Goal: Communication & Community: Answer question/provide support

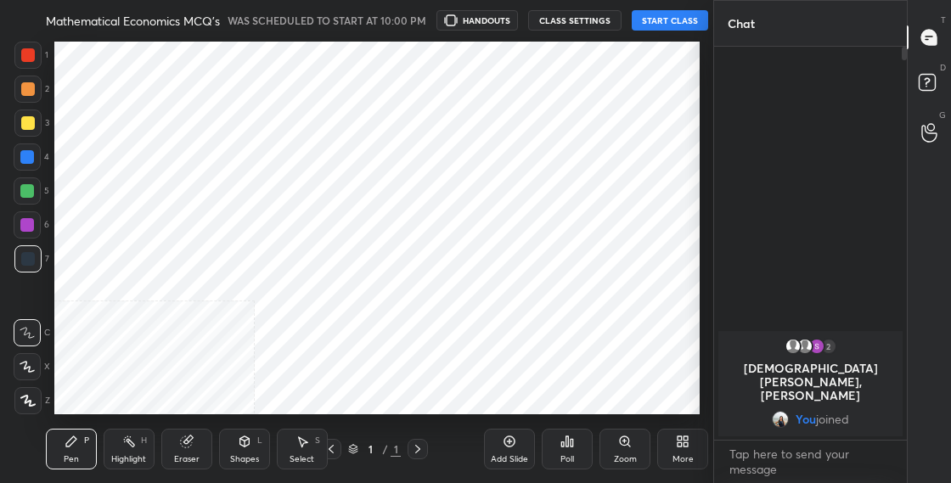
scroll to position [374, 645]
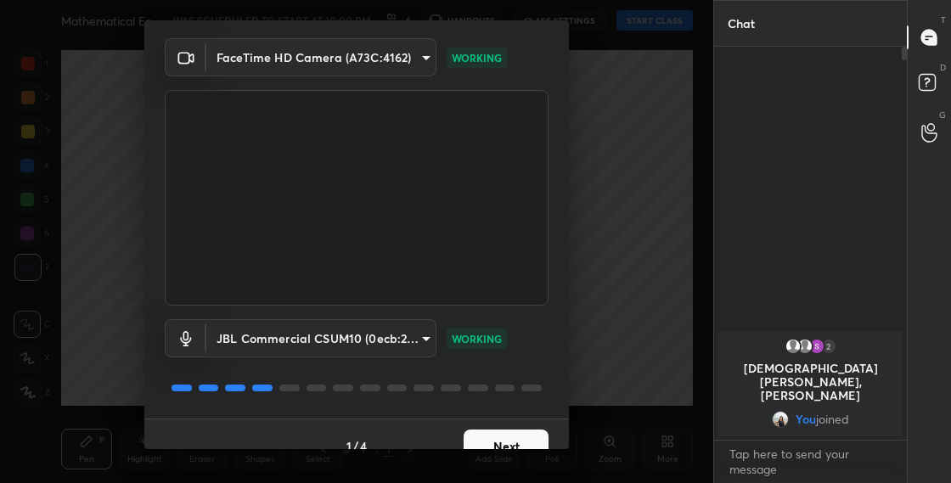
click at [514, 435] on button "Next" at bounding box center [506, 447] width 85 height 34
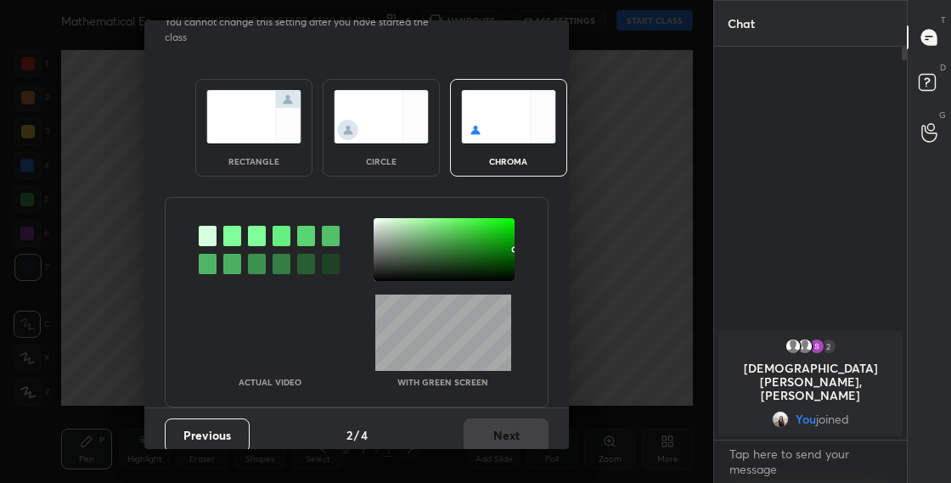
scroll to position [9, 0]
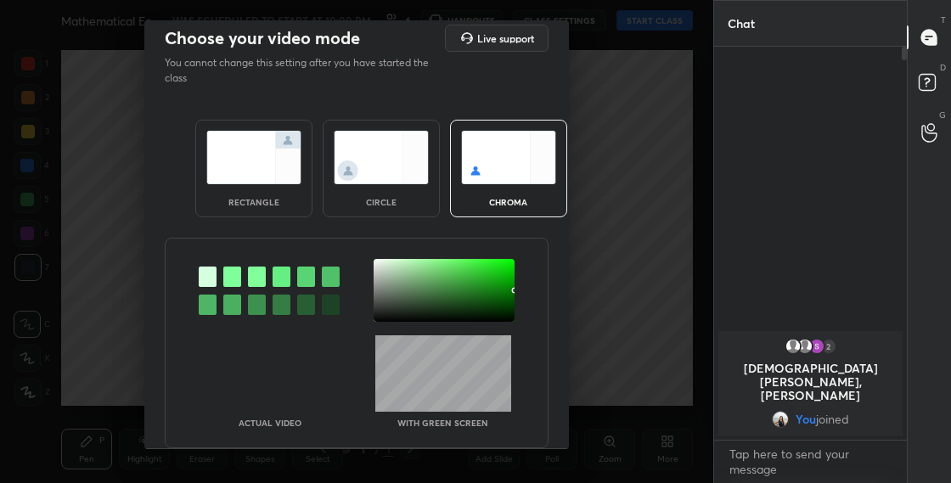
click at [385, 166] on img at bounding box center [381, 157] width 95 height 53
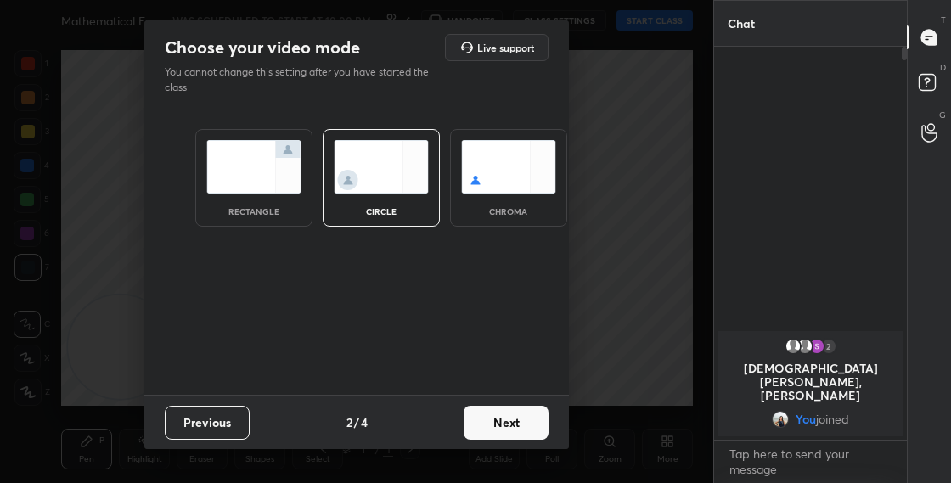
click at [524, 419] on button "Next" at bounding box center [506, 423] width 85 height 34
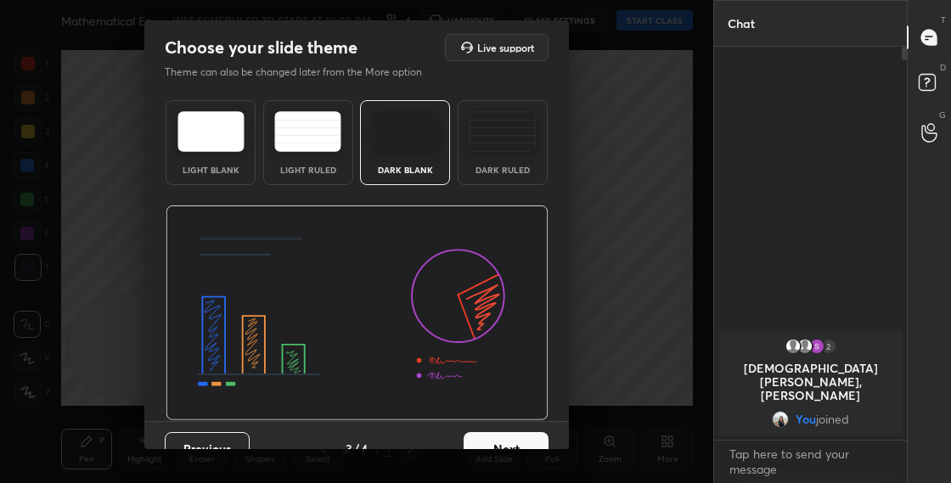
click at [536, 436] on button "Next" at bounding box center [506, 449] width 85 height 34
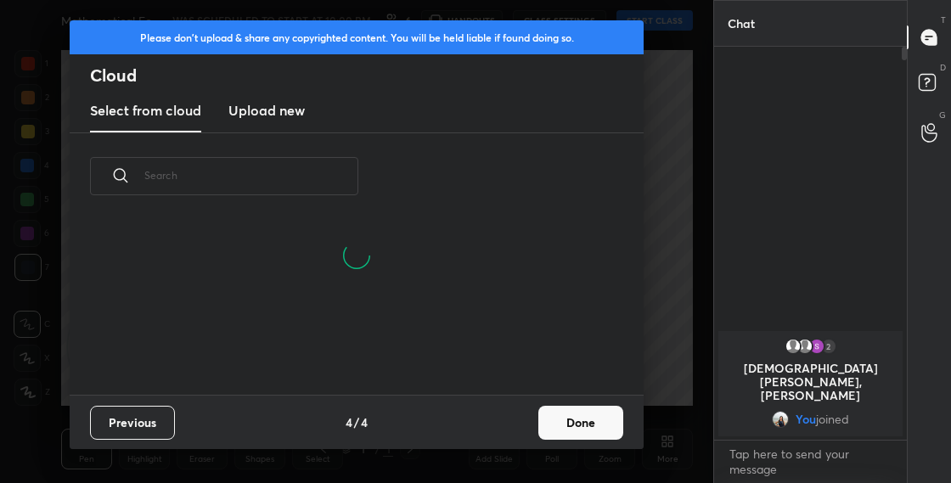
click at [609, 421] on button "Done" at bounding box center [580, 423] width 85 height 34
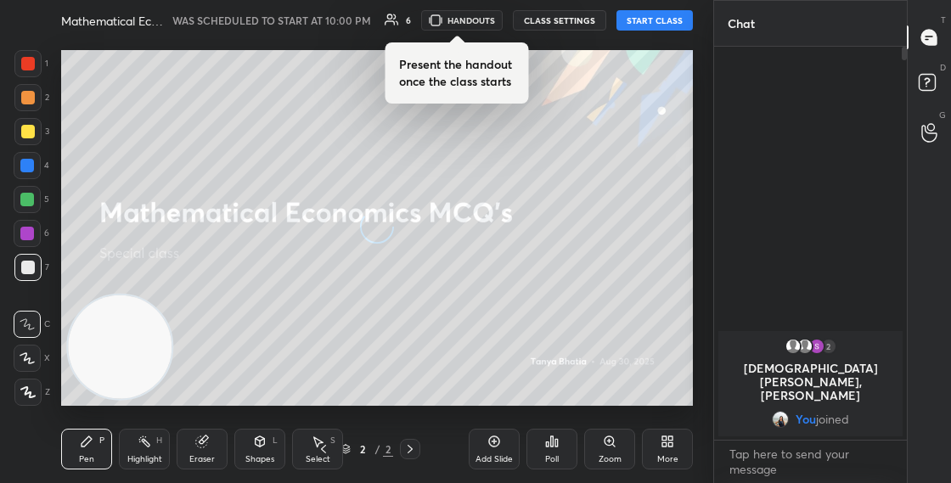
click at [667, 453] on div "More" at bounding box center [667, 449] width 51 height 41
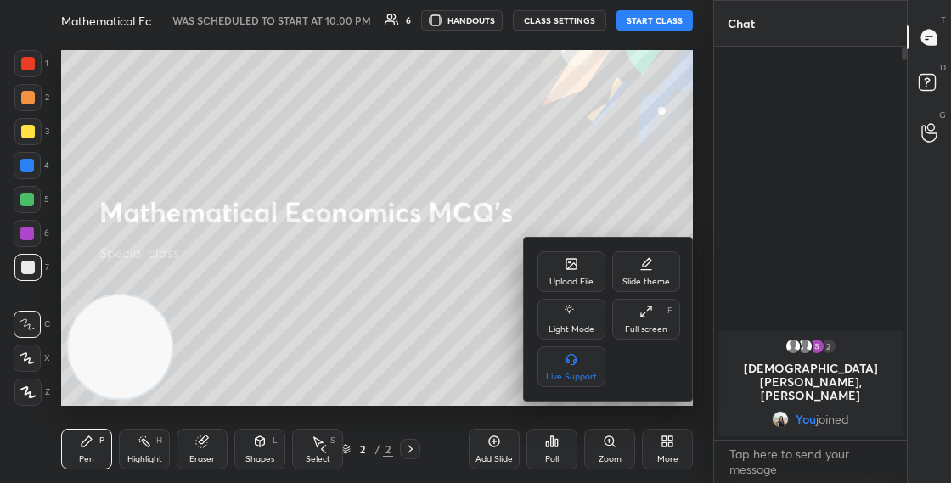
click at [557, 263] on div "Upload File" at bounding box center [571, 271] width 68 height 41
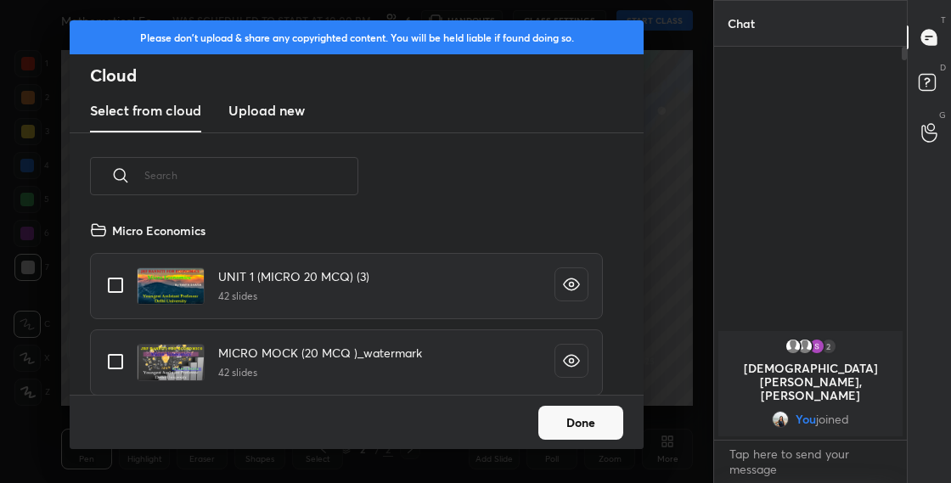
scroll to position [175, 545]
click at [289, 180] on input "text" at bounding box center [251, 175] width 214 height 72
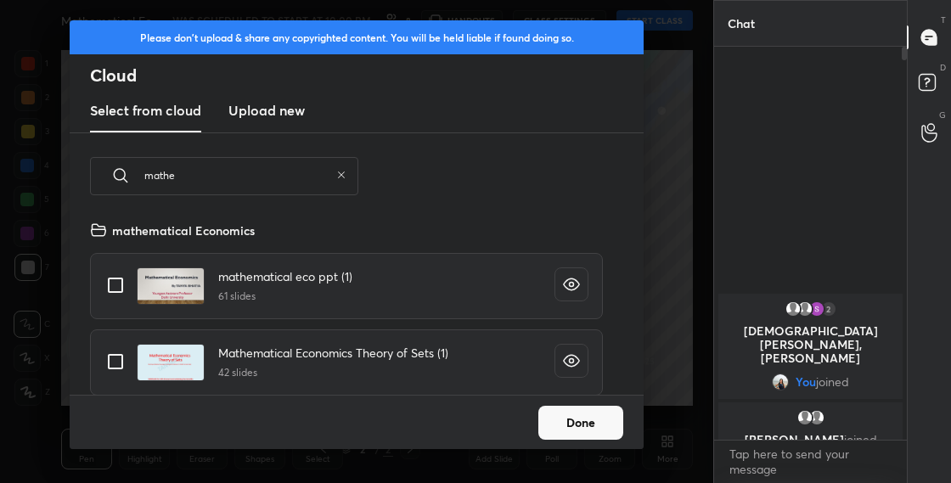
type input "mathe"
click at [123, 281] on input "grid" at bounding box center [116, 285] width 36 height 36
checkbox input "true"
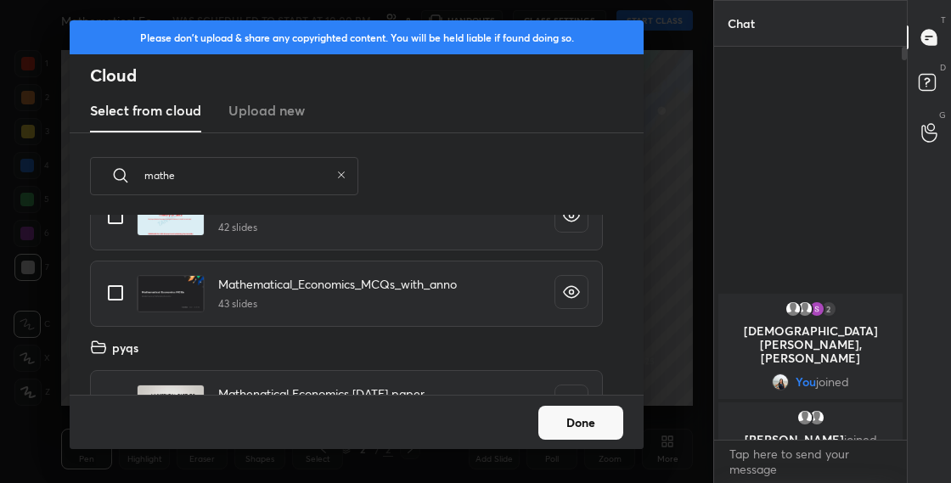
scroll to position [192, 0]
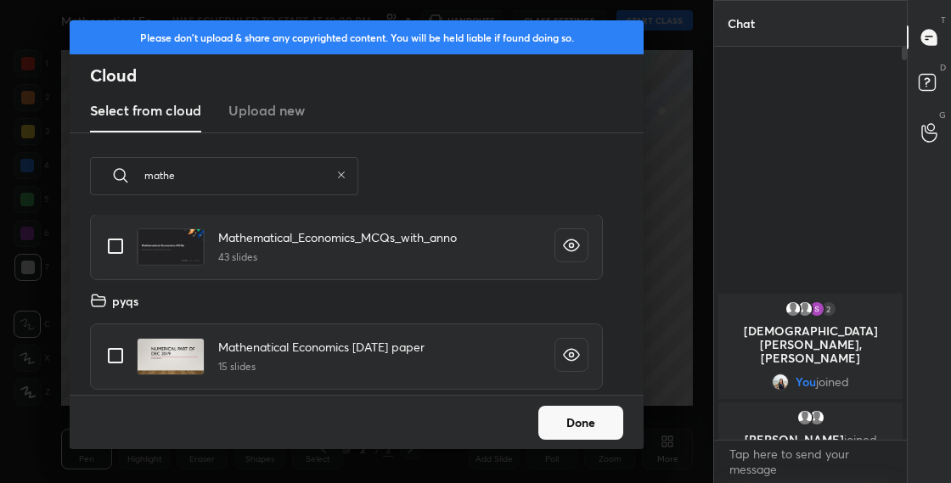
click at [125, 357] on input "grid" at bounding box center [116, 356] width 36 height 36
checkbox input "true"
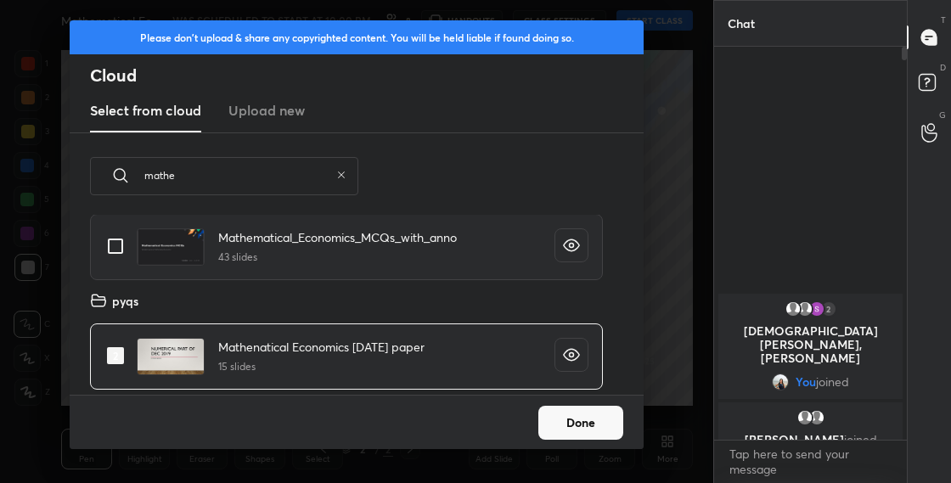
click at [116, 243] on input "grid" at bounding box center [116, 246] width 36 height 36
checkbox input "true"
click at [580, 426] on button "Done" at bounding box center [580, 423] width 85 height 34
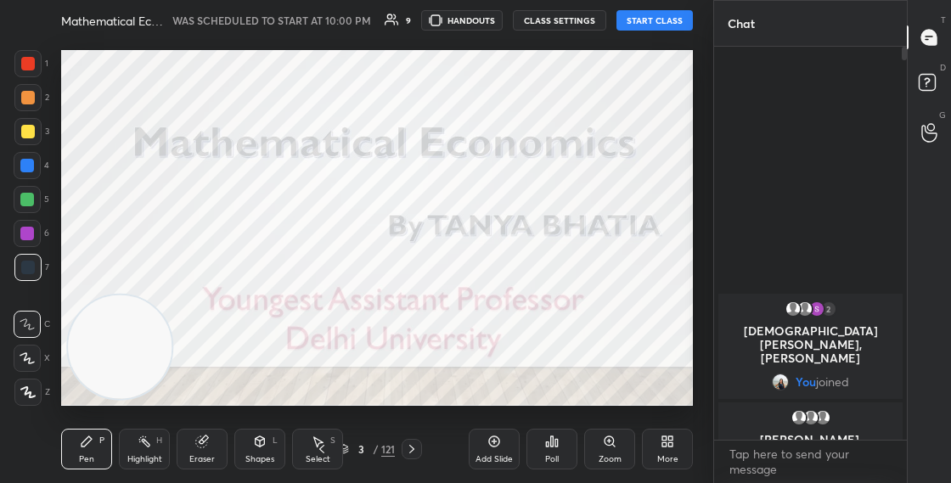
click at [665, 444] on icon at bounding box center [664, 444] width 4 height 4
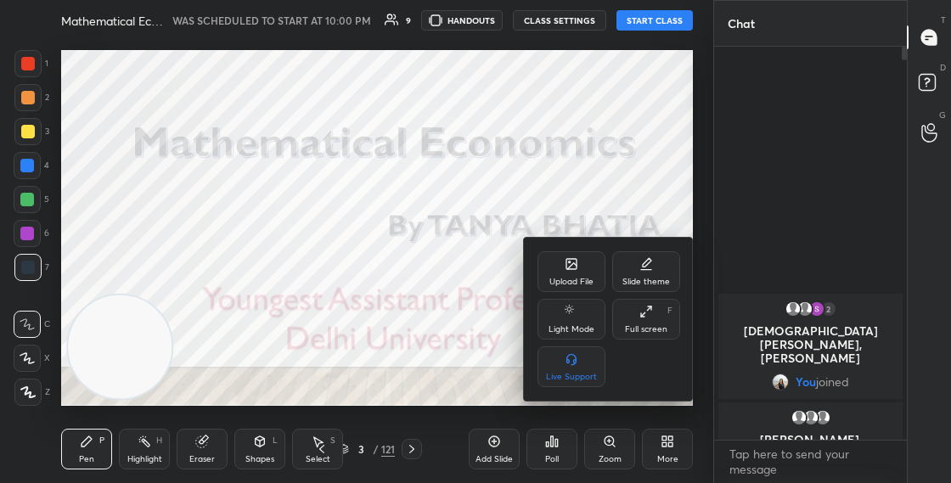
click at [559, 267] on div "Upload File" at bounding box center [571, 271] width 68 height 41
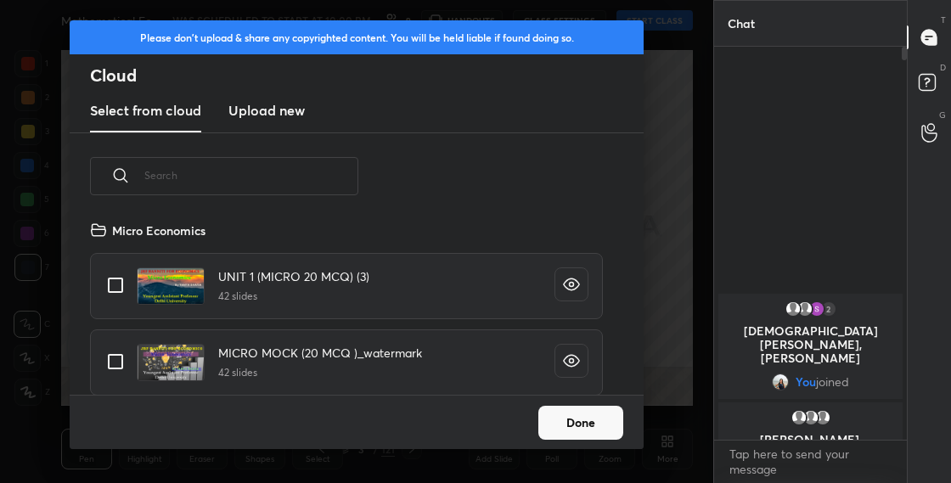
scroll to position [175, 545]
click at [272, 115] on h3 "Upload new" at bounding box center [266, 110] width 76 height 20
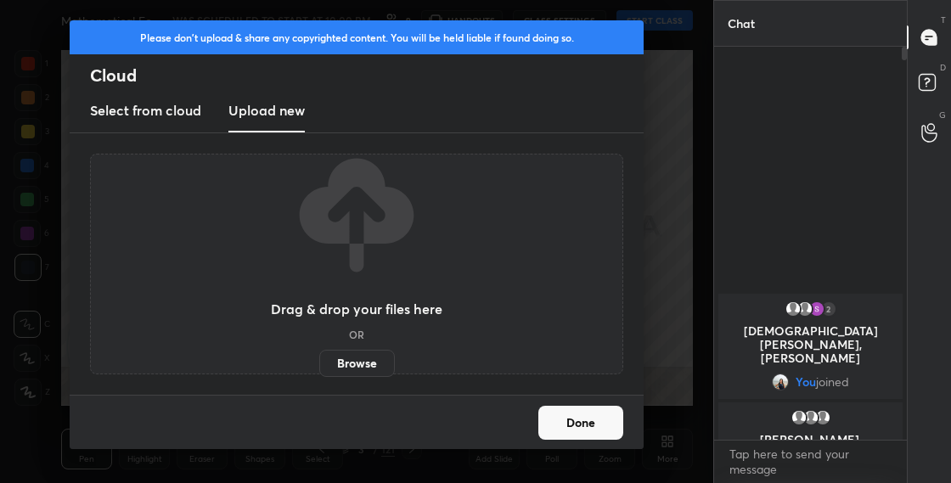
click at [346, 366] on label "Browse" at bounding box center [357, 363] width 76 height 27
click at [319, 366] on input "Browse" at bounding box center [319, 363] width 0 height 27
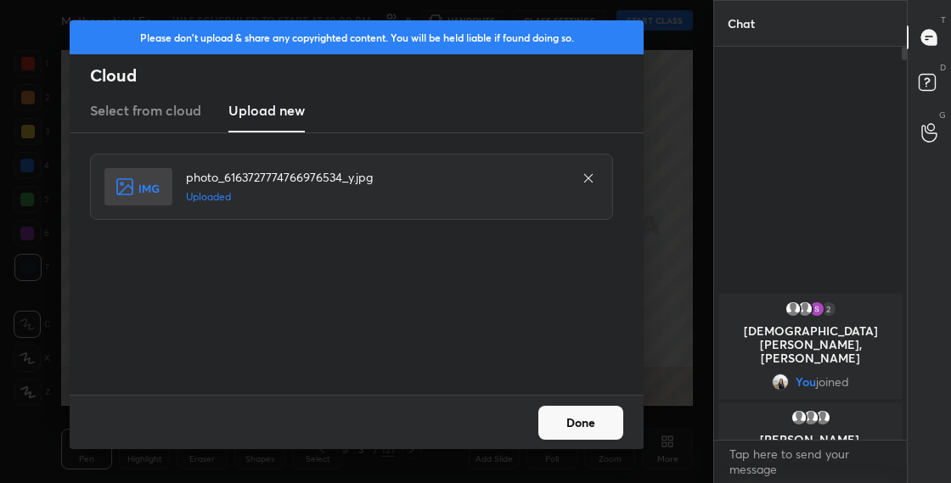
click at [556, 442] on div "Done" at bounding box center [357, 422] width 574 height 54
click at [558, 429] on button "Done" at bounding box center [580, 423] width 85 height 34
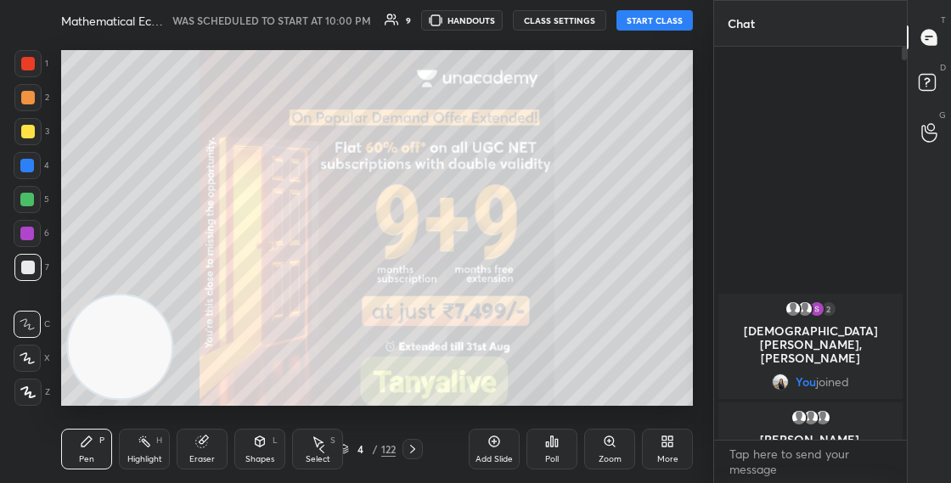
click at [350, 447] on div "4 / 122" at bounding box center [367, 449] width 57 height 15
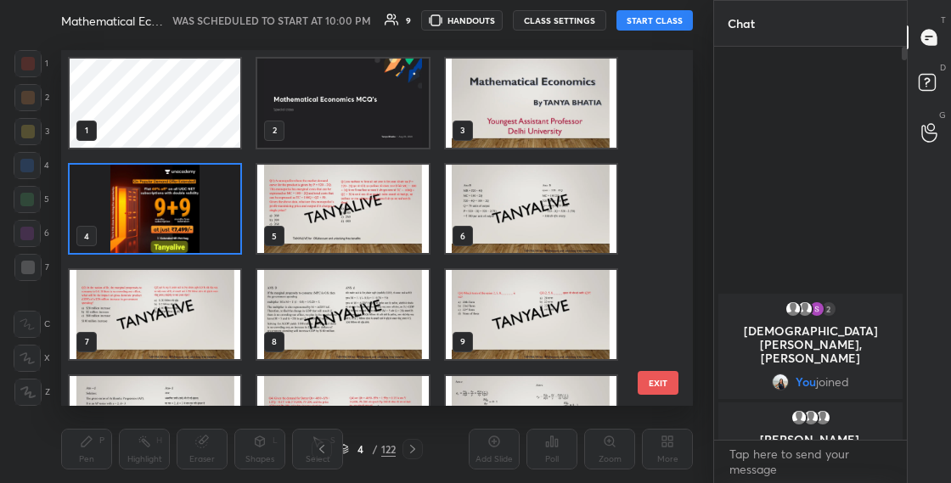
scroll to position [350, 623]
click at [234, 190] on img "grid" at bounding box center [155, 209] width 171 height 89
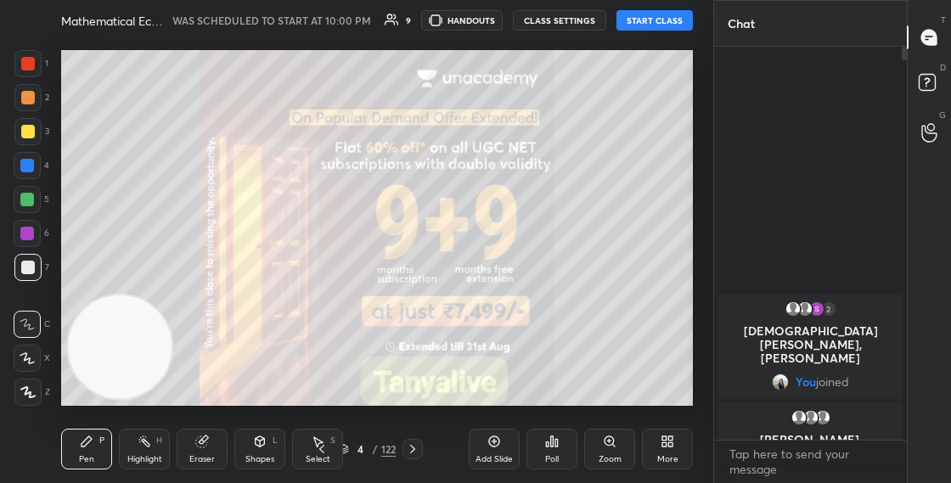
click at [235, 191] on img "grid" at bounding box center [155, 209] width 171 height 89
drag, startPoint x: 152, startPoint y: 332, endPoint x: 487, endPoint y: 133, distance: 389.8
click at [172, 296] on video at bounding box center [120, 348] width 104 height 104
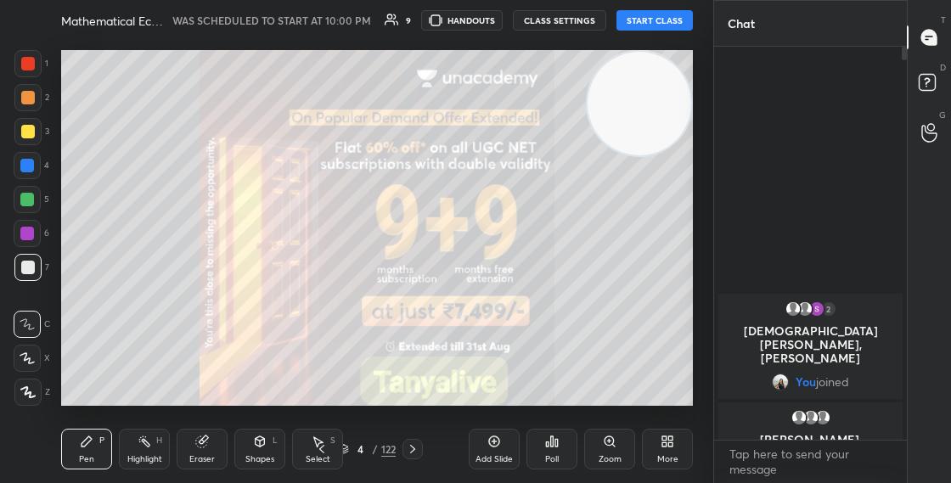
drag, startPoint x: 474, startPoint y: 144, endPoint x: 686, endPoint y: 82, distance: 221.4
click at [686, 82] on video at bounding box center [640, 104] width 104 height 104
click at [672, 19] on button "START CLASS" at bounding box center [654, 20] width 76 height 20
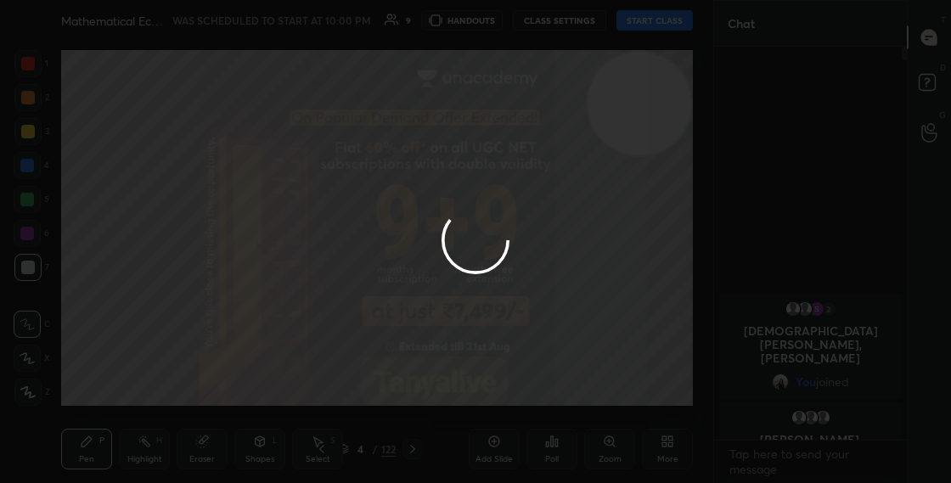
type textarea "x"
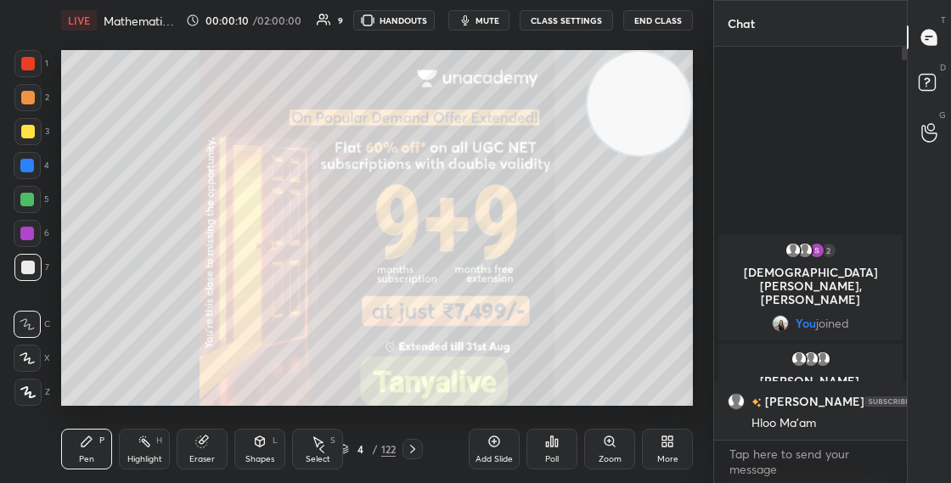
click at [585, 19] on button "CLASS SETTINGS" at bounding box center [566, 20] width 93 height 20
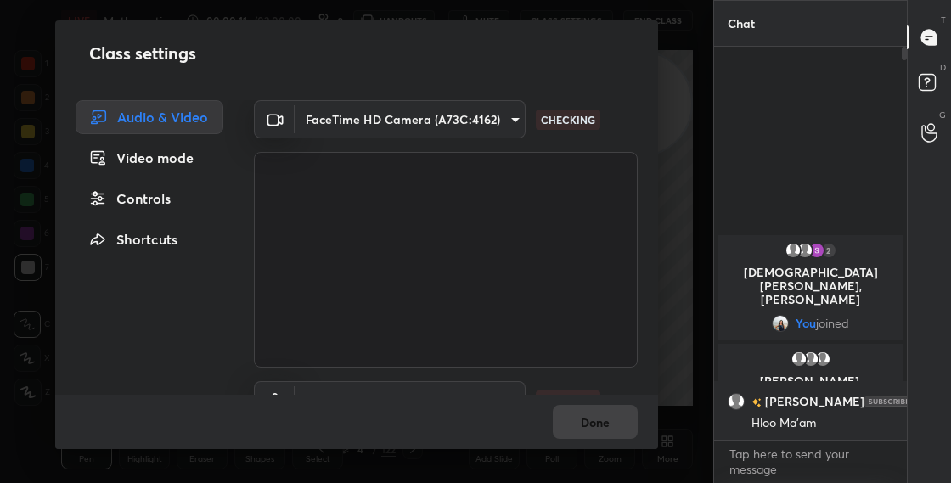
scroll to position [91, 0]
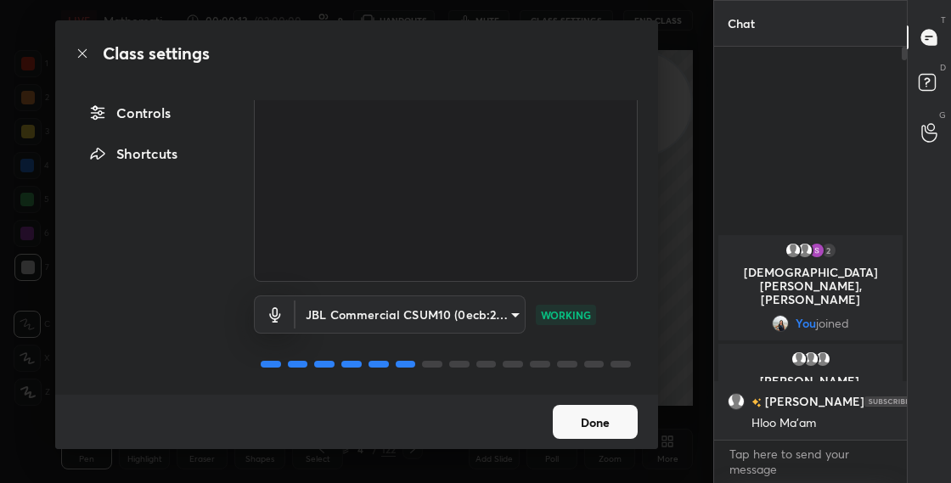
drag, startPoint x: 650, startPoint y: 347, endPoint x: 650, endPoint y: 384, distance: 36.5
click at [650, 386] on div "Audio & Video Video mode Controls Shortcuts FaceTime HD Camera (A73C:4162) 763b…" at bounding box center [356, 247] width 603 height 295
click at [584, 427] on button "Done" at bounding box center [595, 422] width 85 height 34
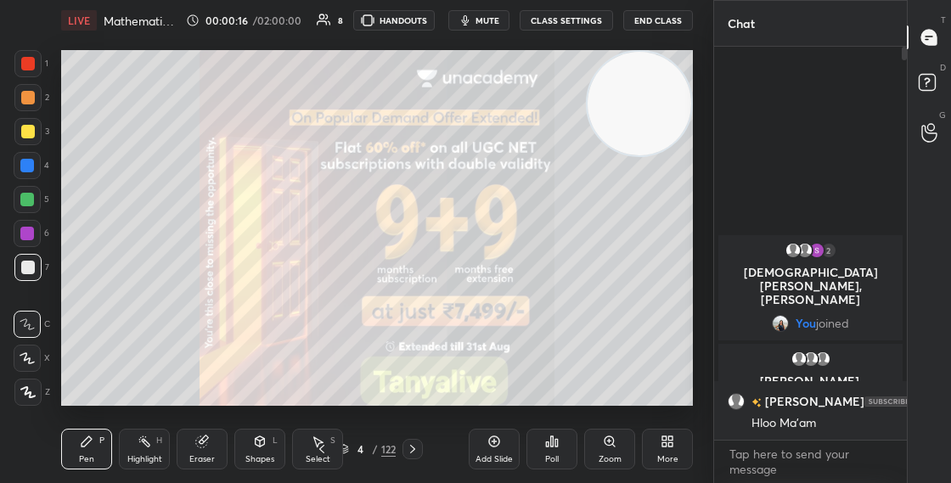
click at [415, 451] on icon at bounding box center [413, 449] width 14 height 14
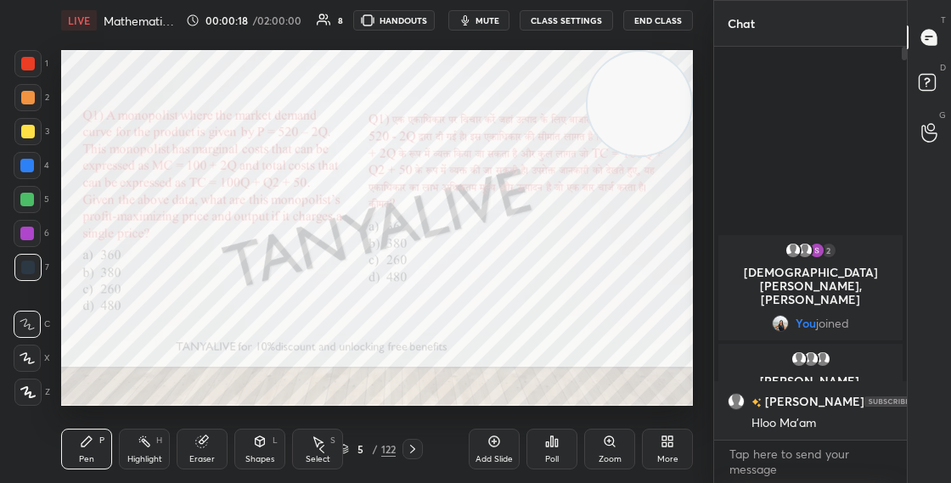
click at [344, 447] on icon at bounding box center [344, 449] width 10 height 10
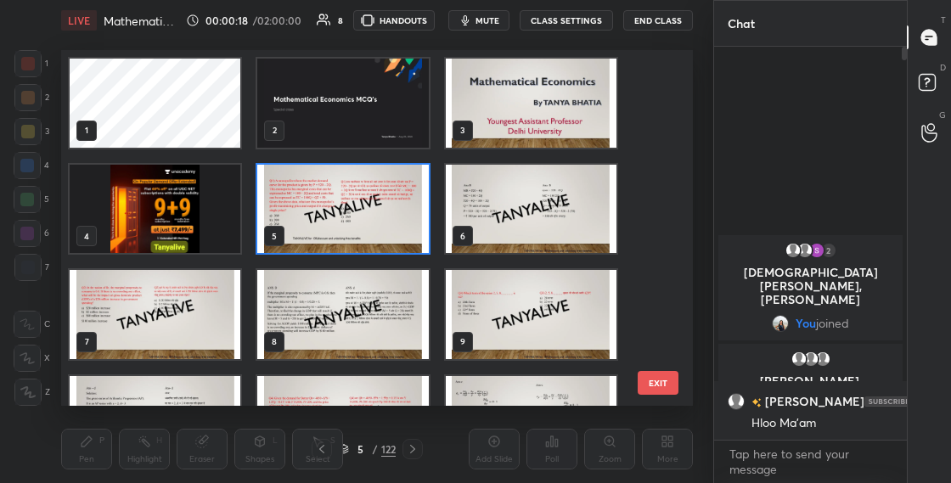
scroll to position [350, 623]
click at [571, 94] on img "grid" at bounding box center [531, 103] width 171 height 89
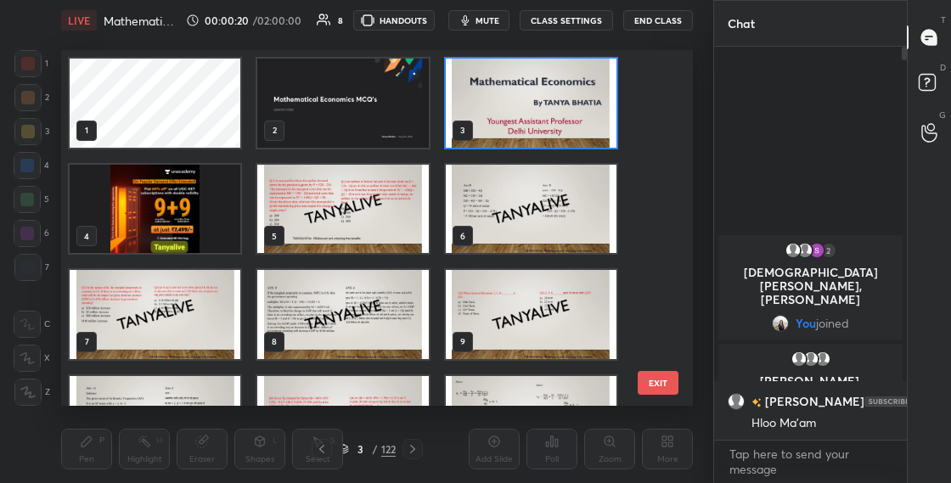
click at [571, 95] on img "grid" at bounding box center [531, 103] width 171 height 89
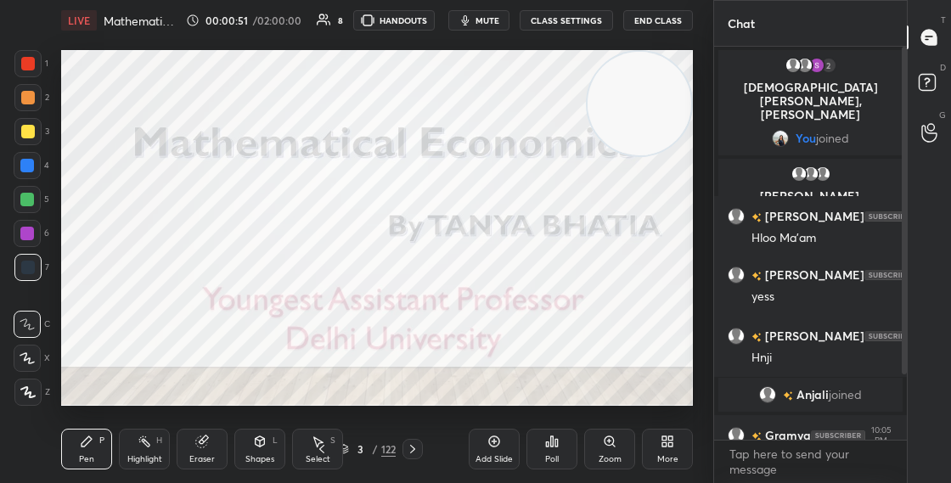
scroll to position [95, 0]
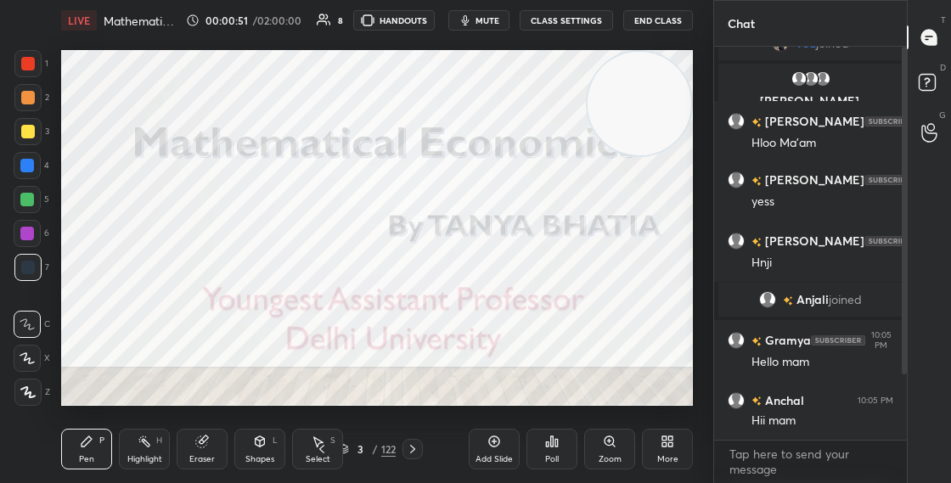
click at [903, 374] on div at bounding box center [904, 211] width 5 height 328
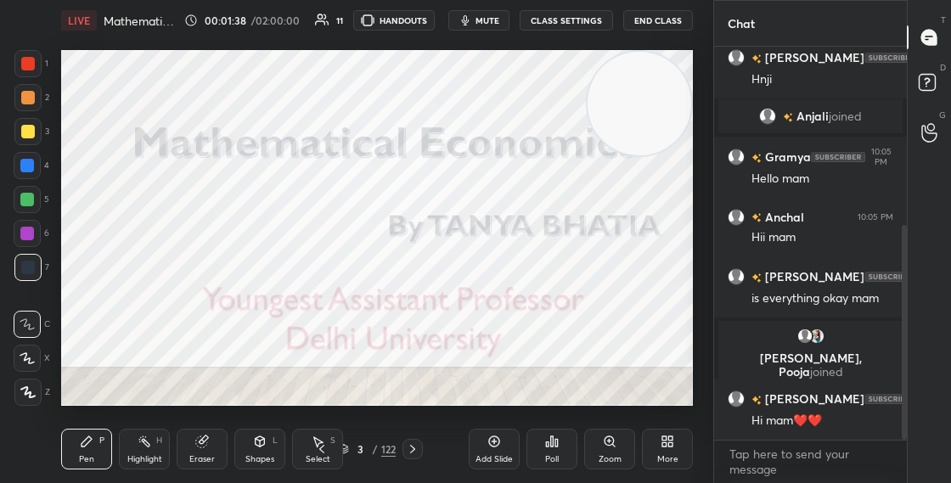
scroll to position [326, 0]
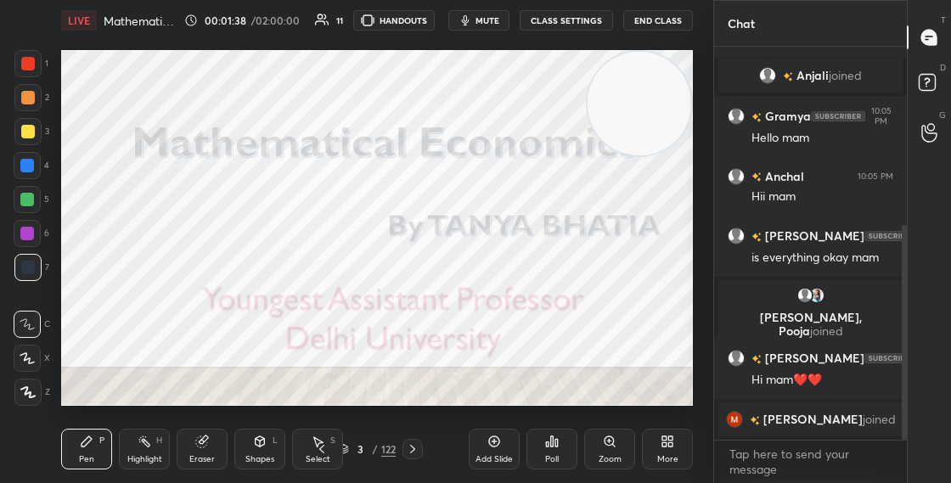
click at [31, 352] on icon at bounding box center [27, 358] width 15 height 12
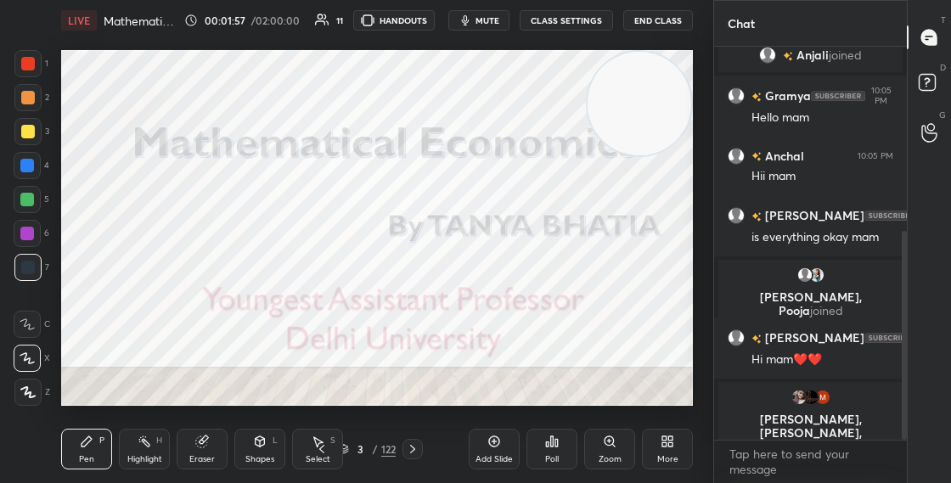
click at [205, 443] on icon at bounding box center [201, 441] width 11 height 11
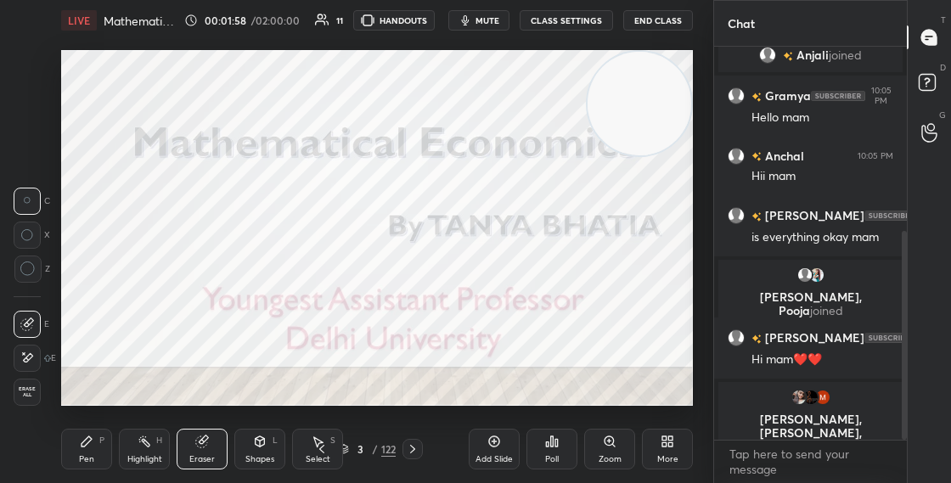
scroll to position [360, 0]
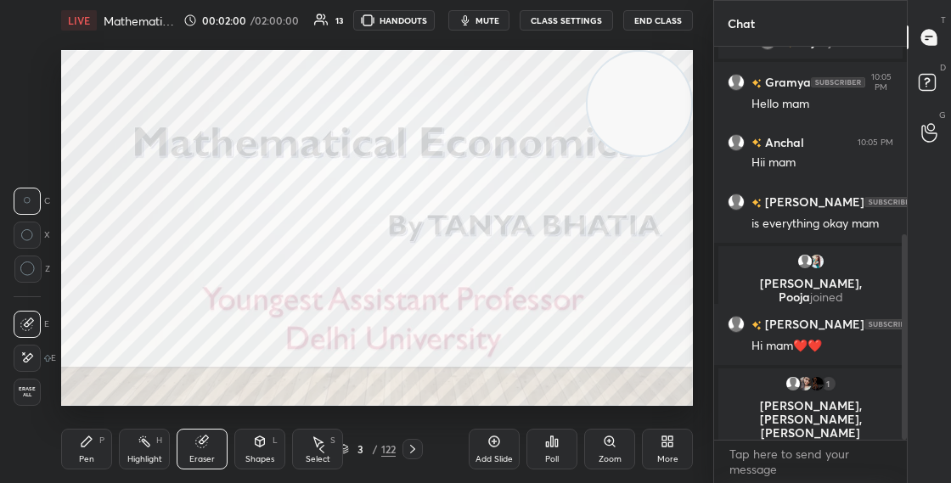
click at [93, 455] on div "Pen" at bounding box center [86, 459] width 15 height 8
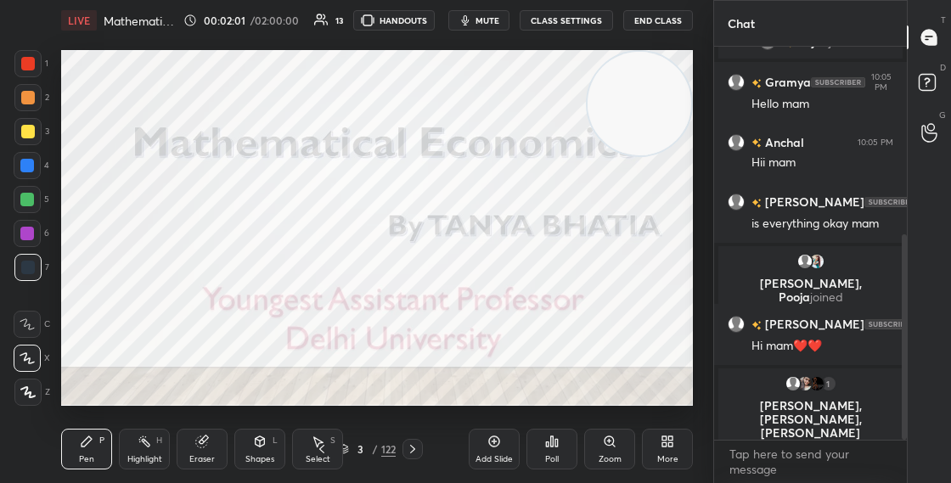
scroll to position [448, 0]
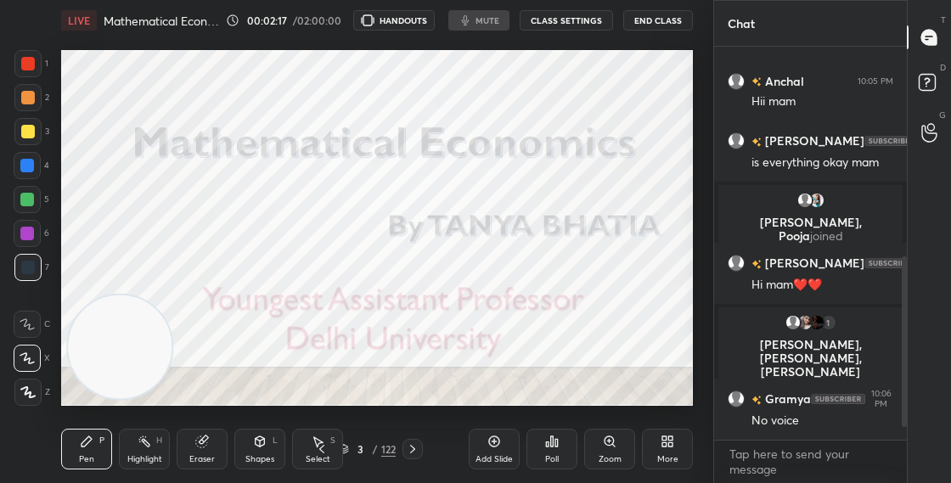
scroll to position [509, 0]
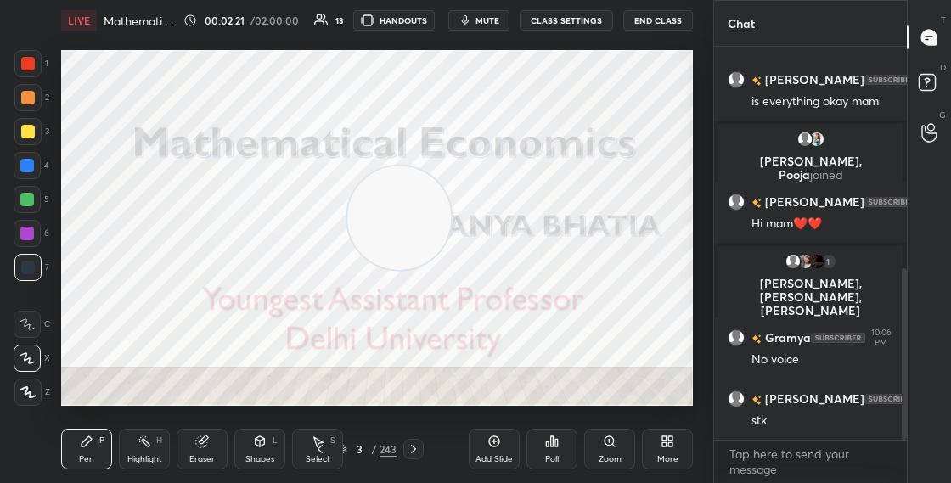
drag, startPoint x: 176, startPoint y: 335, endPoint x: 438, endPoint y: 205, distance: 292.8
click at [438, 205] on video at bounding box center [399, 218] width 104 height 104
drag, startPoint x: 433, startPoint y: 209, endPoint x: 642, endPoint y: 98, distance: 236.6
click at [491, 141] on video at bounding box center [439, 193] width 104 height 104
drag, startPoint x: 649, startPoint y: 92, endPoint x: 670, endPoint y: 66, distance: 33.2
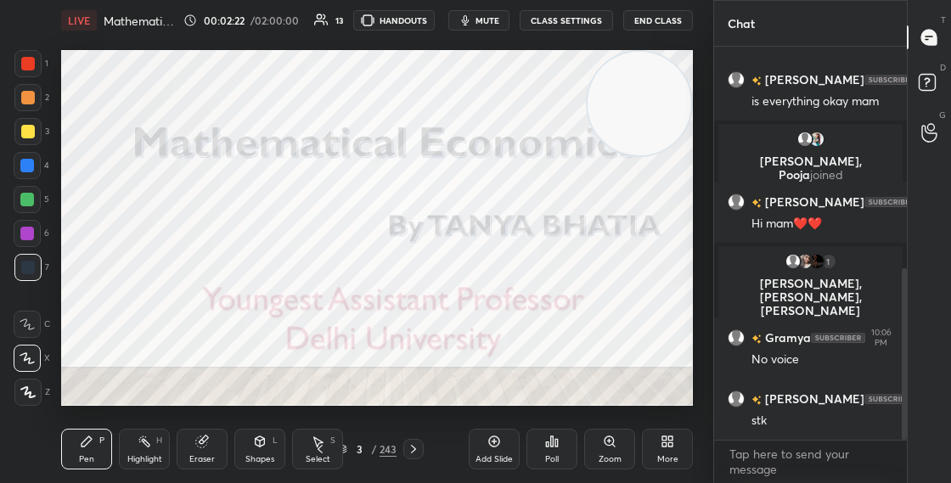
click at [677, 65] on video at bounding box center [640, 104] width 104 height 104
click at [583, 21] on button "CLASS SETTINGS" at bounding box center [566, 20] width 93 height 20
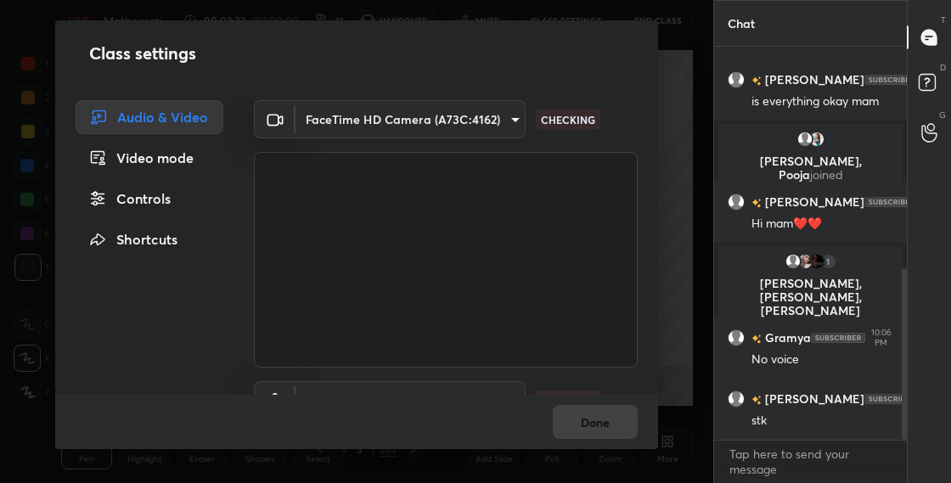
scroll to position [76, 0]
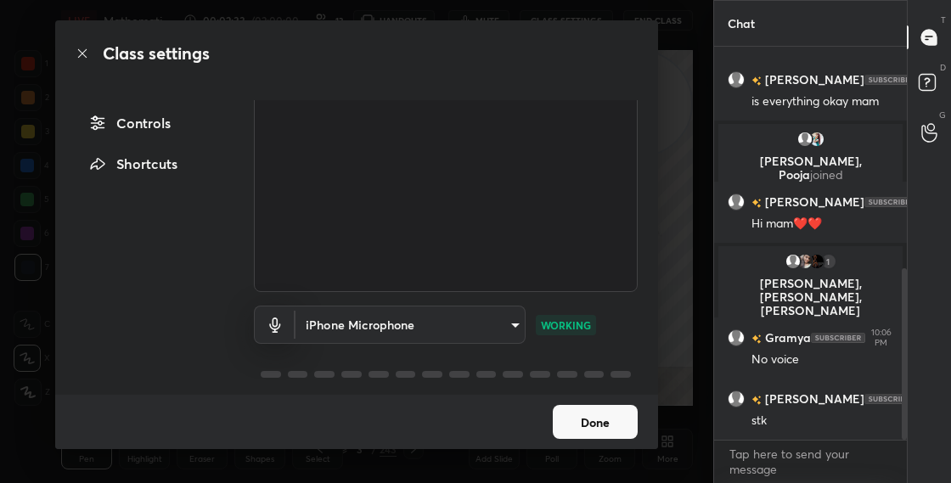
click at [507, 330] on body "1 2 3 4 5 6 7 C X Z C X Z E E Erase all H H LIVE Mathematical Economics MCQ's 0…" at bounding box center [475, 241] width 951 height 483
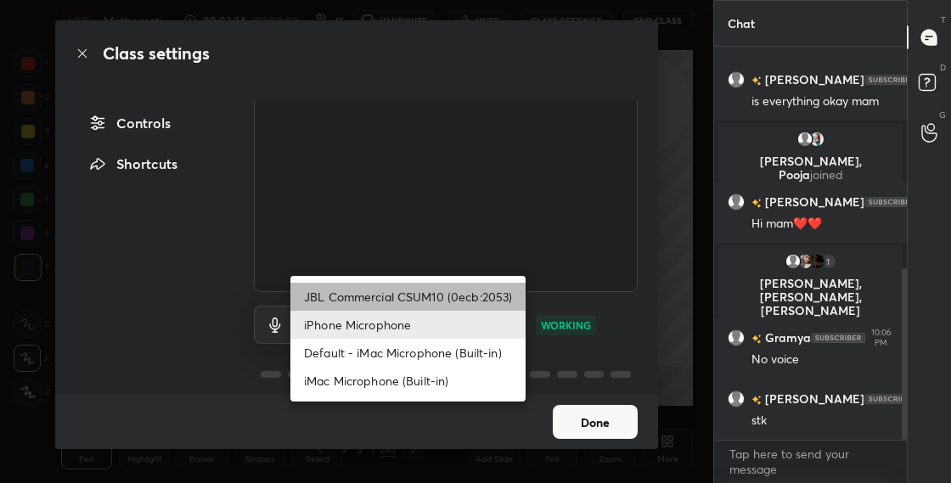
click at [468, 293] on li "JBL Commercial CSUM10 (0ecb:2053)" at bounding box center [407, 297] width 235 height 28
type input "2e5376e6e96f65e901d75c837c5142b3dc2837615a5bc8be90202565ffb70d87"
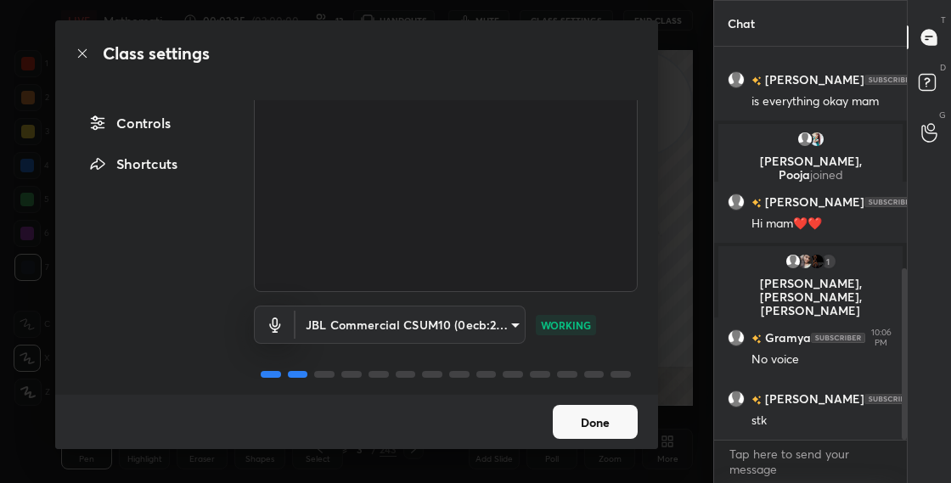
click at [600, 414] on button "Done" at bounding box center [595, 422] width 85 height 34
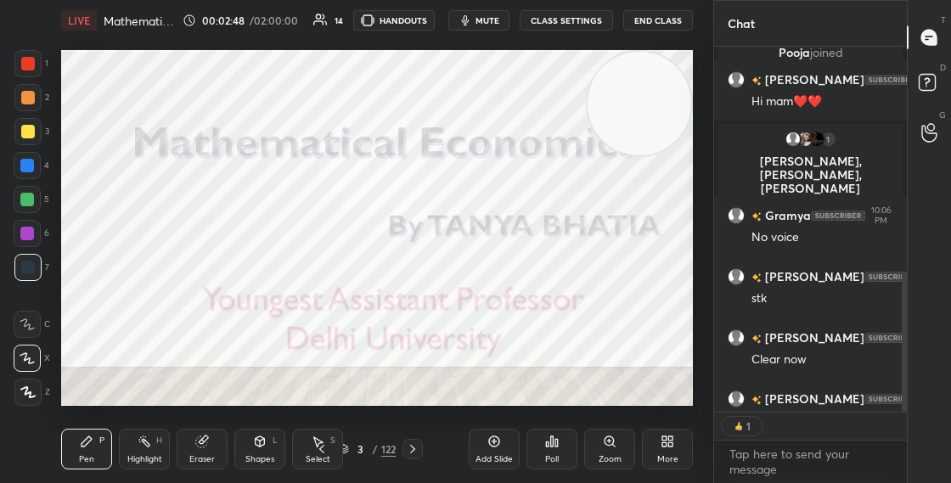
scroll to position [6, 6]
click at [352, 447] on div "3" at bounding box center [360, 449] width 17 height 10
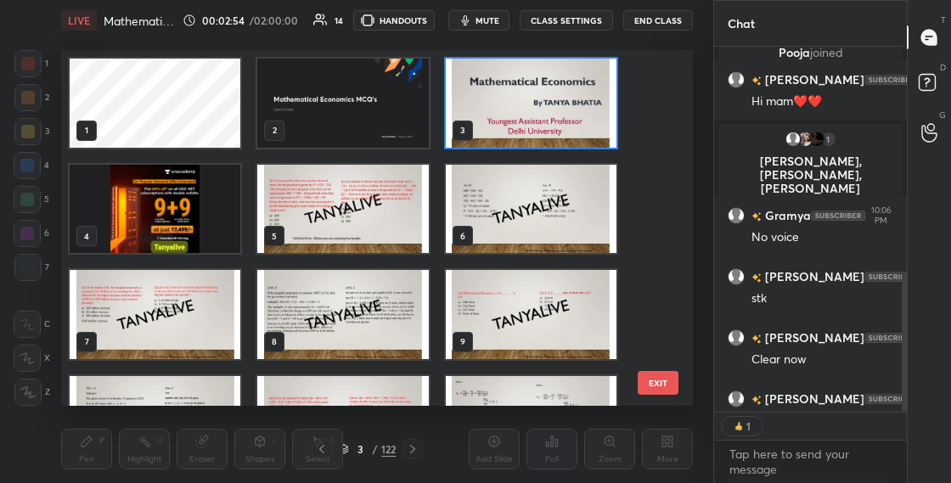
scroll to position [350, 623]
click at [557, 142] on img "grid" at bounding box center [531, 103] width 171 height 89
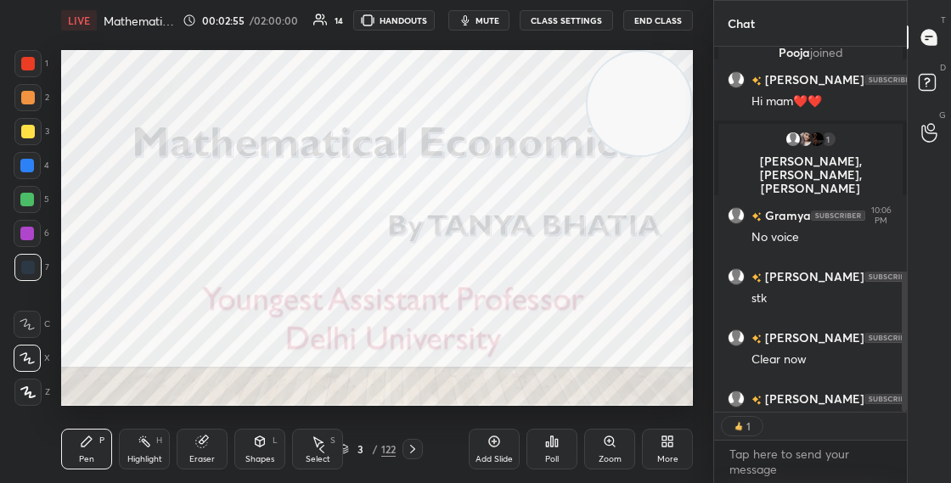
click at [557, 142] on img "grid" at bounding box center [531, 103] width 171 height 89
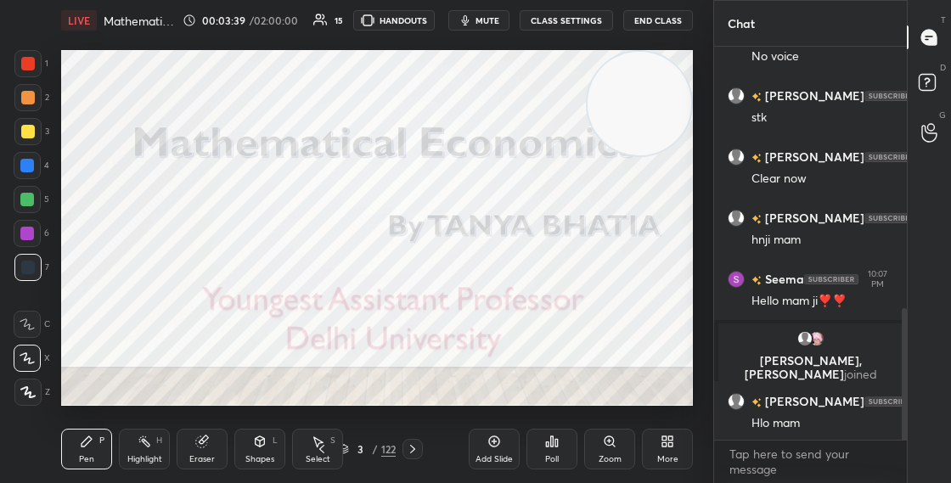
scroll to position [821, 0]
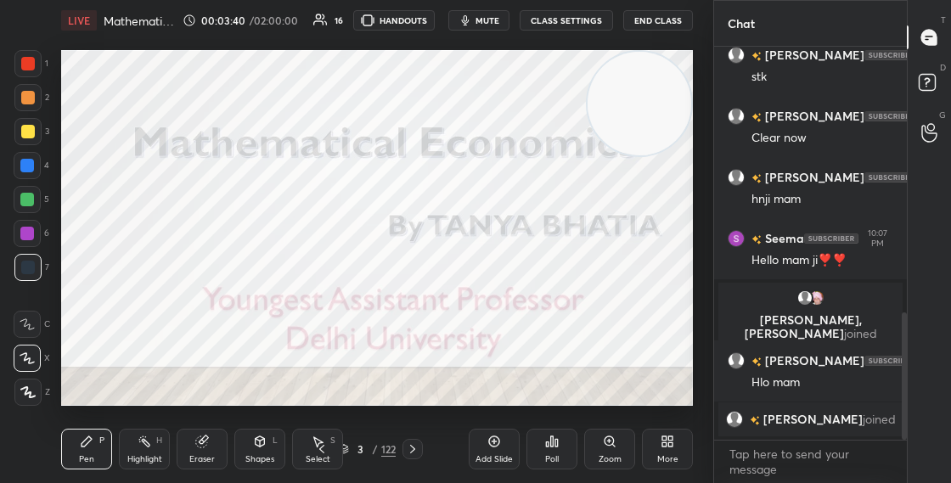
click at [350, 448] on div "3 / 122" at bounding box center [367, 449] width 57 height 15
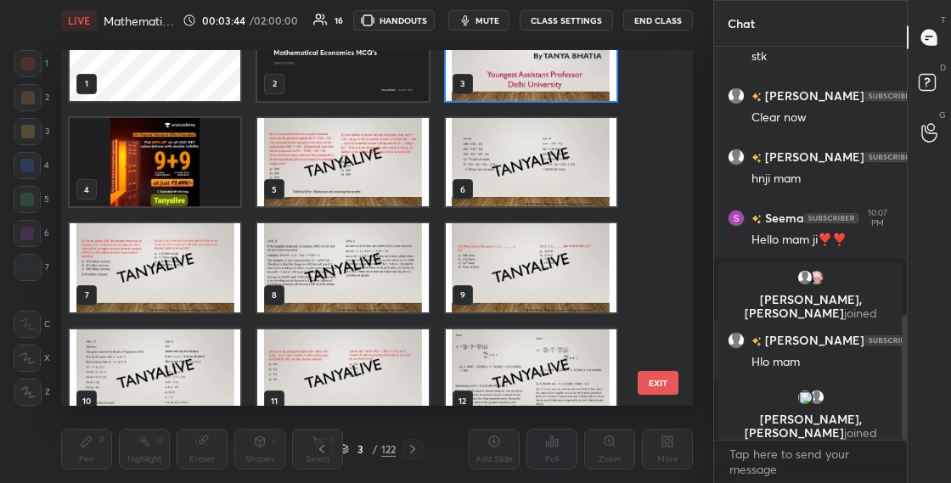
scroll to position [56, 0]
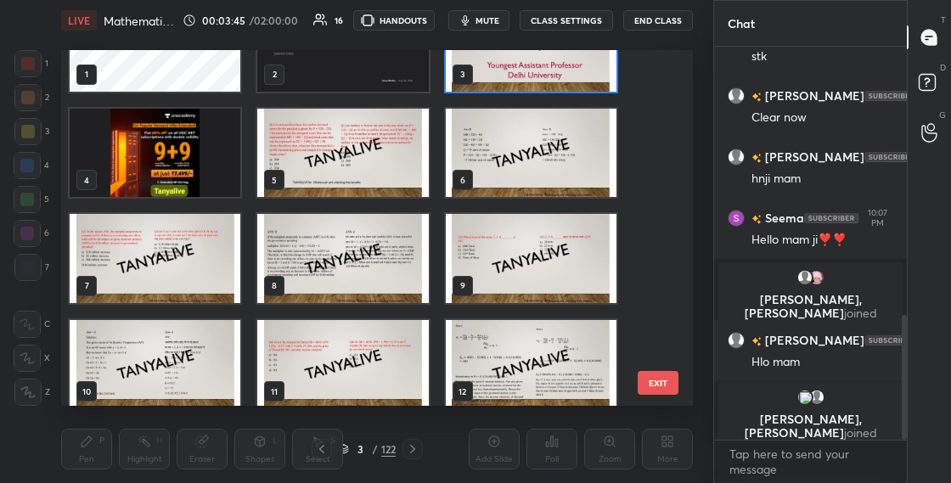
click at [577, 87] on img "grid" at bounding box center [531, 47] width 171 height 89
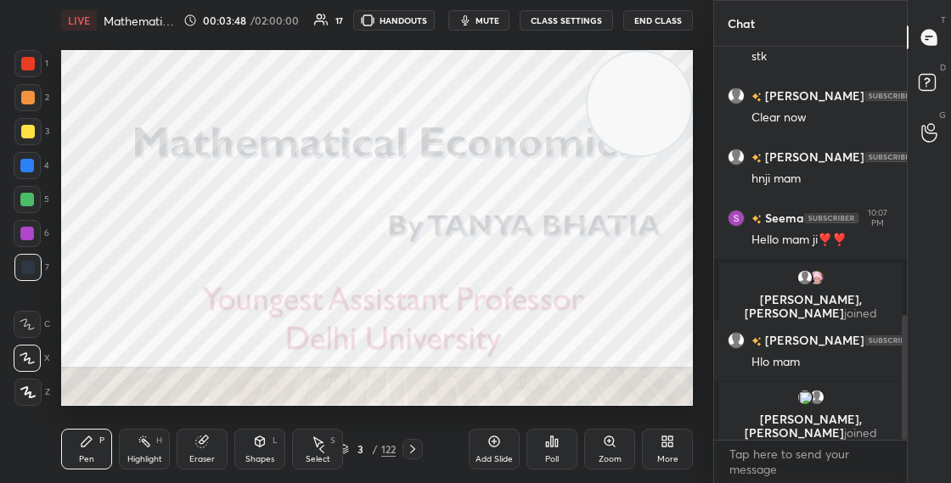
click at [347, 449] on icon at bounding box center [344, 450] width 8 height 3
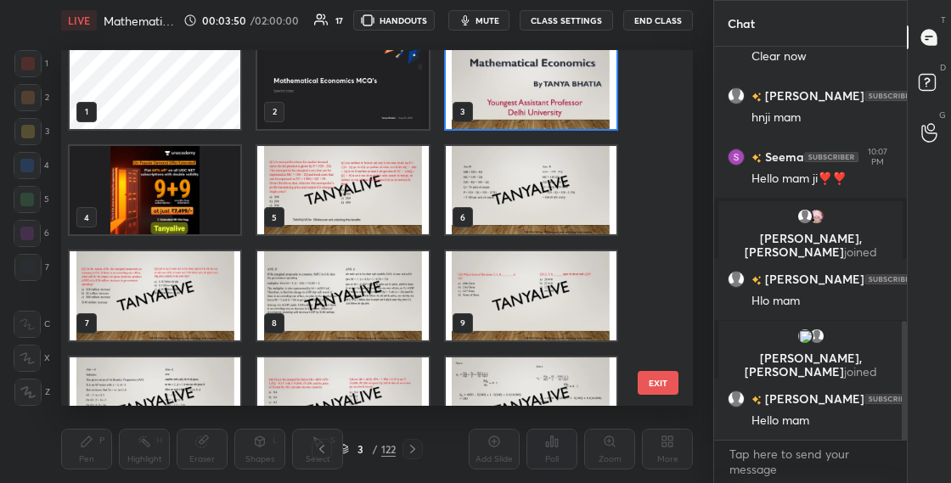
scroll to position [25, 0]
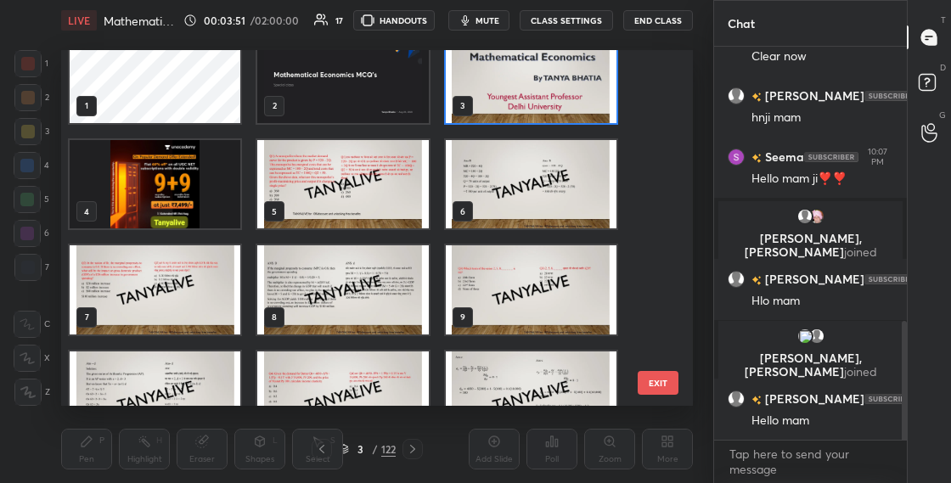
click at [394, 217] on img "grid" at bounding box center [342, 184] width 171 height 89
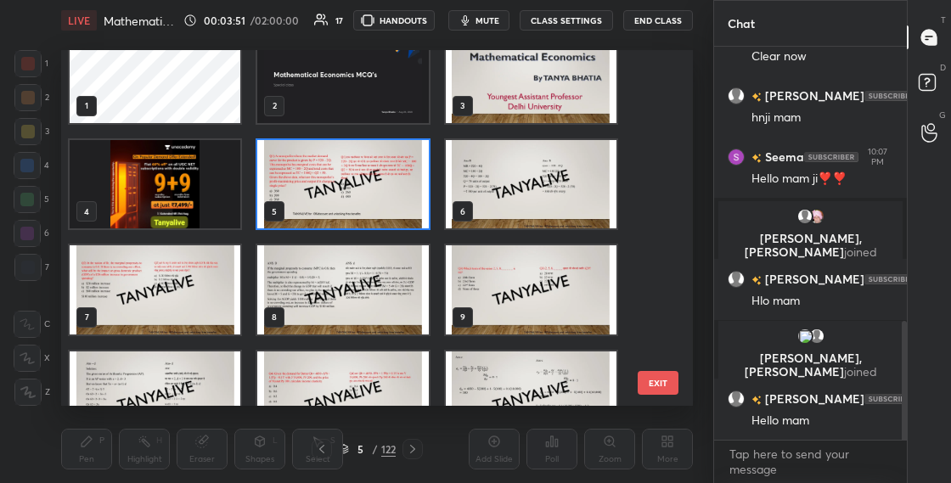
click at [397, 217] on img "grid" at bounding box center [342, 184] width 171 height 89
click at [397, 218] on img "grid" at bounding box center [342, 184] width 171 height 89
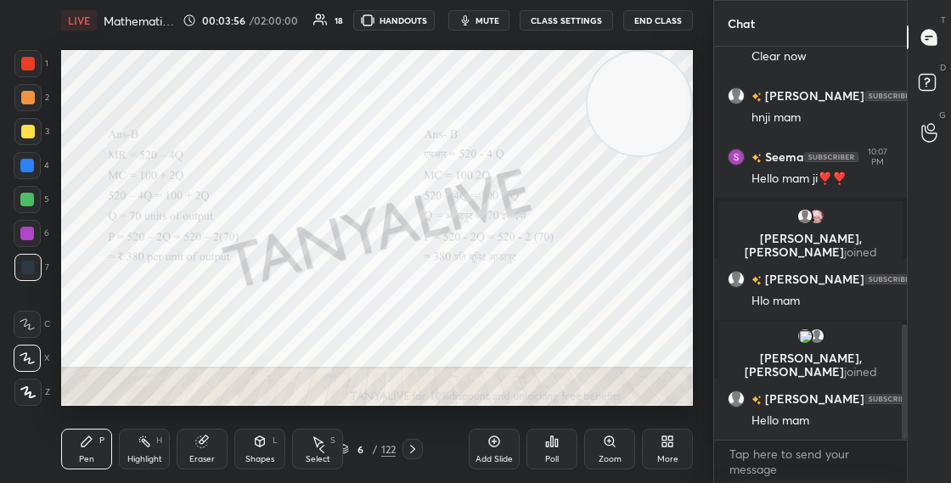
scroll to position [948, 0]
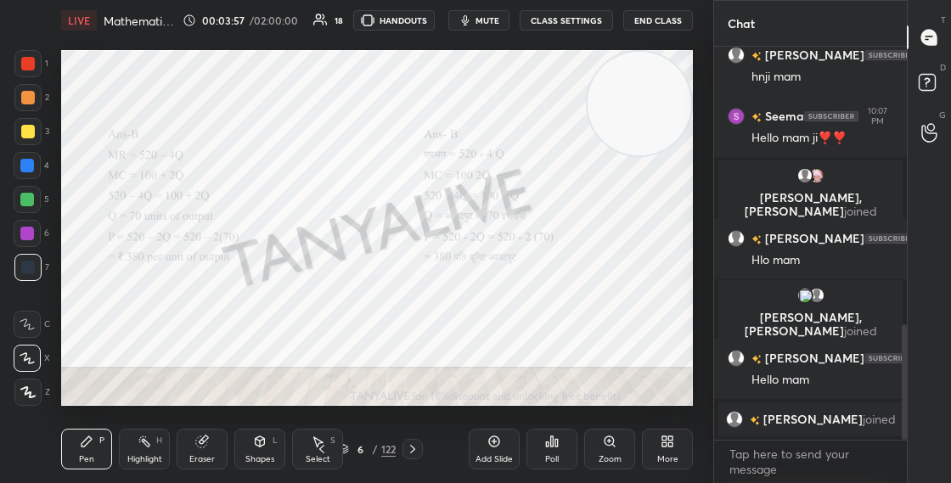
click at [352, 446] on div "6" at bounding box center [360, 449] width 17 height 10
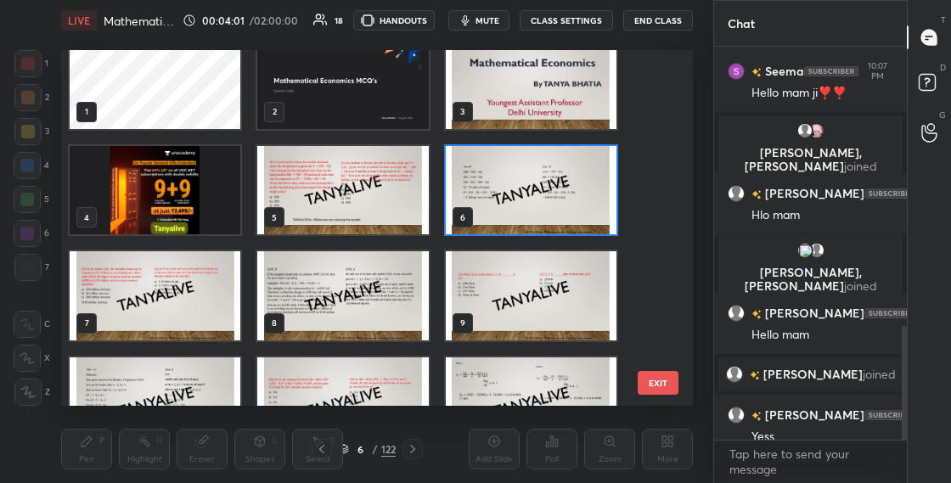
scroll to position [962, 0]
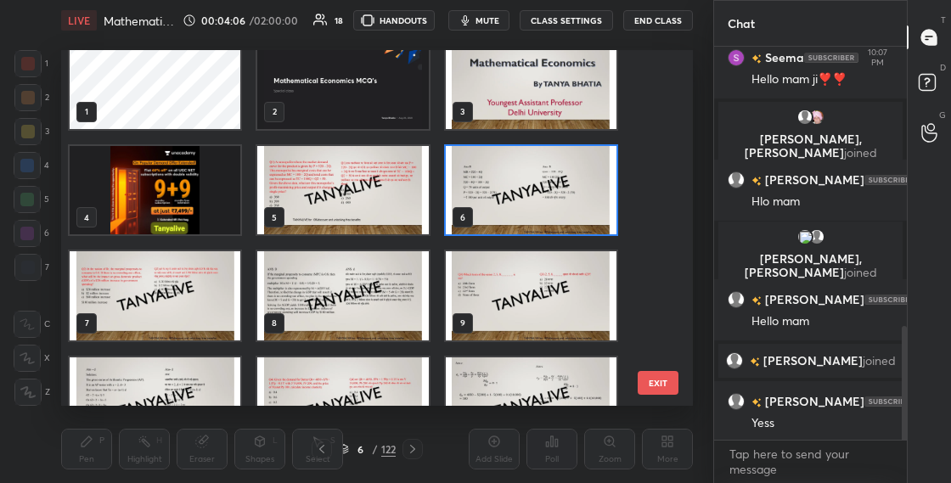
click at [191, 329] on img "grid" at bounding box center [155, 295] width 171 height 89
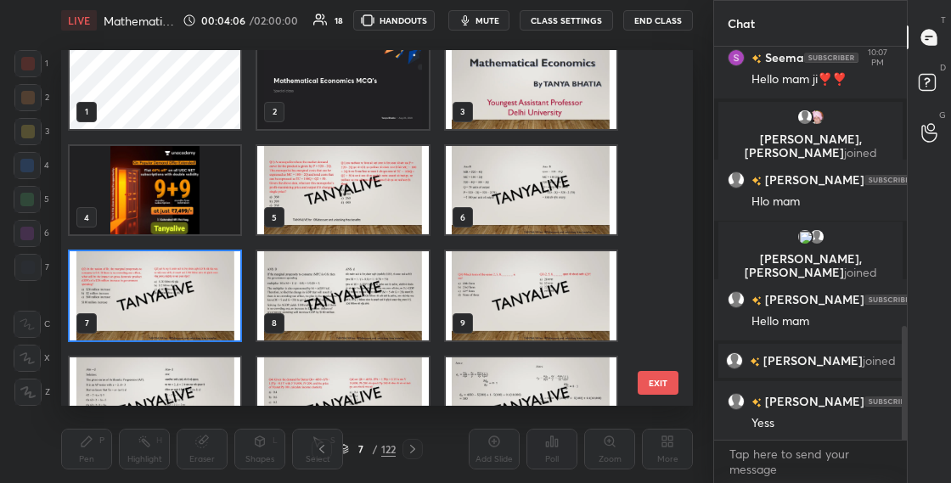
click at [192, 329] on img "grid" at bounding box center [155, 295] width 171 height 89
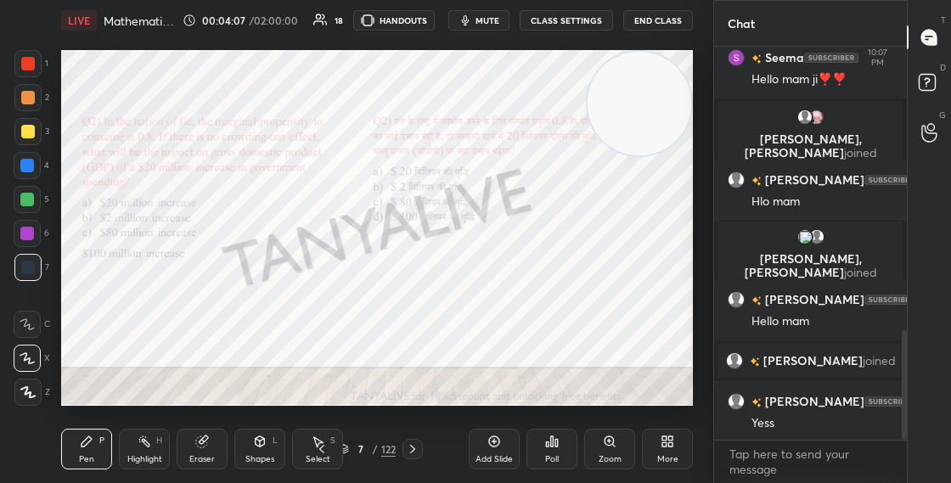
scroll to position [1021, 0]
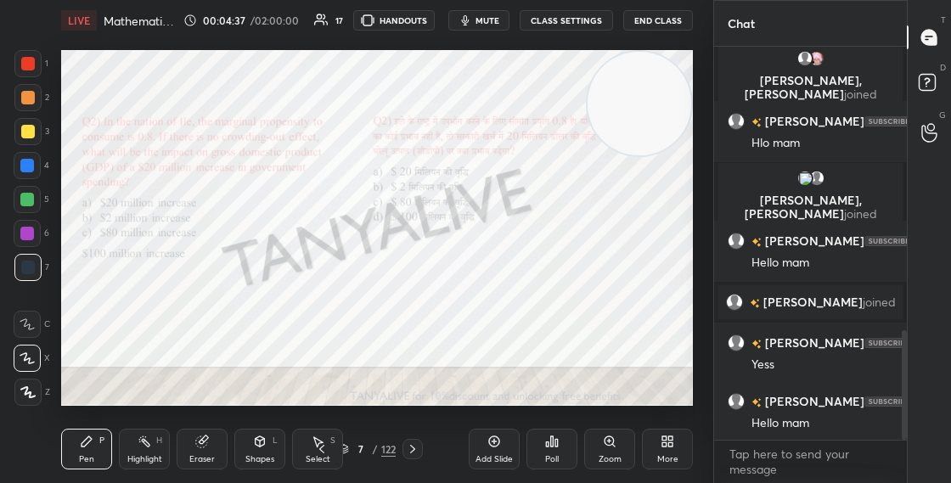
drag, startPoint x: 672, startPoint y: 153, endPoint x: 676, endPoint y: 182, distance: 29.2
click at [678, 155] on video at bounding box center [640, 104] width 104 height 104
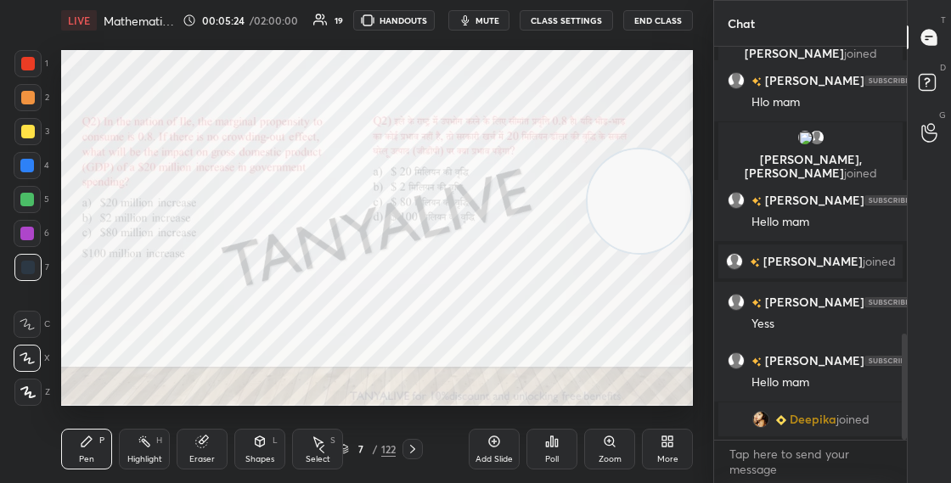
scroll to position [1088, 0]
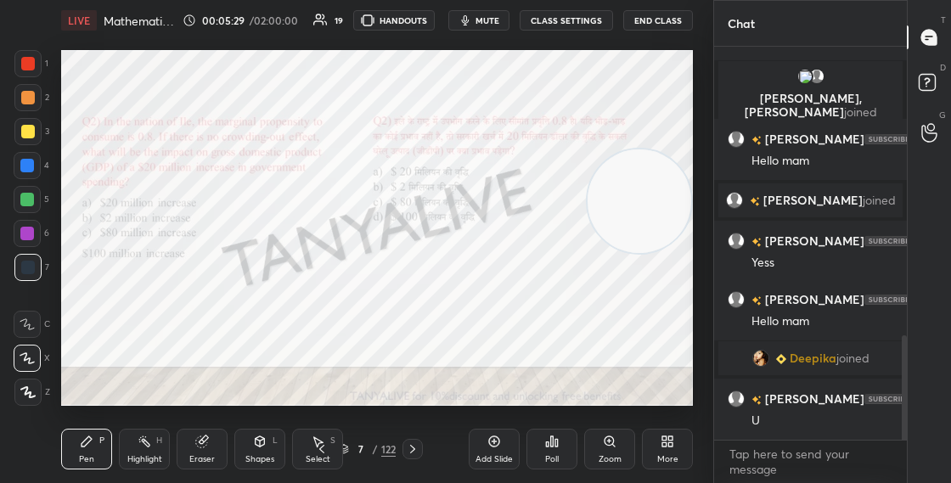
click at [30, 59] on div at bounding box center [28, 64] width 14 height 14
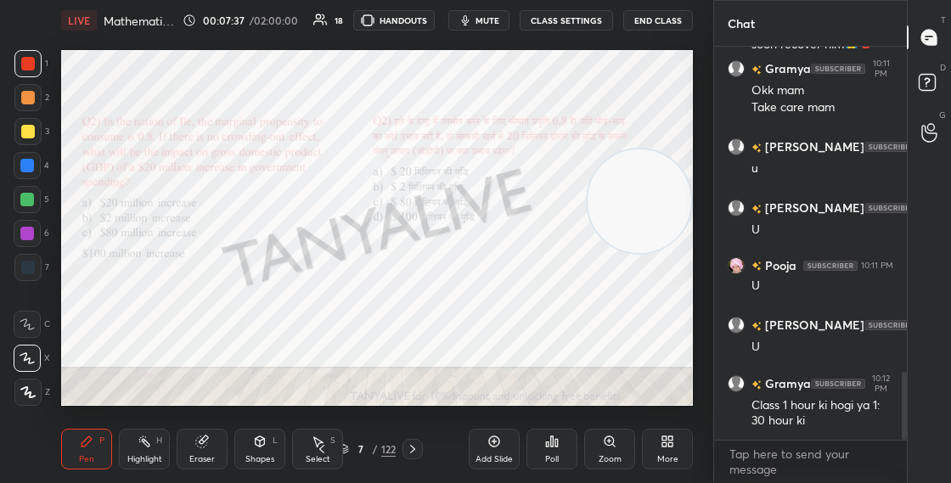
scroll to position [1892, 0]
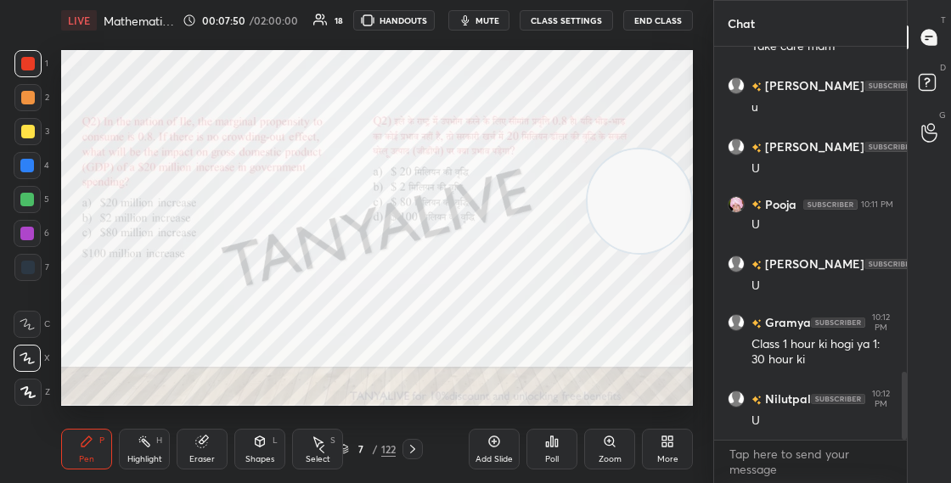
click at [346, 449] on icon at bounding box center [344, 450] width 8 height 3
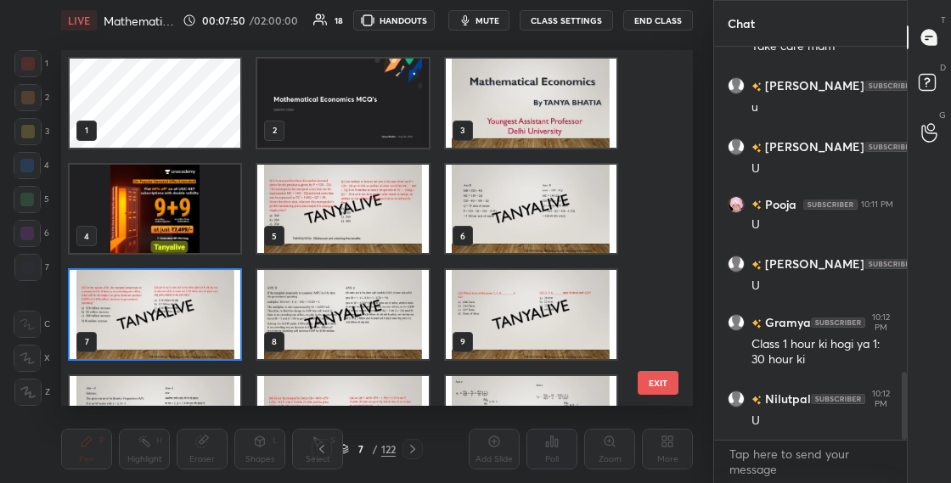
scroll to position [350, 623]
click at [210, 339] on img "grid" at bounding box center [155, 314] width 171 height 89
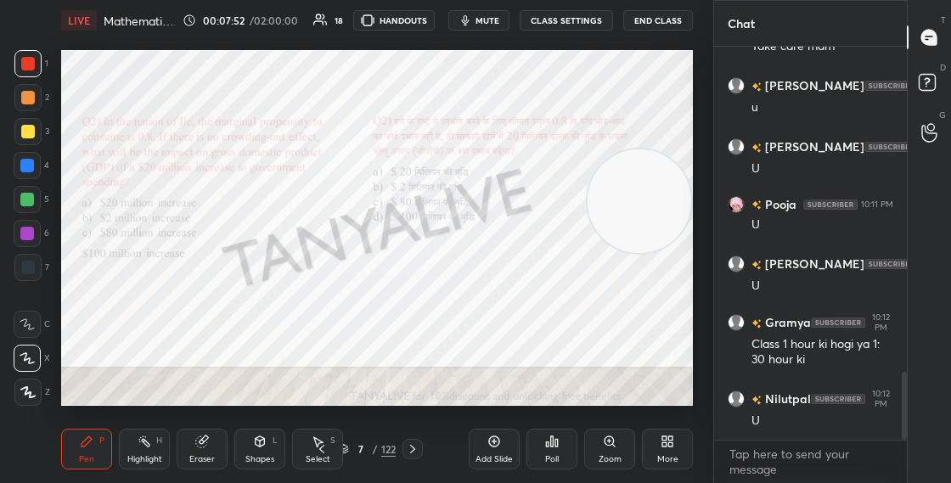
click at [211, 340] on img "grid" at bounding box center [155, 314] width 171 height 89
click at [262, 436] on icon at bounding box center [260, 441] width 9 height 10
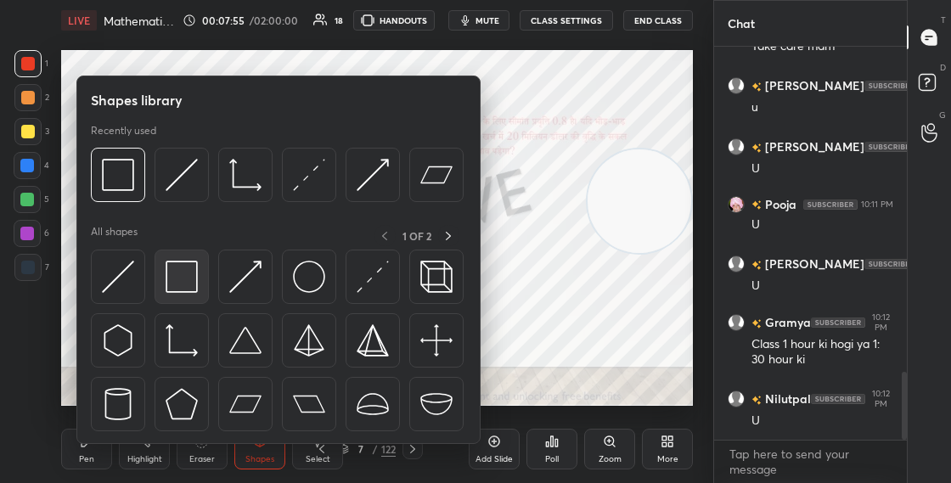
click at [170, 288] on img at bounding box center [182, 277] width 32 height 32
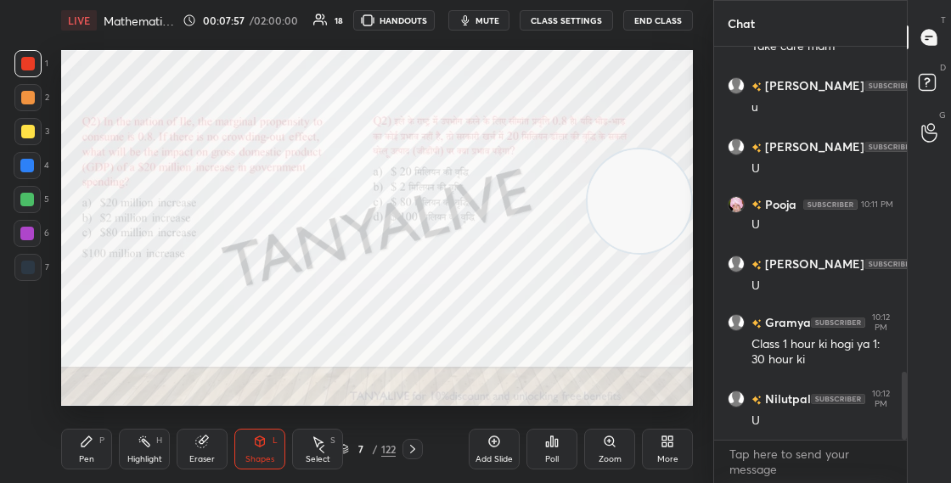
click at [348, 448] on div "7 / 122" at bounding box center [367, 449] width 57 height 15
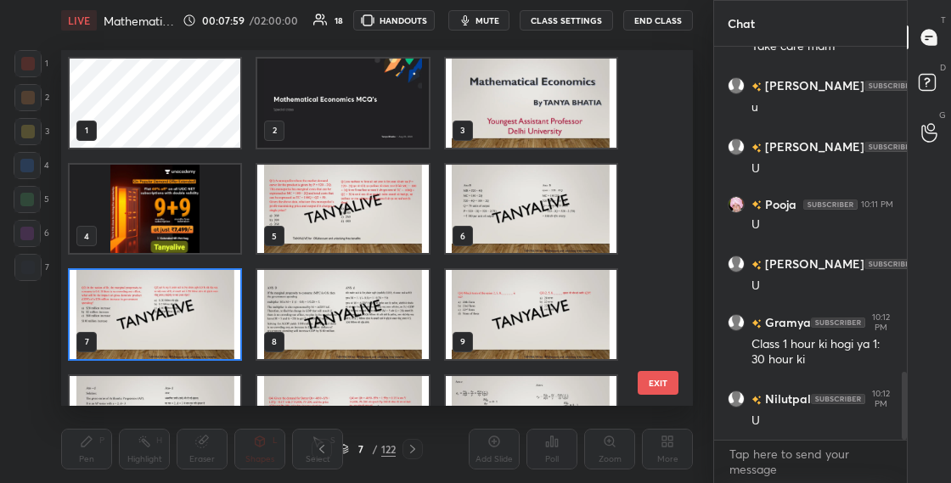
click at [242, 347] on div "7" at bounding box center [155, 315] width 188 height 106
click at [245, 346] on div "7" at bounding box center [155, 315] width 188 height 106
click at [244, 346] on div "7" at bounding box center [155, 315] width 188 height 106
click at [233, 344] on img "grid" at bounding box center [155, 314] width 171 height 89
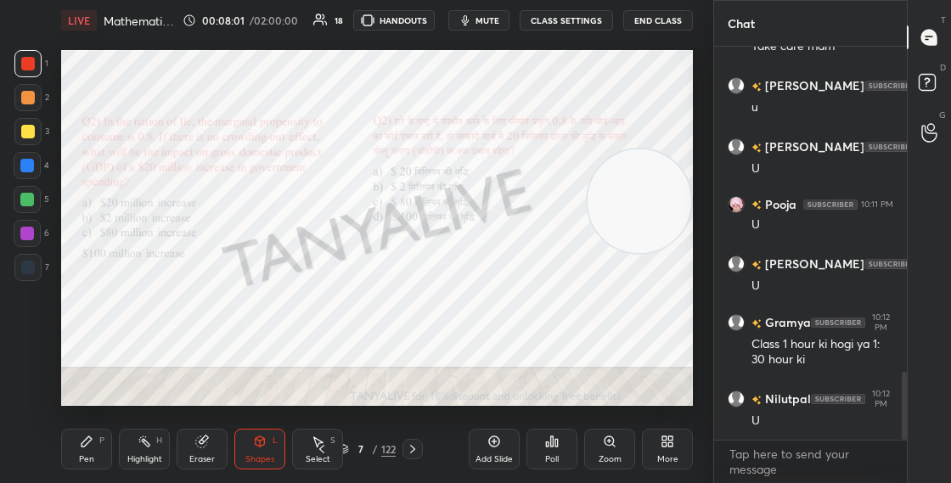
scroll to position [1983, 0]
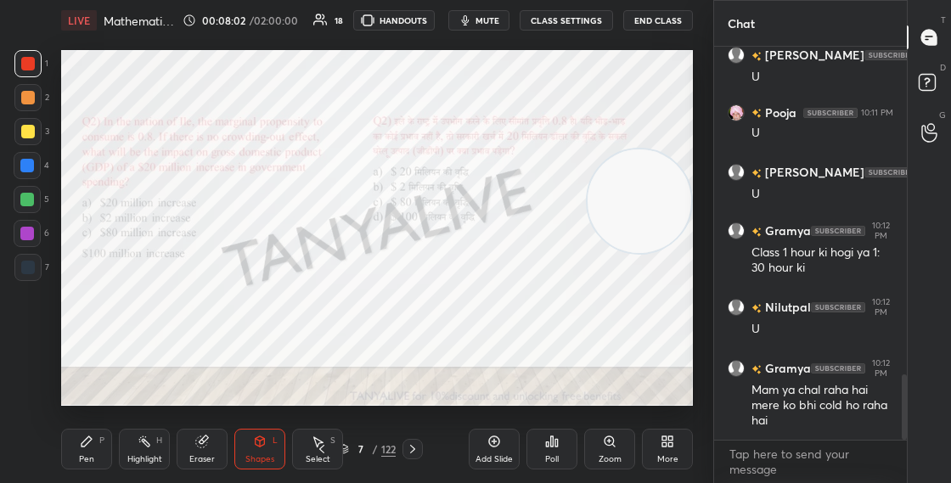
click at [548, 443] on icon at bounding box center [547, 444] width 3 height 4
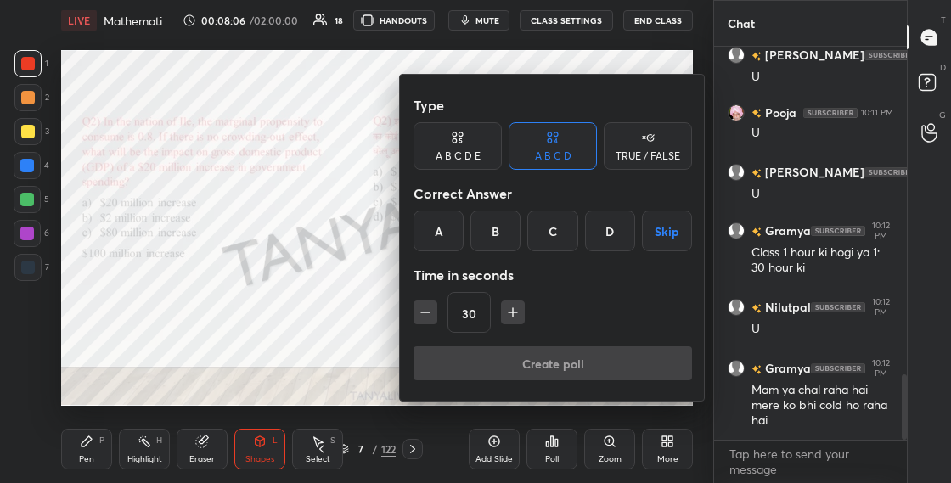
click at [345, 344] on div at bounding box center [475, 241] width 951 height 483
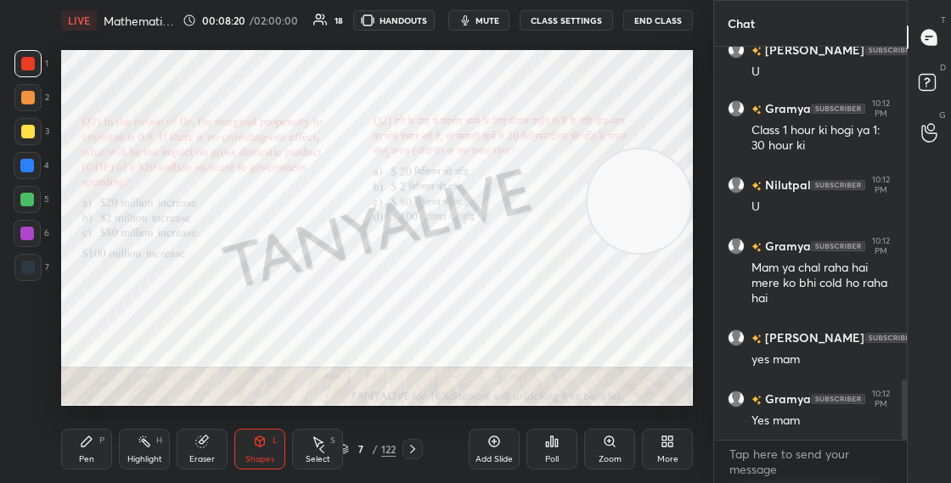
scroll to position [2167, 0]
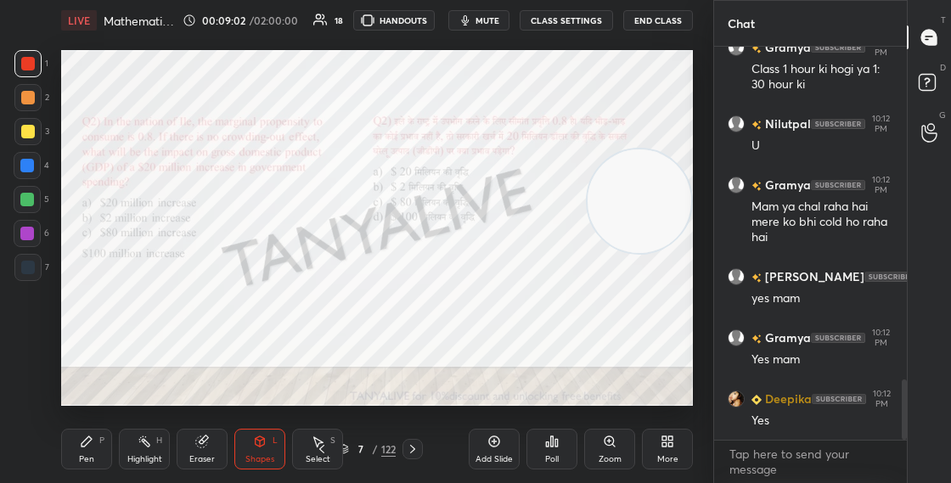
click at [346, 448] on icon at bounding box center [344, 449] width 10 height 10
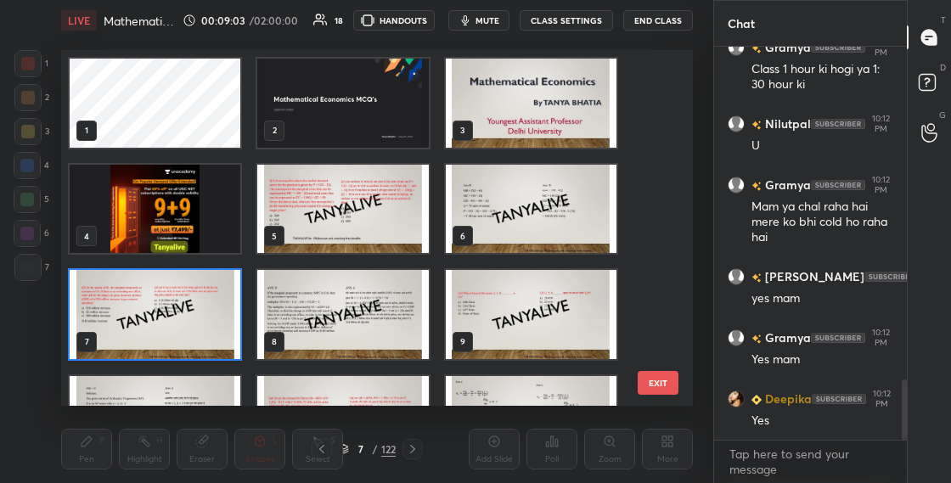
scroll to position [350, 623]
click at [219, 304] on img "grid" at bounding box center [155, 314] width 171 height 89
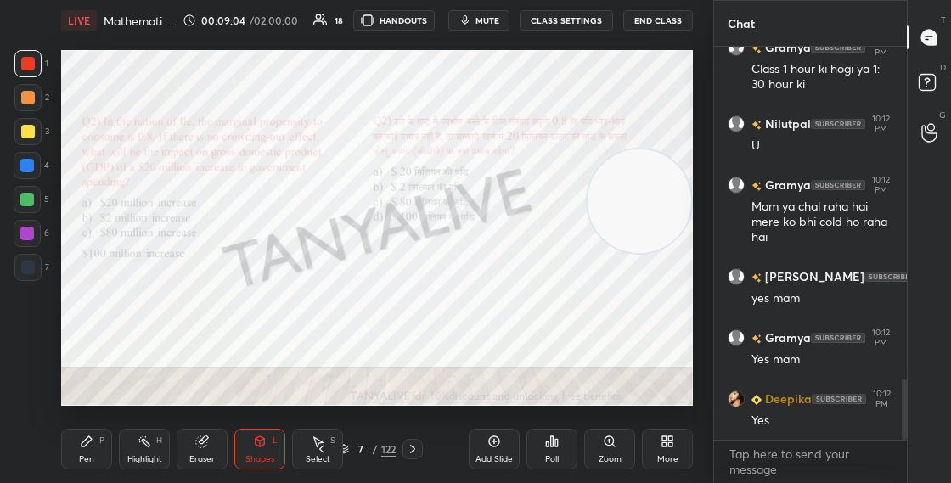
click at [220, 304] on img "grid" at bounding box center [155, 314] width 171 height 89
click at [32, 233] on div at bounding box center [27, 234] width 14 height 14
click at [29, 229] on div at bounding box center [27, 234] width 14 height 14
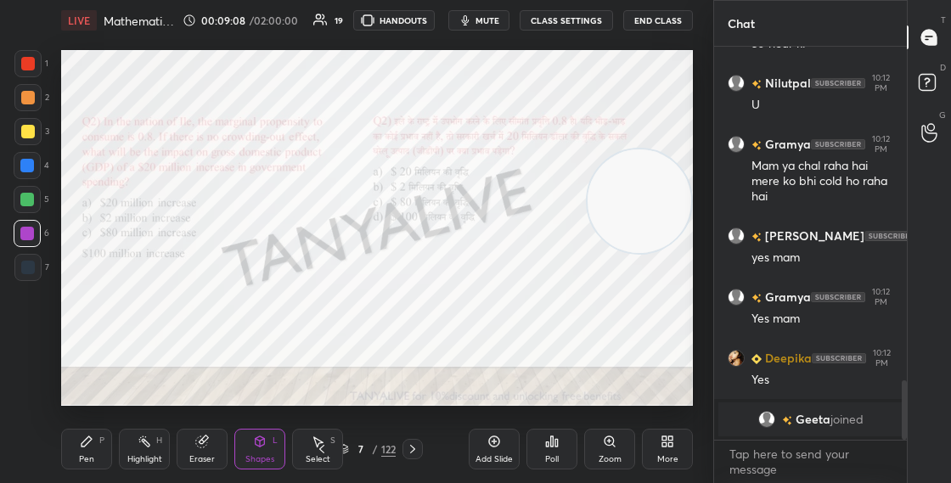
click at [556, 449] on div "Poll" at bounding box center [551, 449] width 51 height 41
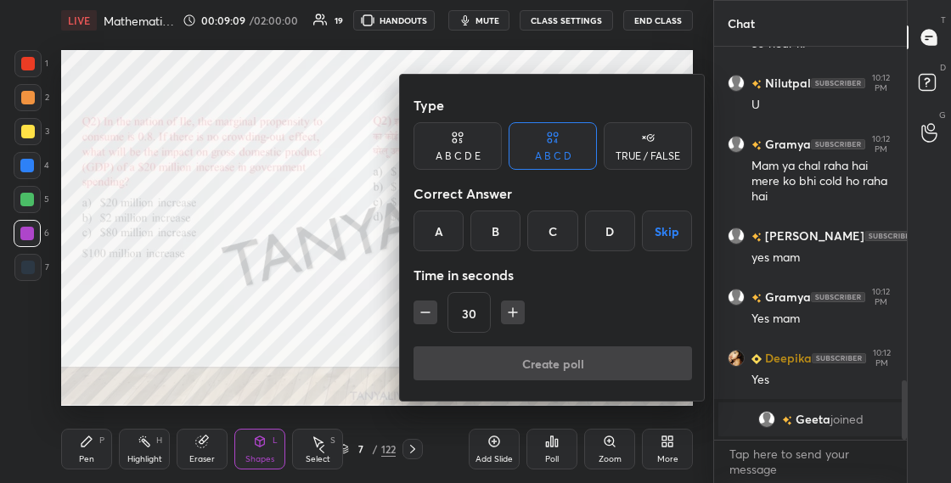
click at [614, 229] on div "D" at bounding box center [610, 231] width 50 height 41
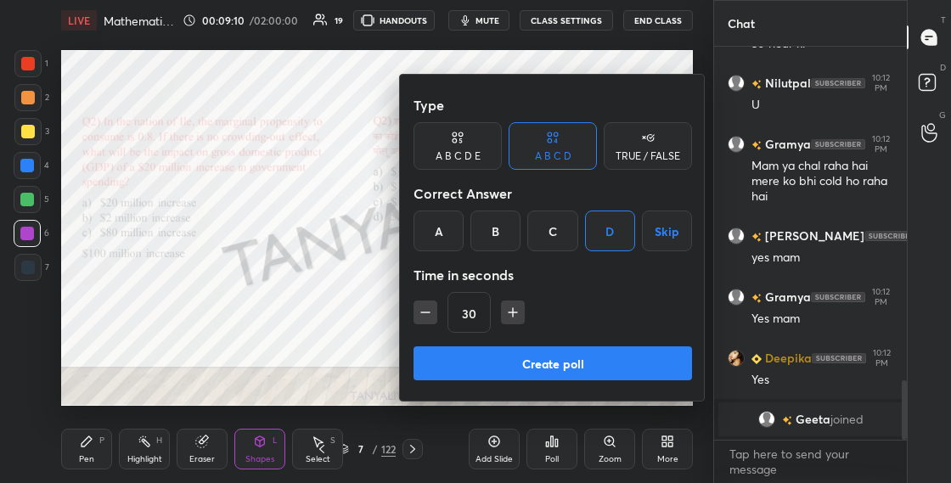
click at [558, 357] on button "Create poll" at bounding box center [552, 363] width 278 height 34
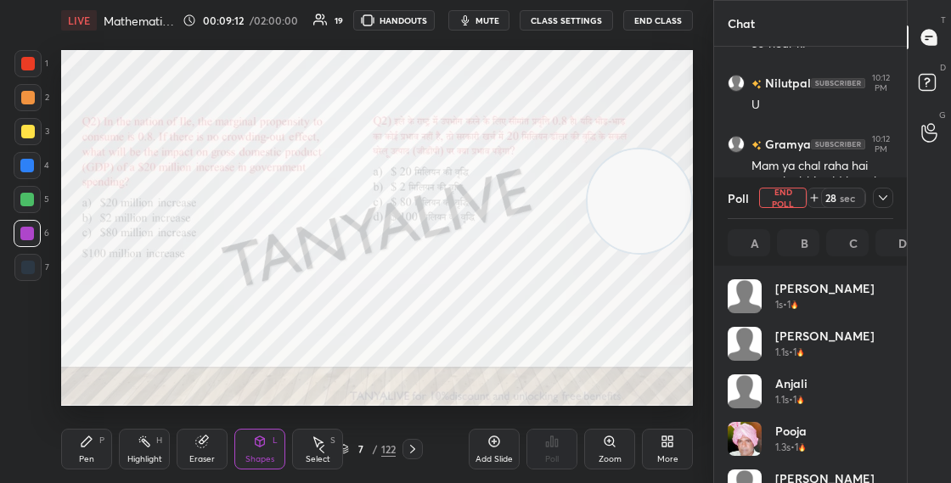
scroll to position [6, 6]
click at [880, 205] on div at bounding box center [883, 198] width 20 height 20
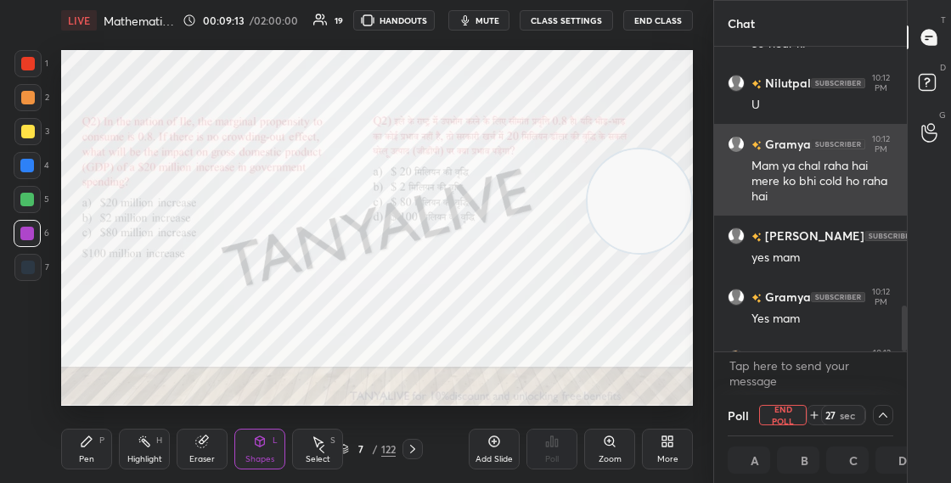
scroll to position [1, 6]
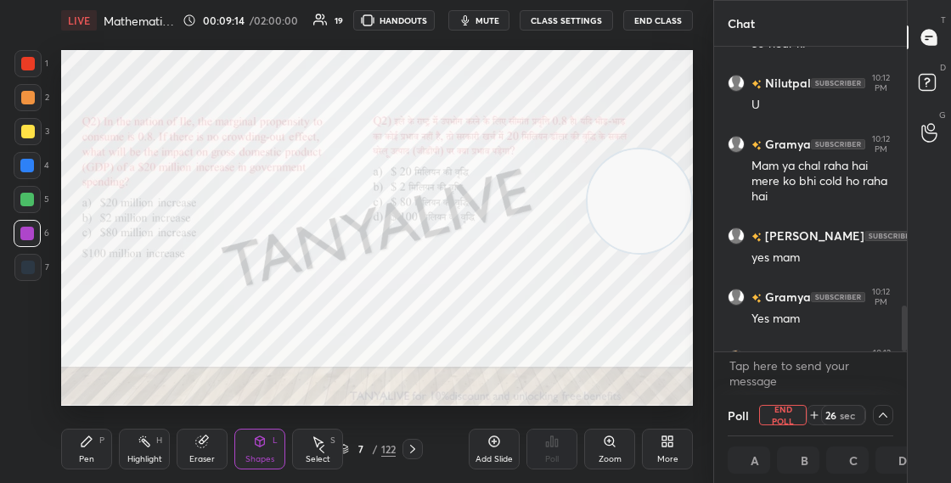
drag, startPoint x: 905, startPoint y: 343, endPoint x: 906, endPoint y: 354, distance: 11.1
click at [905, 352] on div "RAMA 10:11 PM U Gramya 10:12 PM Class 1 hour ki hogi ya 1: 30 hour ki Nilutpal …" at bounding box center [810, 221] width 193 height 348
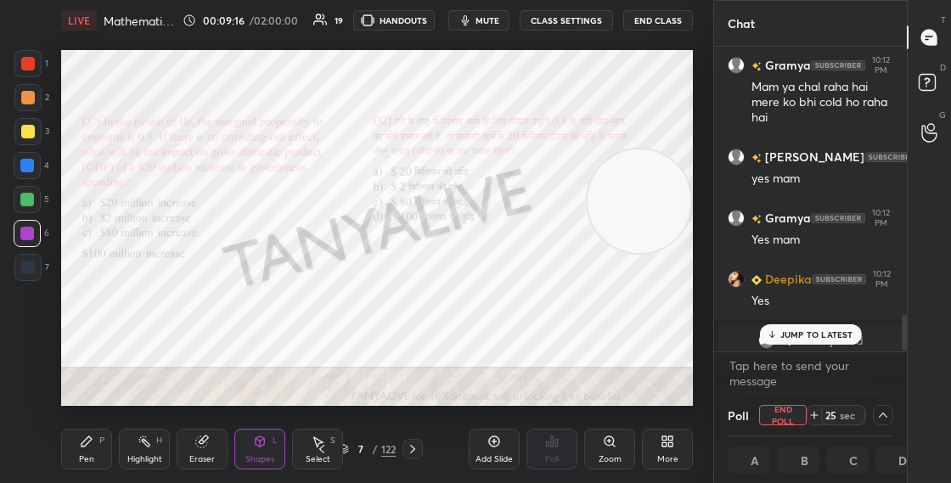
click at [782, 327] on div "JUMP TO LATEST" at bounding box center [810, 334] width 102 height 20
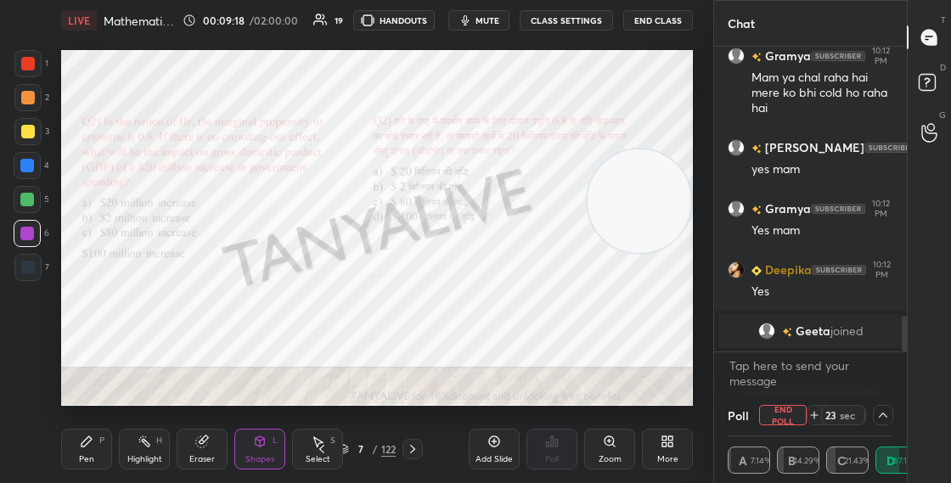
drag, startPoint x: 256, startPoint y: 443, endPoint x: 259, endPoint y: 453, distance: 10.7
click at [256, 443] on icon at bounding box center [260, 441] width 9 height 10
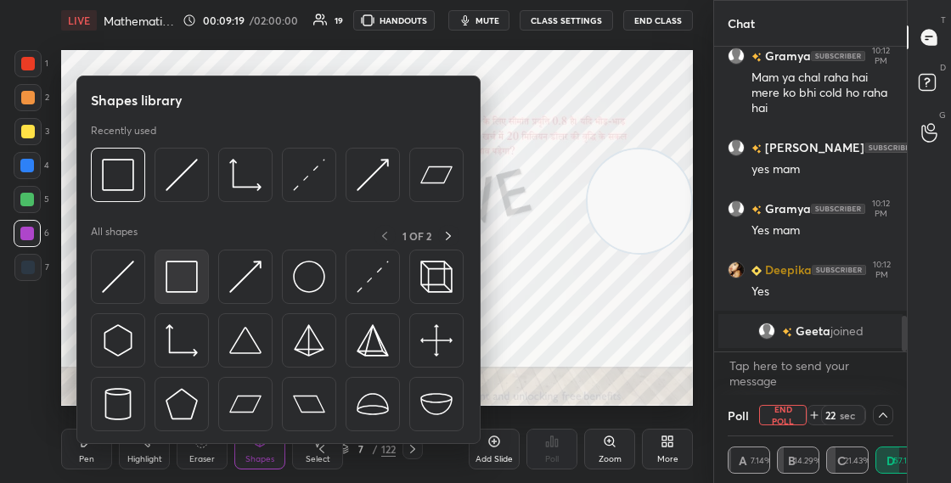
click at [179, 280] on img at bounding box center [182, 277] width 32 height 32
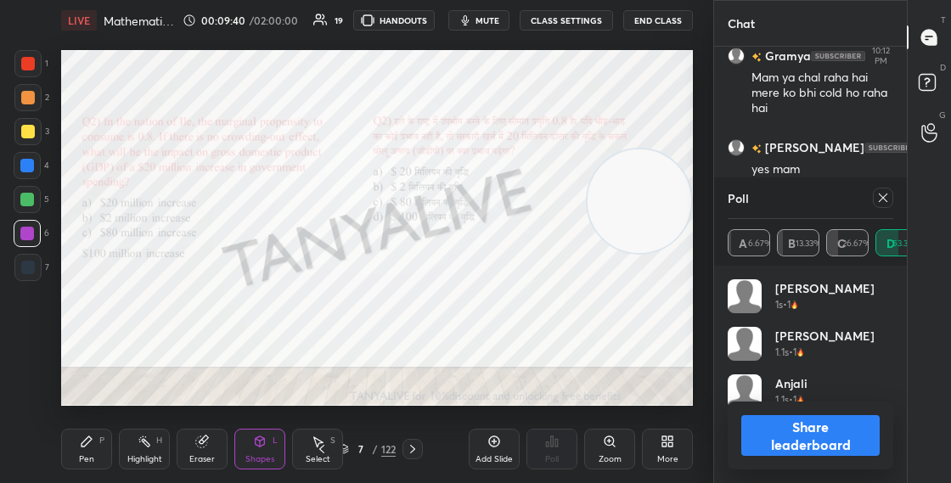
scroll to position [199, 160]
click at [254, 448] on div "Shapes L" at bounding box center [259, 449] width 51 height 41
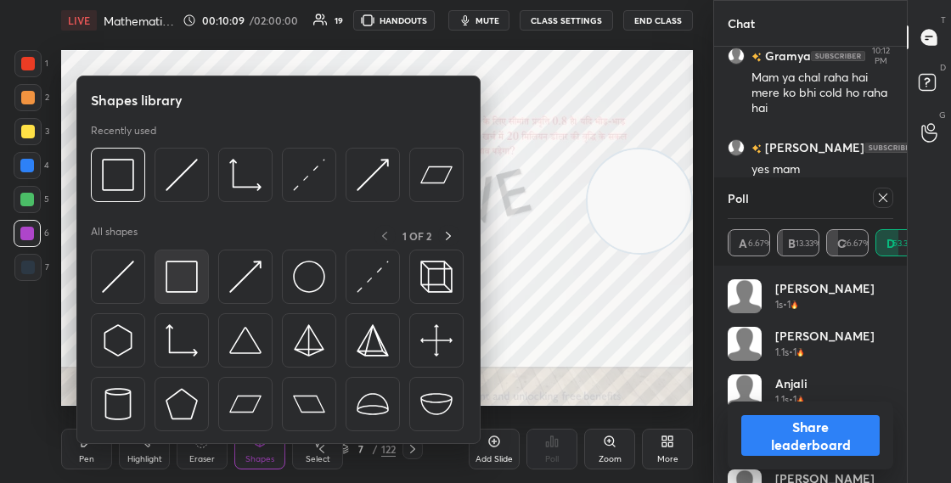
click at [189, 288] on img at bounding box center [182, 277] width 32 height 32
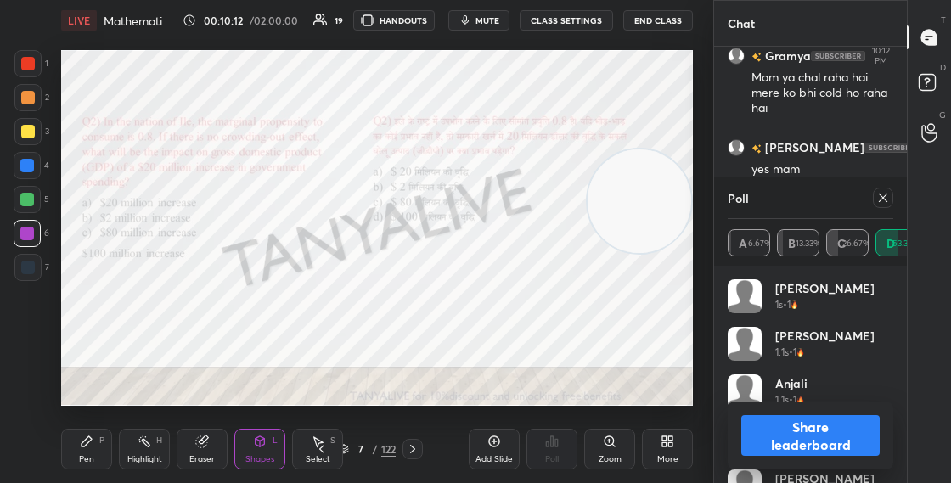
click at [795, 440] on button "Share leaderboard" at bounding box center [810, 435] width 138 height 41
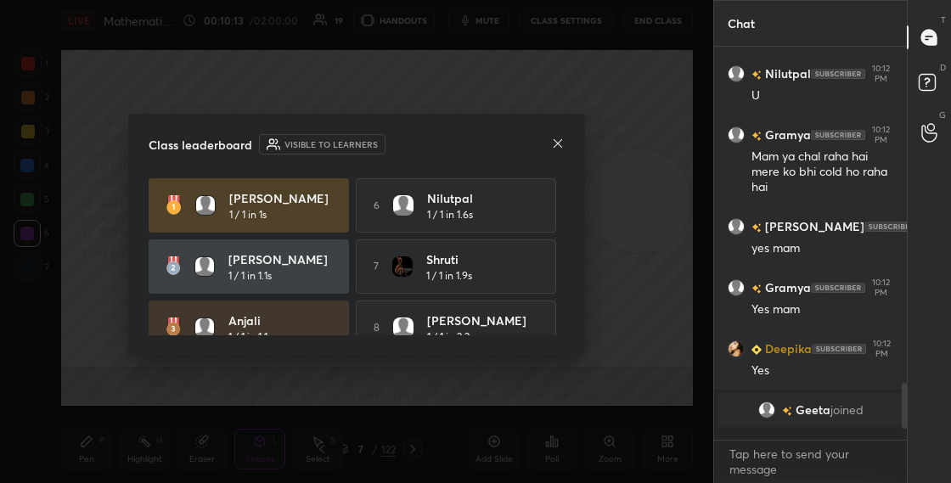
scroll to position [2208, 0]
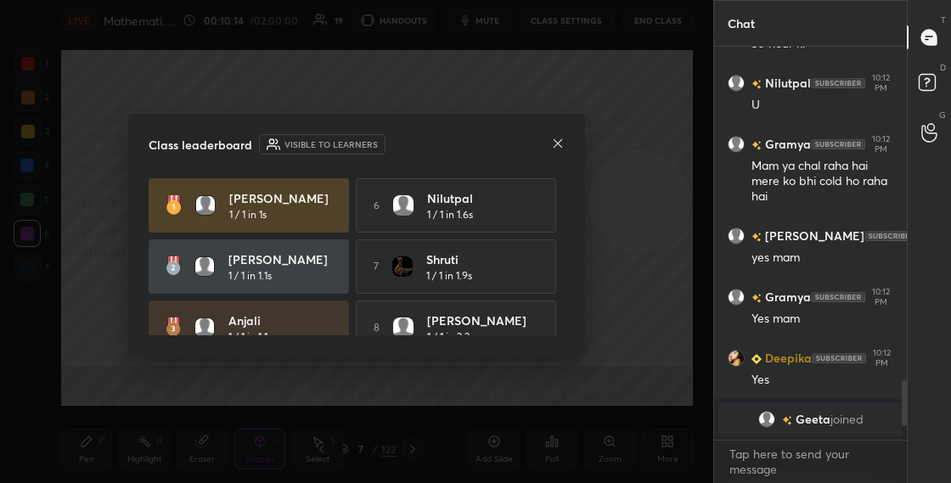
click at [557, 146] on icon at bounding box center [558, 144] width 14 height 14
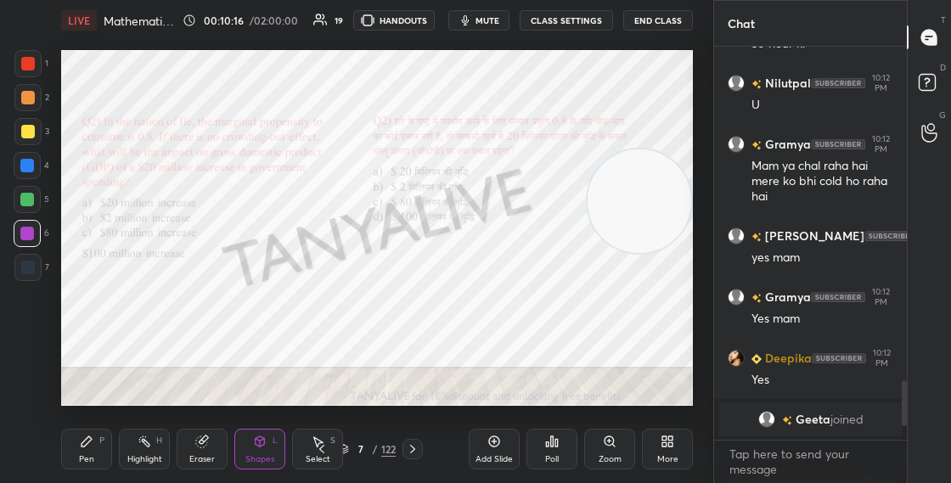
click at [97, 447] on div "Pen P" at bounding box center [86, 449] width 51 height 41
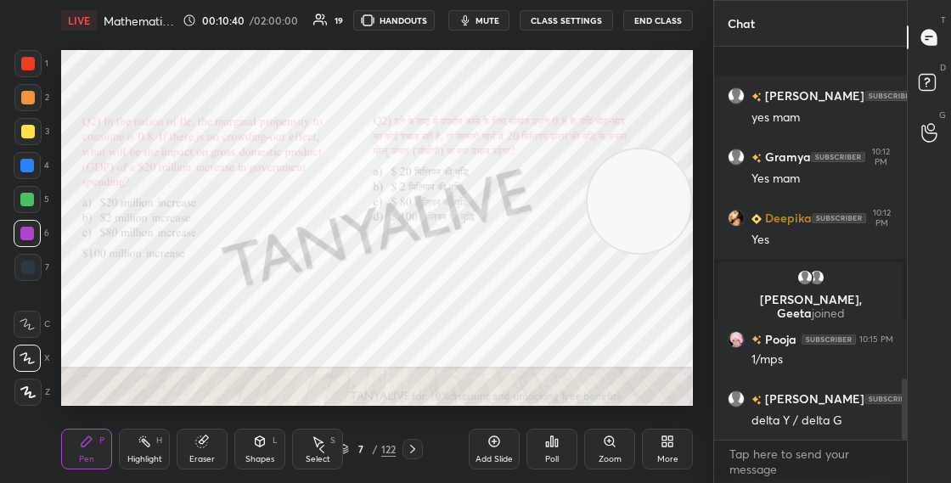
scroll to position [2133, 0]
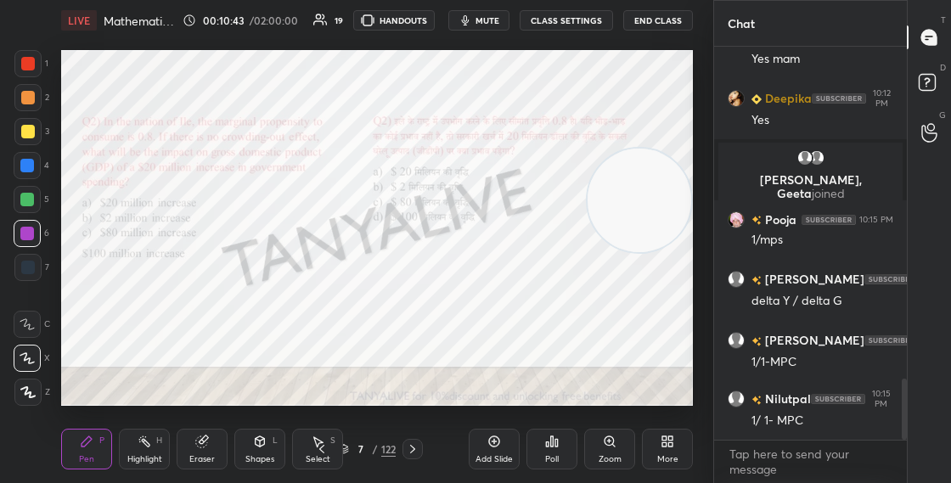
drag, startPoint x: 662, startPoint y: 186, endPoint x: 683, endPoint y: 77, distance: 110.7
click at [684, 149] on video at bounding box center [640, 201] width 104 height 104
drag, startPoint x: 607, startPoint y: 97, endPoint x: 596, endPoint y: 179, distance: 83.1
click at [597, 155] on video at bounding box center [638, 104] width 104 height 104
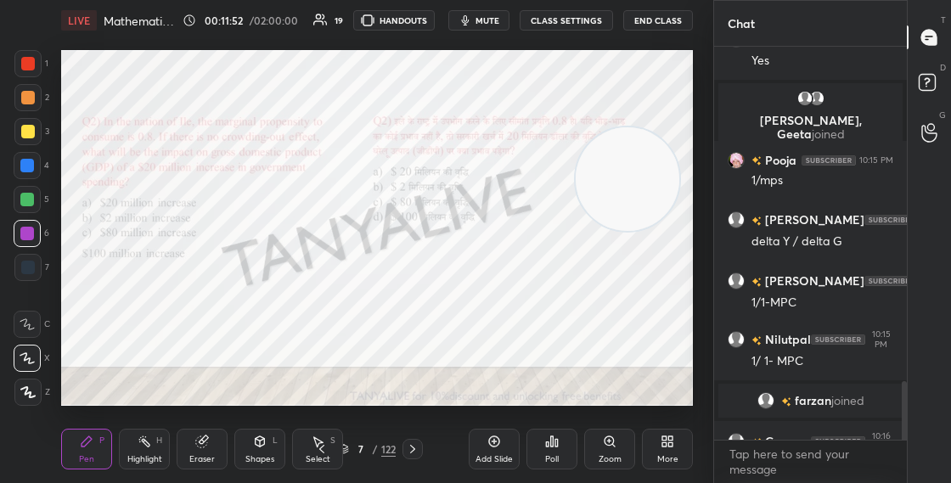
scroll to position [2231, 0]
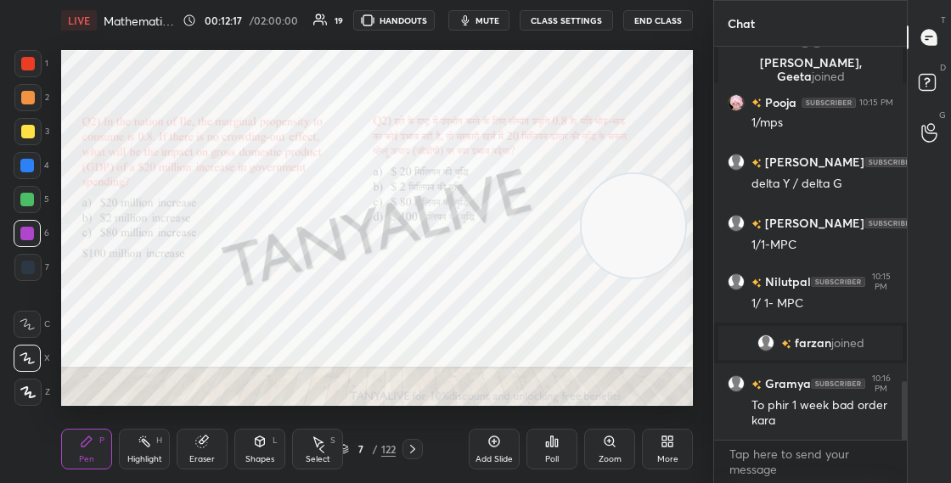
drag, startPoint x: 598, startPoint y: 197, endPoint x: 614, endPoint y: 149, distance: 51.0
click at [610, 174] on video at bounding box center [634, 226] width 104 height 104
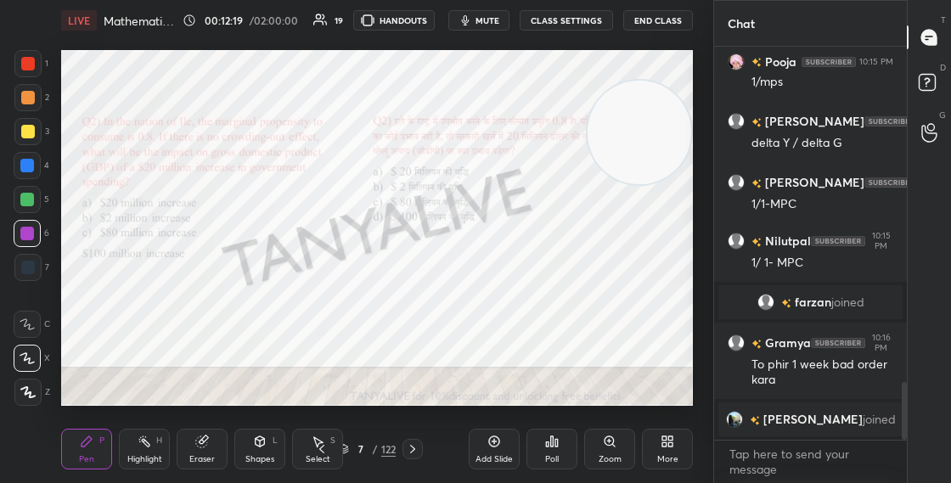
click at [246, 448] on div "Shapes L" at bounding box center [259, 449] width 51 height 41
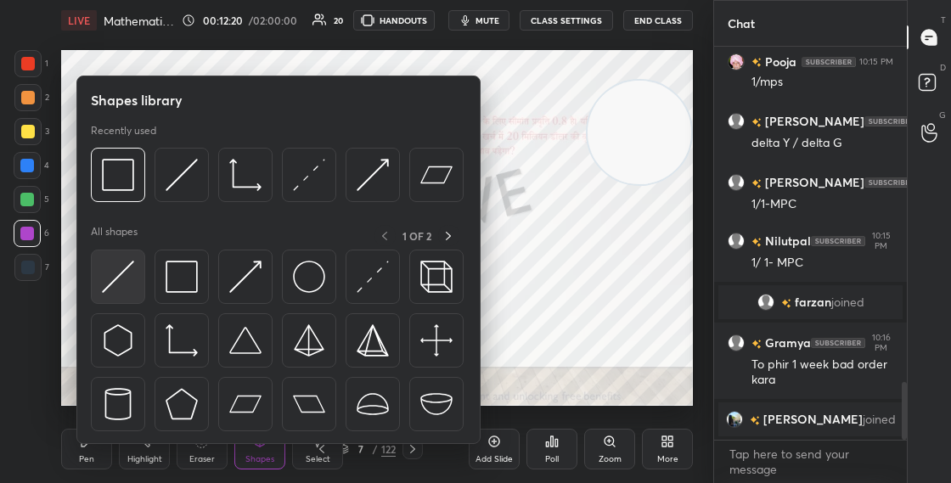
click at [134, 270] on div at bounding box center [118, 277] width 54 height 54
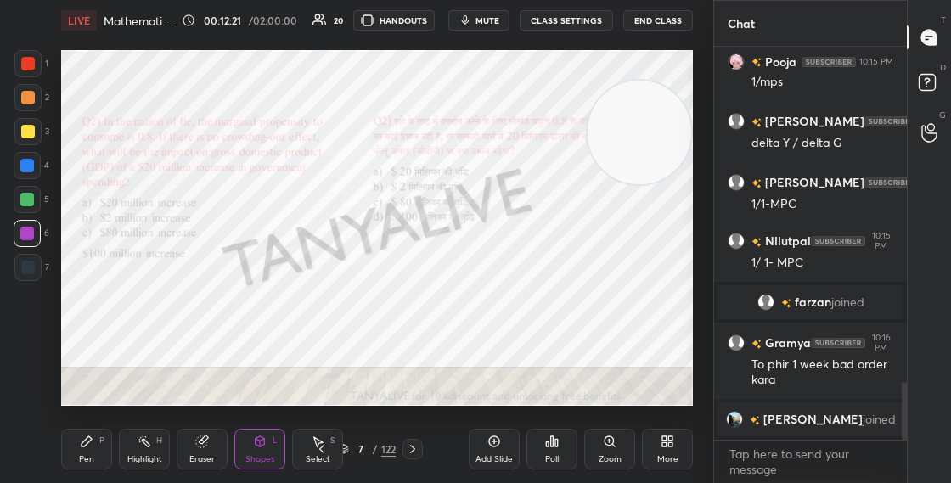
click at [36, 172] on div at bounding box center [27, 165] width 27 height 27
click at [79, 454] on div "Pen P" at bounding box center [86, 449] width 51 height 41
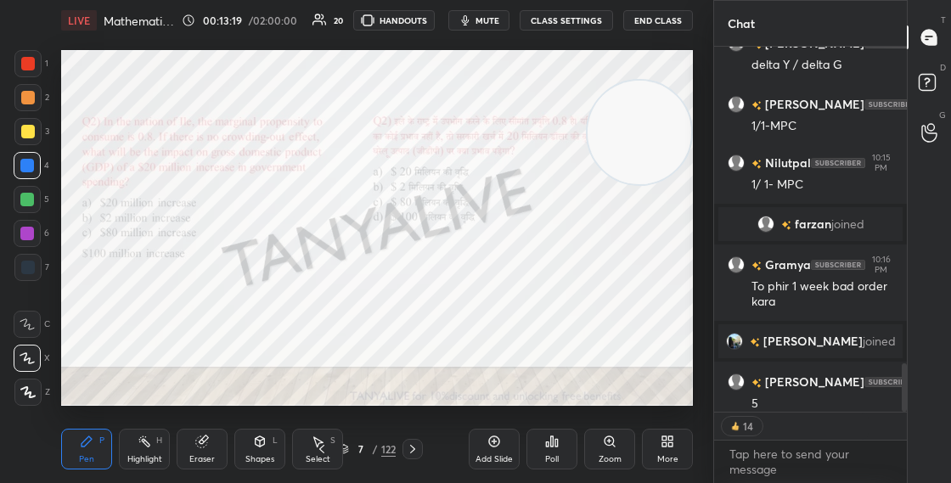
scroll to position [2384, 0]
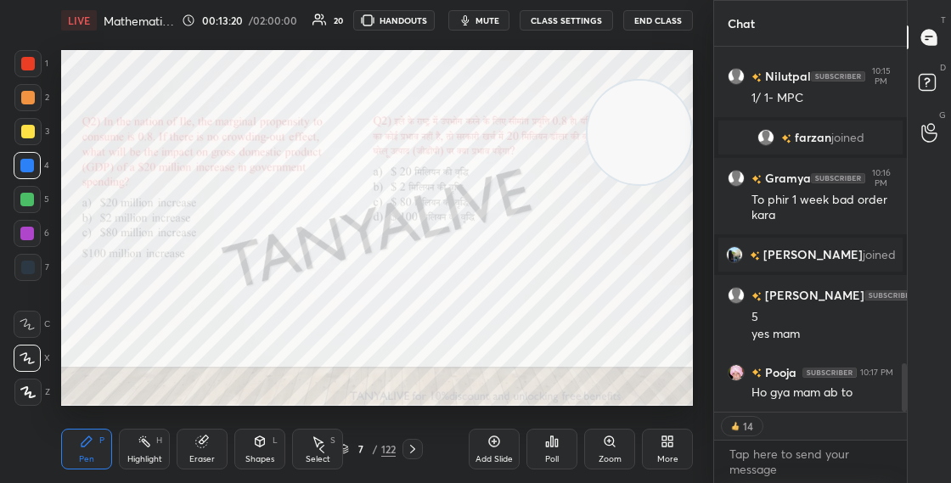
click at [347, 450] on icon at bounding box center [344, 449] width 10 height 10
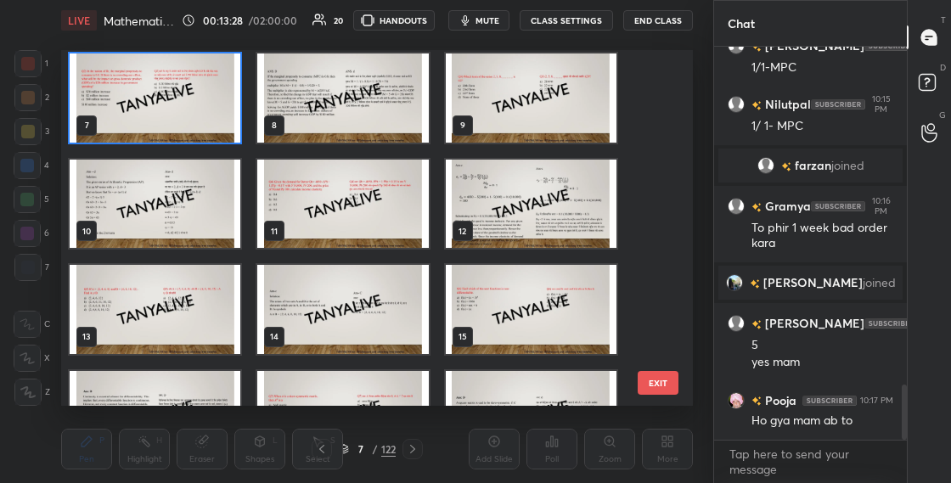
scroll to position [2415, 0]
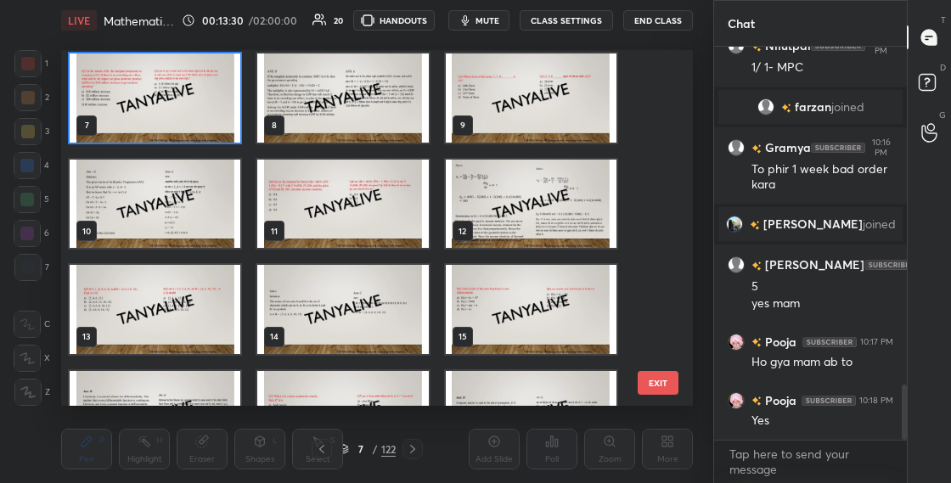
click at [371, 228] on img "grid" at bounding box center [342, 204] width 171 height 89
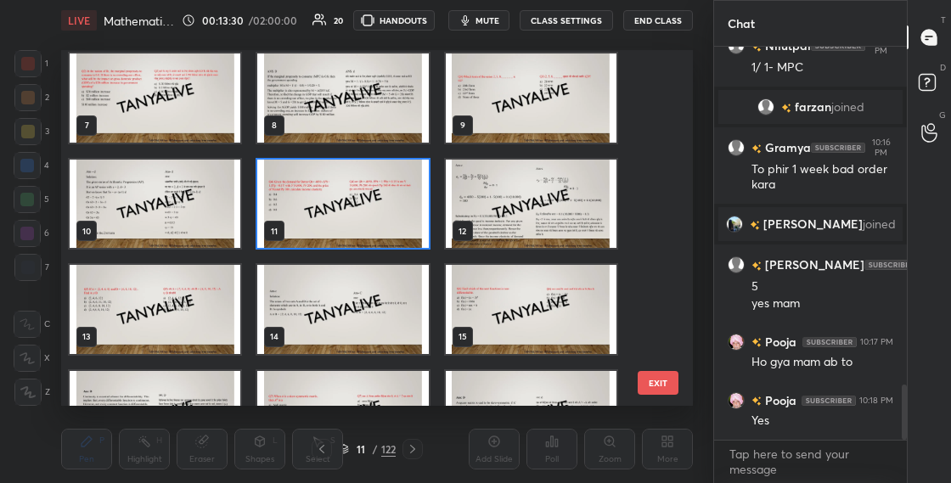
click at [371, 228] on img "grid" at bounding box center [342, 204] width 171 height 89
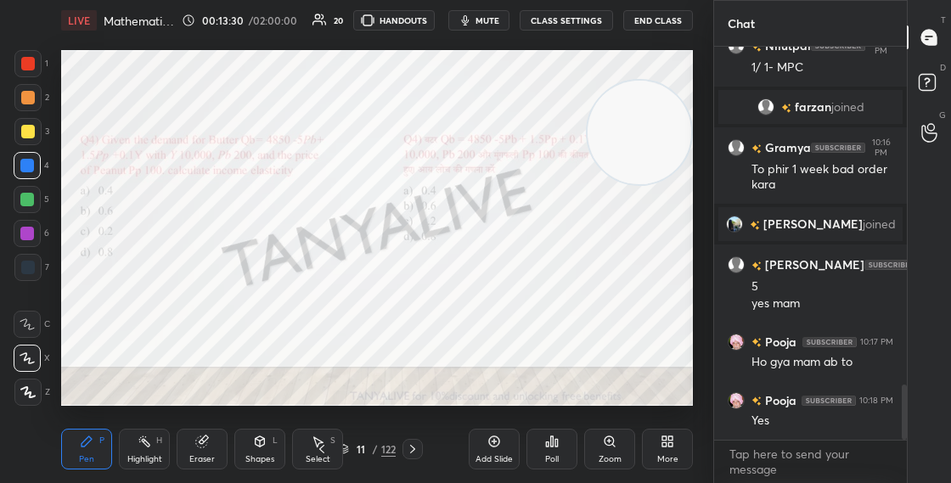
click at [371, 228] on img "grid" at bounding box center [342, 204] width 171 height 89
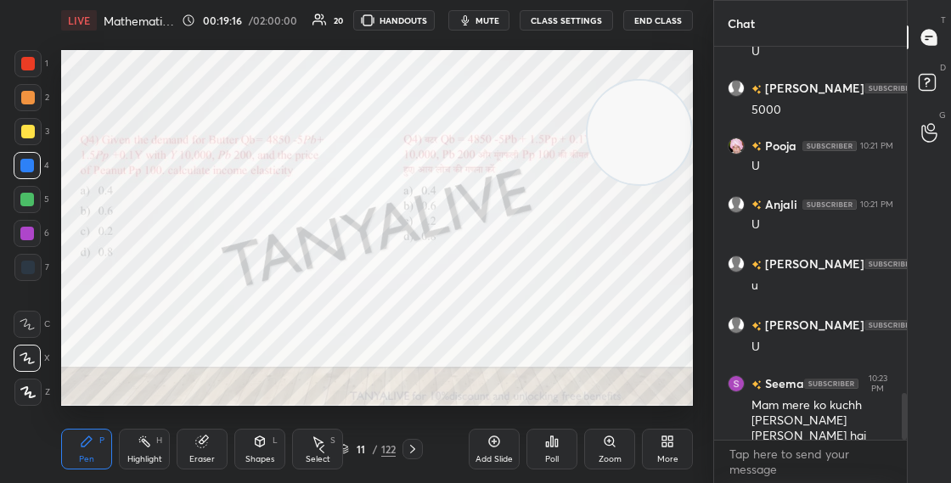
scroll to position [2893, 0]
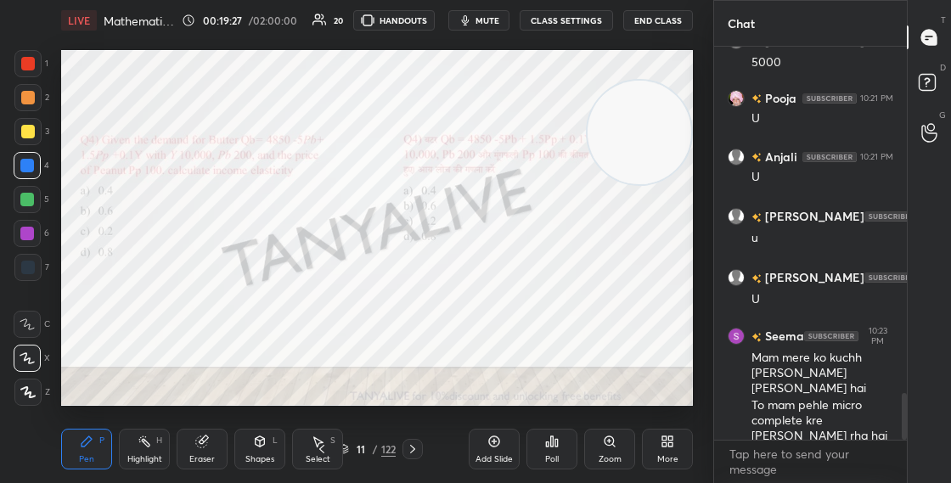
click at [350, 447] on div "11 / 122" at bounding box center [367, 449] width 57 height 15
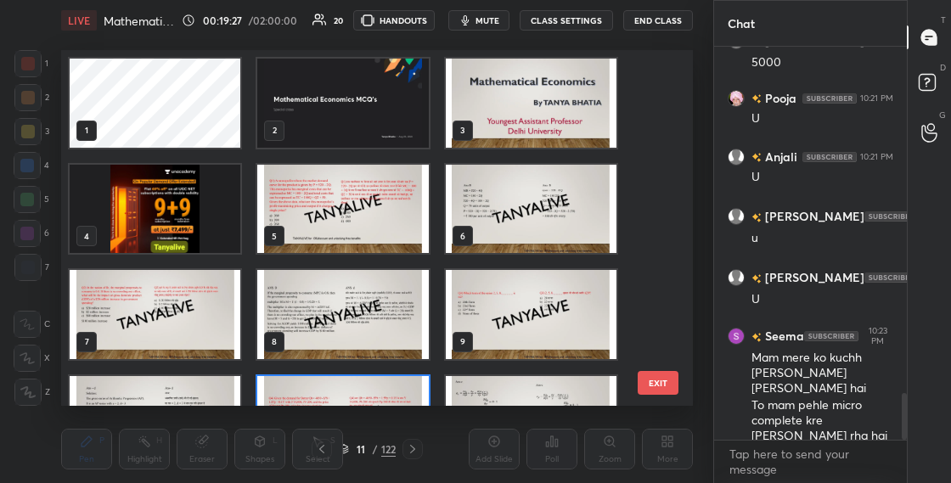
scroll to position [350, 623]
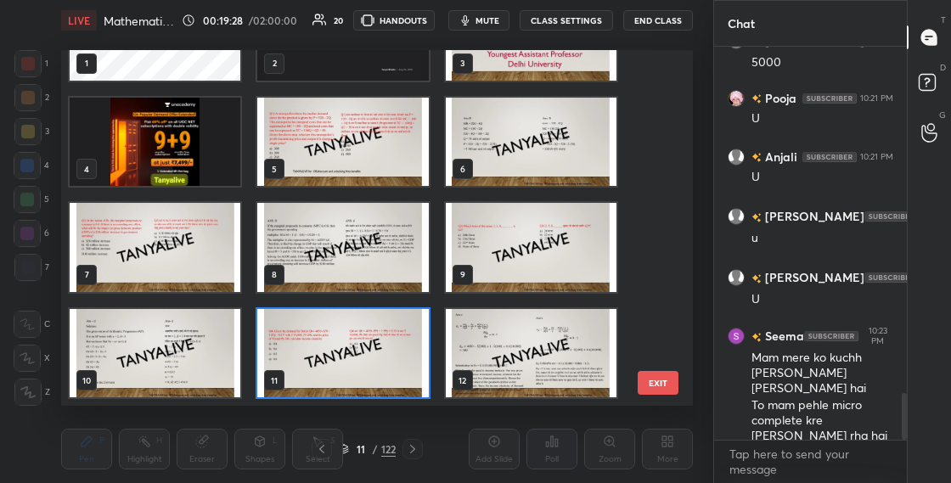
click at [359, 338] on img "grid" at bounding box center [342, 353] width 171 height 89
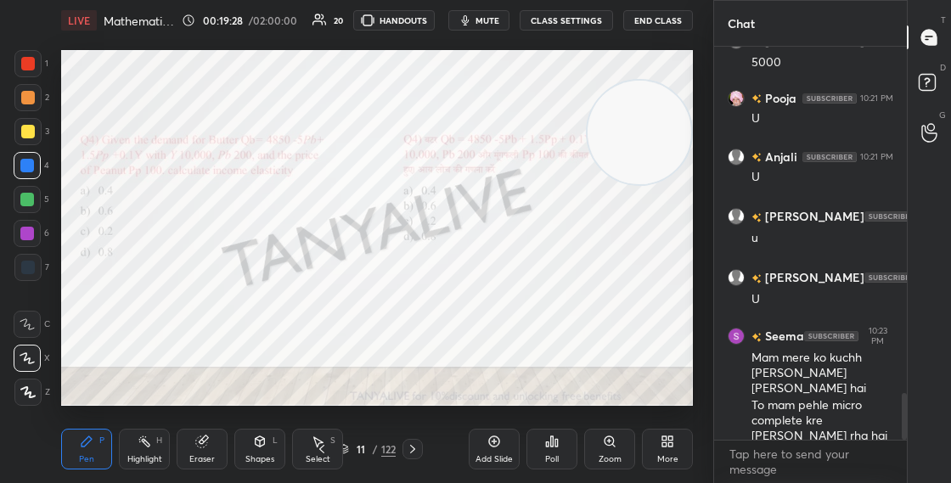
click at [360, 340] on img "grid" at bounding box center [342, 353] width 171 height 89
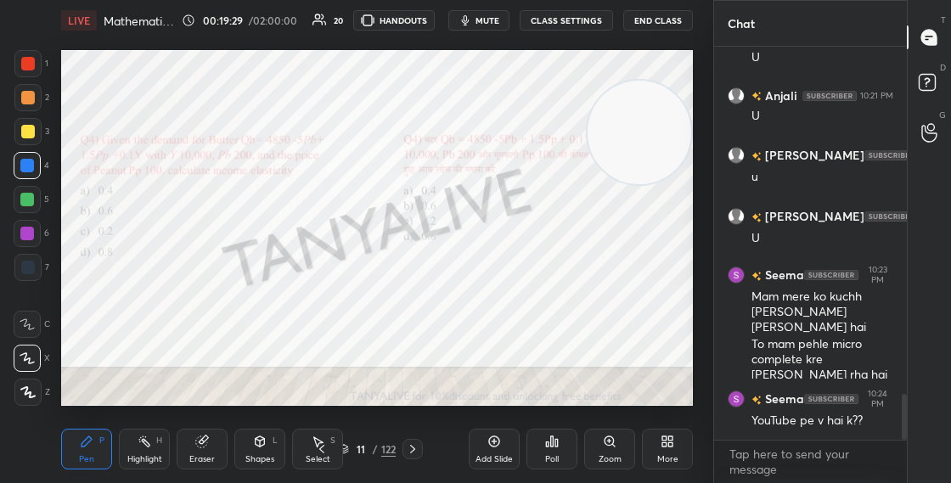
click at [351, 456] on div "11 / 122" at bounding box center [367, 449] width 57 height 15
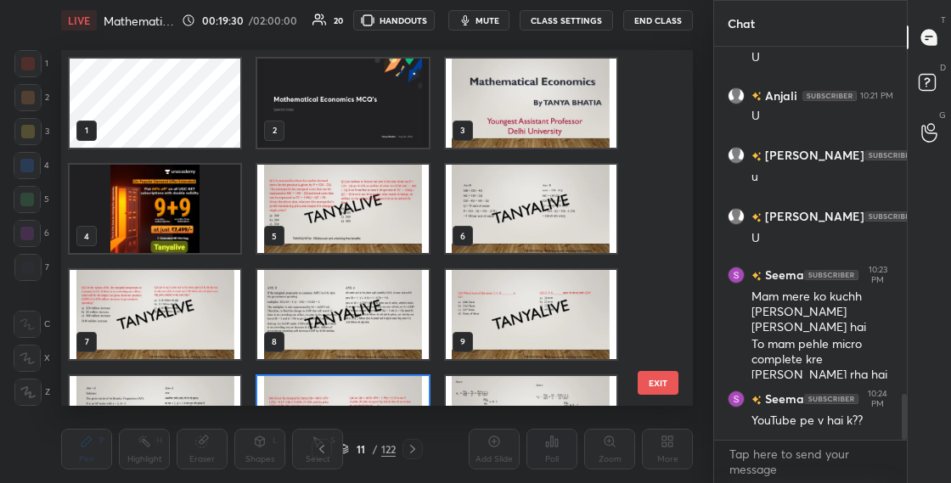
scroll to position [350, 623]
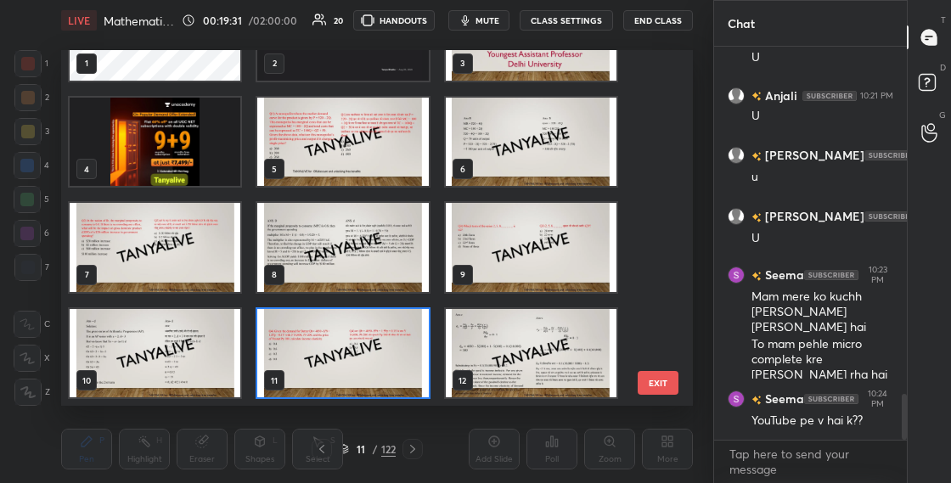
click at [368, 363] on img "grid" at bounding box center [342, 353] width 171 height 89
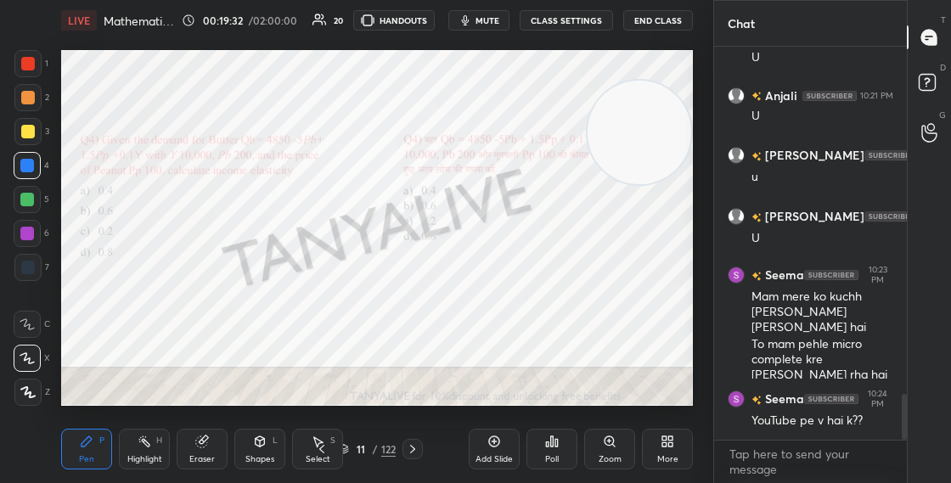
click at [368, 363] on img "grid" at bounding box center [342, 353] width 171 height 89
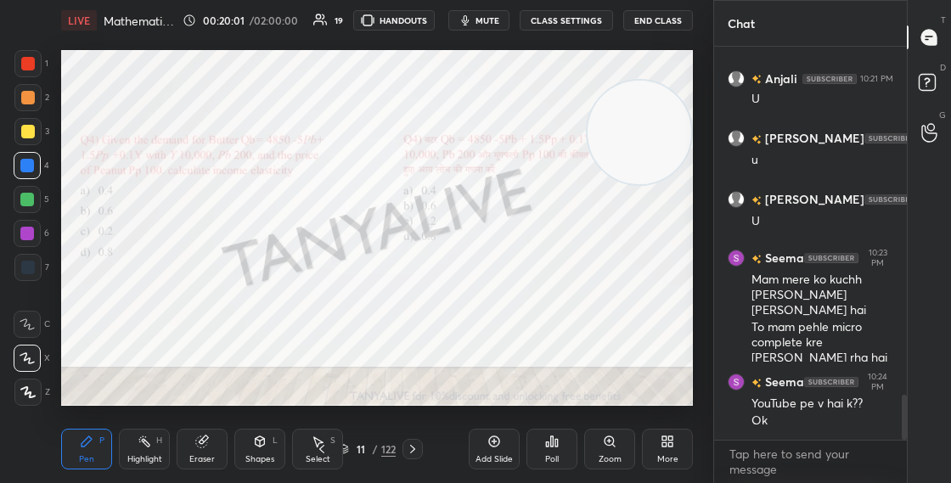
scroll to position [3012, 0]
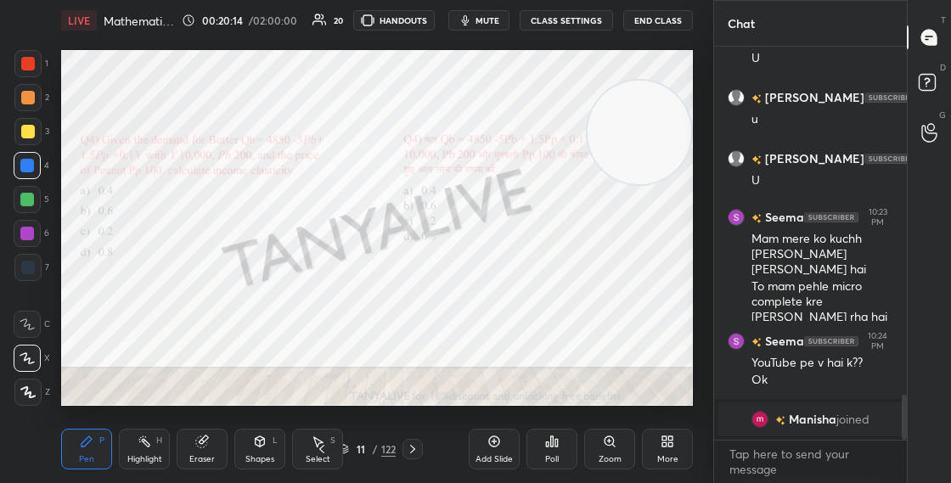
click at [366, 475] on div "Pen P Highlight H Eraser Shapes L Select S 11 / 122 Add Slide Poll Zoom More" at bounding box center [377, 449] width 632 height 68
click at [353, 444] on div "11" at bounding box center [360, 449] width 17 height 10
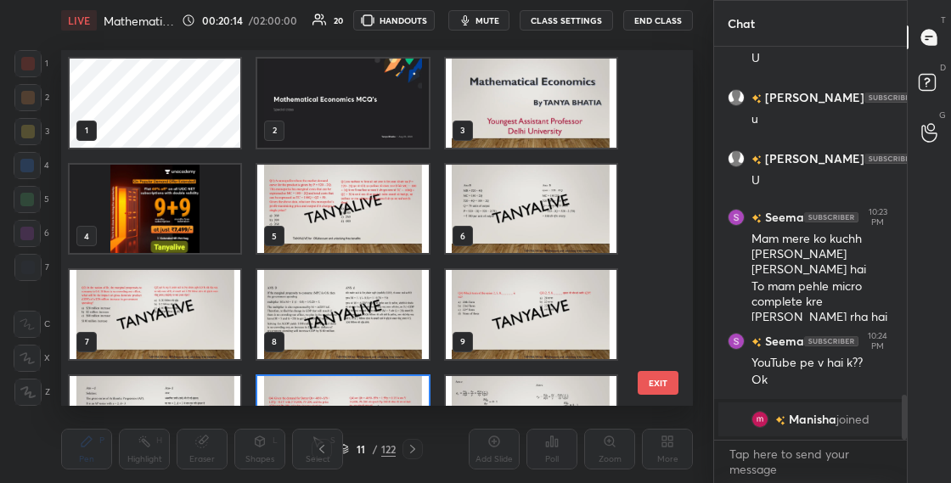
scroll to position [350, 623]
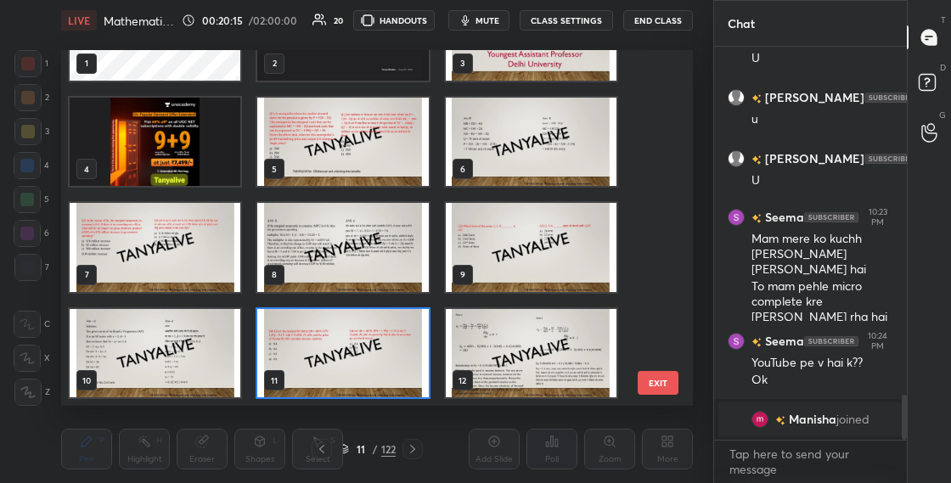
click at [367, 325] on img "grid" at bounding box center [342, 353] width 171 height 89
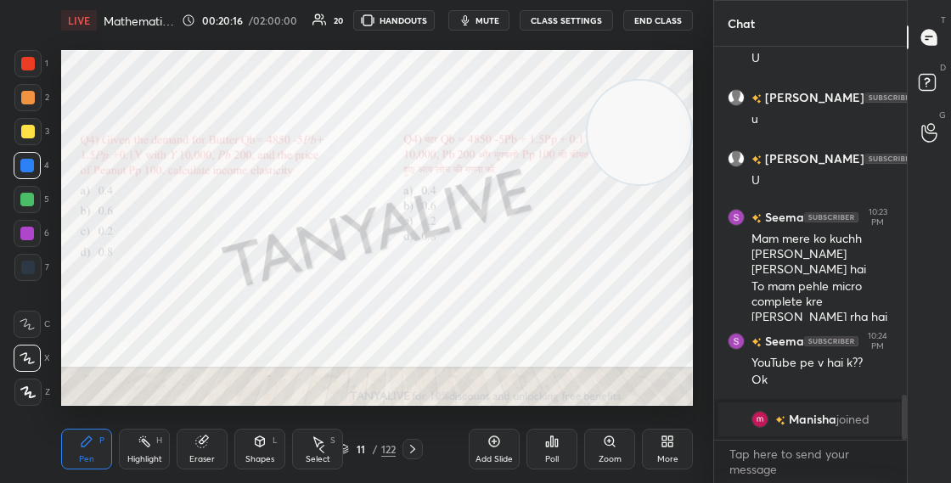
click at [366, 326] on img "grid" at bounding box center [342, 353] width 171 height 89
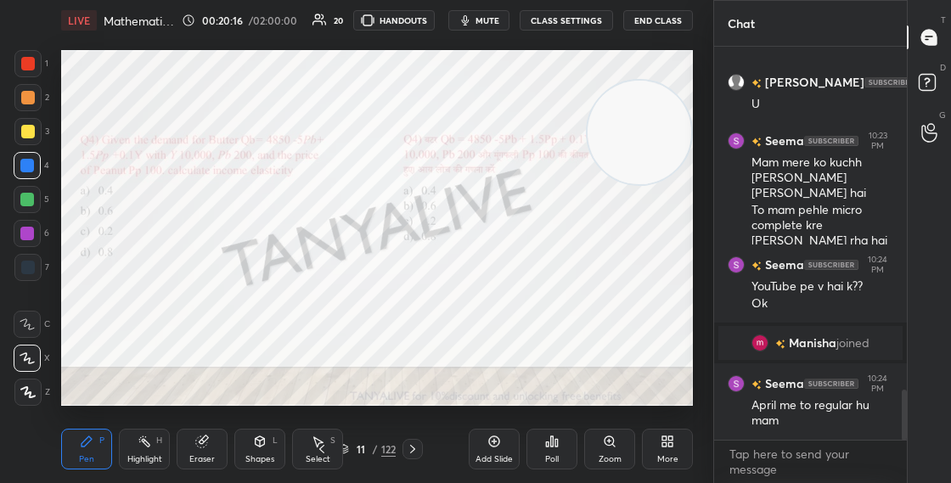
scroll to position [2706, 0]
click at [560, 464] on div "Poll" at bounding box center [551, 449] width 51 height 41
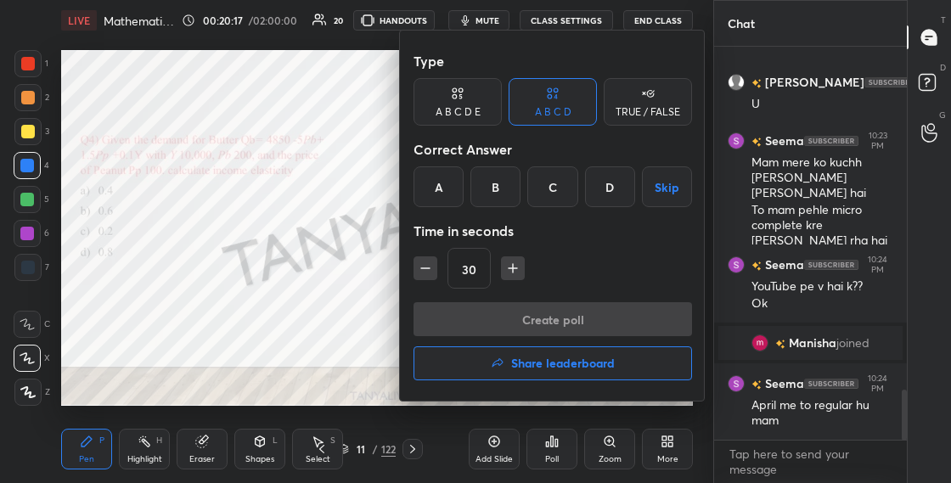
click at [547, 200] on div "C" at bounding box center [552, 186] width 50 height 41
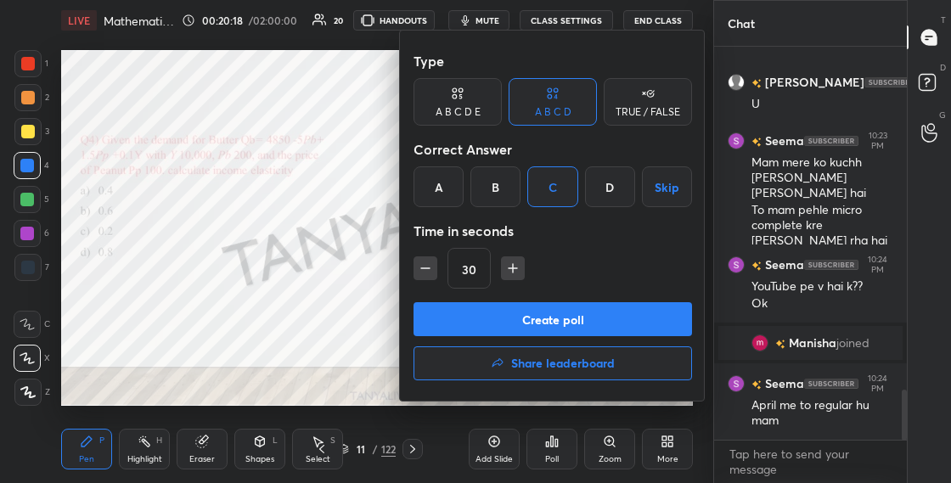
click at [541, 313] on button "Create poll" at bounding box center [552, 319] width 278 height 34
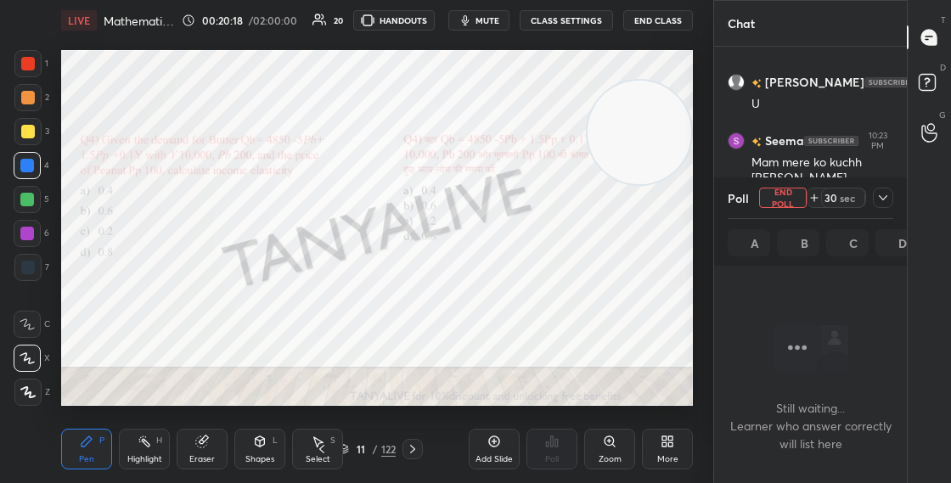
scroll to position [6, 6]
click at [879, 199] on icon at bounding box center [883, 198] width 14 height 14
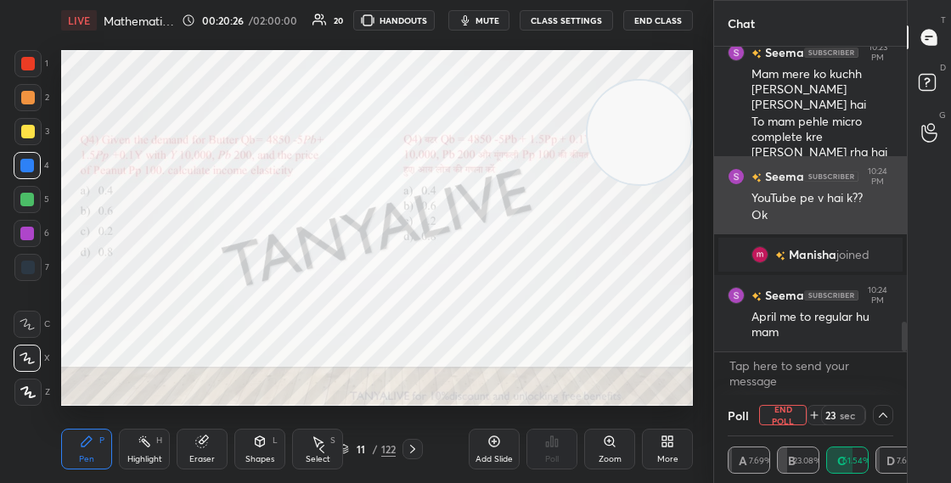
scroll to position [2835, 0]
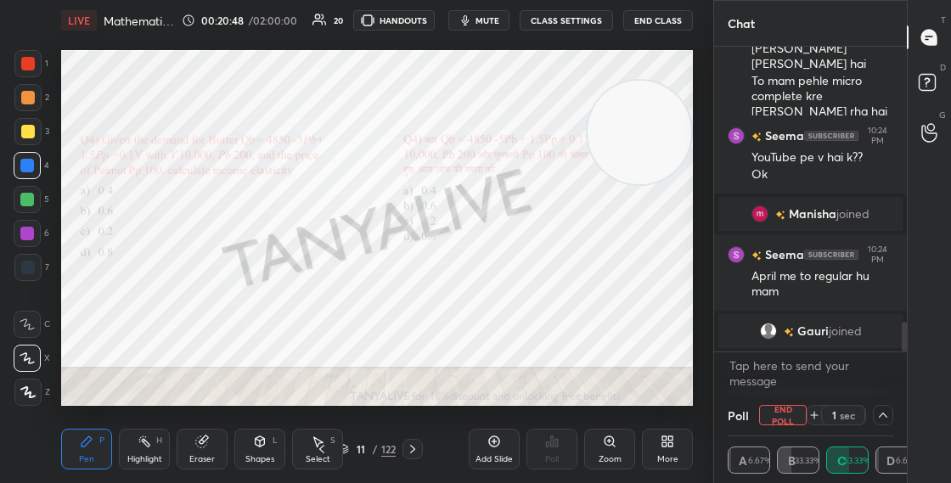
click at [262, 460] on div "Shapes" at bounding box center [259, 459] width 29 height 8
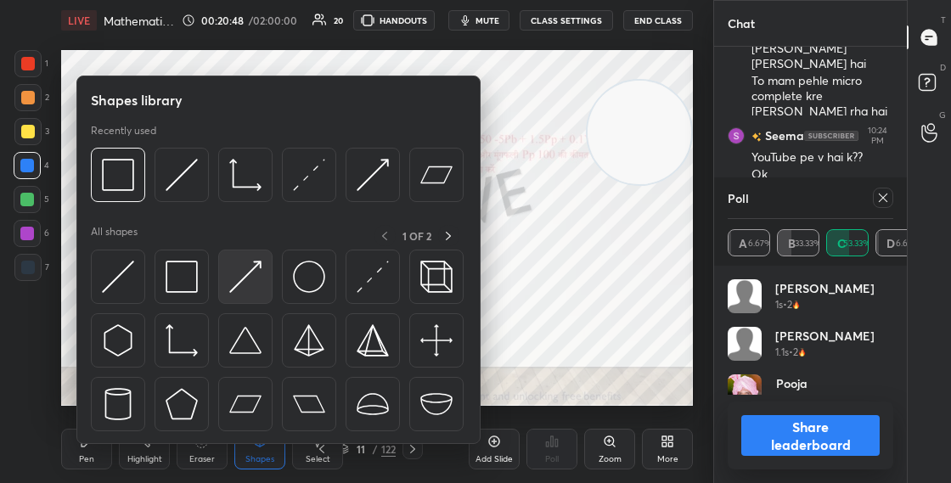
scroll to position [199, 160]
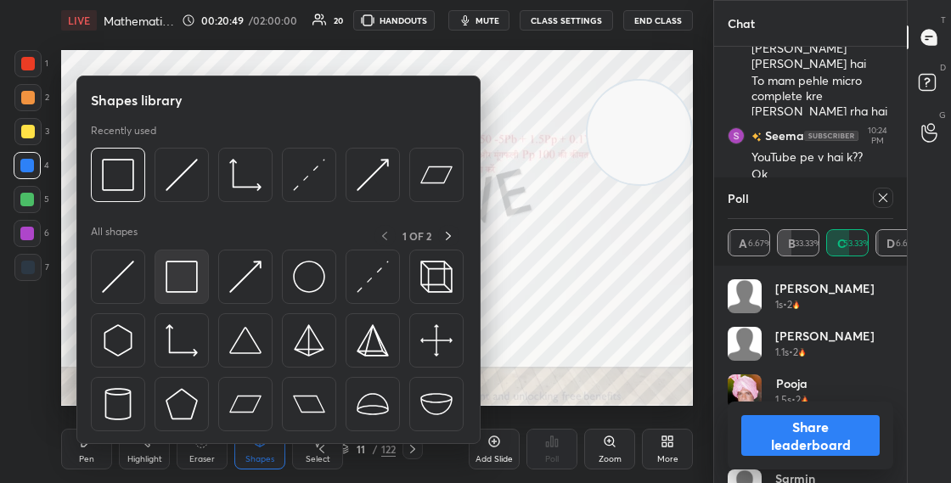
click at [204, 275] on div at bounding box center [182, 277] width 54 height 54
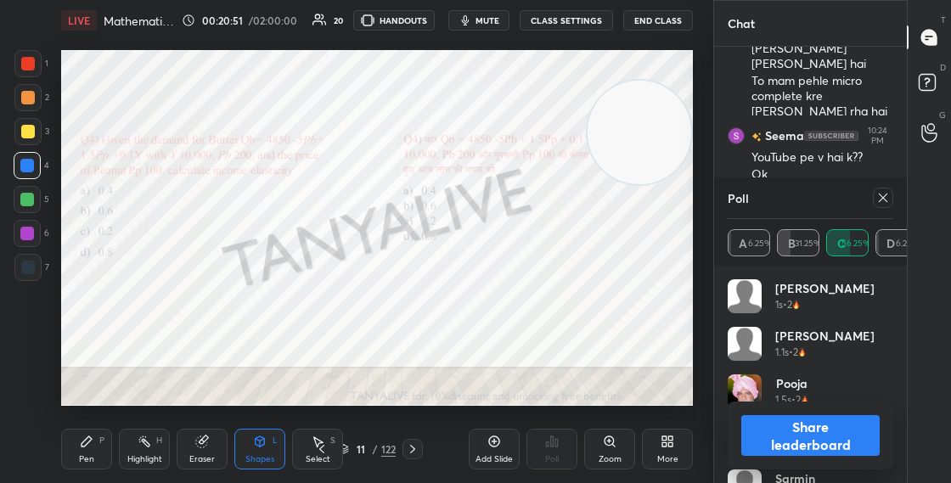
click at [755, 429] on button "Share leaderboard" at bounding box center [810, 435] width 138 height 41
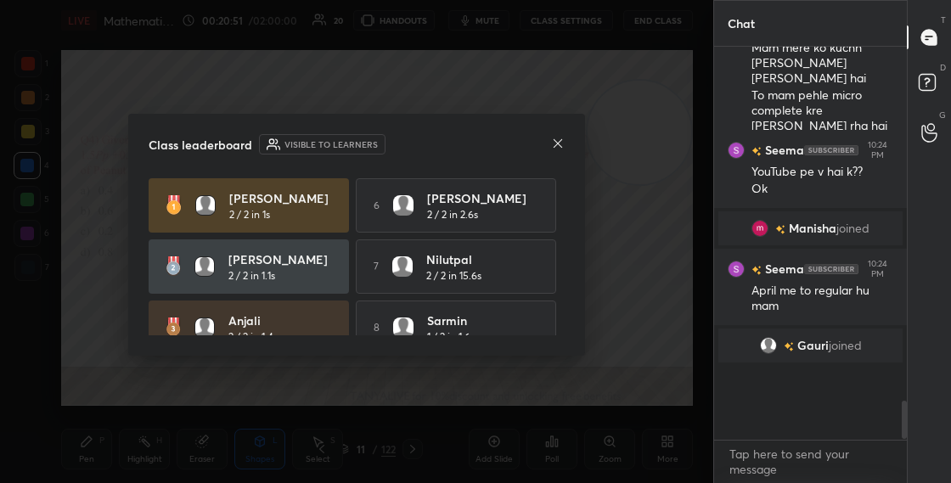
scroll to position [2752, 0]
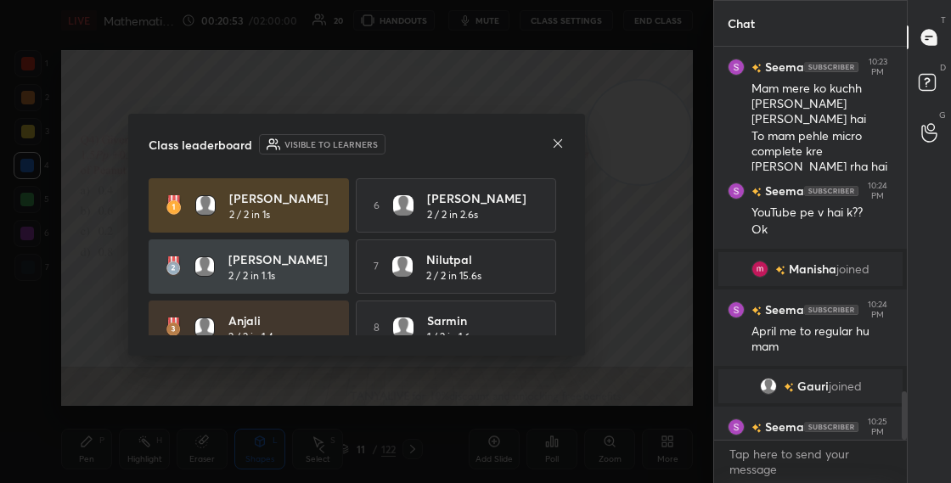
click at [558, 143] on icon at bounding box center [558, 144] width 14 height 14
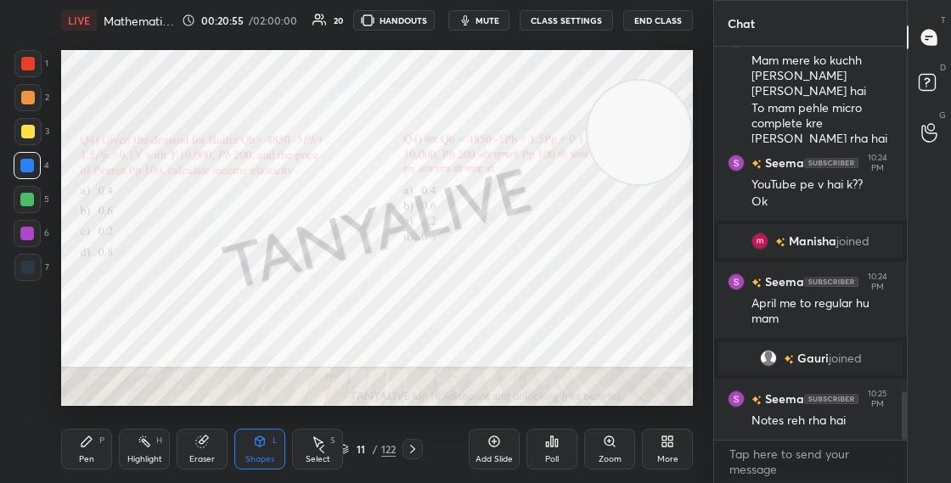
click at [76, 445] on div "Pen P" at bounding box center [86, 449] width 51 height 41
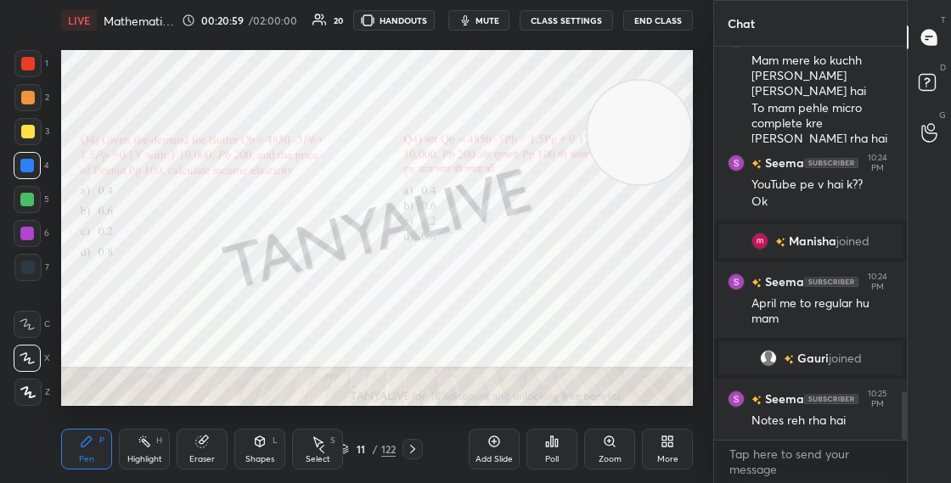
click at [254, 453] on div "Shapes L" at bounding box center [259, 449] width 51 height 41
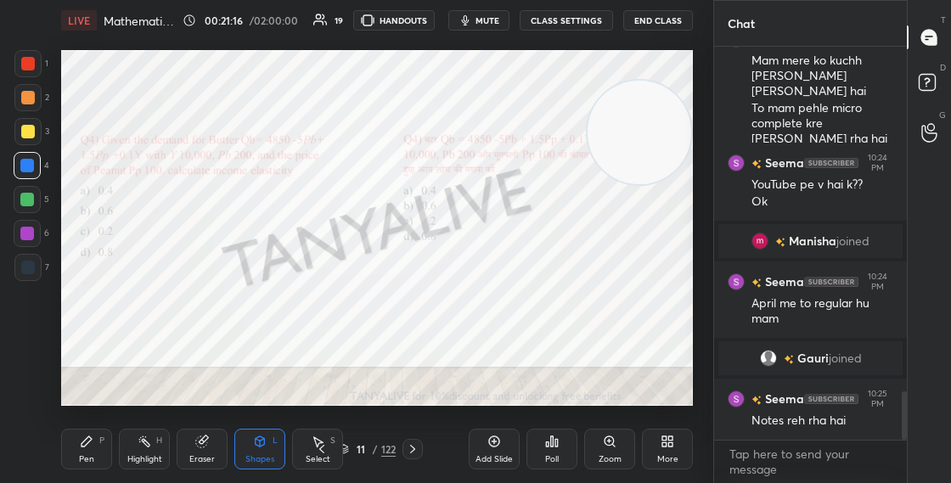
click at [98, 468] on div "Pen P" at bounding box center [86, 449] width 51 height 41
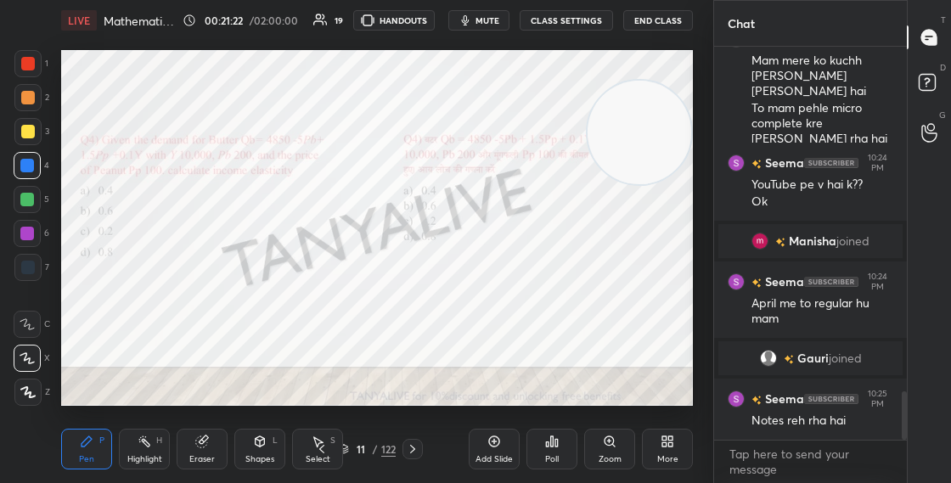
click at [31, 68] on div at bounding box center [28, 64] width 14 height 14
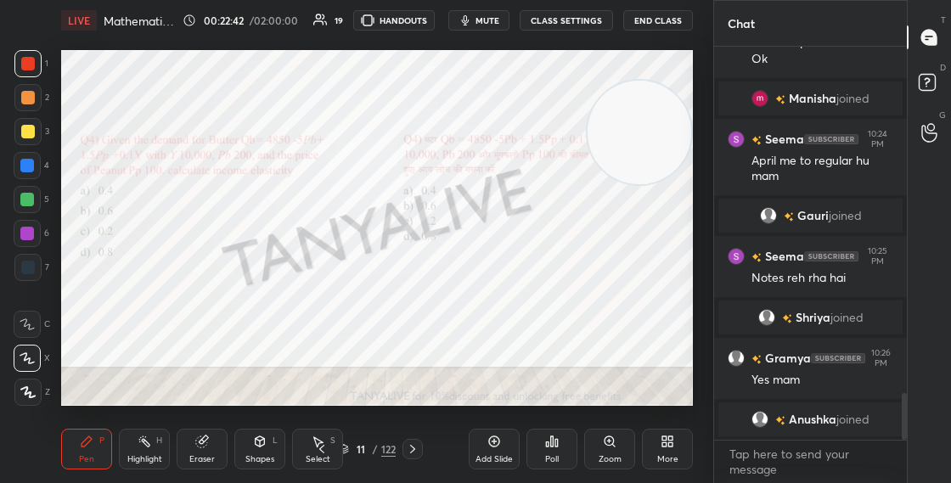
scroll to position [2945, 0]
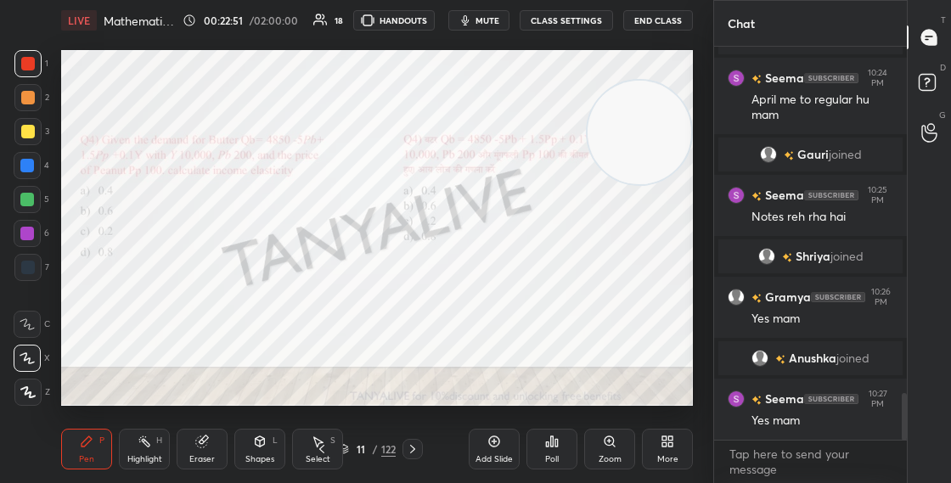
click at [28, 273] on div at bounding box center [28, 268] width 14 height 14
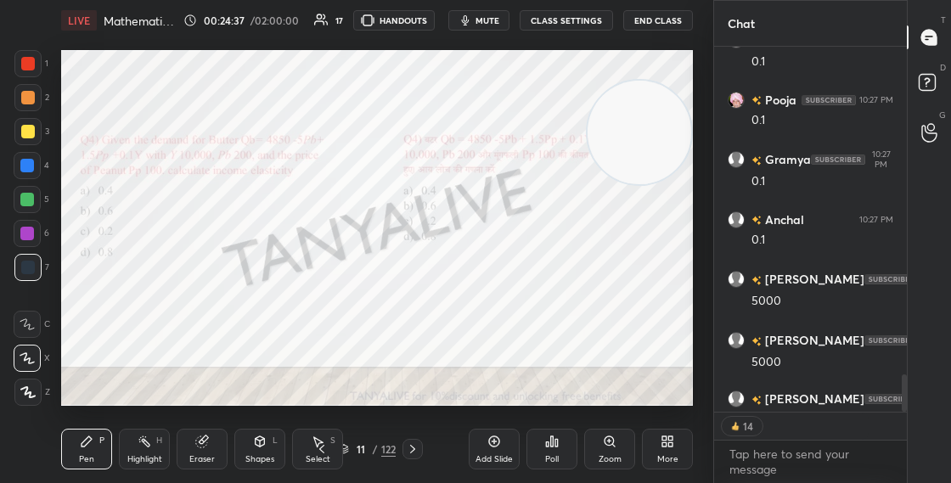
scroll to position [3513, 0]
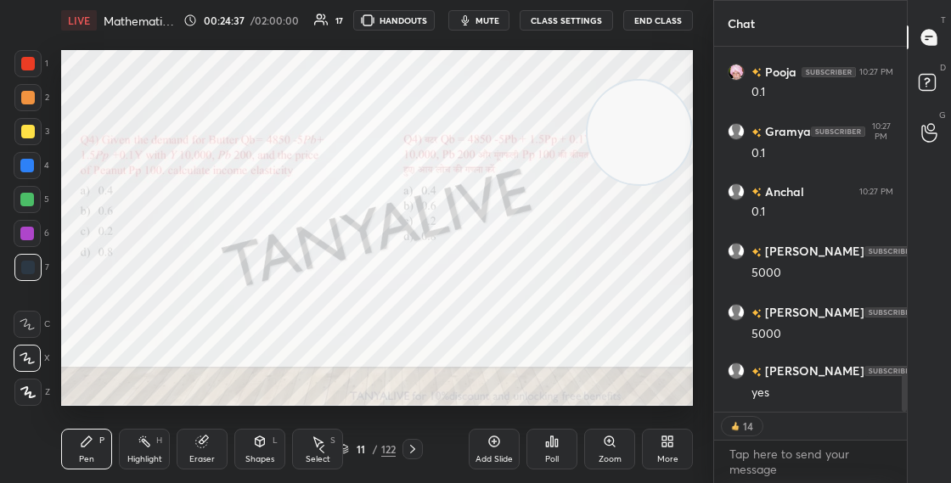
click at [903, 404] on div at bounding box center [904, 392] width 5 height 37
click at [348, 443] on div "11 / 122" at bounding box center [367, 449] width 57 height 15
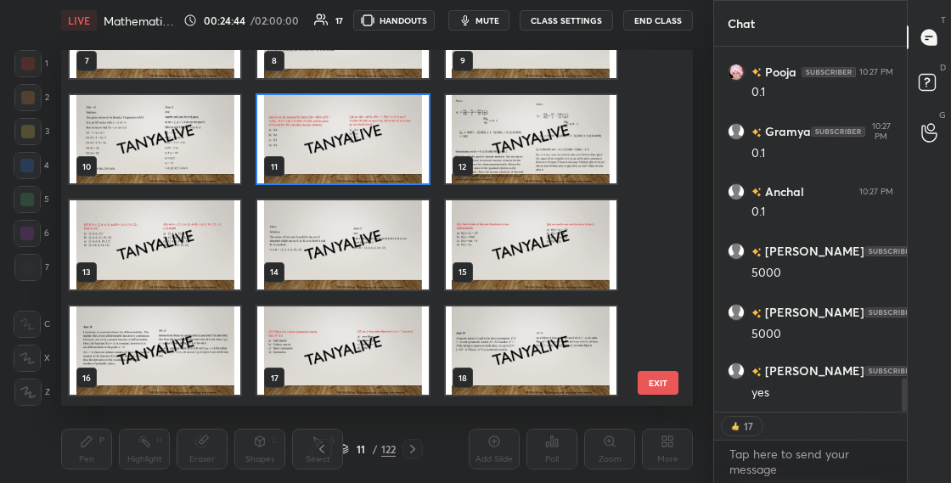
scroll to position [283, 0]
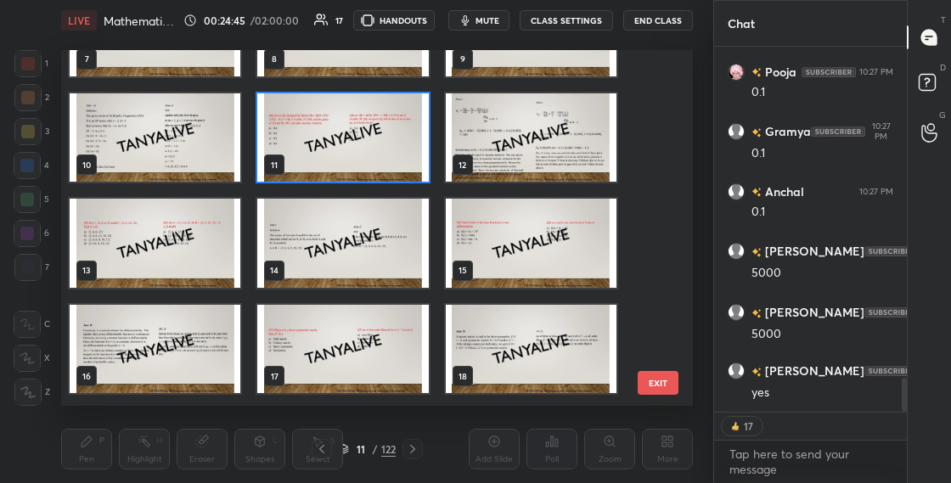
click at [503, 236] on img "grid" at bounding box center [531, 243] width 171 height 89
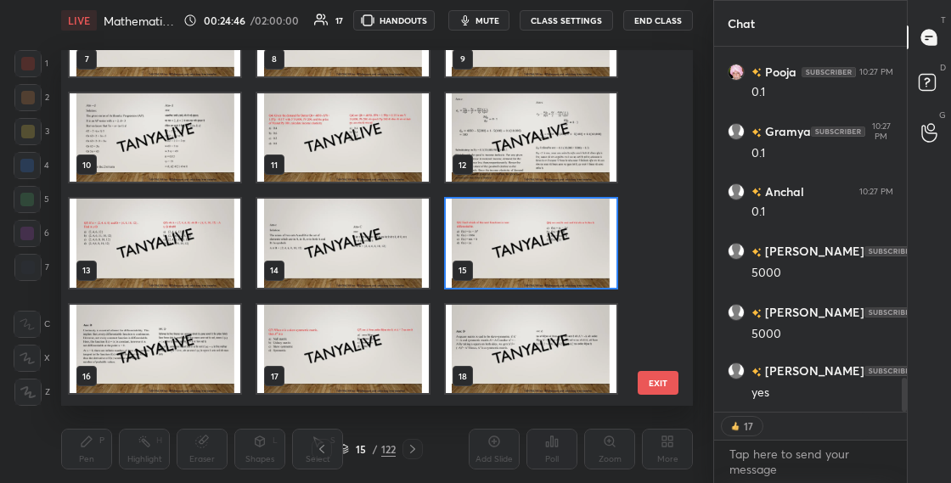
click at [503, 237] on img "grid" at bounding box center [531, 243] width 171 height 89
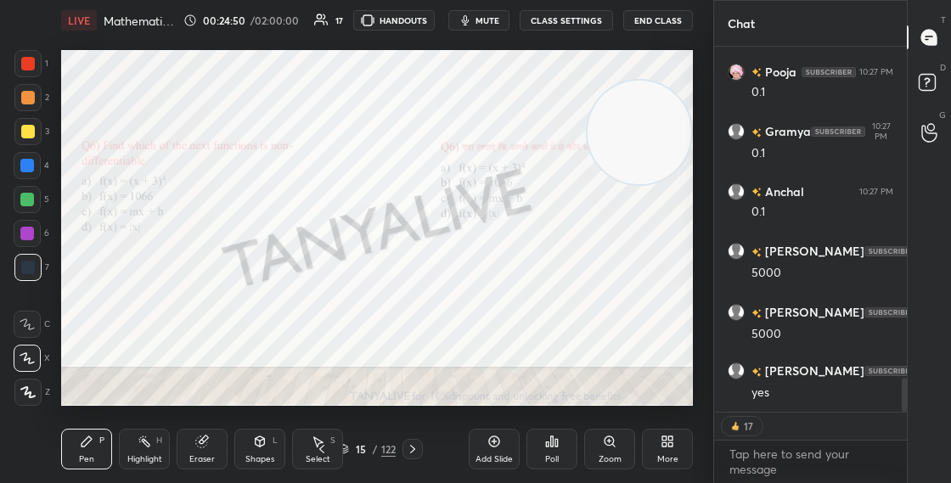
click at [349, 451] on div "15 / 122" at bounding box center [367, 449] width 57 height 15
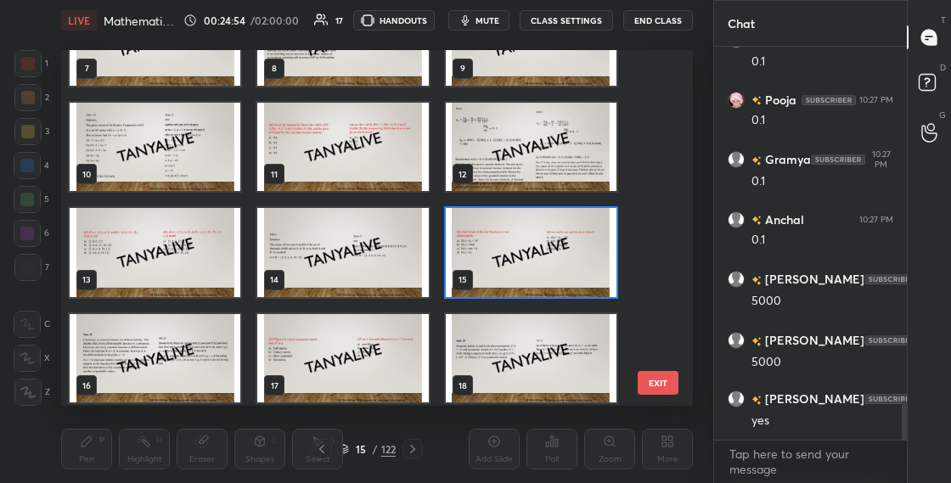
scroll to position [3485, 0]
click at [526, 256] on img "grid" at bounding box center [531, 252] width 171 height 89
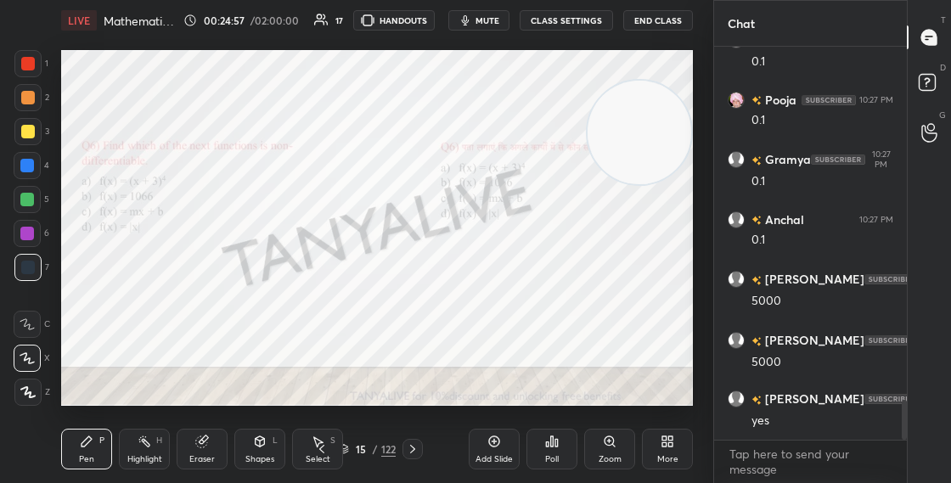
click at [526, 256] on img "grid" at bounding box center [531, 252] width 171 height 89
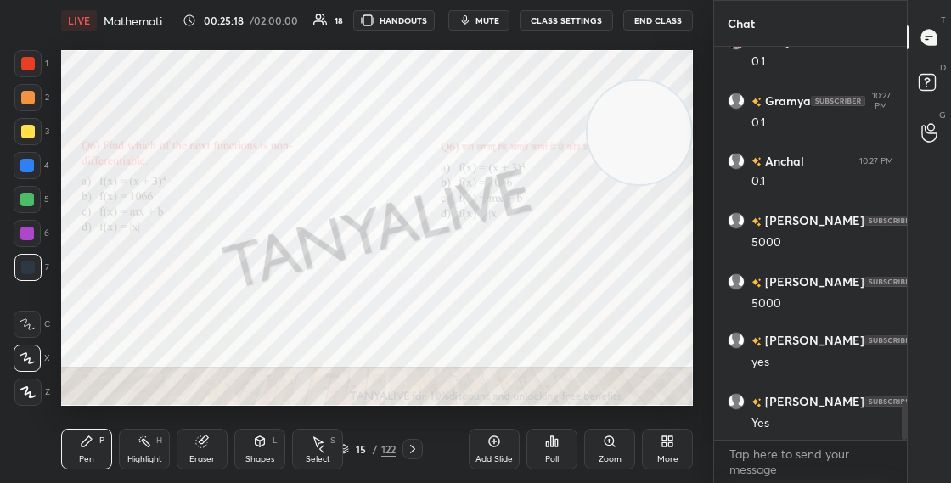
click at [616, 184] on video at bounding box center [640, 133] width 104 height 104
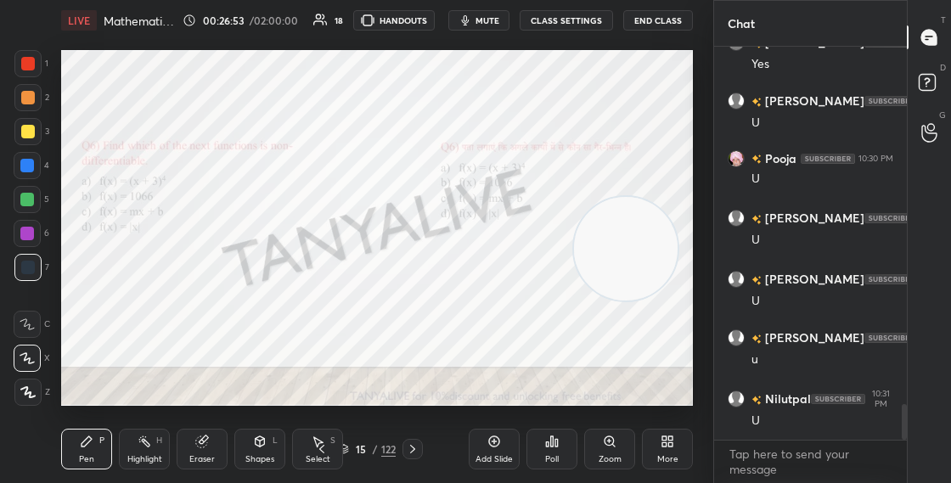
scroll to position [6, 6]
click at [553, 445] on icon at bounding box center [552, 441] width 3 height 10
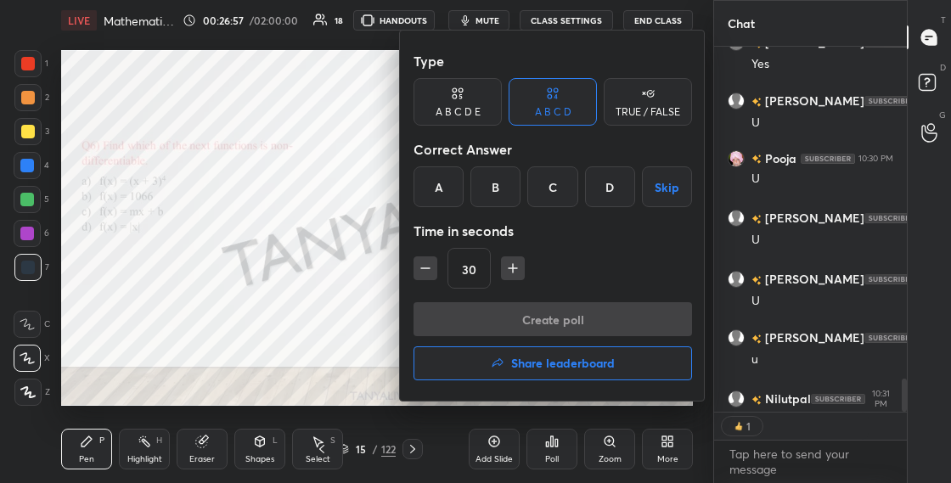
click at [611, 201] on div "D" at bounding box center [610, 186] width 50 height 41
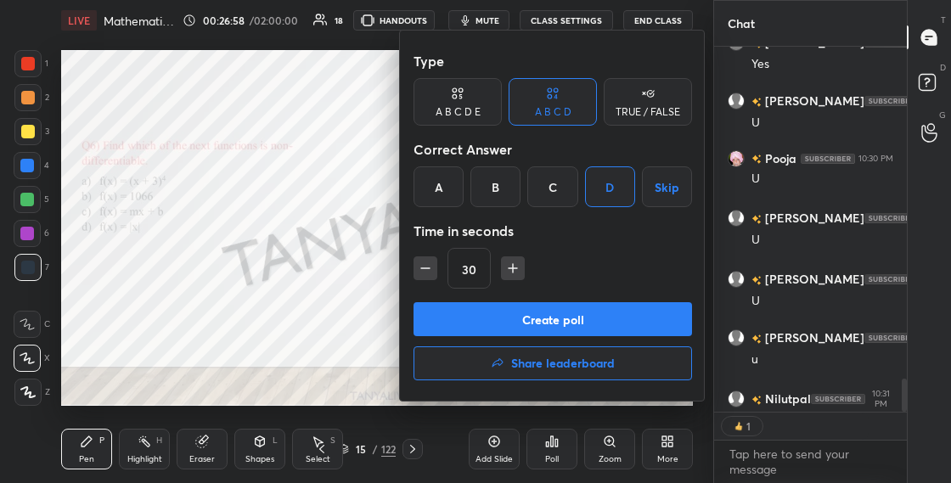
click at [577, 319] on button "Create poll" at bounding box center [552, 319] width 278 height 34
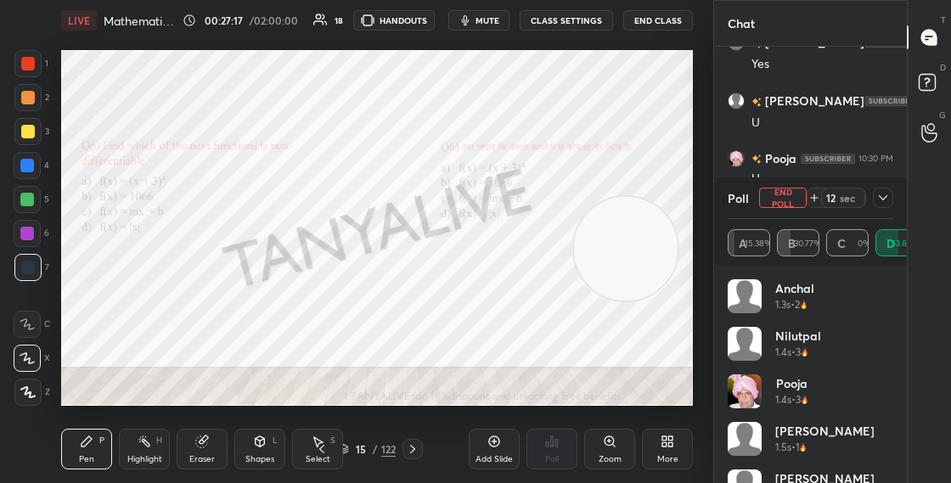
scroll to position [3991, 0]
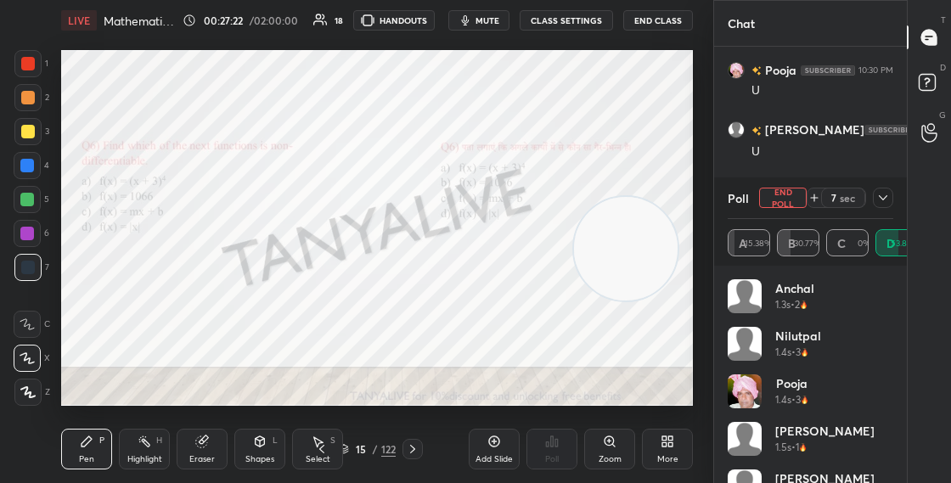
click at [882, 200] on icon at bounding box center [883, 198] width 14 height 14
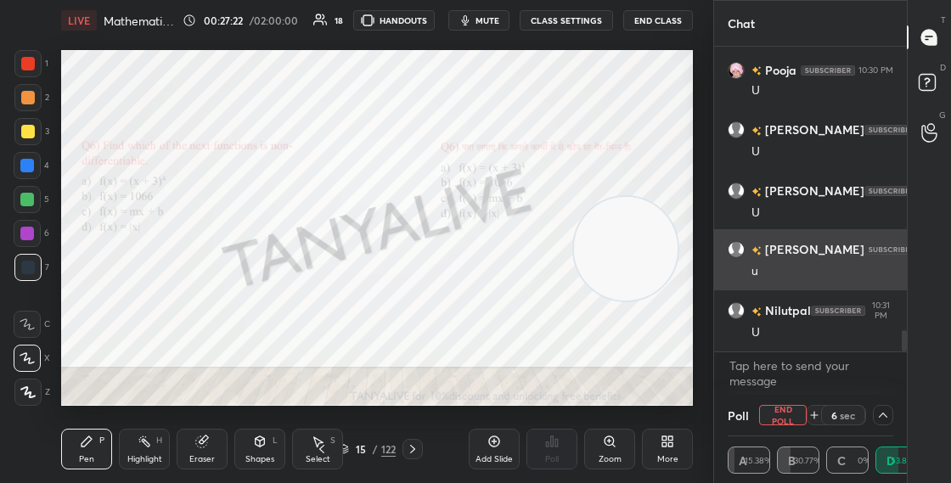
scroll to position [1, 6]
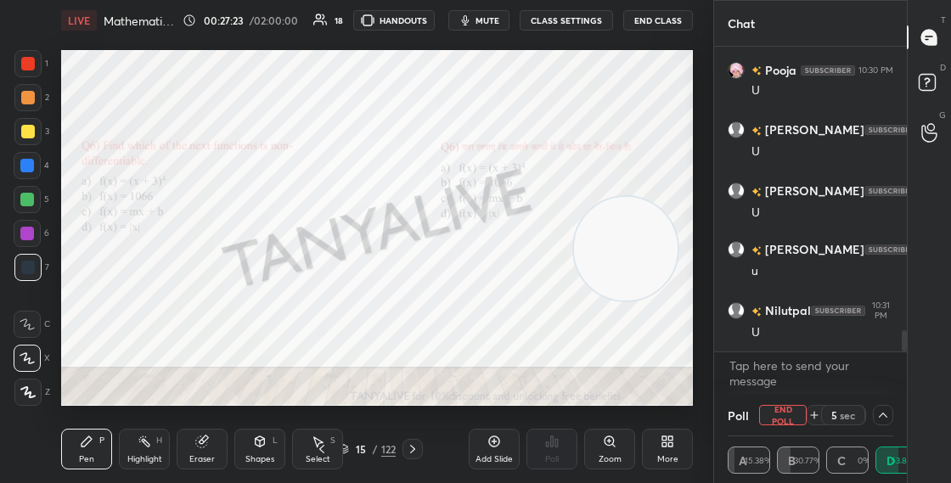
click at [904, 349] on div at bounding box center [904, 340] width 5 height 21
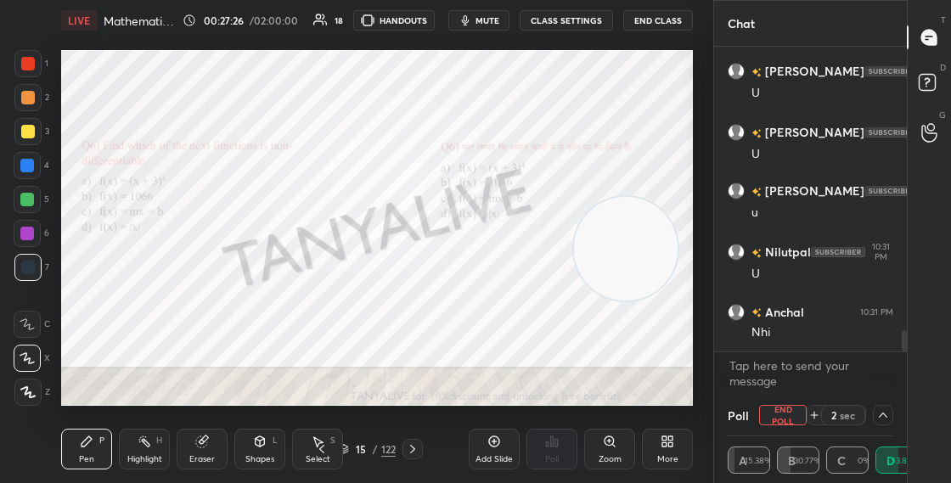
click at [270, 455] on div "Shapes" at bounding box center [259, 459] width 29 height 8
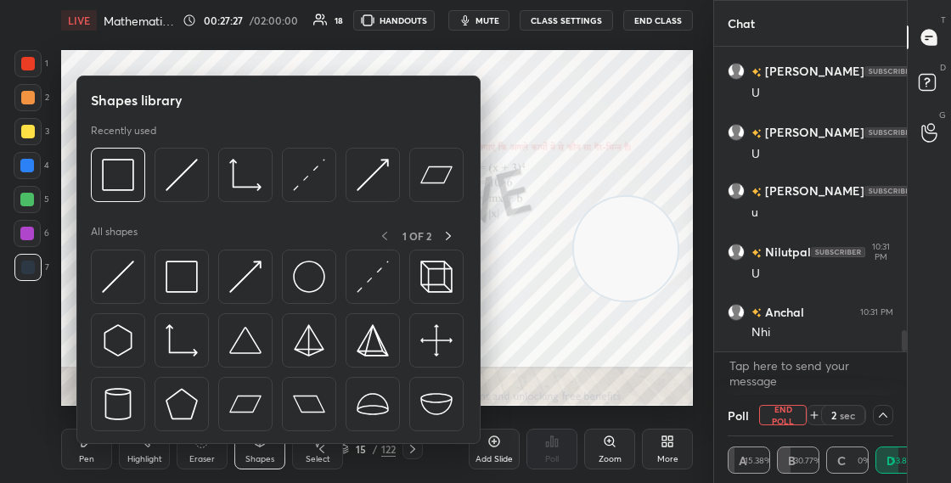
click at [256, 447] on div "Shapes L" at bounding box center [259, 449] width 51 height 41
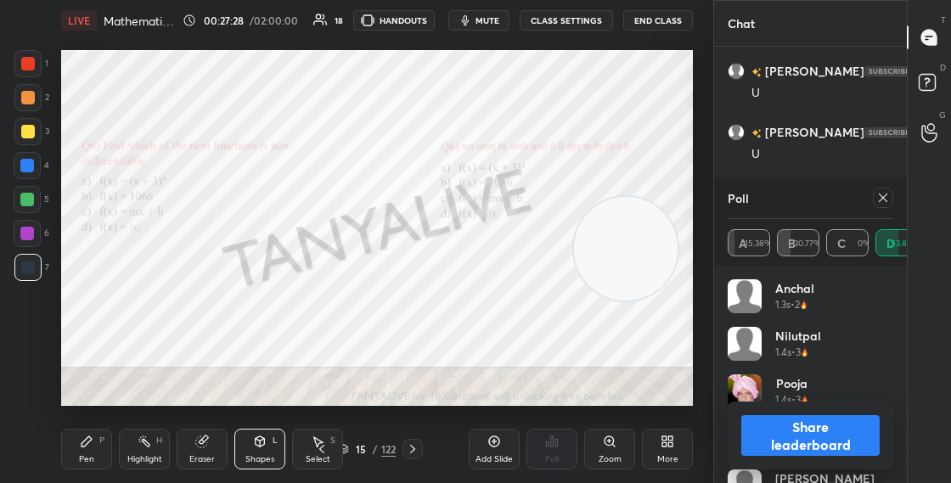
scroll to position [199, 160]
click at [758, 435] on button "Share leaderboard" at bounding box center [810, 435] width 138 height 41
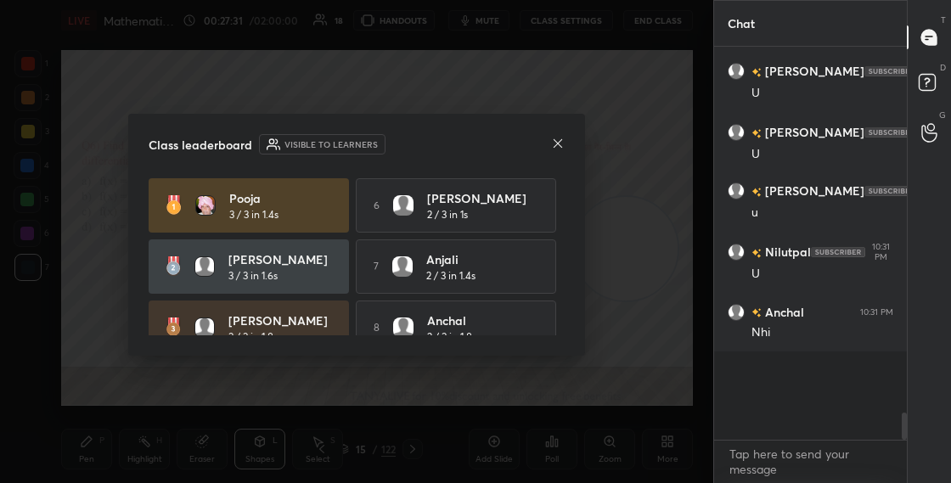
scroll to position [383, 188]
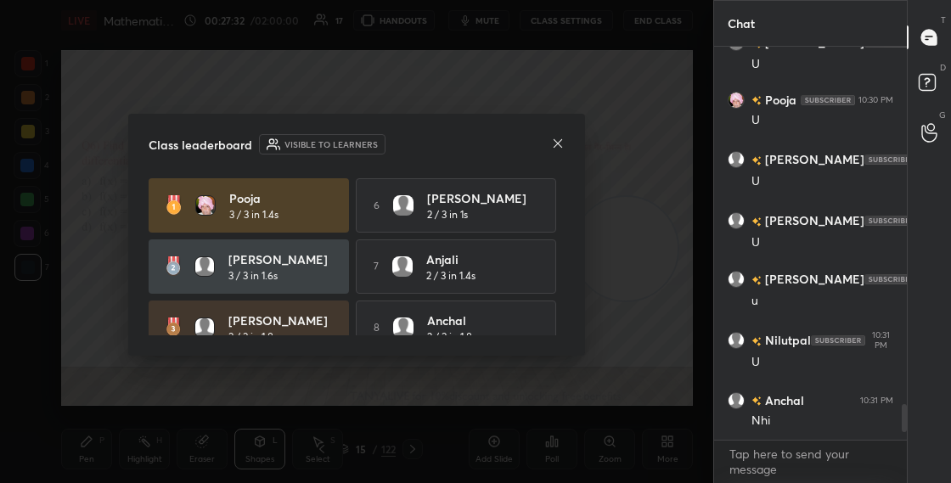
click at [560, 139] on icon at bounding box center [558, 144] width 14 height 14
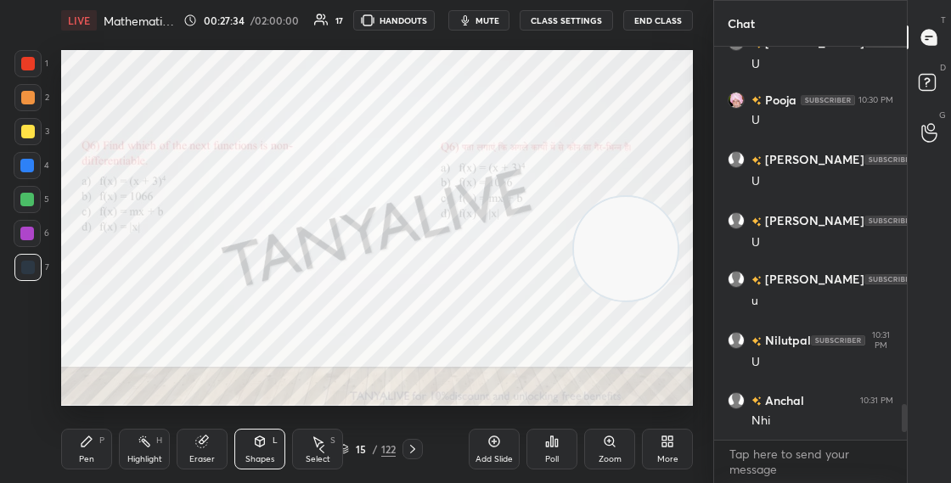
click at [206, 447] on div "Eraser" at bounding box center [202, 449] width 51 height 41
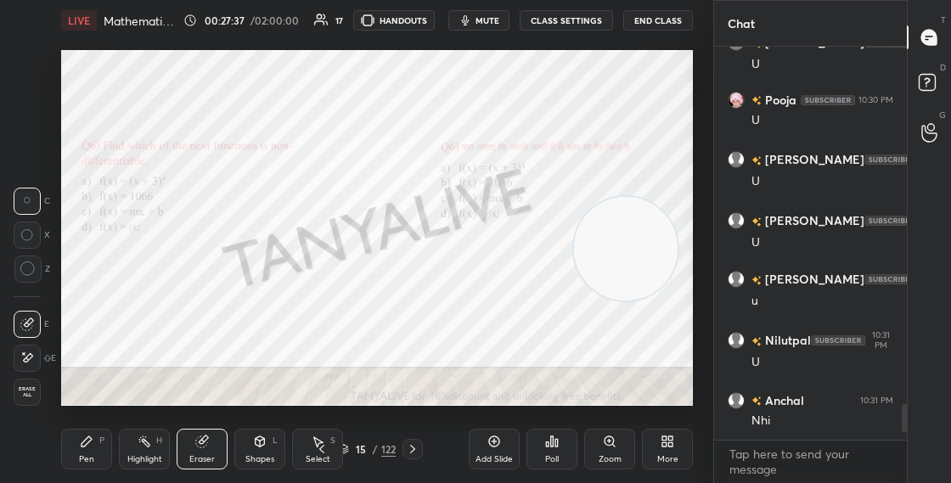
click at [243, 440] on div "Shapes L" at bounding box center [259, 449] width 51 height 41
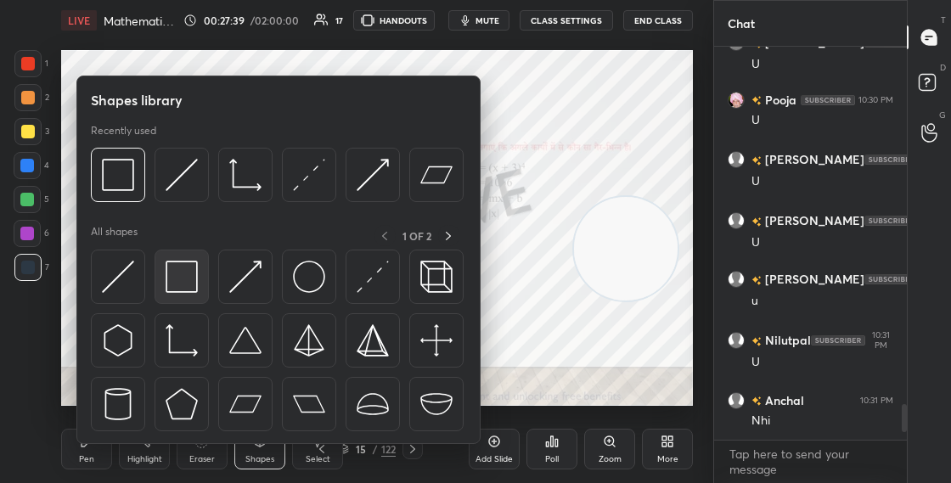
click at [180, 278] on img at bounding box center [182, 277] width 32 height 32
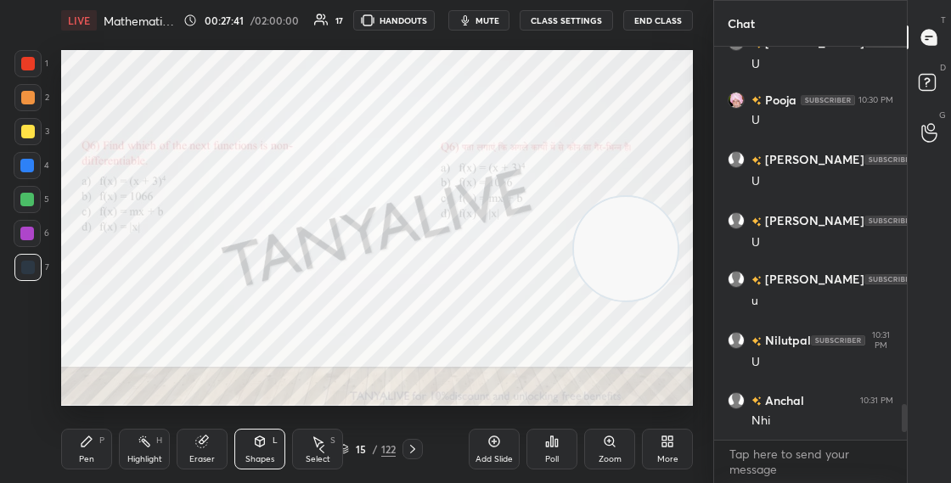
click at [98, 451] on div "Pen P" at bounding box center [86, 449] width 51 height 41
click at [258, 449] on div "Shapes L" at bounding box center [259, 449] width 51 height 41
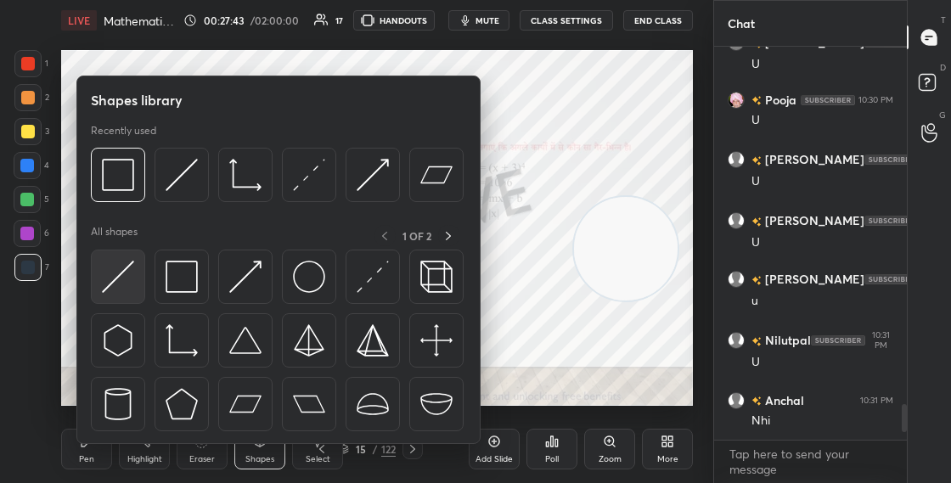
click at [142, 284] on div at bounding box center [118, 277] width 54 height 54
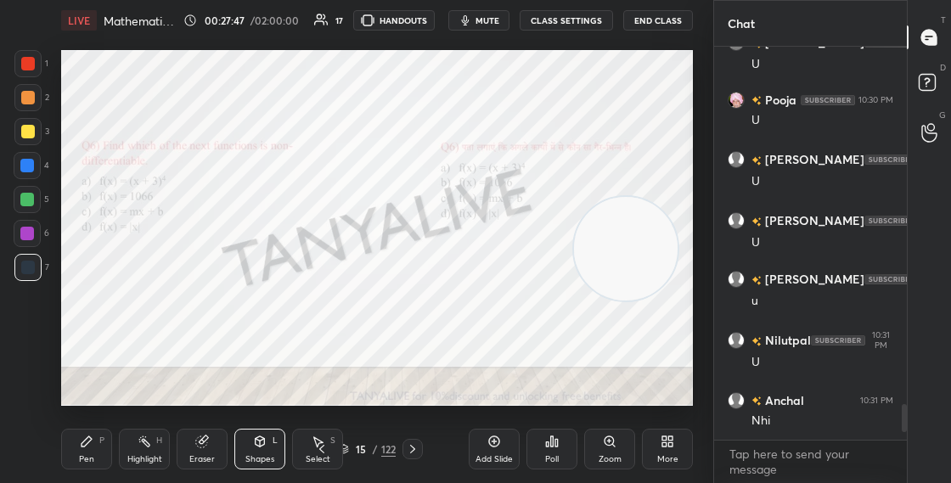
click at [87, 449] on div "Pen P" at bounding box center [86, 449] width 51 height 41
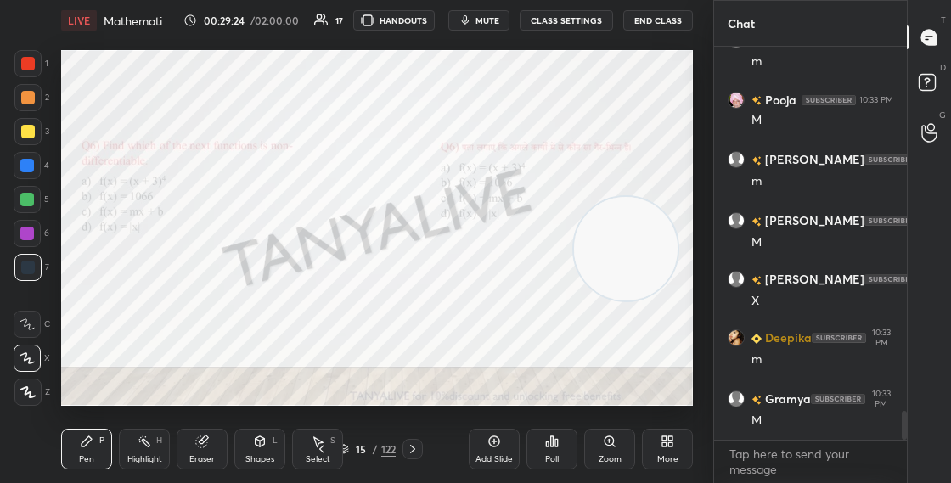
scroll to position [5055, 0]
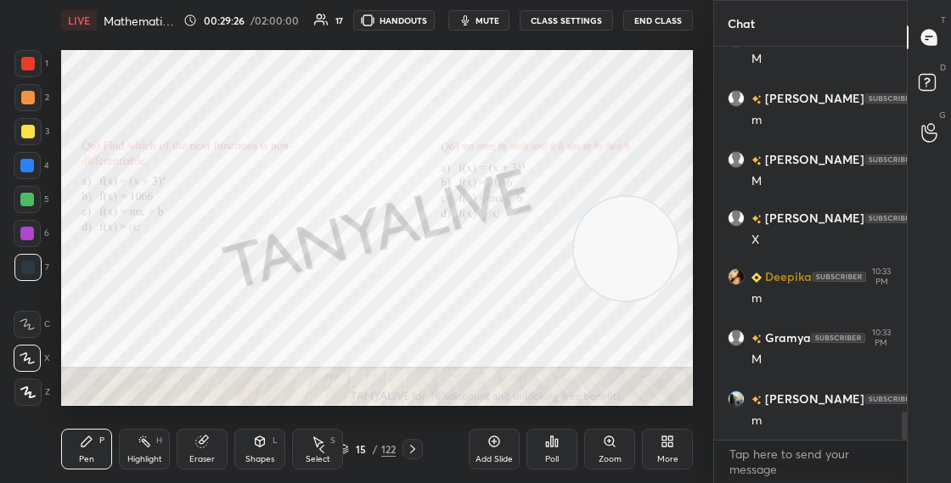
click at [350, 455] on div "15 / 122" at bounding box center [367, 449] width 57 height 15
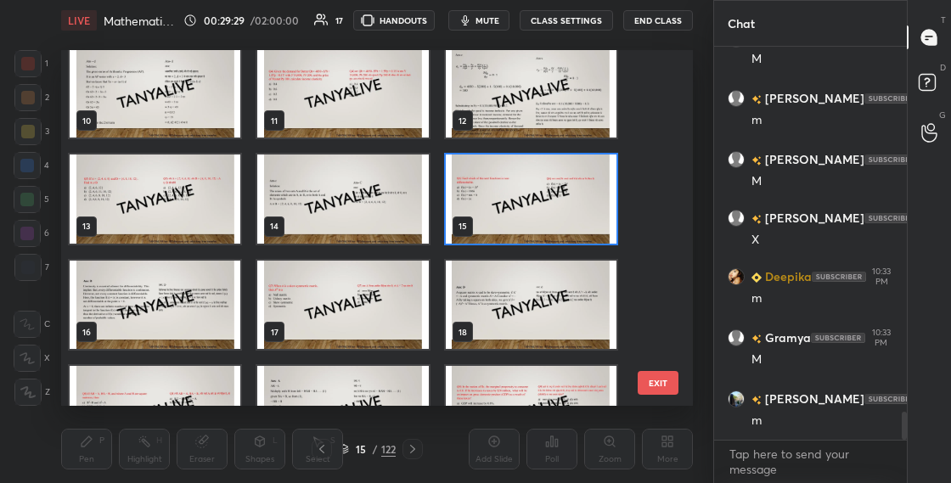
scroll to position [333, 0]
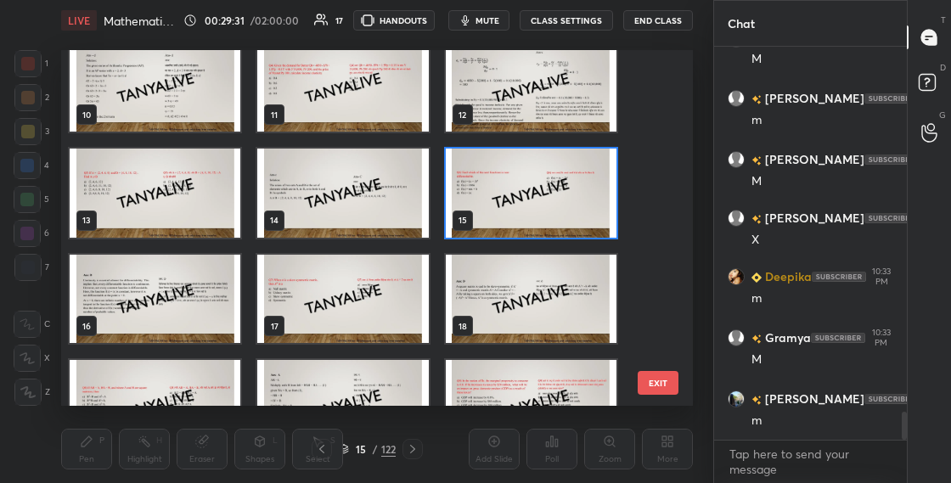
click at [384, 301] on img "grid" at bounding box center [342, 299] width 171 height 89
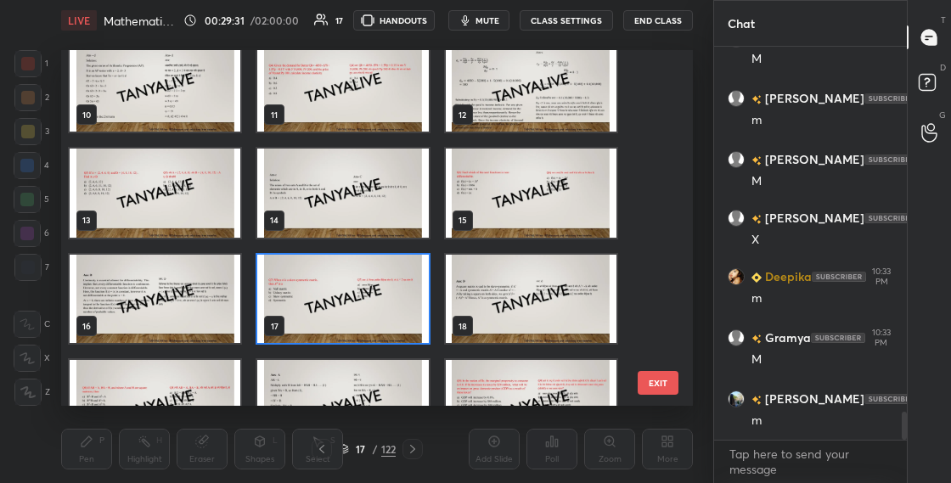
click at [384, 301] on img "grid" at bounding box center [342, 299] width 171 height 89
click at [385, 301] on img "grid" at bounding box center [342, 299] width 171 height 89
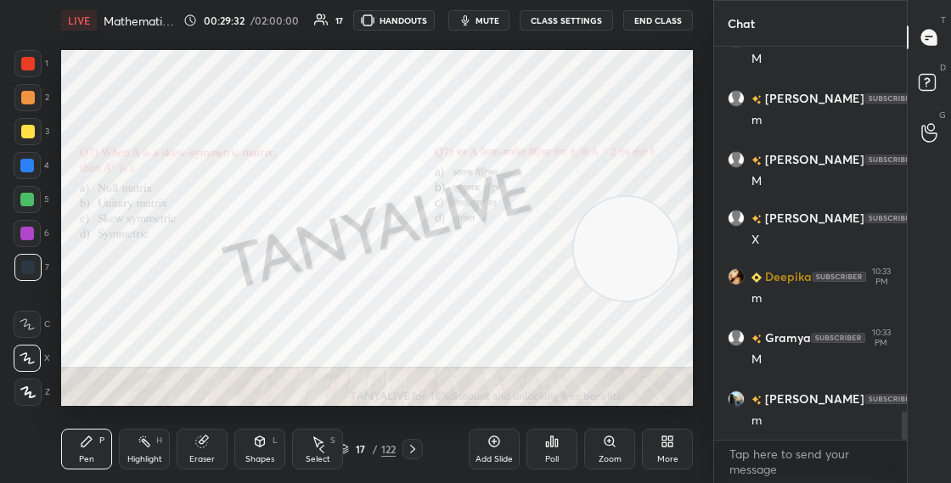
scroll to position [0, 0]
click at [350, 451] on div "23 / 122" at bounding box center [367, 449] width 57 height 15
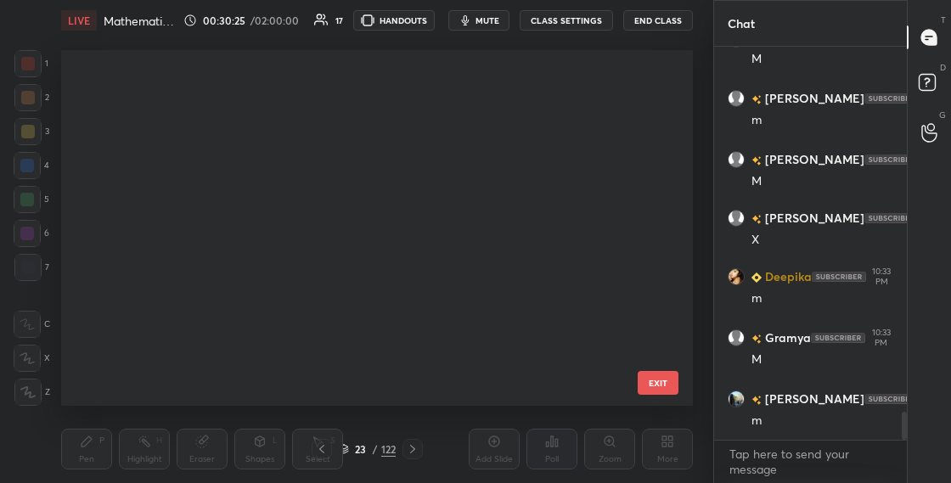
scroll to position [350, 623]
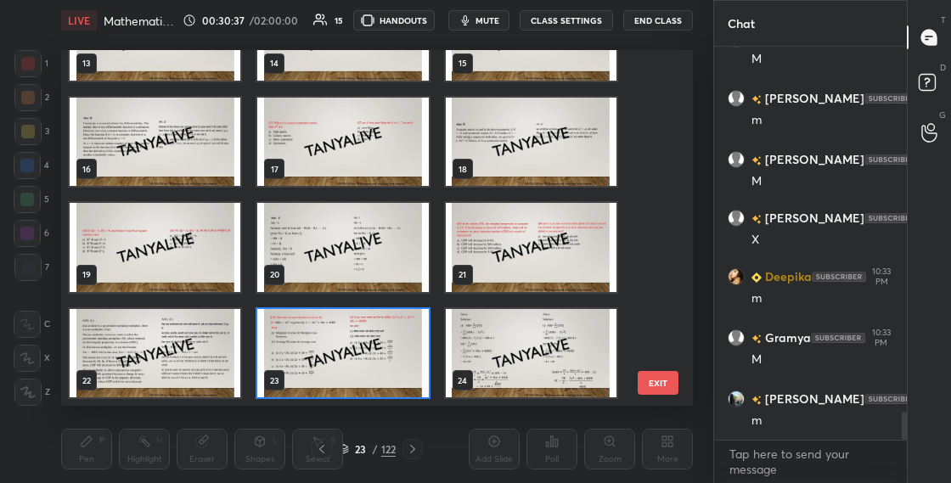
click at [347, 363] on img "grid" at bounding box center [342, 353] width 171 height 89
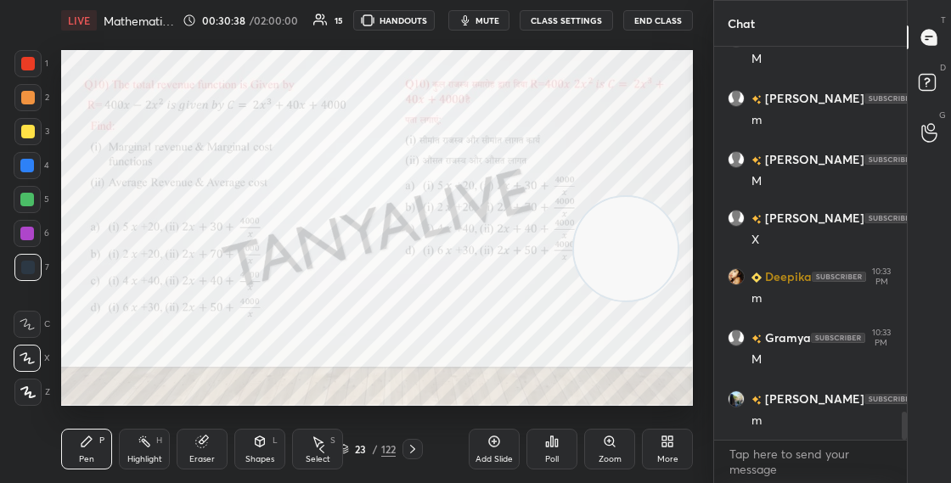
click at [194, 449] on div "Eraser" at bounding box center [202, 449] width 51 height 41
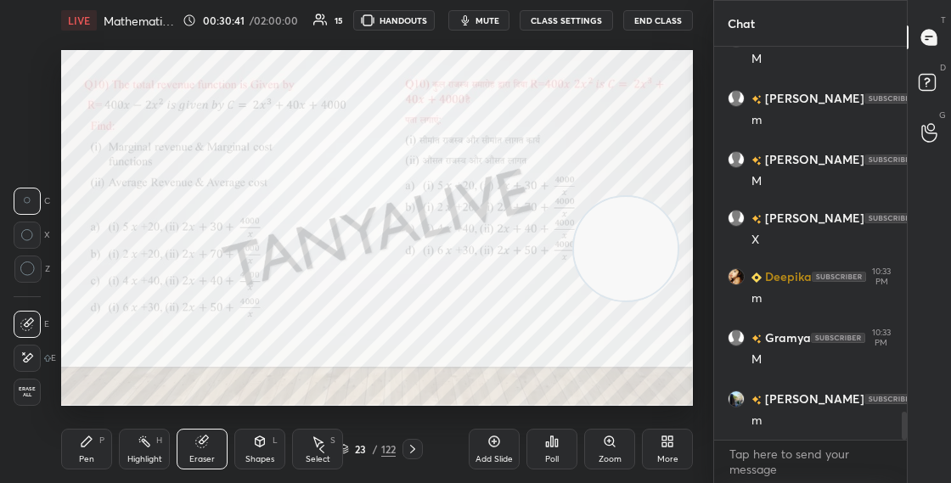
click at [97, 442] on div "Pen P" at bounding box center [86, 449] width 51 height 41
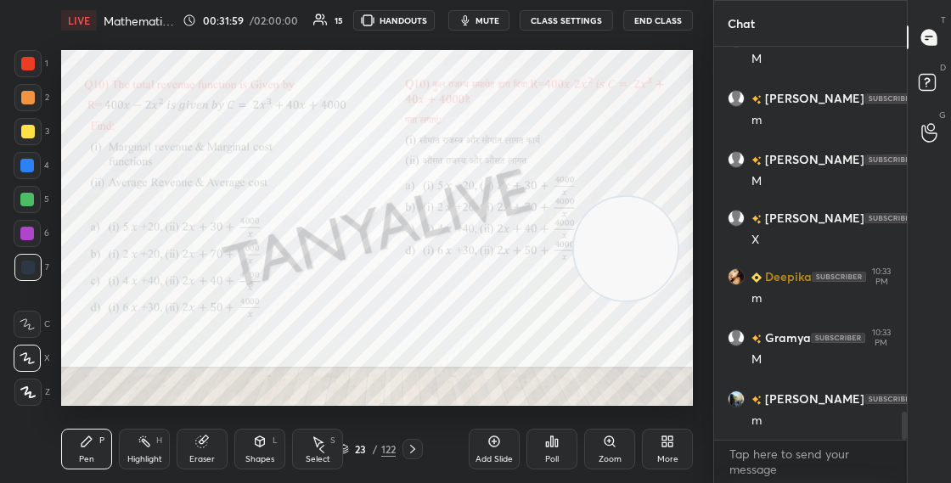
click at [35, 233] on div at bounding box center [27, 233] width 27 height 27
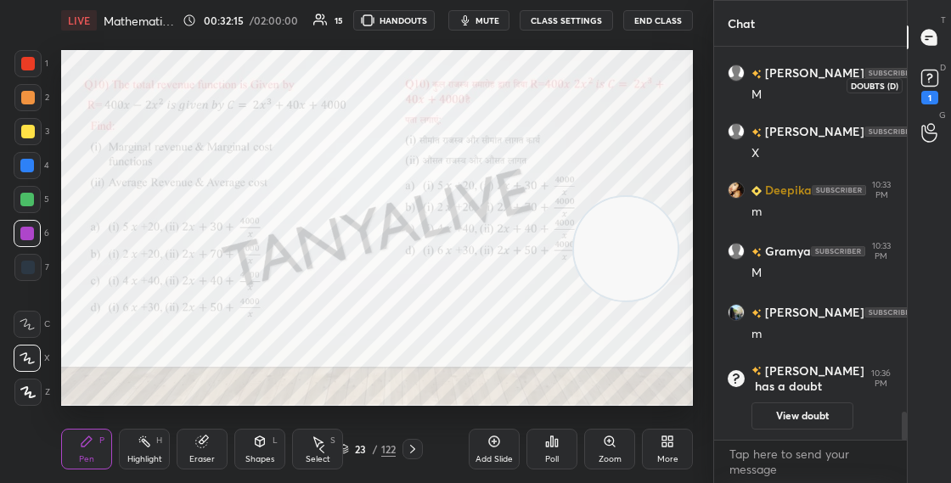
click at [936, 71] on icon at bounding box center [929, 77] width 25 height 25
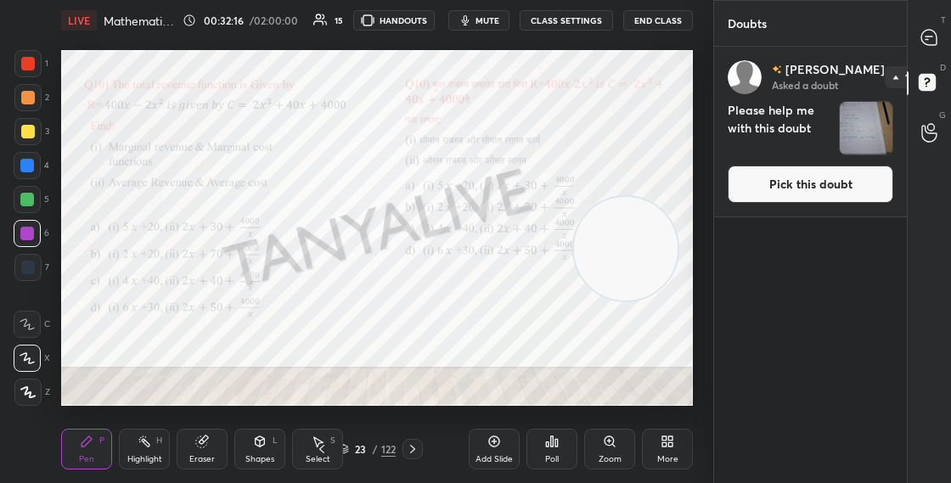
click at [770, 197] on button "Pick this doubt" at bounding box center [811, 184] width 166 height 37
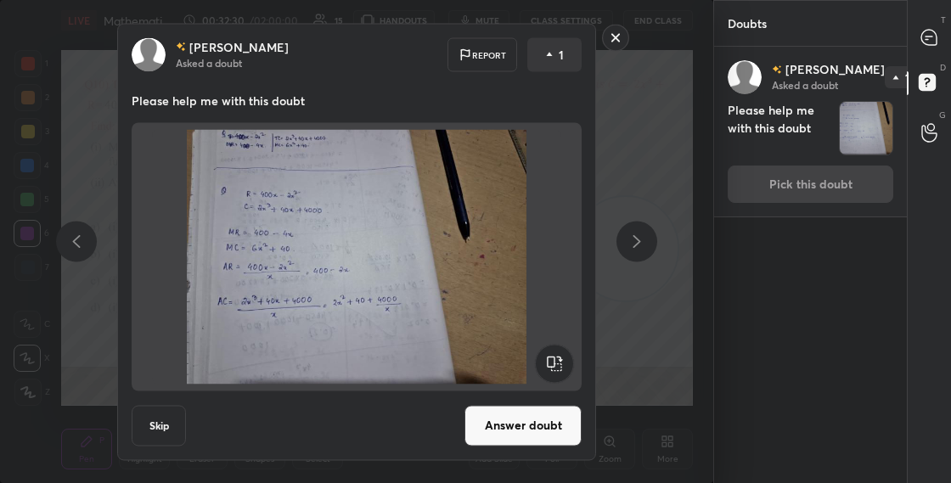
click at [527, 413] on button "Answer doubt" at bounding box center [522, 425] width 117 height 41
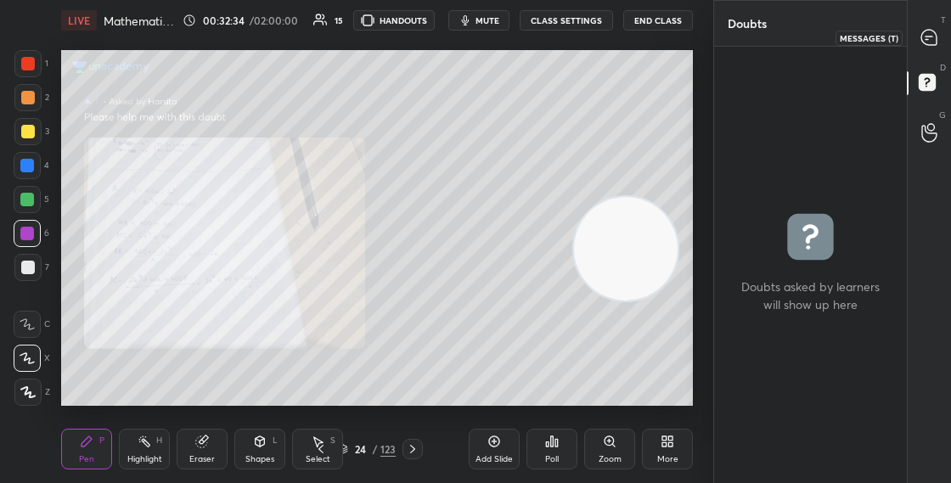
click at [930, 40] on icon at bounding box center [928, 37] width 15 height 15
type textarea "x"
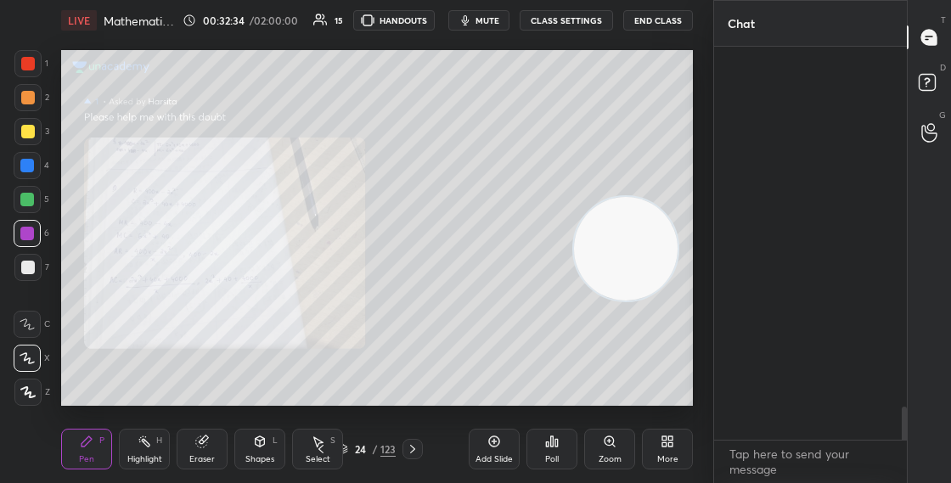
scroll to position [388, 188]
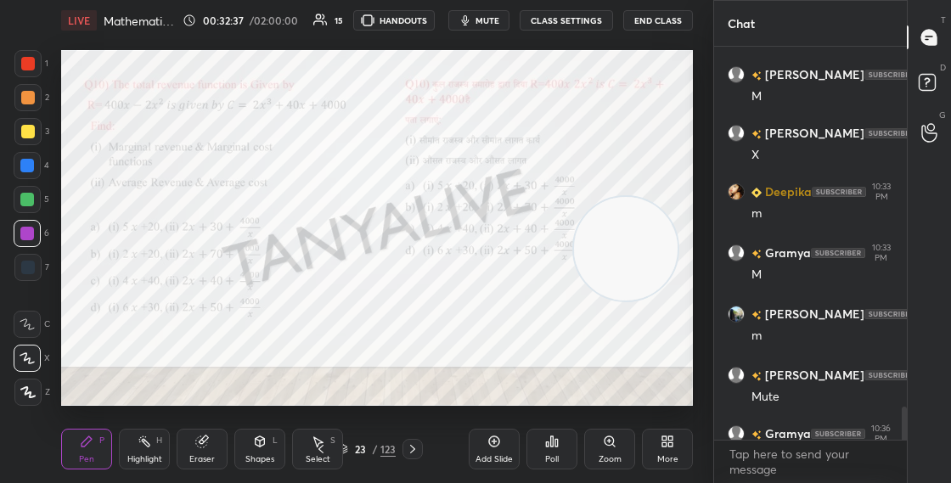
drag, startPoint x: 905, startPoint y: 432, endPoint x: 905, endPoint y: 448, distance: 16.1
click at [905, 446] on div "Pooja 10:33 PM M Navleen 10:33 PM m komal 10:33 PM M Rizul 10:33 PM X Deepika 1…" at bounding box center [810, 265] width 193 height 436
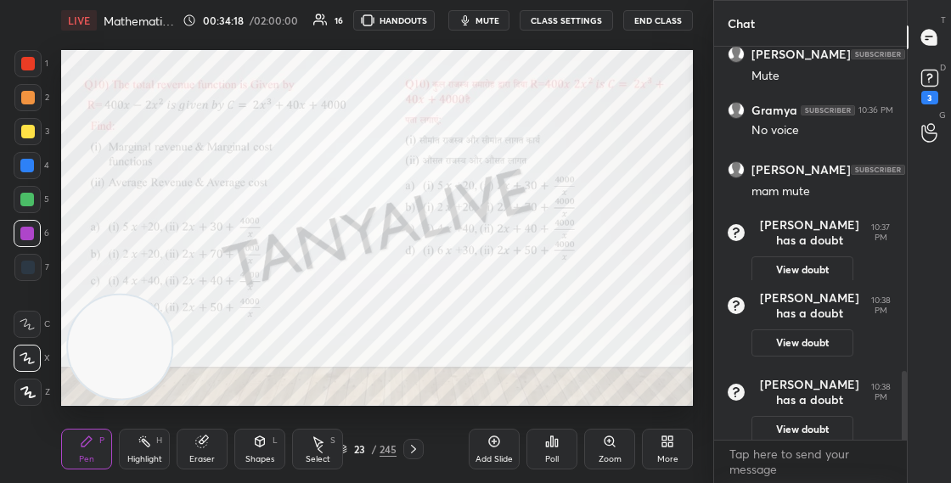
scroll to position [1852, 0]
click at [924, 78] on rect at bounding box center [929, 78] width 16 height 16
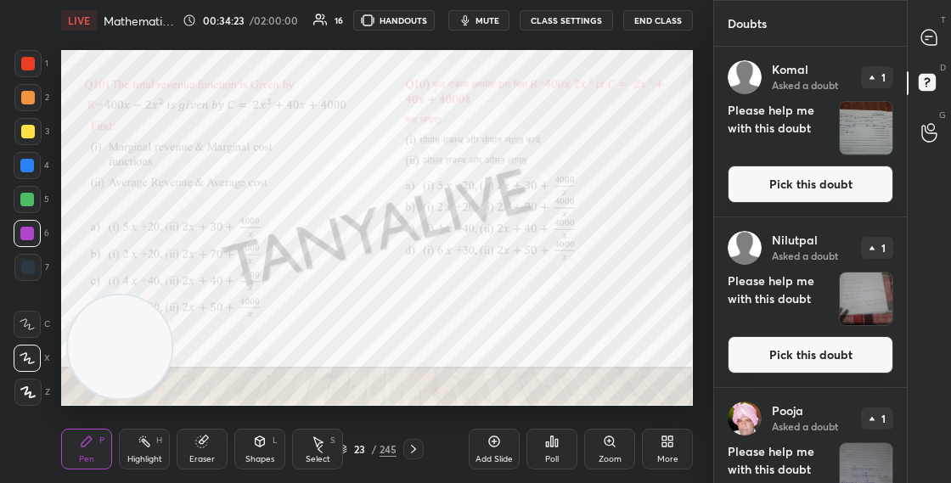
click at [813, 185] on button "Pick this doubt" at bounding box center [811, 184] width 166 height 37
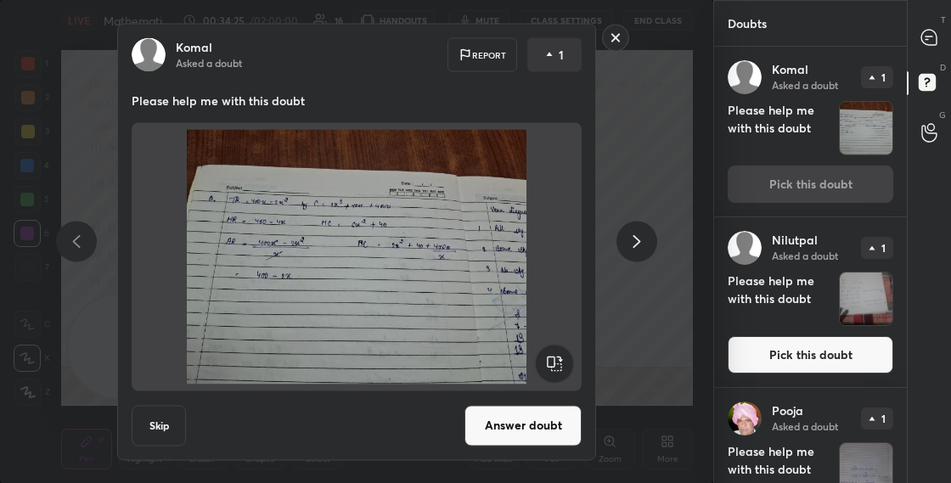
click at [517, 433] on button "Answer doubt" at bounding box center [522, 425] width 117 height 41
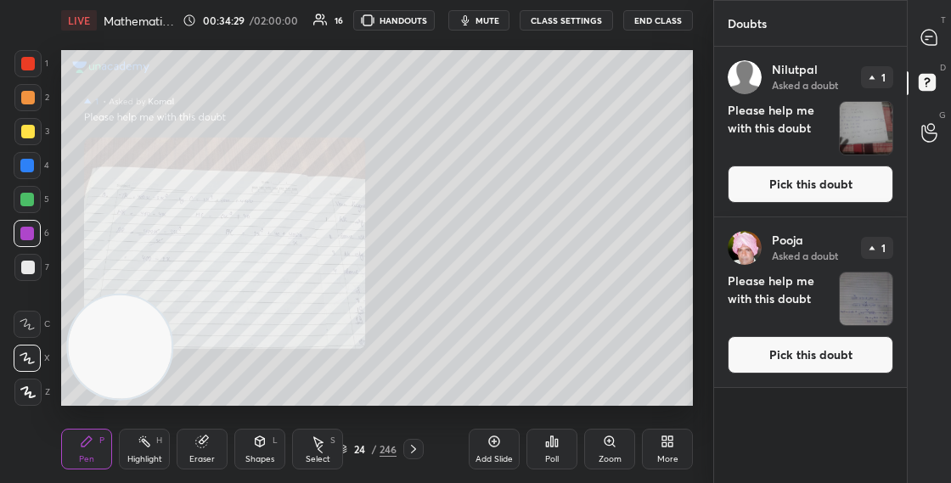
click at [781, 188] on button "Pick this doubt" at bounding box center [811, 184] width 166 height 37
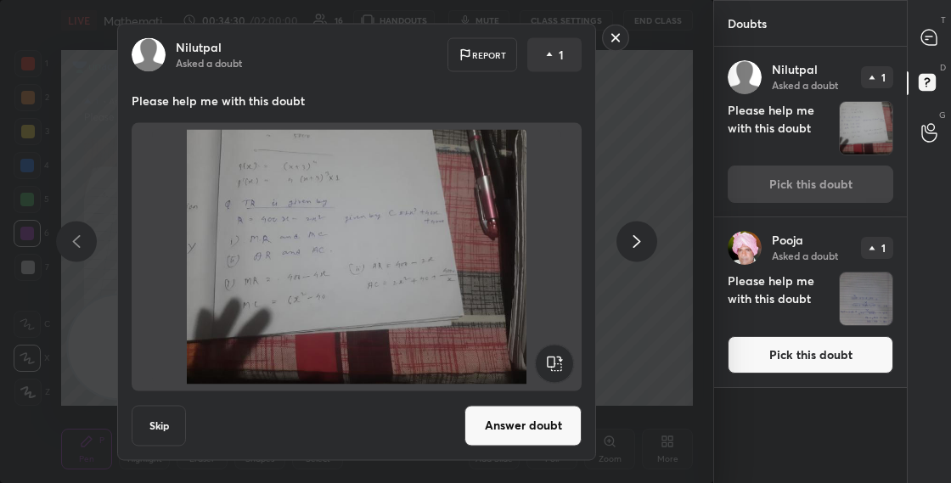
click at [524, 419] on button "Answer doubt" at bounding box center [522, 425] width 117 height 41
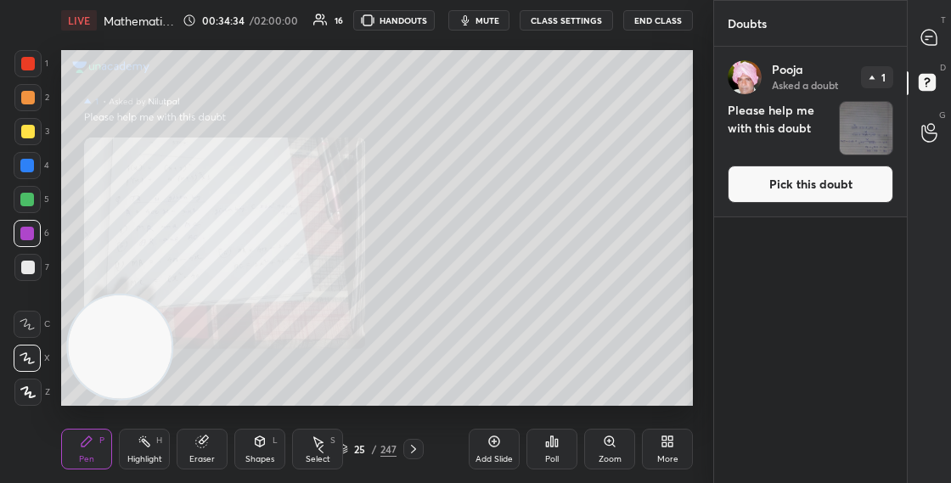
click at [783, 176] on button "Pick this doubt" at bounding box center [811, 184] width 166 height 37
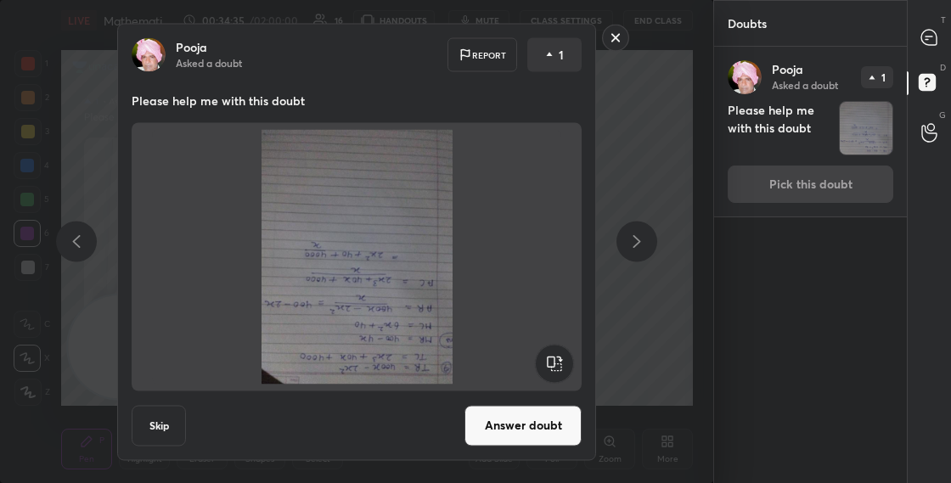
click at [509, 420] on button "Answer doubt" at bounding box center [522, 425] width 117 height 41
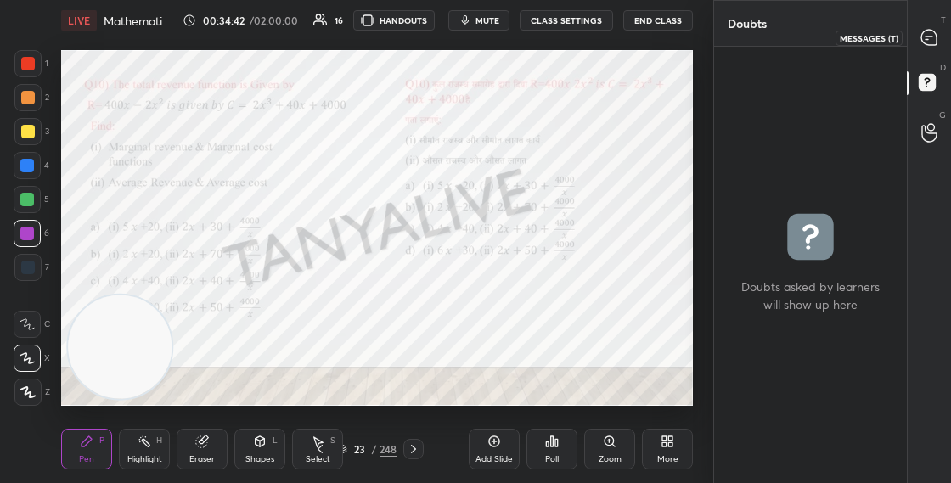
drag, startPoint x: 923, startPoint y: 37, endPoint x: 934, endPoint y: 31, distance: 12.5
click at [923, 37] on icon at bounding box center [928, 37] width 15 height 15
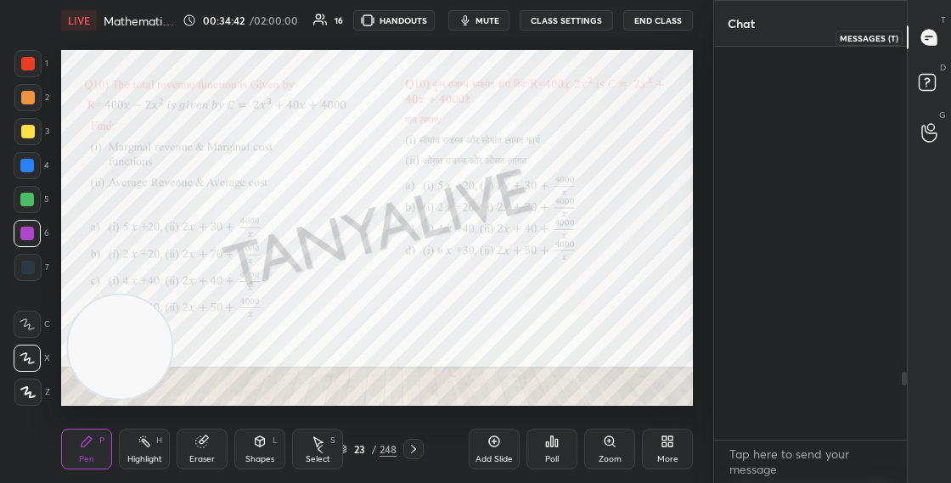
scroll to position [388, 188]
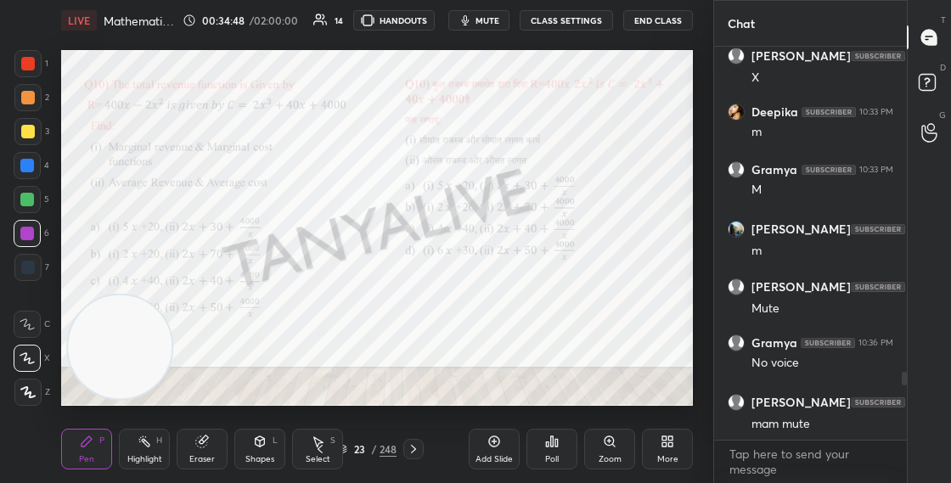
click at [576, 17] on button "CLASS SETTINGS" at bounding box center [566, 20] width 93 height 20
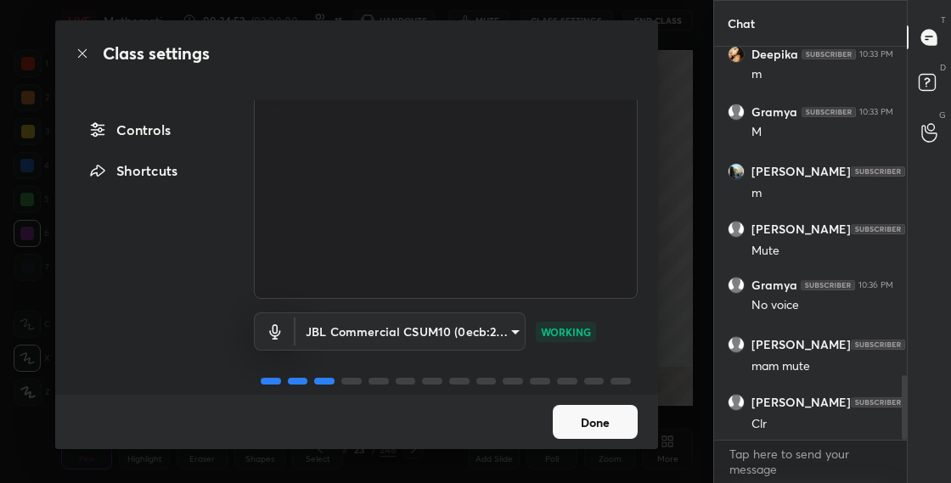
scroll to position [2001, 0]
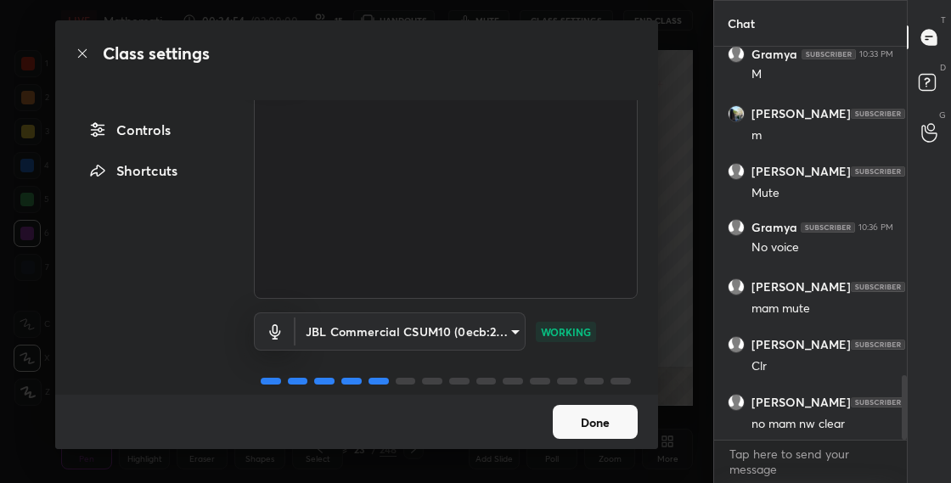
click at [590, 425] on button "Done" at bounding box center [595, 422] width 85 height 34
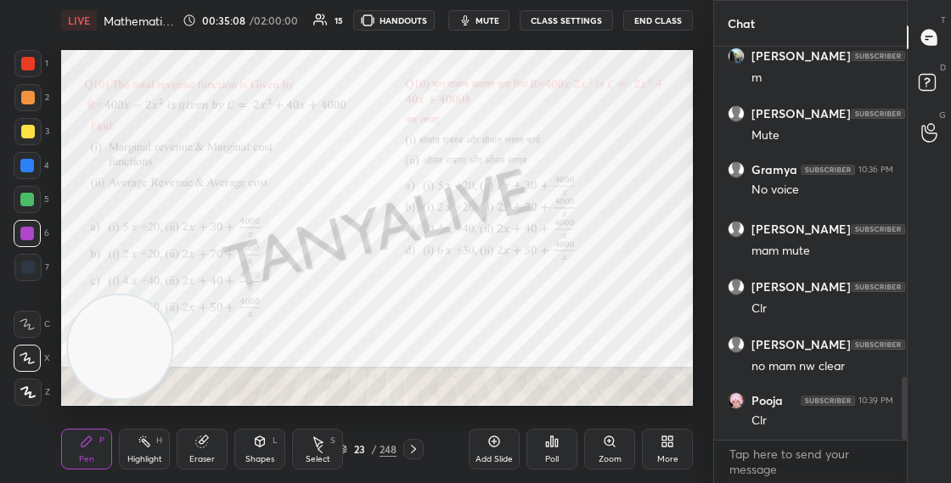
scroll to position [2146, 0]
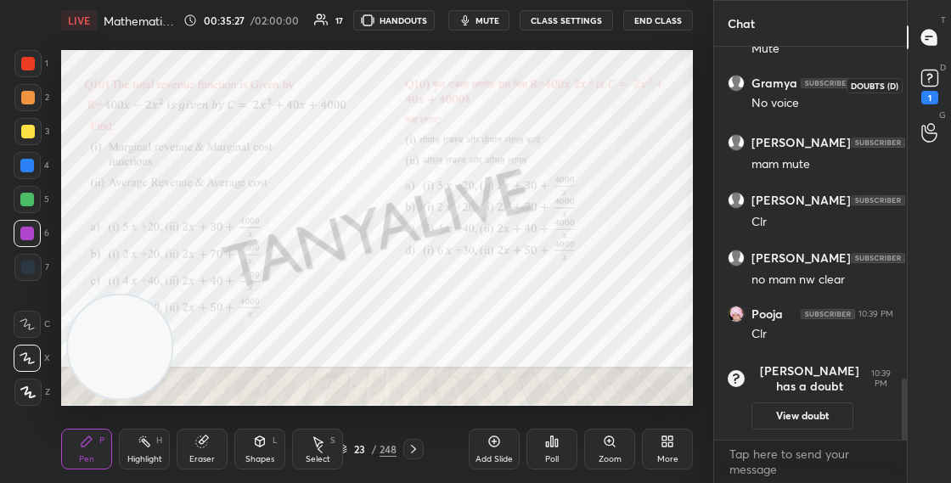
click at [930, 79] on rect at bounding box center [929, 78] width 16 height 16
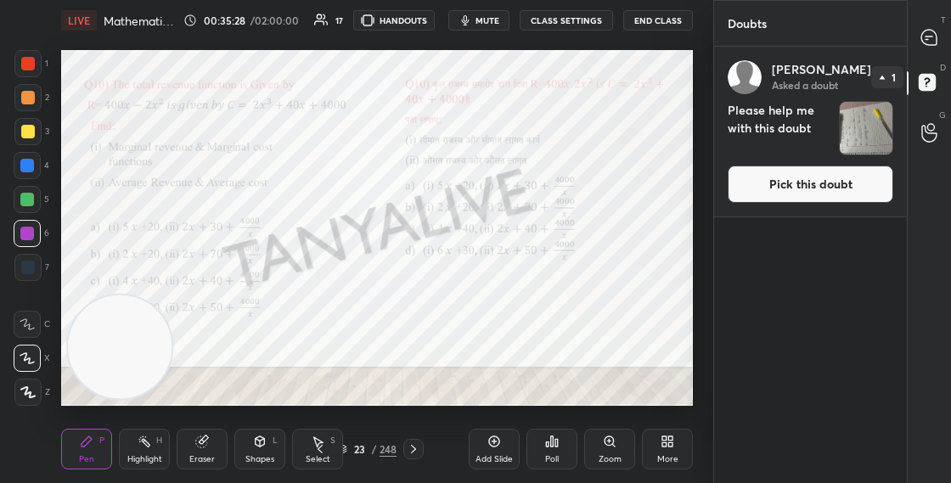
click at [777, 190] on button "Pick this doubt" at bounding box center [811, 184] width 166 height 37
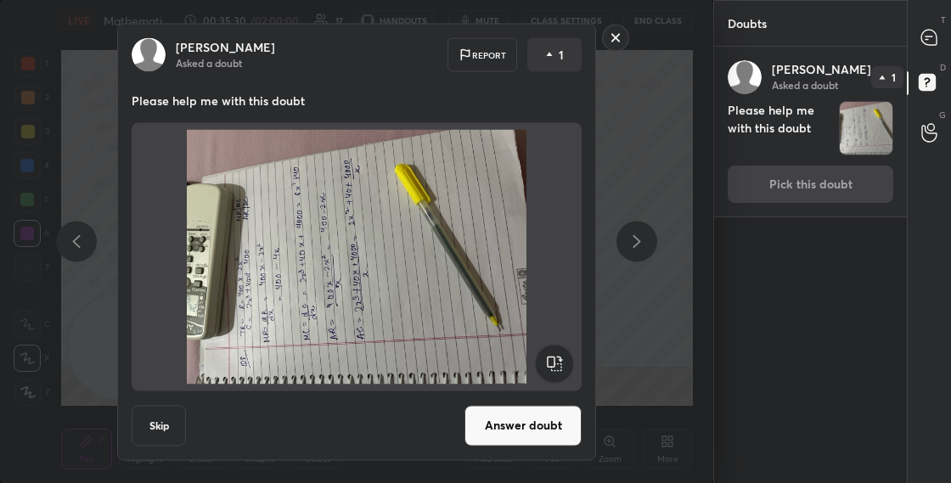
click at [560, 360] on rect at bounding box center [554, 363] width 38 height 38
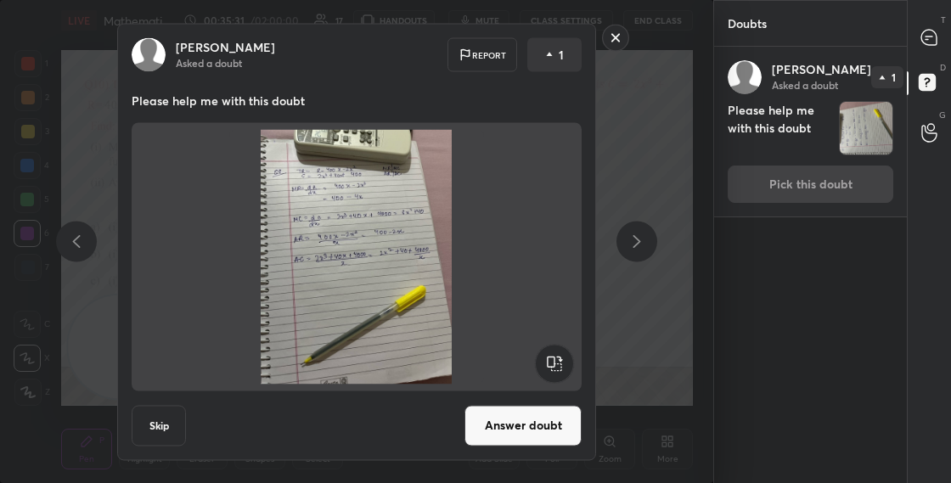
click at [538, 432] on button "Answer doubt" at bounding box center [522, 425] width 117 height 41
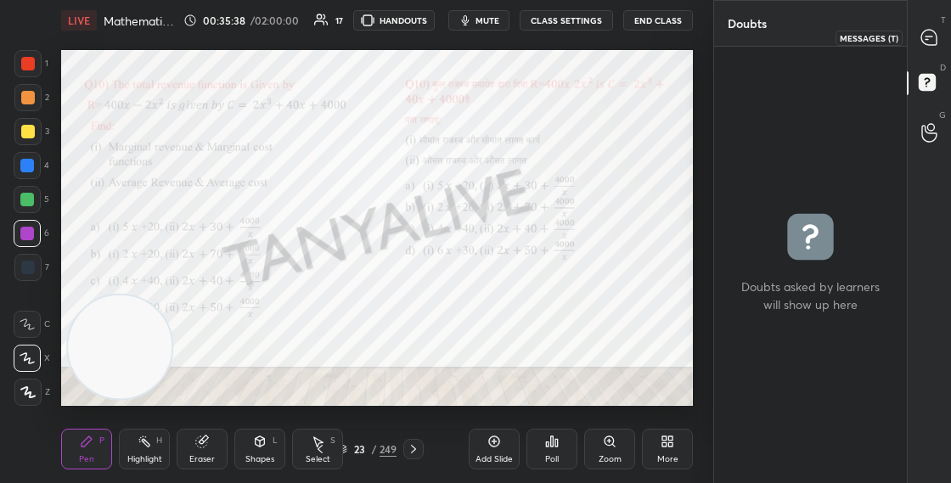
click at [922, 38] on icon at bounding box center [928, 37] width 15 height 15
type textarea "x"
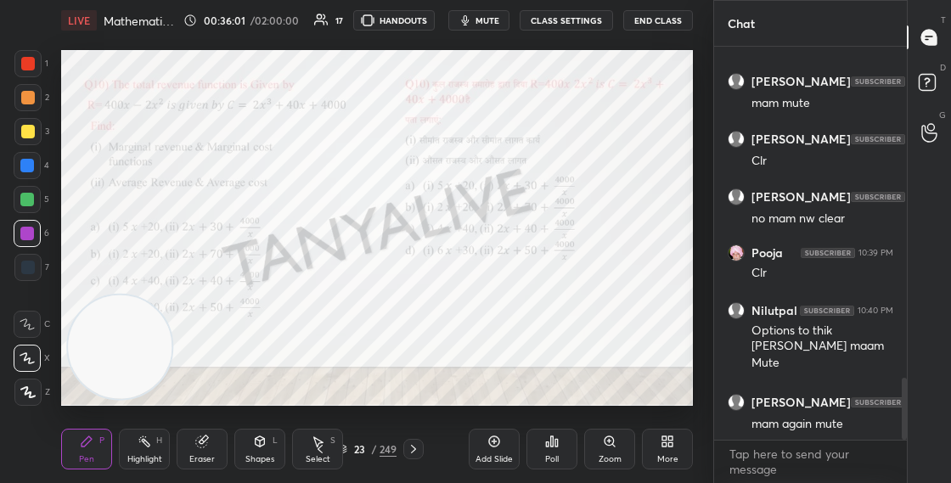
scroll to position [2186, 0]
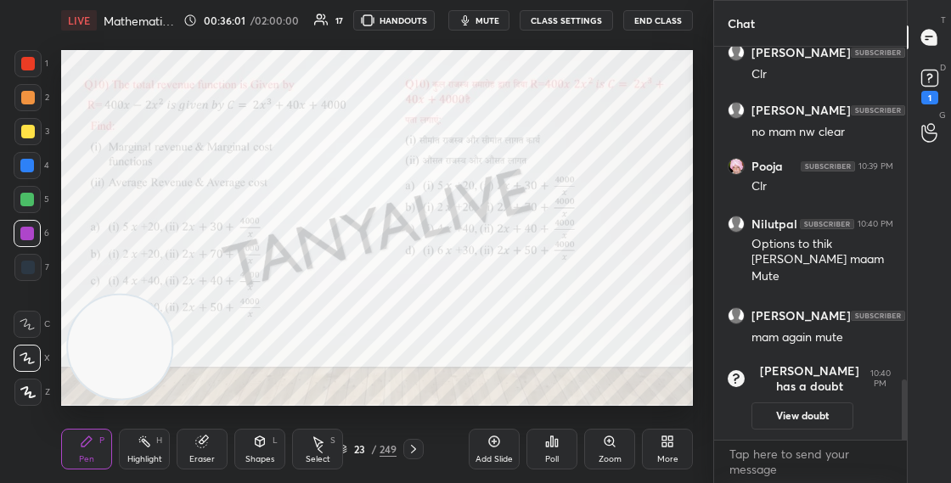
click at [587, 25] on button "CLASS SETTINGS" at bounding box center [566, 20] width 93 height 20
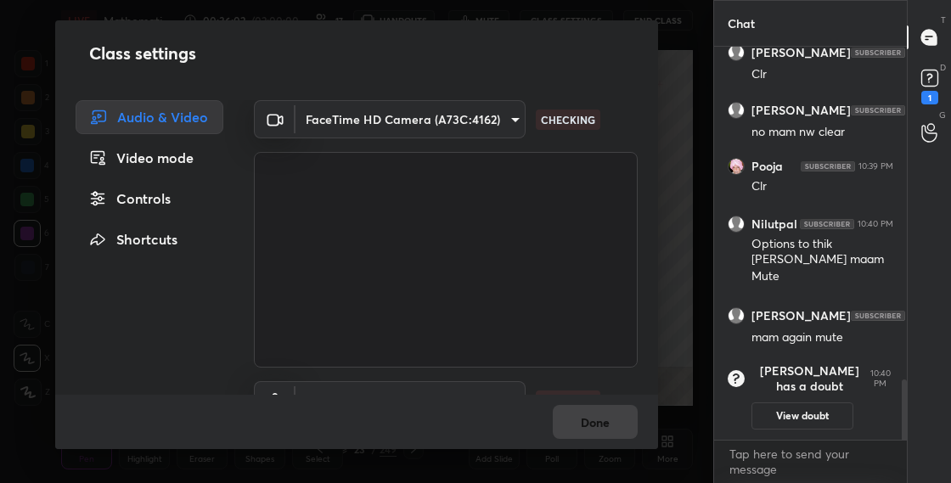
scroll to position [82, 0]
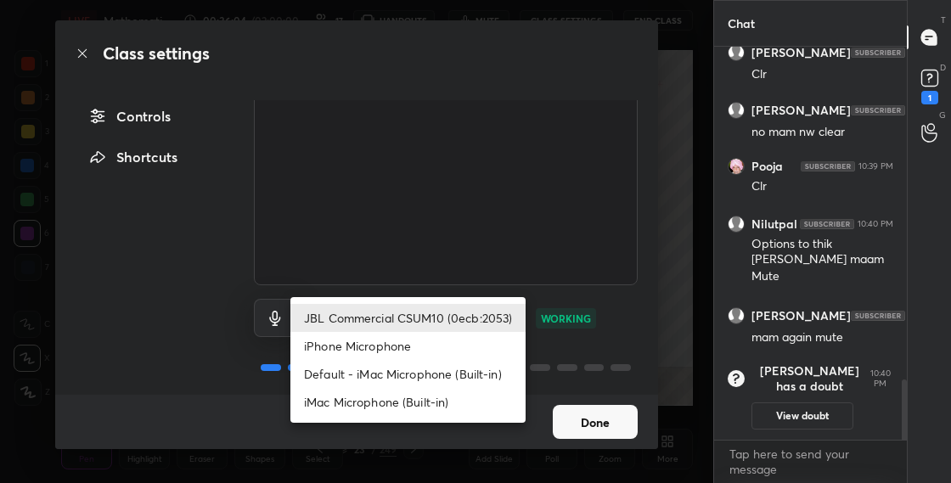
click at [487, 318] on body "1 2 3 4 5 6 7 C X Z C X Z E E Erase all H H LIVE Mathematical Economics MCQ's 0…" at bounding box center [475, 241] width 951 height 483
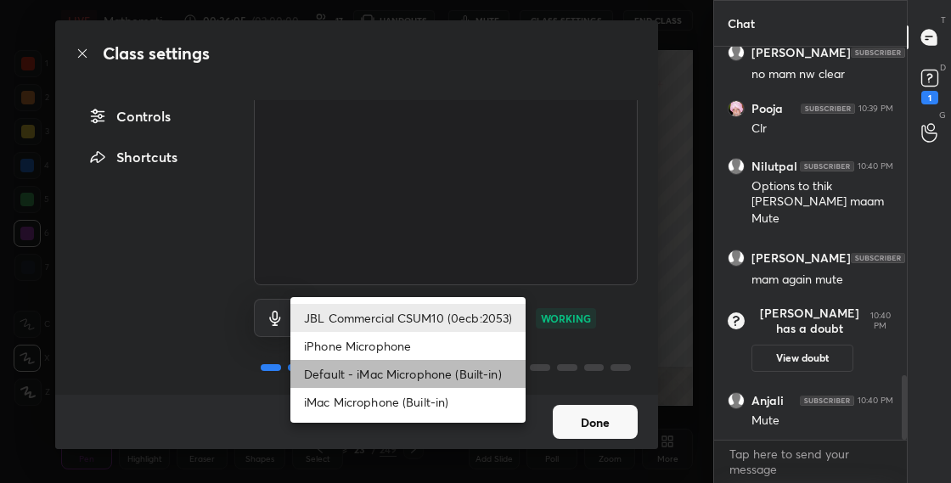
click at [464, 377] on li "Default - iMac Microphone (Built-in)" at bounding box center [407, 374] width 235 height 28
type input "default"
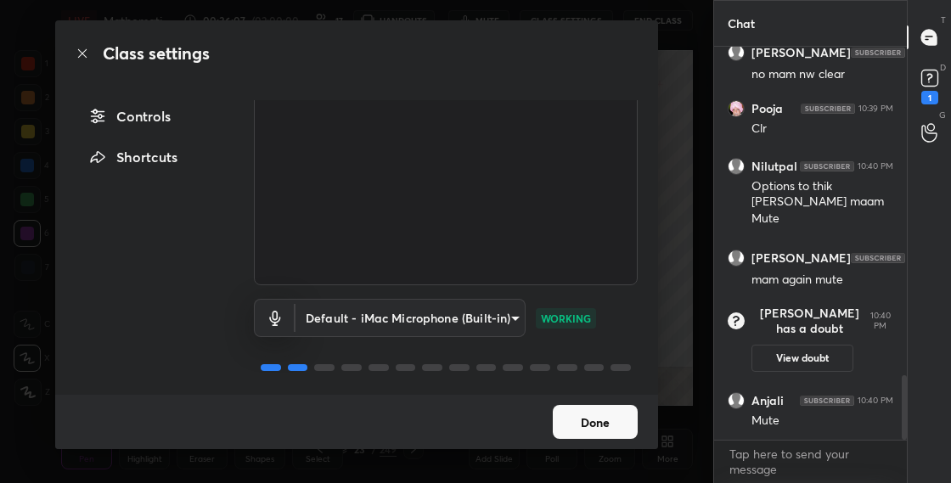
click at [583, 429] on button "Done" at bounding box center [595, 422] width 85 height 34
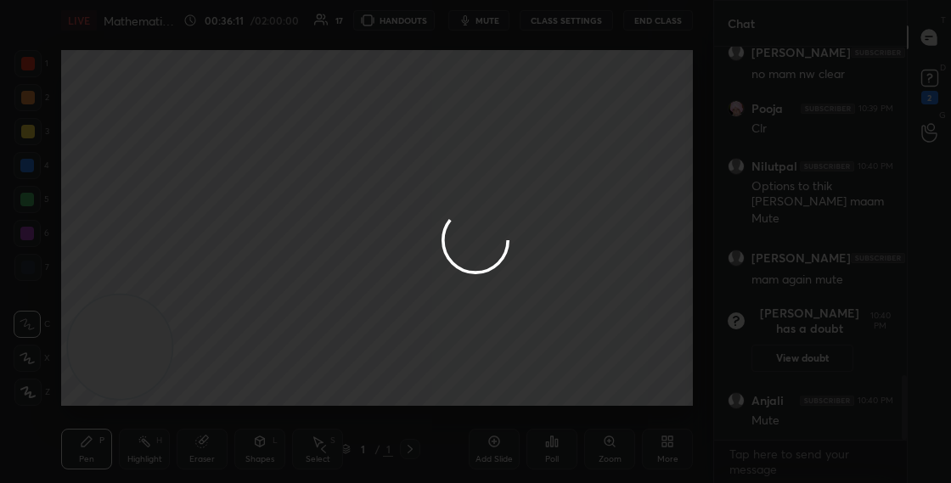
scroll to position [2066, 0]
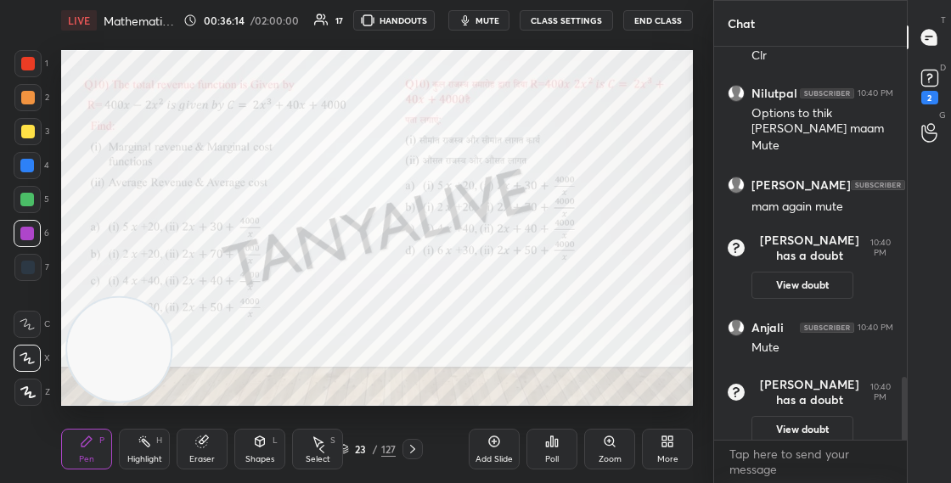
drag, startPoint x: 136, startPoint y: 320, endPoint x: 387, endPoint y: 230, distance: 266.9
click at [171, 298] on video at bounding box center [119, 350] width 104 height 104
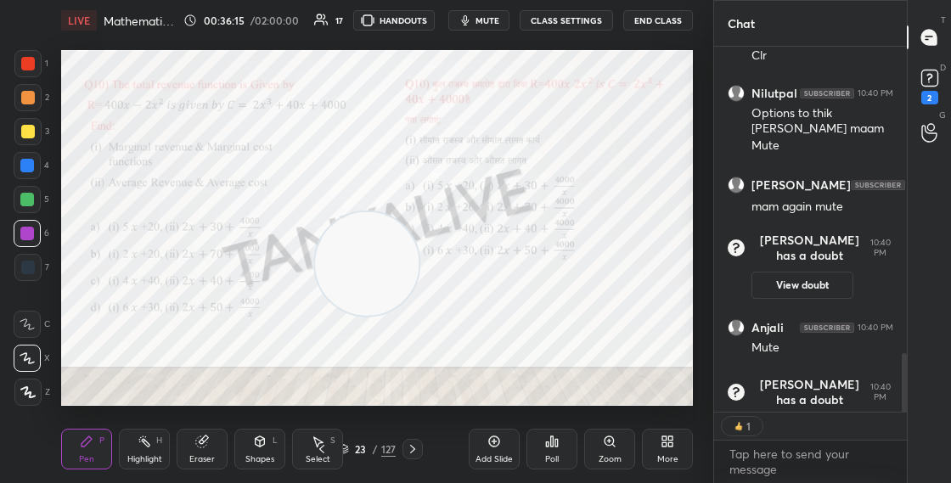
scroll to position [6, 6]
drag, startPoint x: 387, startPoint y: 250, endPoint x: 629, endPoint y: 169, distance: 255.1
click at [419, 212] on video at bounding box center [367, 264] width 104 height 104
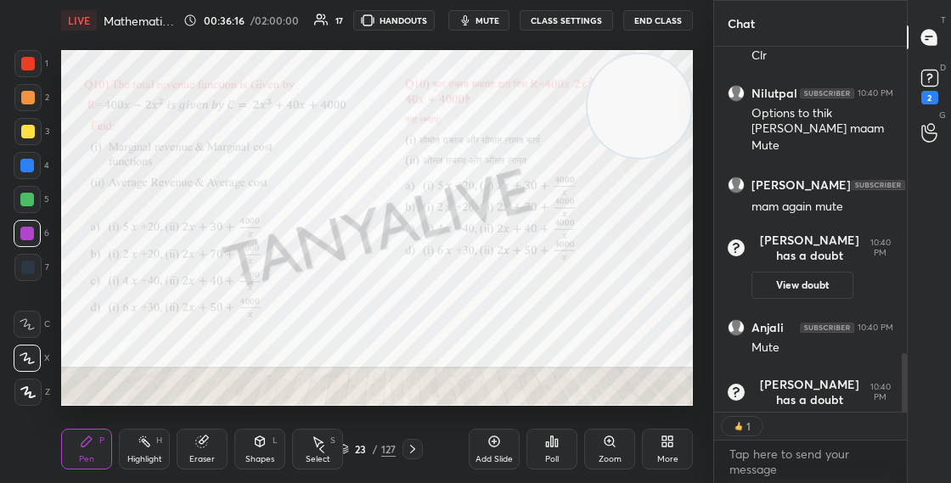
drag, startPoint x: 614, startPoint y: 177, endPoint x: 656, endPoint y: 113, distance: 77.2
click at [667, 100] on video at bounding box center [640, 106] width 104 height 104
drag, startPoint x: 667, startPoint y: 98, endPoint x: 667, endPoint y: 82, distance: 16.1
click at [671, 83] on video at bounding box center [640, 104] width 104 height 104
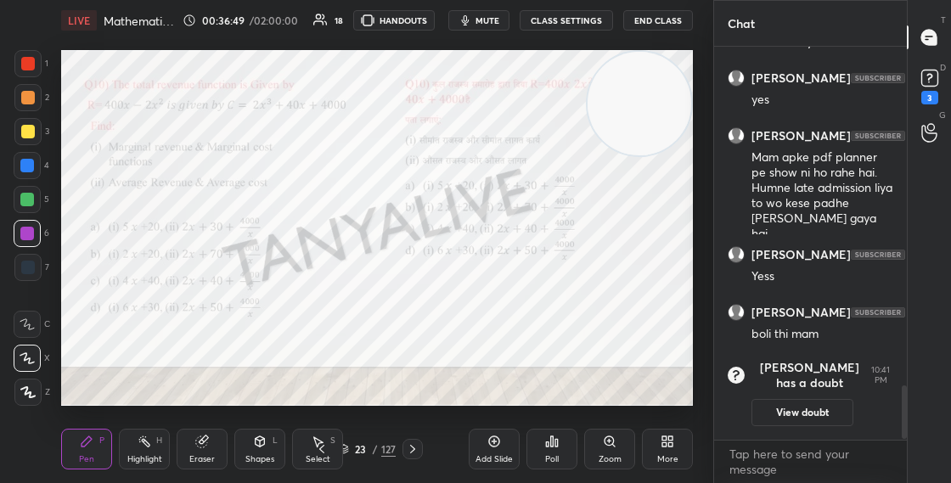
scroll to position [2511, 0]
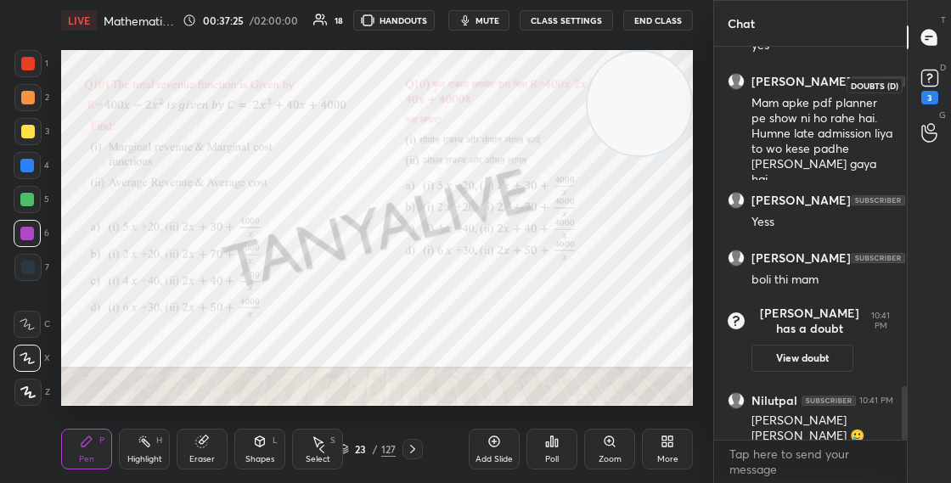
click at [930, 76] on rect at bounding box center [929, 78] width 16 height 16
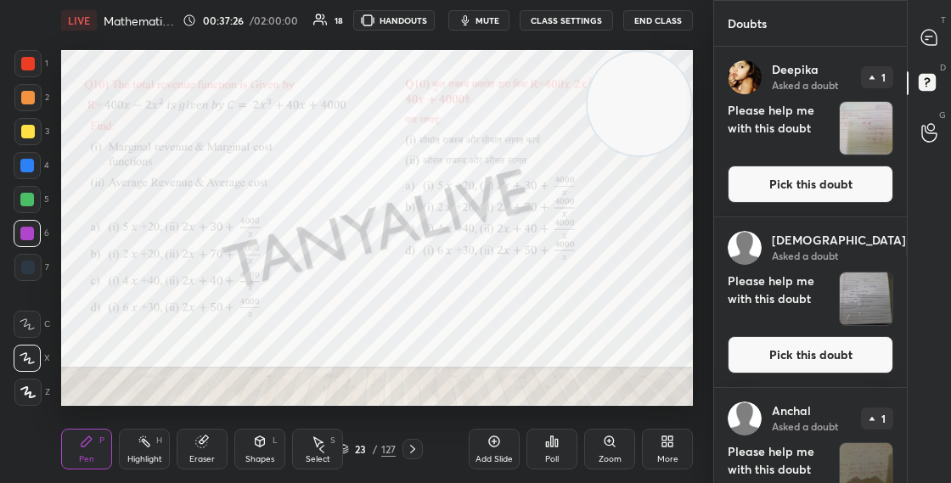
click at [767, 186] on button "Pick this doubt" at bounding box center [811, 184] width 166 height 37
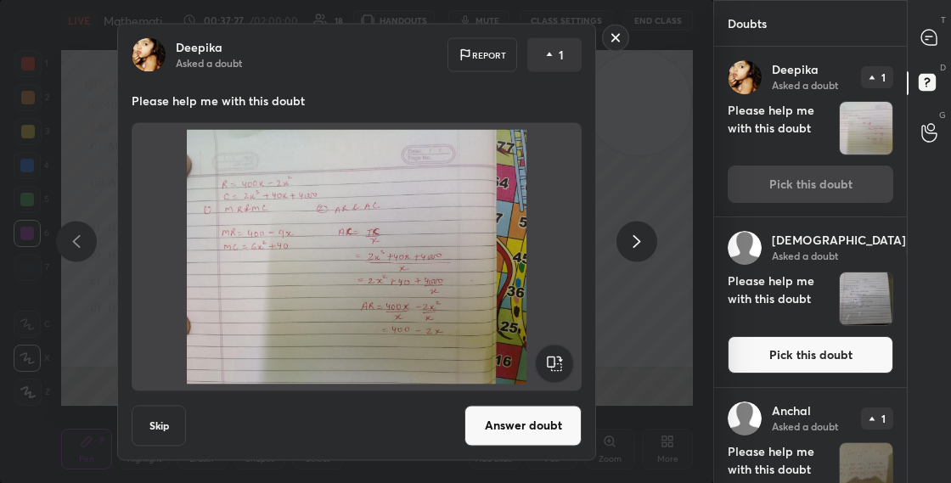
drag, startPoint x: 499, startPoint y: 413, endPoint x: 496, endPoint y: 402, distance: 11.5
click at [499, 413] on button "Answer doubt" at bounding box center [522, 425] width 117 height 41
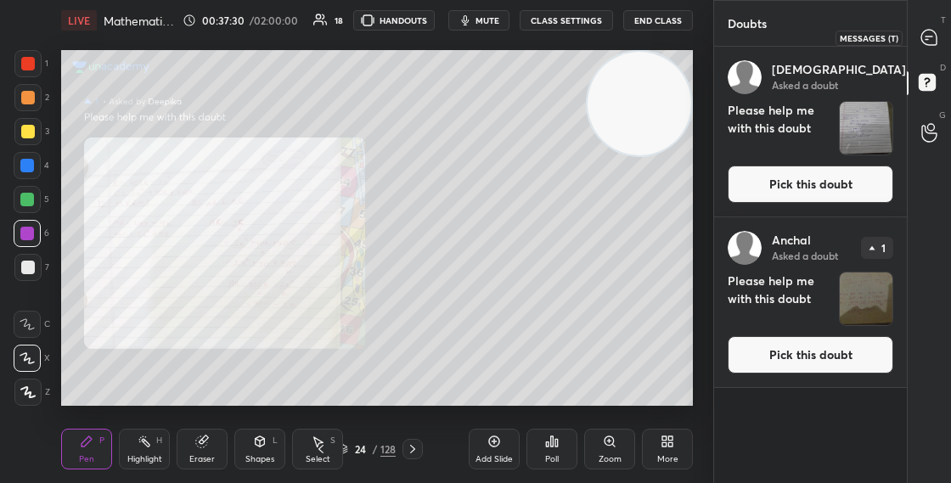
click at [928, 44] on icon at bounding box center [928, 37] width 15 height 15
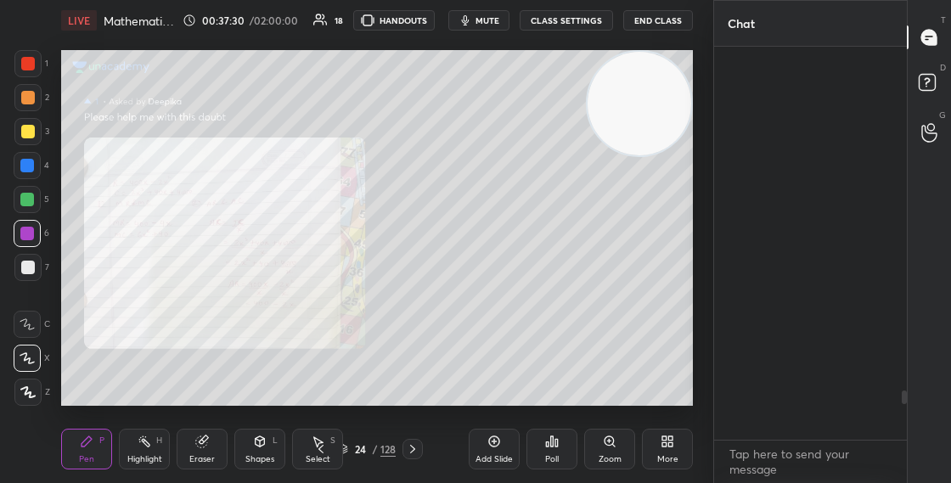
scroll to position [388, 188]
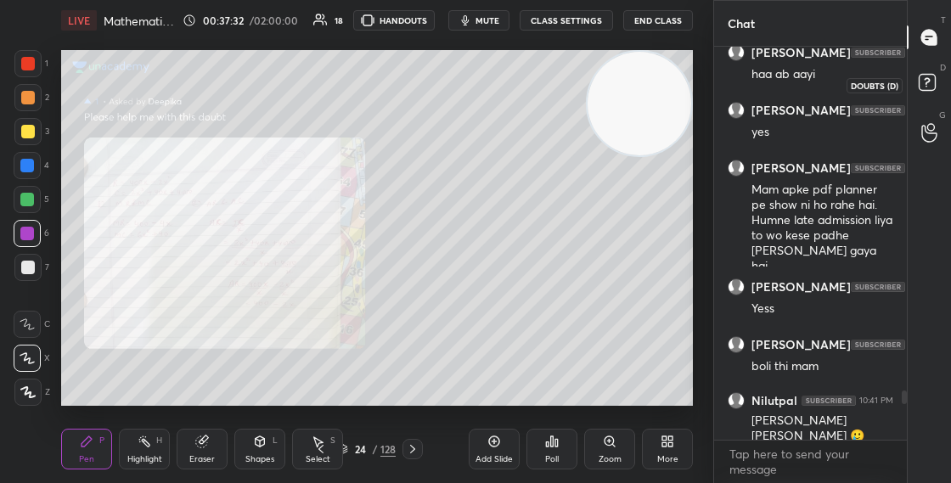
click at [930, 81] on rect at bounding box center [927, 83] width 16 height 16
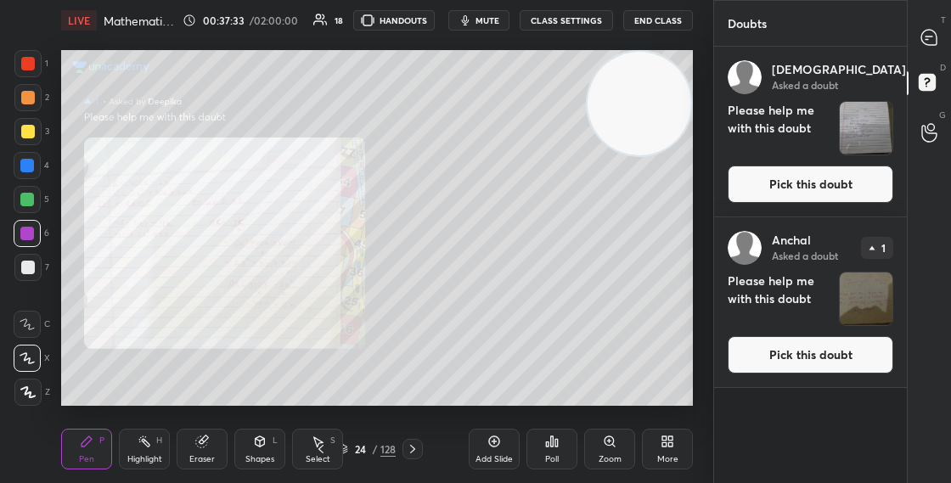
click at [775, 177] on button "Pick this doubt" at bounding box center [811, 184] width 166 height 37
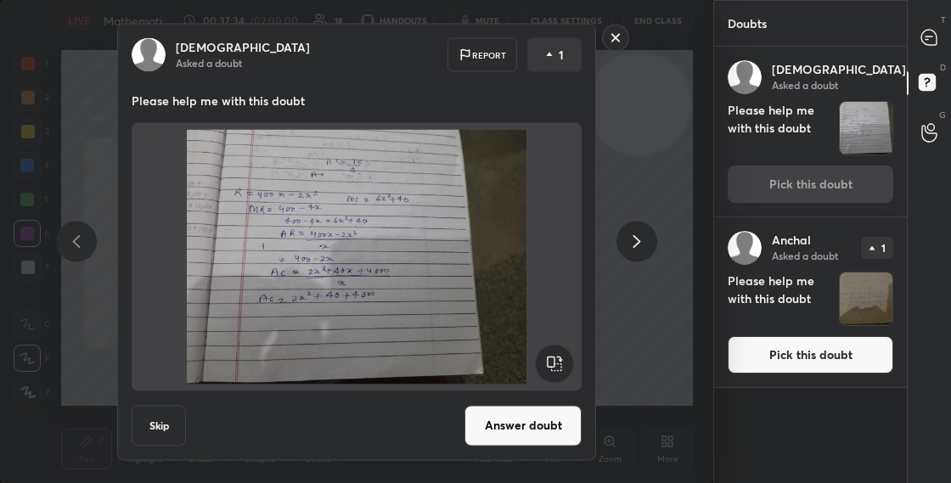
click at [502, 424] on button "Answer doubt" at bounding box center [522, 425] width 117 height 41
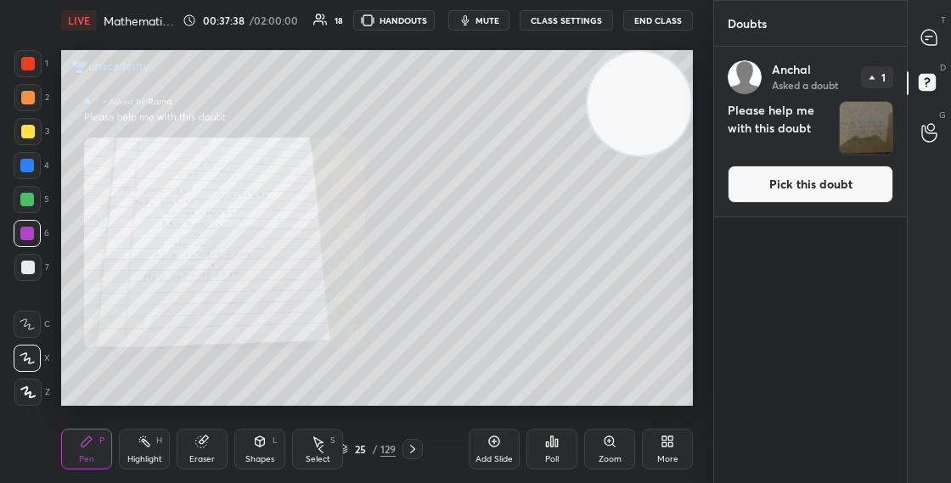
click at [784, 200] on button "Pick this doubt" at bounding box center [811, 184] width 166 height 37
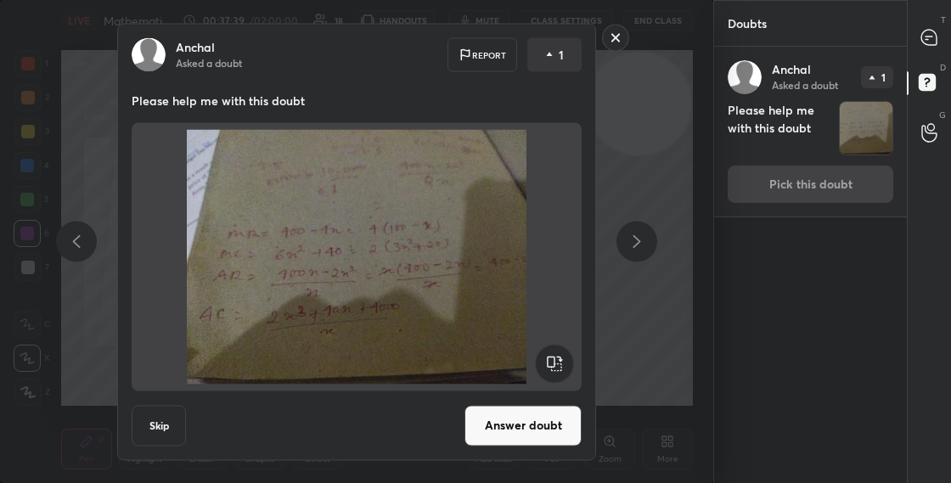
click at [524, 419] on button "Answer doubt" at bounding box center [522, 425] width 117 height 41
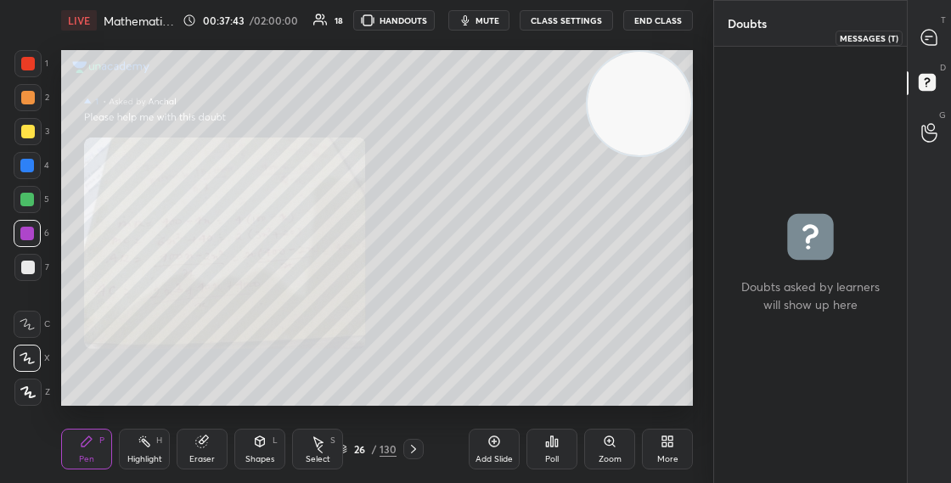
click at [925, 31] on icon at bounding box center [928, 37] width 15 height 15
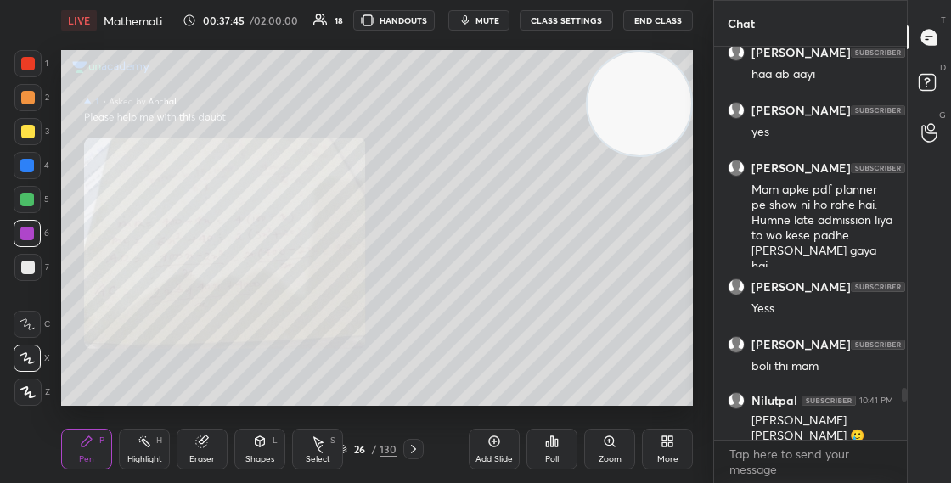
click at [346, 448] on icon at bounding box center [342, 449] width 10 height 10
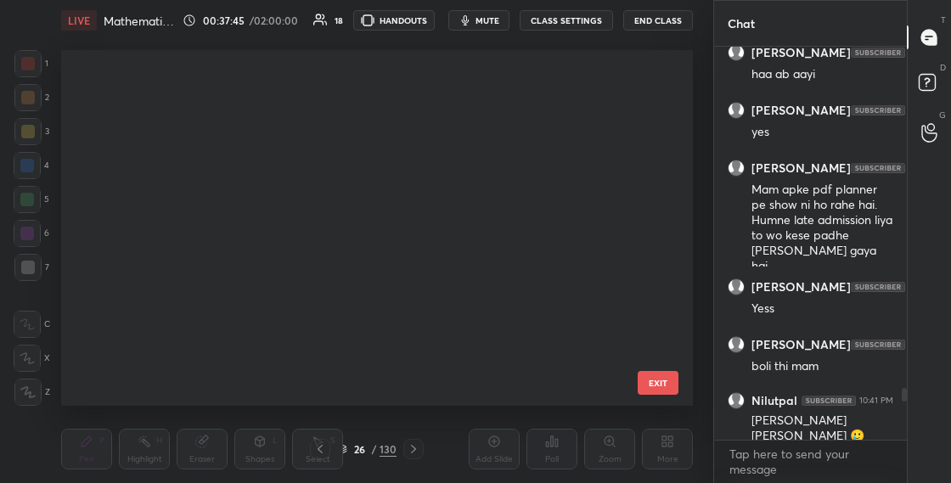
scroll to position [350, 623]
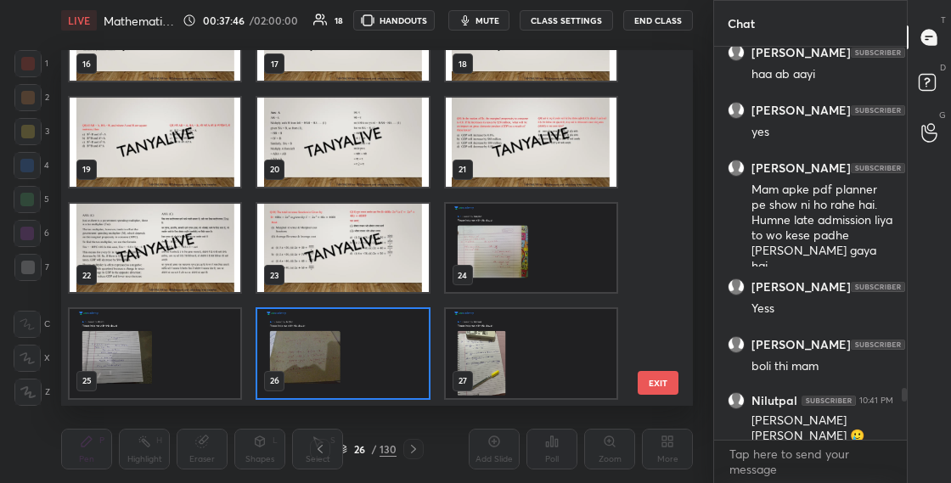
click at [330, 283] on img "grid" at bounding box center [342, 248] width 171 height 89
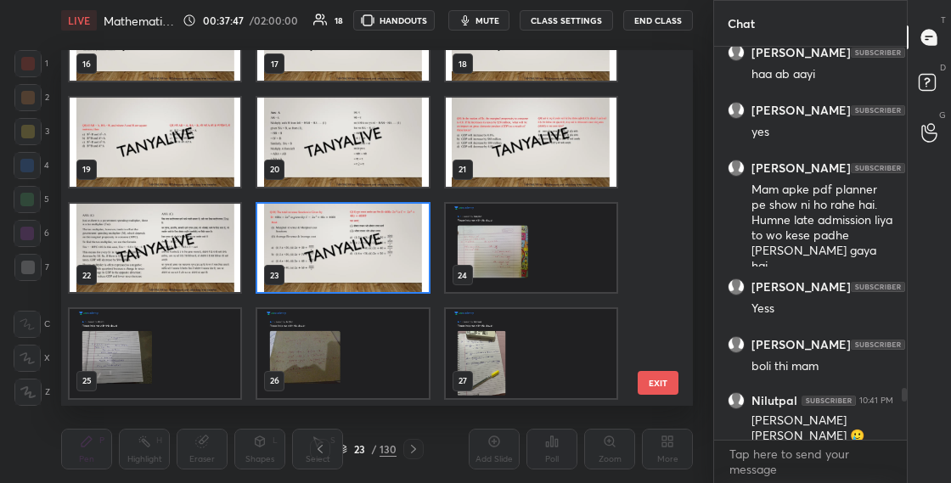
click at [330, 284] on img "grid" at bounding box center [342, 248] width 171 height 89
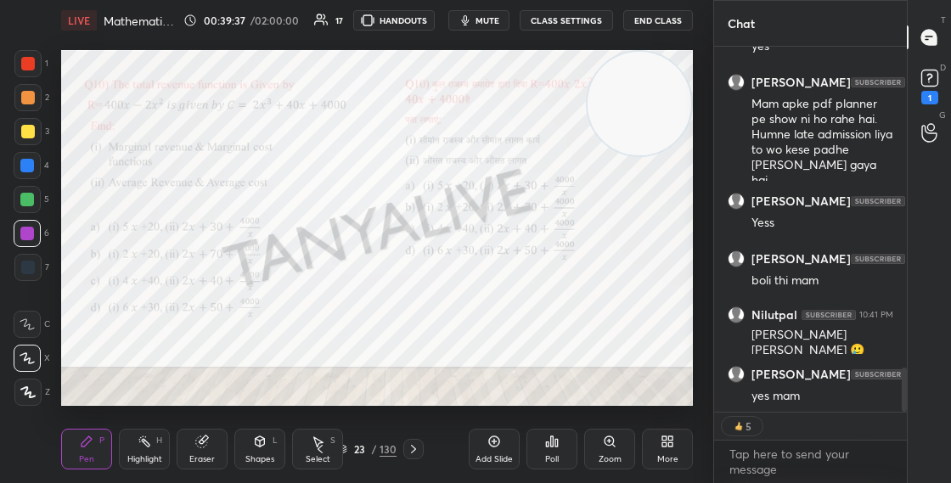
scroll to position [2749, 0]
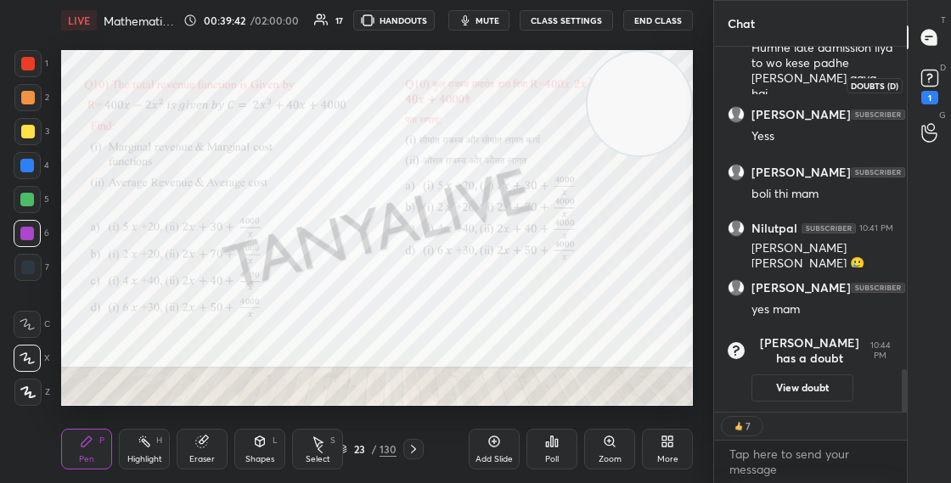
click at [926, 80] on rect at bounding box center [929, 78] width 16 height 16
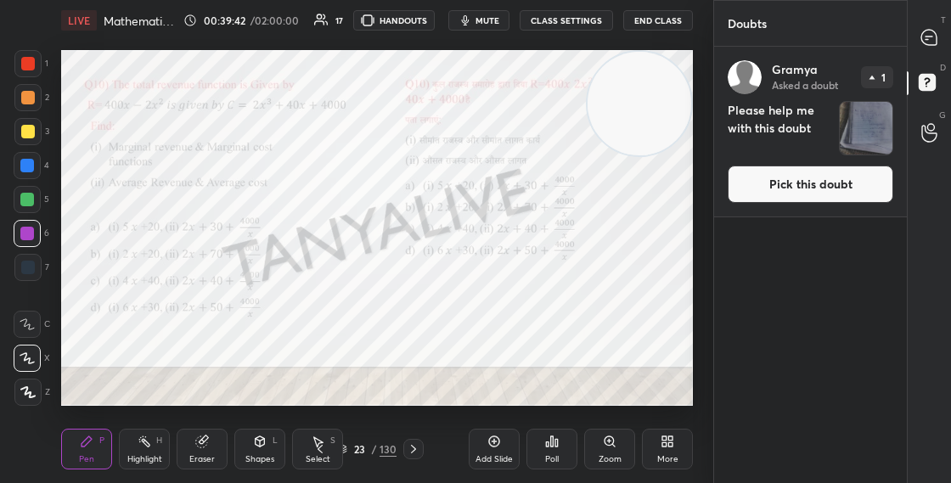
click at [807, 198] on button "Pick this doubt" at bounding box center [811, 184] width 166 height 37
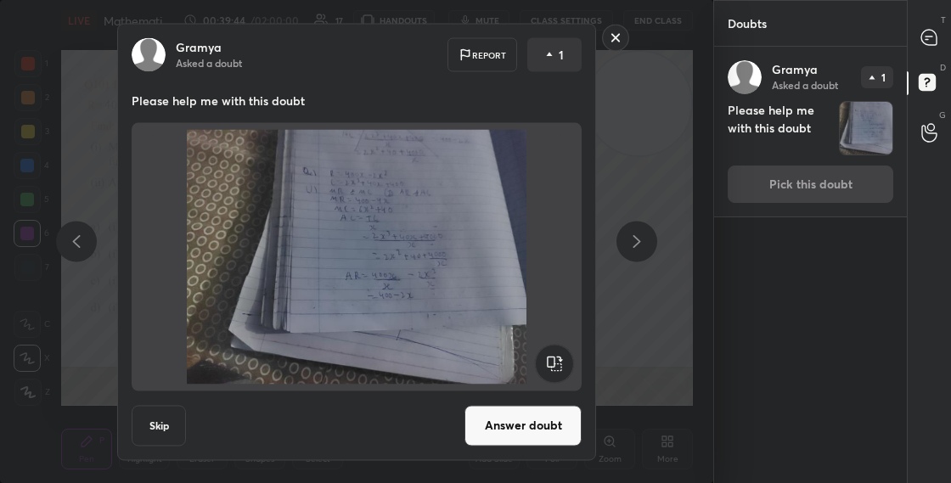
click at [537, 428] on button "Answer doubt" at bounding box center [522, 425] width 117 height 41
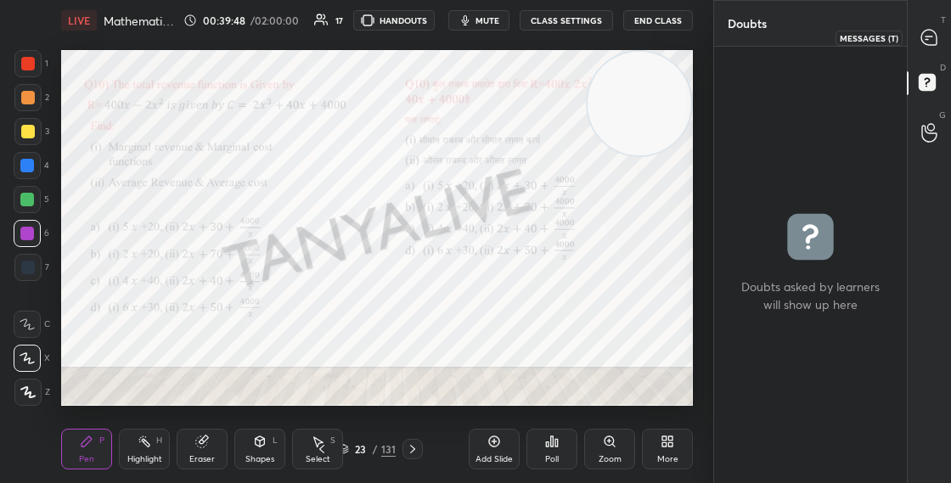
click at [933, 37] on icon at bounding box center [928, 37] width 15 height 15
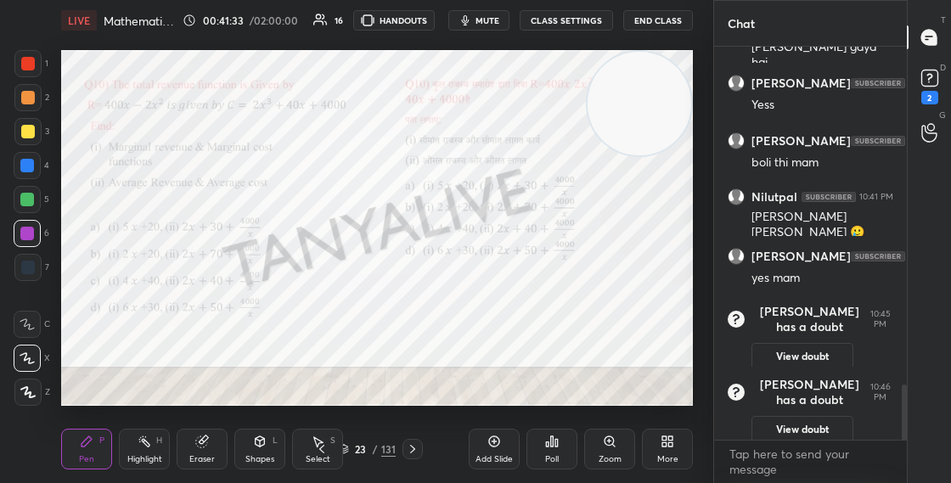
scroll to position [2426, 0]
click at [932, 80] on rect at bounding box center [929, 78] width 16 height 16
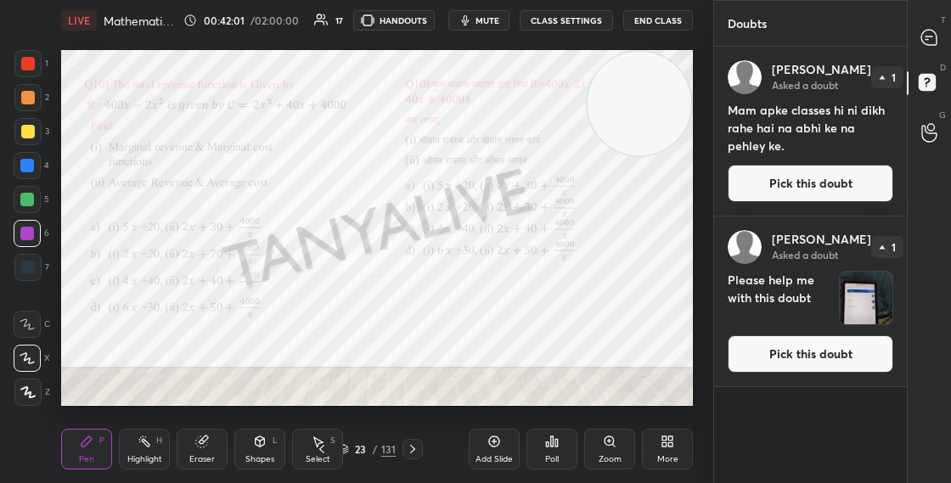
click at [807, 178] on button "Pick this doubt" at bounding box center [811, 183] width 166 height 37
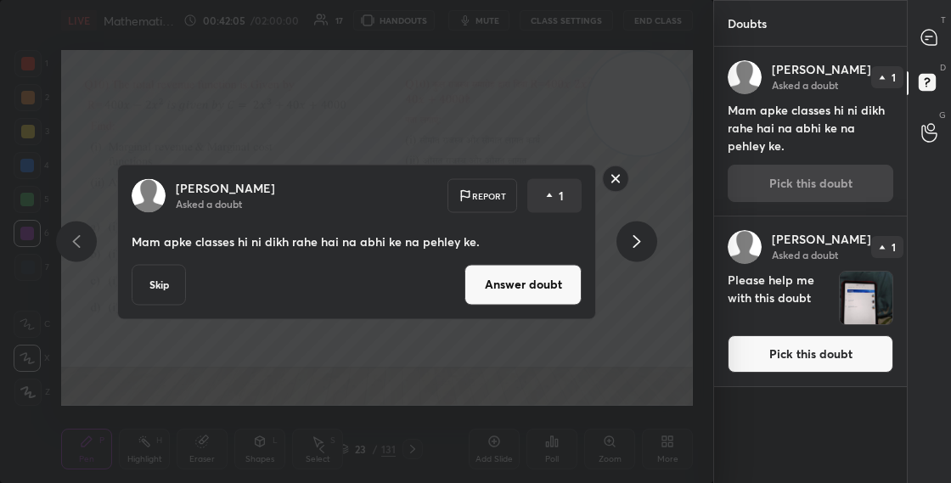
click at [501, 285] on button "Answer doubt" at bounding box center [522, 284] width 117 height 41
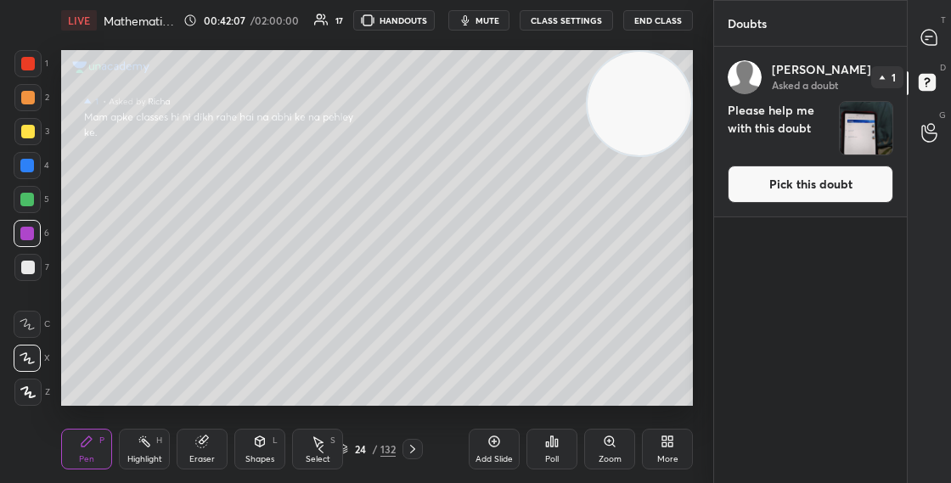
click at [832, 176] on button "Pick this doubt" at bounding box center [811, 184] width 166 height 37
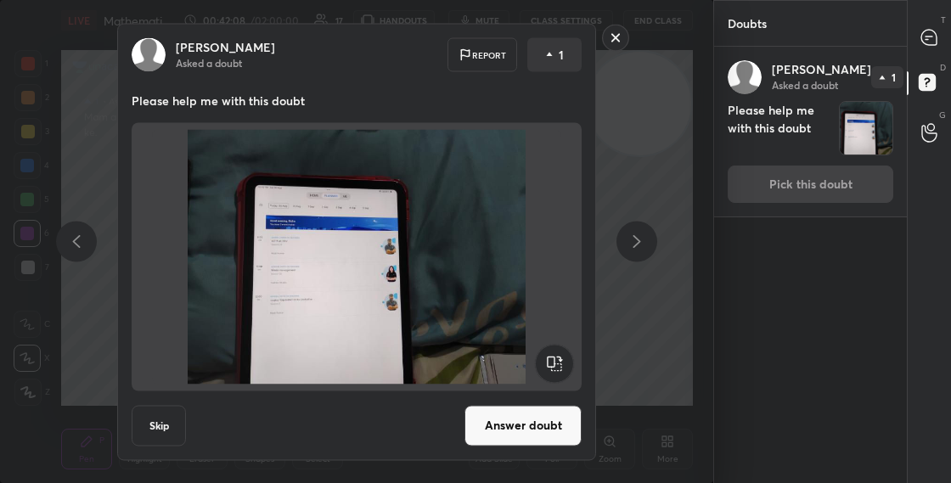
click at [517, 430] on button "Answer doubt" at bounding box center [522, 425] width 117 height 41
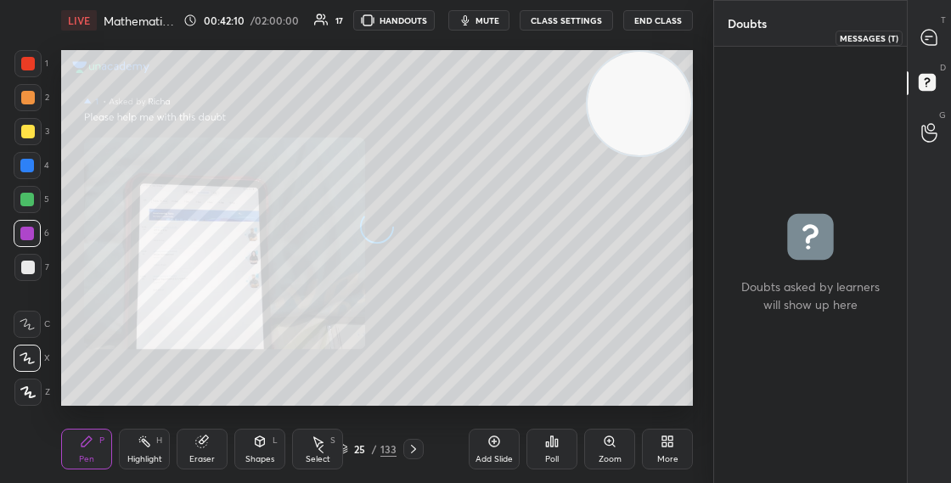
click at [925, 42] on icon at bounding box center [928, 37] width 15 height 15
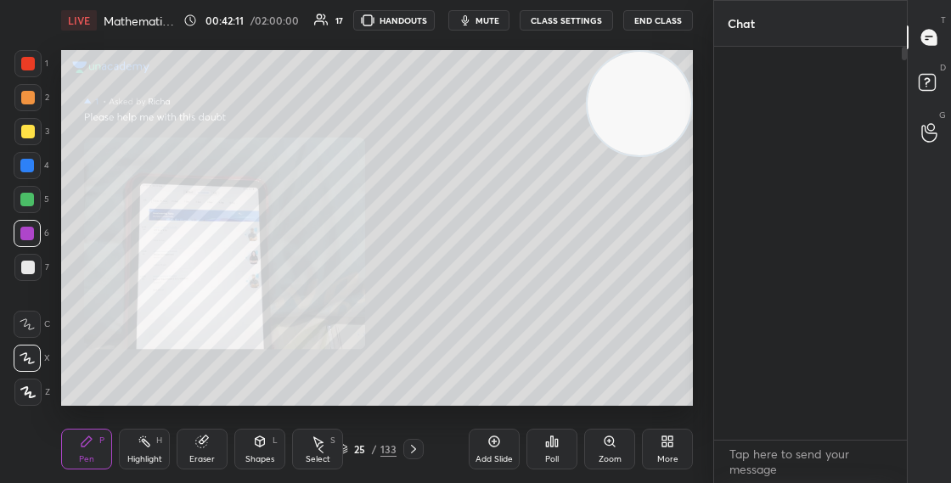
scroll to position [388, 188]
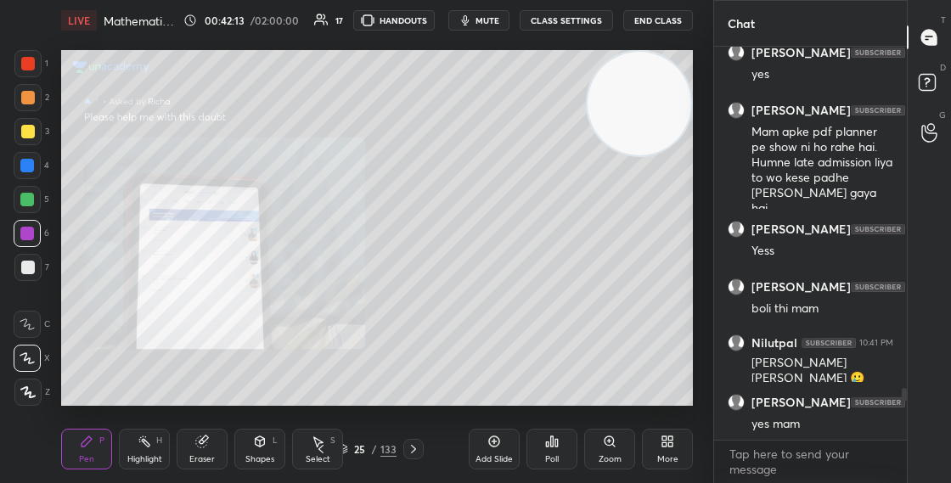
click at [611, 446] on icon at bounding box center [610, 442] width 14 height 14
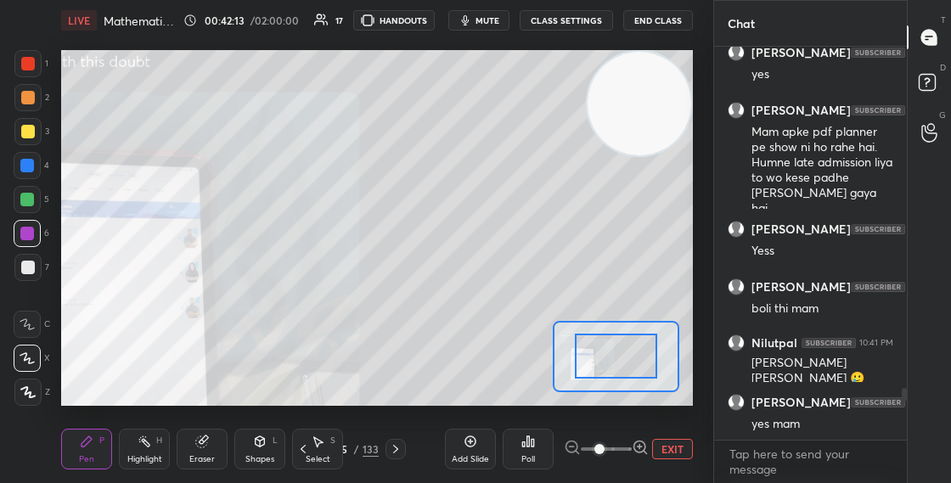
click at [638, 447] on icon at bounding box center [640, 447] width 17 height 17
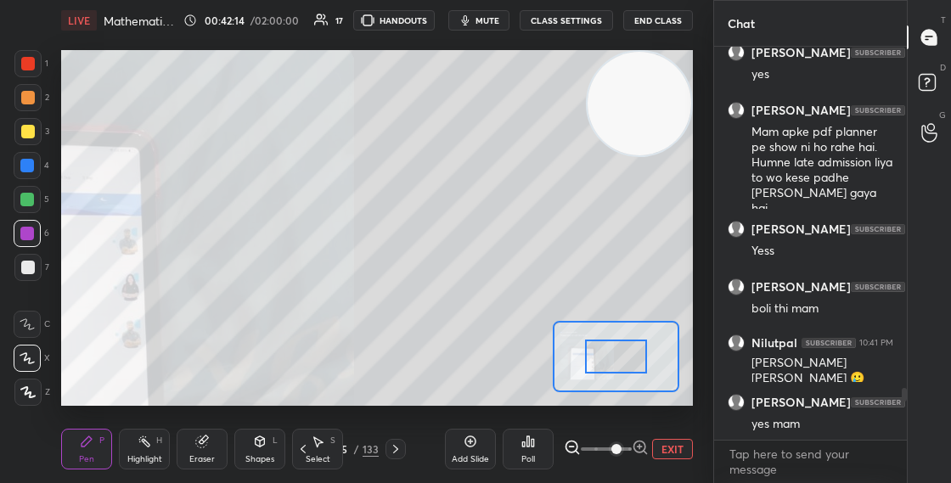
click at [595, 374] on div at bounding box center [615, 357] width 61 height 34
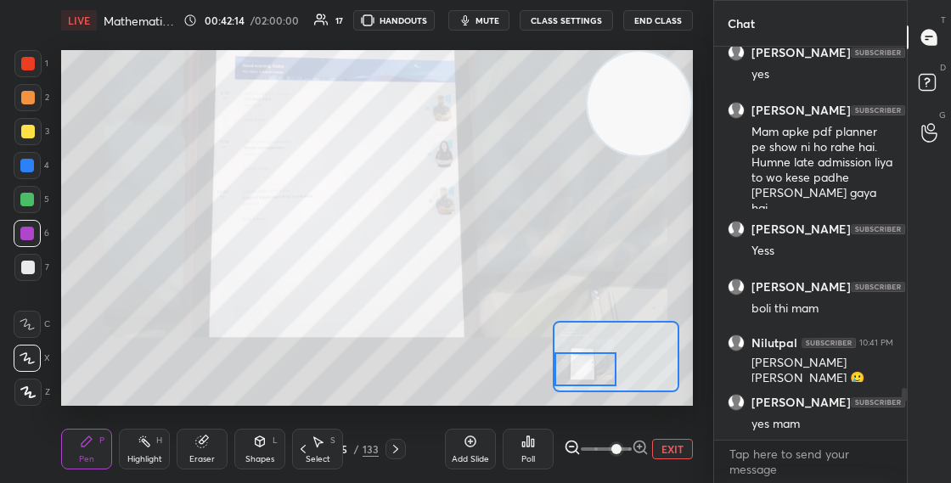
click at [586, 375] on div at bounding box center [584, 369] width 61 height 34
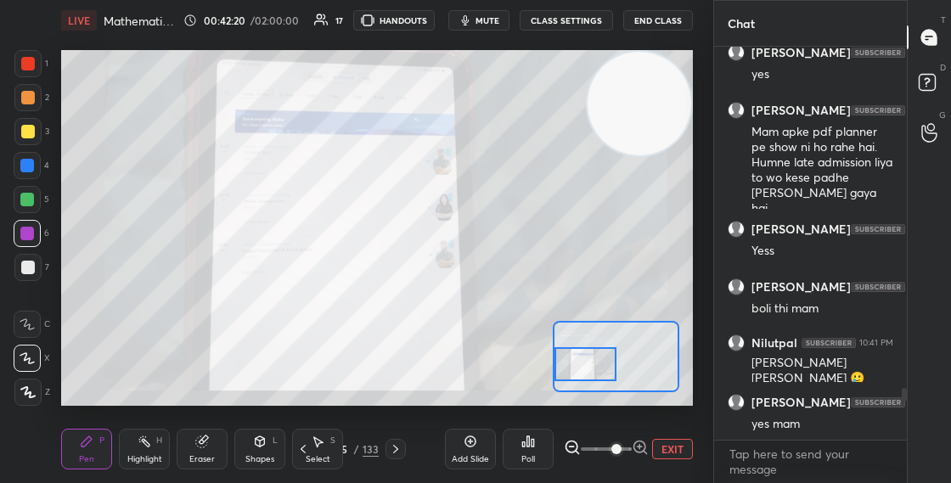
click at [599, 363] on div at bounding box center [584, 364] width 61 height 34
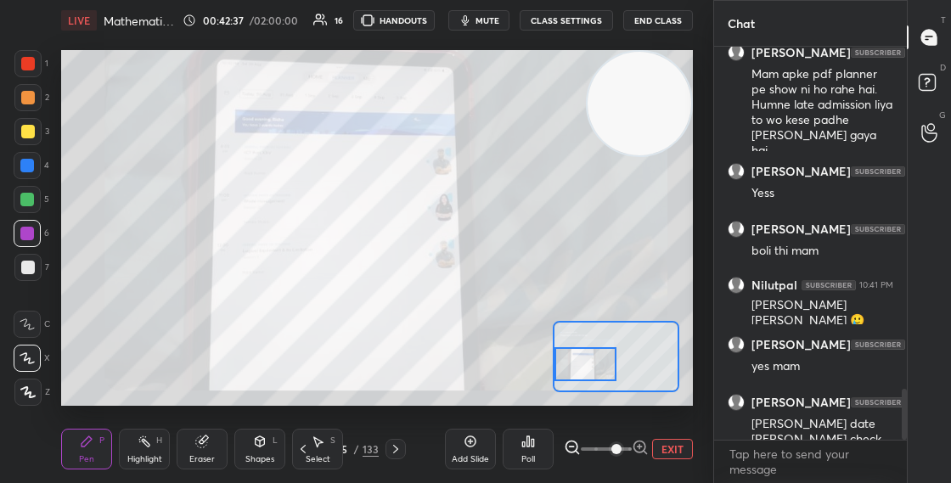
click at [342, 449] on div "Select S" at bounding box center [317, 449] width 51 height 41
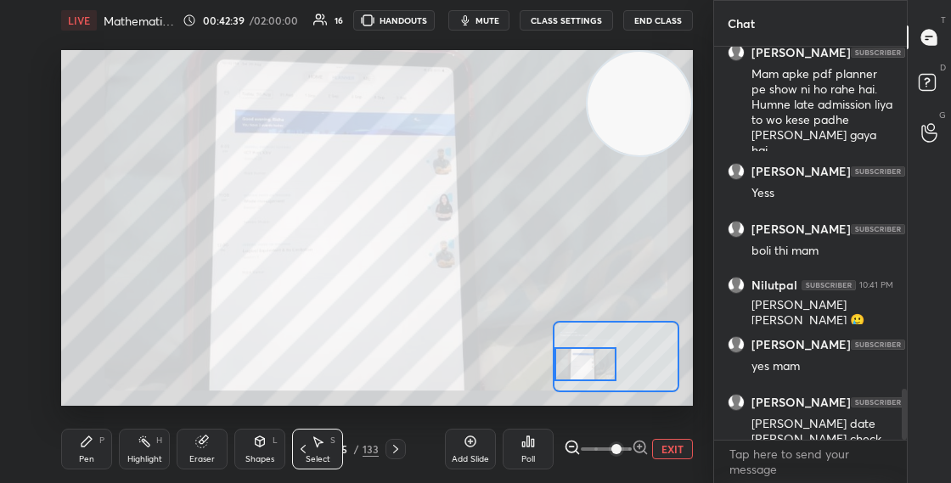
click at [347, 450] on div "25" at bounding box center [342, 449] width 17 height 10
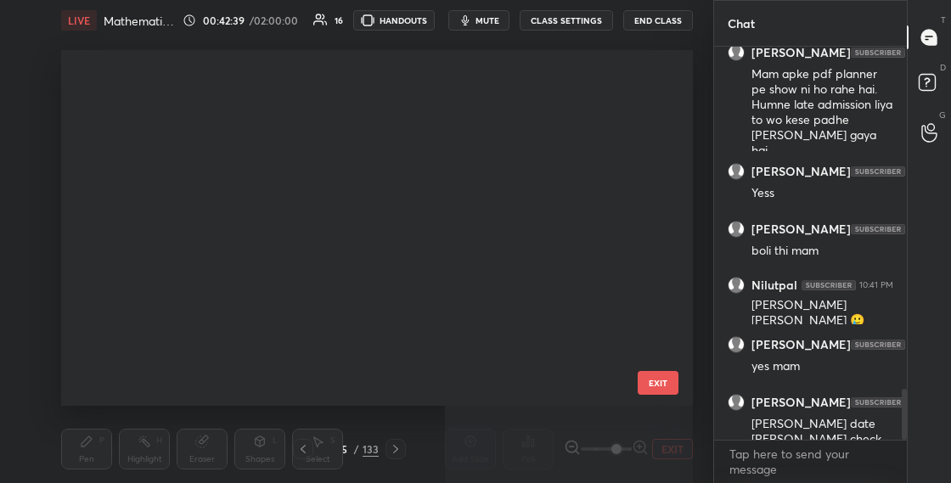
scroll to position [350, 623]
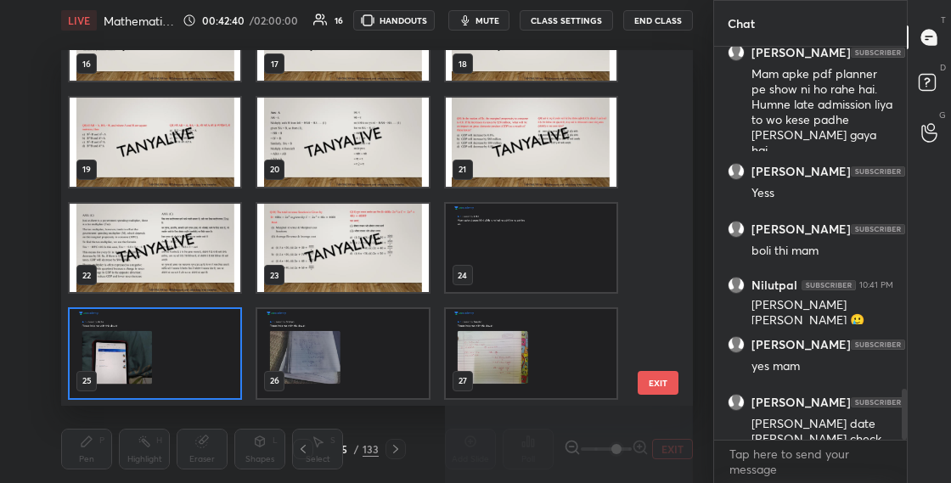
click at [320, 258] on img "grid" at bounding box center [342, 248] width 171 height 89
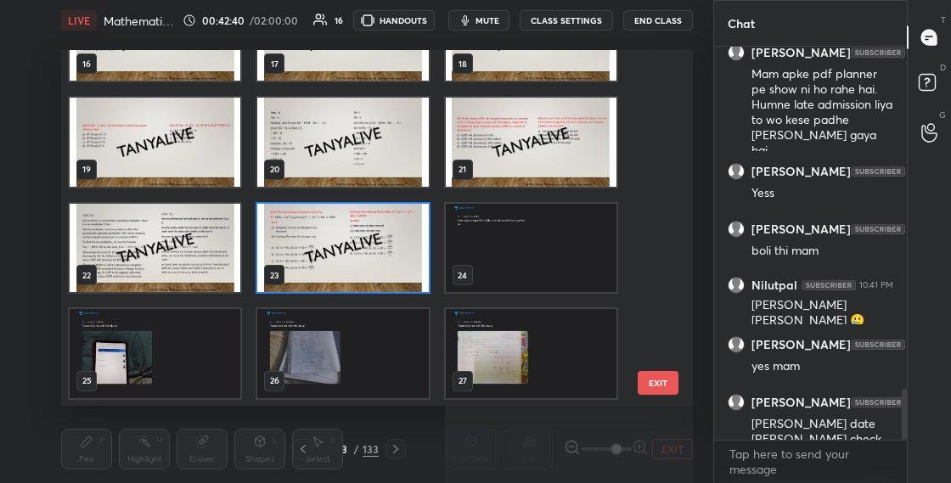
click at [320, 258] on img "grid" at bounding box center [342, 248] width 171 height 89
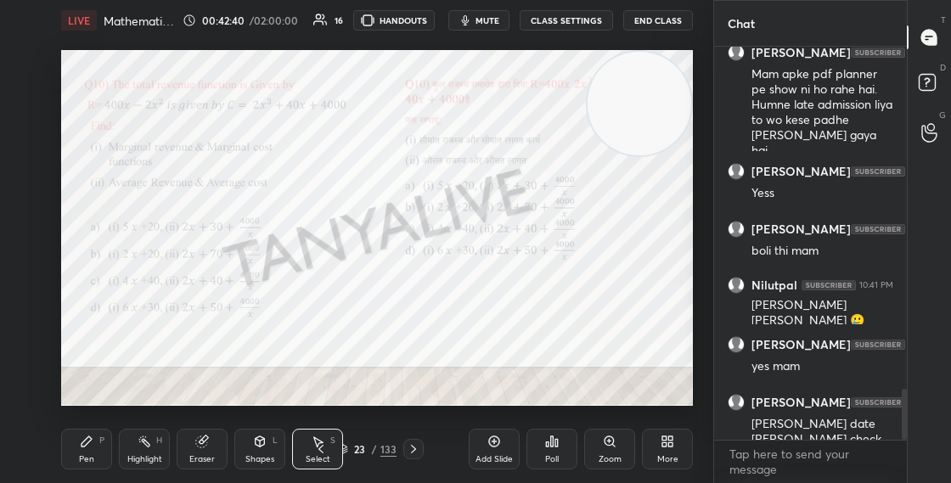
click at [321, 258] on img "grid" at bounding box center [342, 248] width 171 height 89
click at [926, 83] on rect at bounding box center [927, 83] width 16 height 16
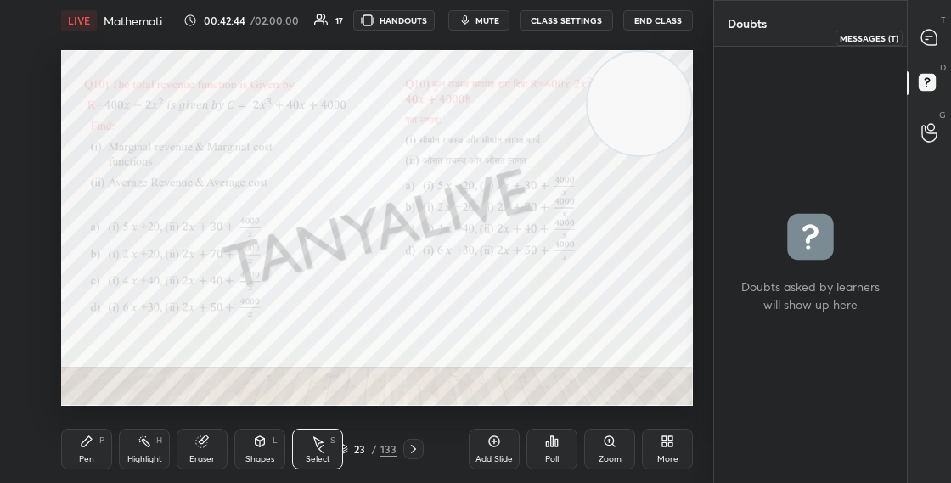
click at [936, 46] on div at bounding box center [930, 37] width 34 height 31
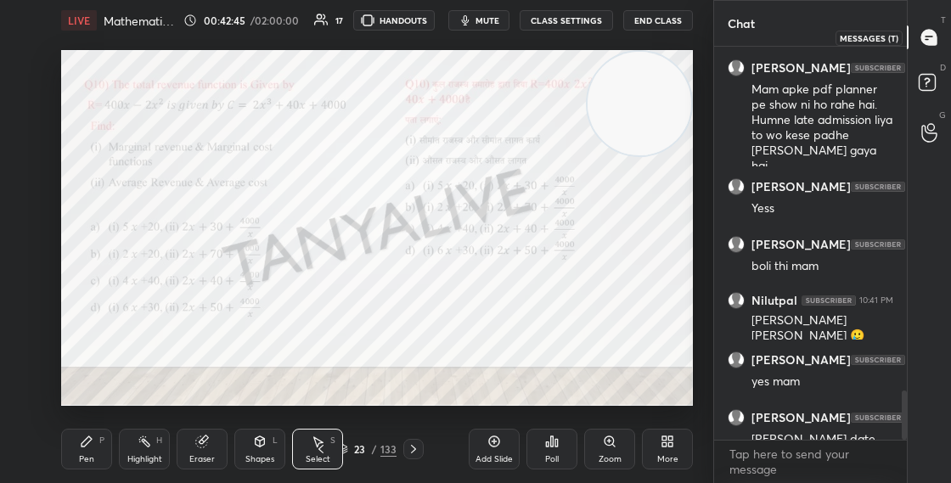
scroll to position [2725, 0]
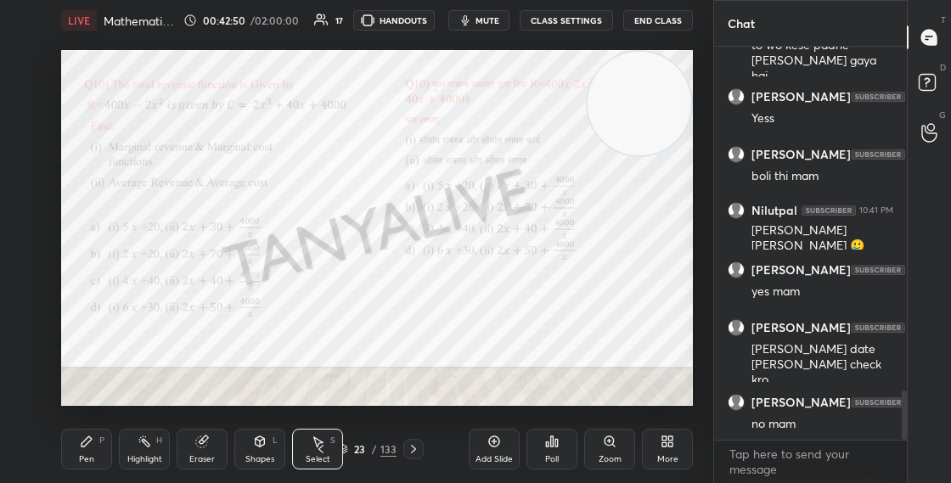
click at [348, 448] on div "23 / 133" at bounding box center [367, 449] width 59 height 15
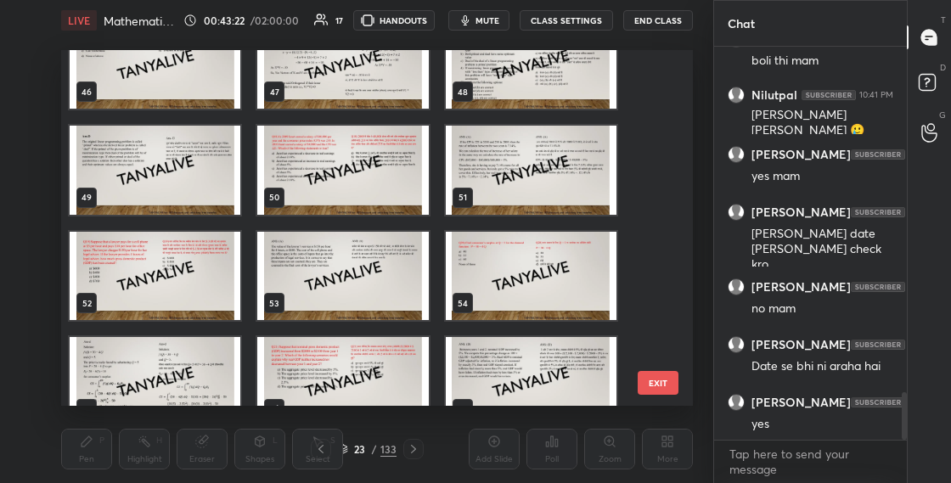
scroll to position [1628, 0]
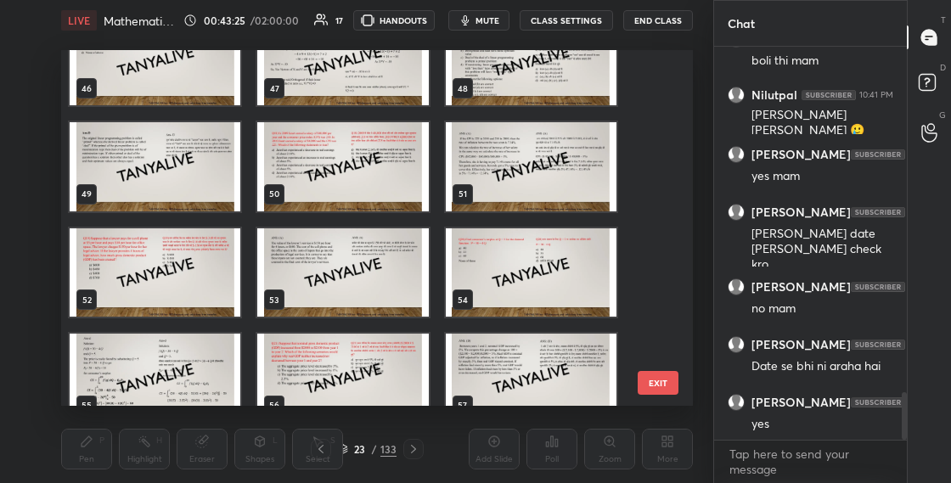
click at [353, 158] on img "grid" at bounding box center [342, 166] width 171 height 89
click at [352, 160] on img "grid" at bounding box center [342, 166] width 171 height 89
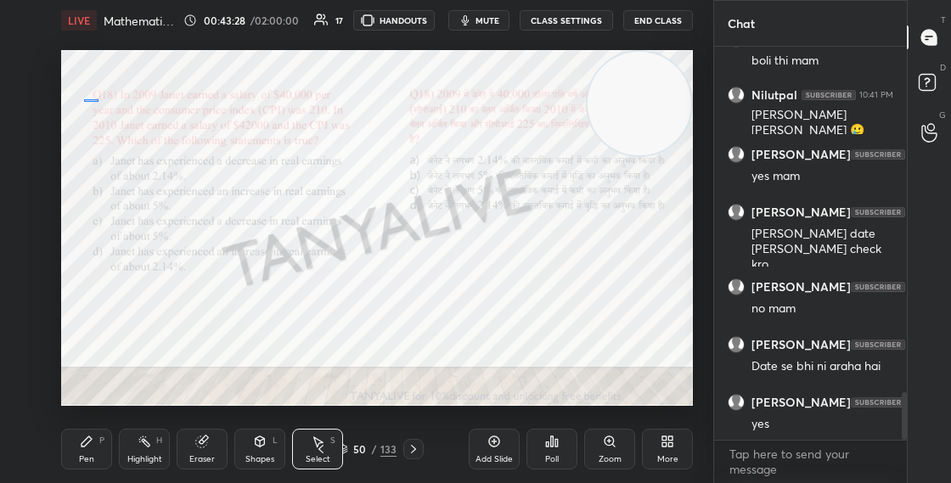
drag, startPoint x: 84, startPoint y: 105, endPoint x: 120, endPoint y: 89, distance: 39.1
click at [120, 89] on div "0 ° Undo Copy Duplicate Duplicate to new slide Delete" at bounding box center [377, 228] width 632 height 356
click at [70, 453] on div "Pen P" at bounding box center [86, 449] width 51 height 41
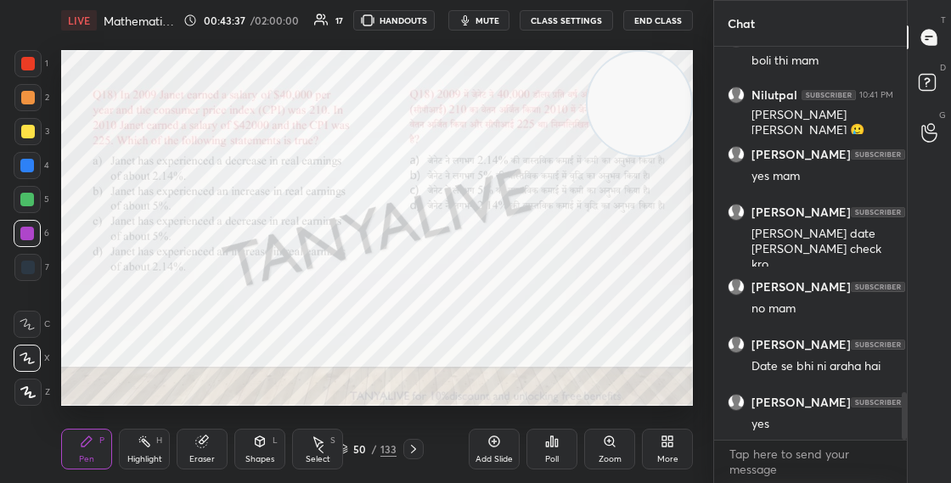
click at [346, 450] on icon at bounding box center [343, 449] width 10 height 10
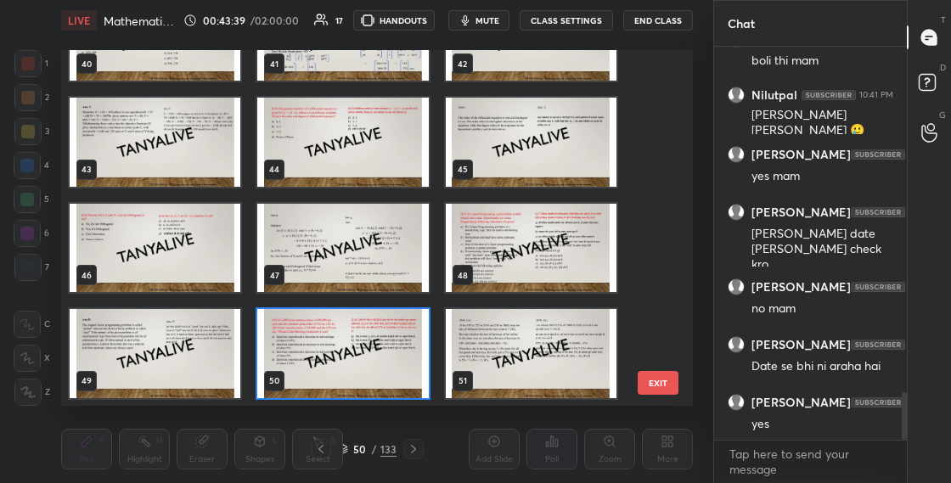
scroll to position [1656, 0]
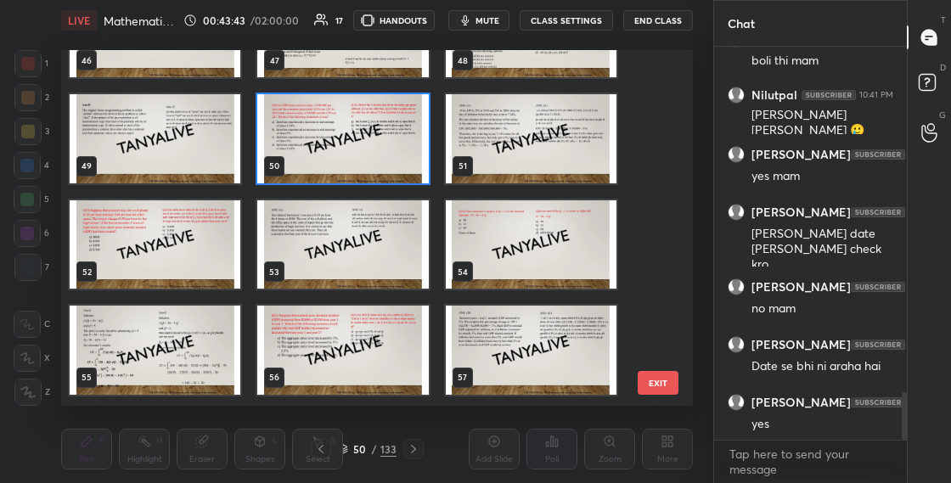
click at [492, 227] on img "grid" at bounding box center [531, 244] width 171 height 89
click at [493, 227] on img "grid" at bounding box center [531, 244] width 171 height 89
click at [498, 227] on img "grid" at bounding box center [531, 244] width 171 height 89
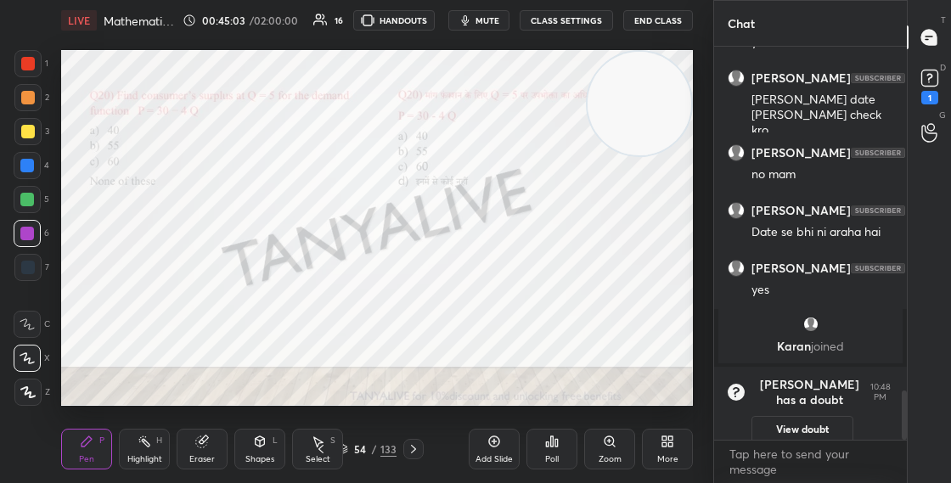
scroll to position [2747, 0]
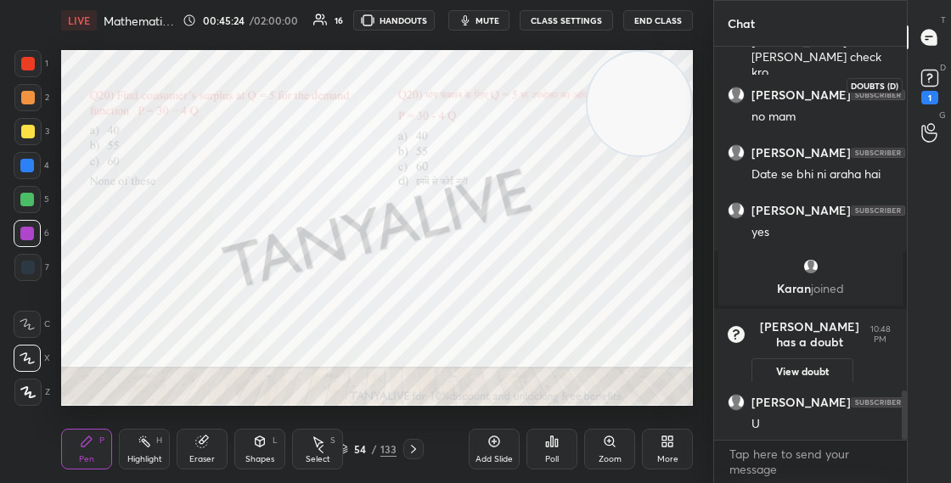
click at [923, 78] on rect at bounding box center [929, 78] width 16 height 16
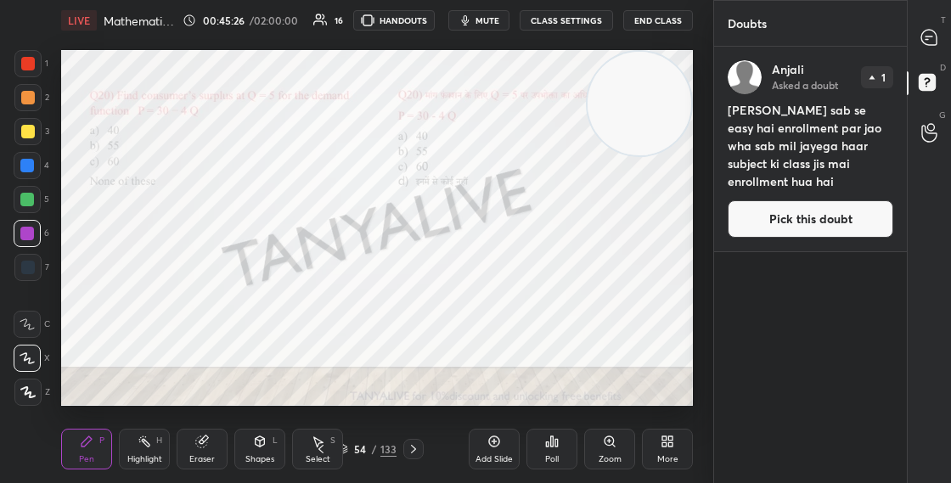
click at [767, 217] on button "Pick this doubt" at bounding box center [811, 218] width 166 height 37
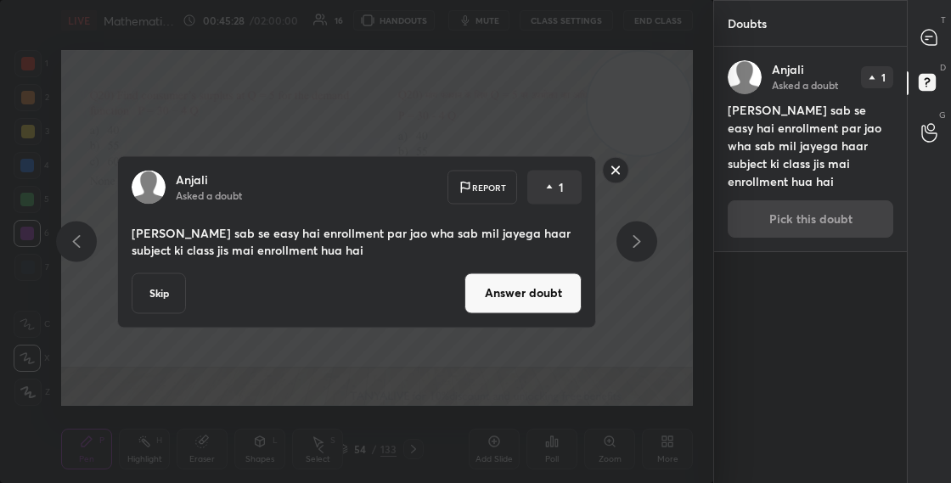
click at [524, 291] on button "Answer doubt" at bounding box center [522, 293] width 117 height 41
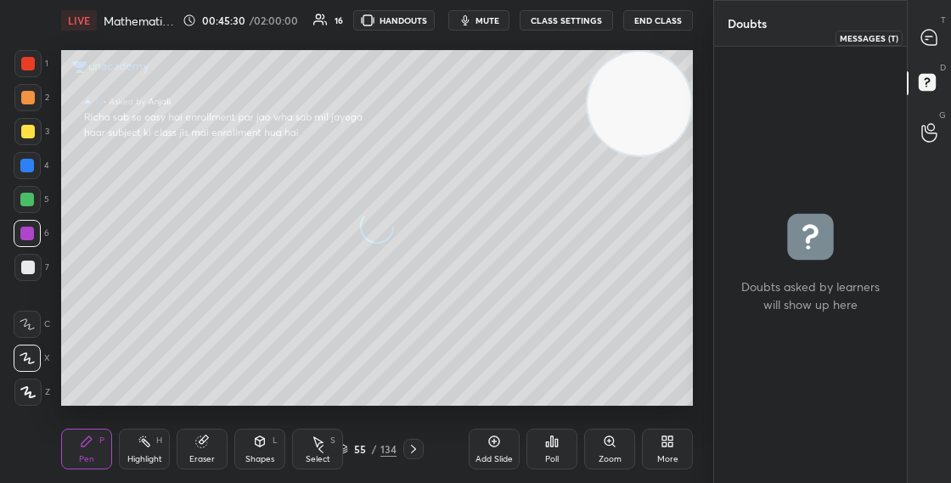
click at [929, 43] on icon at bounding box center [928, 37] width 15 height 15
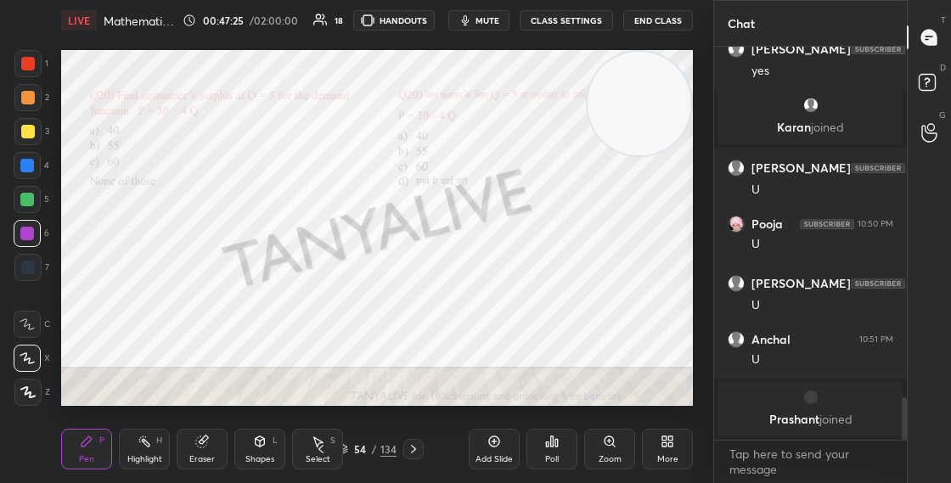
scroll to position [2905, 0]
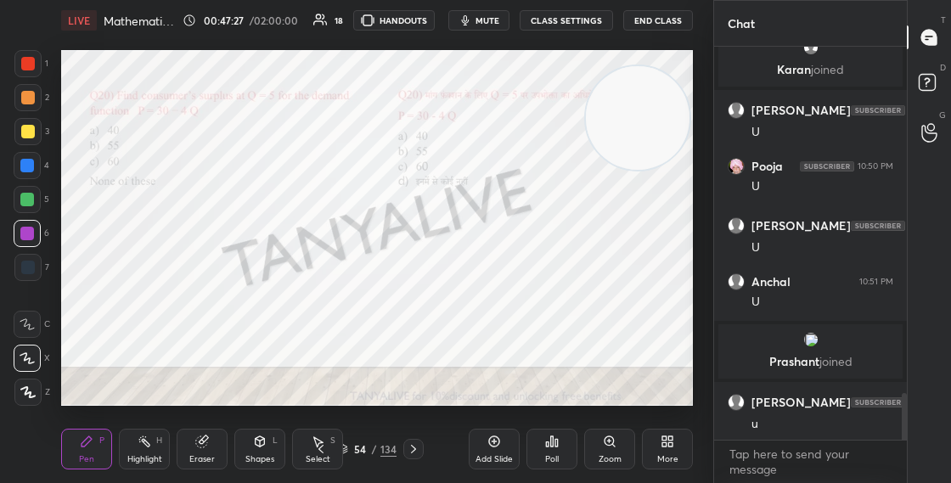
drag, startPoint x: 638, startPoint y: 121, endPoint x: 642, endPoint y: 268, distance: 147.8
click at [638, 170] on video at bounding box center [638, 118] width 104 height 104
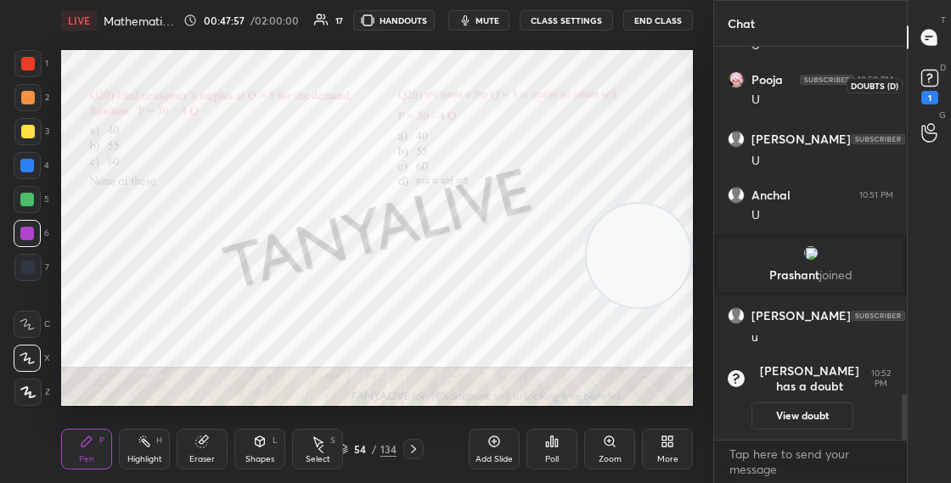
click at [933, 77] on rect at bounding box center [929, 78] width 16 height 16
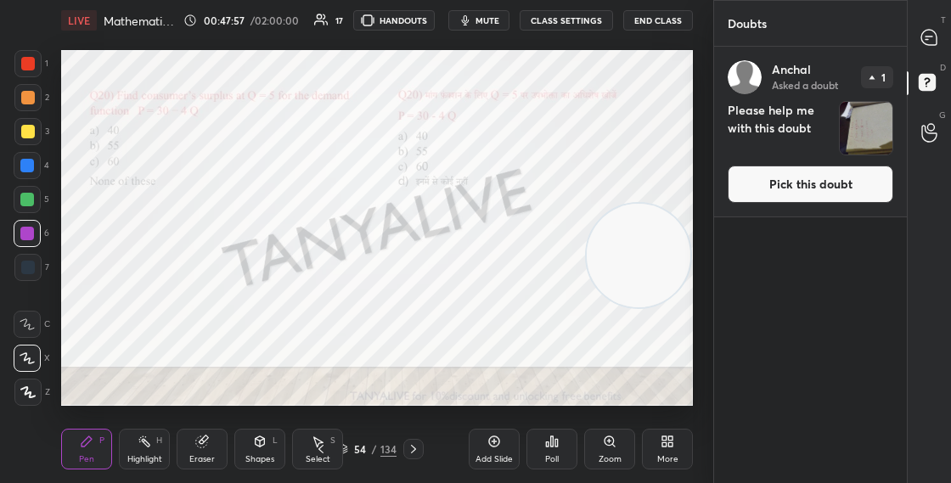
click at [791, 185] on button "Pick this doubt" at bounding box center [811, 184] width 166 height 37
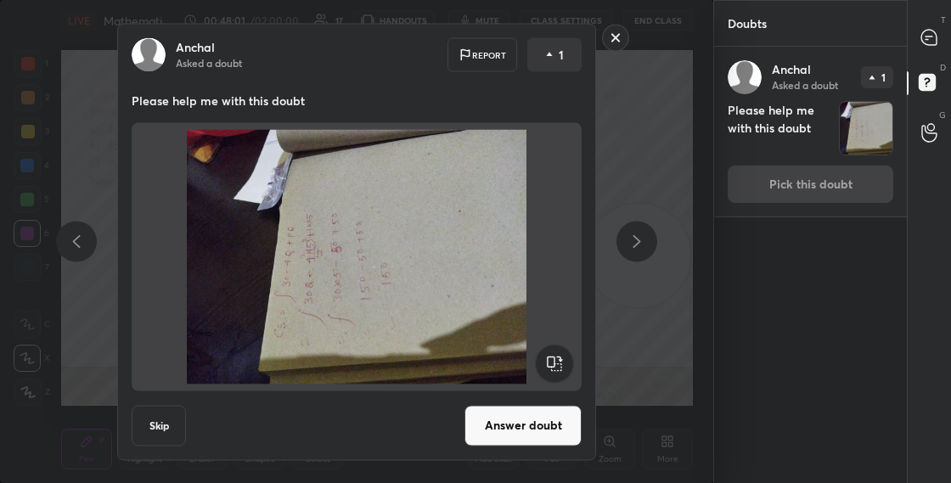
click at [555, 368] on rect at bounding box center [554, 363] width 38 height 38
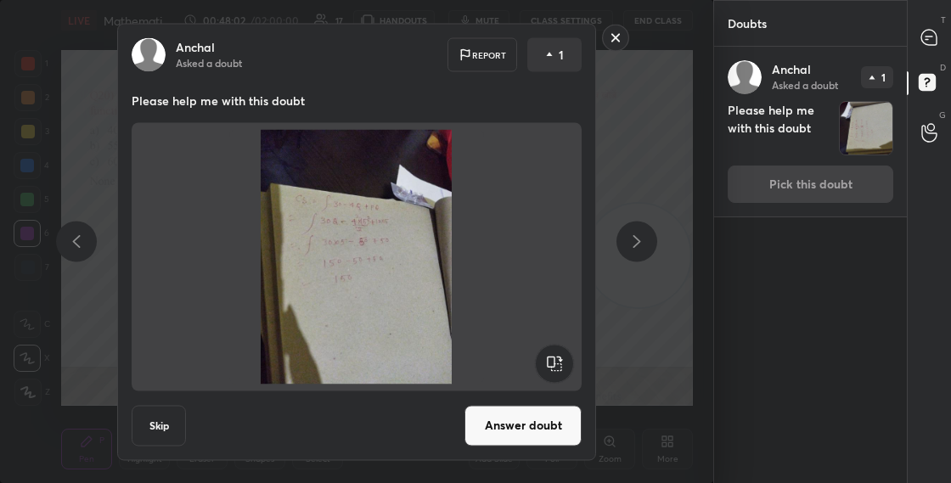
click at [623, 327] on div "[PERSON_NAME] Asked a doubt Report 1 Please help me with this doubt Skip Answer…" at bounding box center [357, 241] width 642 height 437
click at [613, 40] on rect at bounding box center [616, 38] width 26 height 26
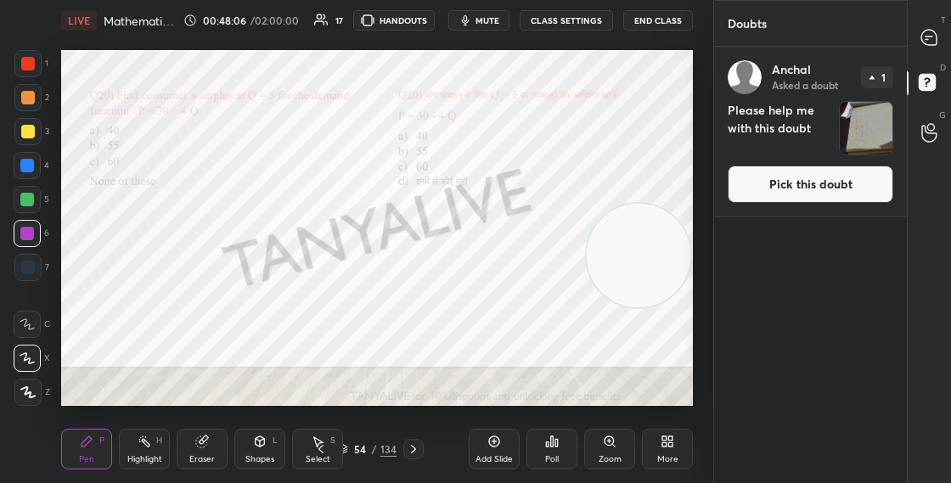
click at [346, 446] on icon at bounding box center [343, 449] width 10 height 10
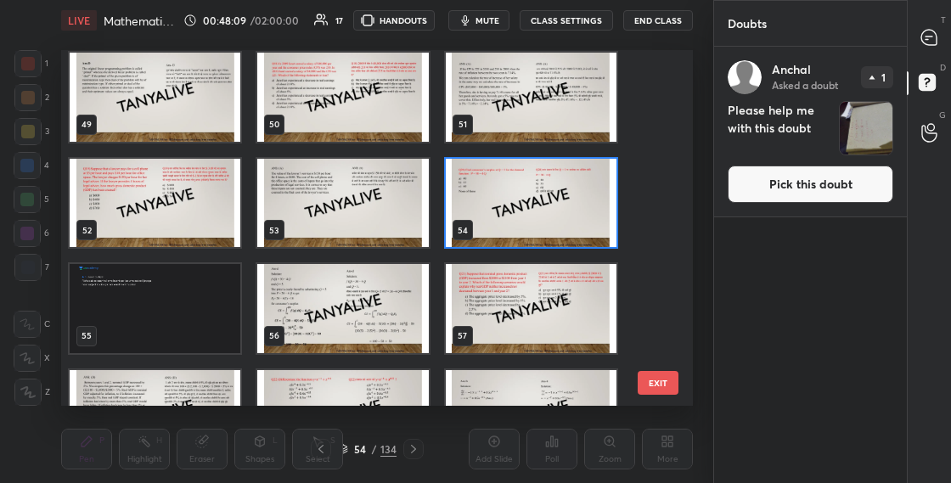
scroll to position [1680, 0]
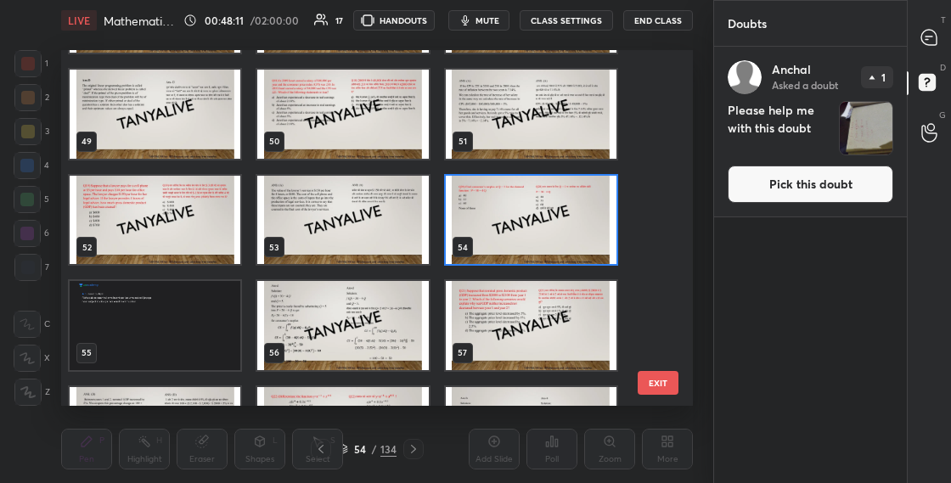
click at [593, 200] on img "grid" at bounding box center [531, 220] width 171 height 89
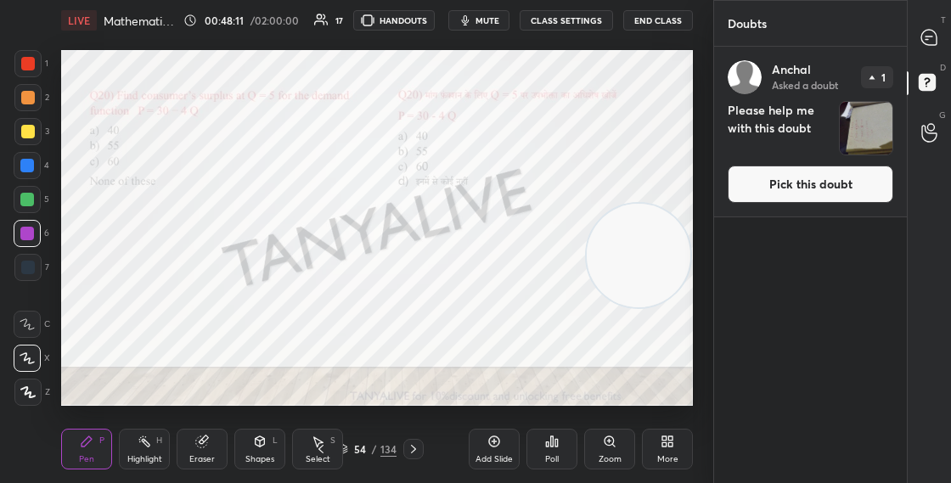
click at [594, 200] on img "grid" at bounding box center [531, 220] width 171 height 89
click at [931, 37] on icon at bounding box center [928, 37] width 15 height 15
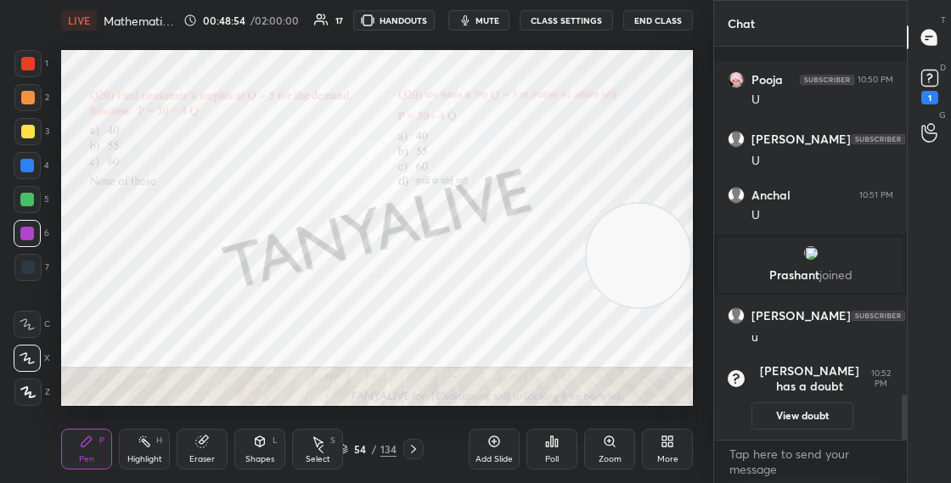
scroll to position [3052, 0]
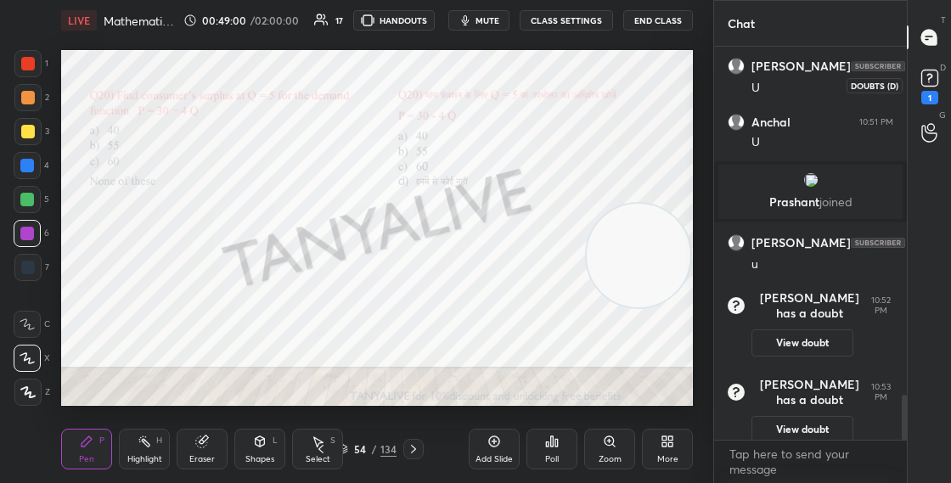
click at [925, 77] on rect at bounding box center [929, 78] width 16 height 16
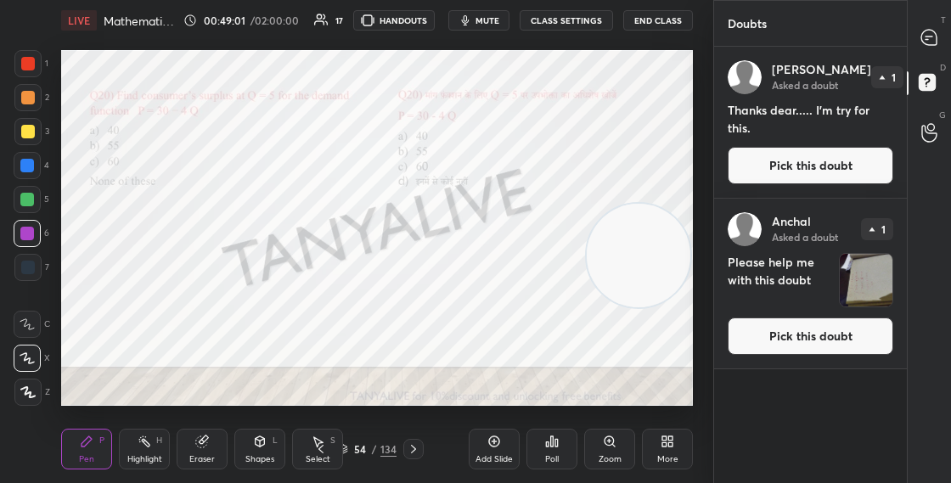
click at [767, 172] on button "Pick this doubt" at bounding box center [811, 165] width 166 height 37
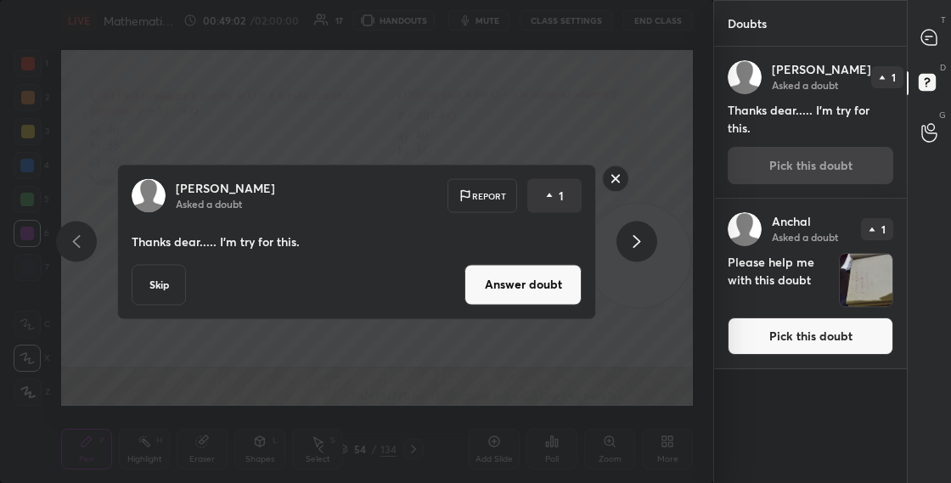
click at [524, 288] on button "Answer doubt" at bounding box center [522, 284] width 117 height 41
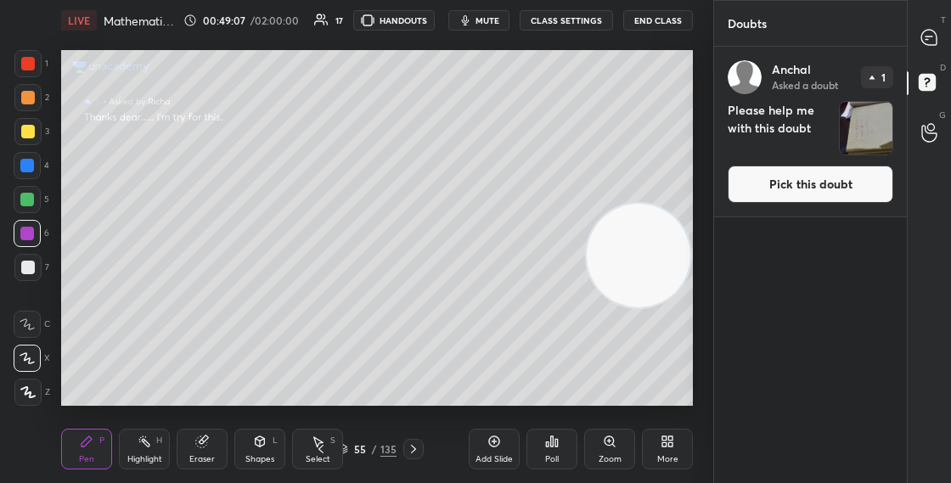
click at [773, 57] on div "Doubts Enable hand raising Enable raise hand to speak to learners. Once enabled…" at bounding box center [810, 241] width 194 height 483
click at [923, 43] on icon at bounding box center [929, 38] width 18 height 18
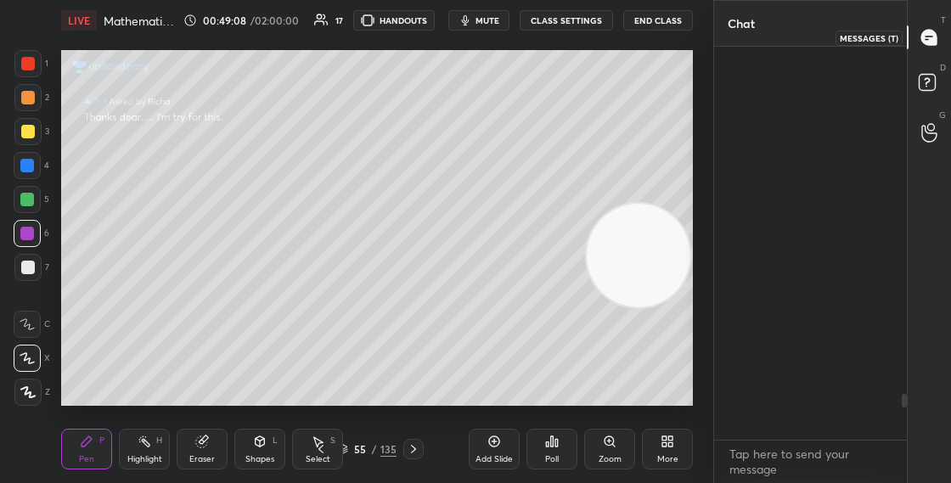
scroll to position [388, 188]
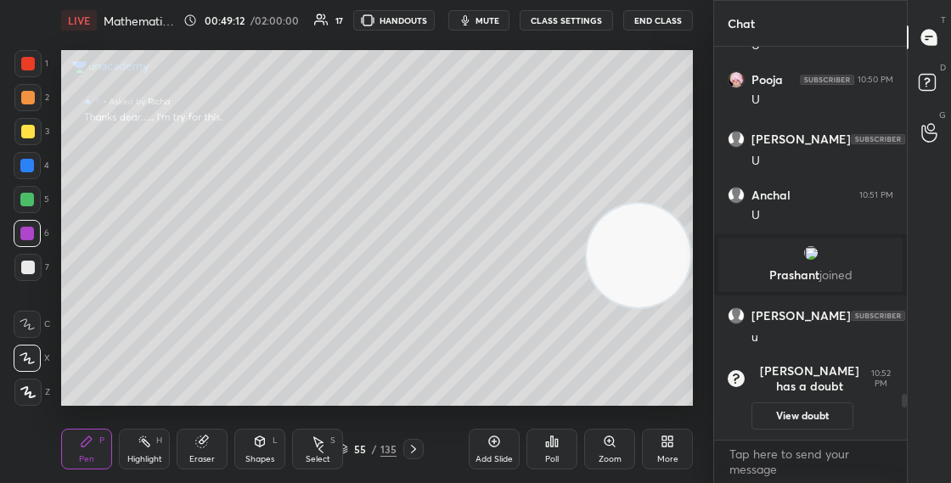
click at [932, 80] on icon at bounding box center [929, 85] width 31 height 31
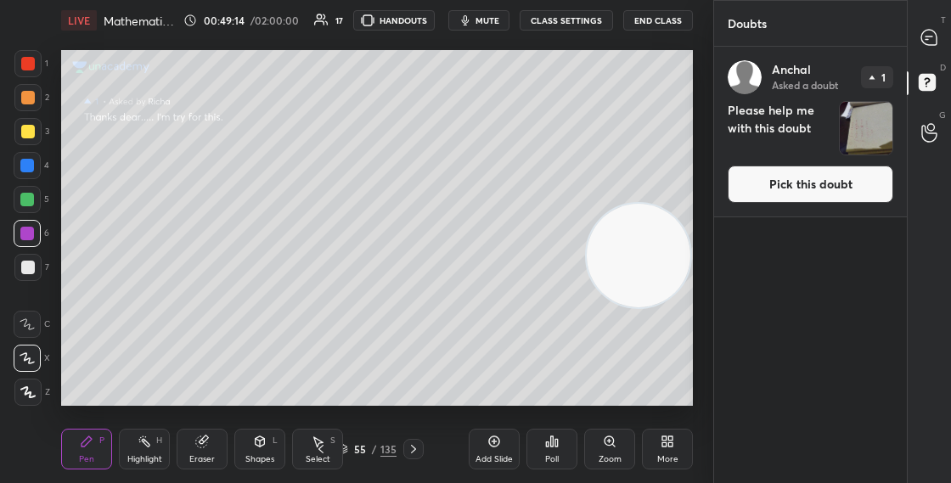
click at [790, 187] on button "Pick this doubt" at bounding box center [811, 184] width 166 height 37
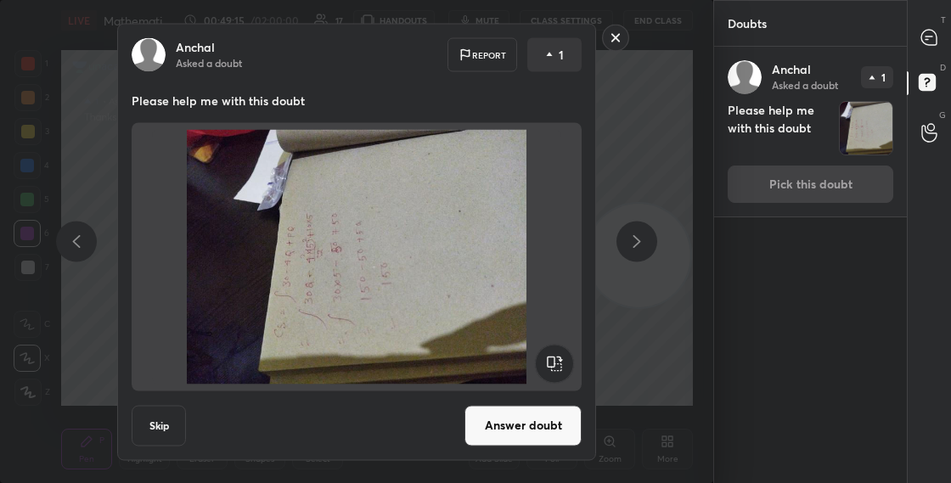
click at [550, 363] on rect at bounding box center [554, 363] width 38 height 38
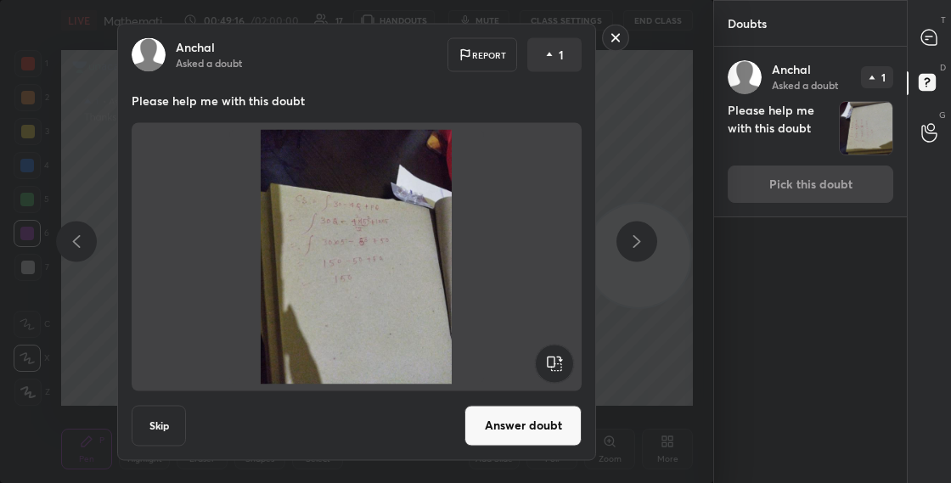
click at [529, 423] on button "Answer doubt" at bounding box center [522, 425] width 117 height 41
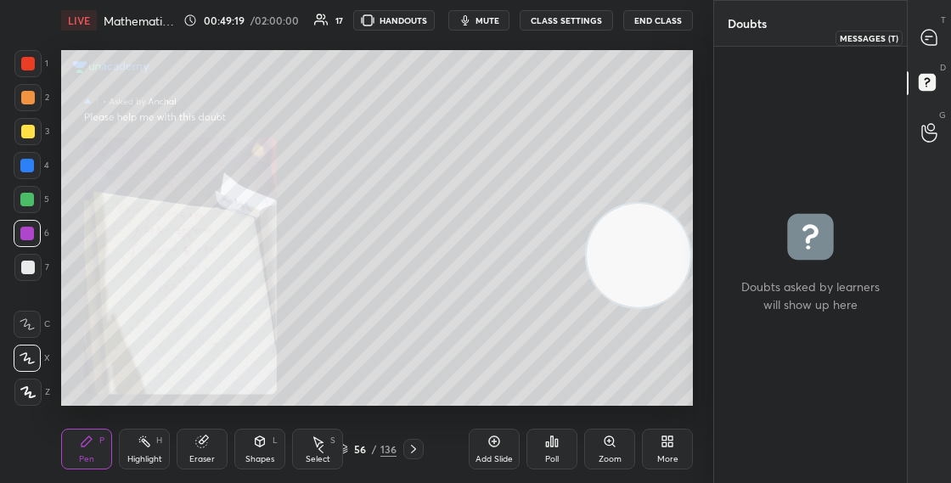
click at [929, 41] on icon at bounding box center [928, 37] width 15 height 15
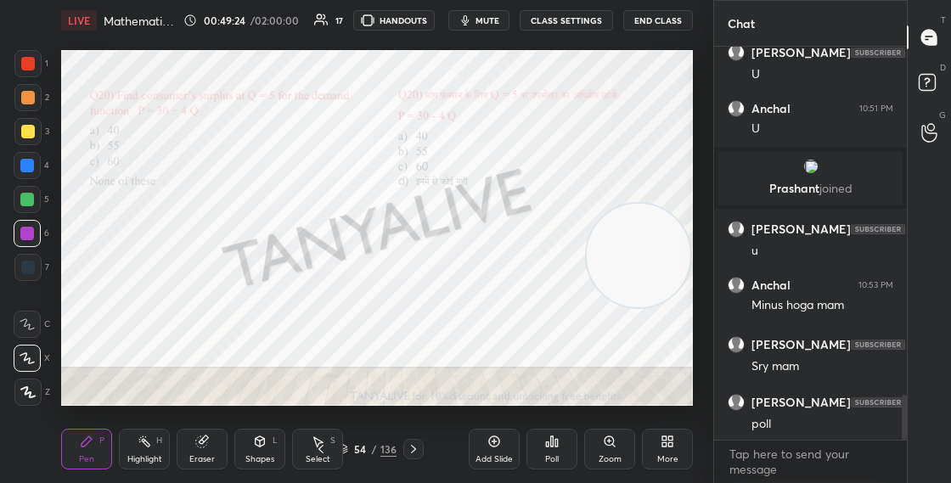
scroll to position [3124, 0]
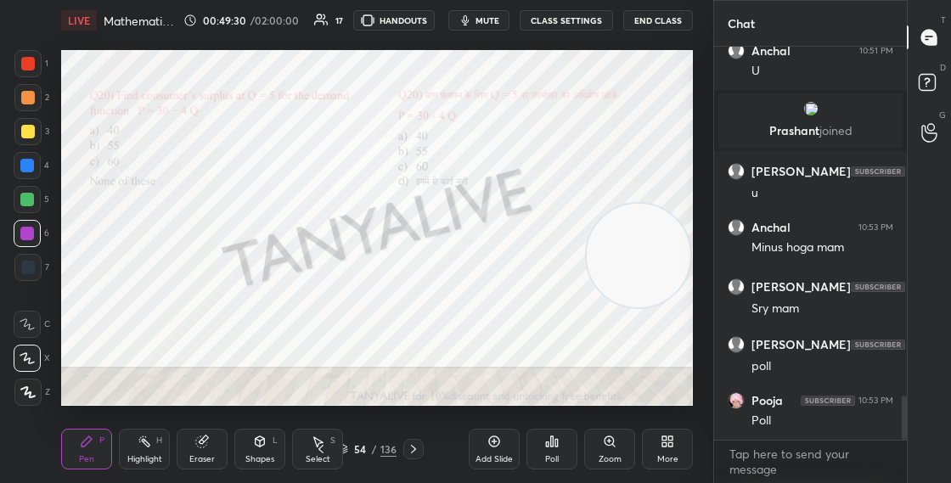
click at [352, 453] on div "54" at bounding box center [360, 449] width 17 height 10
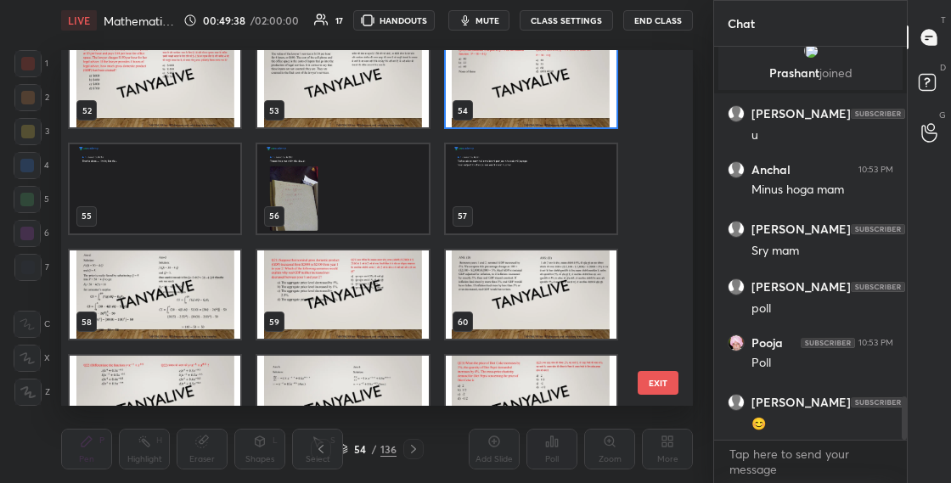
scroll to position [1806, 0]
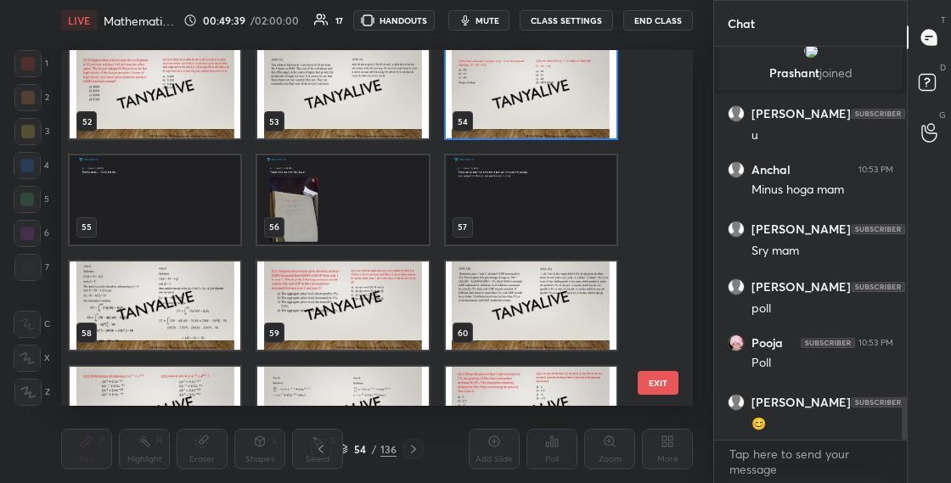
click at [587, 128] on img "grid" at bounding box center [531, 94] width 171 height 89
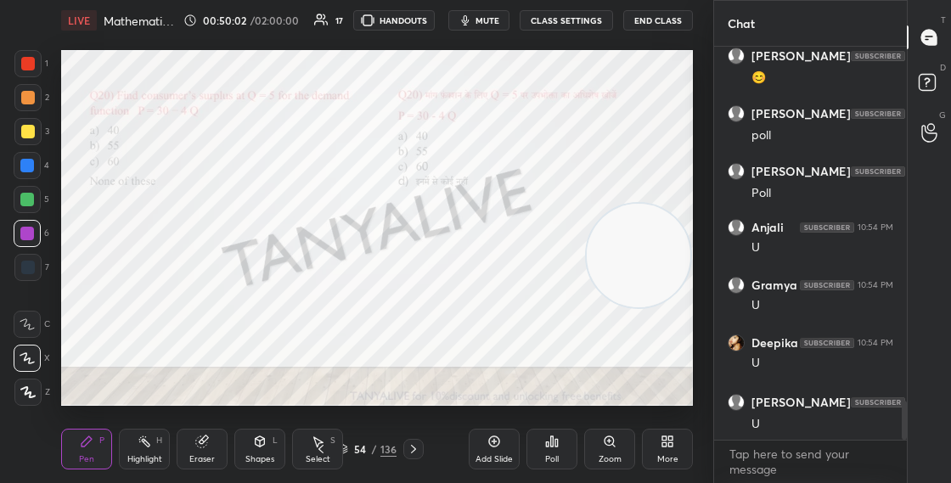
scroll to position [3586, 0]
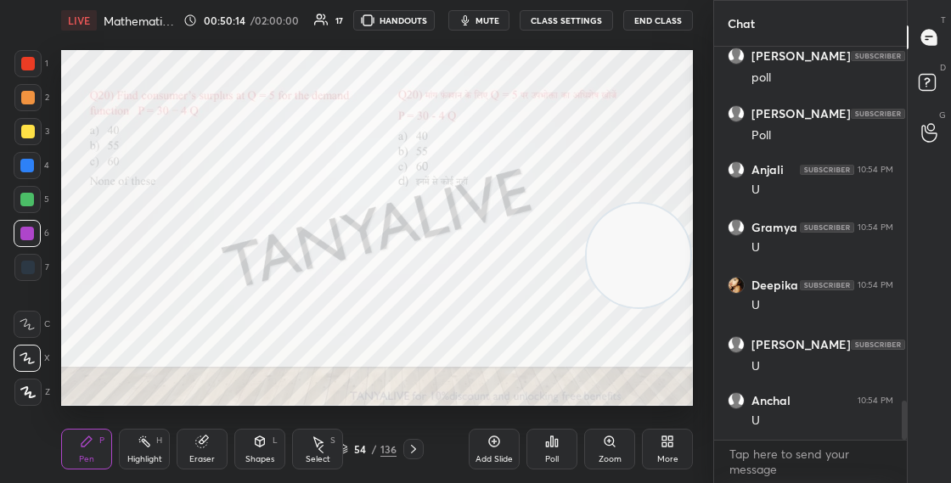
click at [351, 450] on div "54 / 136" at bounding box center [367, 449] width 59 height 15
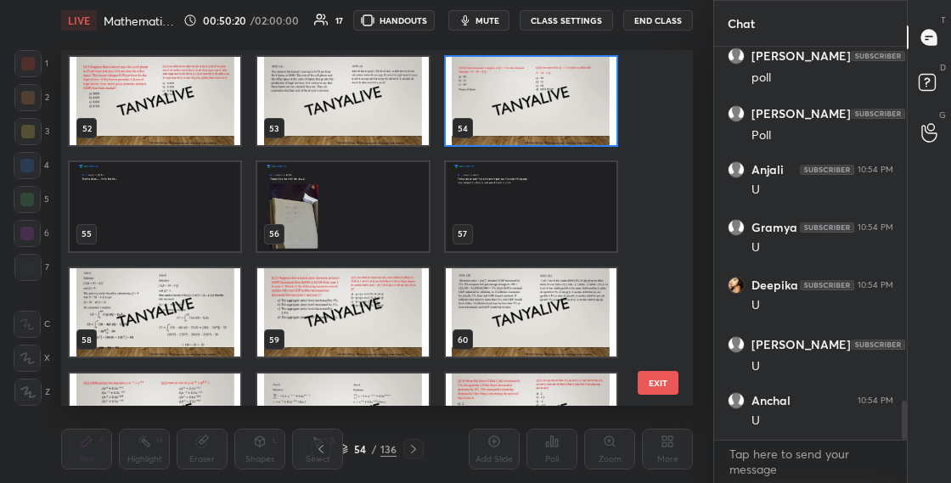
scroll to position [1788, 0]
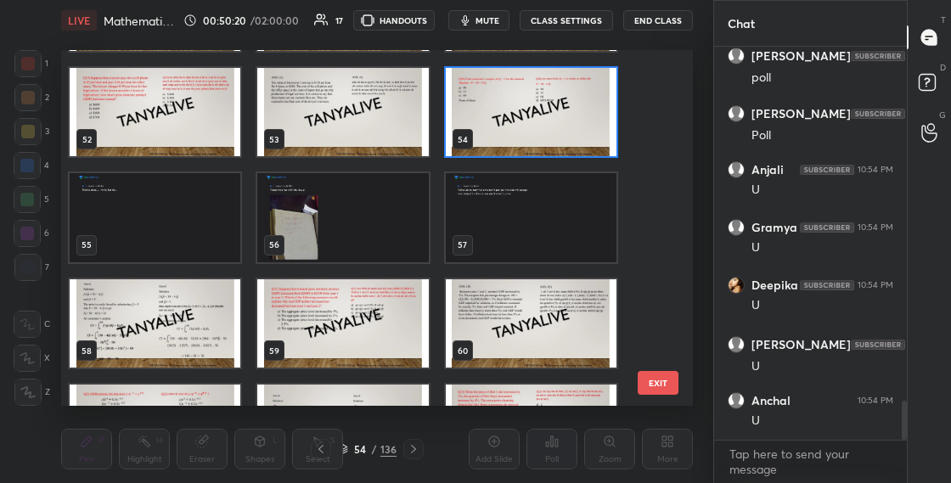
click at [576, 155] on div "54" at bounding box center [531, 112] width 174 height 93
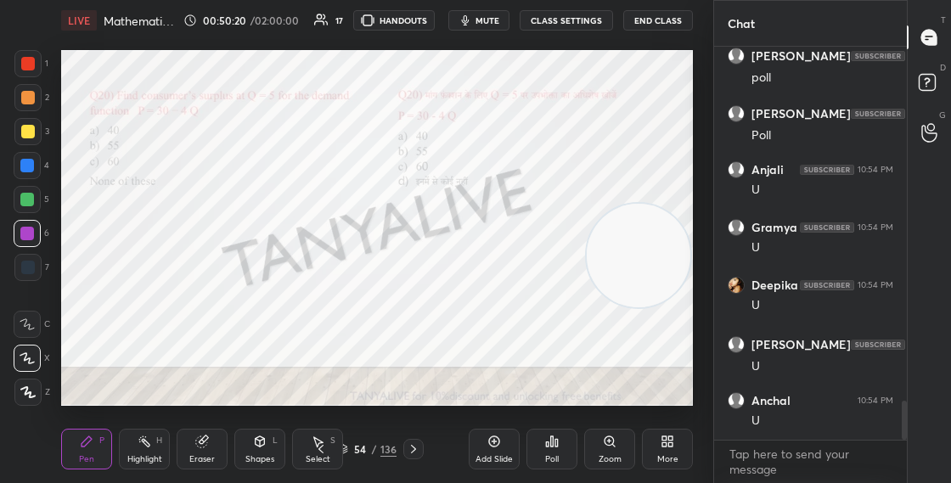
click at [576, 156] on div "54" at bounding box center [531, 112] width 174 height 93
click at [556, 435] on icon at bounding box center [552, 442] width 14 height 14
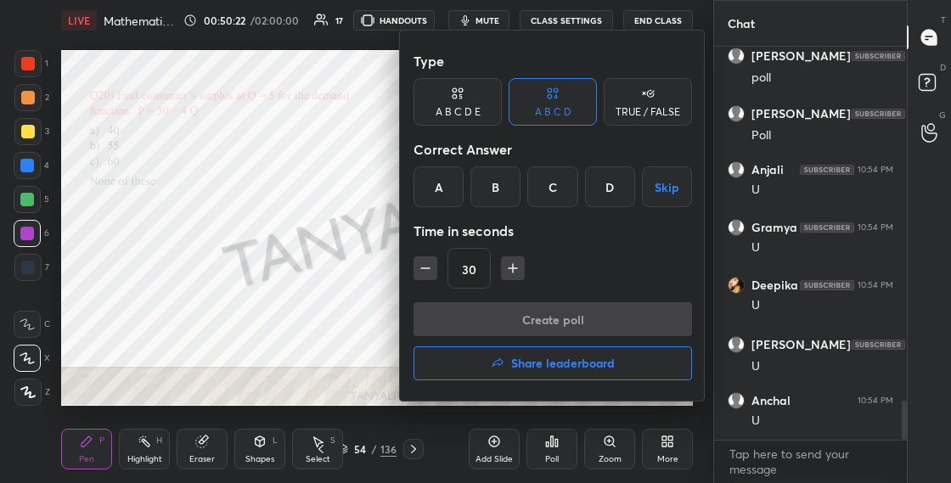
scroll to position [3674, 0]
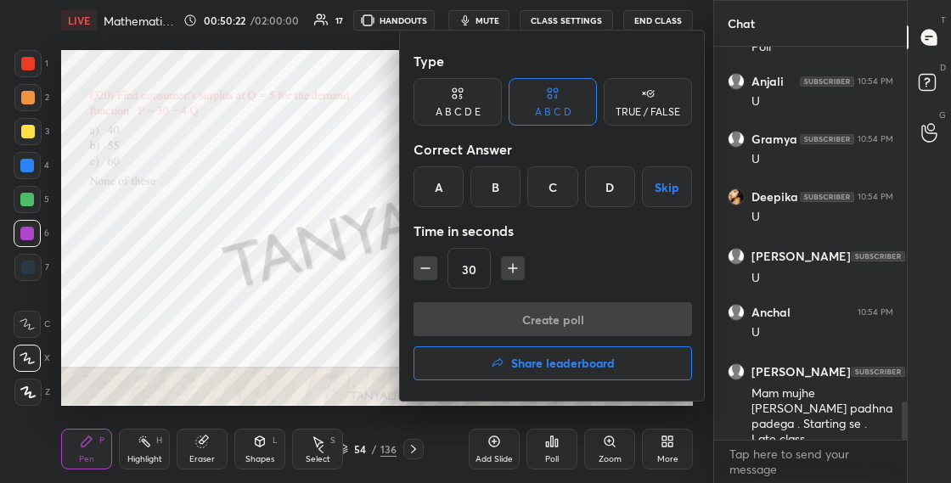
click at [606, 191] on div "D" at bounding box center [610, 186] width 50 height 41
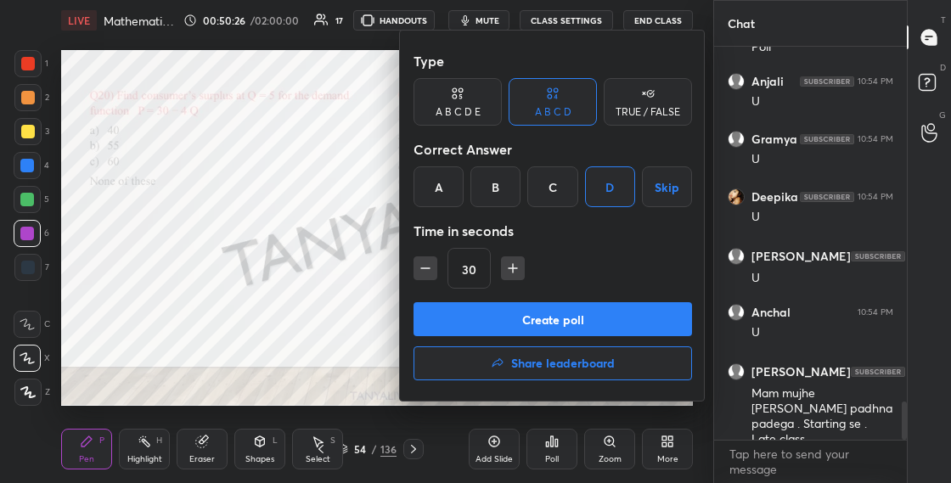
click at [557, 323] on button "Create poll" at bounding box center [552, 319] width 278 height 34
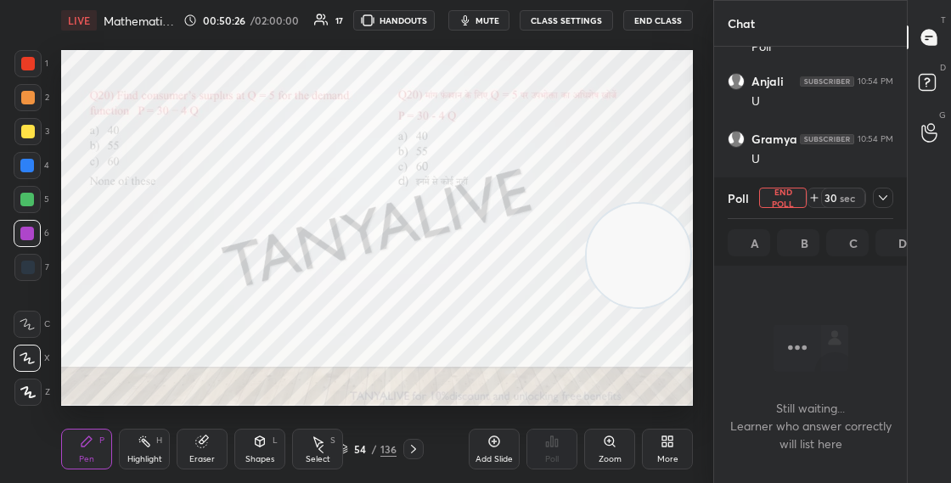
scroll to position [6, 6]
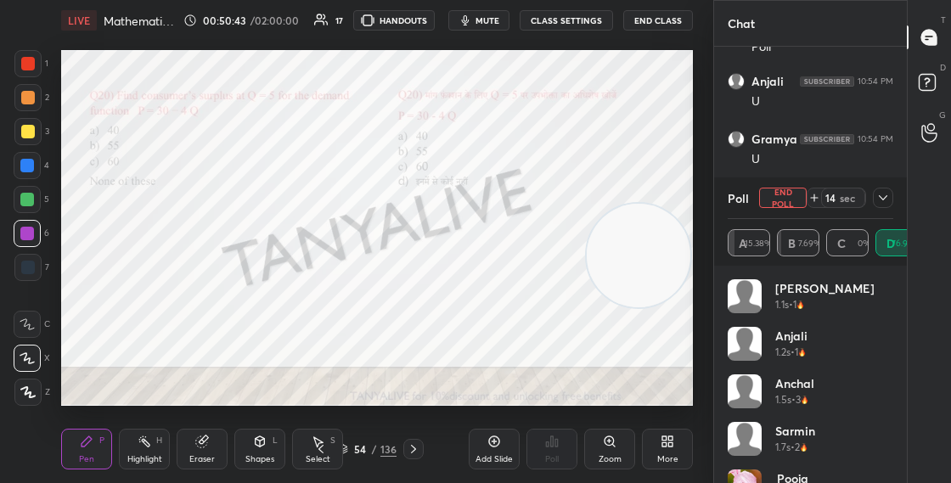
click at [33, 103] on div at bounding box center [28, 98] width 14 height 14
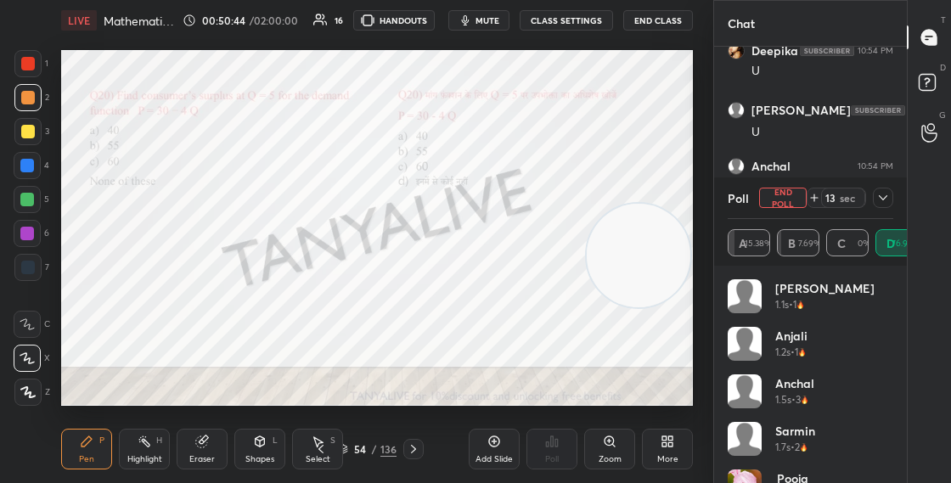
click at [38, 68] on div at bounding box center [27, 63] width 27 height 27
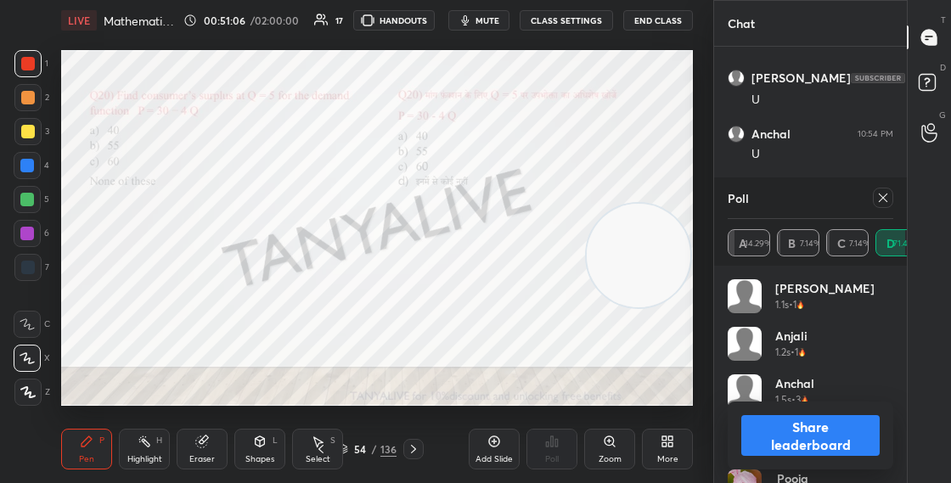
scroll to position [3925, 0]
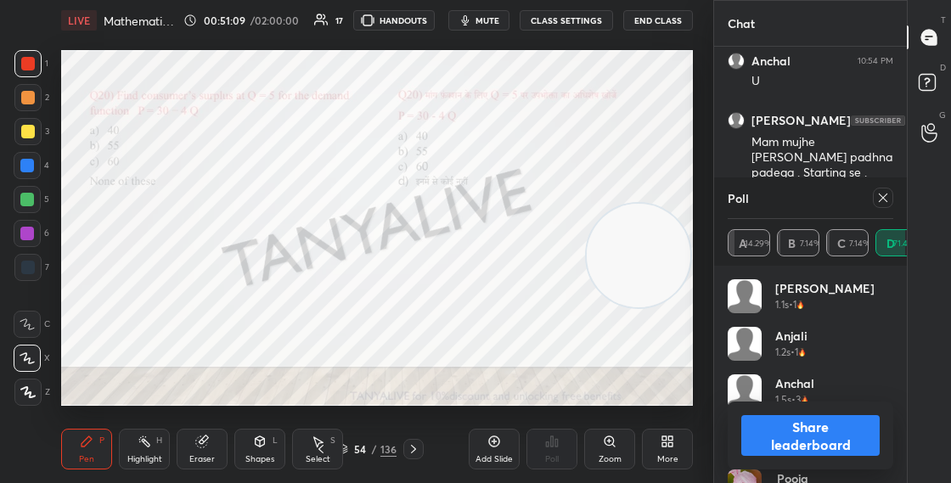
click at [795, 429] on button "Share leaderboard" at bounding box center [810, 435] width 138 height 41
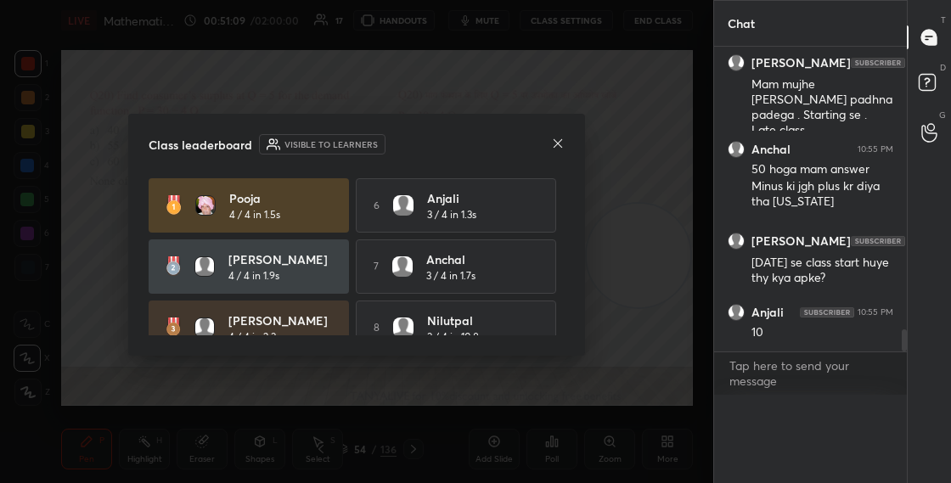
scroll to position [1, 6]
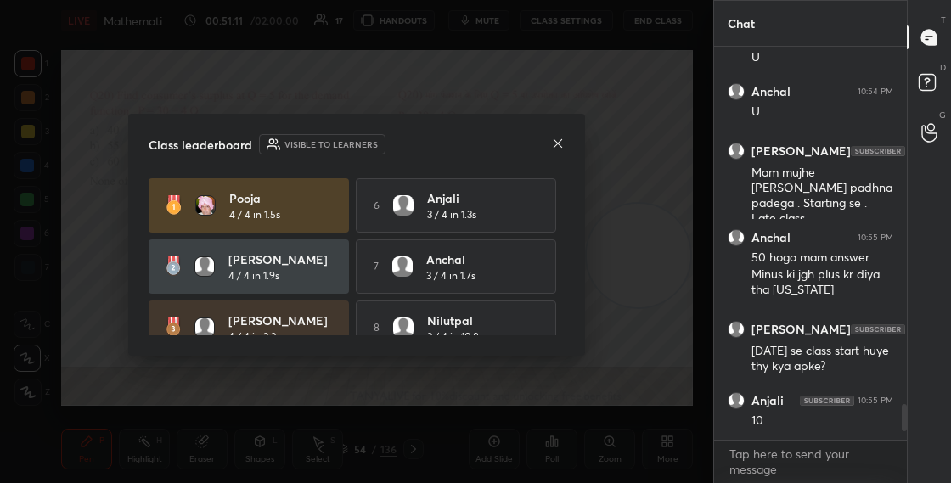
click at [552, 143] on icon at bounding box center [558, 144] width 14 height 14
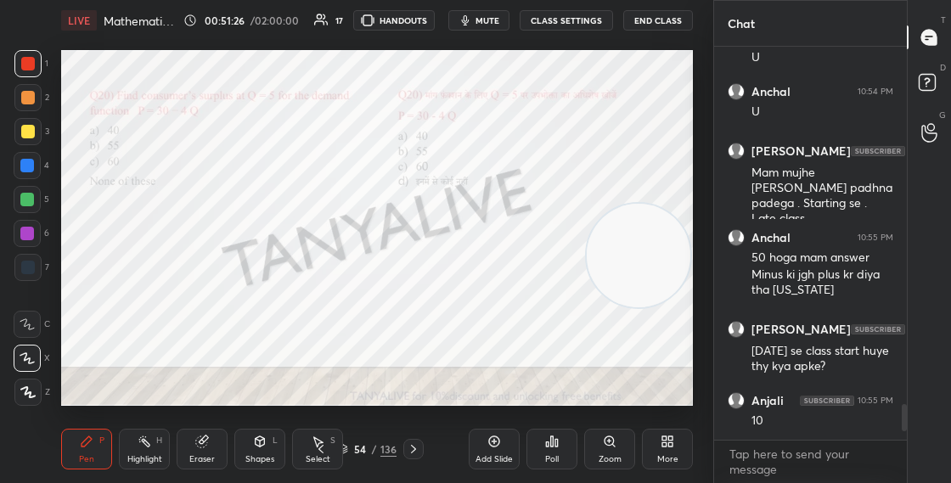
click at [31, 128] on div at bounding box center [28, 132] width 14 height 14
click at [27, 104] on div at bounding box center [28, 98] width 14 height 14
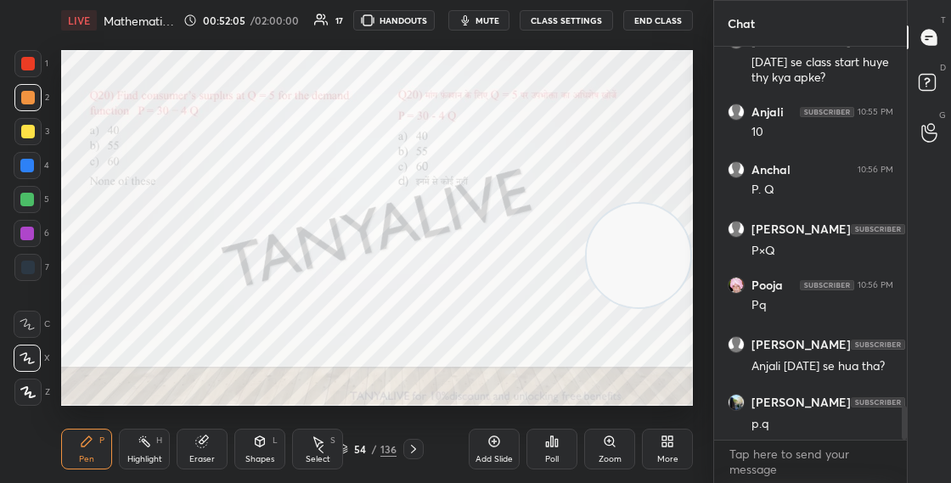
scroll to position [4241, 0]
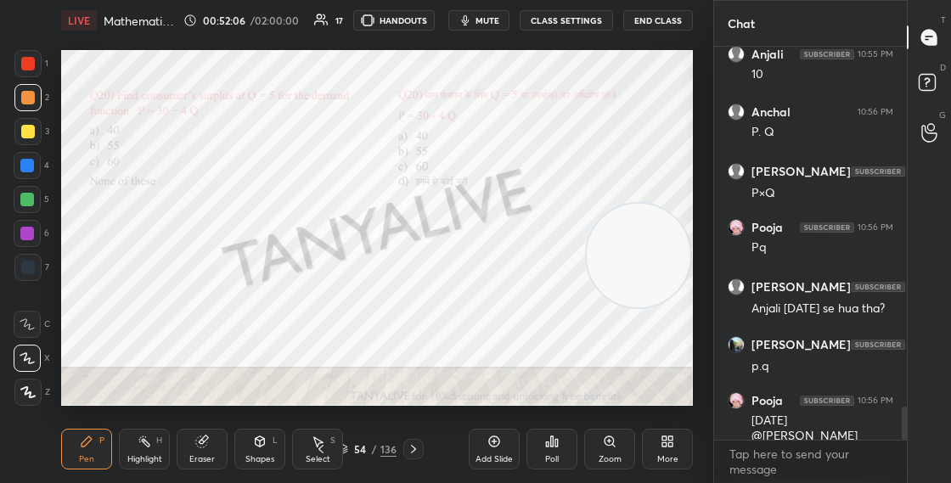
drag, startPoint x: 629, startPoint y: 290, endPoint x: 628, endPoint y: 153, distance: 136.7
click at [638, 204] on video at bounding box center [639, 256] width 104 height 104
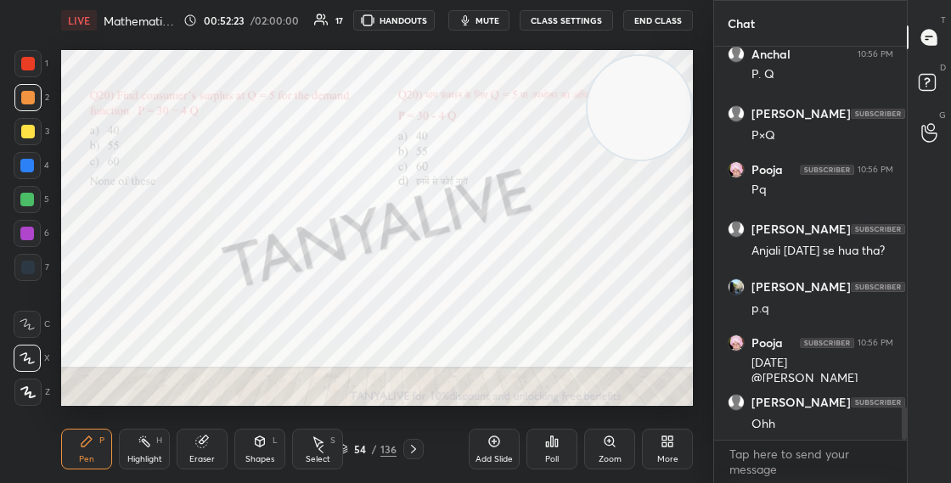
click at [416, 450] on icon at bounding box center [414, 449] width 14 height 14
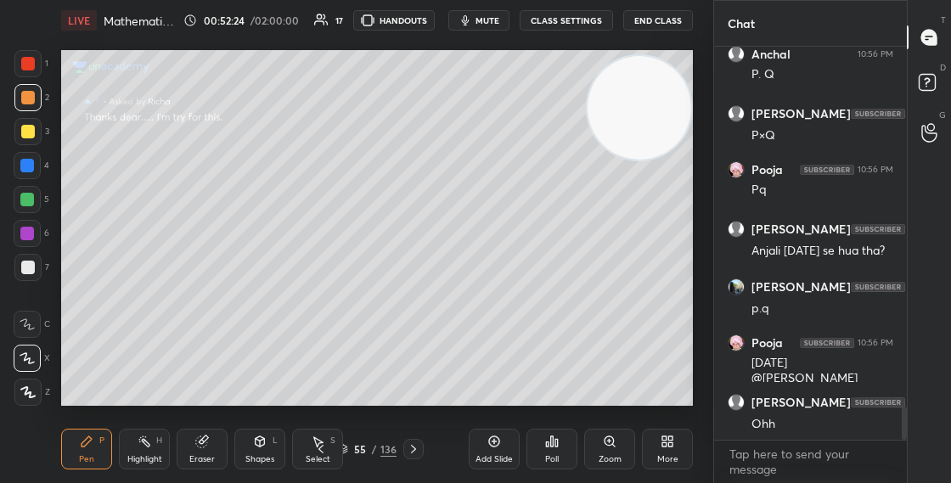
click at [420, 449] on div at bounding box center [413, 449] width 20 height 20
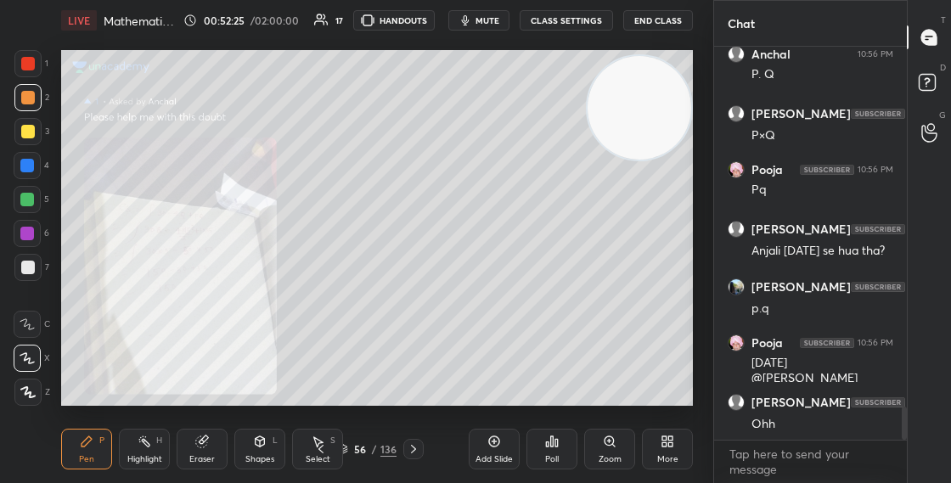
click at [414, 458] on div "Pen P Highlight H Eraser Shapes L Select S 56 / 136 Add Slide Poll Zoom More" at bounding box center [377, 449] width 632 height 68
click at [397, 426] on div "Pen P Highlight H Eraser Shapes L Select S 56 / 136 Add Slide Poll Zoom More" at bounding box center [377, 449] width 632 height 68
click at [412, 452] on icon at bounding box center [414, 449] width 14 height 14
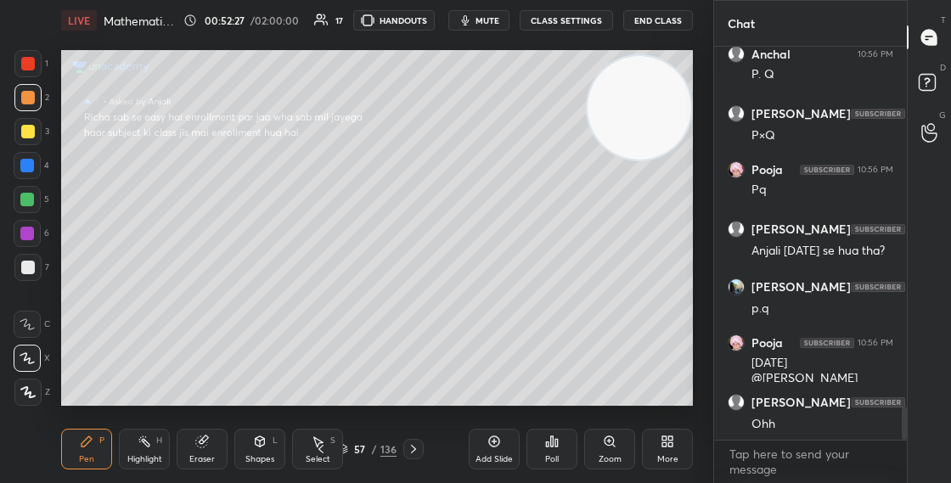
click at [417, 449] on icon at bounding box center [414, 449] width 14 height 14
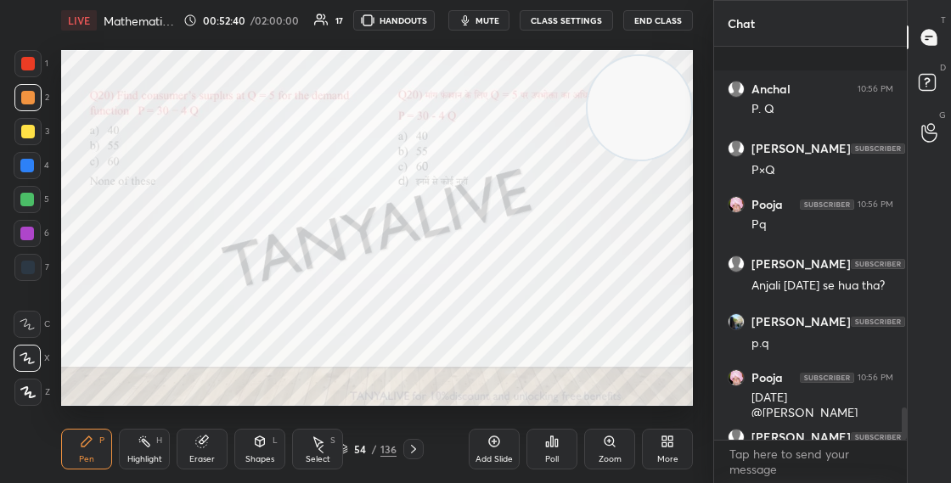
scroll to position [4357, 0]
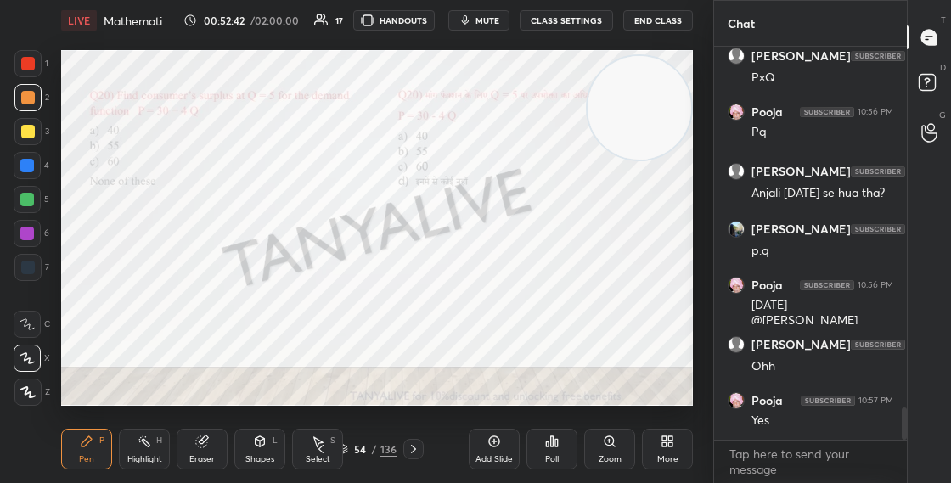
click at [676, 453] on div "More" at bounding box center [667, 449] width 51 height 41
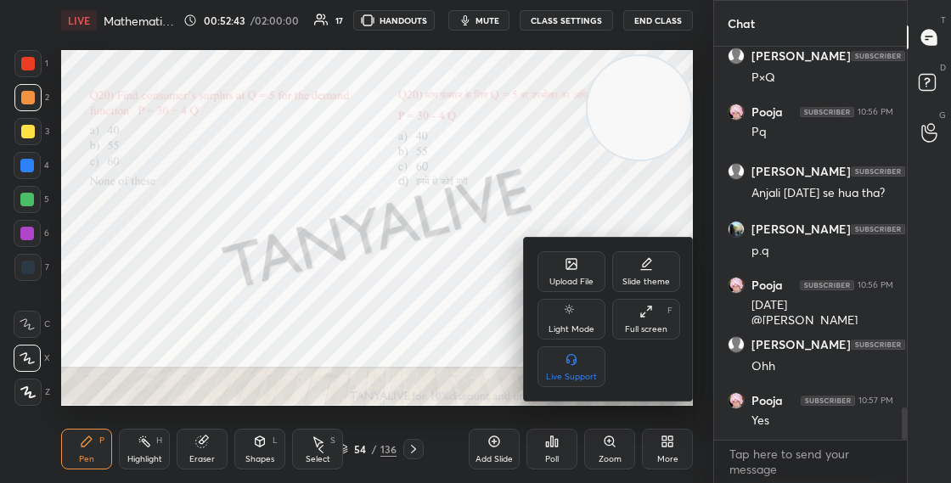
click at [584, 278] on div "Upload File" at bounding box center [571, 282] width 44 height 8
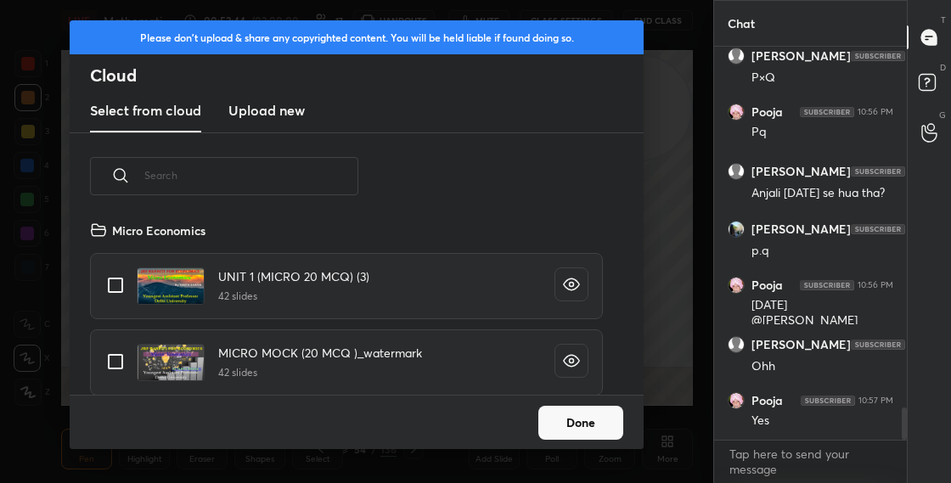
scroll to position [175, 545]
click at [278, 121] on new "Upload new" at bounding box center [266, 111] width 76 height 42
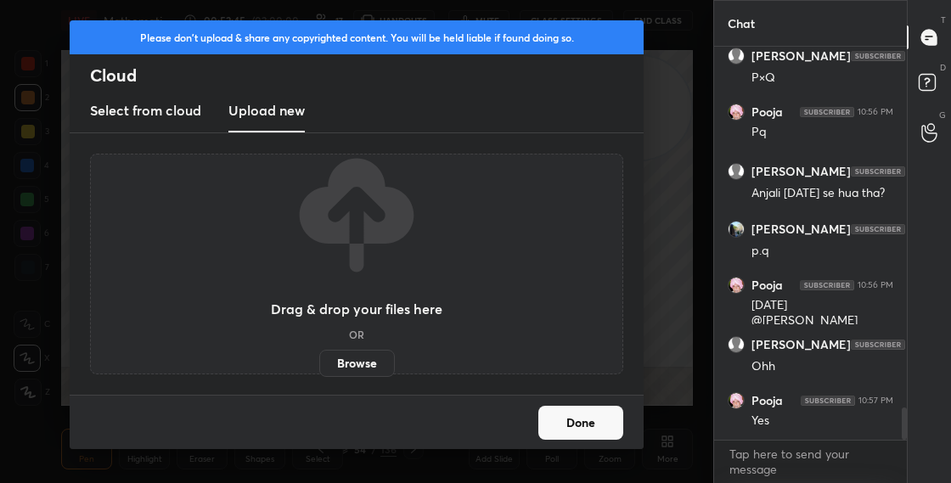
click at [362, 365] on label "Browse" at bounding box center [357, 363] width 76 height 27
click at [319, 365] on input "Browse" at bounding box center [319, 363] width 0 height 27
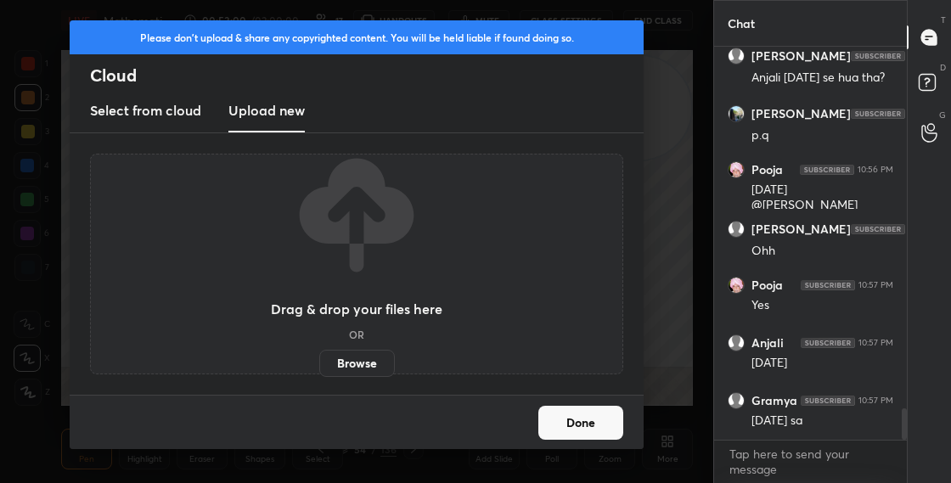
scroll to position [4530, 0]
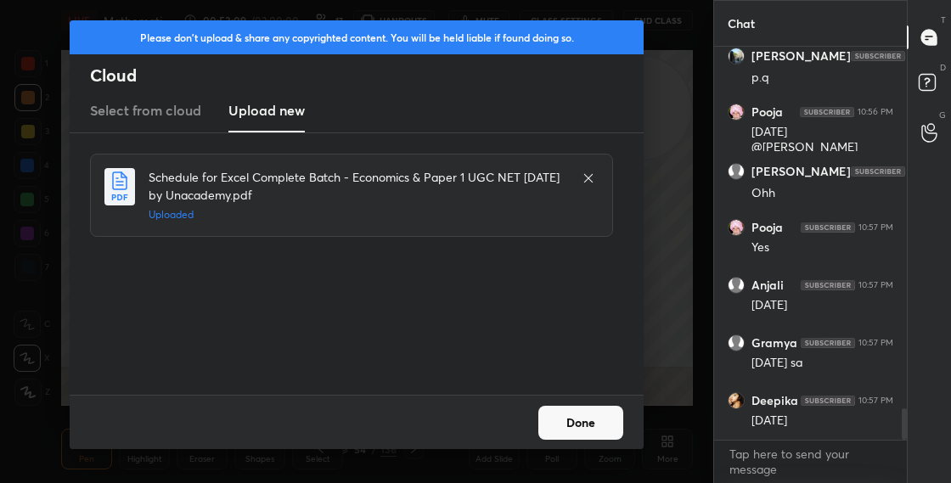
click at [570, 426] on button "Done" at bounding box center [580, 423] width 85 height 34
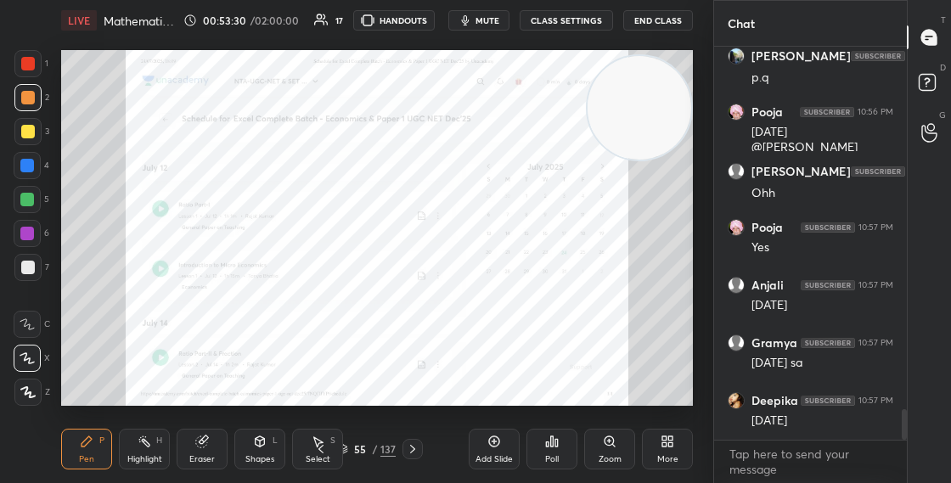
scroll to position [4618, 0]
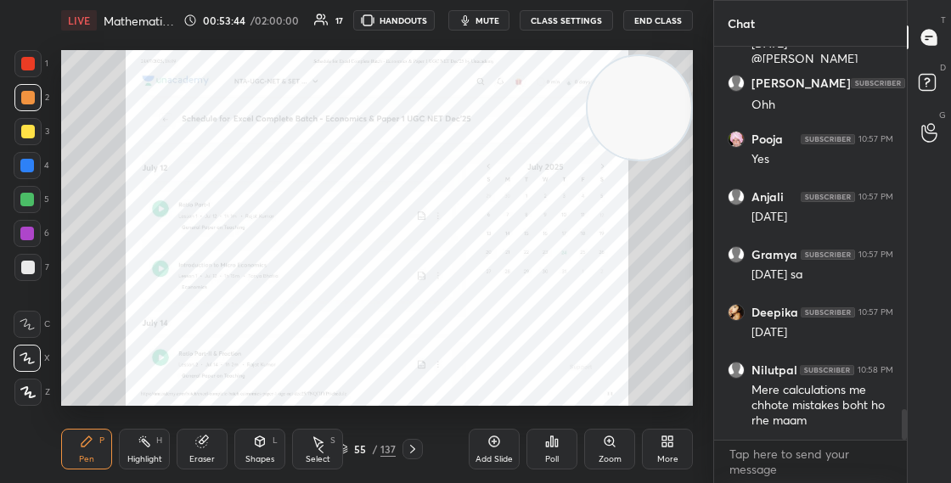
click at [677, 440] on div "More" at bounding box center [667, 449] width 51 height 41
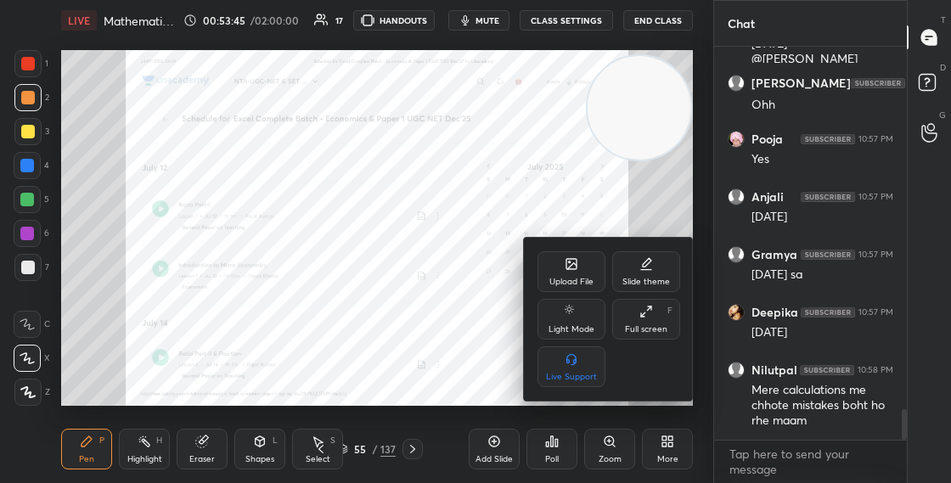
click at [579, 275] on div "Upload File" at bounding box center [571, 271] width 68 height 41
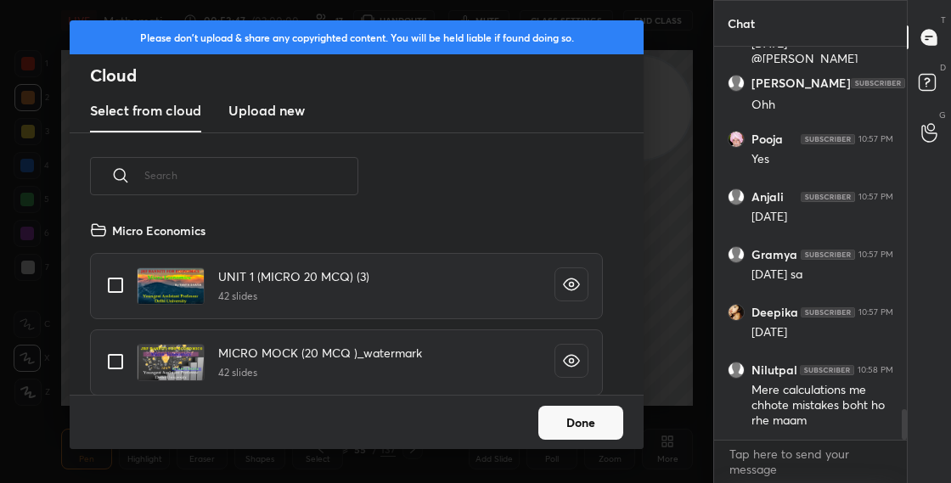
scroll to position [175, 545]
click at [256, 117] on h3 "Upload new" at bounding box center [266, 110] width 76 height 20
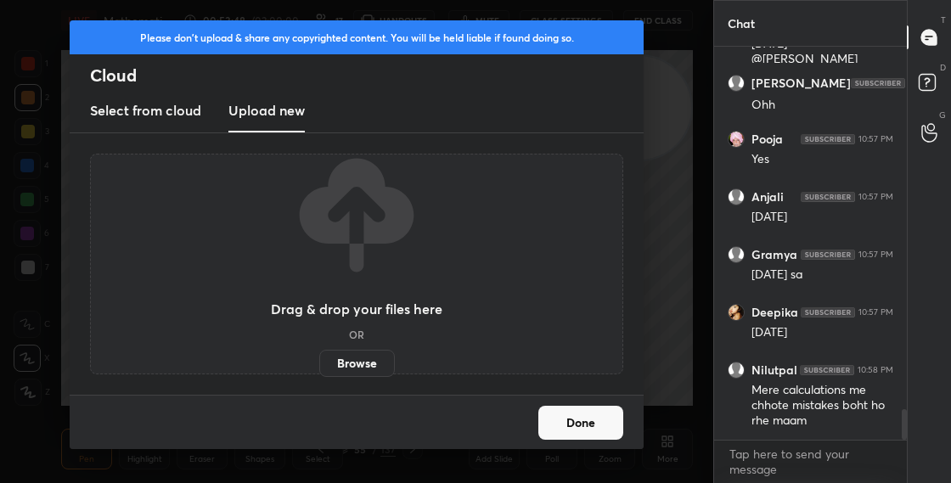
click at [352, 362] on label "Browse" at bounding box center [357, 363] width 76 height 27
click at [319, 362] on input "Browse" at bounding box center [319, 363] width 0 height 27
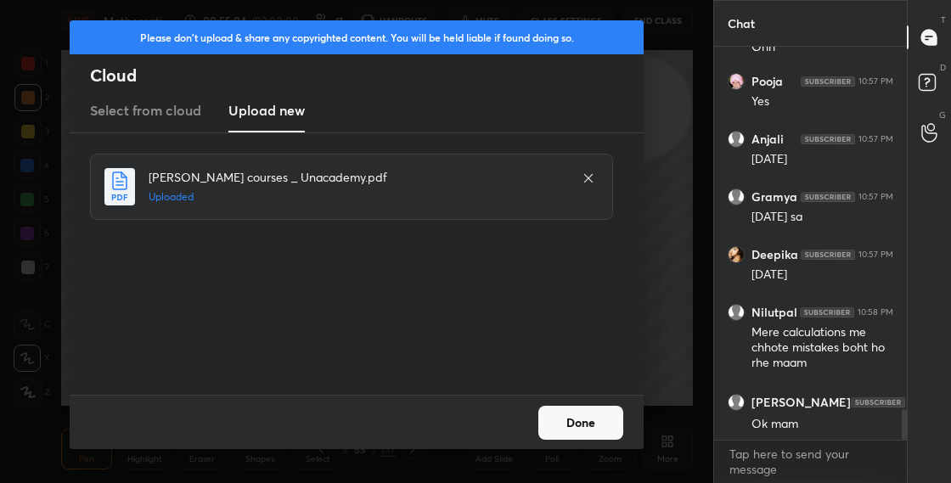
click at [577, 421] on button "Done" at bounding box center [580, 423] width 85 height 34
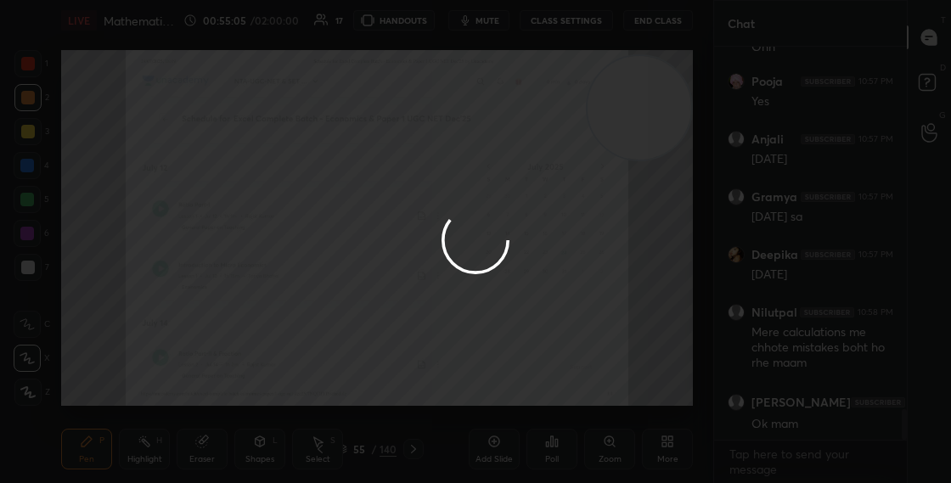
click at [577, 424] on div at bounding box center [475, 241] width 951 height 483
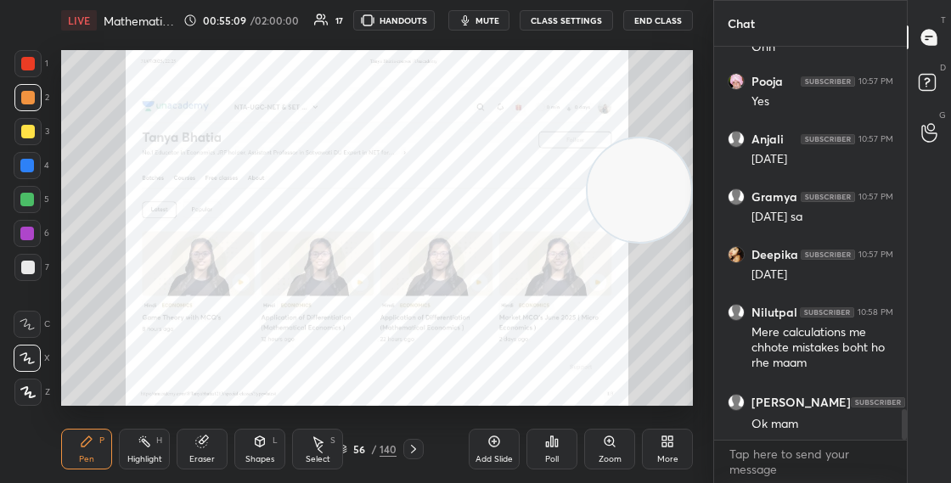
drag, startPoint x: 632, startPoint y: 109, endPoint x: 639, endPoint y: 83, distance: 26.6
click at [637, 138] on video at bounding box center [640, 190] width 104 height 104
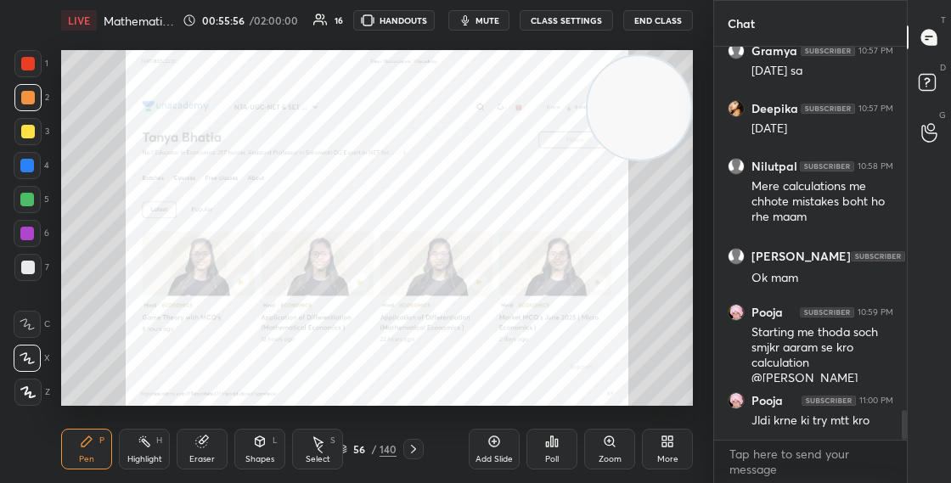
scroll to position [4880, 0]
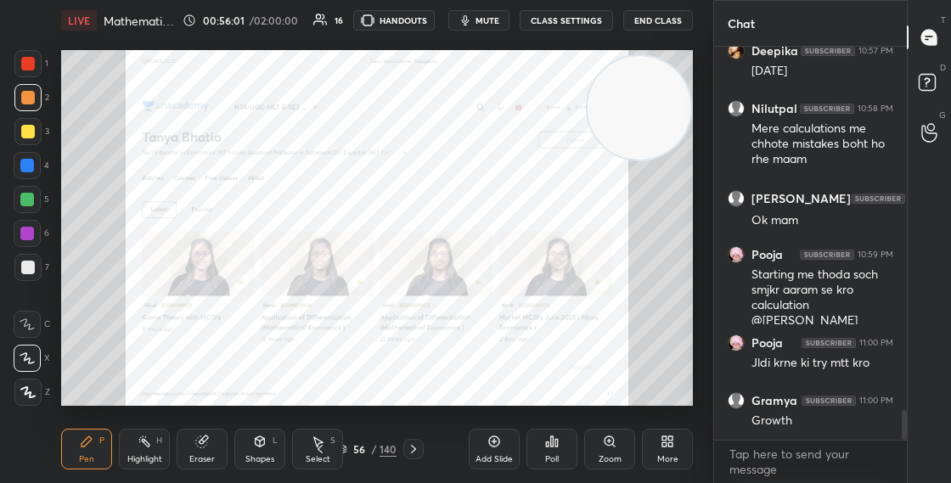
click at [348, 445] on div "56 / 140" at bounding box center [366, 449] width 59 height 15
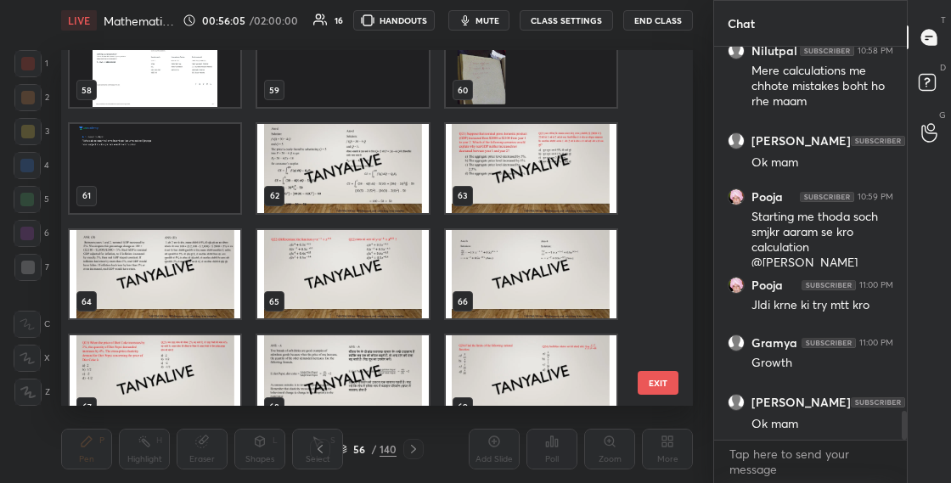
scroll to position [2045, 0]
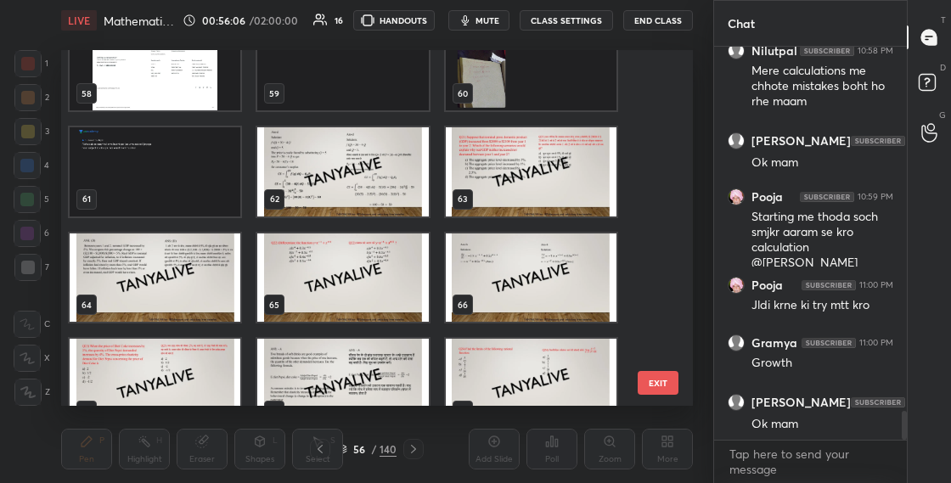
click at [522, 190] on img "grid" at bounding box center [531, 171] width 171 height 89
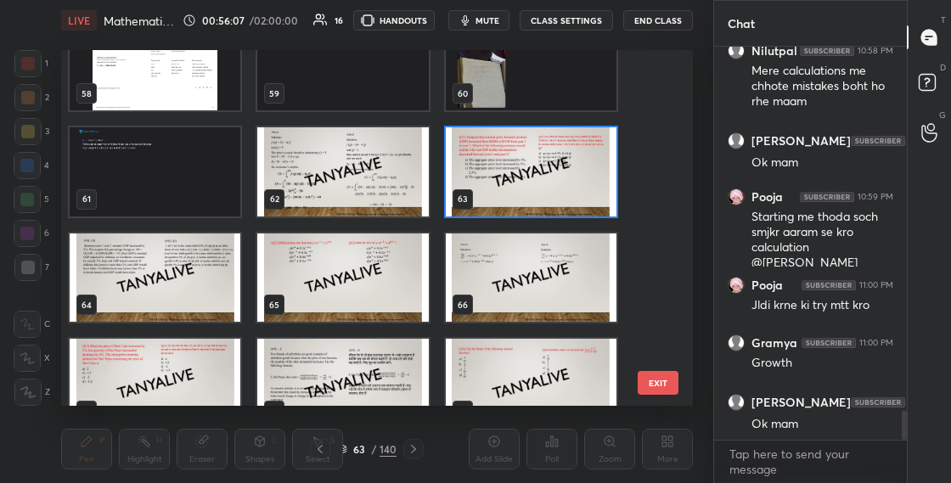
click at [522, 191] on img "grid" at bounding box center [531, 171] width 171 height 89
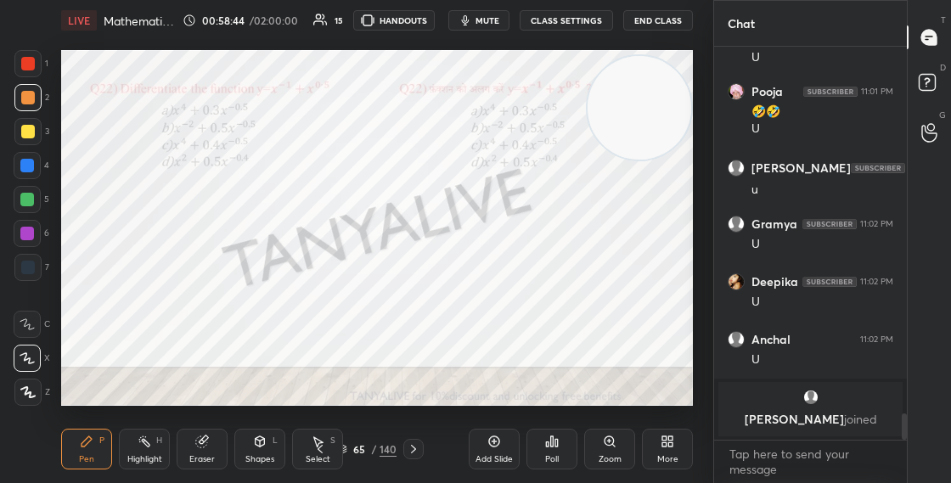
scroll to position [4637, 0]
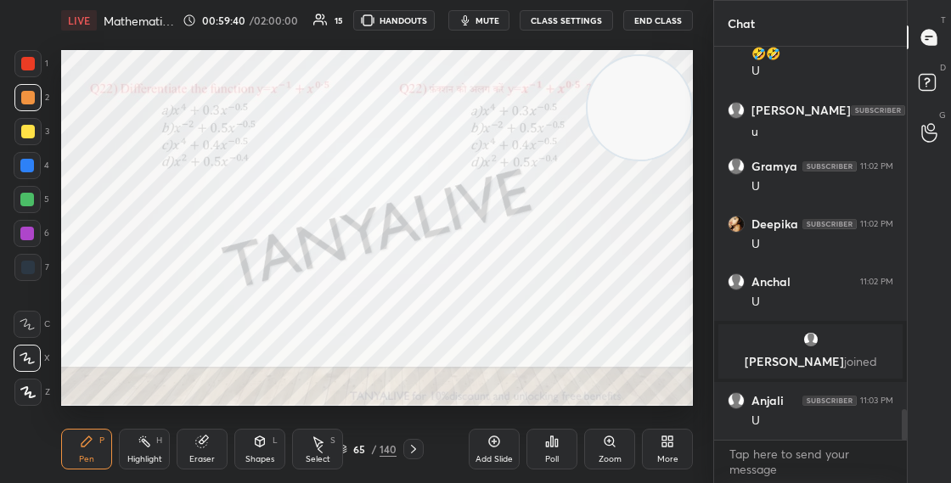
click at [499, 18] on span "mute" at bounding box center [487, 20] width 24 height 12
click at [603, 98] on video at bounding box center [640, 108] width 104 height 104
click at [645, 160] on video at bounding box center [640, 108] width 104 height 104
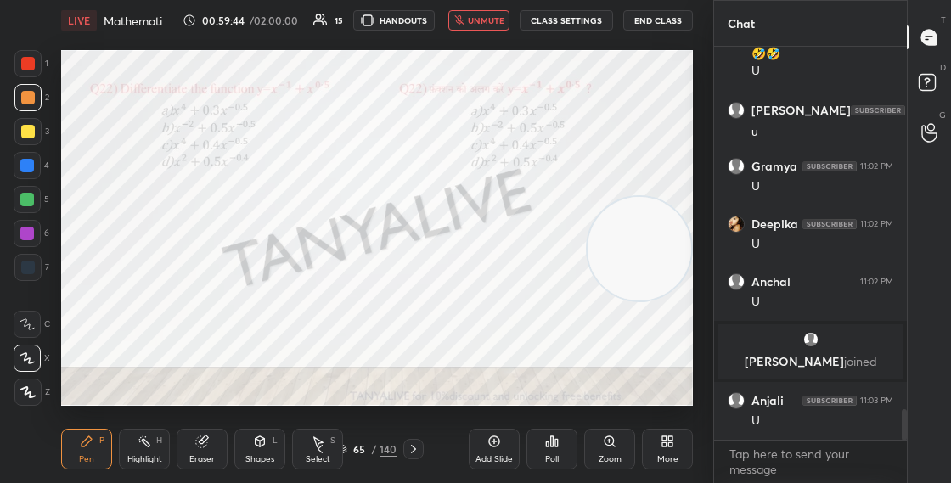
click at [621, 227] on video at bounding box center [640, 249] width 104 height 104
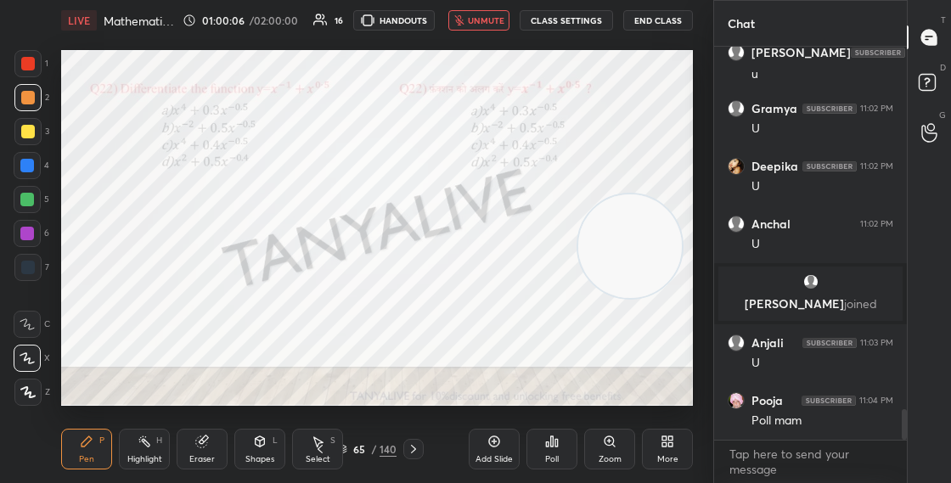
click at [490, 25] on span "unmute" at bounding box center [486, 20] width 37 height 12
click at [352, 445] on div "65" at bounding box center [359, 449] width 17 height 10
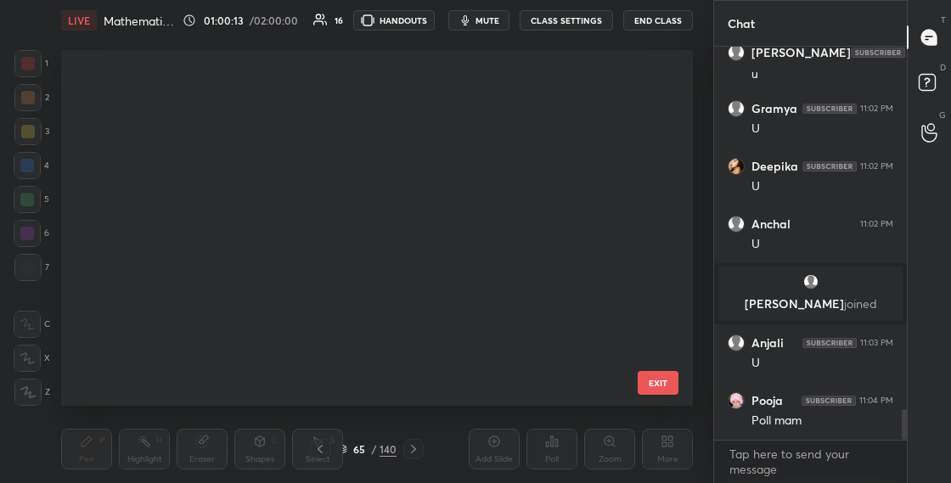
scroll to position [350, 623]
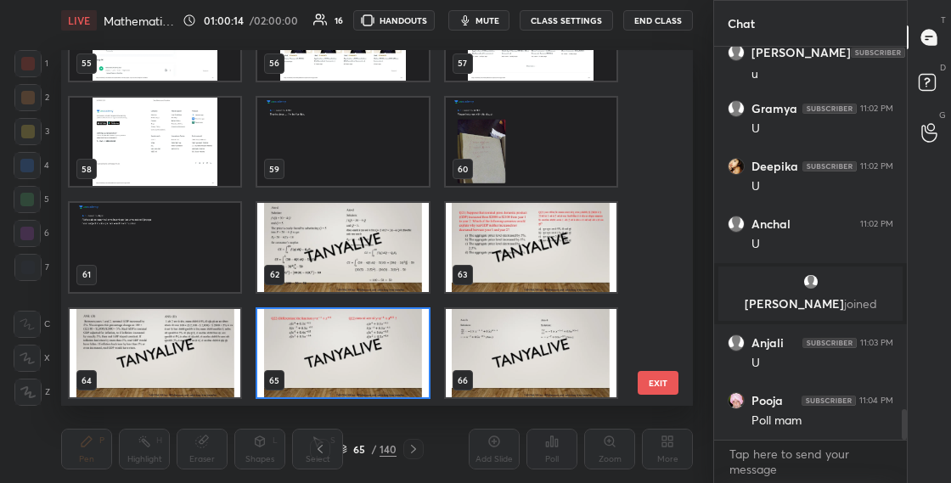
click at [364, 345] on img "grid" at bounding box center [342, 353] width 171 height 89
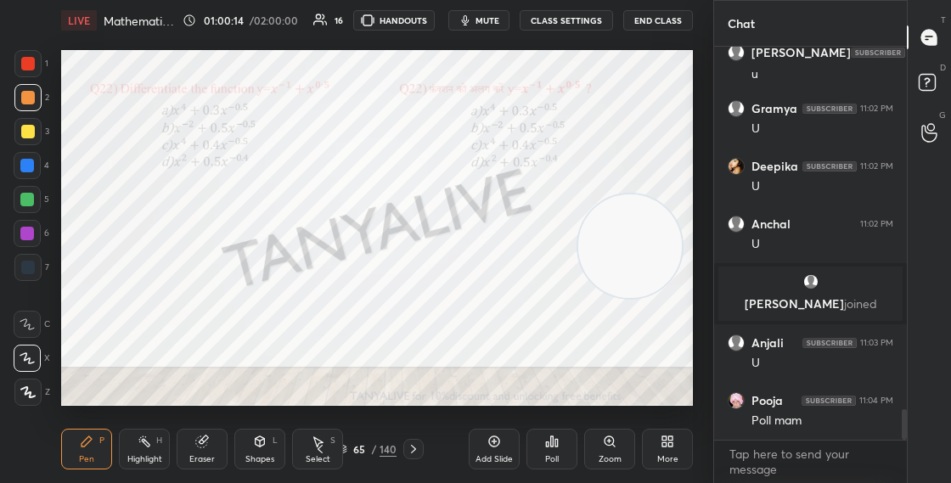
click at [364, 346] on img "grid" at bounding box center [342, 353] width 171 height 89
click at [349, 447] on div "65 / 140" at bounding box center [366, 449] width 59 height 15
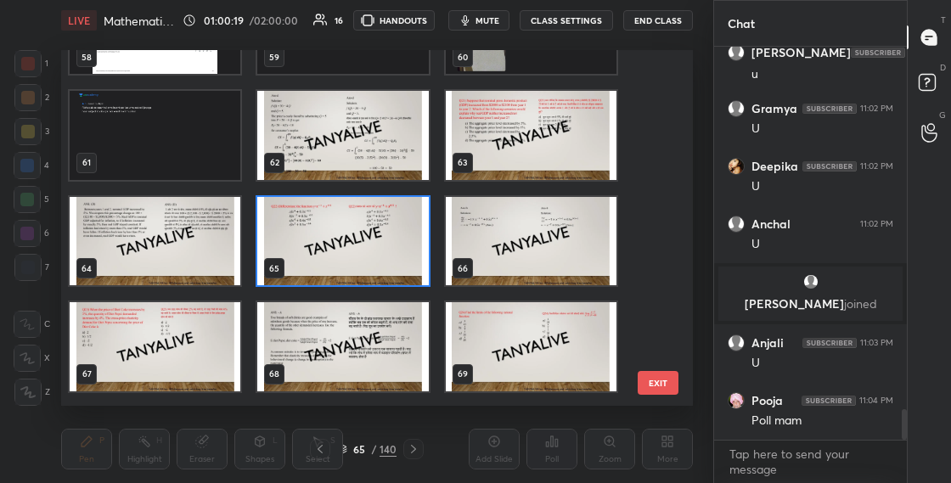
scroll to position [2093, 0]
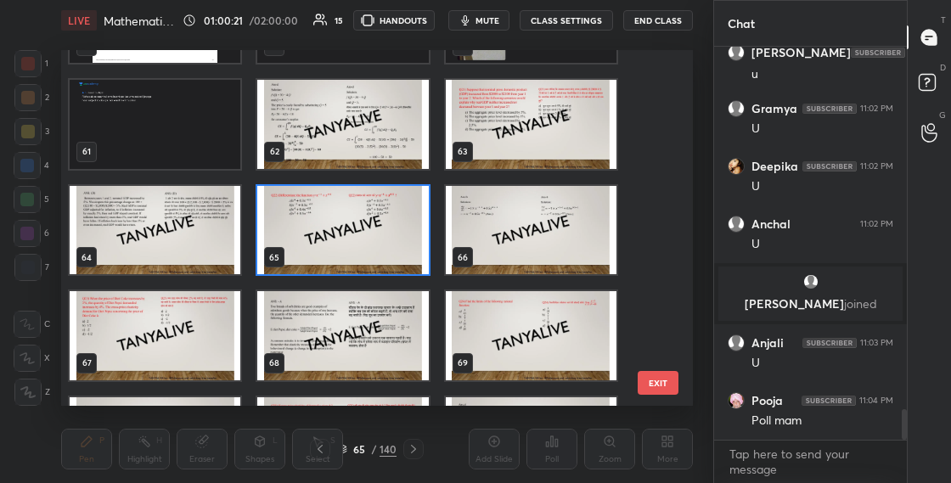
click at [376, 254] on img "grid" at bounding box center [342, 230] width 171 height 89
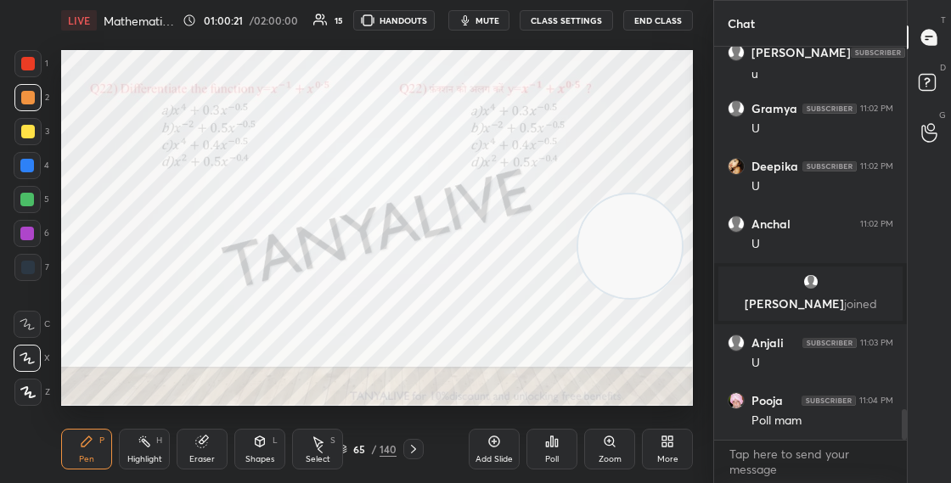
click at [376, 255] on img "grid" at bounding box center [342, 230] width 171 height 89
click at [555, 433] on div "Poll" at bounding box center [551, 449] width 51 height 41
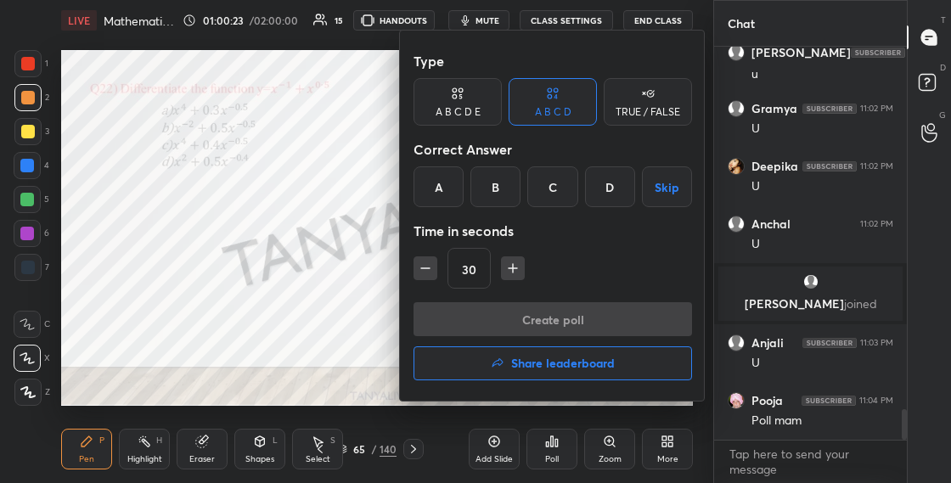
click at [508, 192] on div "B" at bounding box center [495, 186] width 50 height 41
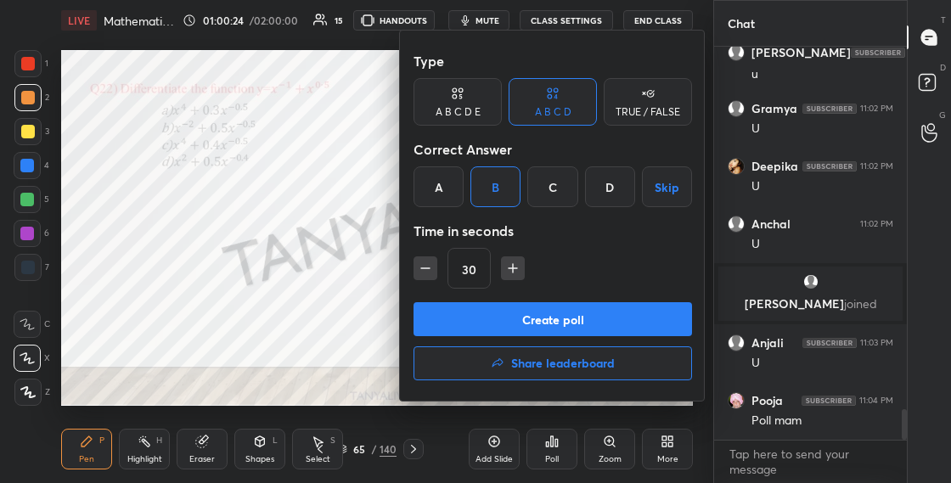
click at [509, 309] on button "Create poll" at bounding box center [552, 319] width 278 height 34
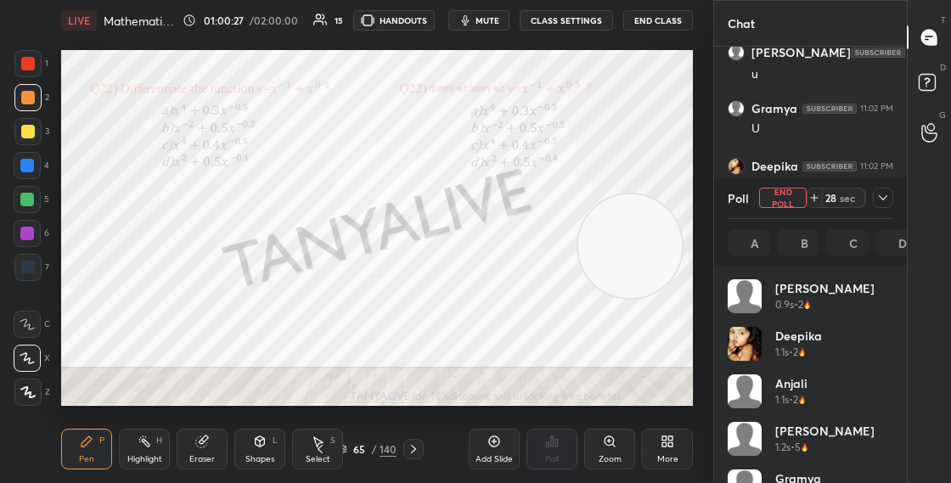
scroll to position [199, 160]
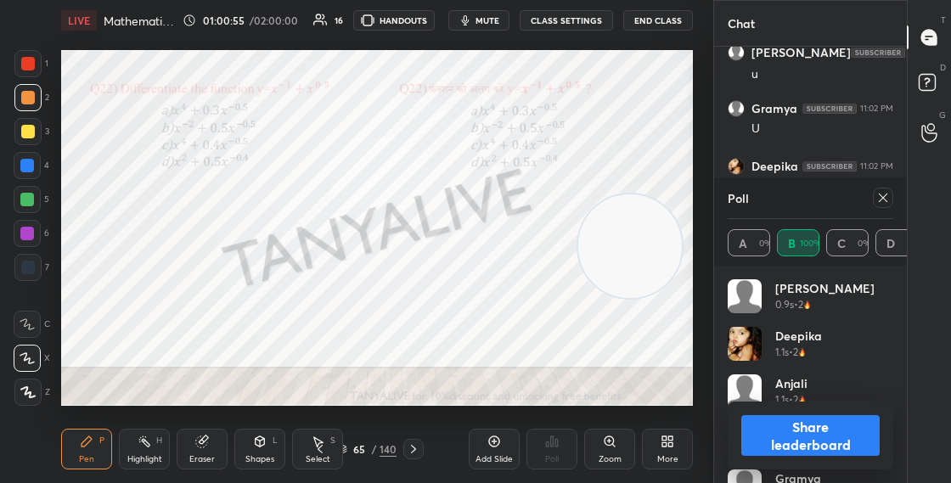
click at [255, 451] on div "Shapes L" at bounding box center [259, 449] width 51 height 41
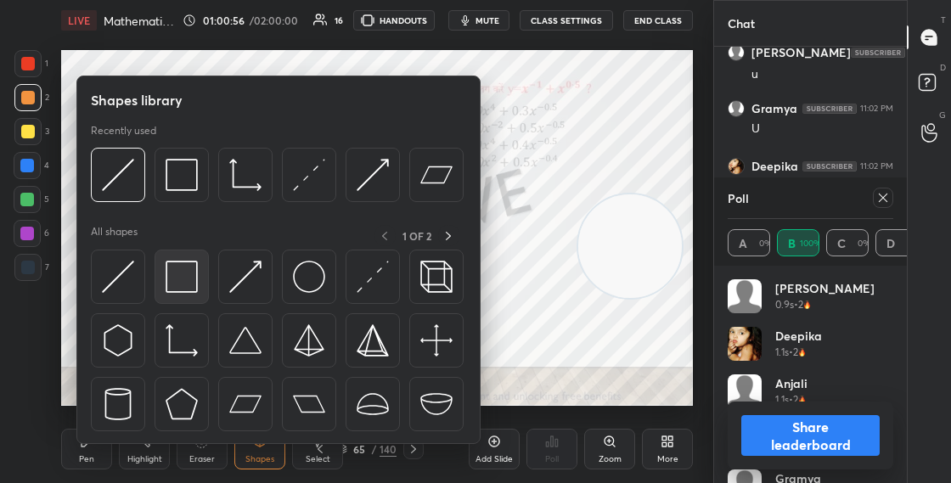
click at [176, 287] on img at bounding box center [182, 277] width 32 height 32
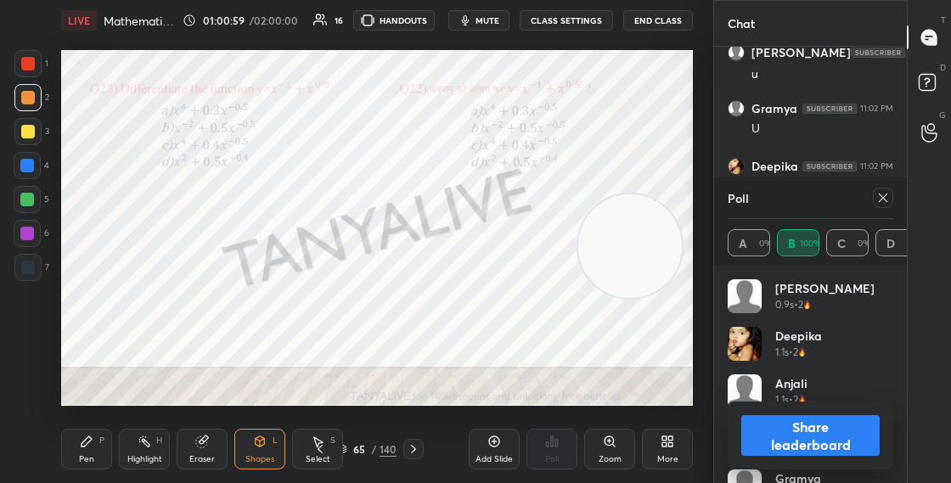
click at [99, 438] on div "P" at bounding box center [101, 440] width 5 height 8
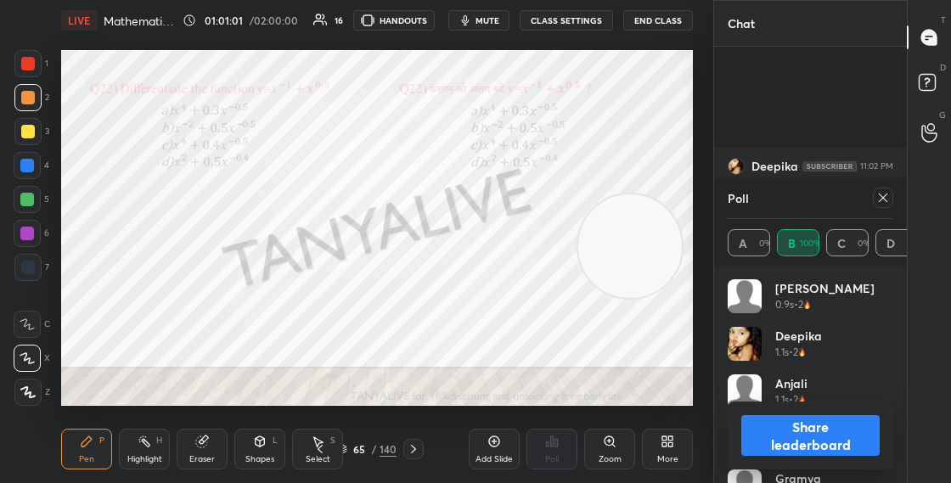
scroll to position [4856, 0]
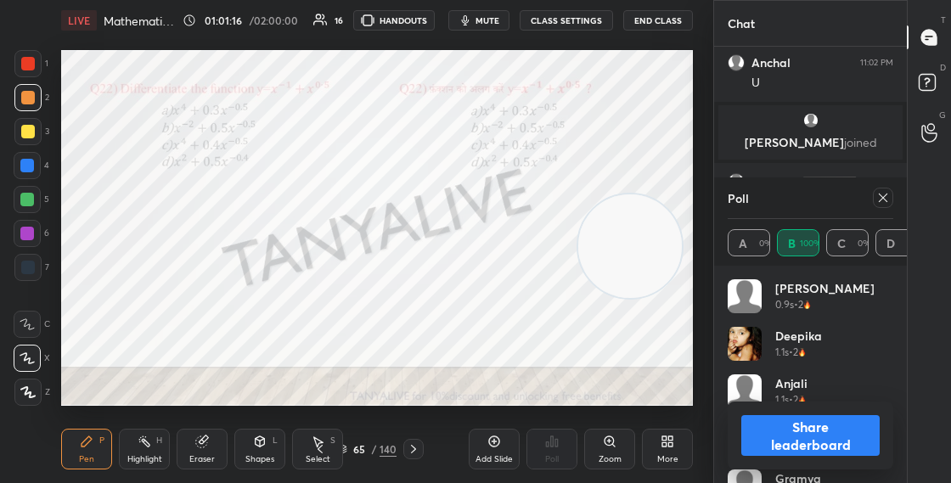
click at [33, 234] on div at bounding box center [27, 234] width 14 height 14
click at [770, 441] on button "Share leaderboard" at bounding box center [810, 435] width 138 height 41
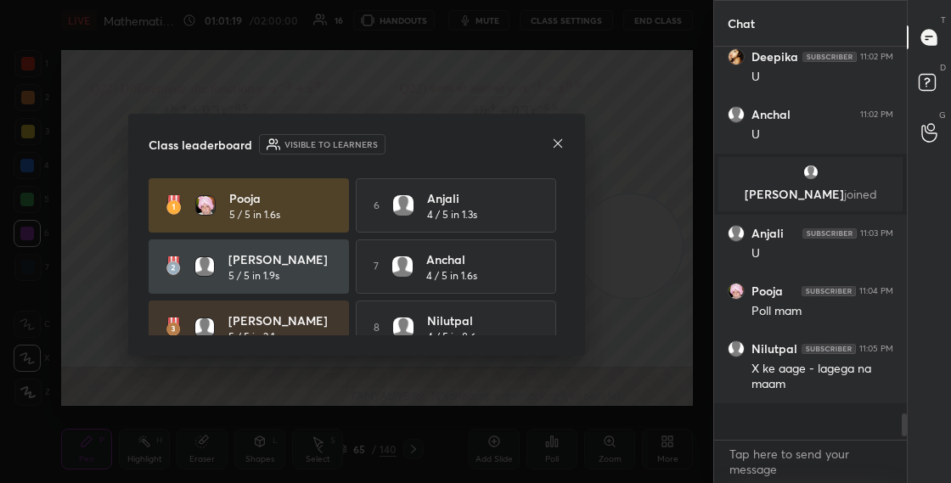
scroll to position [417, 188]
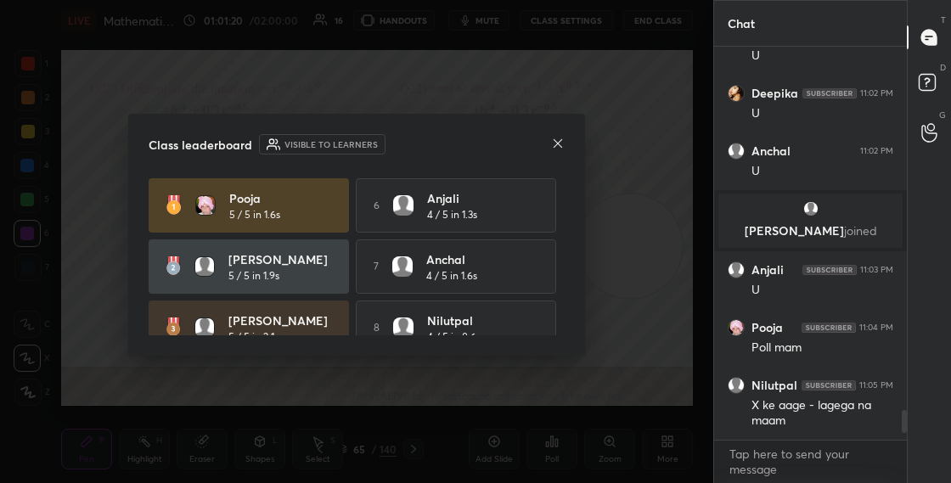
click at [553, 141] on icon at bounding box center [558, 144] width 14 height 14
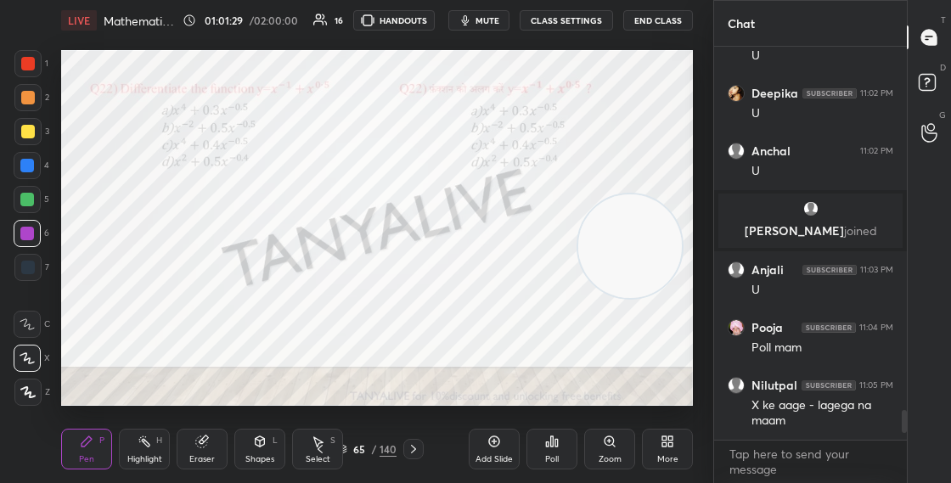
click at [422, 447] on div at bounding box center [413, 449] width 20 height 20
click at [419, 447] on div at bounding box center [413, 449] width 20 height 20
click at [377, 425] on div "Pen P Highlight H Eraser Shapes L Select S 67 / 140 Add Slide Poll Zoom More" at bounding box center [377, 449] width 632 height 68
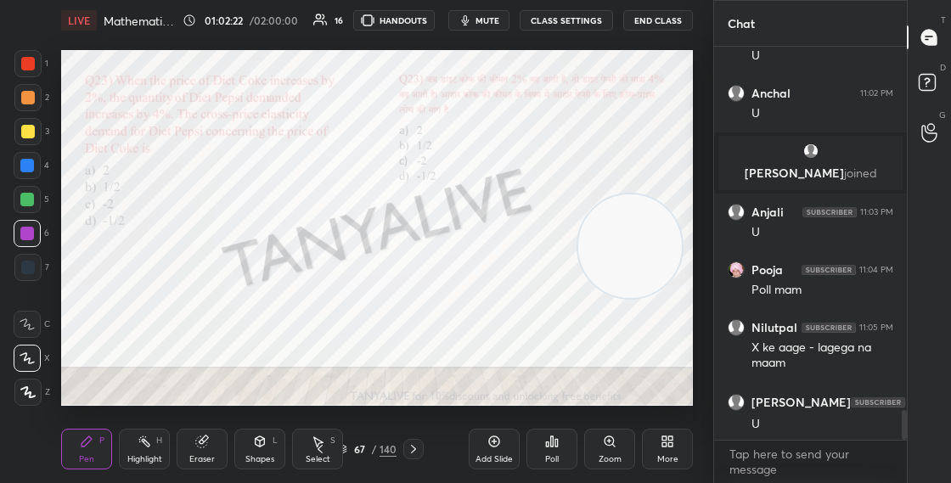
scroll to position [4883, 0]
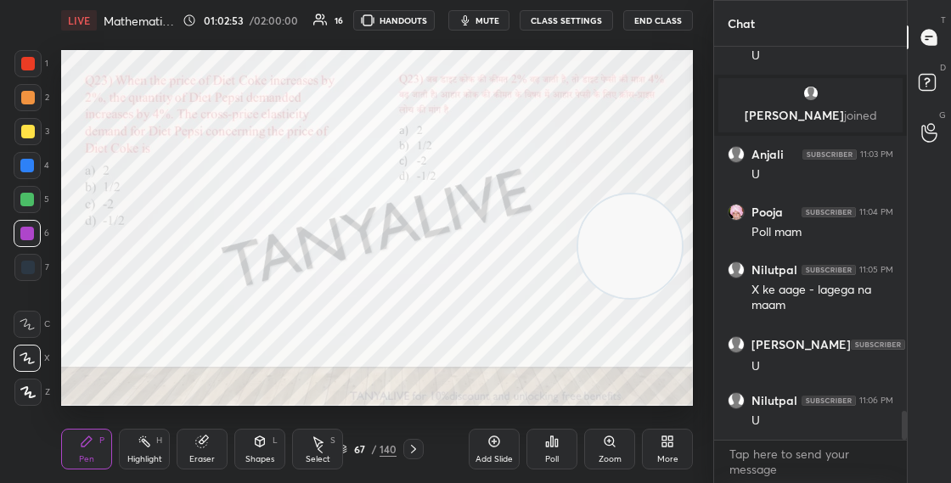
click at [253, 444] on icon at bounding box center [260, 442] width 14 height 14
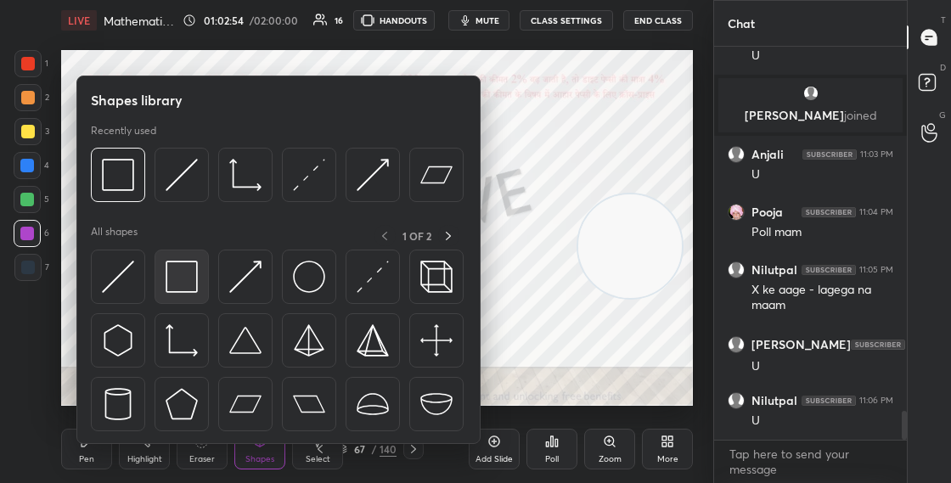
click at [184, 272] on img at bounding box center [182, 277] width 32 height 32
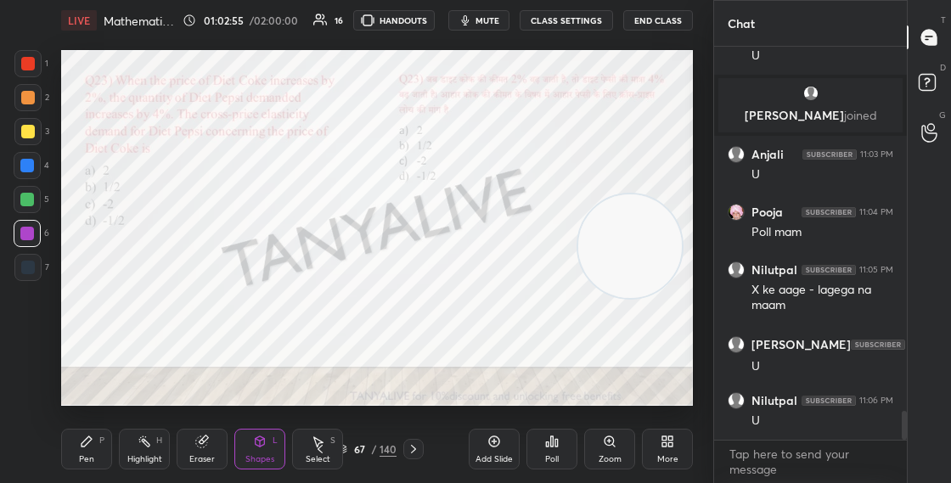
click at [99, 445] on div "P" at bounding box center [101, 440] width 5 height 8
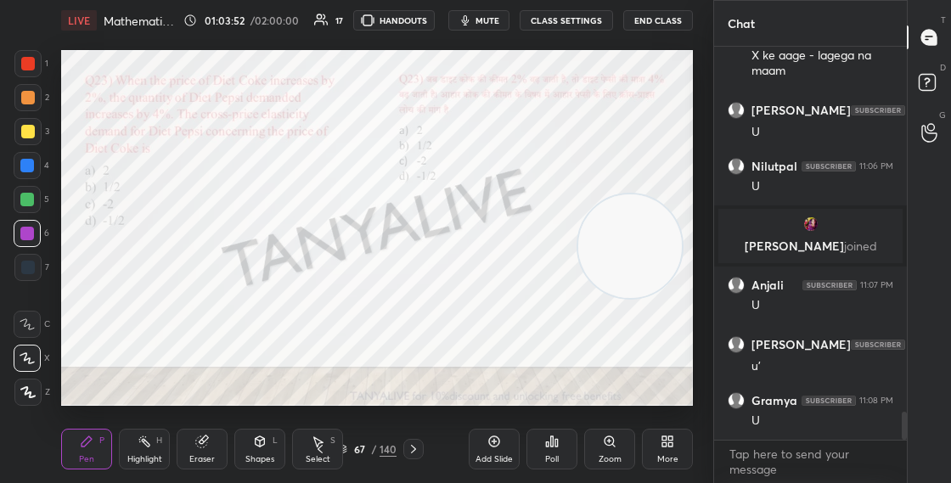
scroll to position [5099, 0]
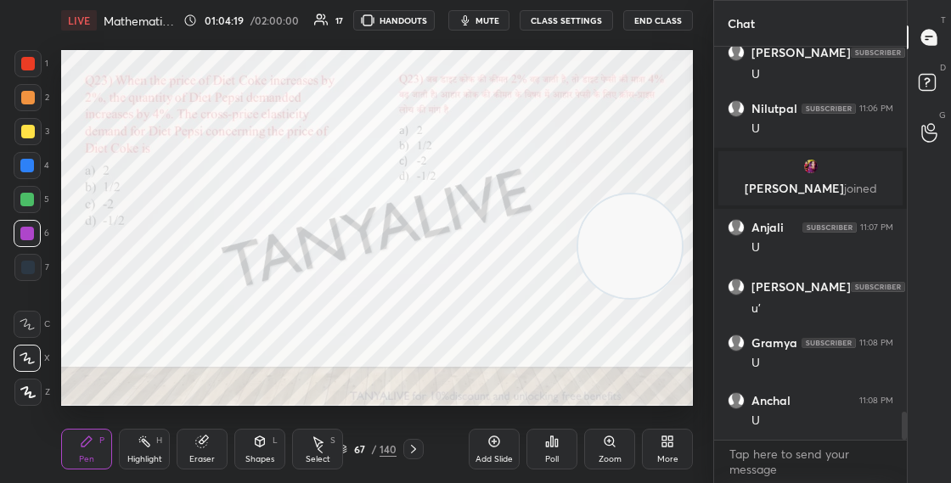
click at [352, 452] on div "67" at bounding box center [359, 449] width 17 height 10
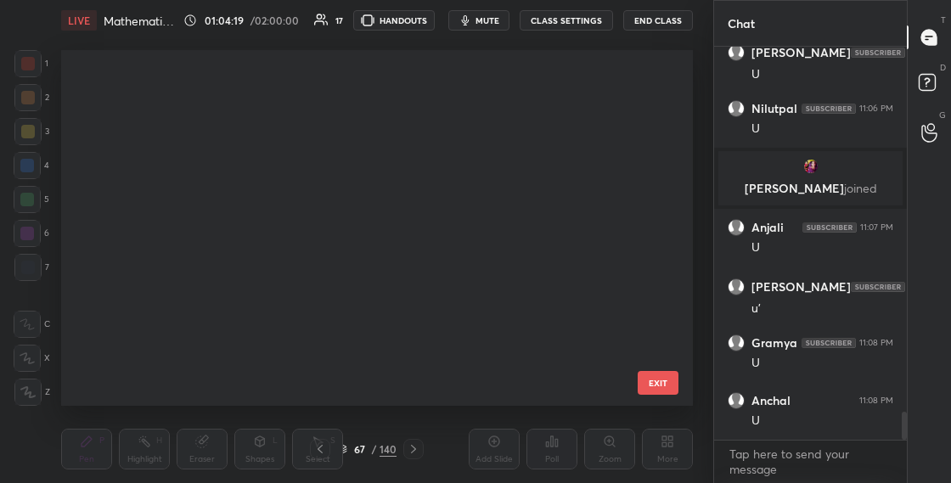
scroll to position [350, 623]
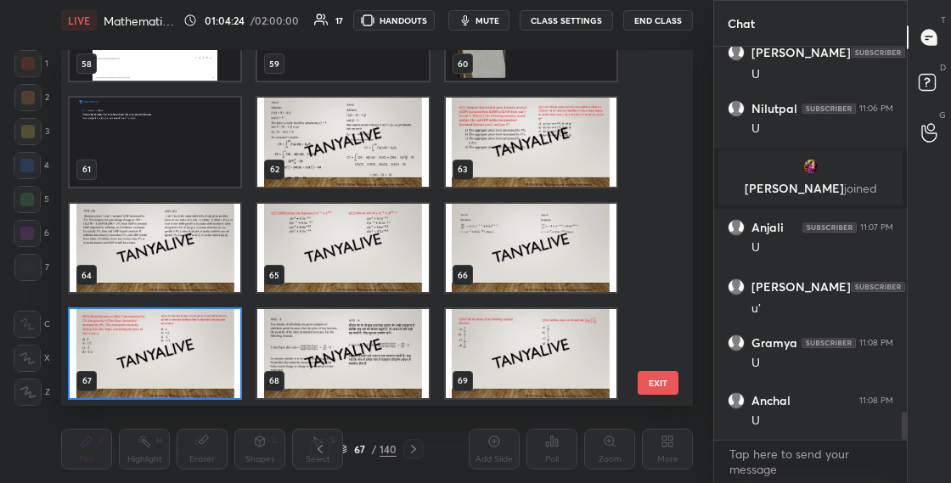
click at [196, 359] on img "grid" at bounding box center [155, 353] width 171 height 89
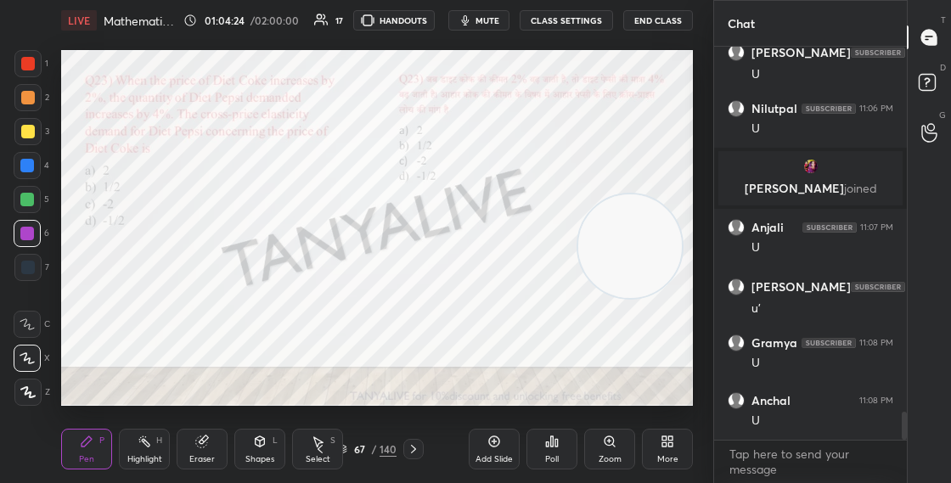
click at [196, 359] on img "grid" at bounding box center [155, 353] width 171 height 89
click at [537, 457] on div "Poll" at bounding box center [551, 449] width 51 height 41
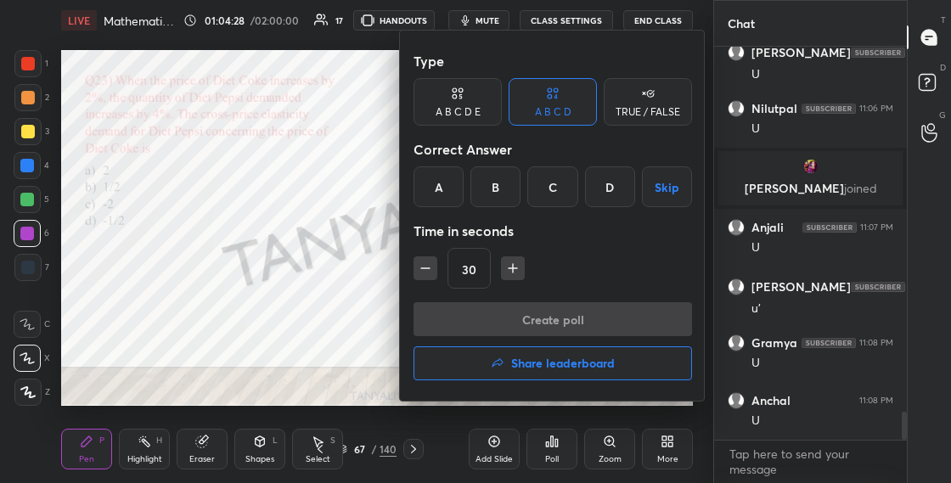
click at [447, 188] on div "A" at bounding box center [438, 186] width 50 height 41
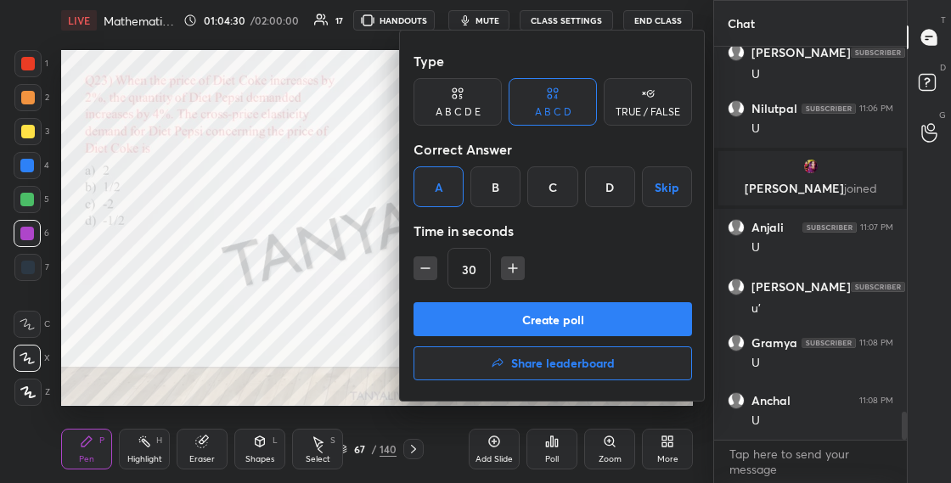
click at [482, 312] on button "Create poll" at bounding box center [552, 319] width 278 height 34
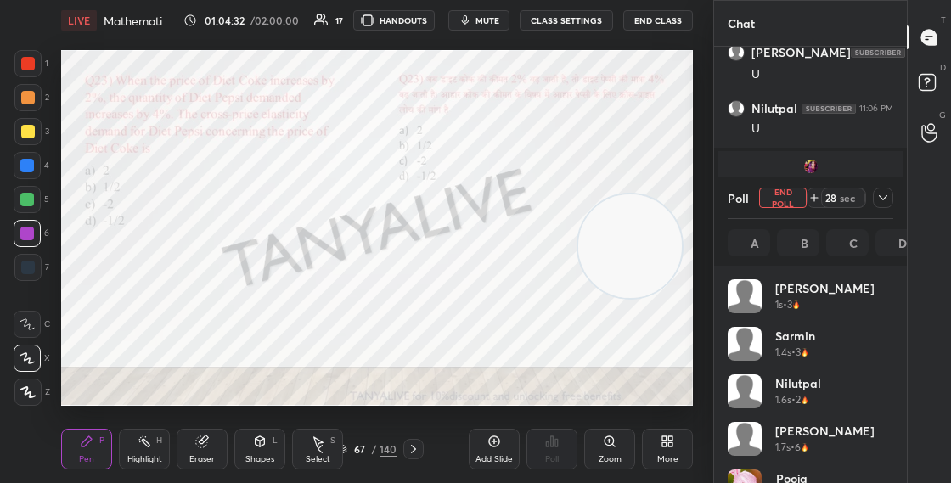
scroll to position [199, 160]
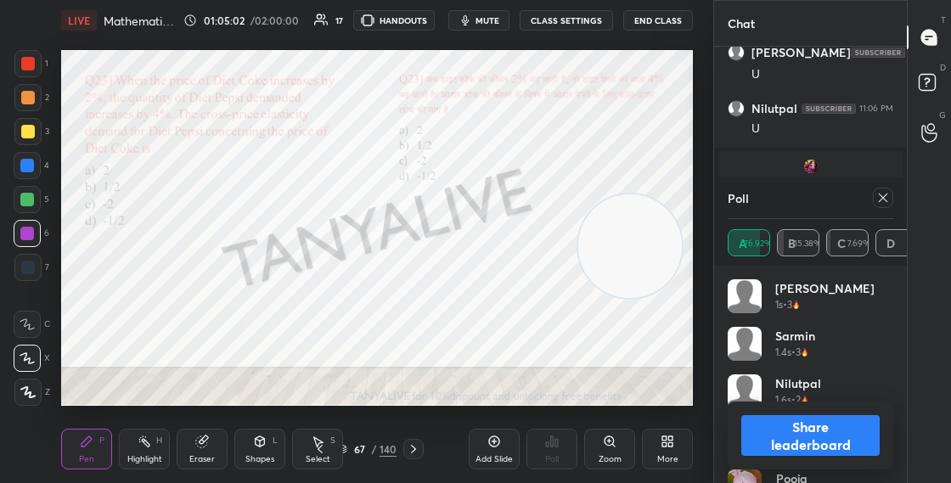
click at [796, 438] on button "Share leaderboard" at bounding box center [810, 435] width 138 height 41
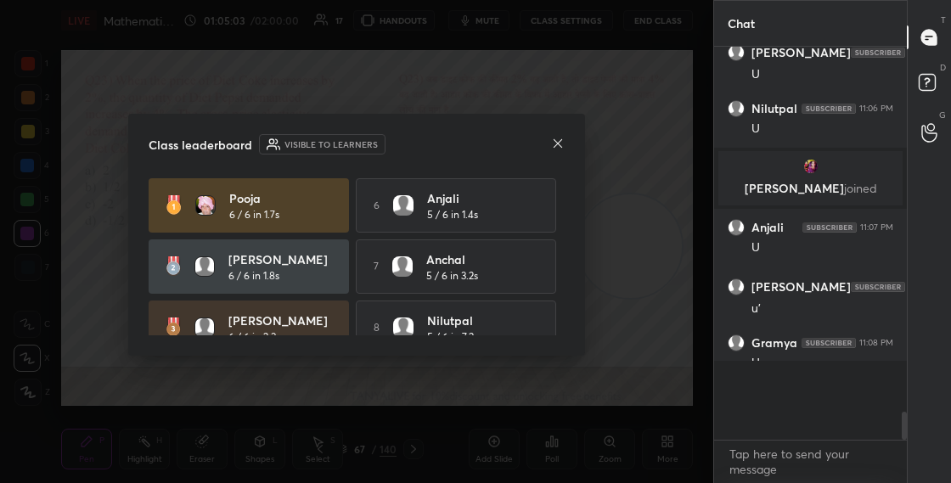
scroll to position [422, 188]
click at [560, 138] on icon at bounding box center [558, 144] width 14 height 14
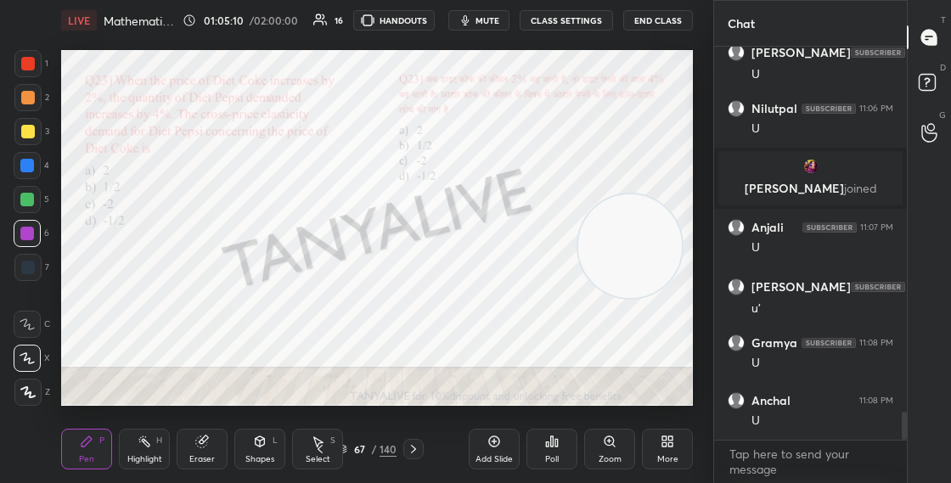
drag, startPoint x: 650, startPoint y: 182, endPoint x: 655, endPoint y: 162, distance: 20.2
click at [655, 194] on video at bounding box center [630, 246] width 104 height 104
click at [252, 447] on div "Shapes L" at bounding box center [259, 449] width 51 height 41
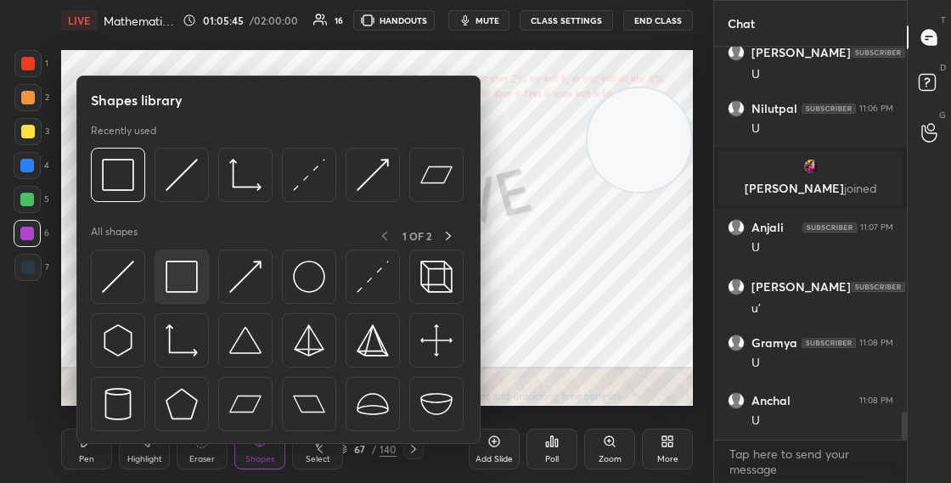
click at [199, 275] on div at bounding box center [182, 277] width 54 height 54
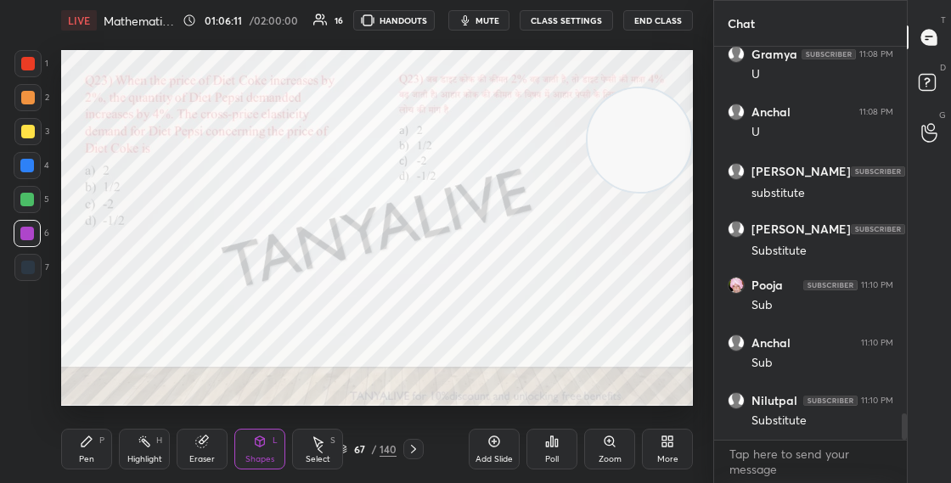
scroll to position [5445, 0]
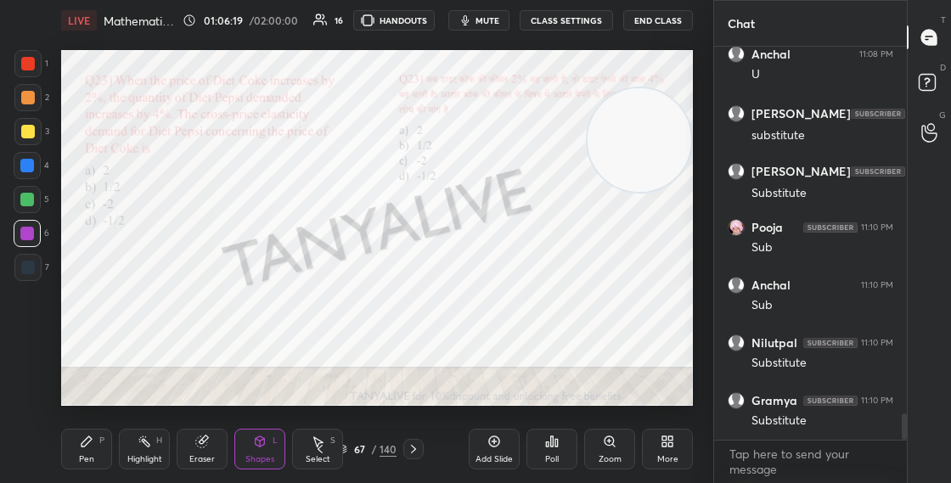
click at [420, 446] on div at bounding box center [413, 449] width 20 height 20
click at [414, 452] on icon at bounding box center [414, 449] width 14 height 14
click at [352, 451] on div "69" at bounding box center [359, 449] width 17 height 10
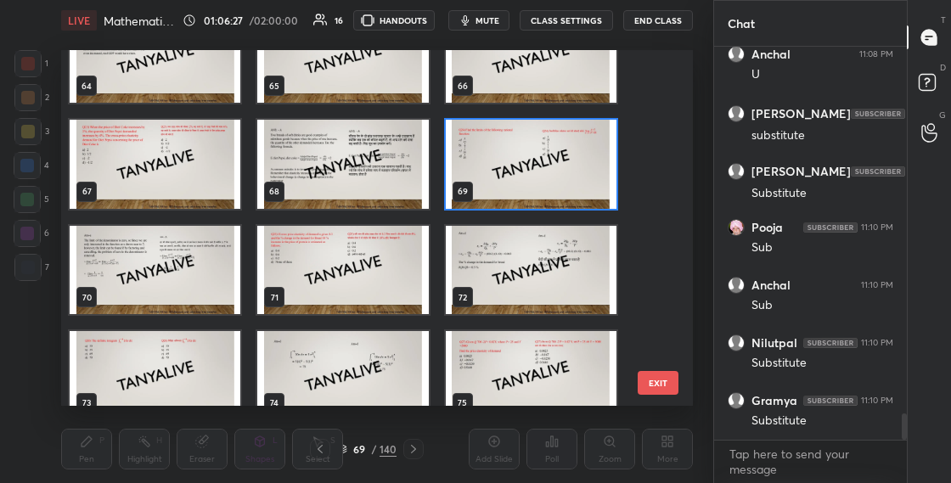
scroll to position [2275, 0]
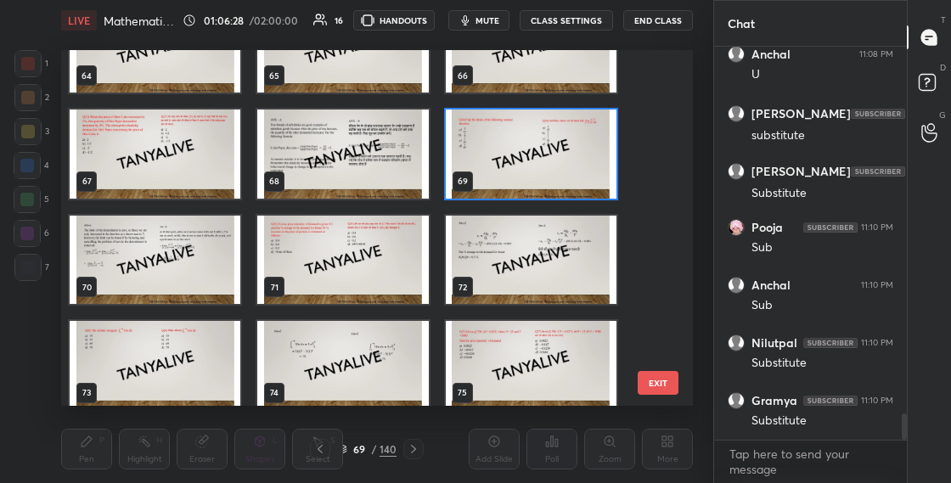
click at [323, 275] on img "grid" at bounding box center [342, 260] width 171 height 89
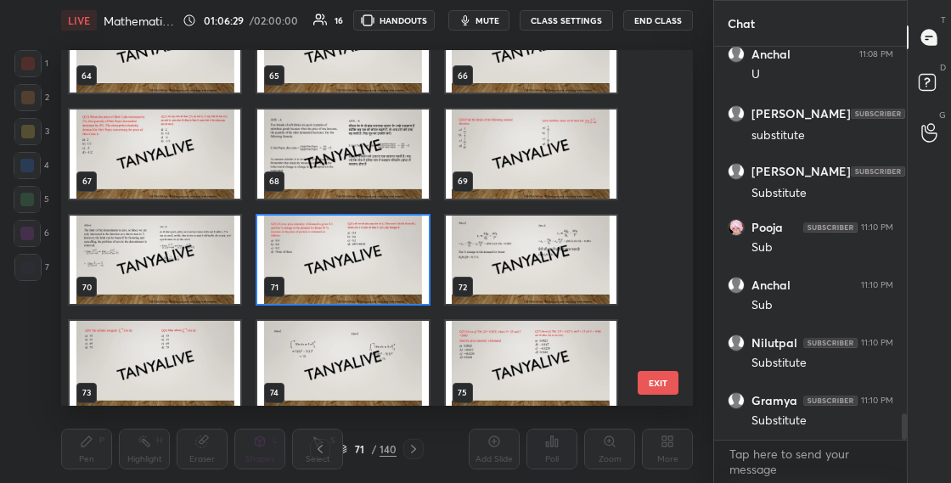
click at [323, 276] on img "grid" at bounding box center [342, 260] width 171 height 89
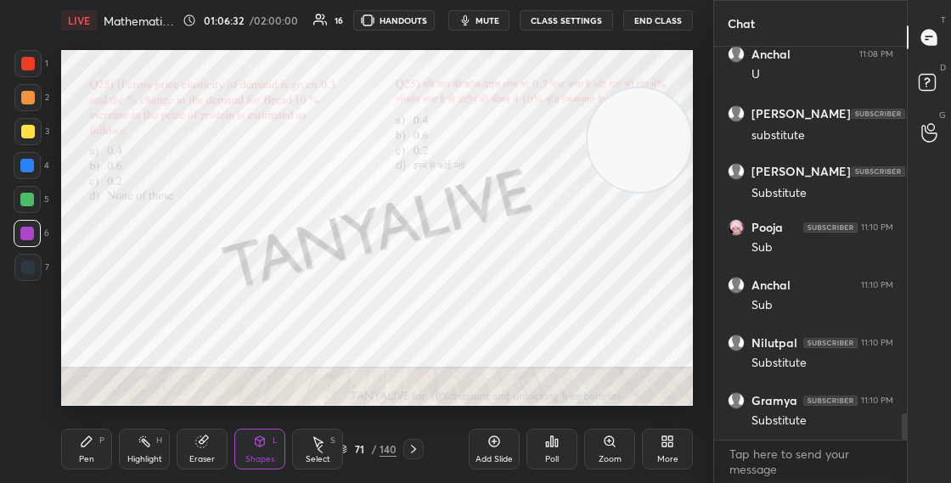
click at [93, 442] on div "Pen P" at bounding box center [86, 449] width 51 height 41
click at [349, 451] on div "71 / 140" at bounding box center [366, 449] width 59 height 15
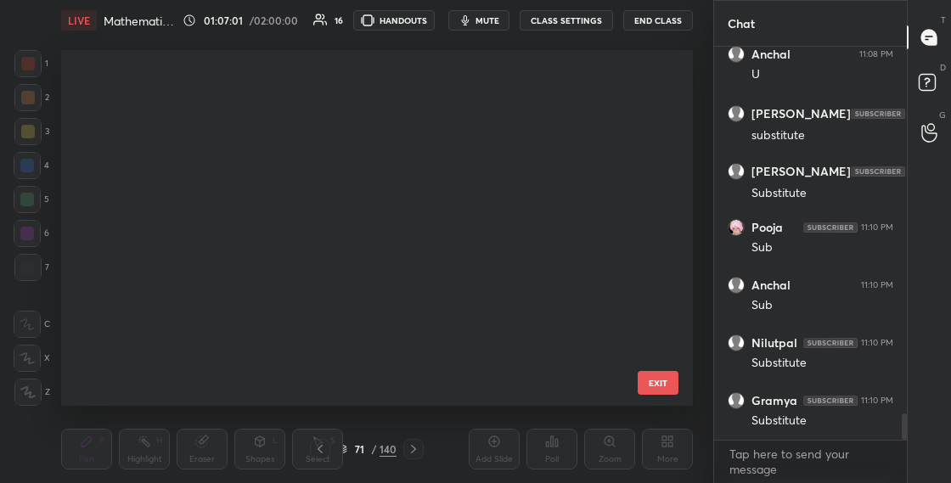
scroll to position [350, 623]
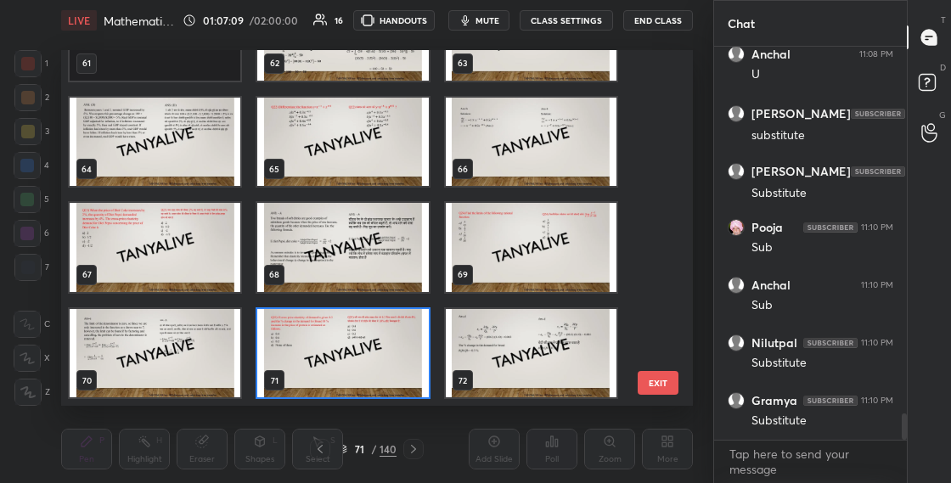
click at [416, 327] on img "grid" at bounding box center [342, 353] width 171 height 89
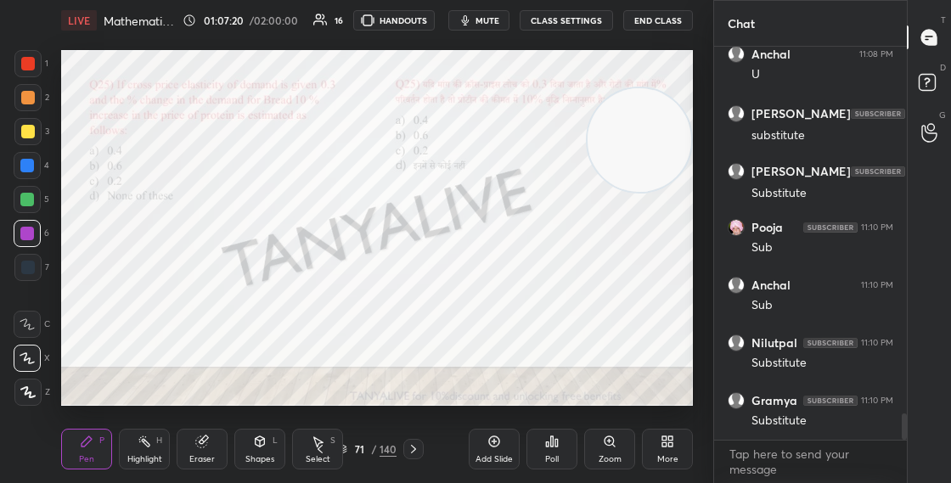
click at [352, 446] on div "71" at bounding box center [359, 449] width 17 height 10
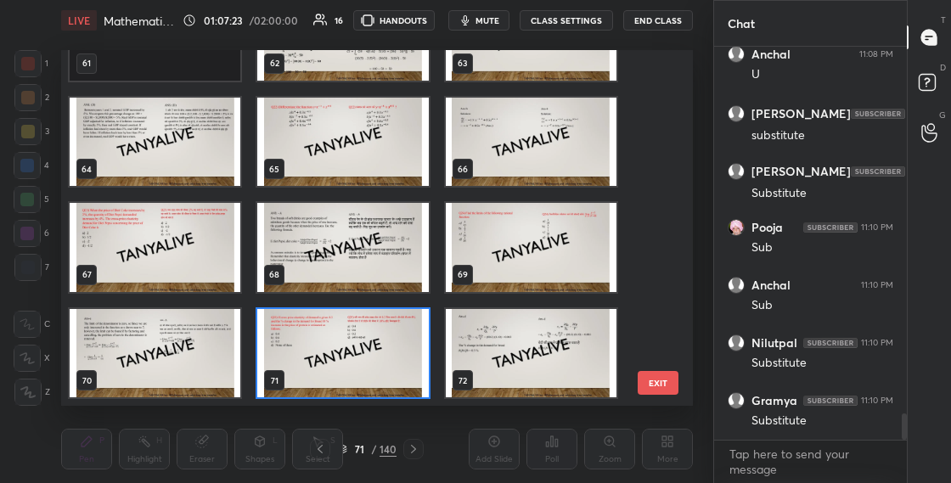
scroll to position [5506, 0]
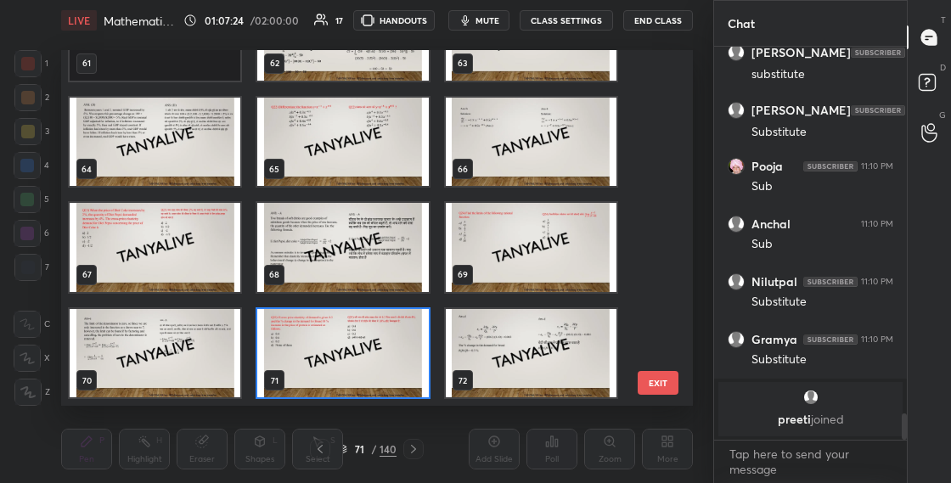
click at [388, 354] on img "grid" at bounding box center [342, 353] width 171 height 89
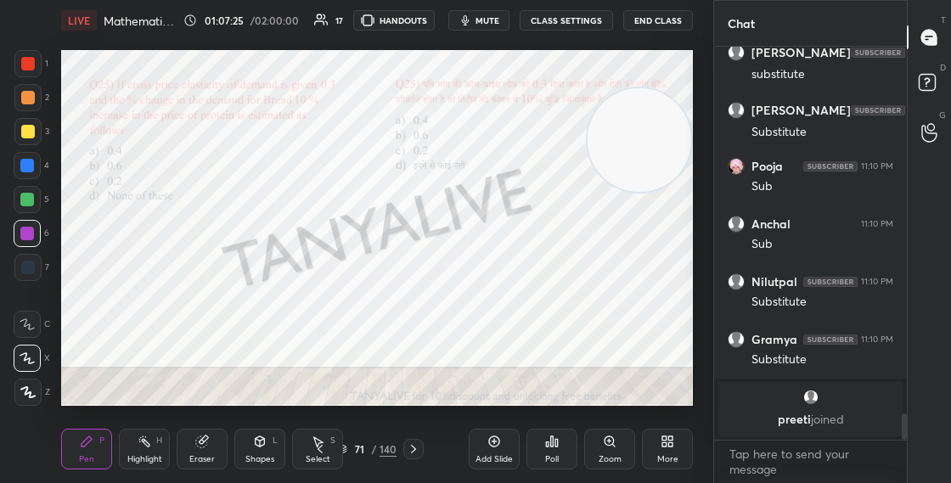
click at [388, 355] on img "grid" at bounding box center [342, 353] width 171 height 89
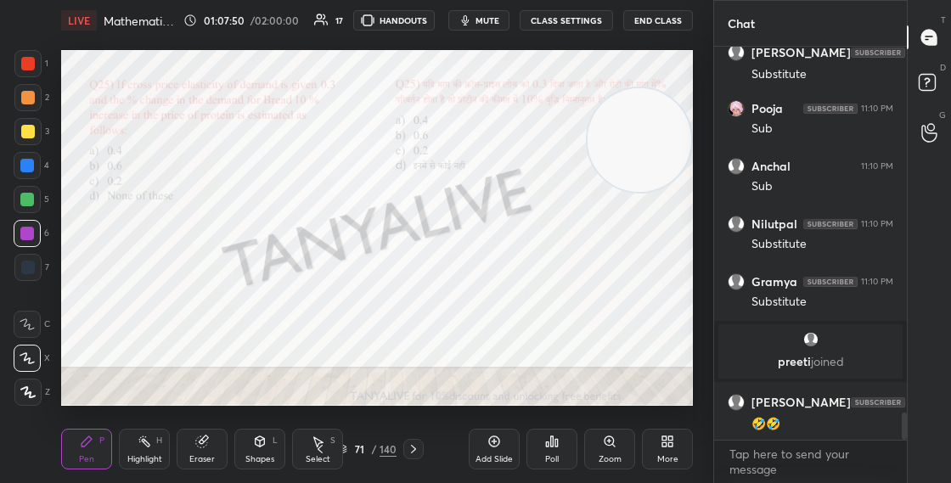
click at [38, 67] on div at bounding box center [27, 63] width 27 height 27
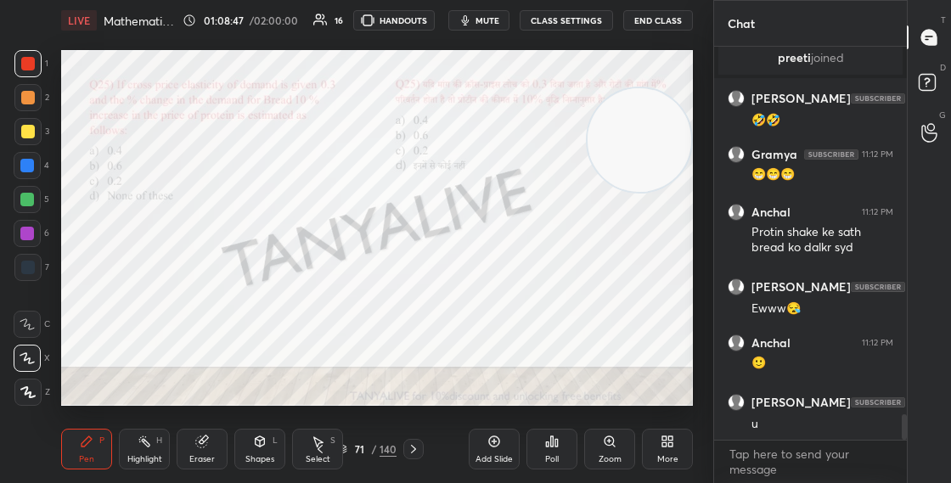
scroll to position [5664, 0]
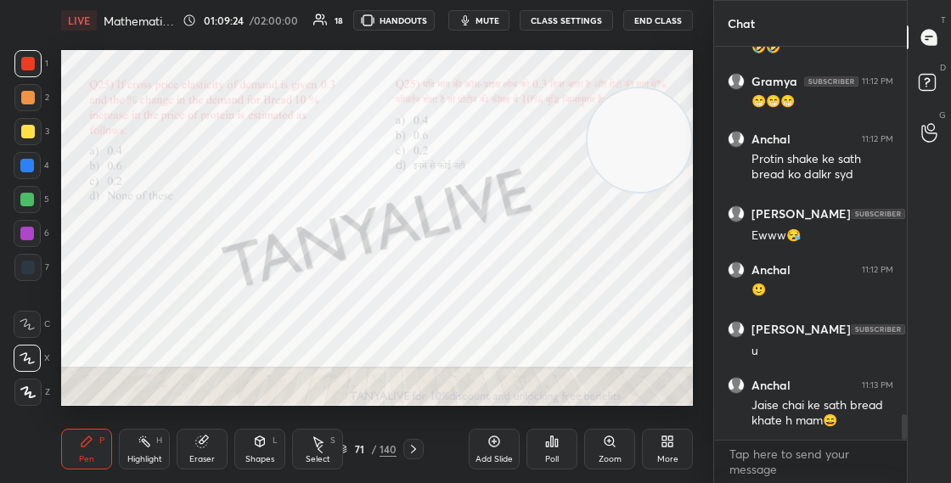
click at [255, 455] on div "Shapes" at bounding box center [259, 459] width 29 height 8
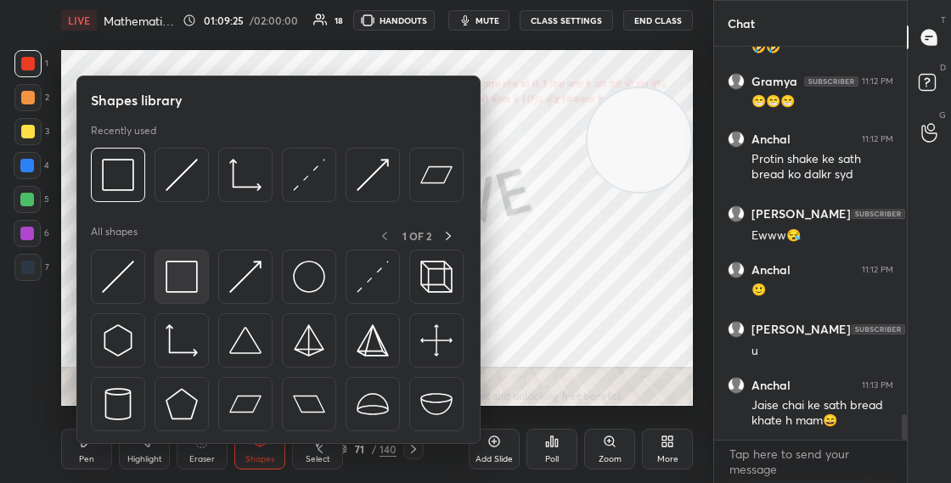
click at [199, 292] on div at bounding box center [182, 277] width 54 height 54
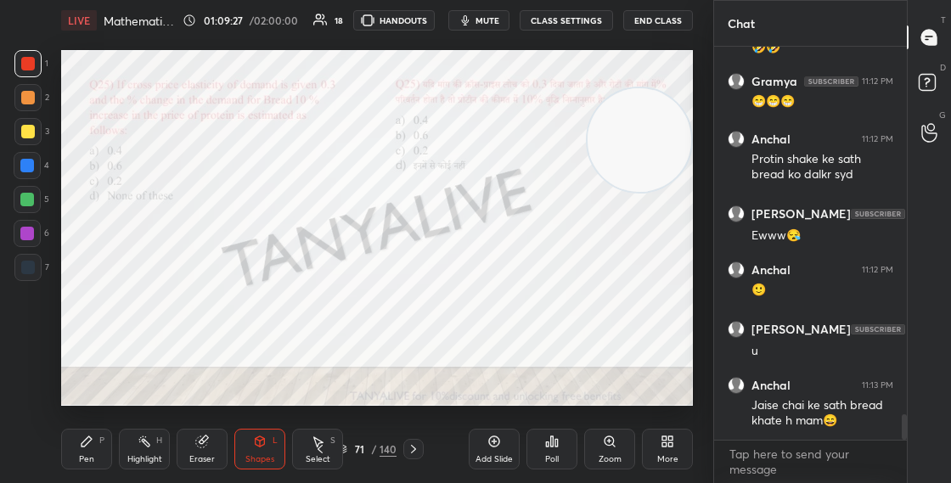
scroll to position [5722, 0]
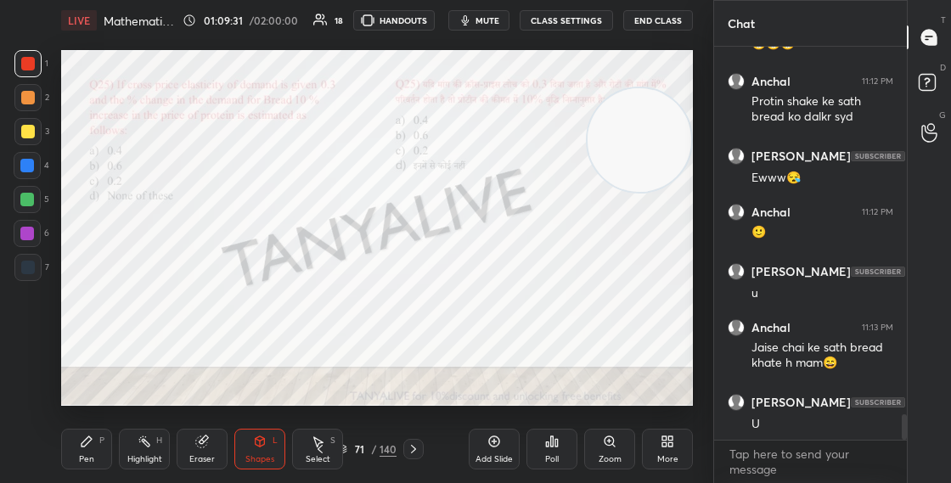
click at [106, 459] on div "Pen P" at bounding box center [86, 449] width 51 height 41
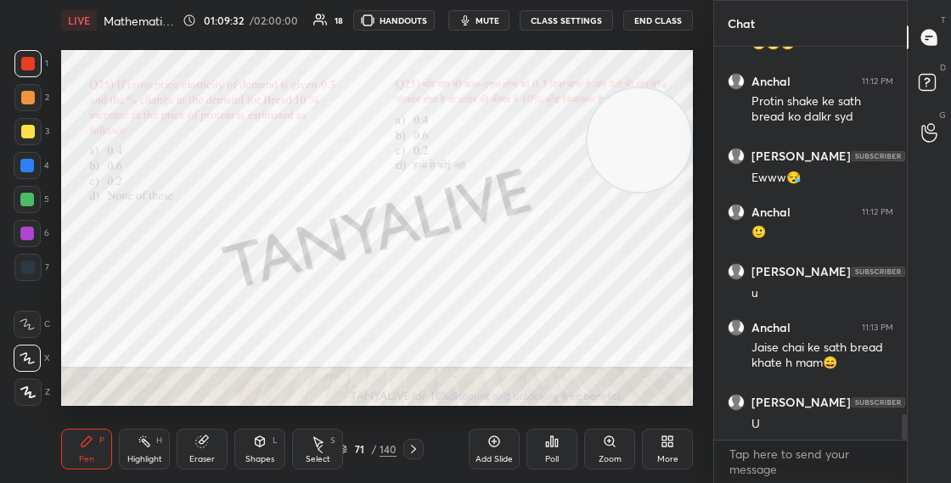
click at [352, 447] on div "71" at bounding box center [359, 449] width 17 height 10
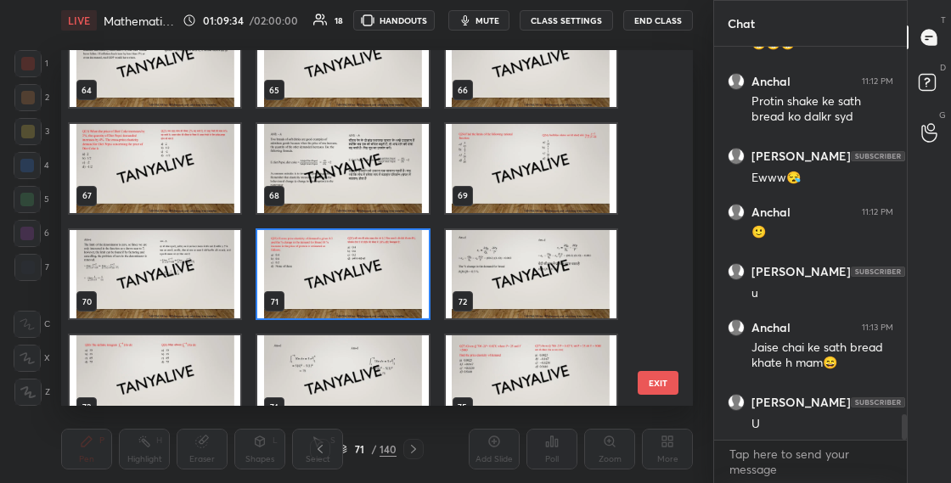
scroll to position [2264, 0]
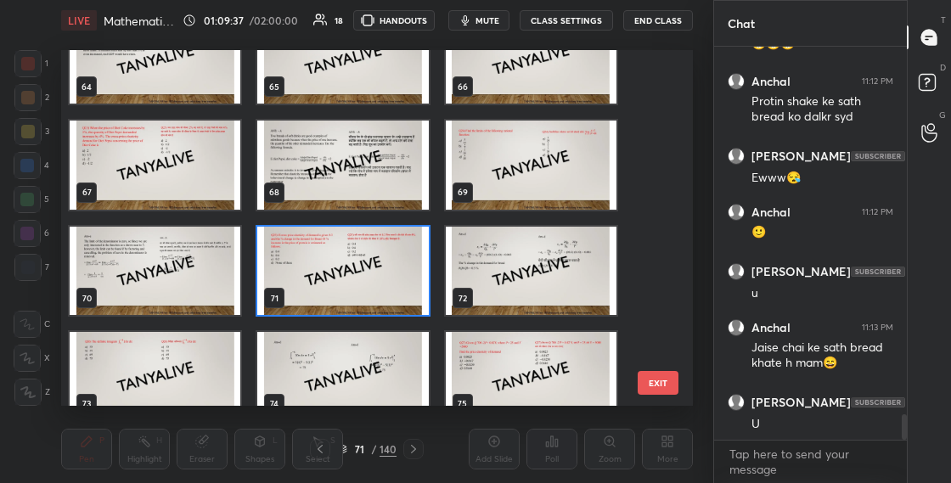
click at [374, 296] on img "grid" at bounding box center [342, 271] width 171 height 89
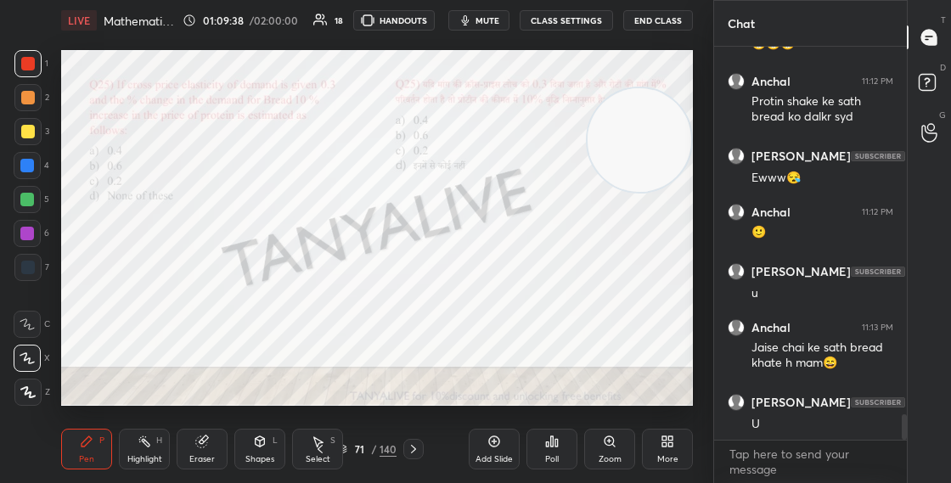
click at [377, 301] on img "grid" at bounding box center [342, 271] width 171 height 89
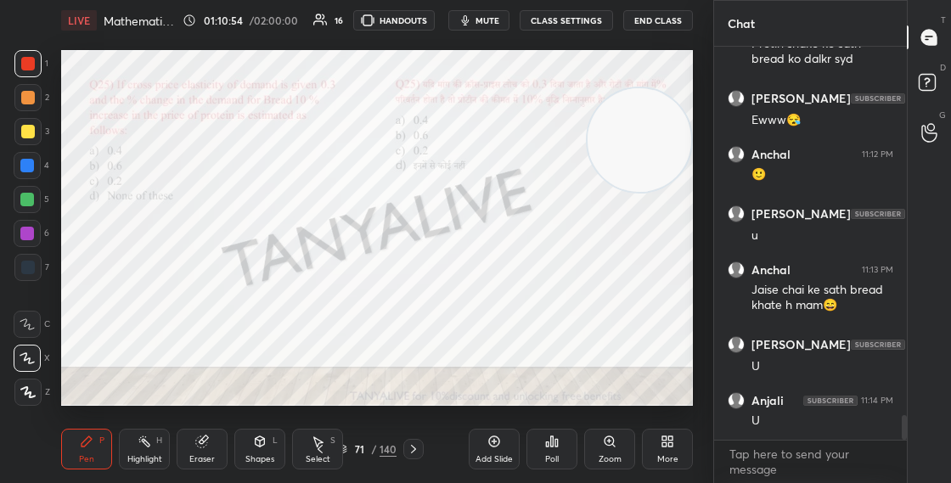
click at [346, 446] on icon at bounding box center [342, 449] width 10 height 10
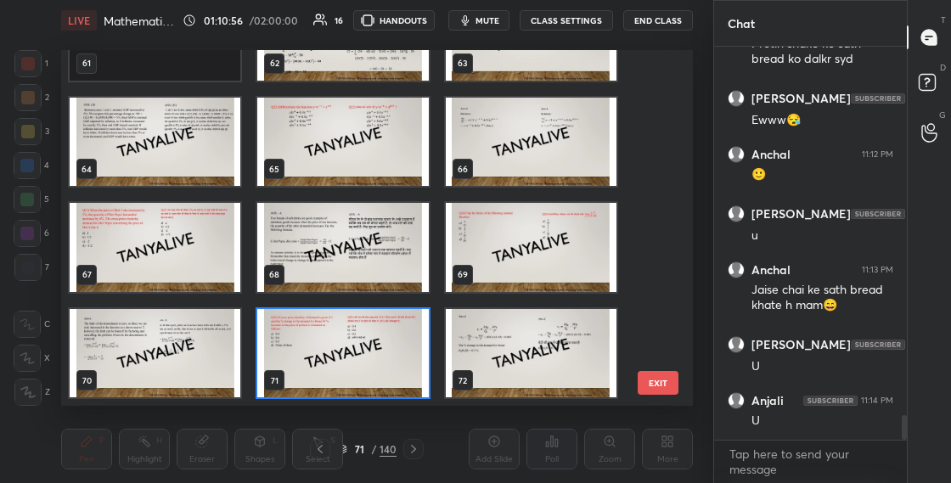
scroll to position [2253, 0]
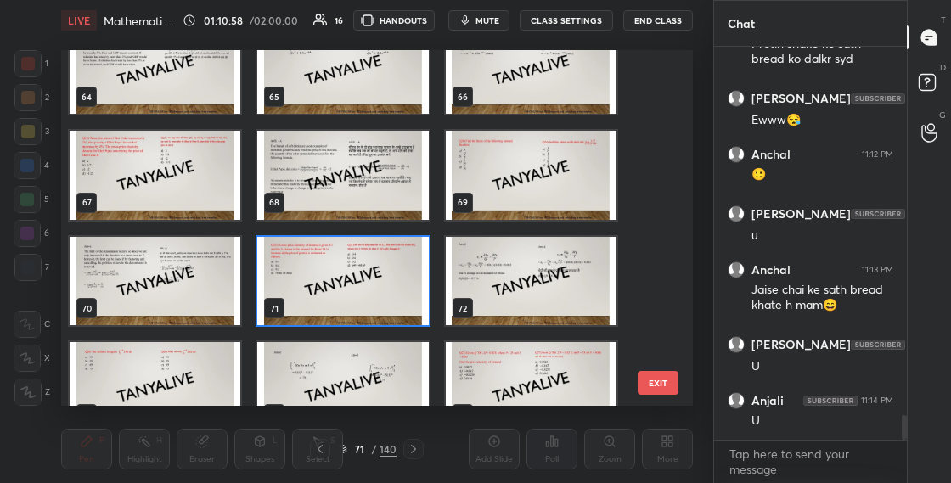
click at [401, 298] on img "grid" at bounding box center [342, 281] width 171 height 89
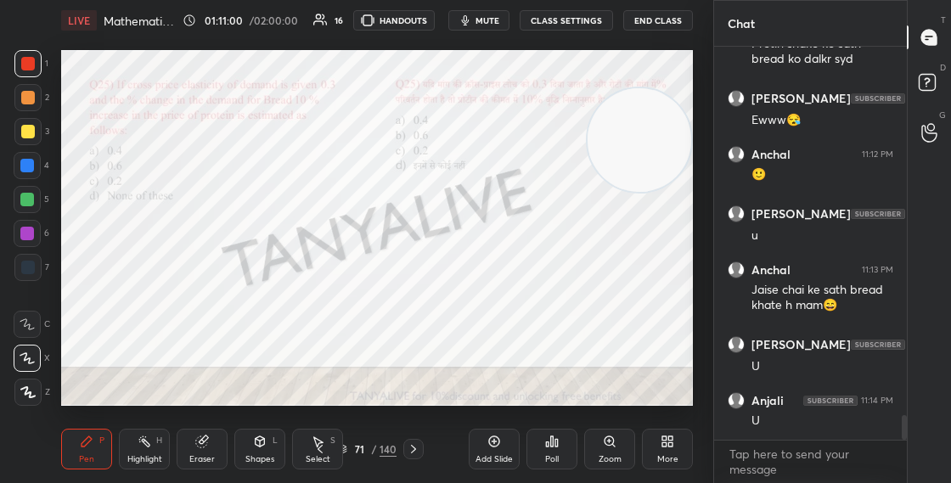
click at [540, 438] on div "Poll" at bounding box center [551, 449] width 51 height 41
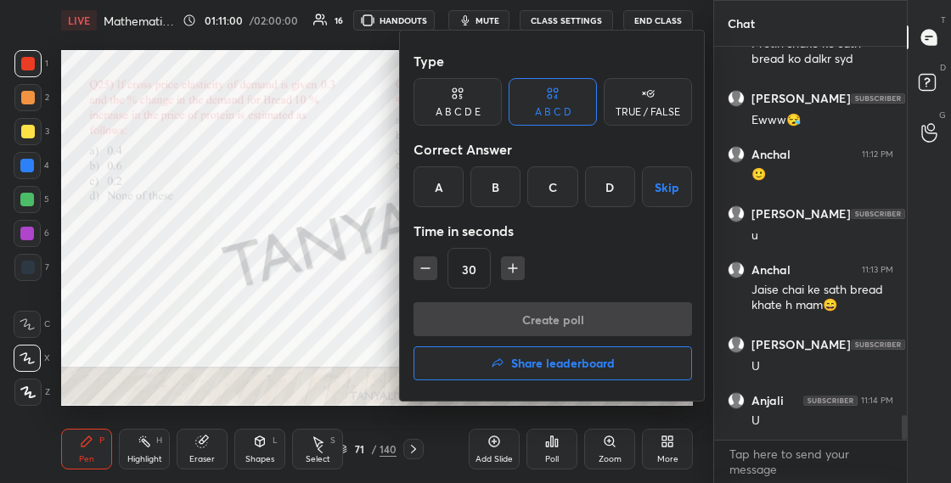
scroll to position [5837, 0]
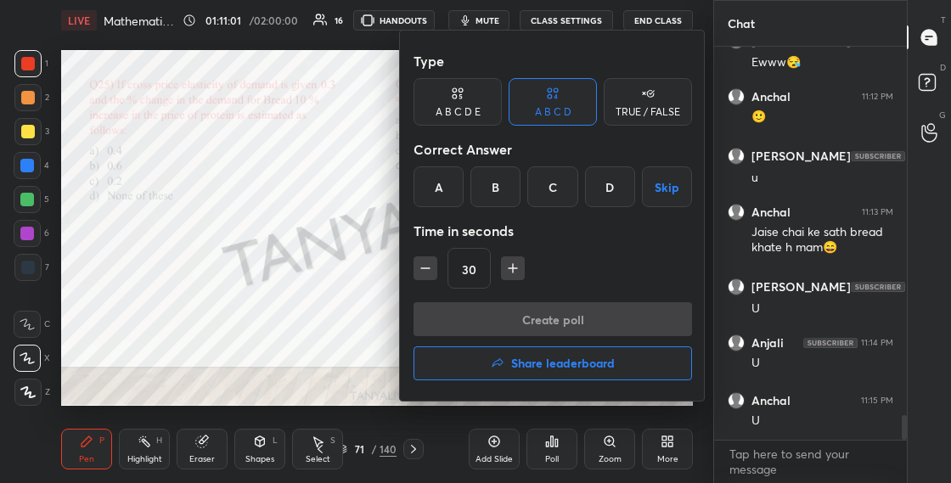
click at [613, 185] on div "D" at bounding box center [610, 186] width 50 height 41
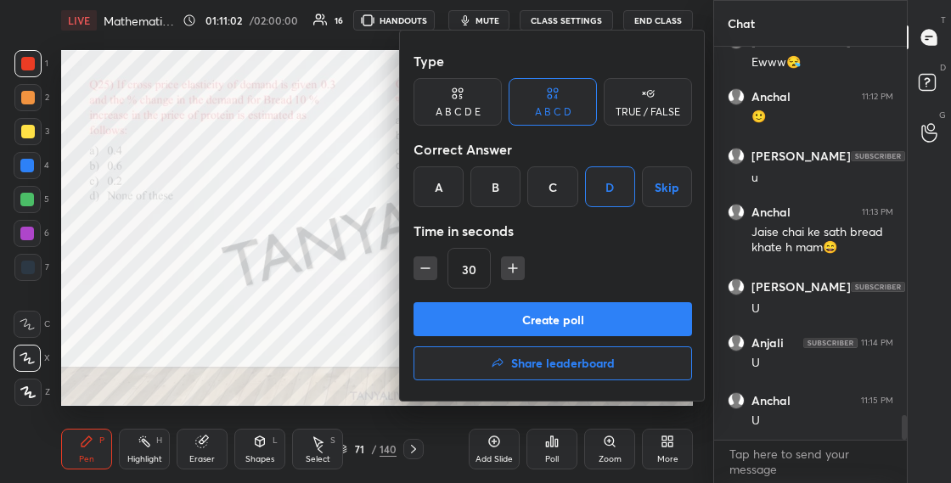
click at [577, 310] on button "Create poll" at bounding box center [552, 319] width 278 height 34
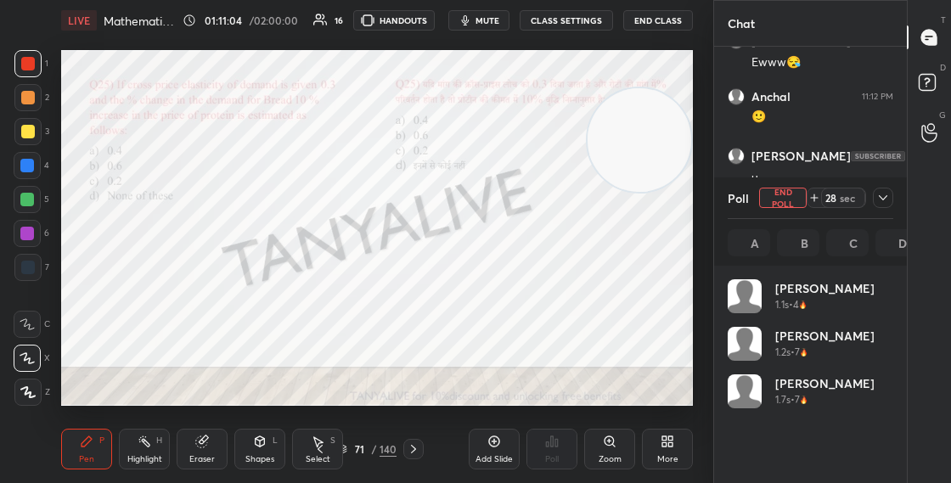
scroll to position [199, 160]
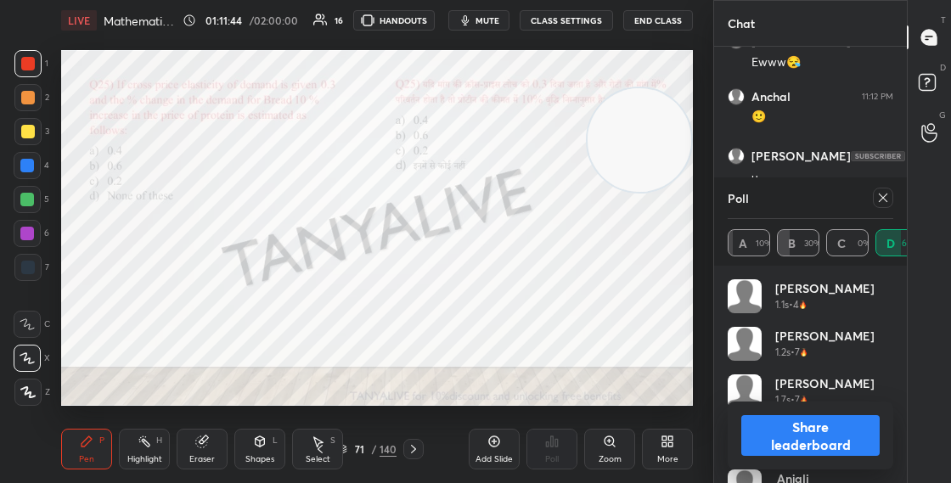
click at [773, 434] on button "Share leaderboard" at bounding box center [810, 435] width 138 height 41
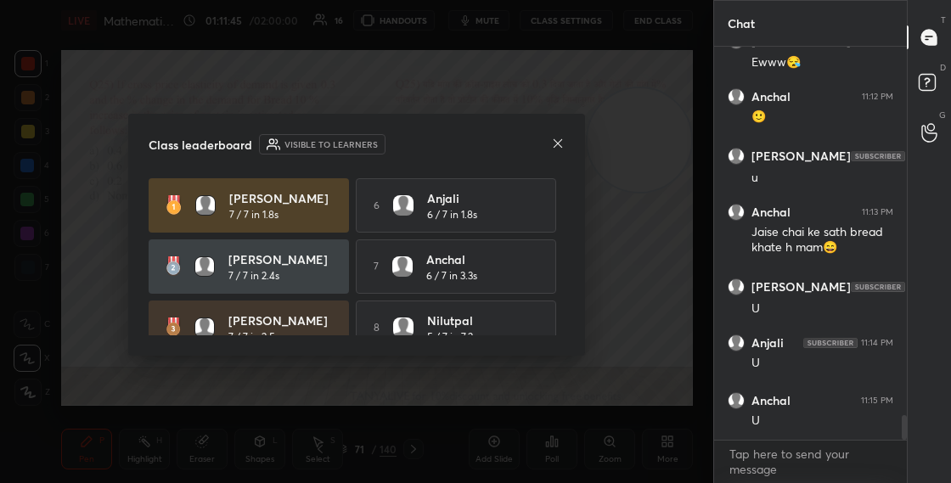
scroll to position [6, 6]
click at [560, 142] on icon at bounding box center [558, 144] width 14 height 14
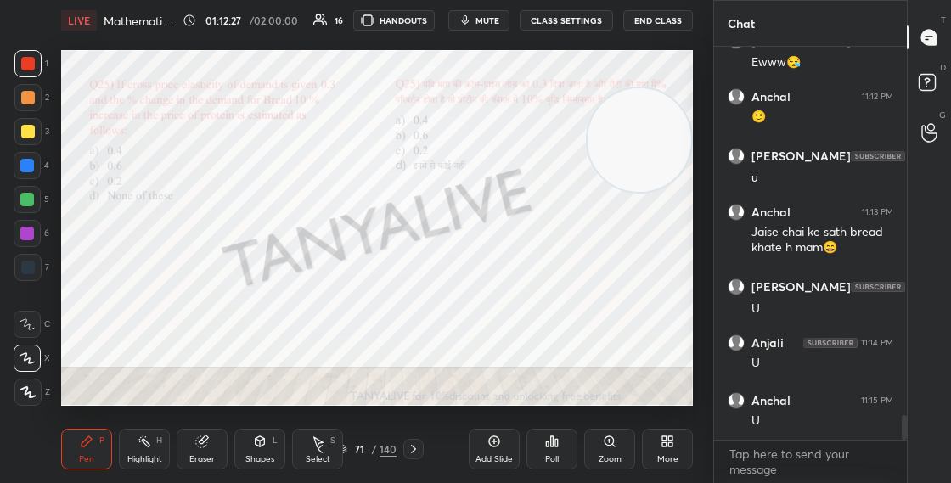
scroll to position [5895, 0]
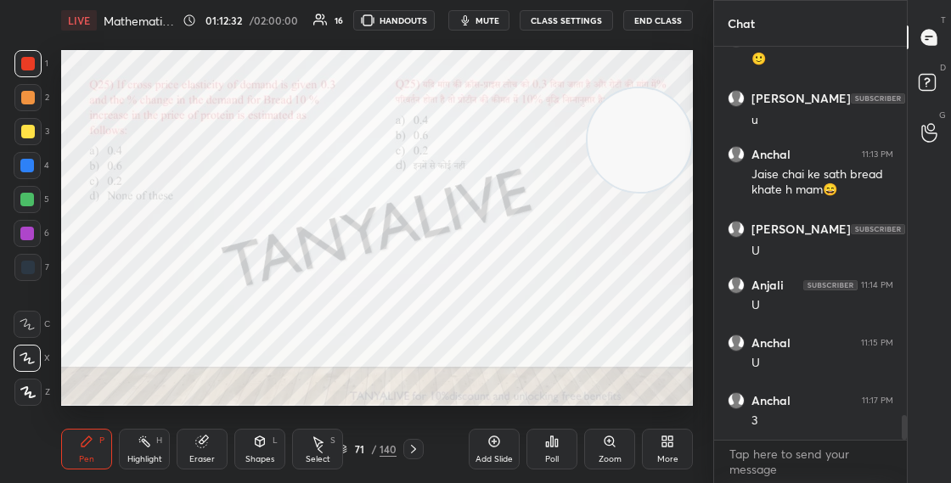
click at [245, 455] on div "Shapes" at bounding box center [259, 459] width 29 height 8
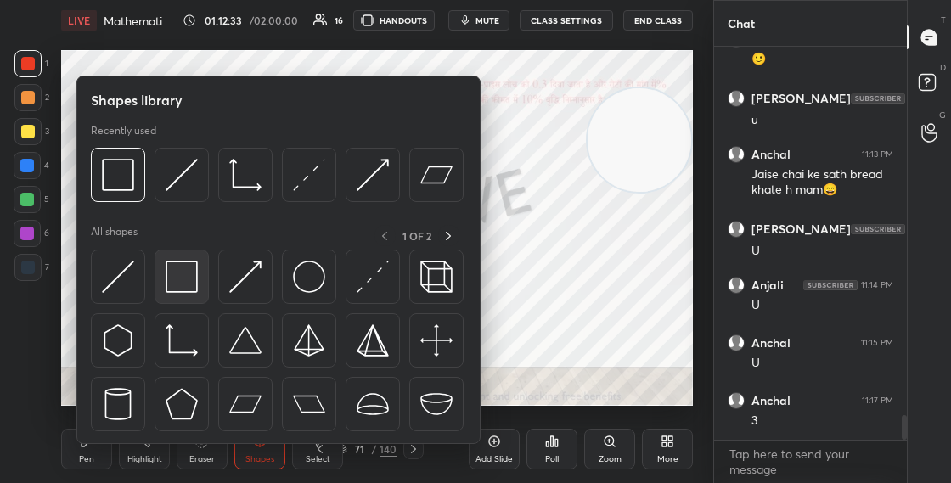
scroll to position [5953, 0]
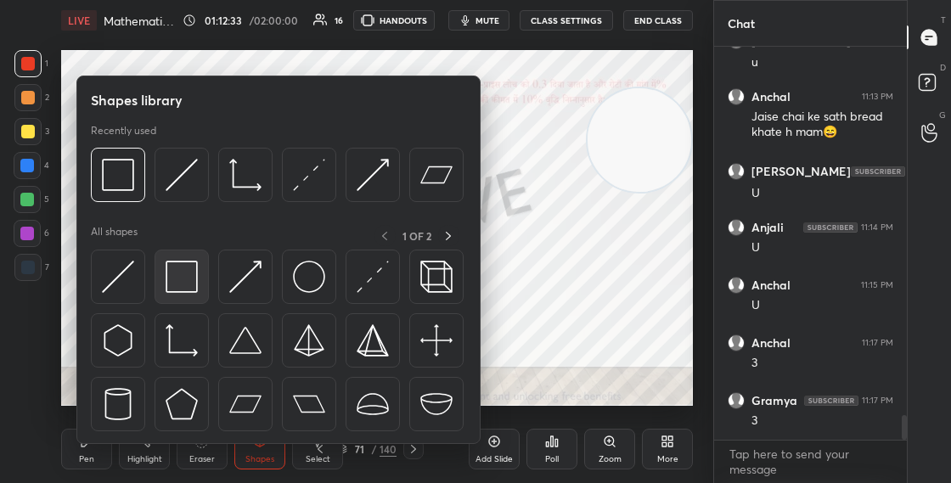
click at [201, 267] on div at bounding box center [182, 277] width 54 height 54
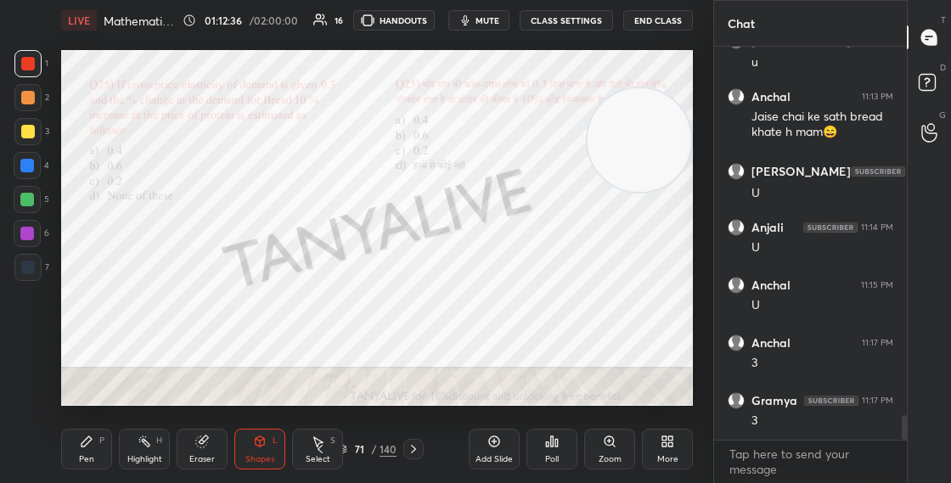
click at [409, 449] on icon at bounding box center [414, 449] width 14 height 14
click at [416, 450] on icon at bounding box center [414, 449] width 14 height 14
click at [97, 436] on div "Pen P" at bounding box center [86, 449] width 51 height 41
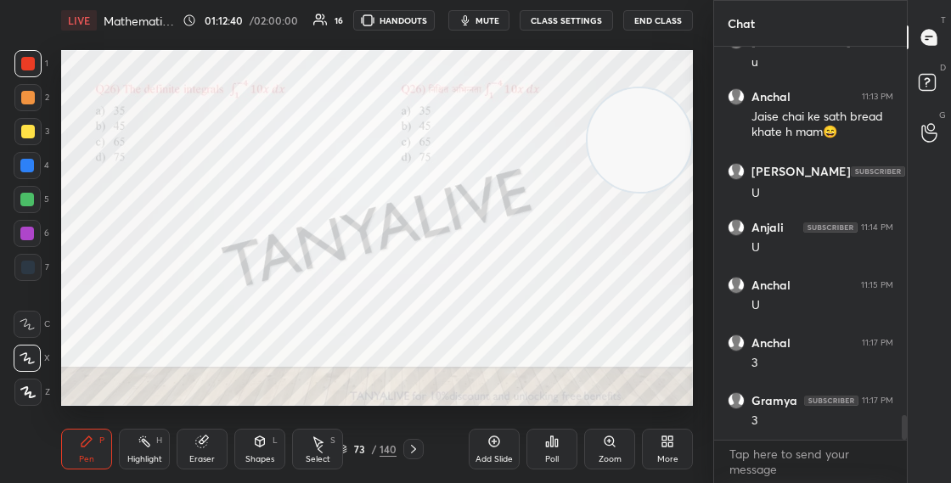
drag, startPoint x: 30, startPoint y: 168, endPoint x: 26, endPoint y: 155, distance: 14.0
click at [30, 167] on div at bounding box center [27, 166] width 14 height 14
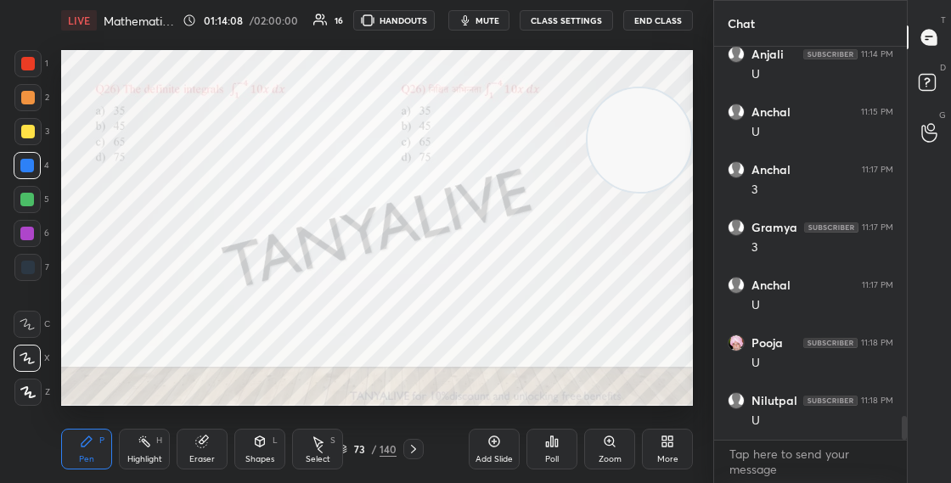
scroll to position [6184, 0]
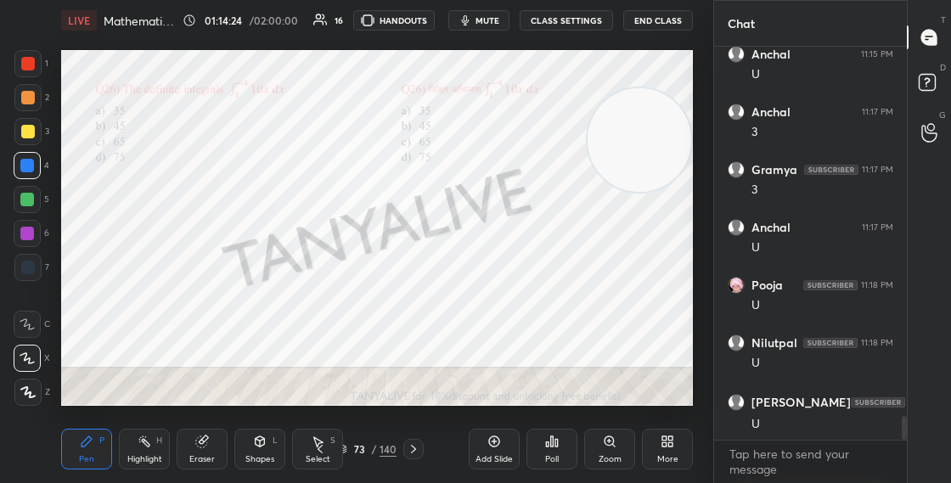
click at [346, 447] on icon at bounding box center [342, 449] width 10 height 10
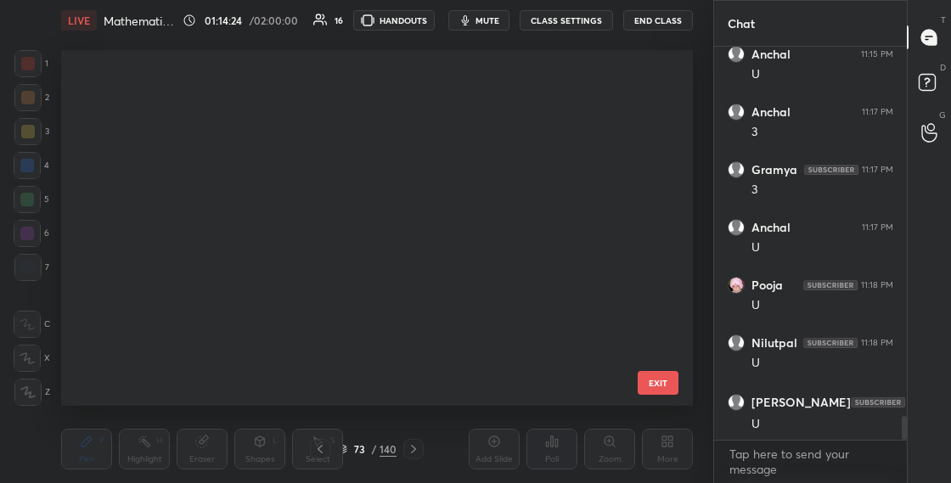
scroll to position [350, 623]
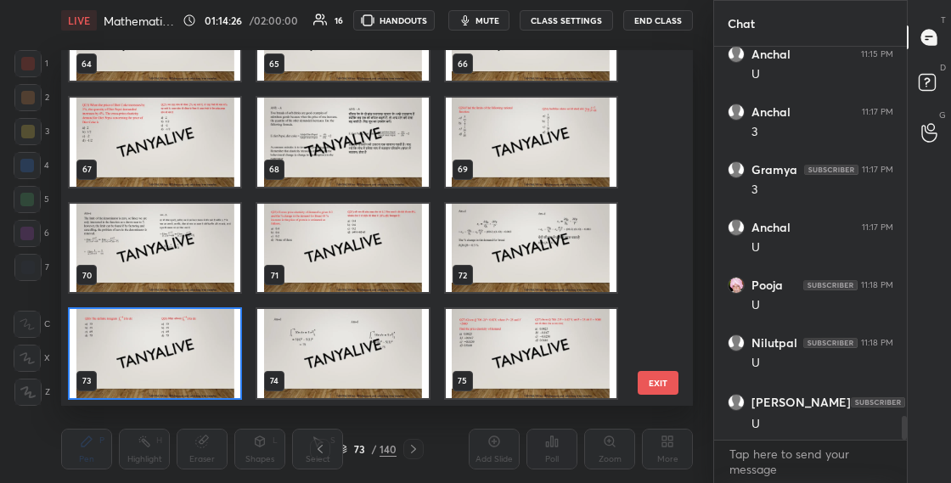
click at [199, 344] on img "grid" at bounding box center [155, 353] width 171 height 89
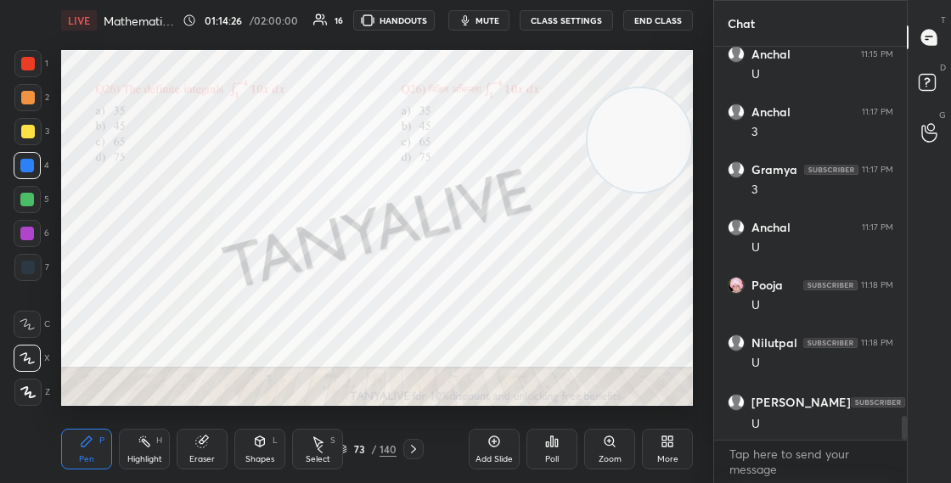
click at [200, 344] on img "grid" at bounding box center [155, 353] width 171 height 89
click at [555, 449] on div "Poll" at bounding box center [551, 449] width 51 height 41
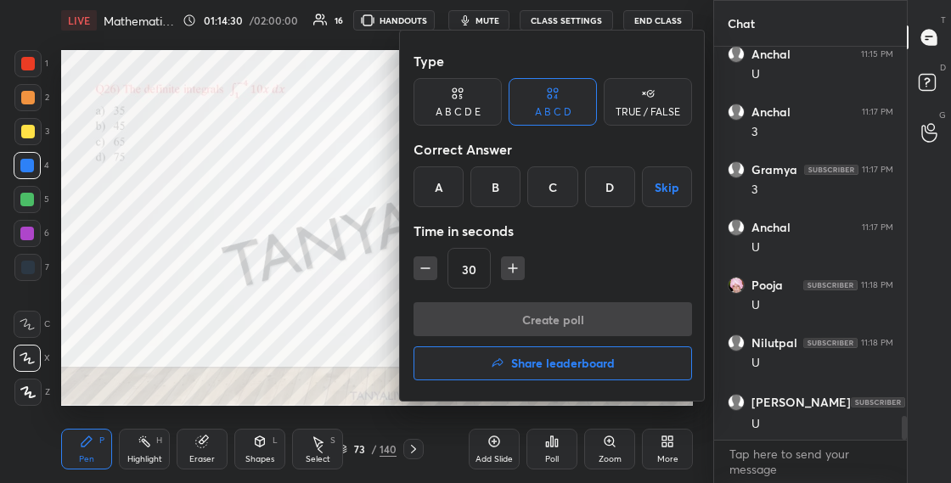
scroll to position [6257, 0]
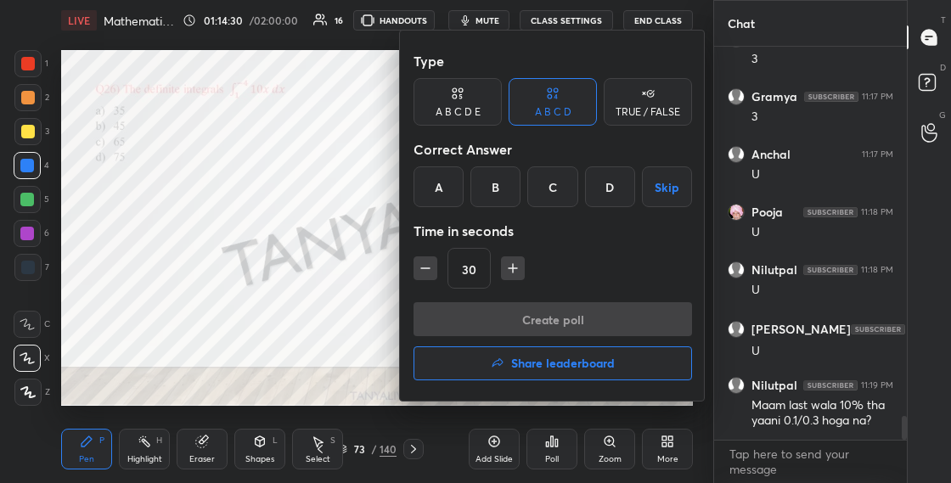
click at [619, 193] on div "D" at bounding box center [610, 186] width 50 height 41
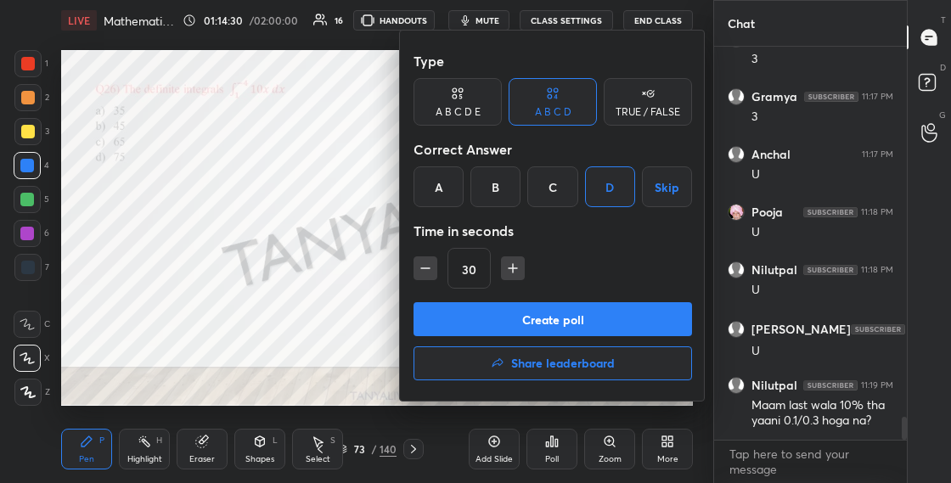
click at [573, 316] on button "Create poll" at bounding box center [552, 319] width 278 height 34
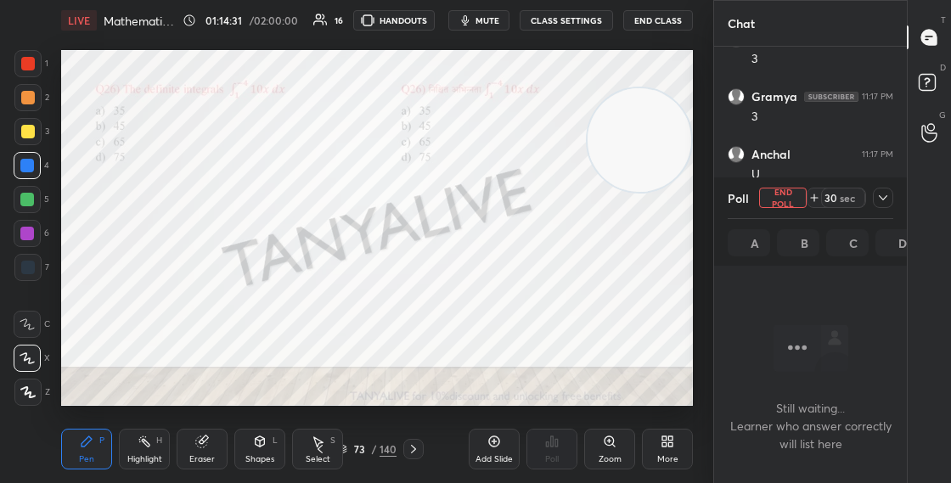
scroll to position [6, 6]
click at [889, 200] on icon at bounding box center [883, 198] width 14 height 14
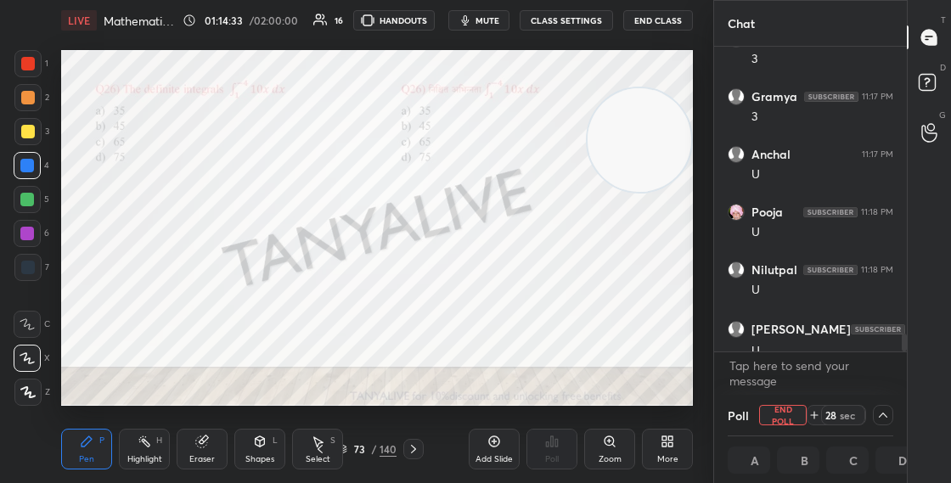
scroll to position [1, 6]
drag, startPoint x: 903, startPoint y: 346, endPoint x: 905, endPoint y: 366, distance: 19.6
click at [903, 371] on div "[PERSON_NAME] 11:15 PM U [GEOGRAPHIC_DATA] 11:17 PM 3 Gramya 11:17 PM 3 [PERSON…" at bounding box center [810, 221] width 193 height 348
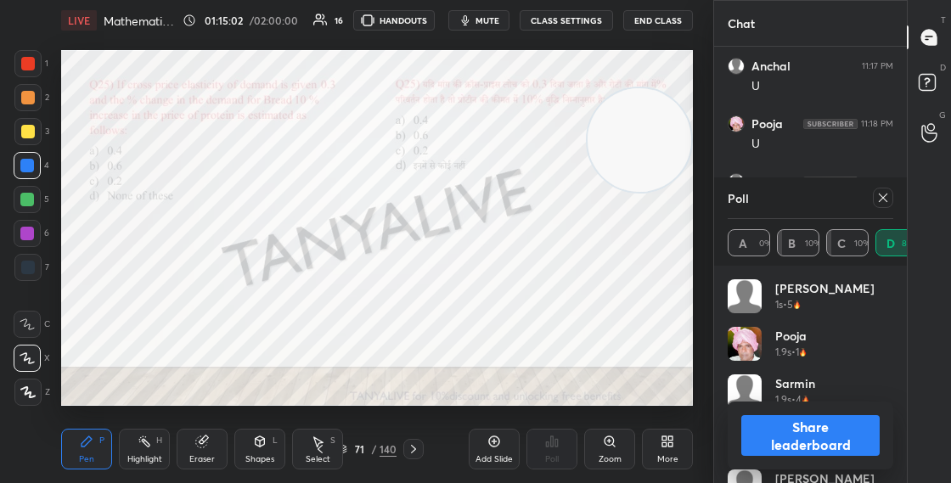
scroll to position [6403, 0]
click at [806, 434] on button "Share leaderboard" at bounding box center [810, 435] width 138 height 41
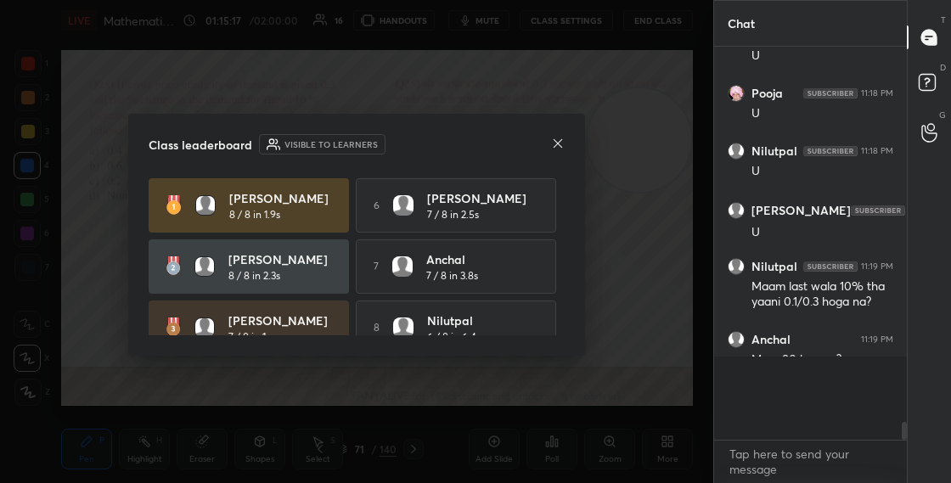
scroll to position [422, 188]
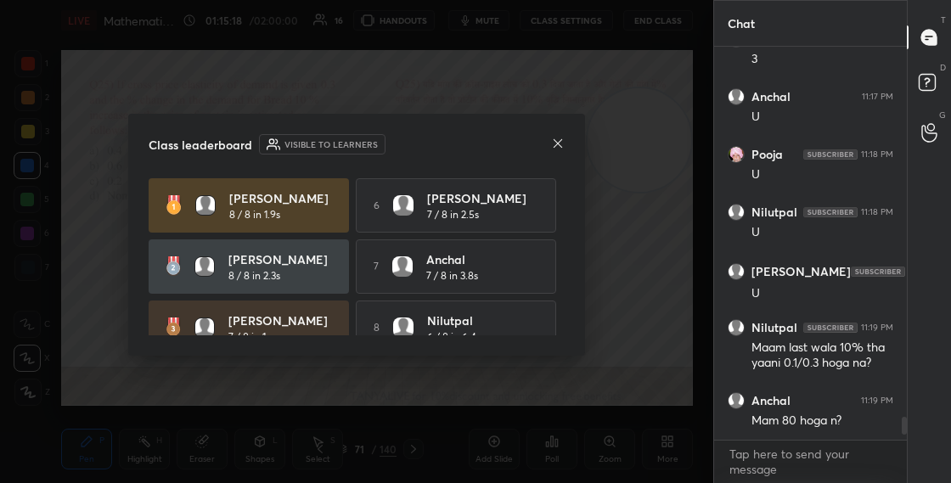
click at [557, 142] on icon at bounding box center [558, 144] width 14 height 14
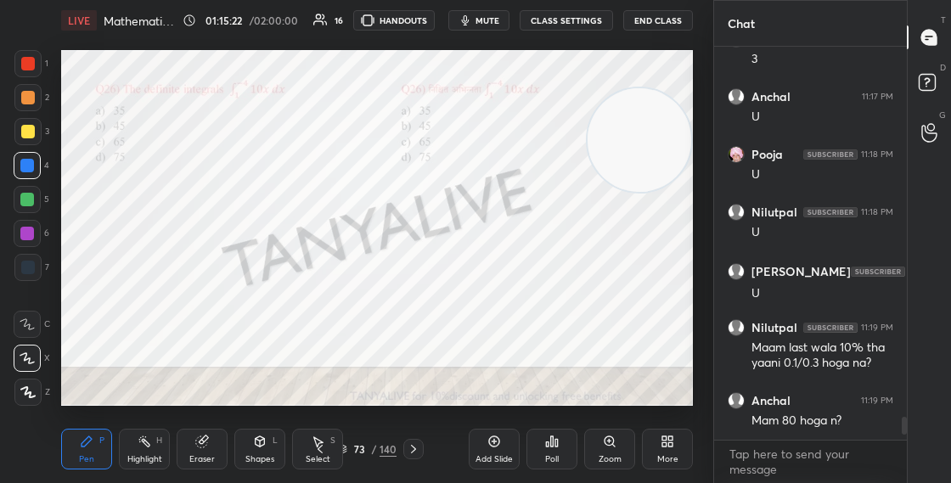
click at [416, 451] on icon at bounding box center [414, 449] width 14 height 14
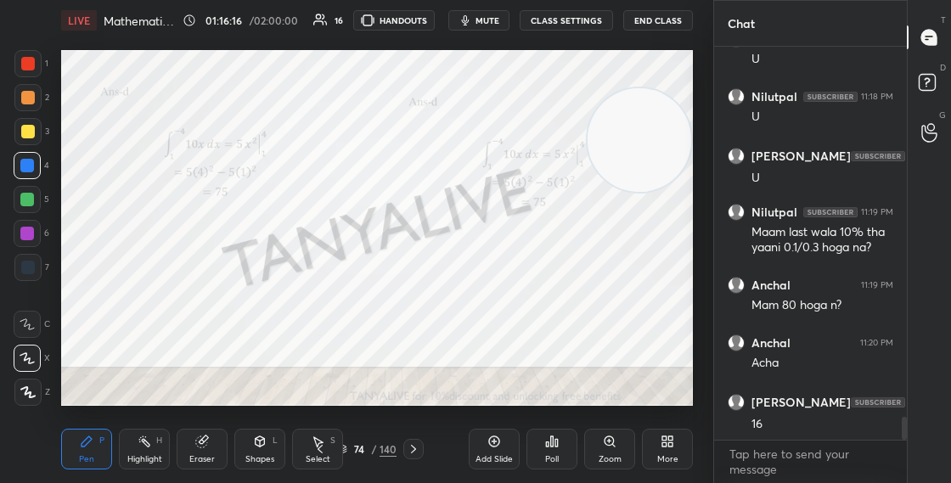
scroll to position [6488, 0]
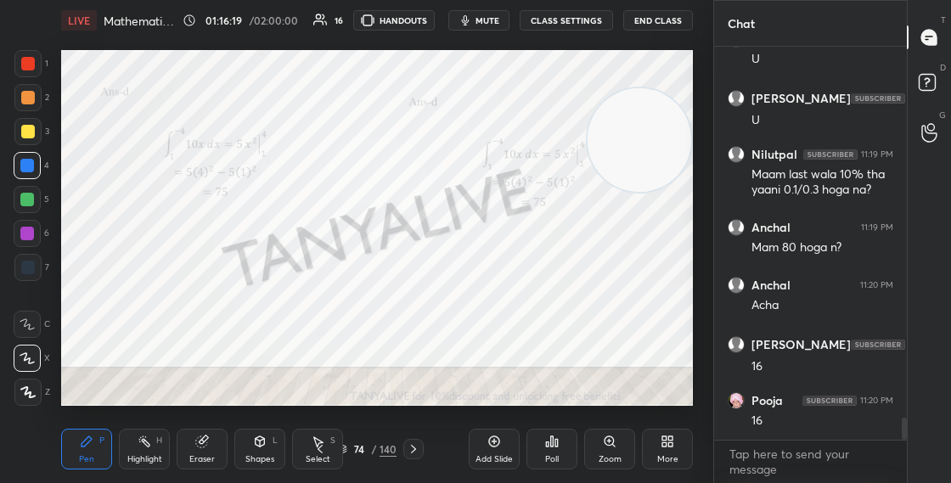
click at [215, 439] on div "Eraser" at bounding box center [202, 449] width 51 height 41
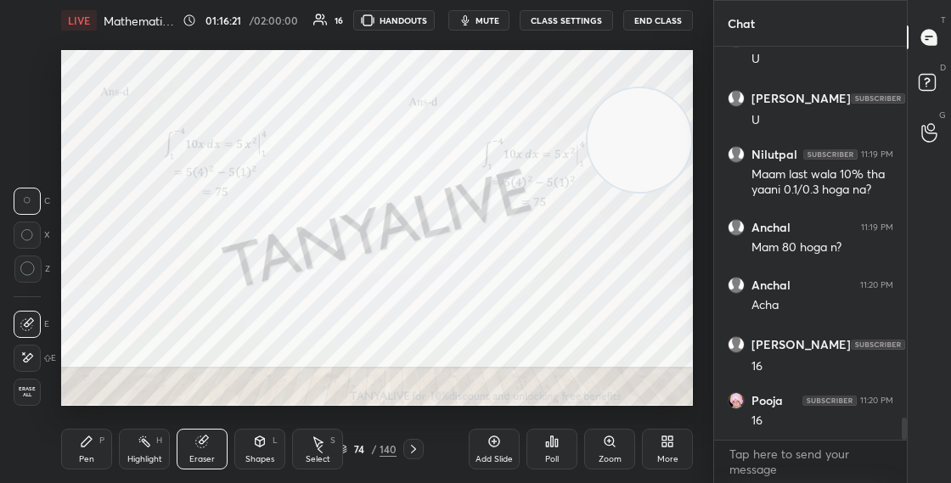
scroll to position [6545, 0]
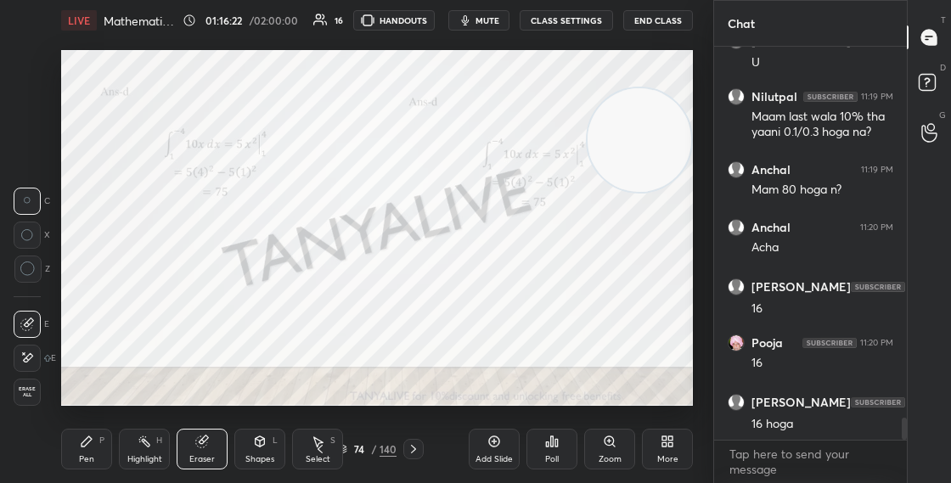
click at [104, 445] on div "P" at bounding box center [101, 440] width 5 height 8
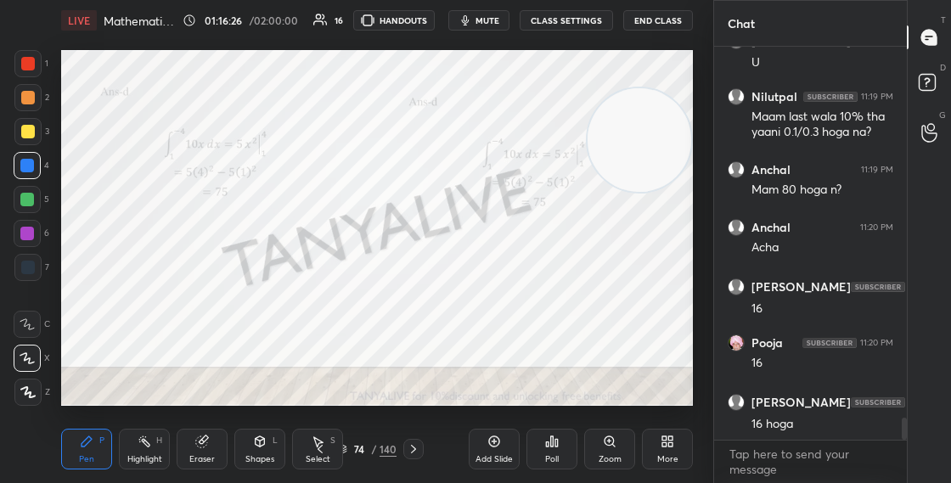
scroll to position [6603, 0]
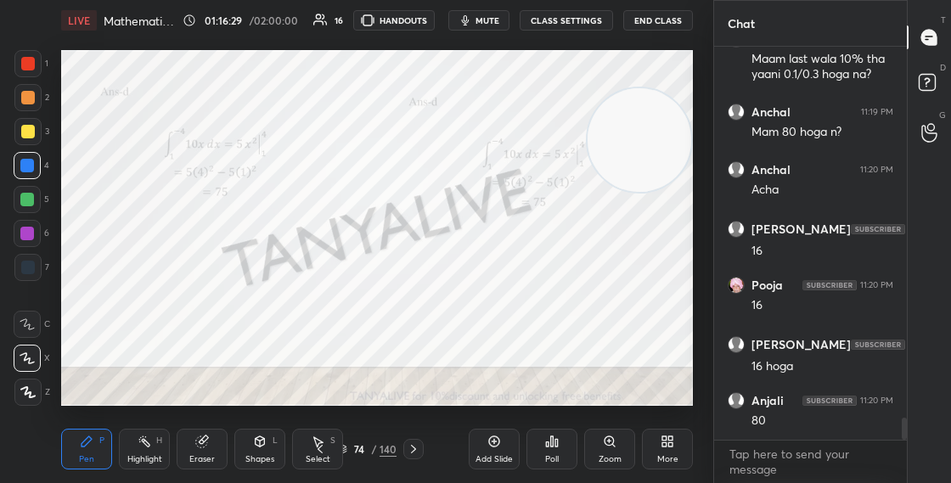
click at [351, 447] on div "74" at bounding box center [359, 449] width 17 height 10
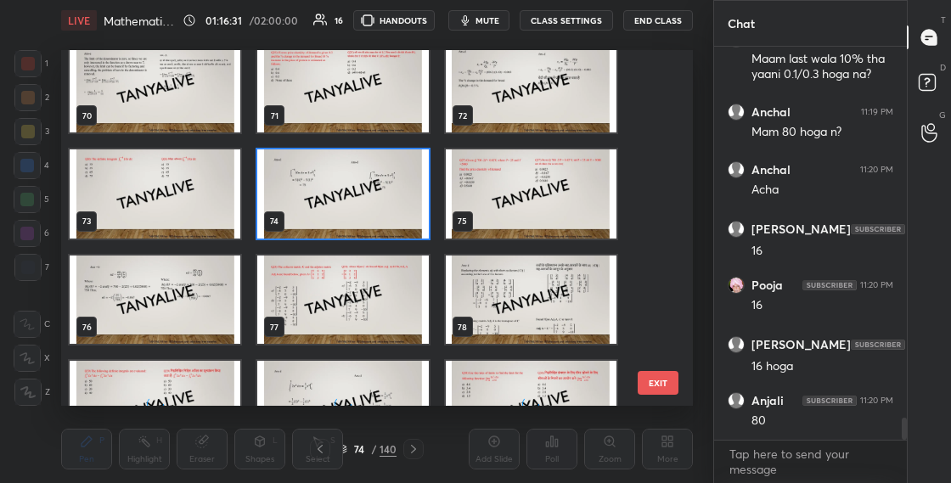
scroll to position [2446, 0]
click at [526, 211] on img "grid" at bounding box center [531, 193] width 171 height 89
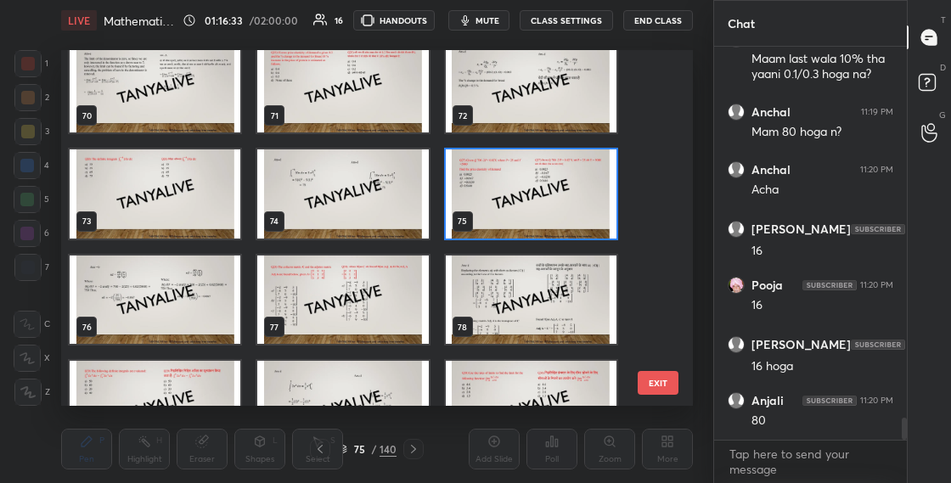
click at [527, 211] on img "grid" at bounding box center [531, 193] width 171 height 89
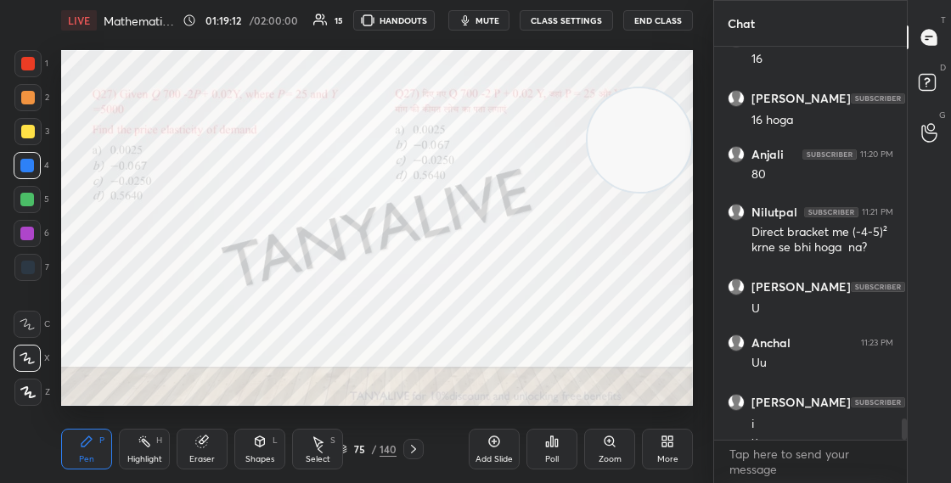
scroll to position [6866, 0]
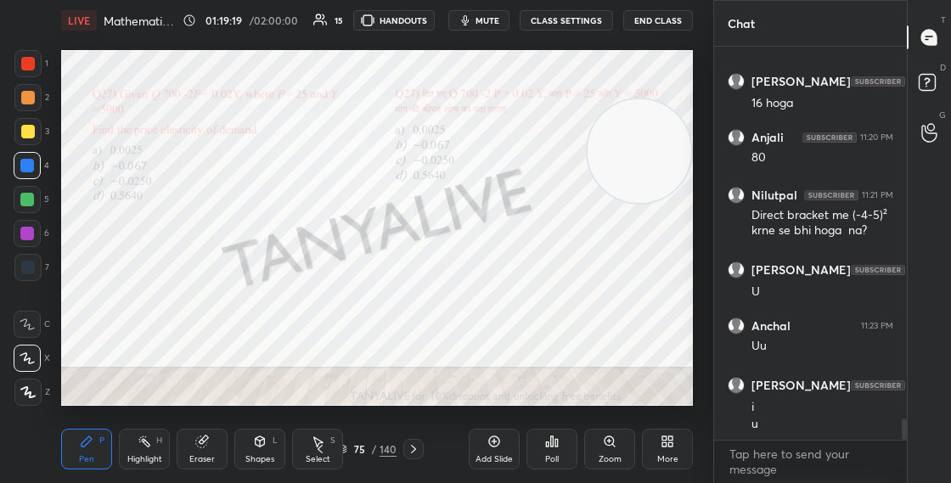
drag, startPoint x: 622, startPoint y: 127, endPoint x: 627, endPoint y: 164, distance: 37.6
click at [627, 164] on video at bounding box center [640, 151] width 104 height 104
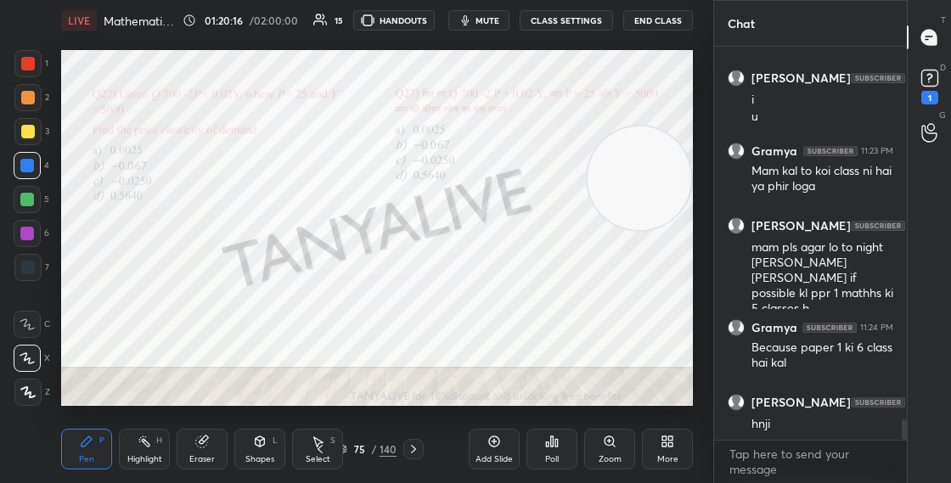
scroll to position [7247, 0]
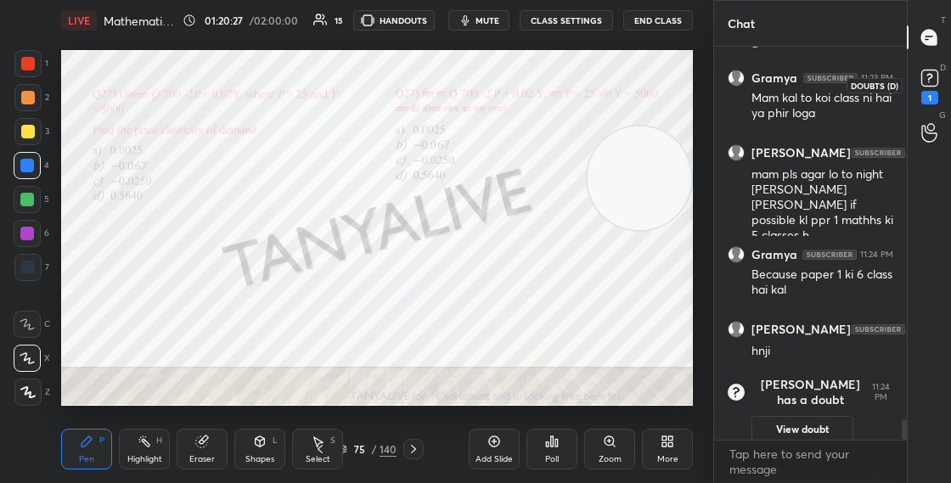
click at [925, 76] on rect at bounding box center [929, 78] width 16 height 16
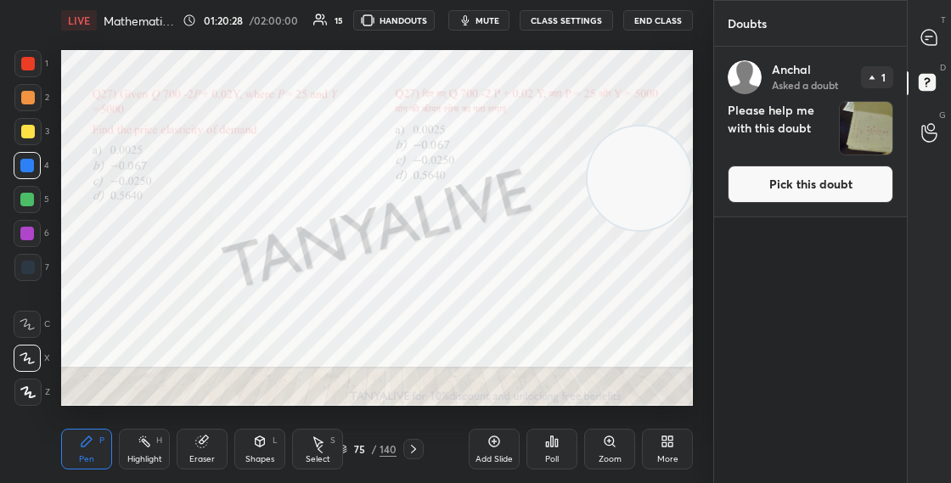
click at [844, 172] on button "Pick this doubt" at bounding box center [811, 184] width 166 height 37
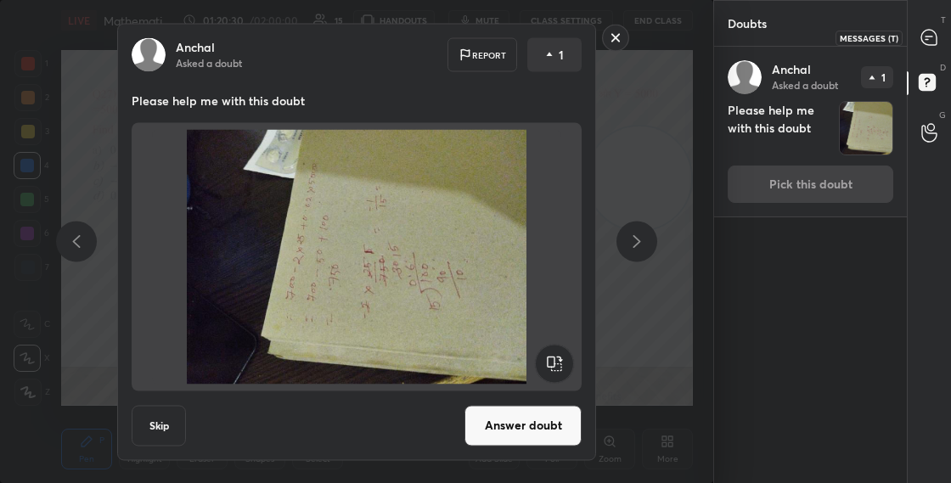
click at [929, 43] on icon at bounding box center [928, 37] width 15 height 15
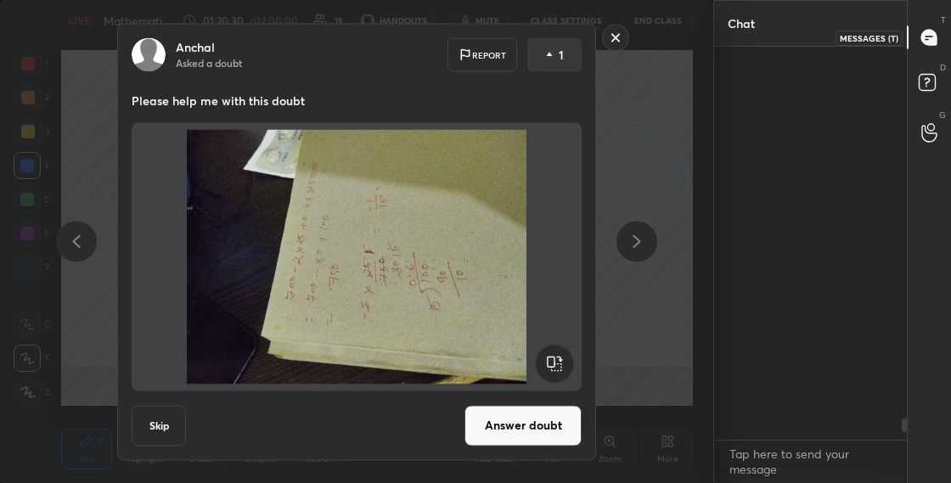
scroll to position [388, 188]
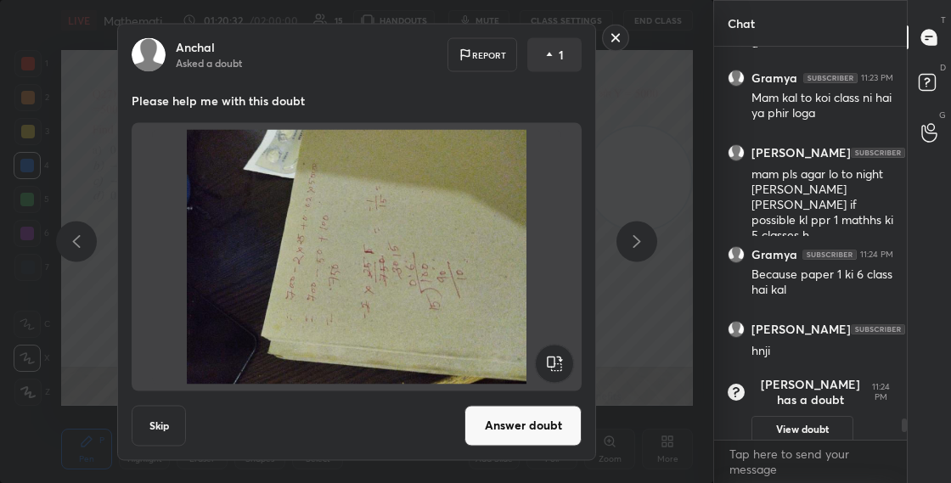
click at [609, 42] on rect at bounding box center [616, 38] width 26 height 26
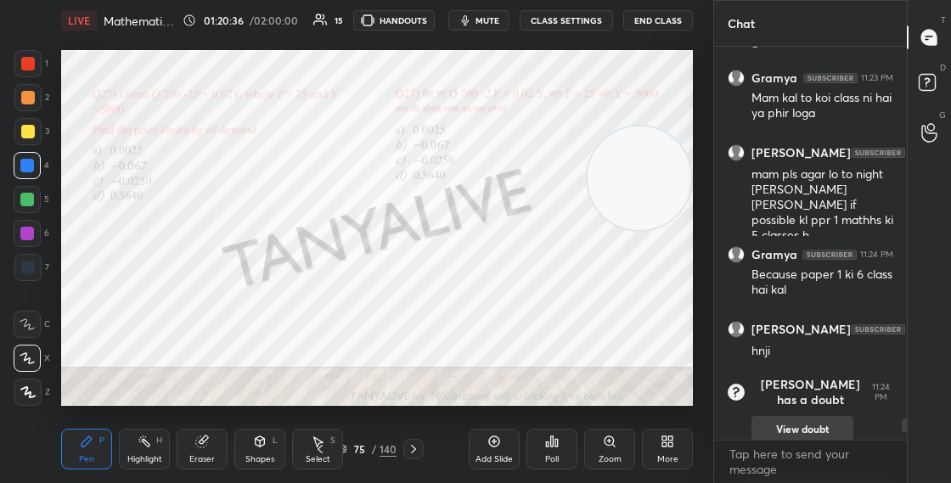
click at [809, 417] on button "View doubt" at bounding box center [802, 429] width 102 height 27
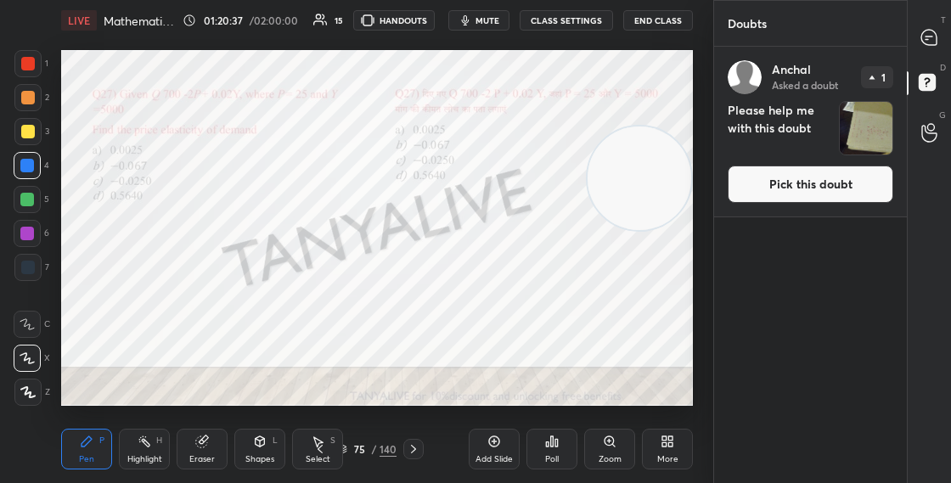
click at [748, 183] on button "Pick this doubt" at bounding box center [811, 184] width 166 height 37
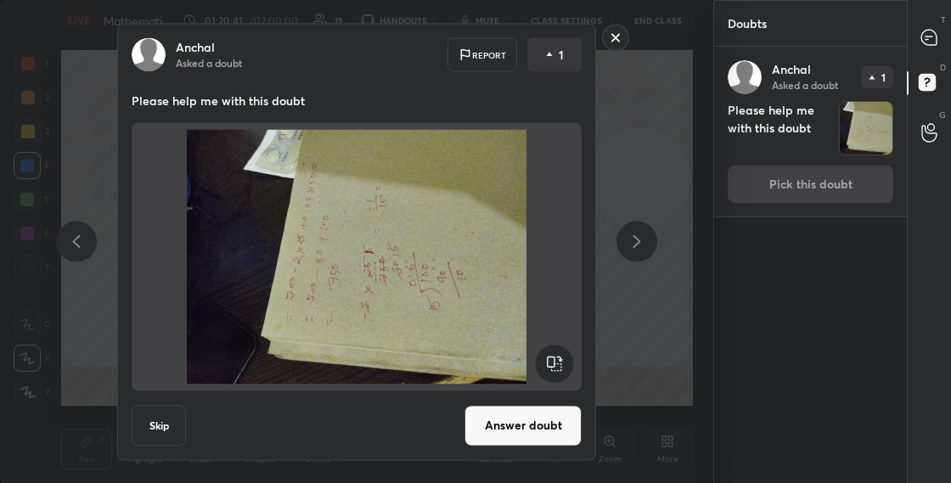
click at [561, 359] on rect at bounding box center [554, 363] width 38 height 38
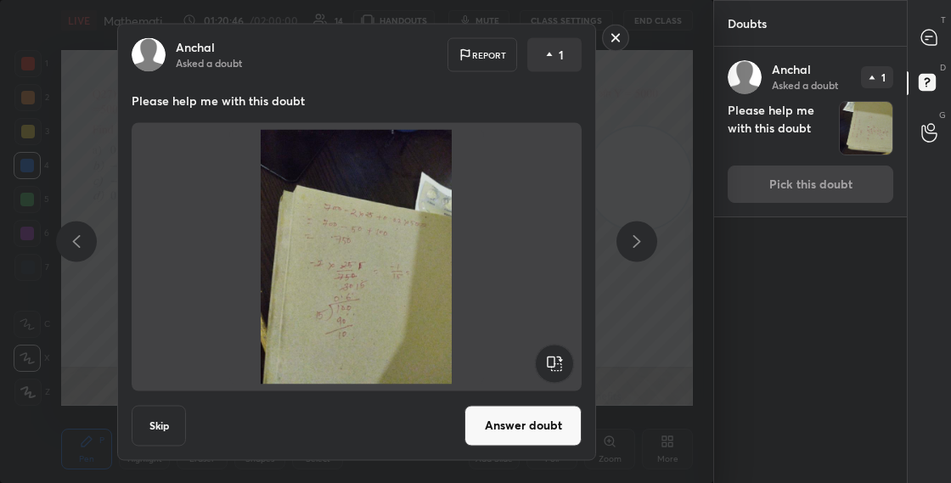
click at [615, 34] on rect at bounding box center [616, 38] width 26 height 26
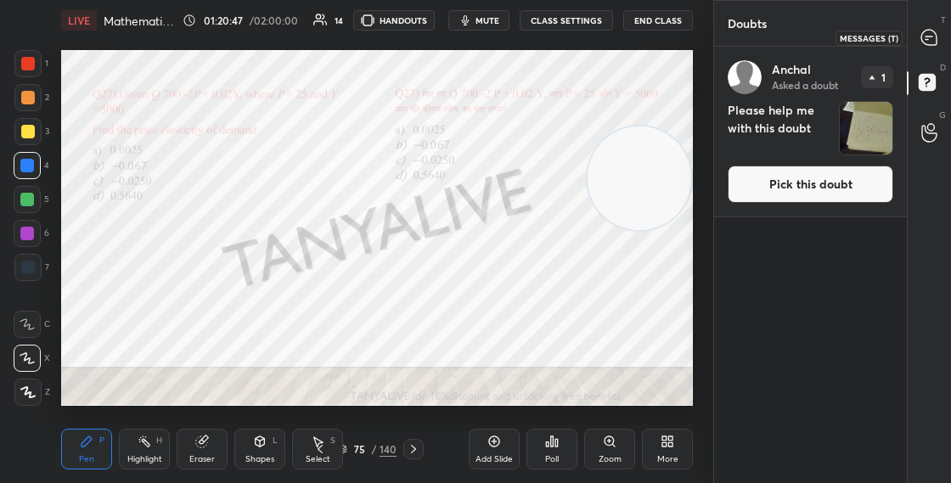
click at [931, 42] on icon at bounding box center [928, 37] width 15 height 15
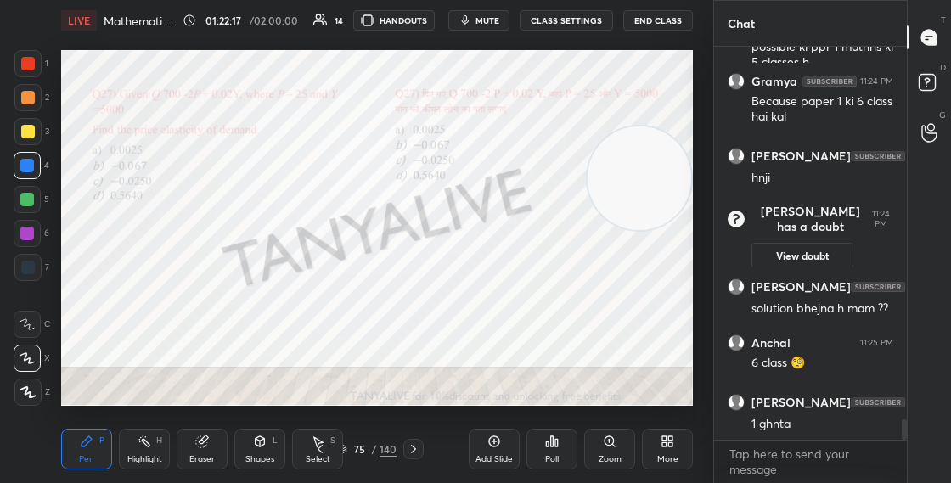
scroll to position [7046, 0]
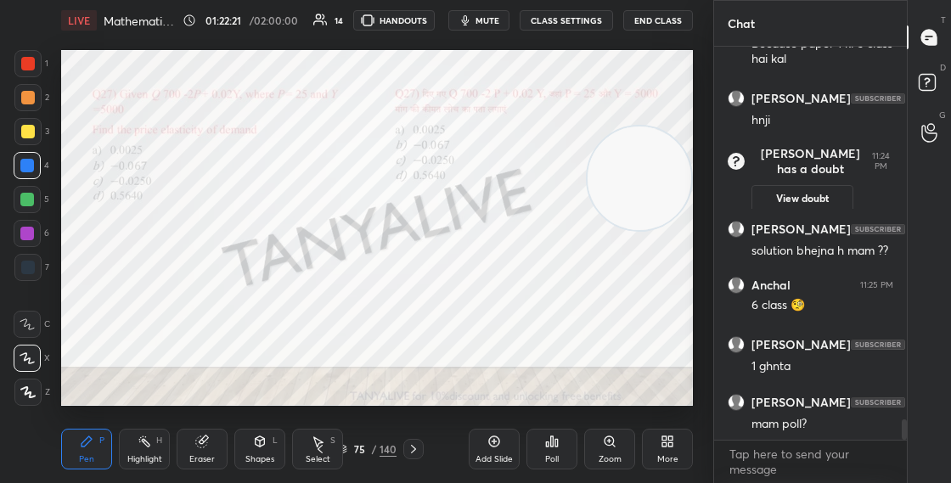
click at [350, 447] on div "75 / 140" at bounding box center [366, 449] width 59 height 15
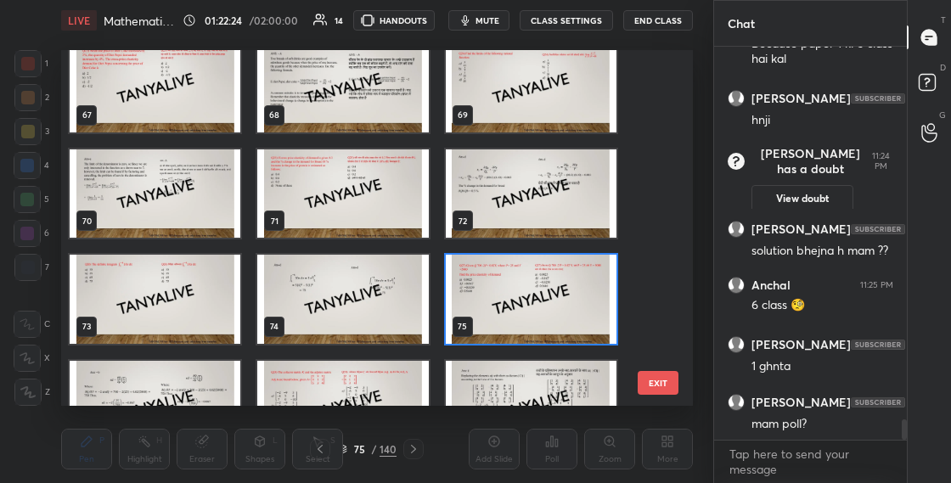
scroll to position [2384, 0]
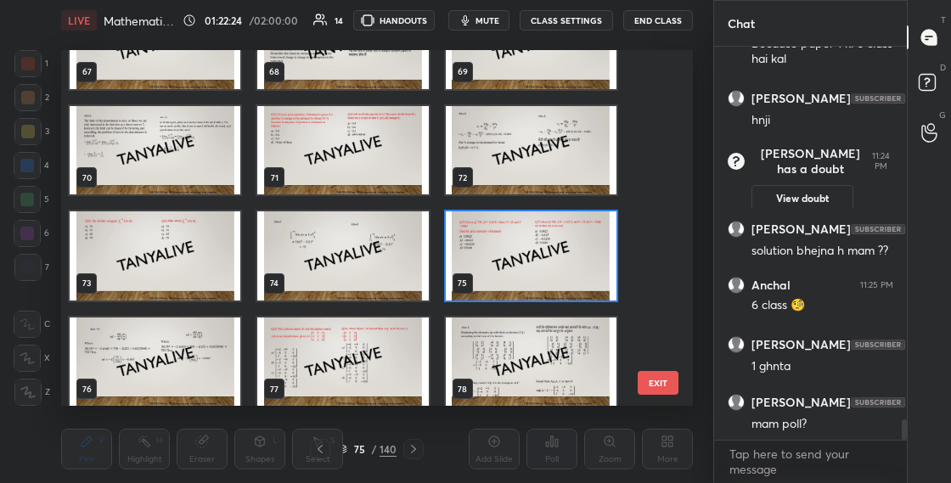
click at [573, 267] on img "grid" at bounding box center [531, 255] width 171 height 89
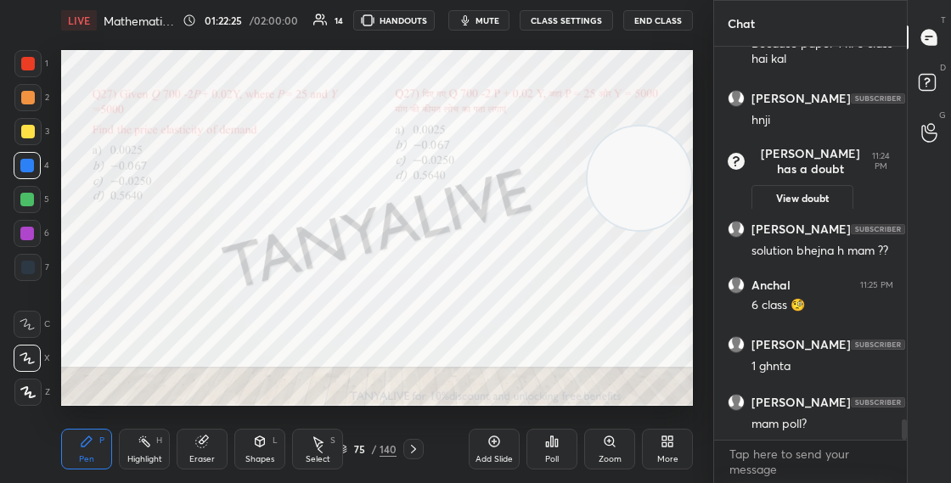
click at [573, 267] on img "grid" at bounding box center [531, 255] width 171 height 89
click at [348, 448] on div "75 / 140" at bounding box center [366, 449] width 59 height 15
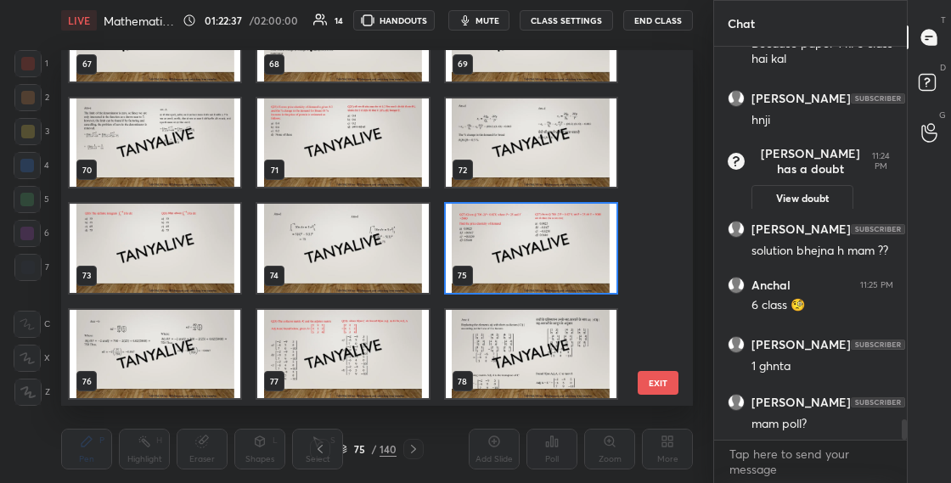
scroll to position [2410, 0]
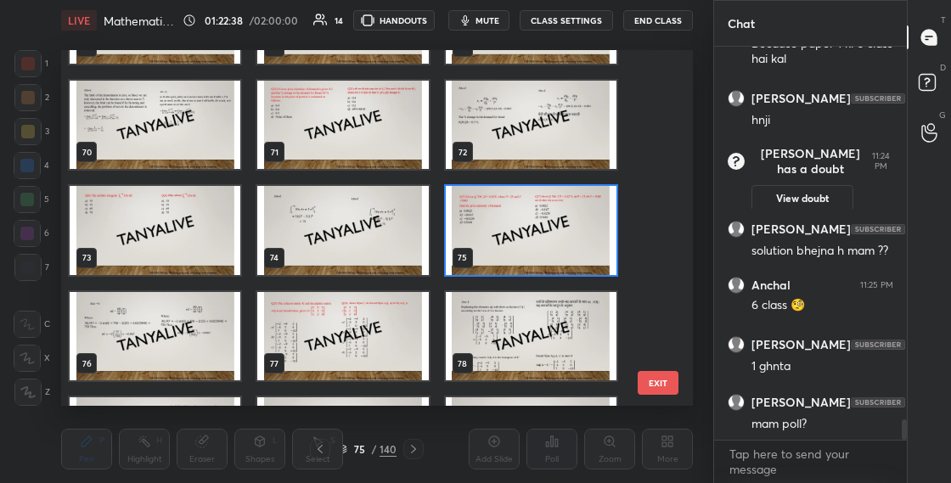
click at [537, 235] on img "grid" at bounding box center [531, 230] width 171 height 89
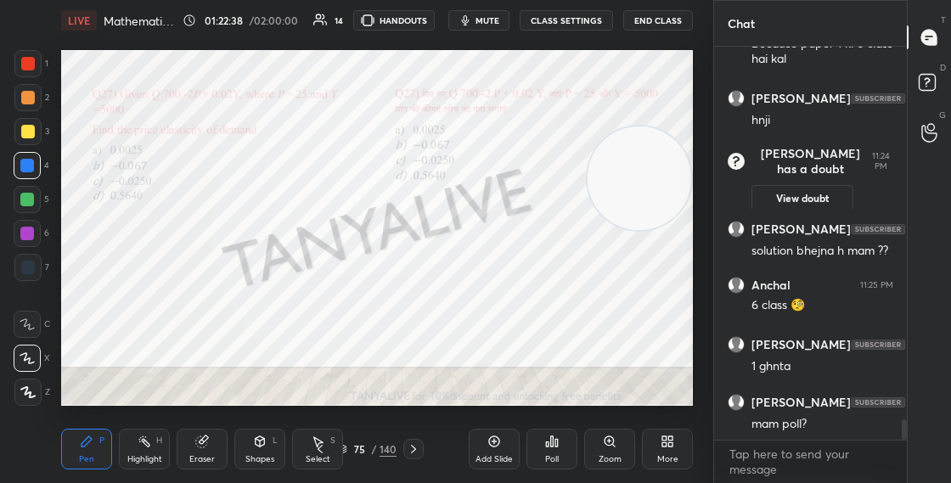
click at [537, 235] on img "grid" at bounding box center [531, 230] width 171 height 89
click at [547, 447] on icon at bounding box center [552, 442] width 14 height 14
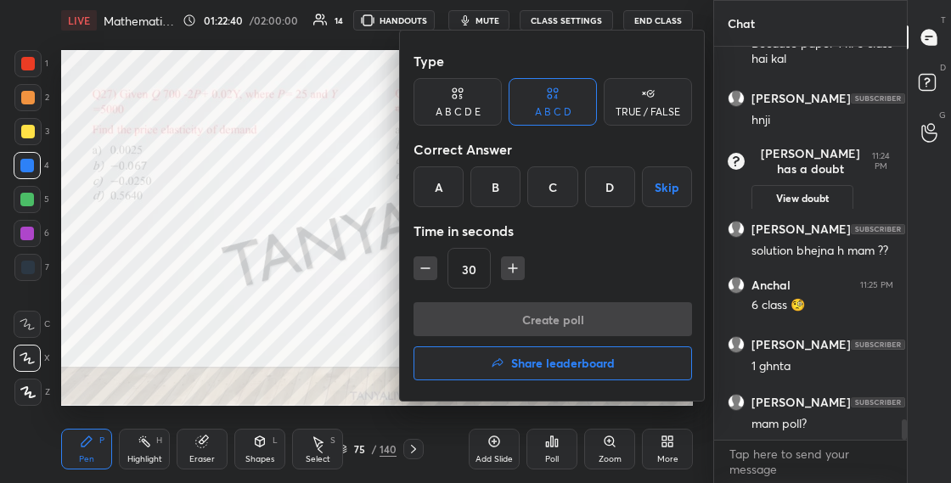
click at [504, 177] on div "B" at bounding box center [495, 186] width 50 height 41
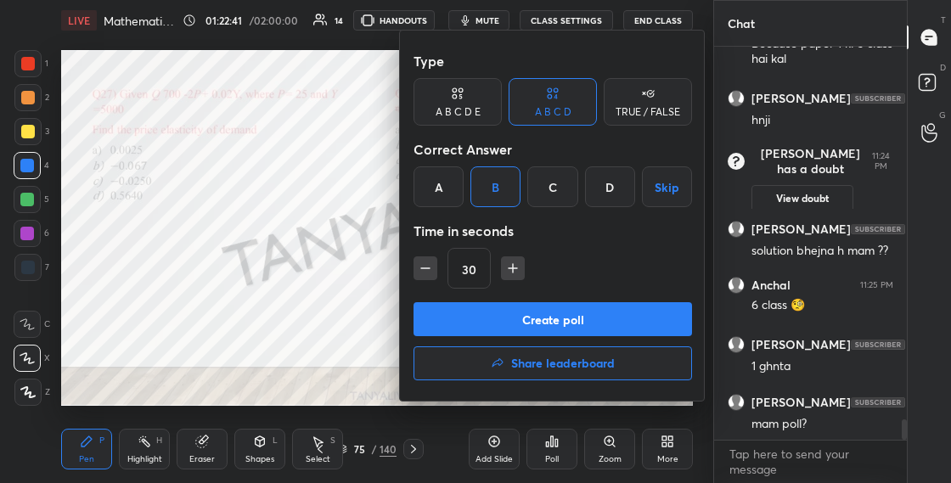
click at [508, 317] on button "Create poll" at bounding box center [552, 319] width 278 height 34
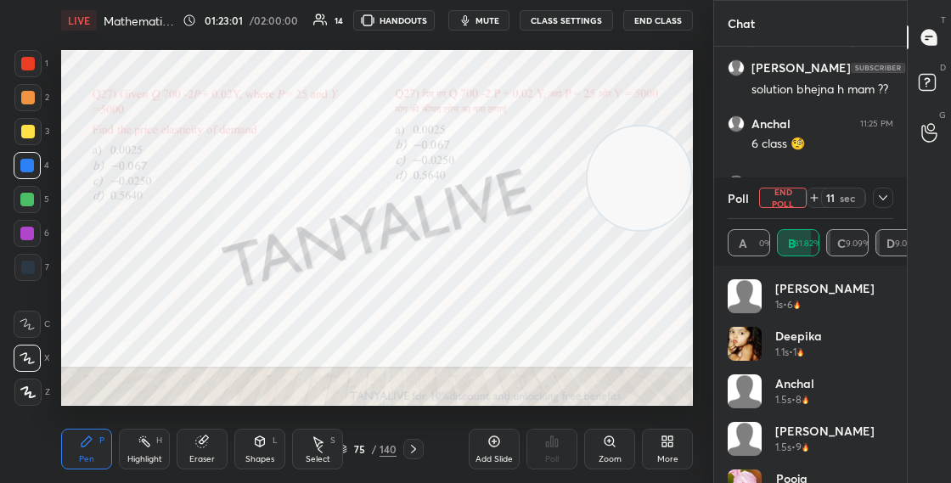
scroll to position [7294, 0]
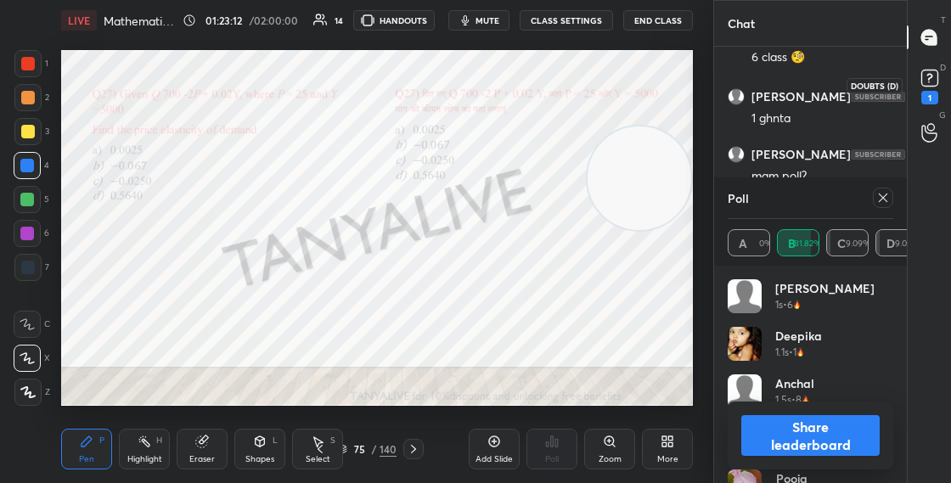
click at [930, 78] on icon at bounding box center [929, 77] width 6 height 7
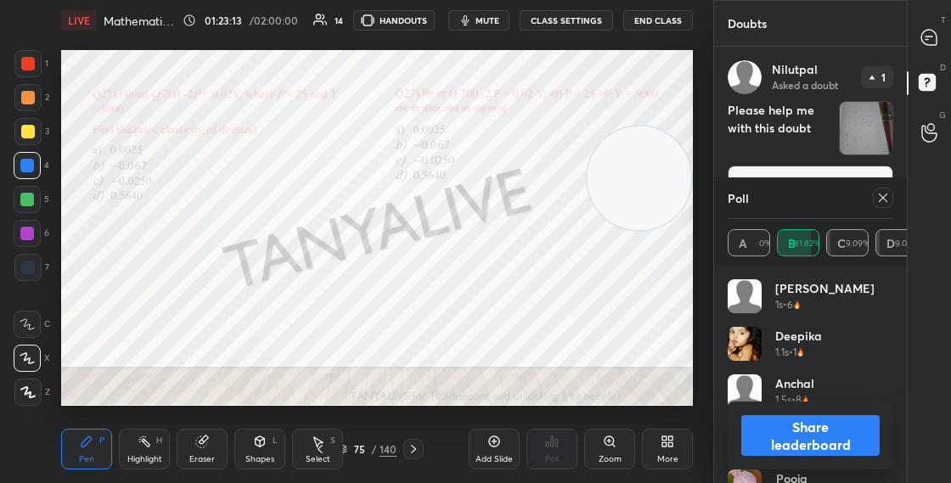
click at [785, 437] on button "Share leaderboard" at bounding box center [810, 435] width 138 height 41
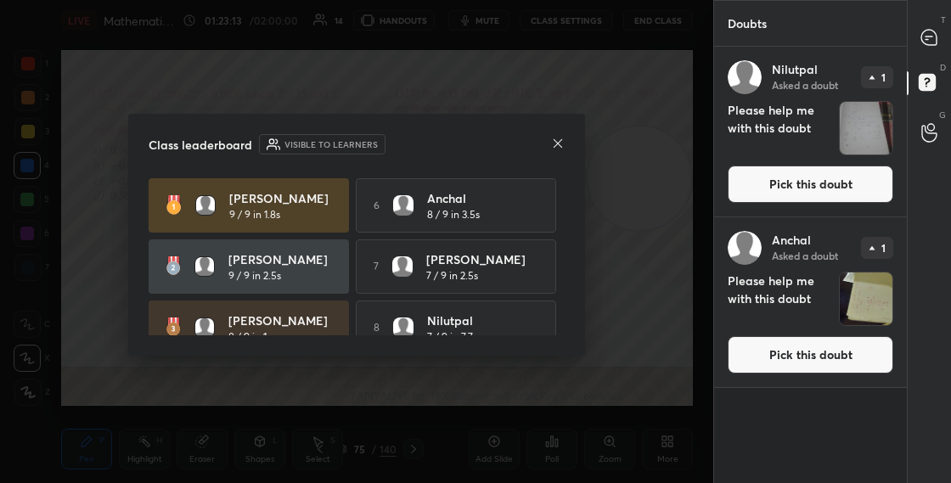
scroll to position [5, 6]
click at [562, 145] on icon at bounding box center [558, 144] width 14 height 14
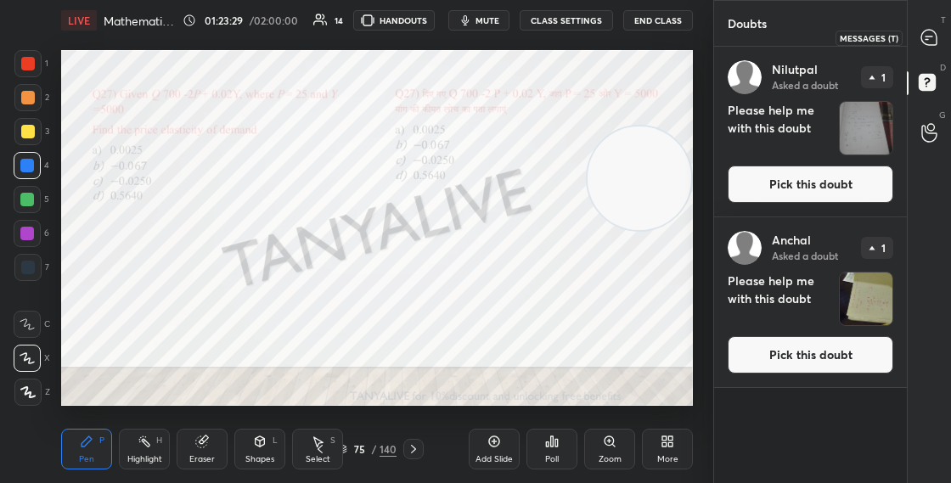
click at [928, 41] on icon at bounding box center [928, 37] width 15 height 15
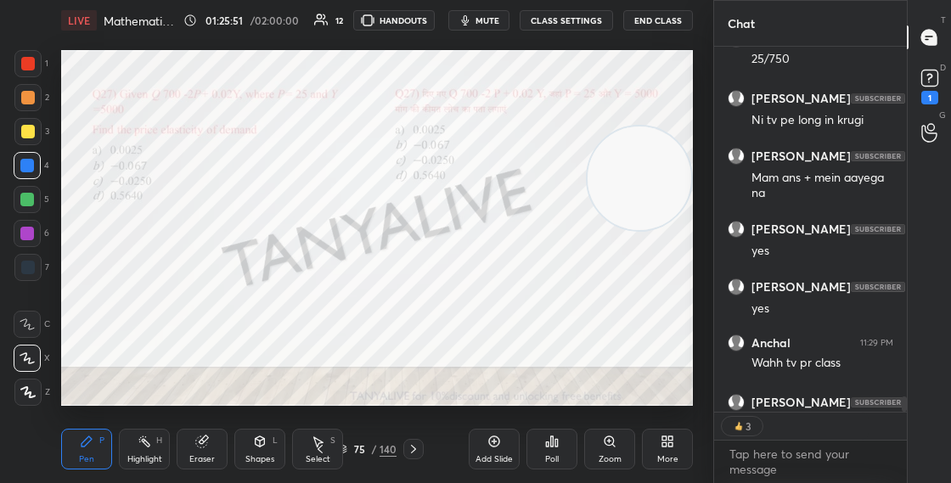
scroll to position [8407, 0]
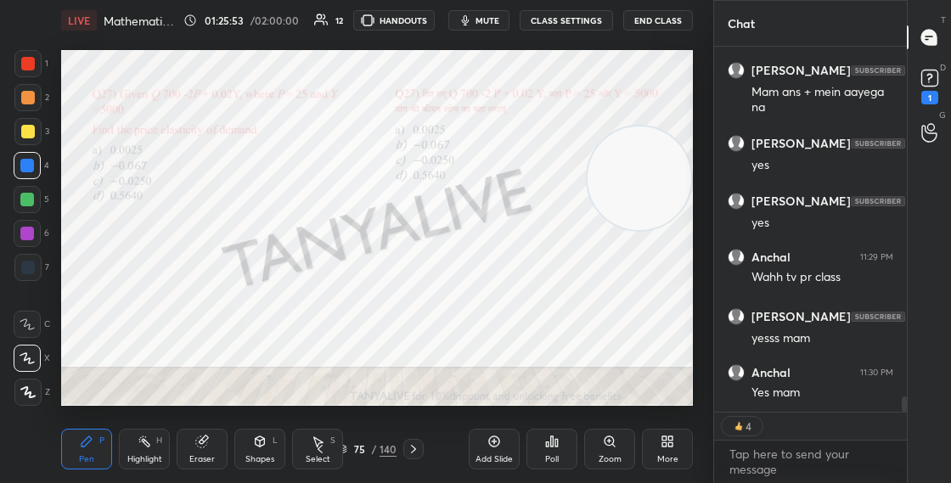
click at [346, 447] on icon at bounding box center [342, 449] width 10 height 10
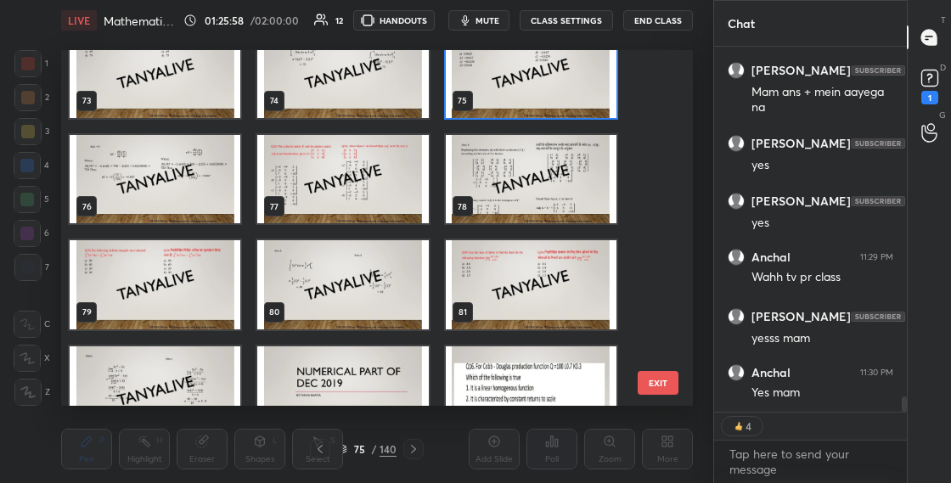
scroll to position [2570, 0]
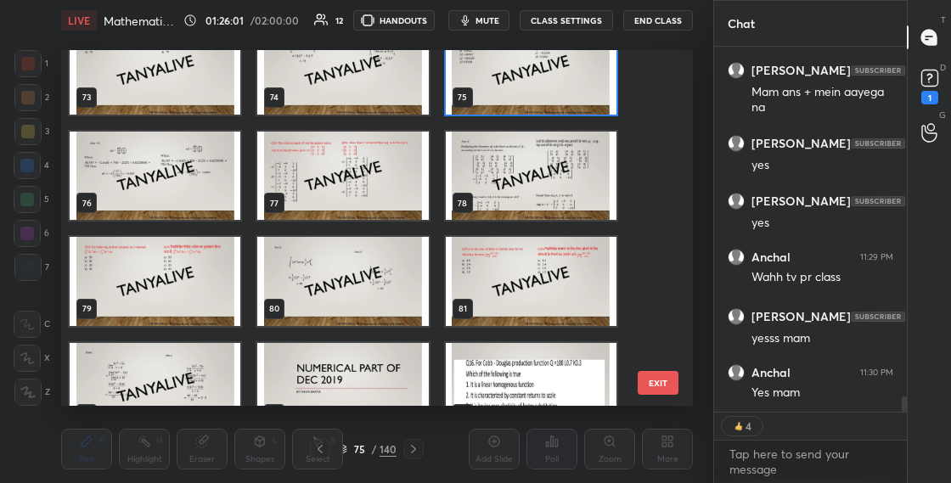
click at [203, 299] on img "grid" at bounding box center [155, 281] width 171 height 89
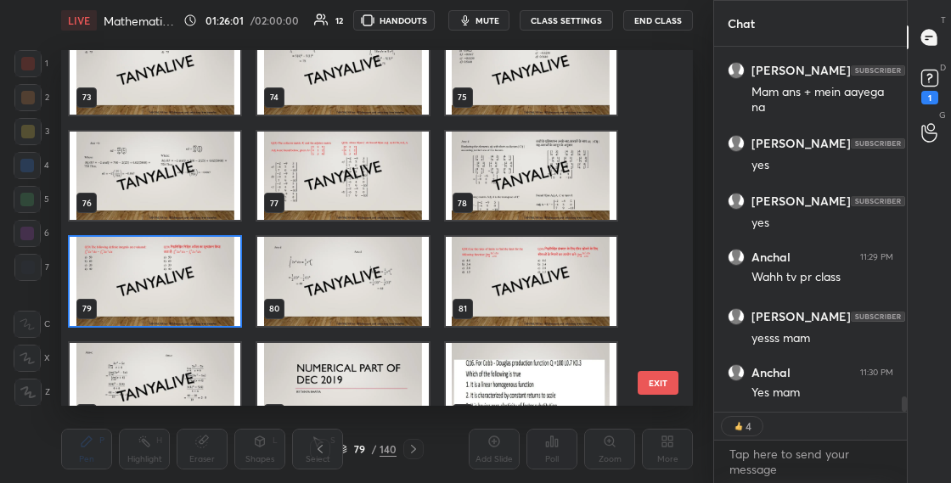
click at [203, 300] on img "grid" at bounding box center [155, 281] width 171 height 89
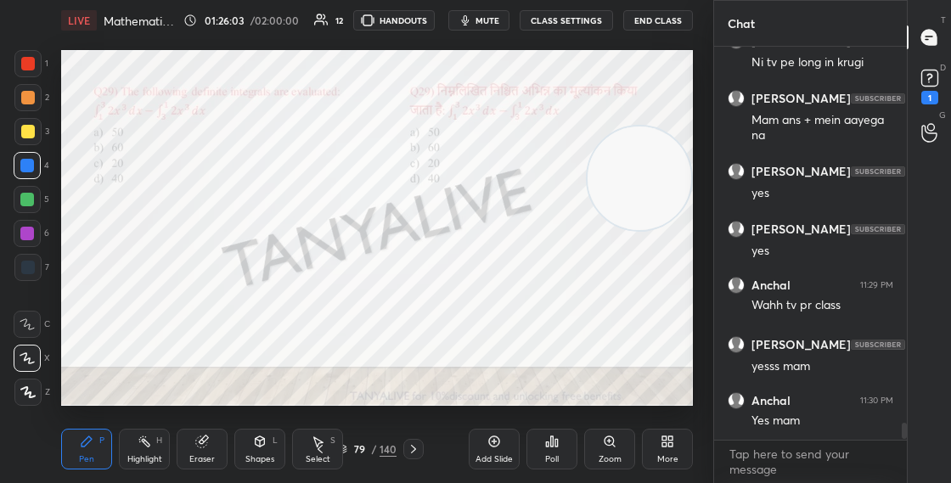
scroll to position [8379, 0]
click at [931, 82] on rect at bounding box center [929, 78] width 16 height 16
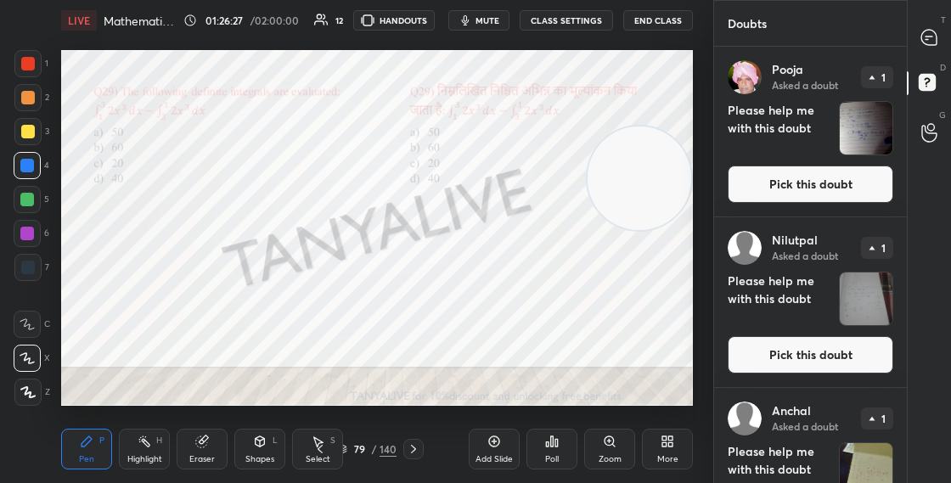
click at [801, 174] on button "Pick this doubt" at bounding box center [811, 184] width 166 height 37
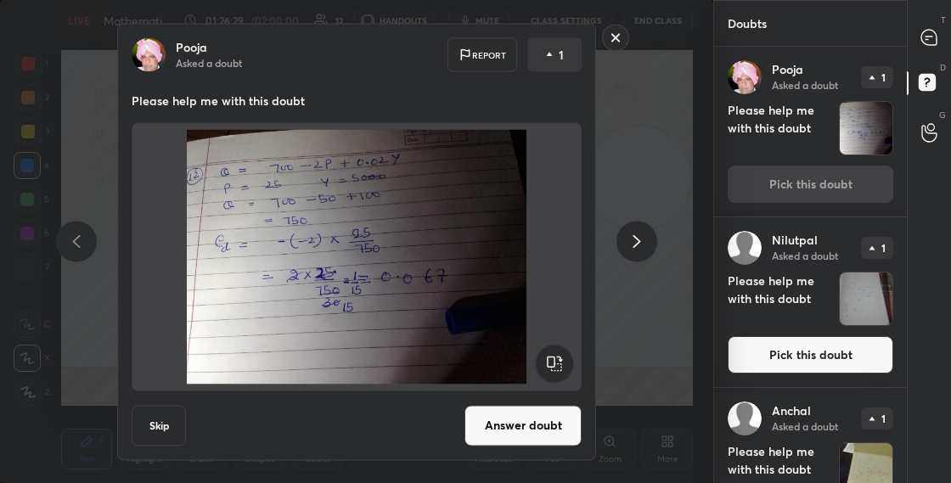
click at [514, 418] on button "Answer doubt" at bounding box center [522, 425] width 117 height 41
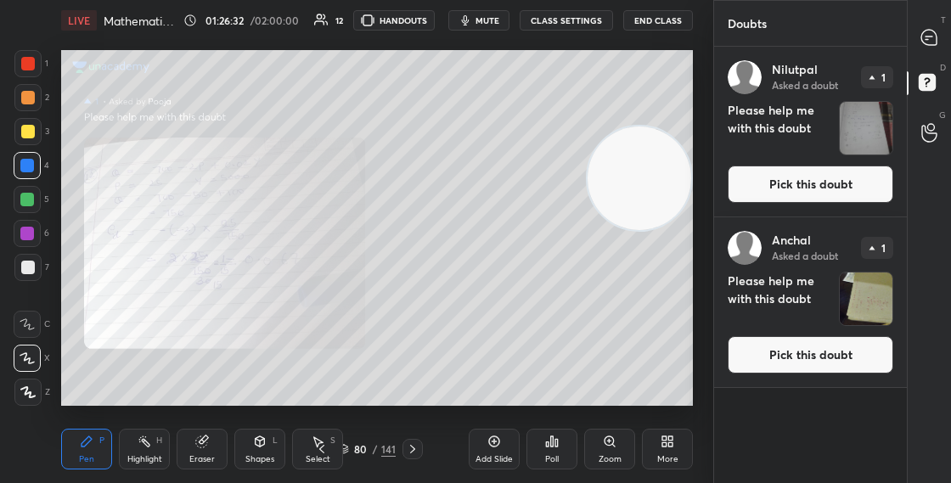
click at [727, 199] on div "1 2 3 4 5 6 7 C X Z C X Z E E Erase all H H LIVE Mathematical Economics MCQ's 0…" at bounding box center [475, 241] width 951 height 483
click at [807, 182] on button "Pick this doubt" at bounding box center [811, 184] width 166 height 37
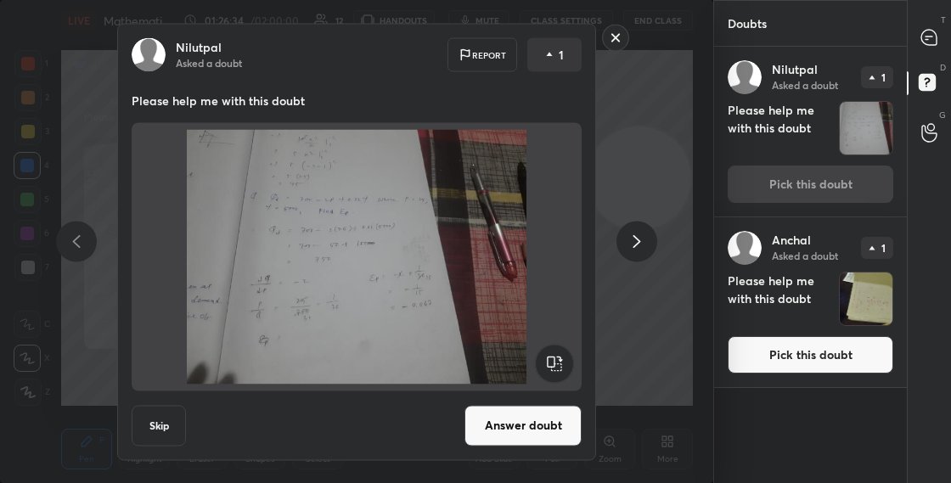
click at [524, 419] on button "Answer doubt" at bounding box center [522, 425] width 117 height 41
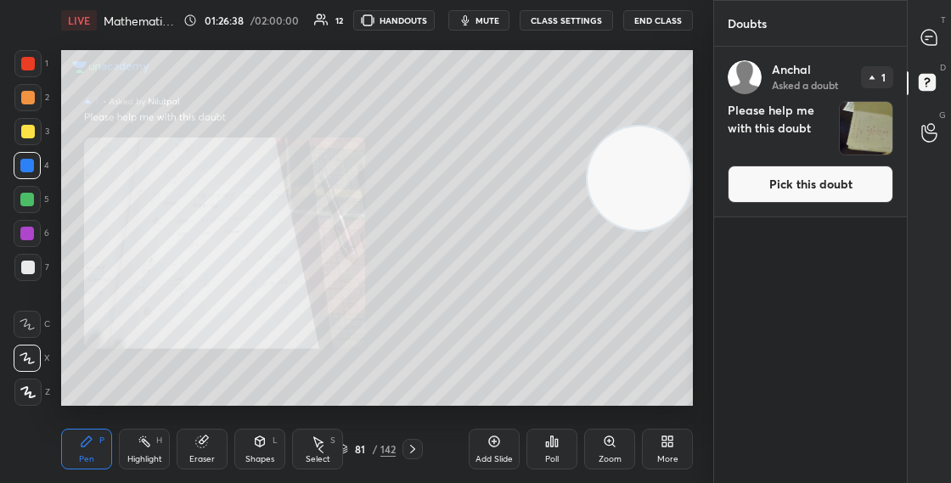
click at [782, 186] on button "Pick this doubt" at bounding box center [811, 184] width 166 height 37
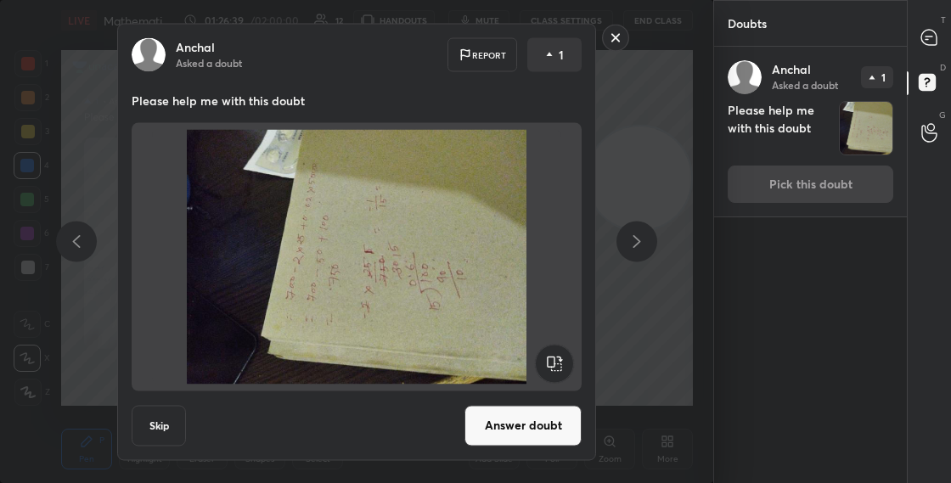
click at [532, 420] on button "Answer doubt" at bounding box center [522, 425] width 117 height 41
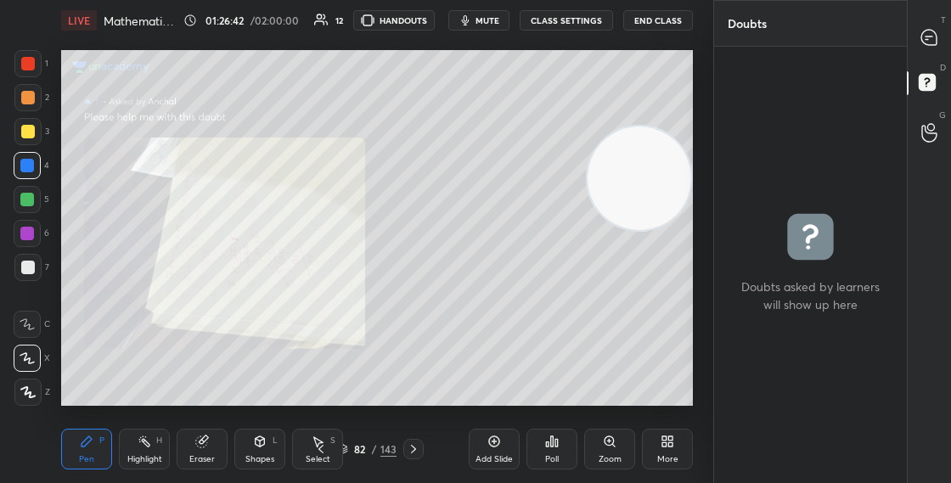
click at [346, 447] on icon at bounding box center [343, 447] width 8 height 4
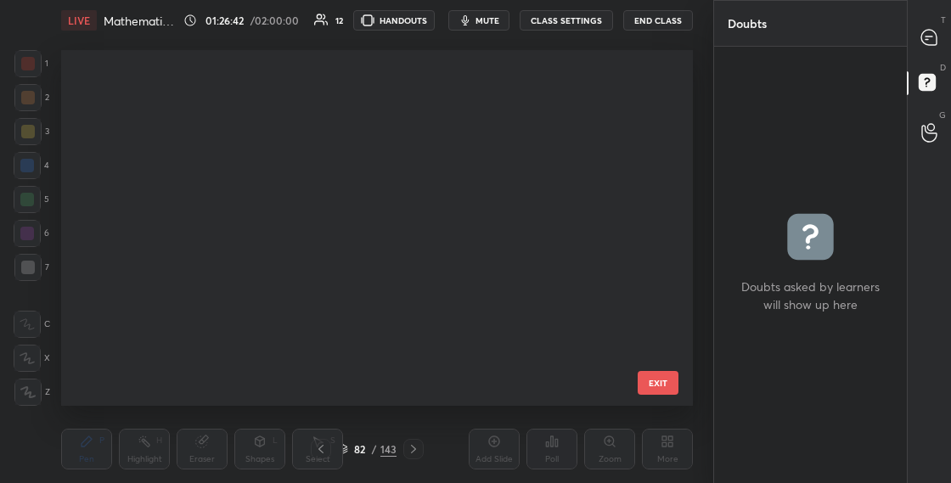
scroll to position [350, 623]
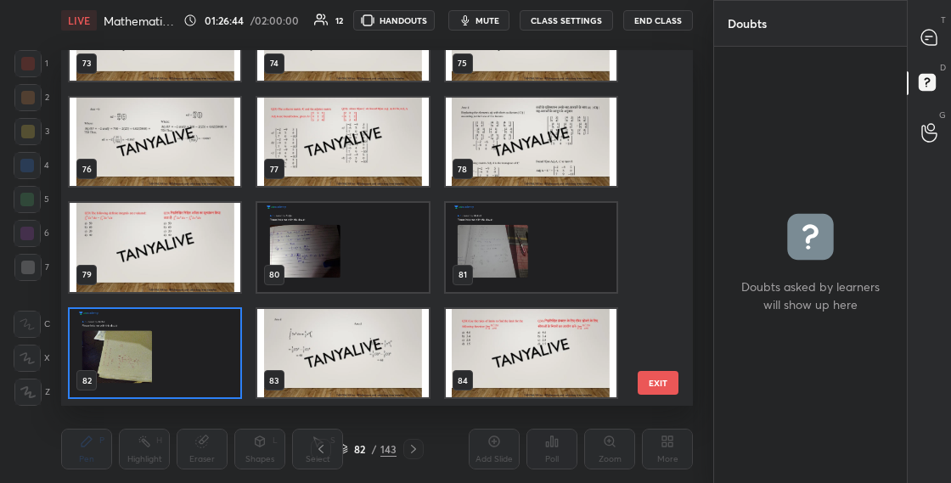
click at [201, 274] on img "grid" at bounding box center [155, 247] width 171 height 89
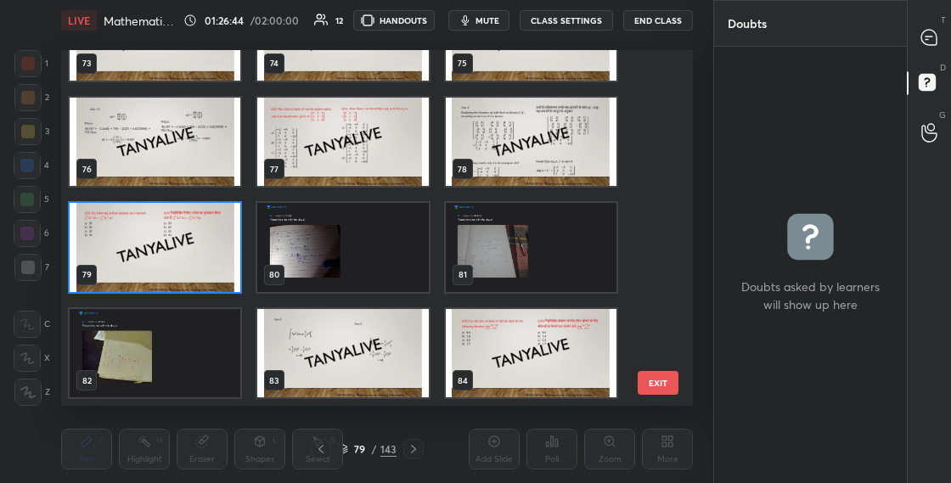
click at [201, 275] on img "grid" at bounding box center [155, 247] width 171 height 89
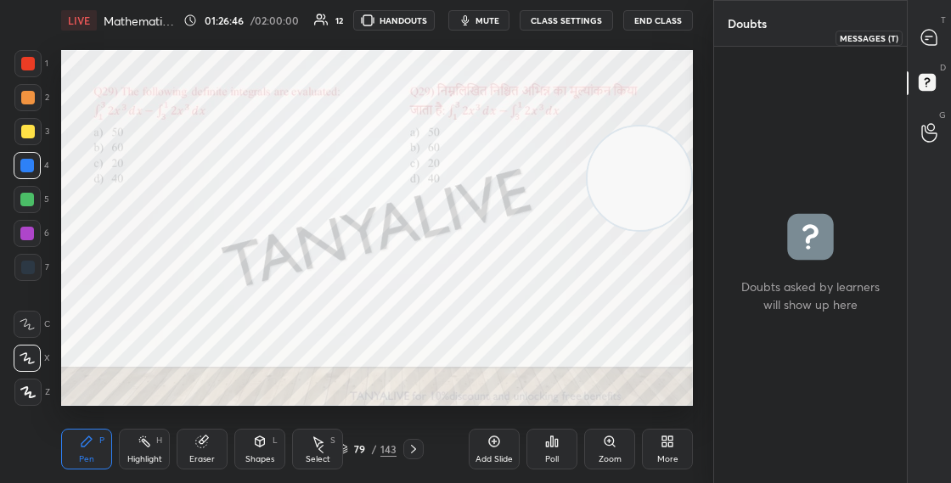
click at [925, 40] on icon at bounding box center [928, 37] width 15 height 15
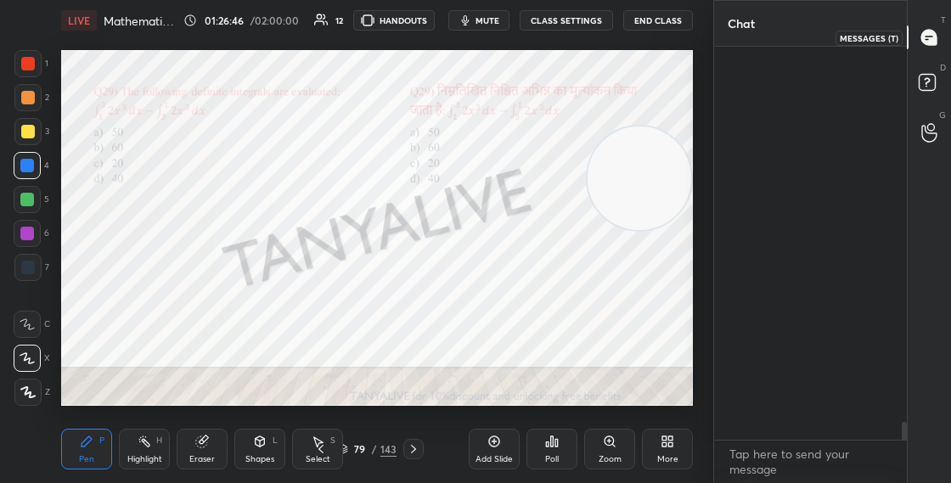
scroll to position [388, 188]
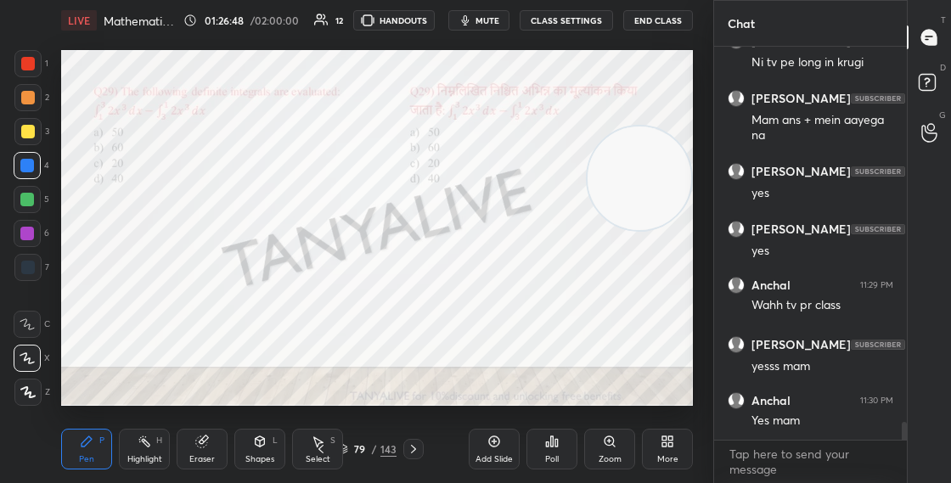
click at [348, 449] on div "79 / 143" at bounding box center [367, 449] width 59 height 15
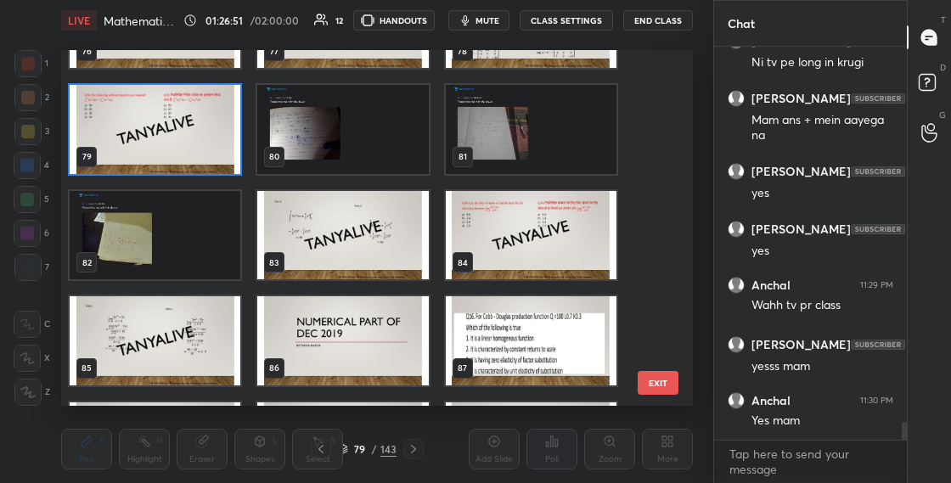
scroll to position [2726, 0]
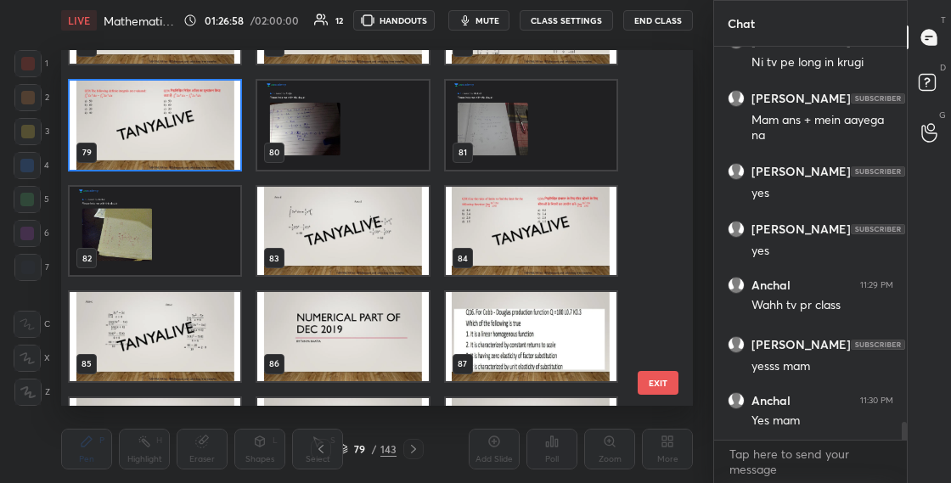
click at [206, 145] on img "grid" at bounding box center [155, 125] width 171 height 89
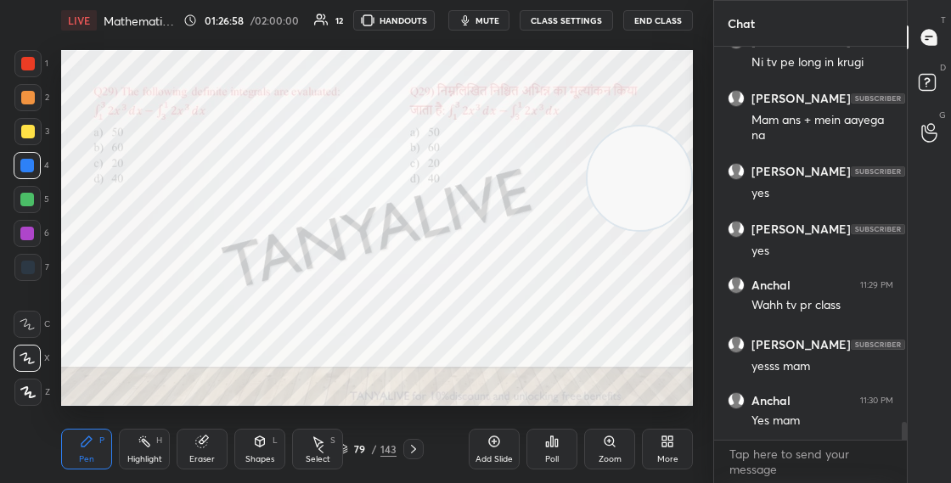
click at [207, 146] on img "grid" at bounding box center [155, 125] width 171 height 89
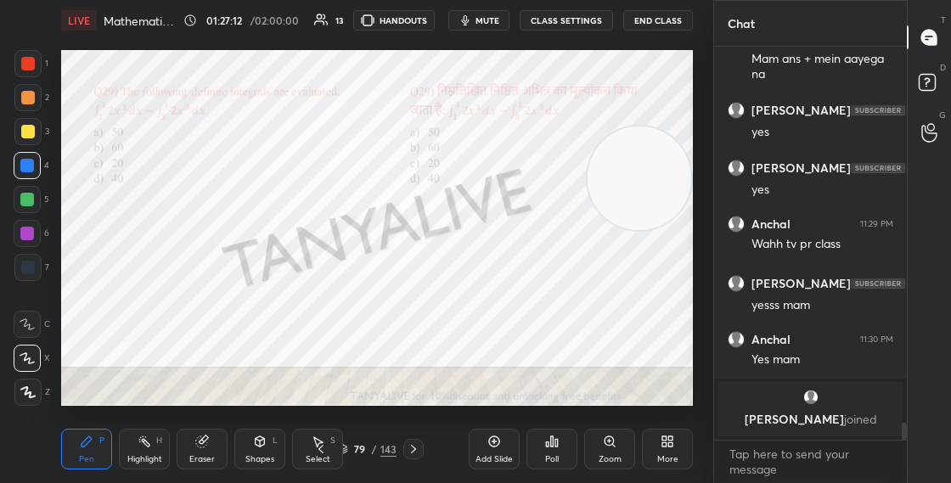
scroll to position [8004, 0]
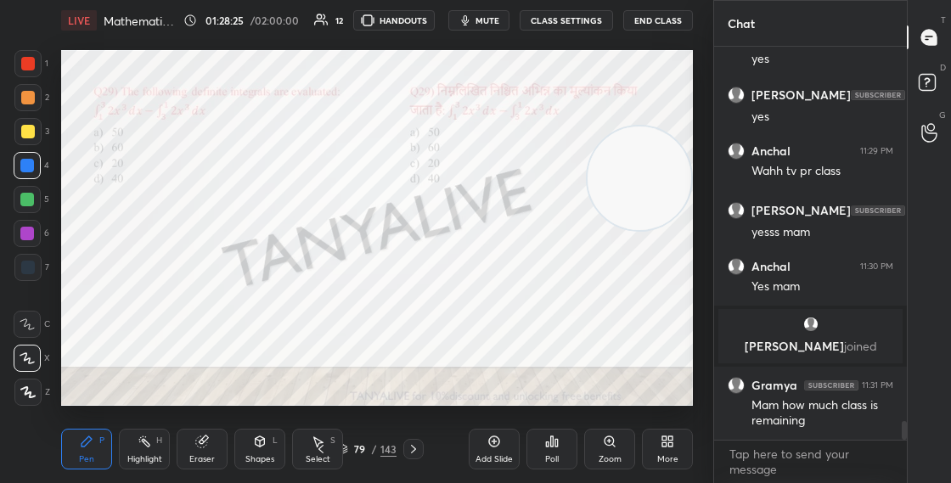
click at [351, 447] on div "79 / 143" at bounding box center [367, 449] width 59 height 15
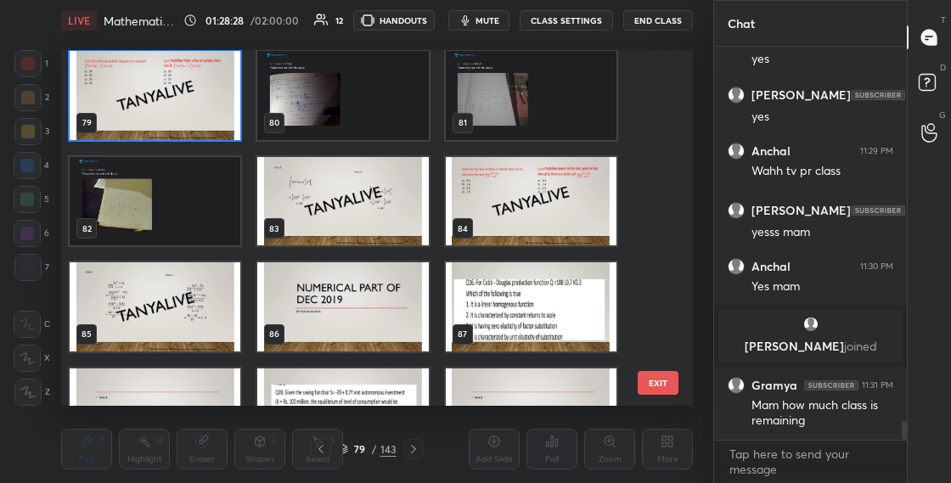
scroll to position [2756, 0]
click at [194, 114] on img "grid" at bounding box center [155, 95] width 171 height 89
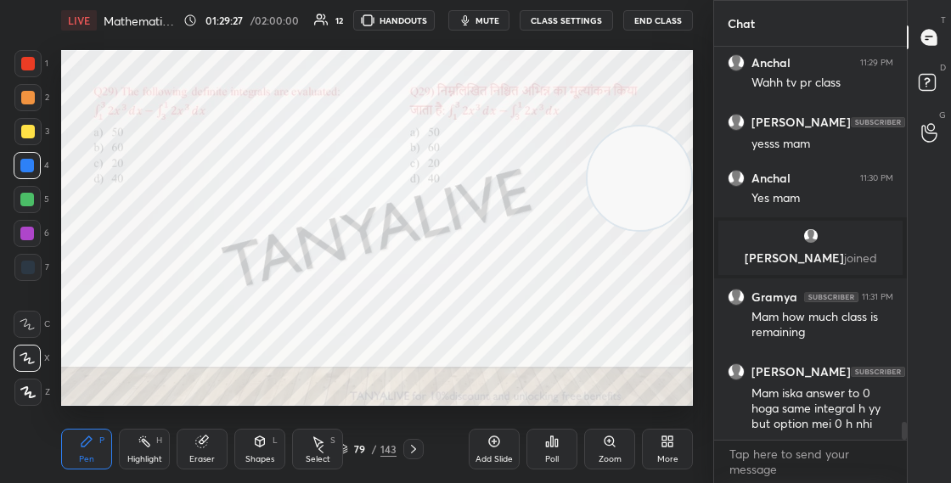
scroll to position [8150, 0]
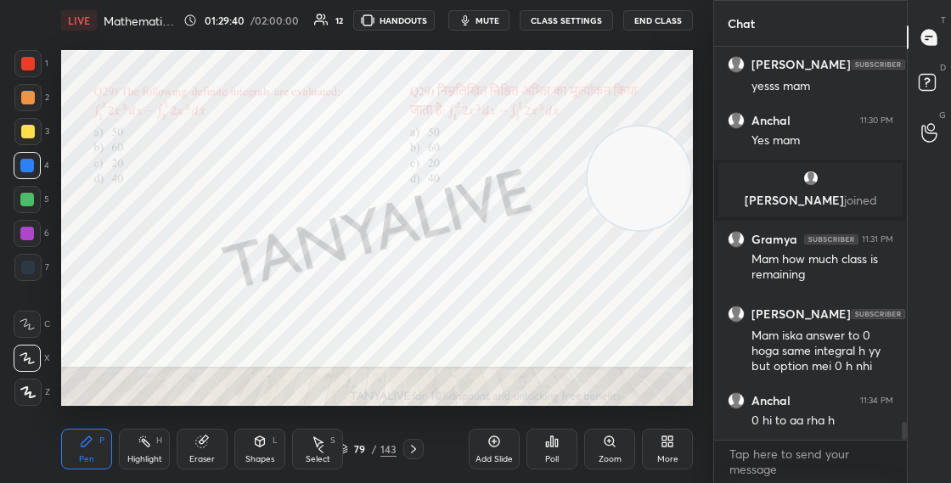
click at [350, 452] on div "79 / 143" at bounding box center [367, 449] width 59 height 15
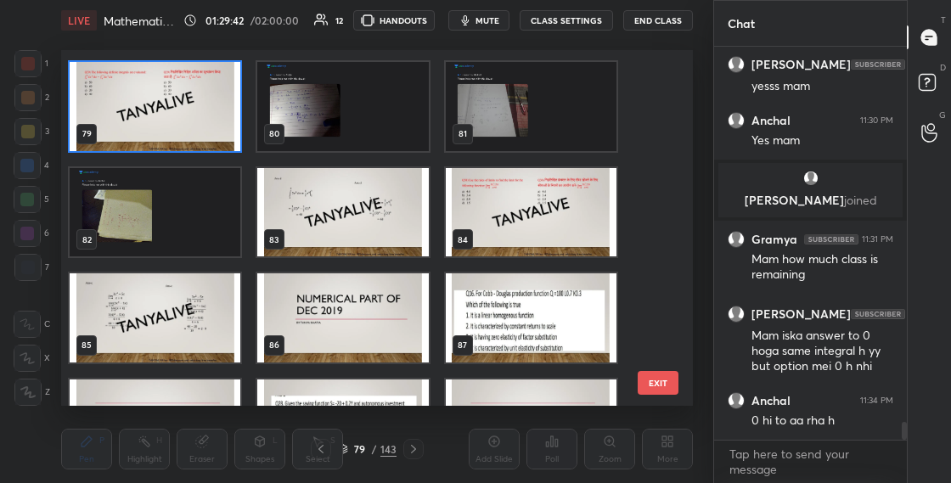
scroll to position [2734, 0]
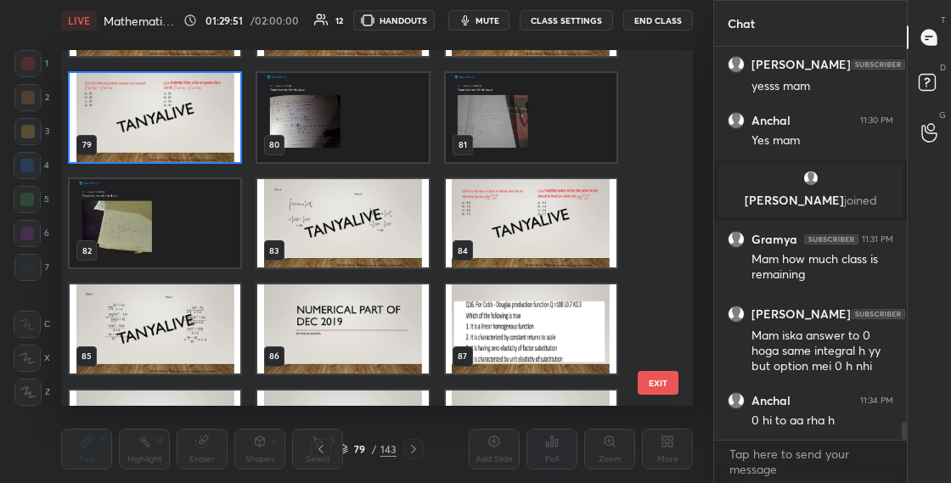
click at [225, 141] on img "grid" at bounding box center [155, 117] width 171 height 89
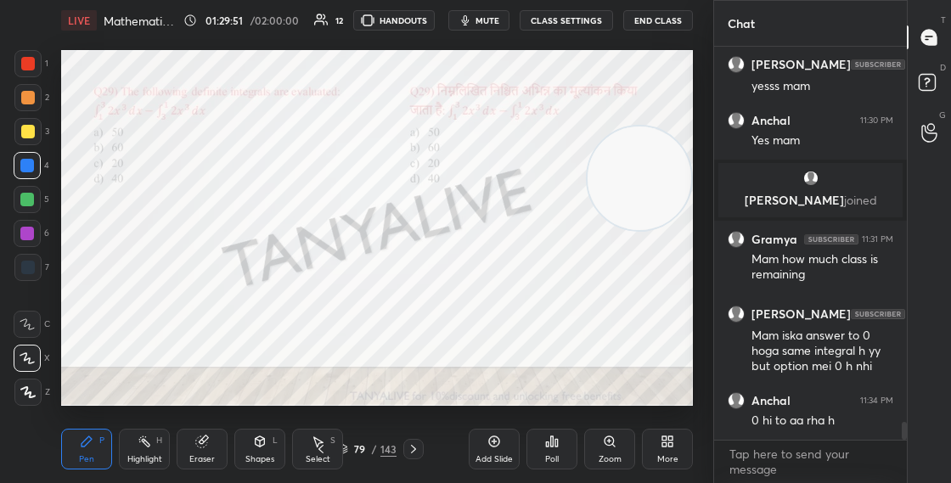
click at [226, 142] on img "grid" at bounding box center [155, 117] width 171 height 89
click at [348, 448] on div "79 / 143" at bounding box center [367, 449] width 59 height 15
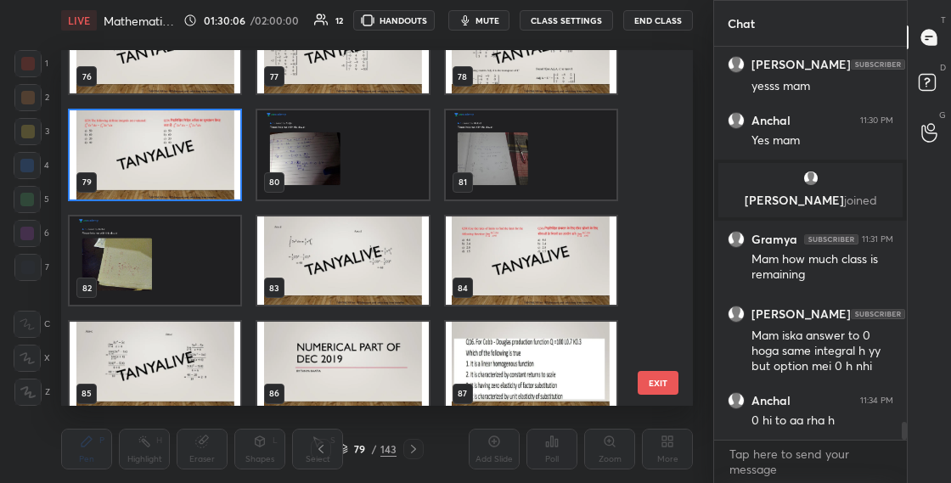
scroll to position [8208, 0]
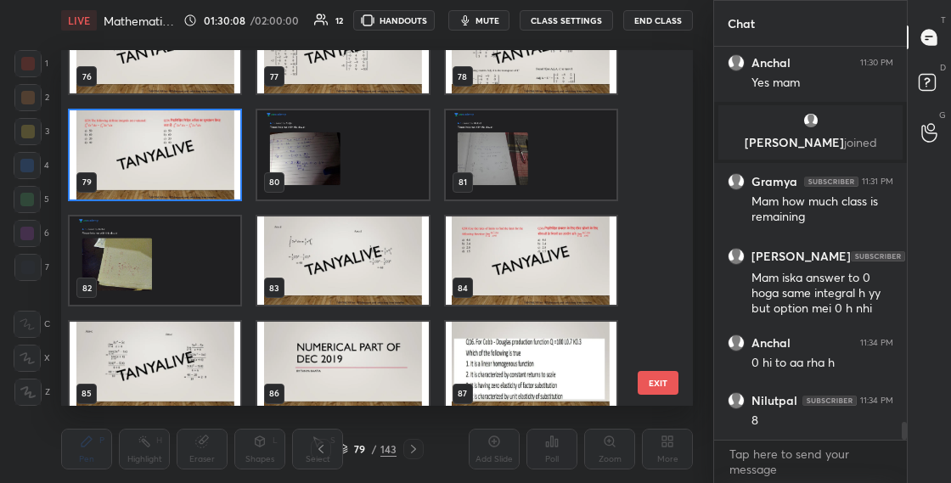
click at [202, 154] on img "grid" at bounding box center [155, 154] width 171 height 89
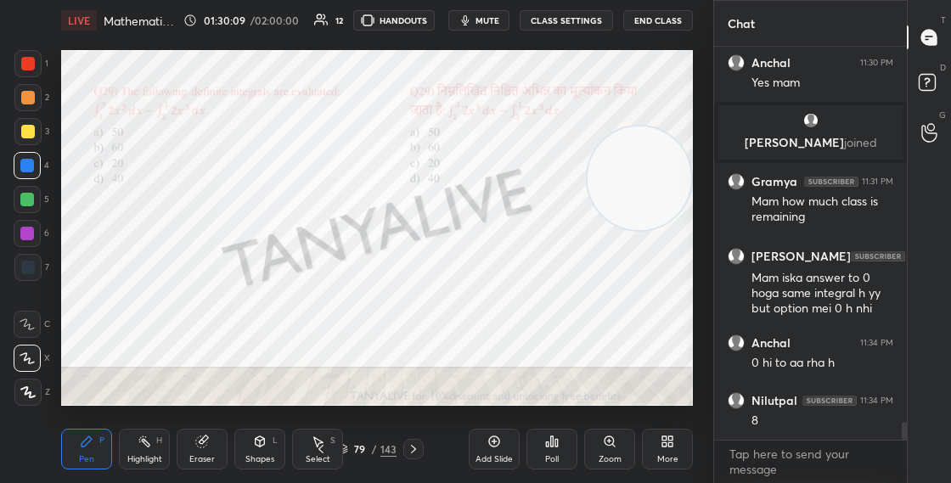
click at [203, 155] on img "grid" at bounding box center [155, 154] width 171 height 89
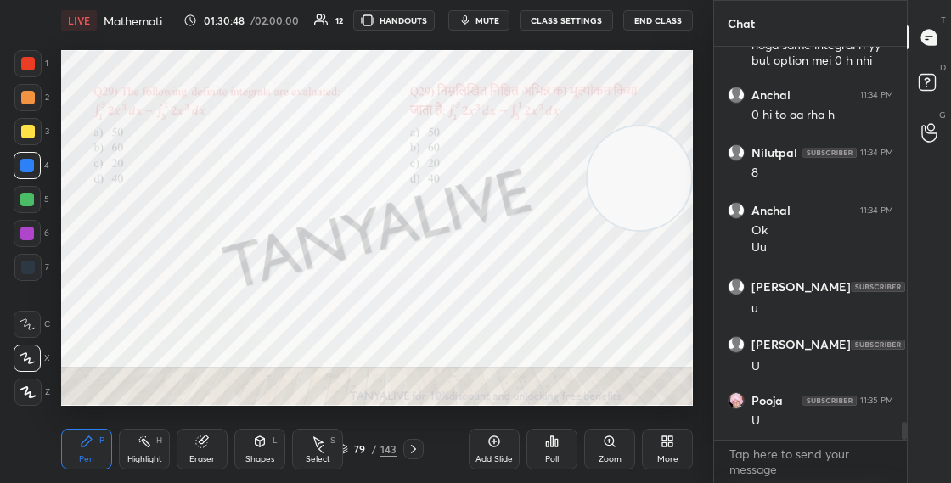
scroll to position [8513, 0]
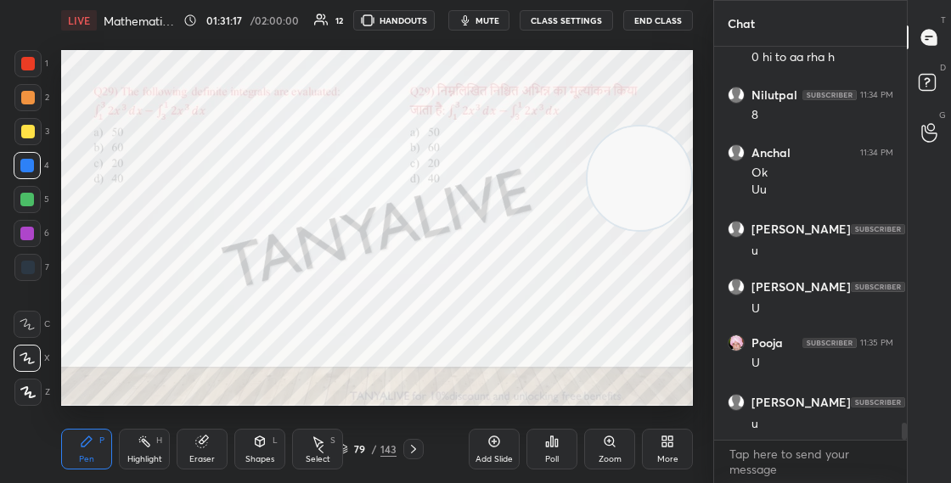
click at [350, 448] on div "79 / 143" at bounding box center [367, 449] width 59 height 15
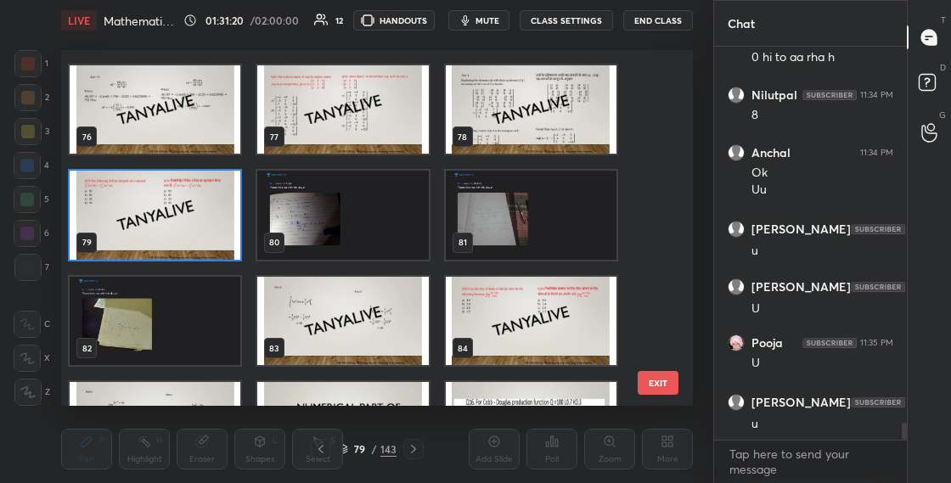
scroll to position [2644, 0]
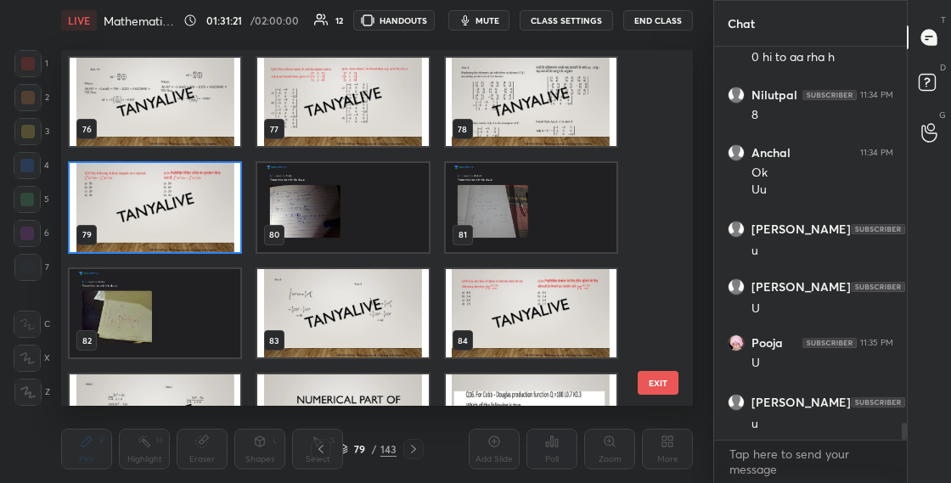
click at [176, 194] on img "grid" at bounding box center [155, 207] width 171 height 89
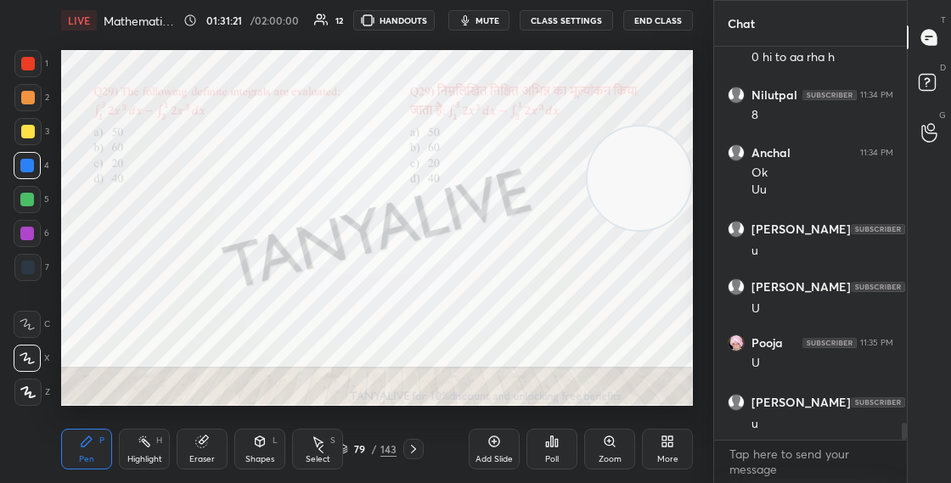
click at [176, 194] on img "grid" at bounding box center [155, 207] width 171 height 89
click at [561, 446] on div "Poll" at bounding box center [551, 449] width 51 height 41
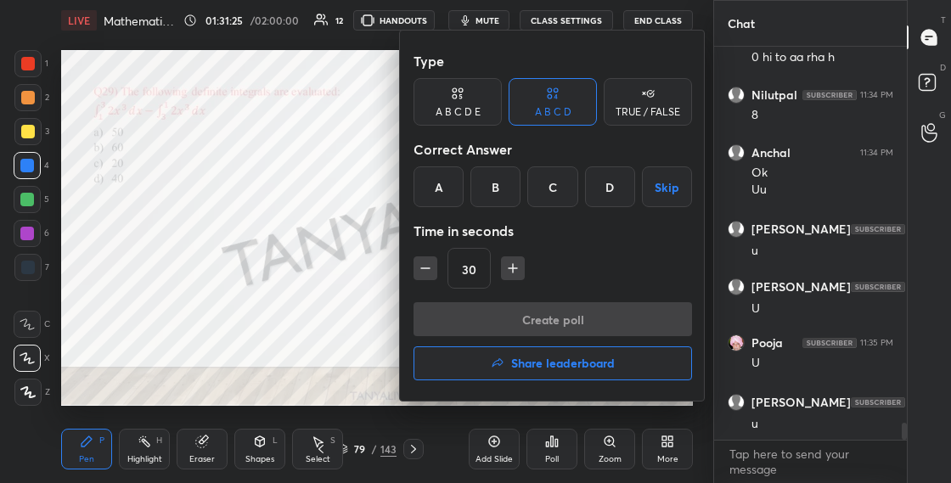
click at [614, 199] on div "D" at bounding box center [610, 186] width 50 height 41
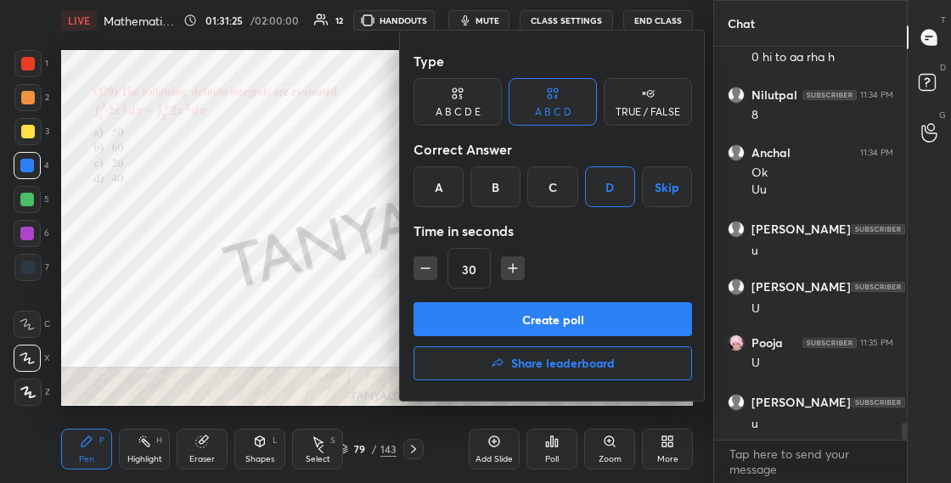
click at [579, 307] on button "Create poll" at bounding box center [552, 319] width 278 height 34
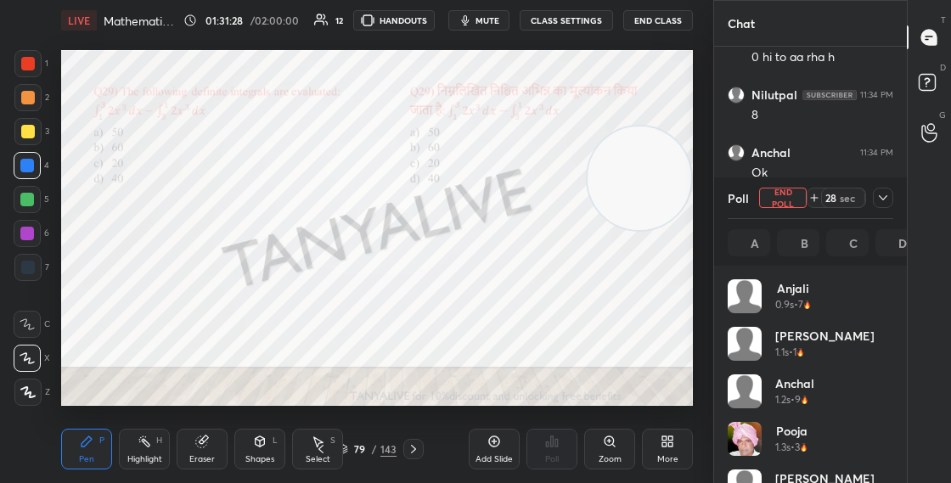
scroll to position [199, 160]
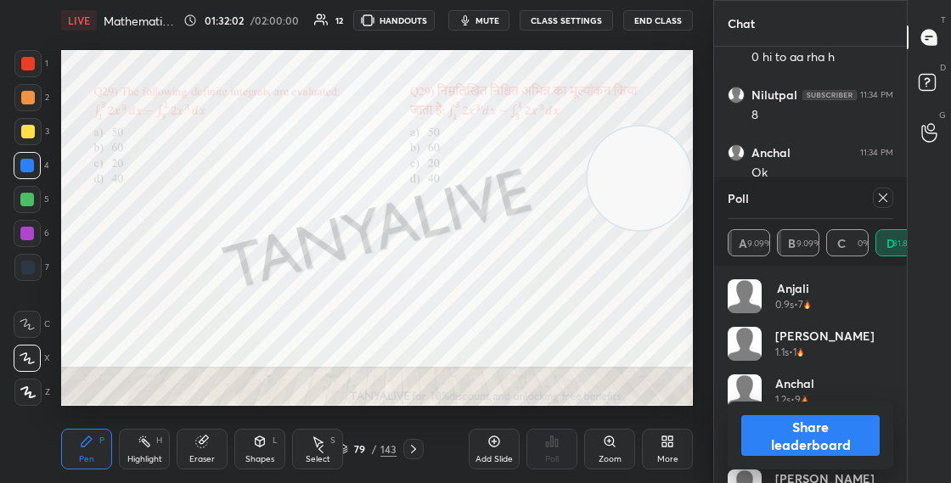
click at [816, 429] on button "Share leaderboard" at bounding box center [810, 435] width 138 height 41
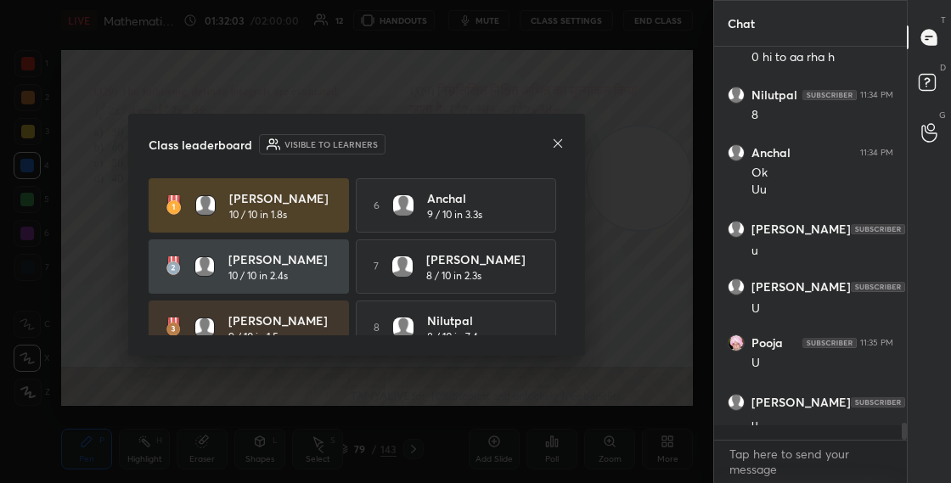
scroll to position [388, 188]
click at [557, 143] on icon at bounding box center [558, 143] width 8 height 8
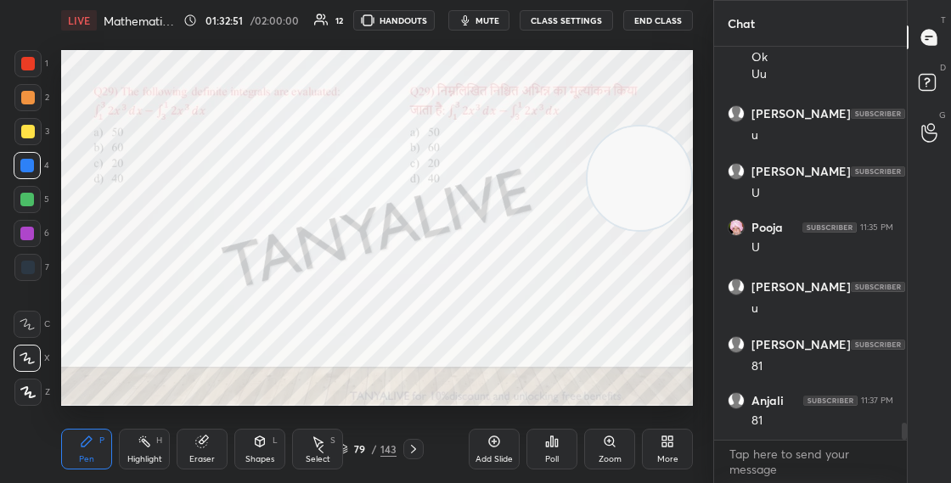
scroll to position [8687, 0]
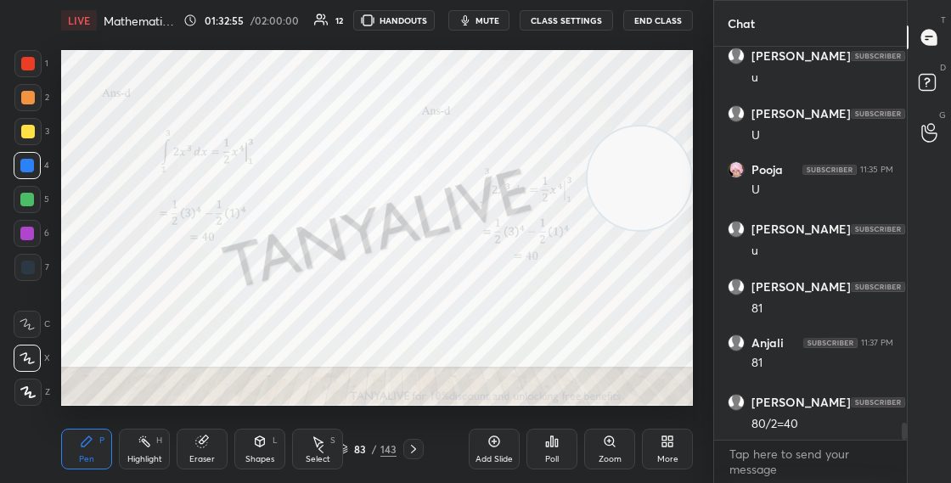
click at [352, 453] on div "83" at bounding box center [360, 449] width 17 height 10
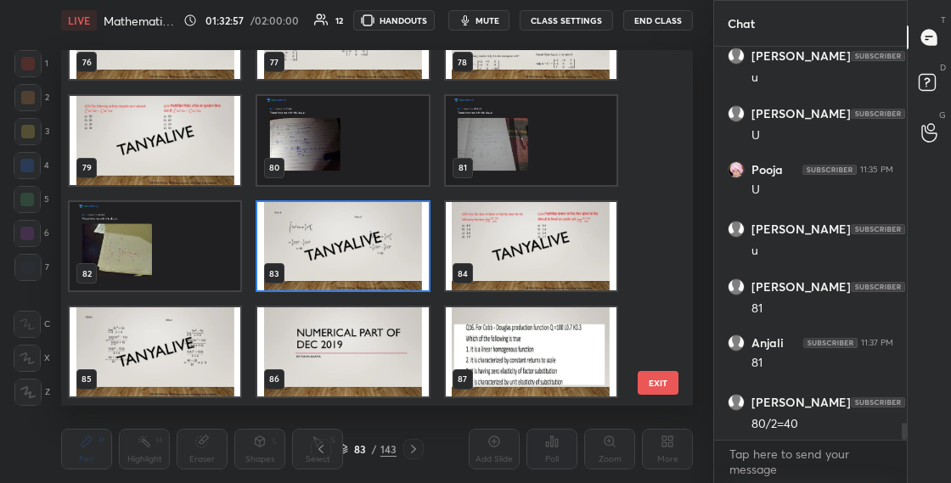
scroll to position [8744, 0]
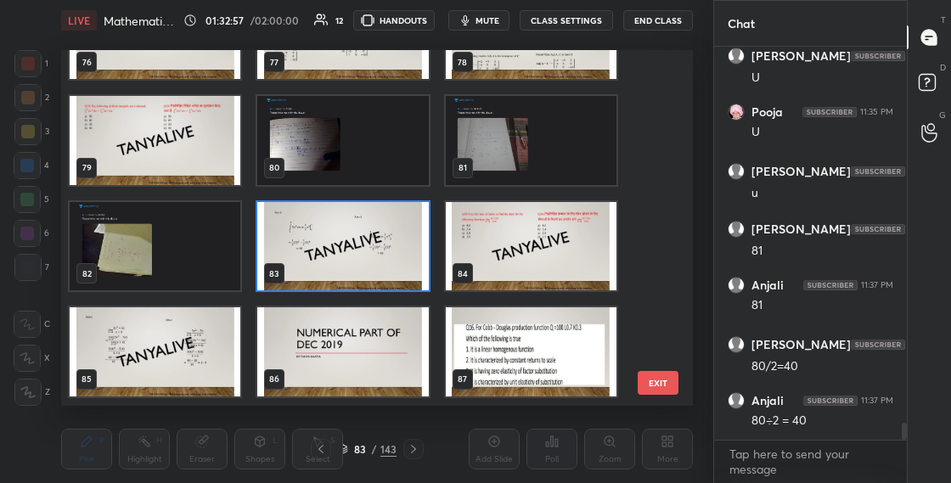
click at [584, 256] on img "grid" at bounding box center [531, 246] width 171 height 89
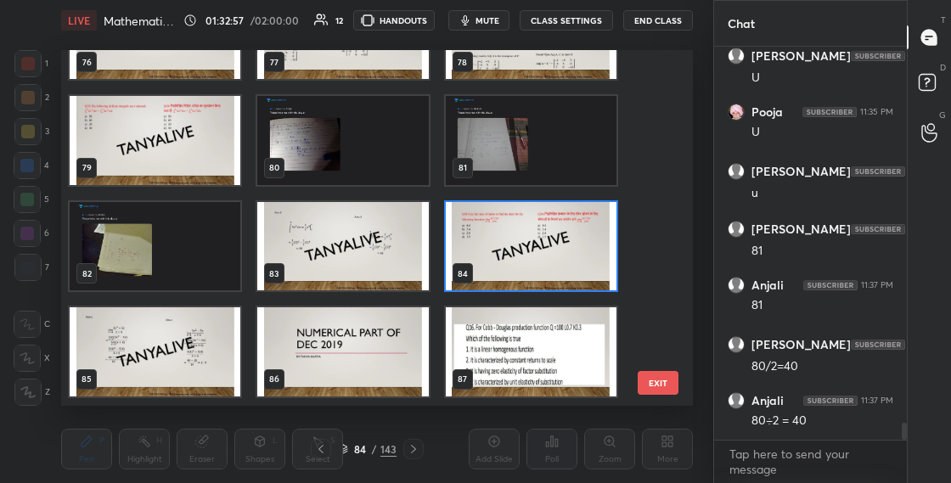
click at [584, 256] on img "grid" at bounding box center [531, 246] width 171 height 89
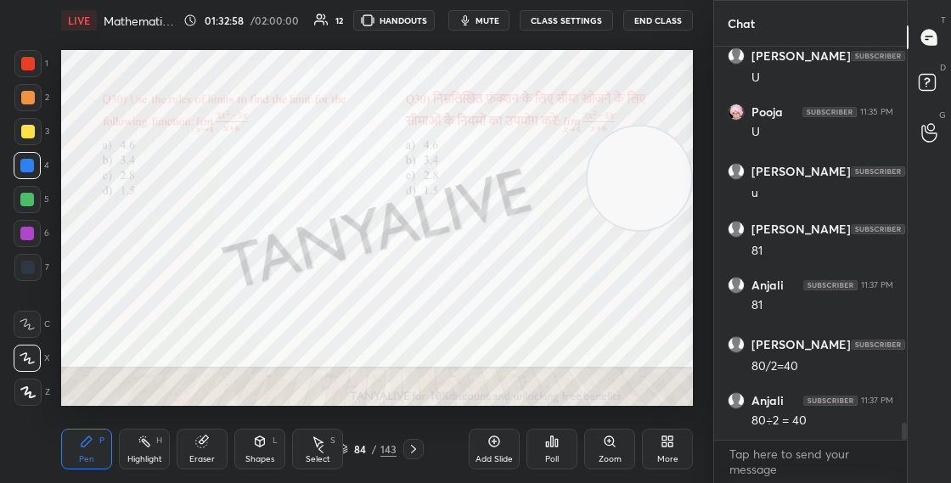
scroll to position [0, 0]
click at [347, 449] on icon at bounding box center [343, 450] width 8 height 3
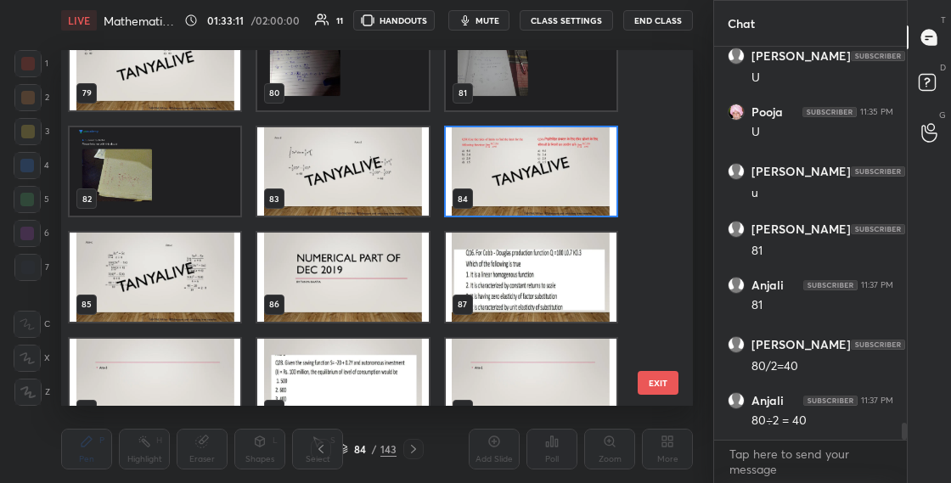
scroll to position [2789, 0]
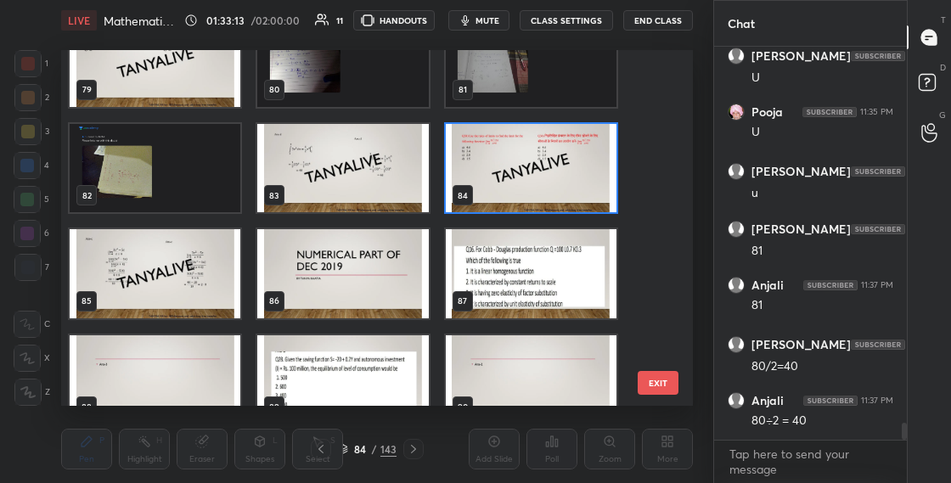
click at [541, 209] on img "grid" at bounding box center [531, 168] width 171 height 89
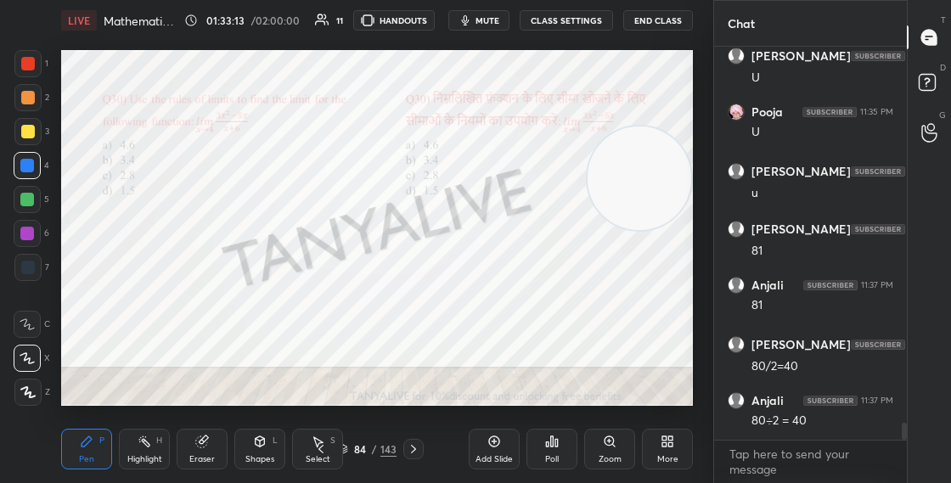
click at [542, 209] on img "grid" at bounding box center [531, 168] width 171 height 89
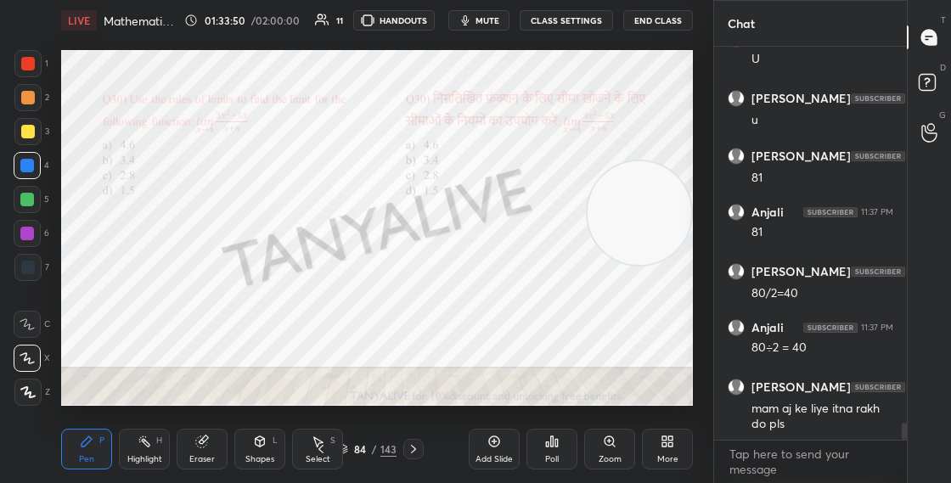
drag, startPoint x: 621, startPoint y: 213, endPoint x: 625, endPoint y: 239, distance: 26.7
click at [625, 233] on video at bounding box center [640, 213] width 104 height 104
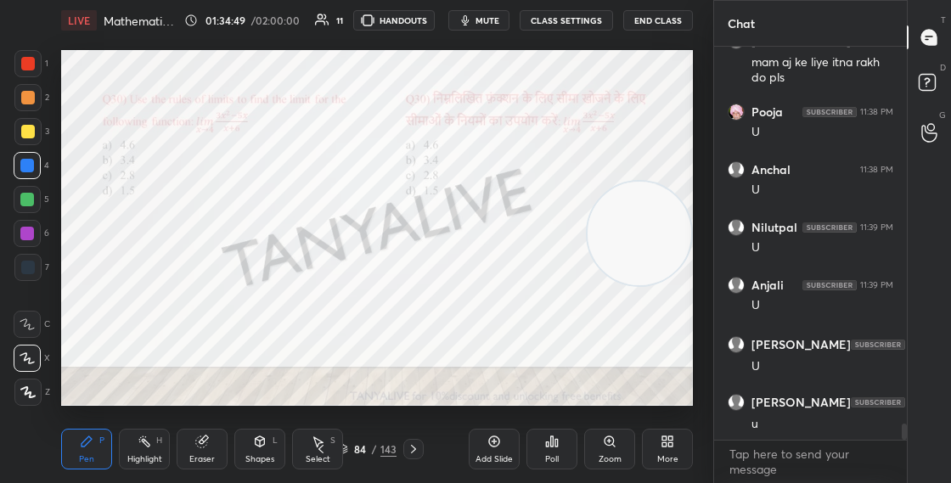
scroll to position [9222, 0]
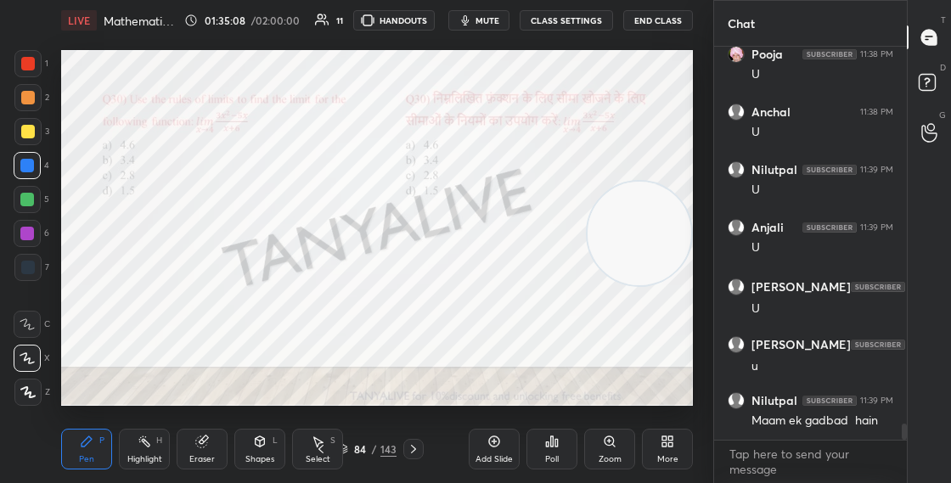
click at [352, 447] on div "84" at bounding box center [360, 449] width 17 height 10
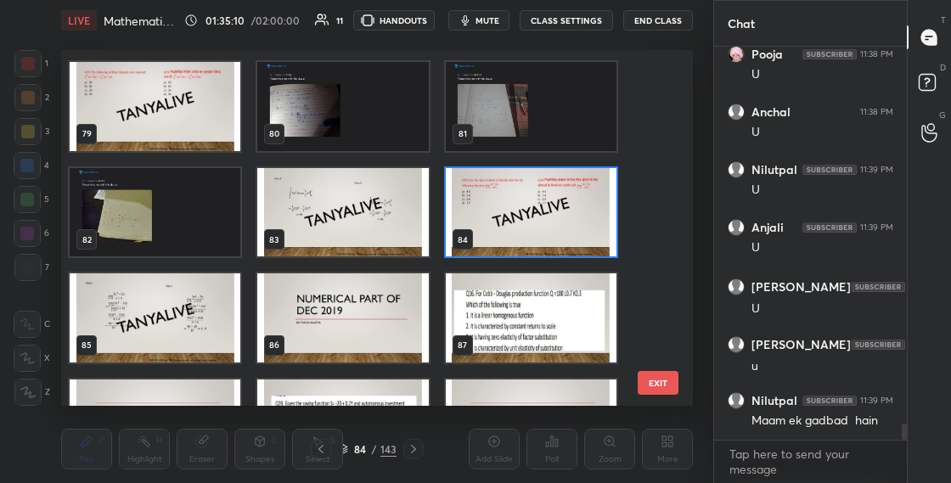
scroll to position [2801, 0]
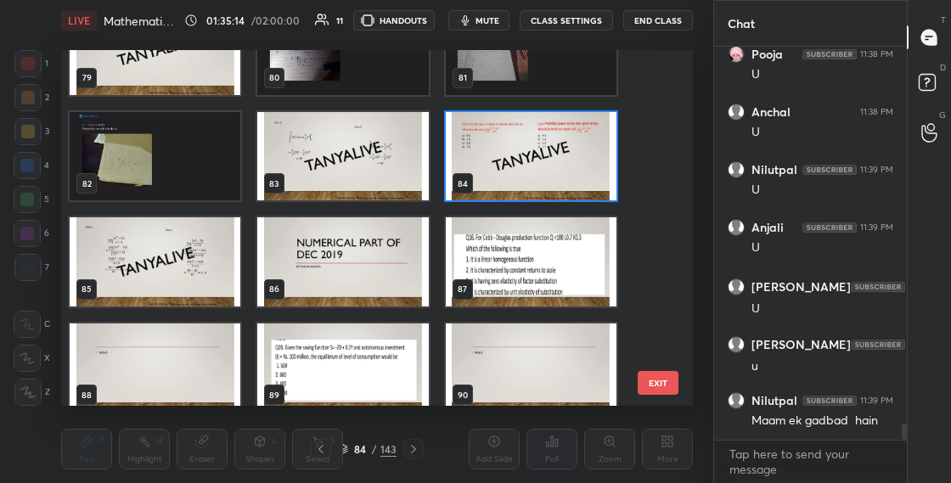
click at [556, 168] on img "grid" at bounding box center [531, 156] width 171 height 89
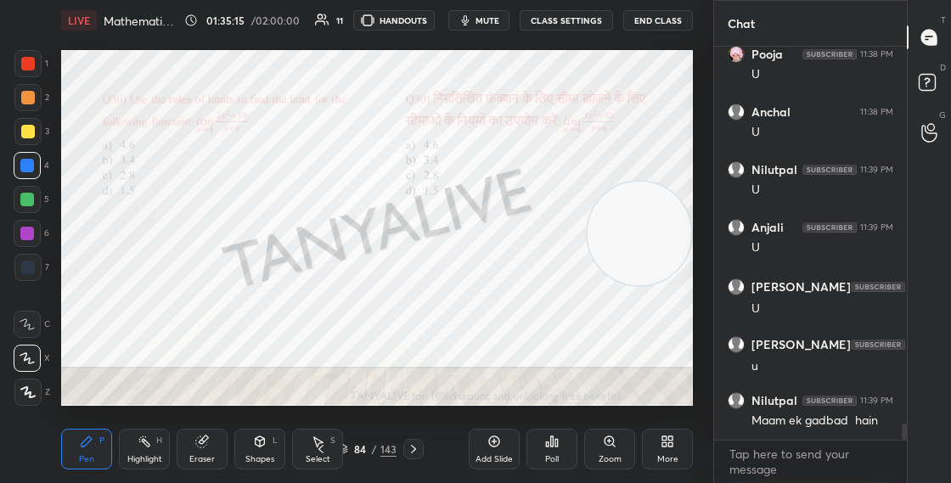
click at [557, 168] on img "grid" at bounding box center [531, 156] width 171 height 89
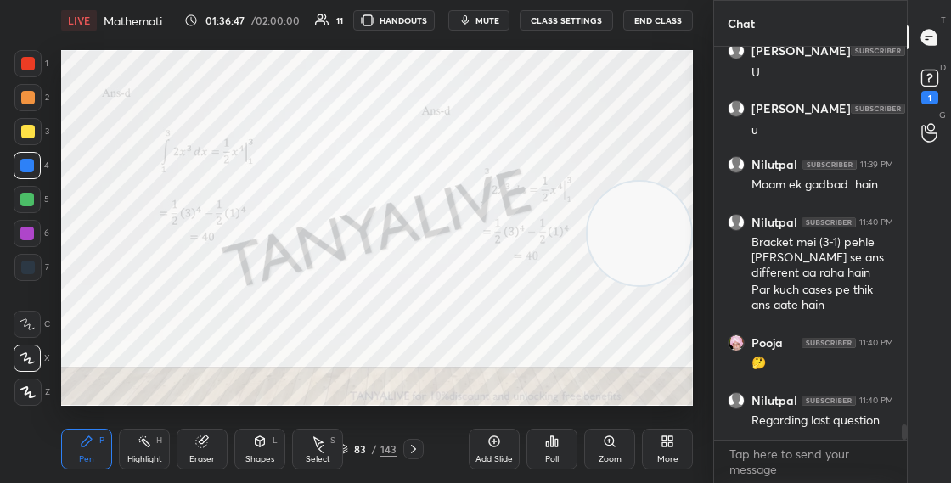
scroll to position [9544, 0]
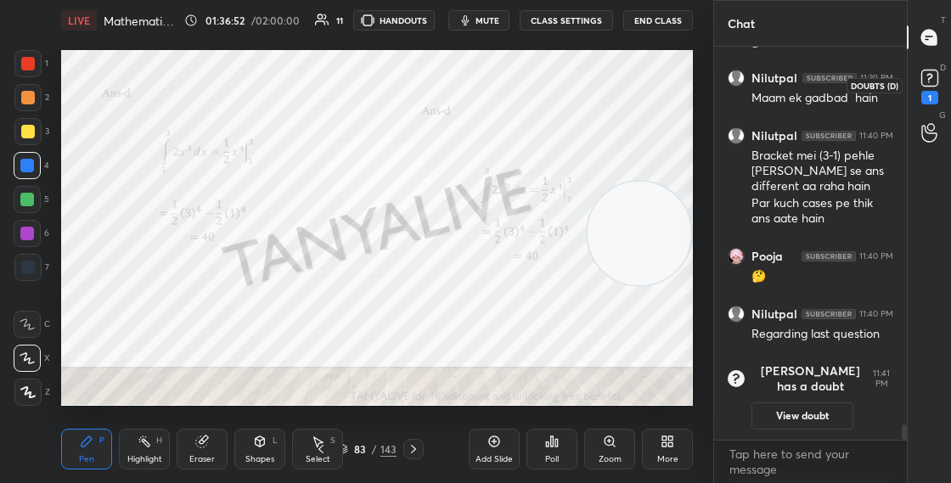
click at [929, 84] on rect at bounding box center [929, 78] width 16 height 16
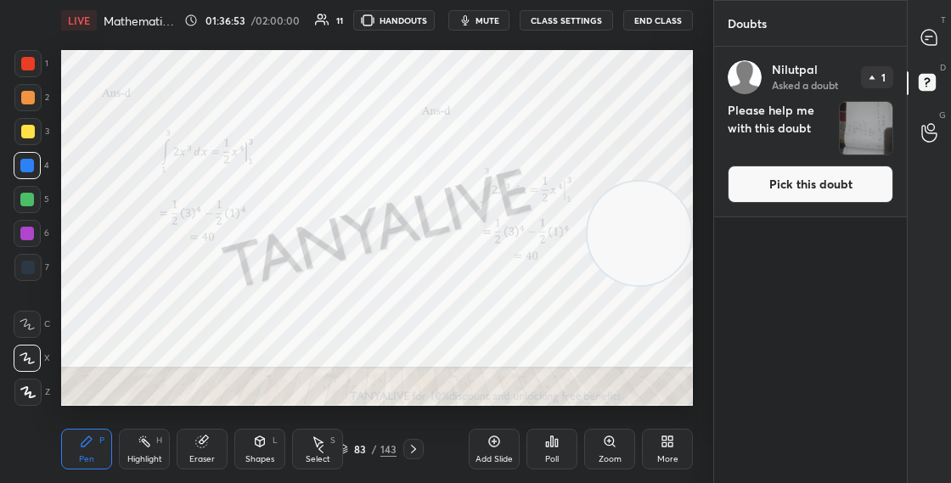
click at [812, 171] on button "Pick this doubt" at bounding box center [811, 184] width 166 height 37
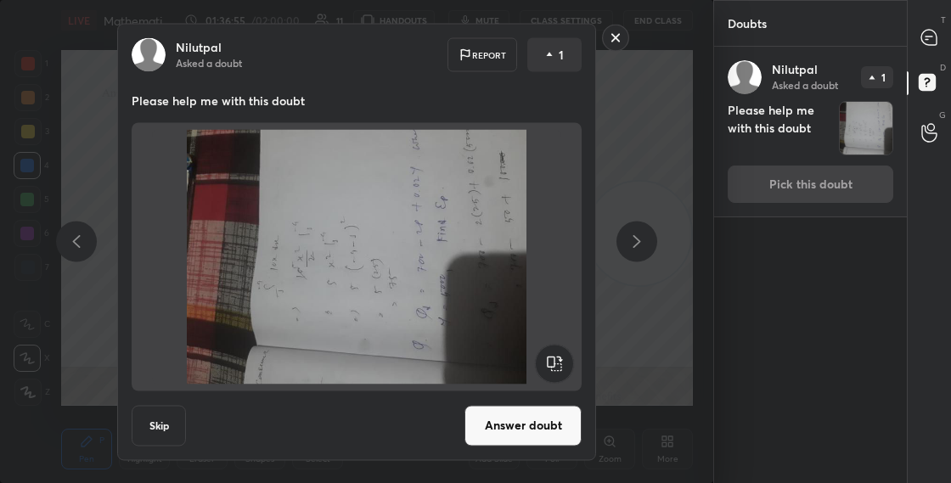
click at [616, 35] on rect at bounding box center [616, 38] width 26 height 26
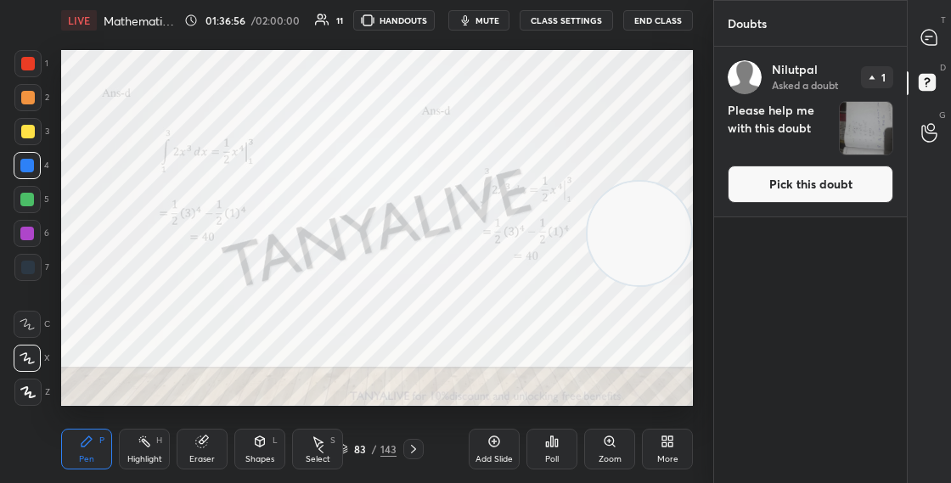
click at [926, 38] on icon at bounding box center [928, 37] width 15 height 15
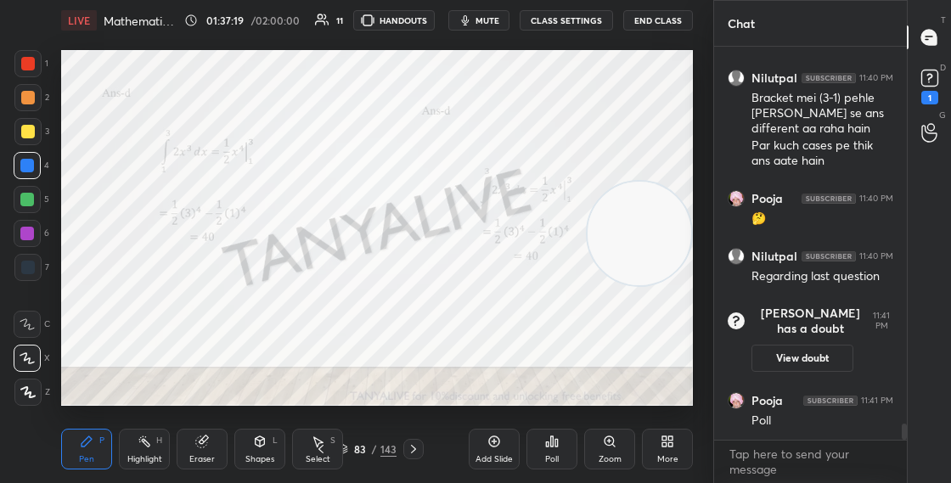
scroll to position [9363, 0]
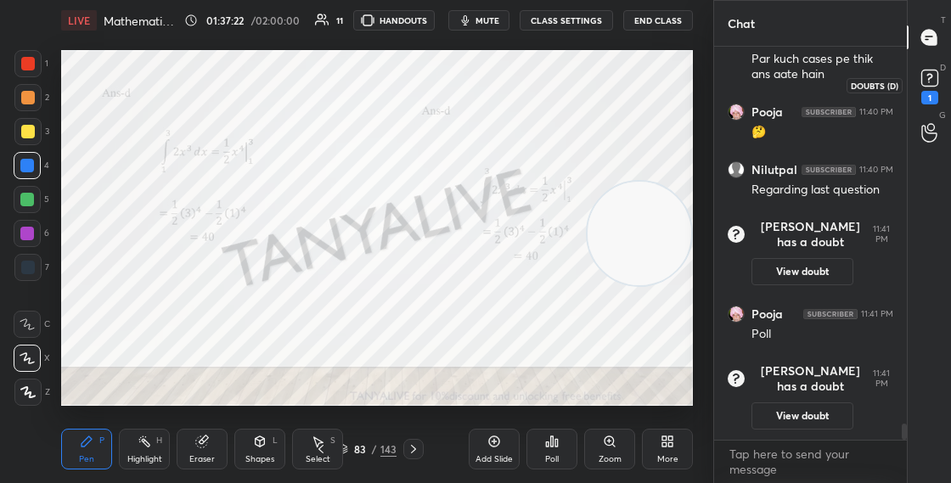
click at [924, 88] on icon at bounding box center [929, 77] width 25 height 25
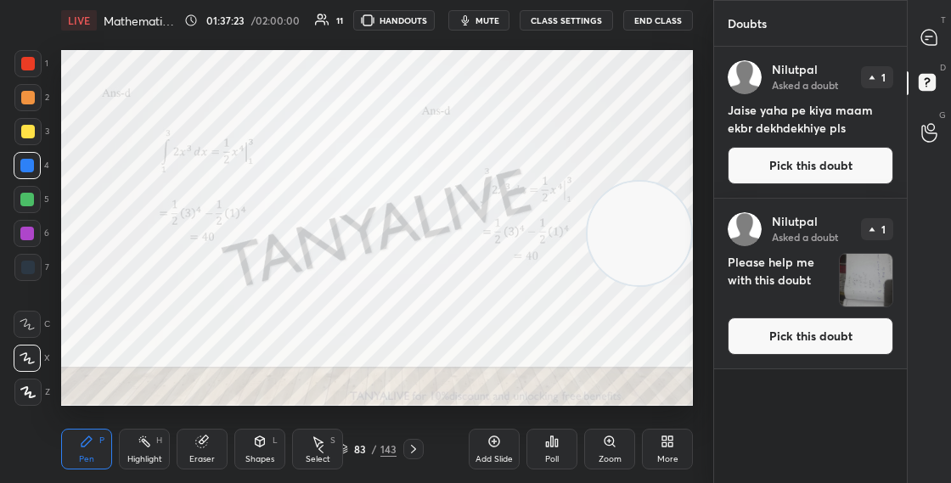
click at [839, 164] on button "Pick this doubt" at bounding box center [811, 165] width 166 height 37
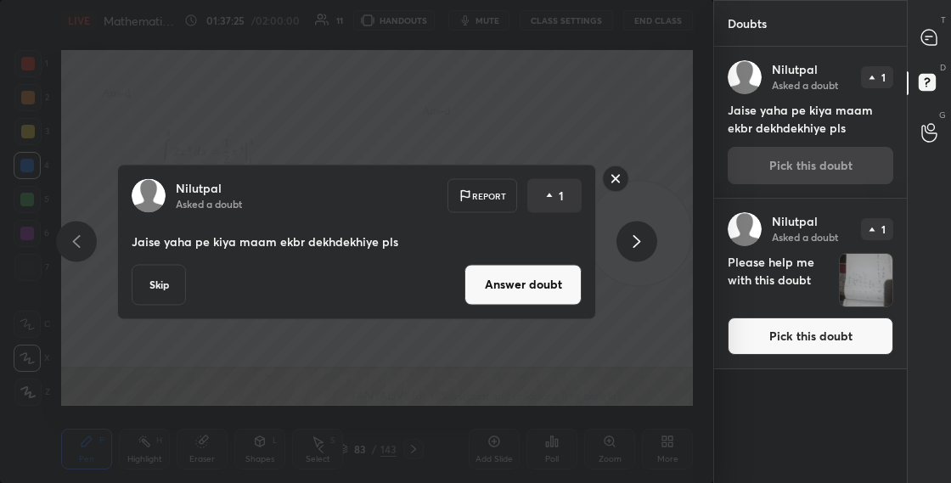
click at [540, 278] on button "Answer doubt" at bounding box center [522, 284] width 117 height 41
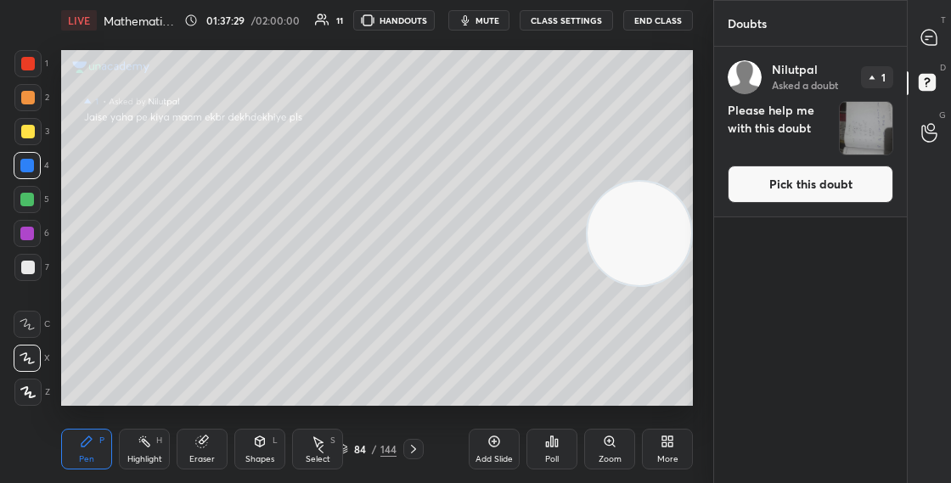
click at [798, 188] on button "Pick this doubt" at bounding box center [811, 184] width 166 height 37
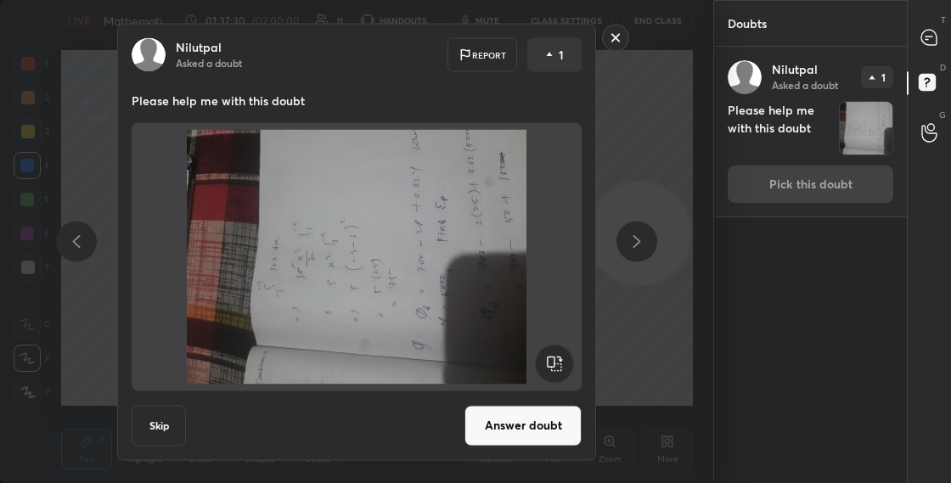
click at [548, 362] on rect at bounding box center [554, 363] width 38 height 38
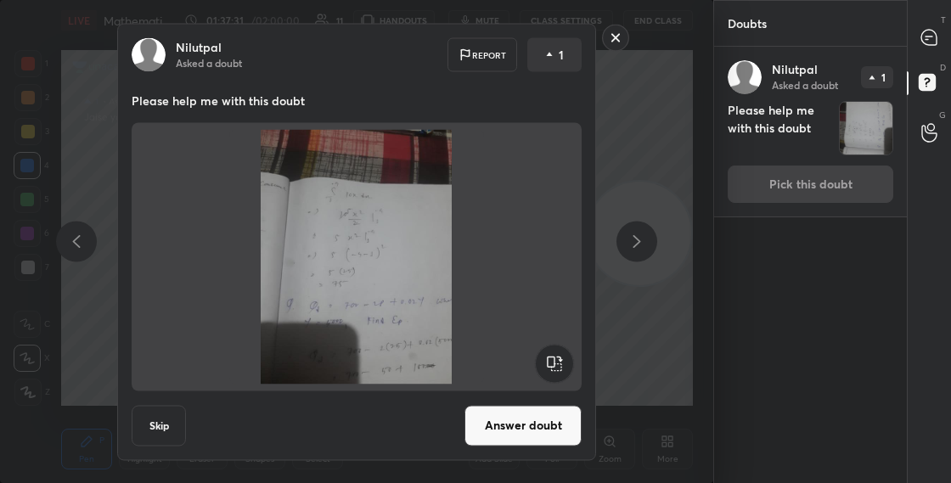
click at [507, 431] on button "Answer doubt" at bounding box center [522, 425] width 117 height 41
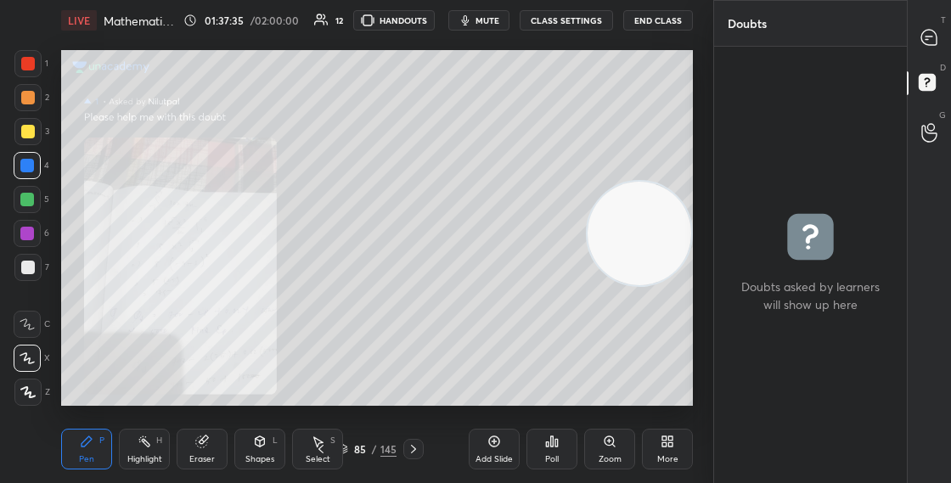
click at [608, 453] on div "Zoom" at bounding box center [609, 449] width 51 height 41
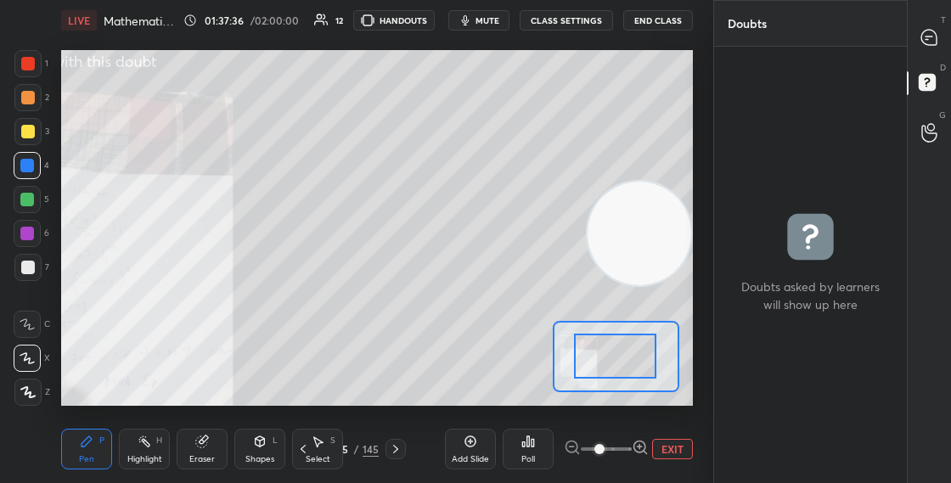
drag, startPoint x: 631, startPoint y: 368, endPoint x: 600, endPoint y: 373, distance: 30.9
click at [599, 373] on div at bounding box center [615, 356] width 82 height 45
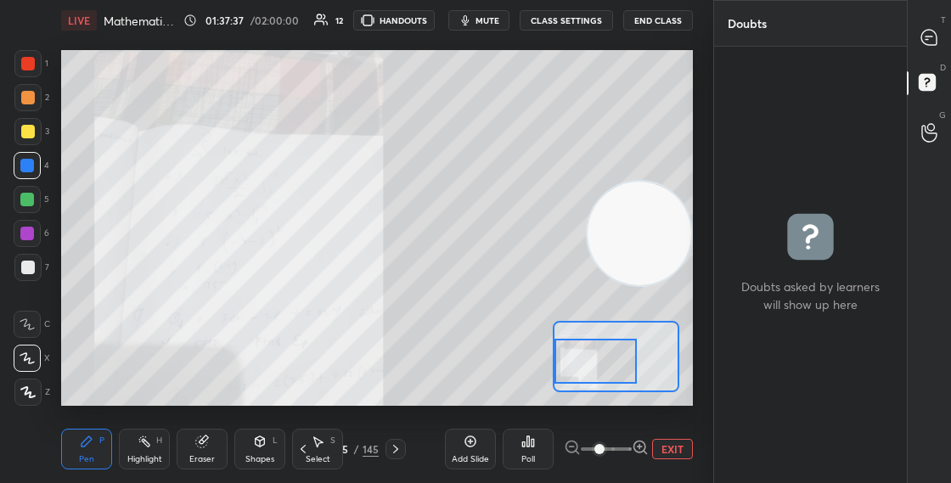
click at [595, 374] on div at bounding box center [595, 361] width 82 height 45
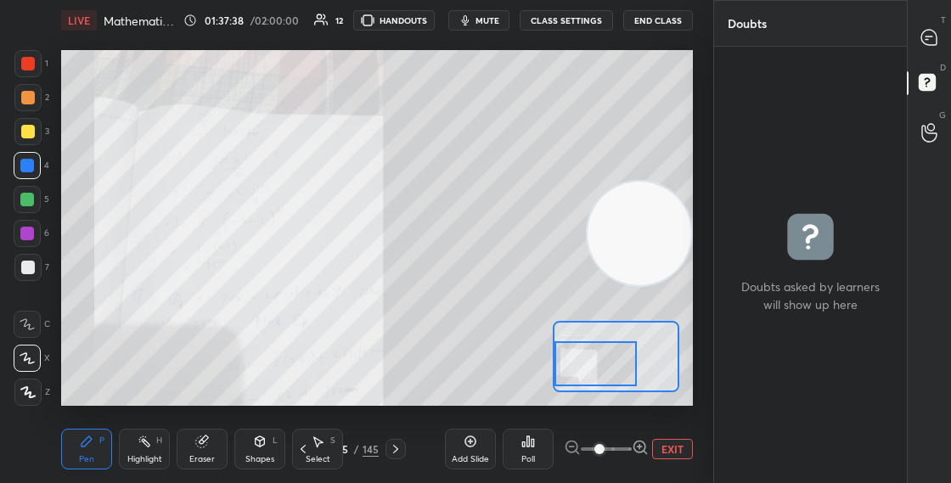
click at [599, 374] on div at bounding box center [595, 363] width 82 height 45
click at [925, 39] on icon at bounding box center [926, 39] width 3 height 0
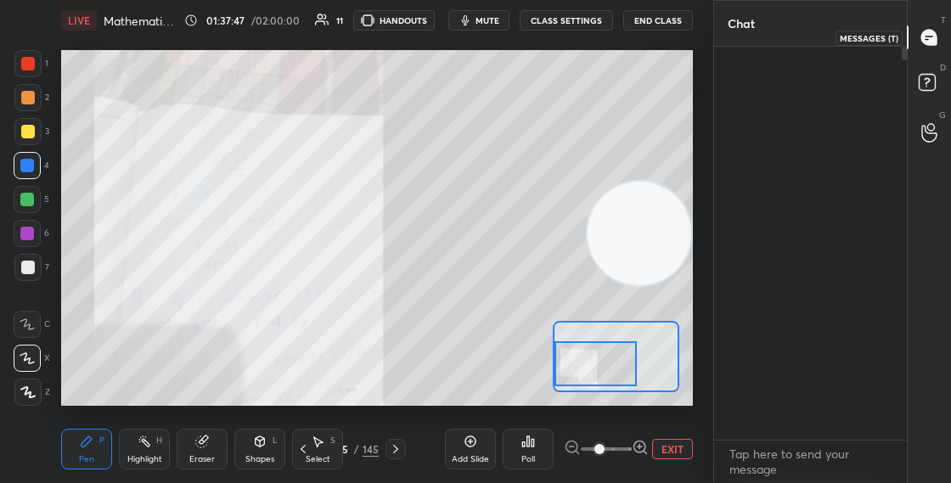
scroll to position [388, 188]
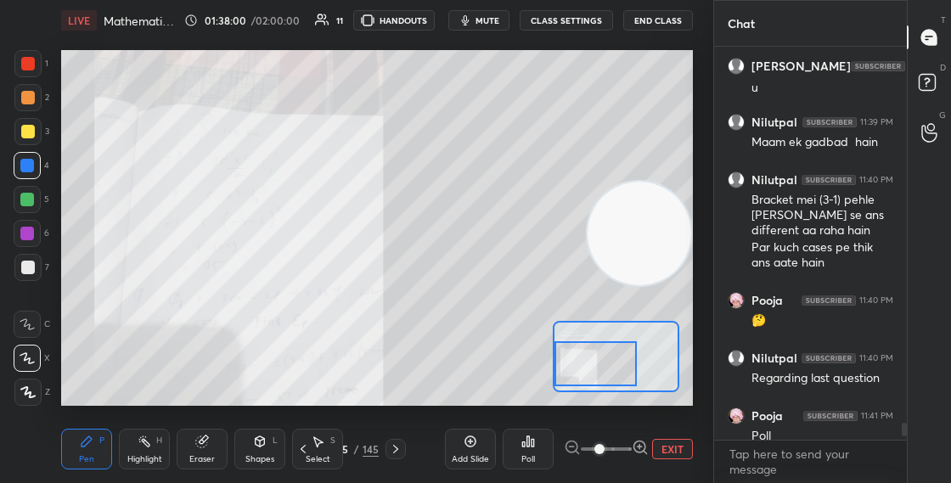
drag, startPoint x: 903, startPoint y: 424, endPoint x: 904, endPoint y: 440, distance: 16.2
click at [903, 440] on div "[PERSON_NAME] 11:39 PM U [PERSON_NAME] 11:39 PM u [GEOGRAPHIC_DATA] 11:39 PM Ma…" at bounding box center [810, 265] width 193 height 436
click at [903, 436] on div at bounding box center [904, 430] width 5 height 14
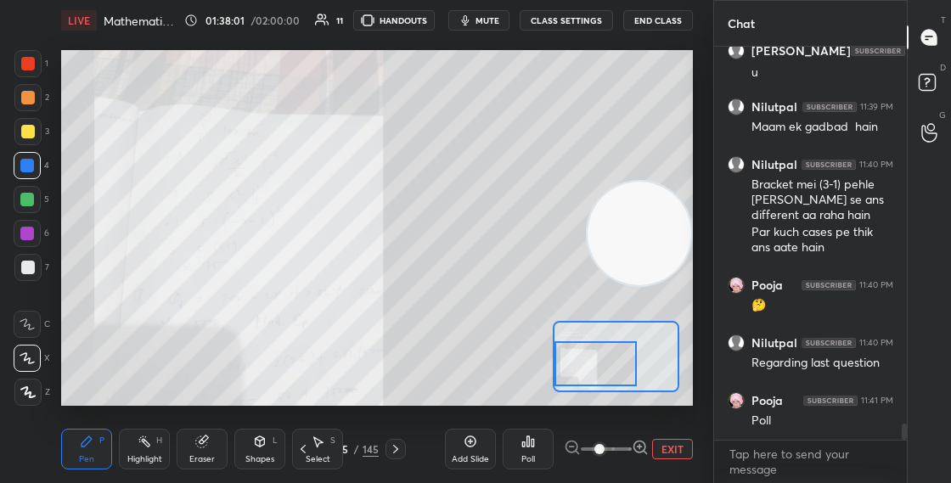
scroll to position [11636, 0]
click at [346, 450] on div "85" at bounding box center [342, 449] width 17 height 10
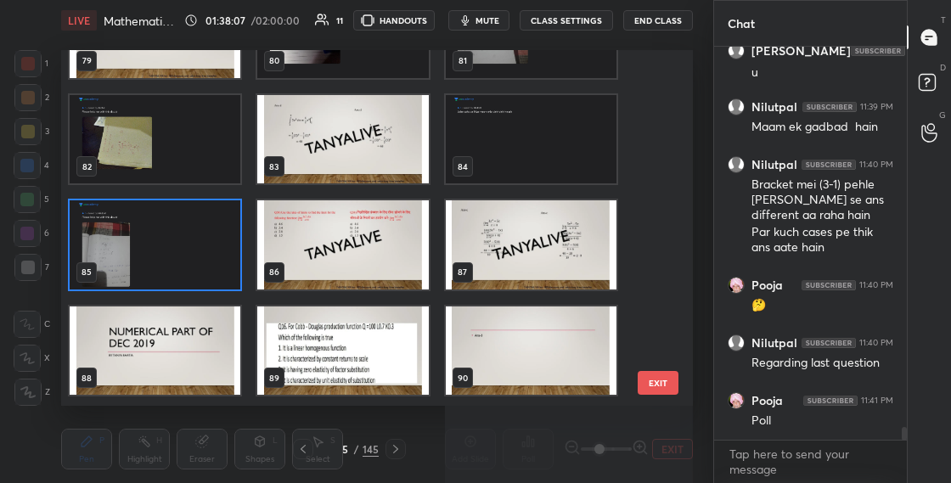
scroll to position [2806, 0]
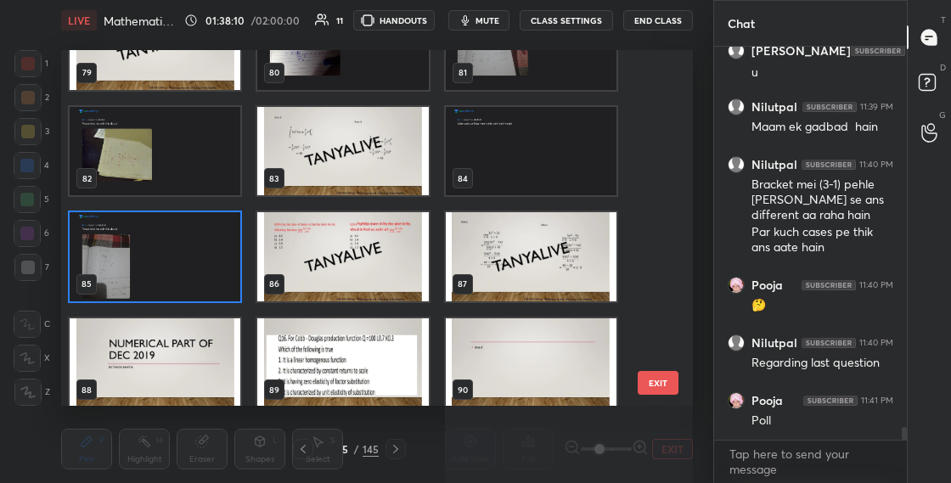
click at [413, 354] on img "grid" at bounding box center [342, 362] width 171 height 89
click at [413, 355] on img "grid" at bounding box center [342, 362] width 171 height 89
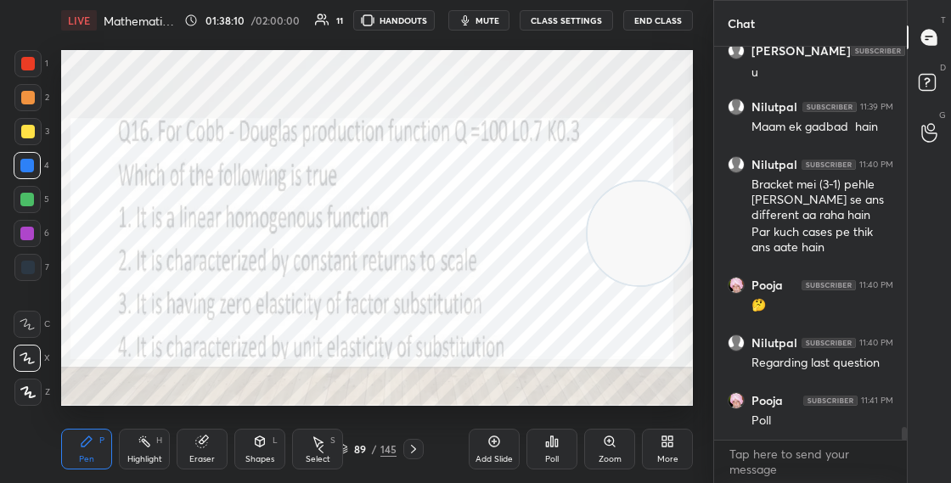
click at [414, 351] on img "grid" at bounding box center [342, 353] width 171 height 89
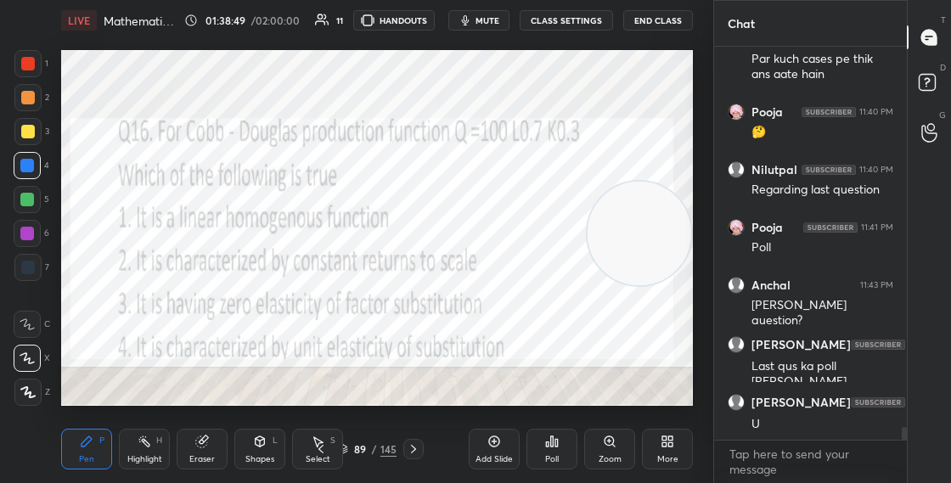
scroll to position [11867, 0]
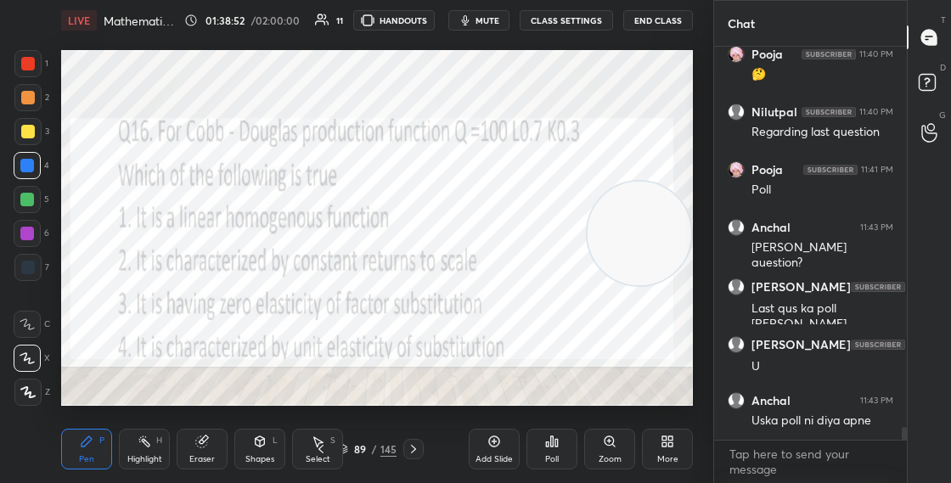
click at [350, 447] on div "89 / 145" at bounding box center [367, 449] width 59 height 15
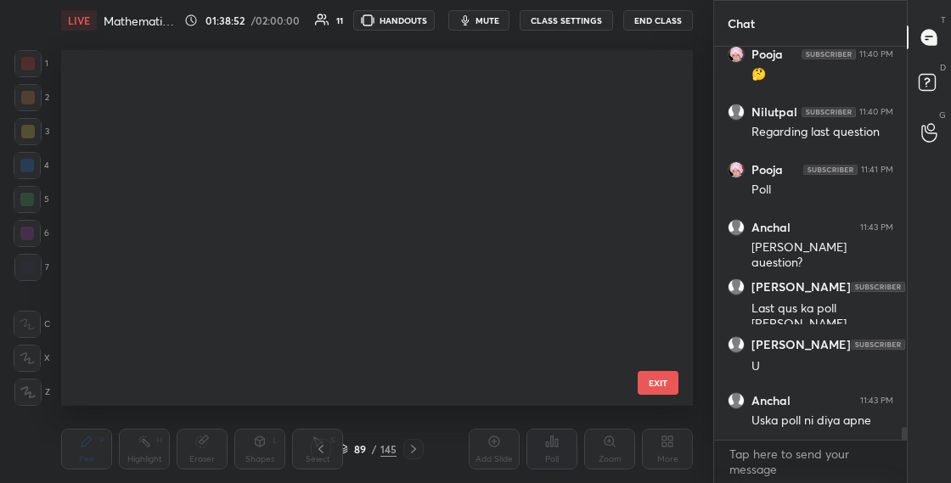
scroll to position [350, 623]
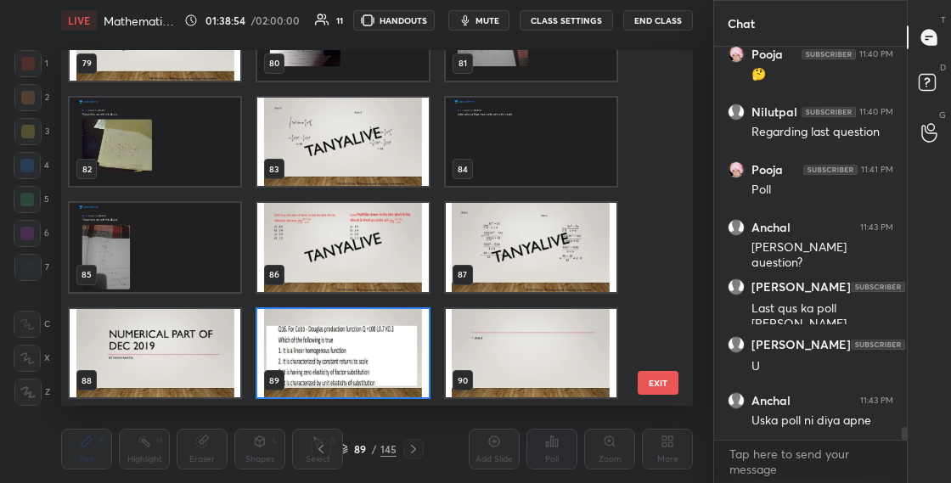
click at [407, 235] on img "grid" at bounding box center [342, 247] width 171 height 89
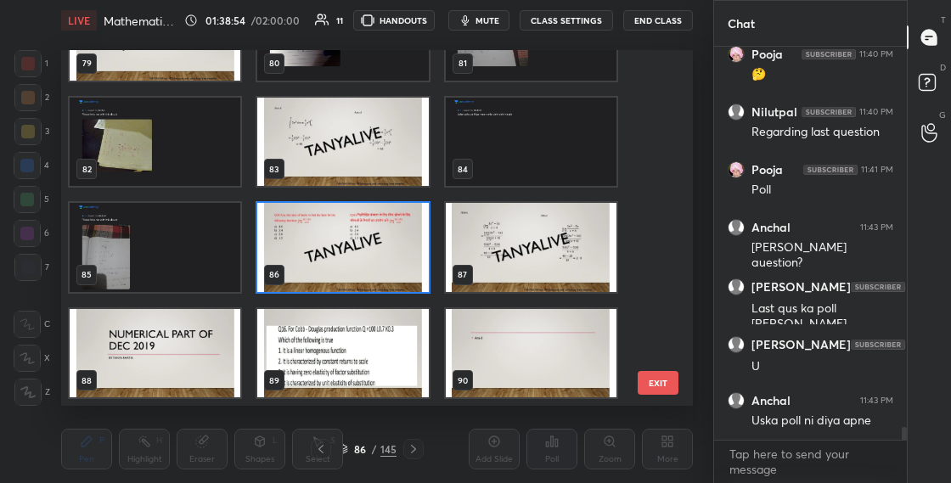
click at [405, 235] on img "grid" at bounding box center [342, 247] width 171 height 89
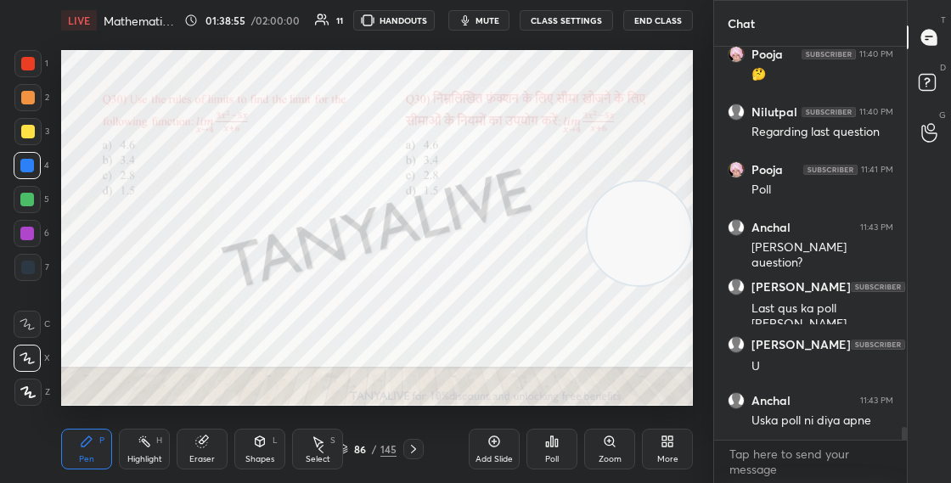
click at [558, 441] on icon at bounding box center [556, 443] width 3 height 8
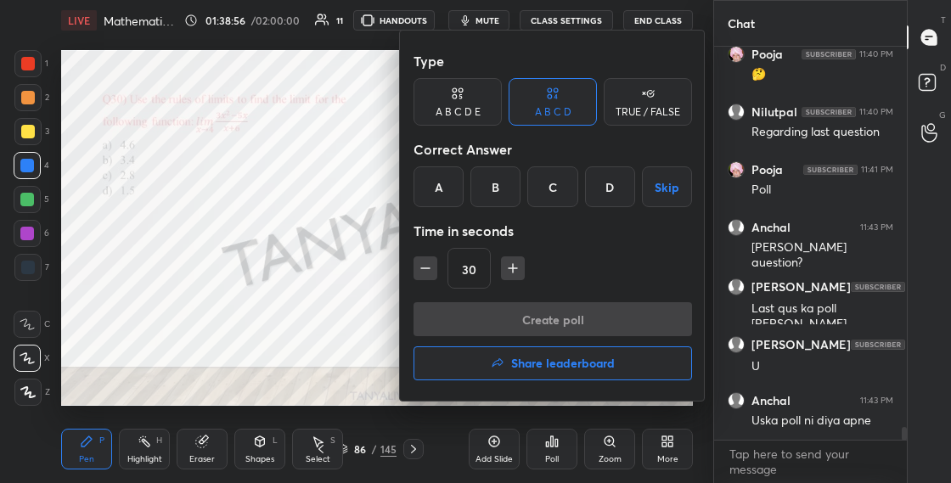
click at [554, 190] on div "C" at bounding box center [552, 186] width 50 height 41
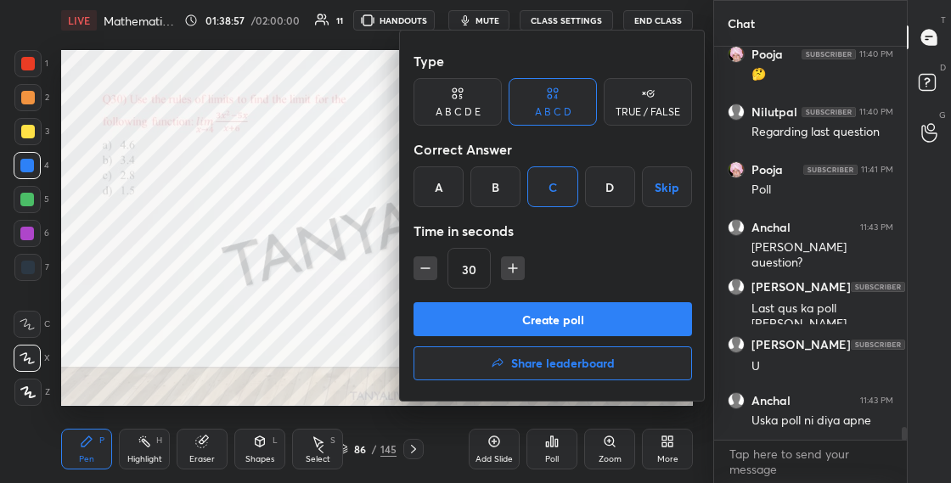
click at [561, 308] on button "Create poll" at bounding box center [552, 319] width 278 height 34
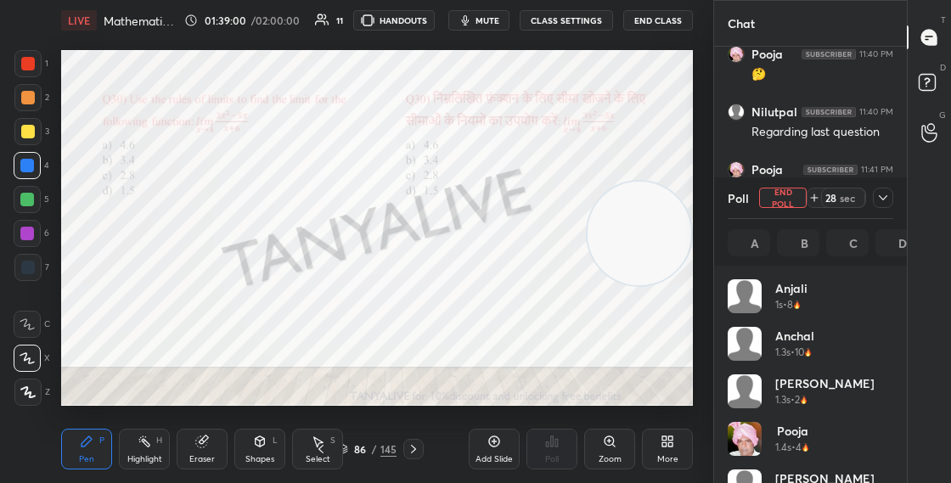
scroll to position [199, 160]
click at [246, 452] on div "Shapes L" at bounding box center [259, 449] width 51 height 41
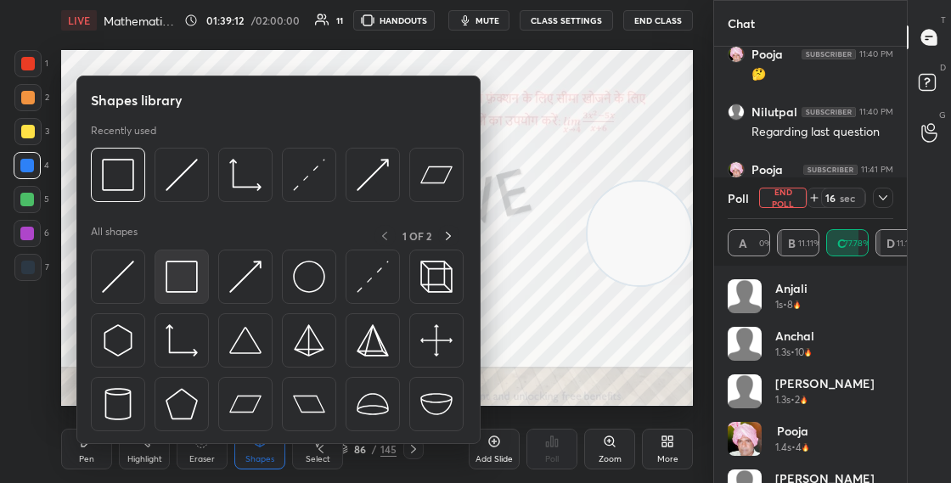
click at [180, 281] on img at bounding box center [182, 277] width 32 height 32
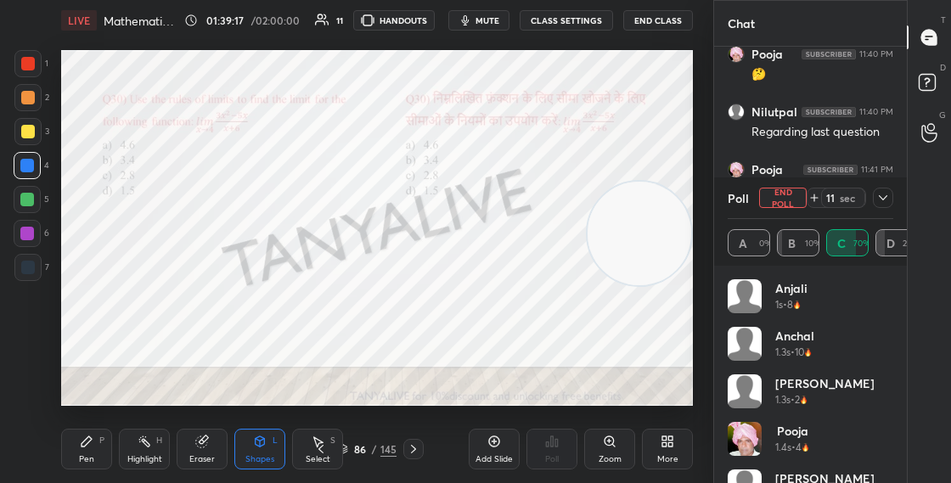
click at [98, 470] on div "Pen P Highlight H Eraser Shapes L Select S 86 / 145 Add Slide Poll Zoom More" at bounding box center [377, 449] width 632 height 68
click at [89, 447] on icon at bounding box center [87, 442] width 14 height 14
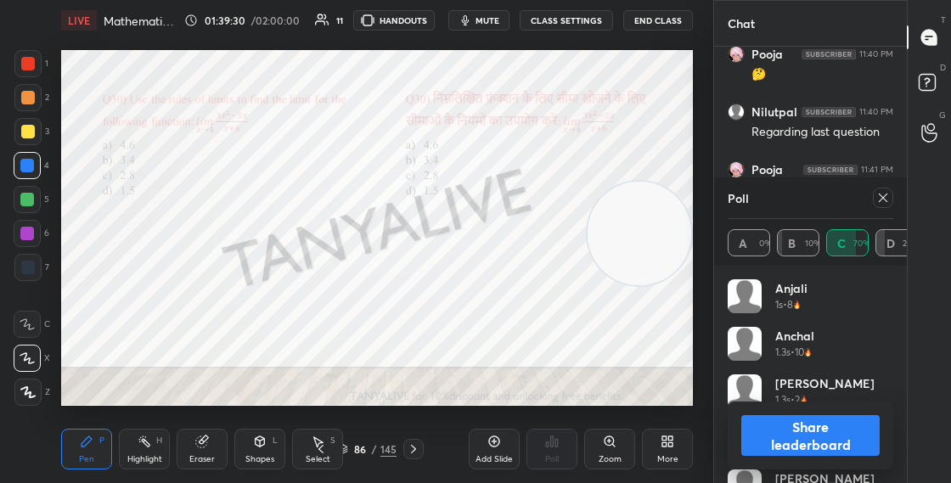
click at [774, 432] on button "Share leaderboard" at bounding box center [810, 435] width 138 height 41
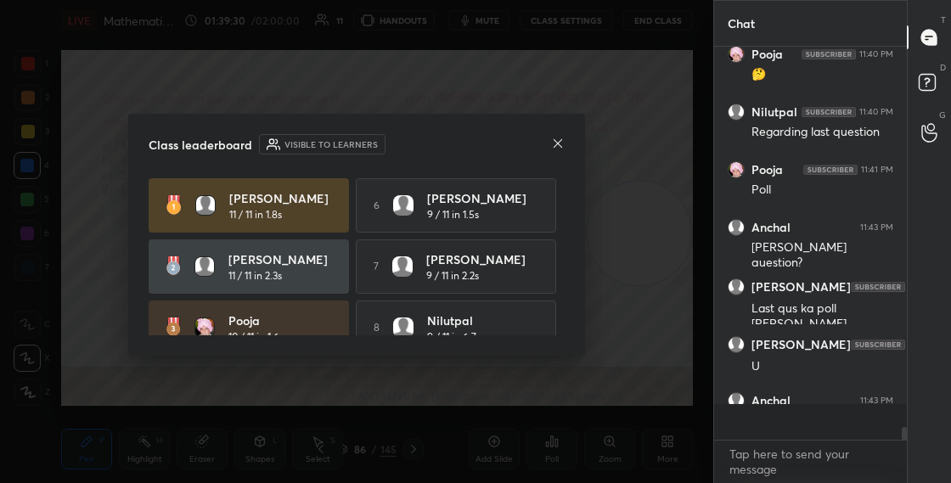
scroll to position [417, 188]
click at [558, 143] on icon at bounding box center [558, 143] width 8 height 8
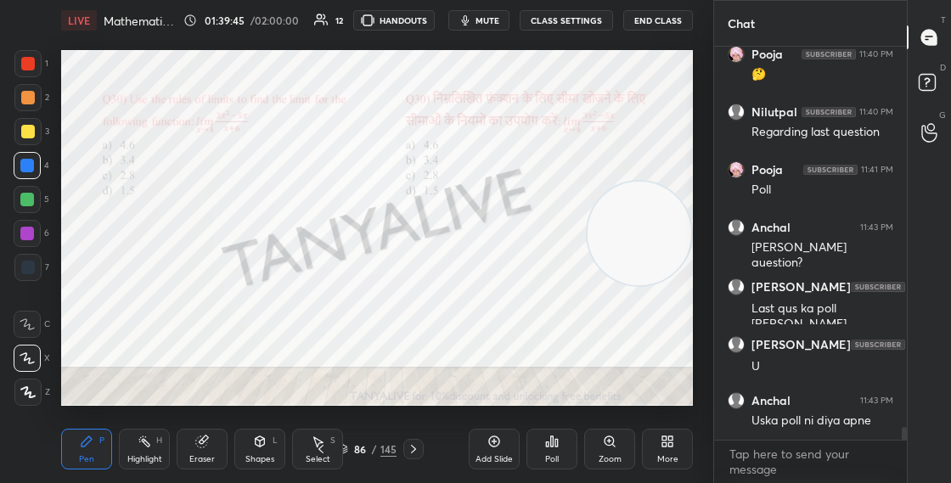
click at [418, 444] on icon at bounding box center [414, 449] width 14 height 14
click at [416, 442] on icon at bounding box center [414, 449] width 14 height 14
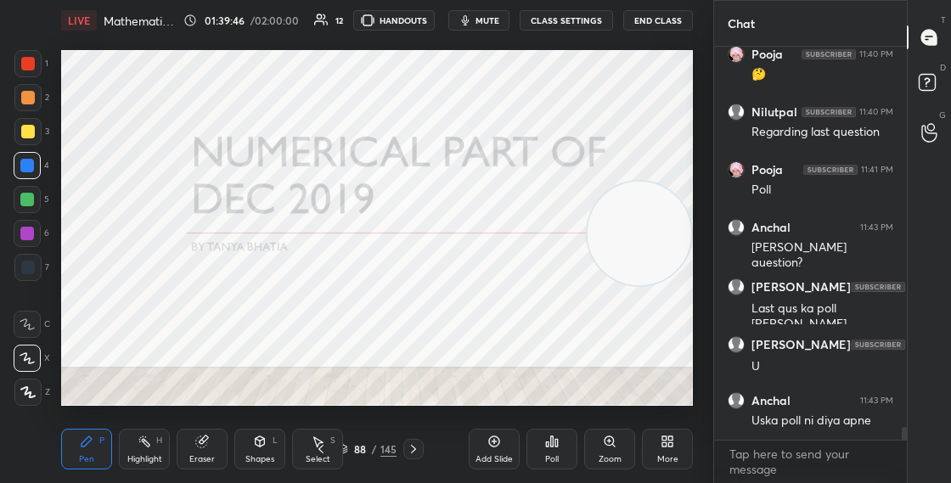
click at [413, 454] on icon at bounding box center [414, 449] width 14 height 14
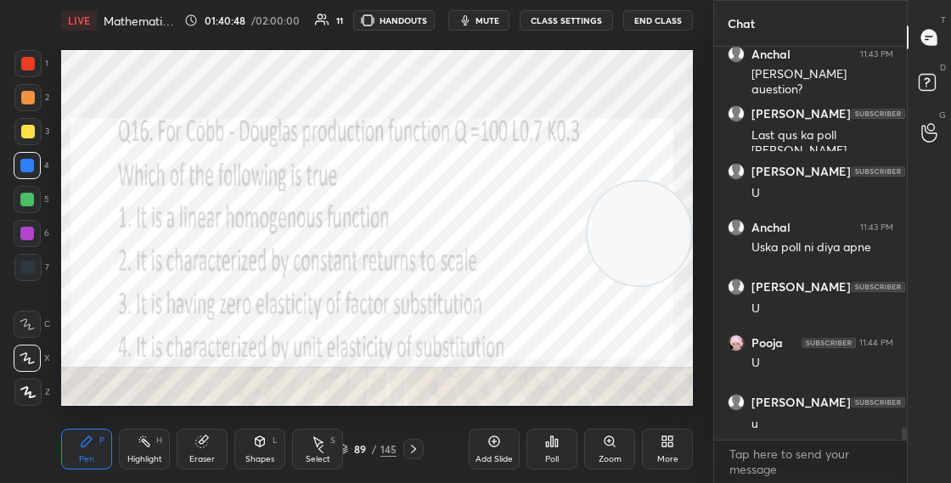
scroll to position [12098, 0]
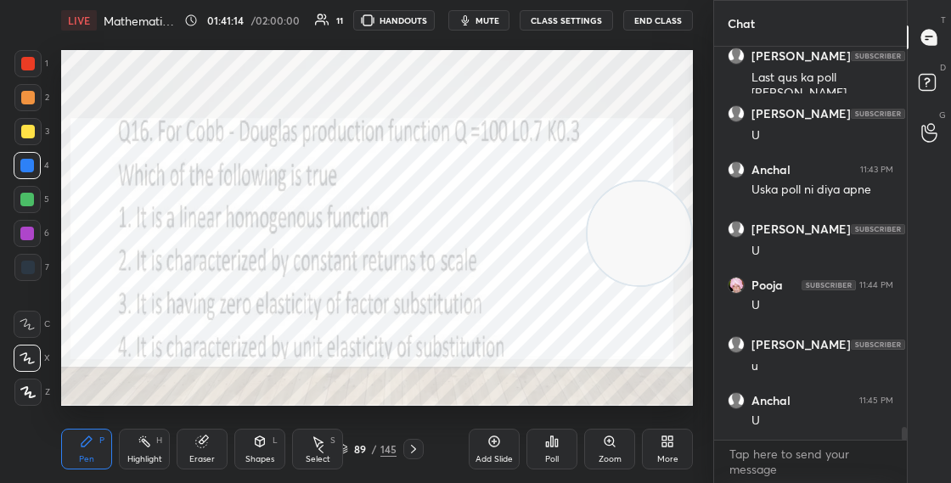
click at [348, 444] on div "89 / 145" at bounding box center [367, 449] width 59 height 15
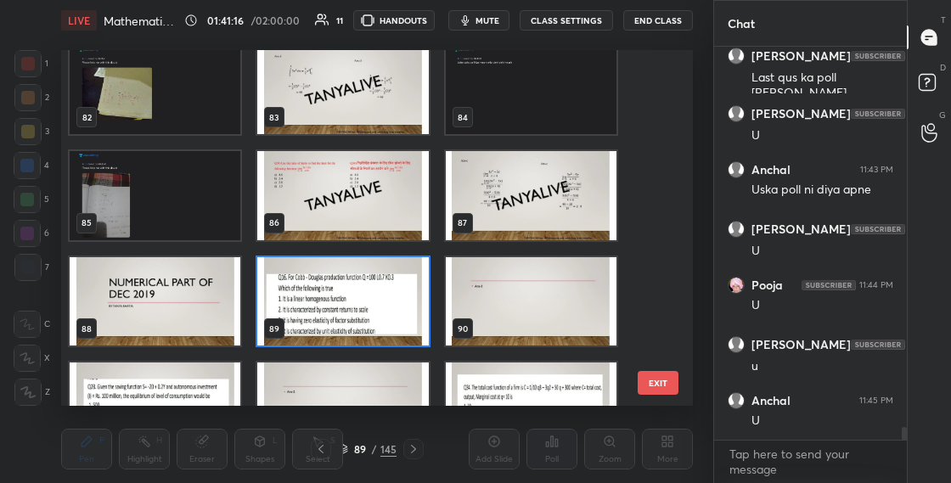
scroll to position [2902, 0]
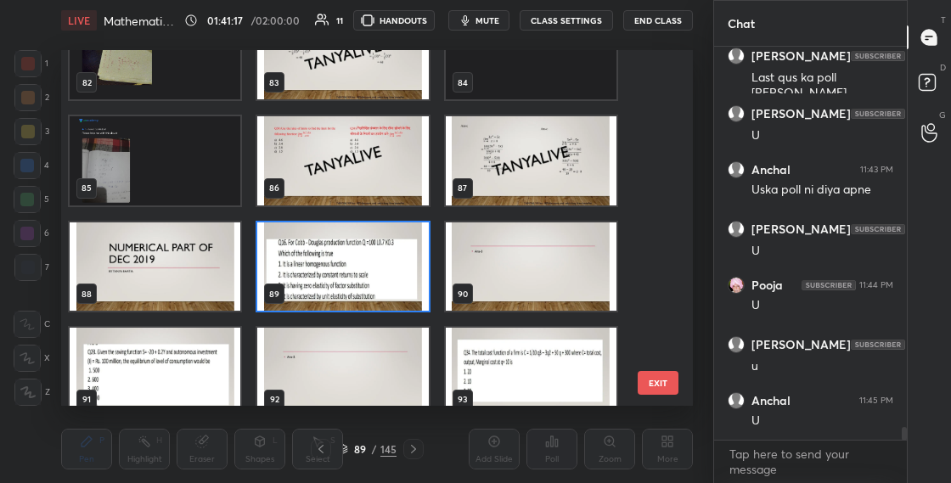
click at [359, 273] on img "grid" at bounding box center [342, 266] width 171 height 89
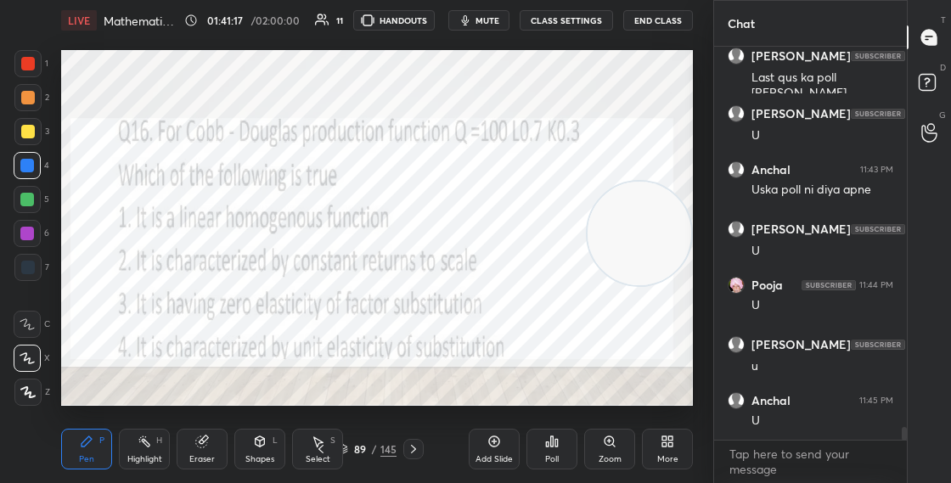
click at [360, 274] on img "grid" at bounding box center [342, 266] width 171 height 89
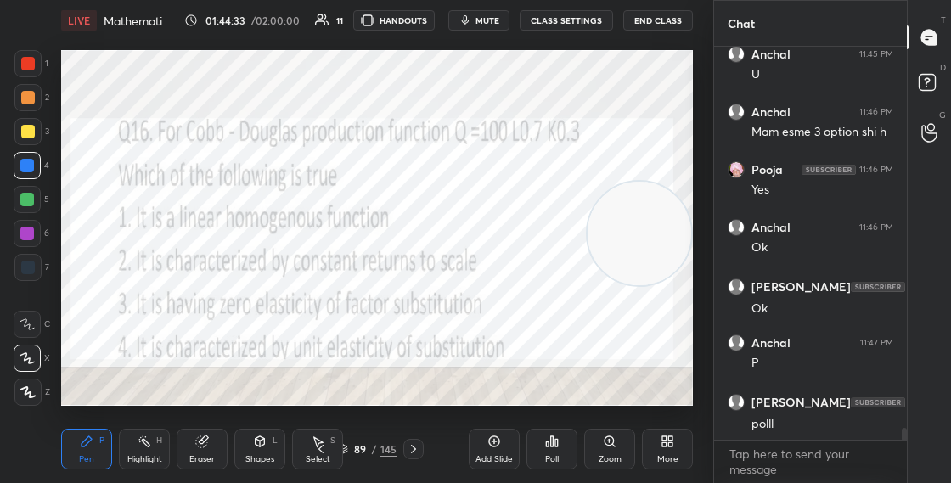
scroll to position [12502, 0]
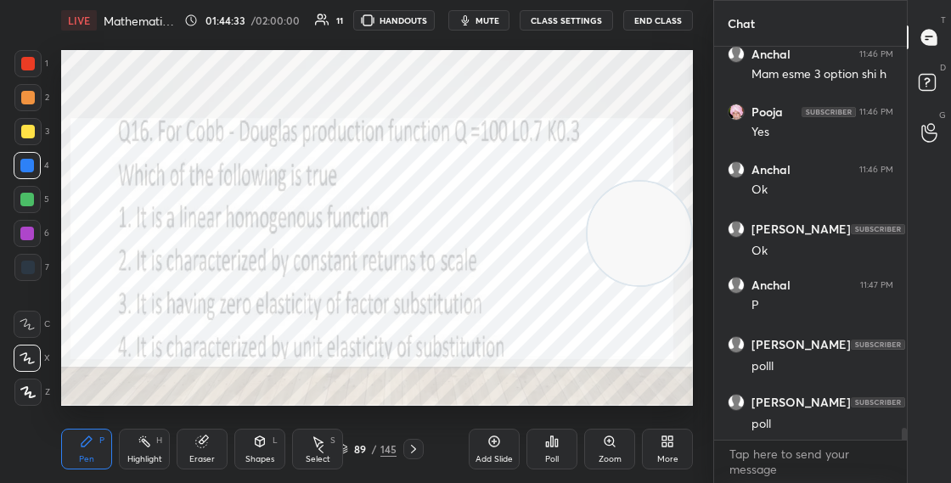
click at [566, 453] on div "Poll" at bounding box center [551, 449] width 51 height 41
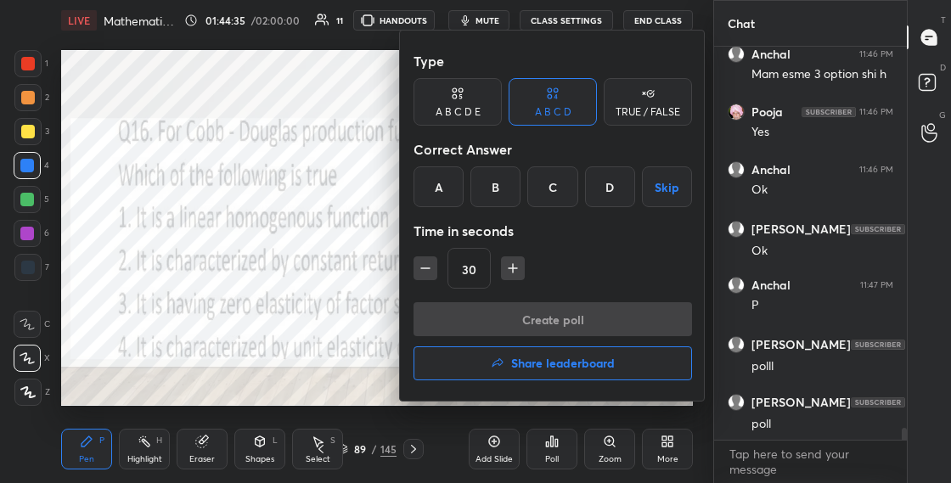
click at [370, 307] on div at bounding box center [475, 241] width 951 height 483
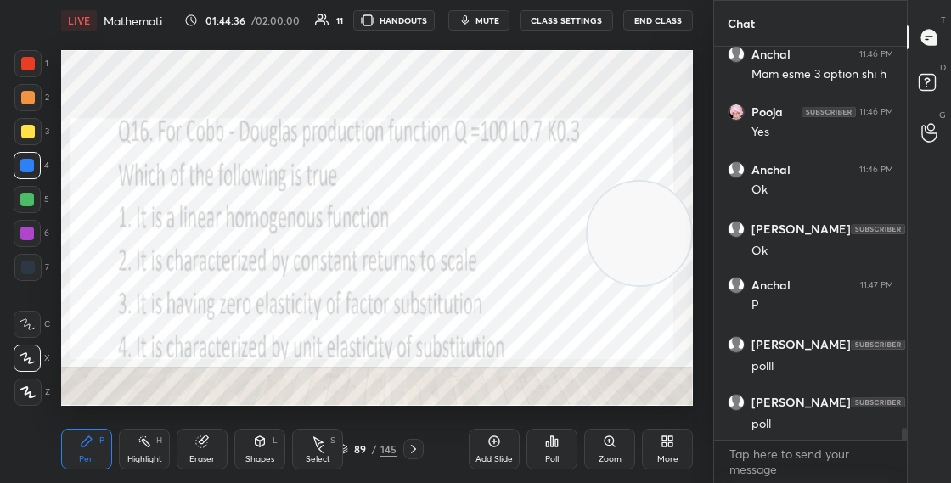
click at [544, 447] on div "Poll" at bounding box center [551, 449] width 51 height 41
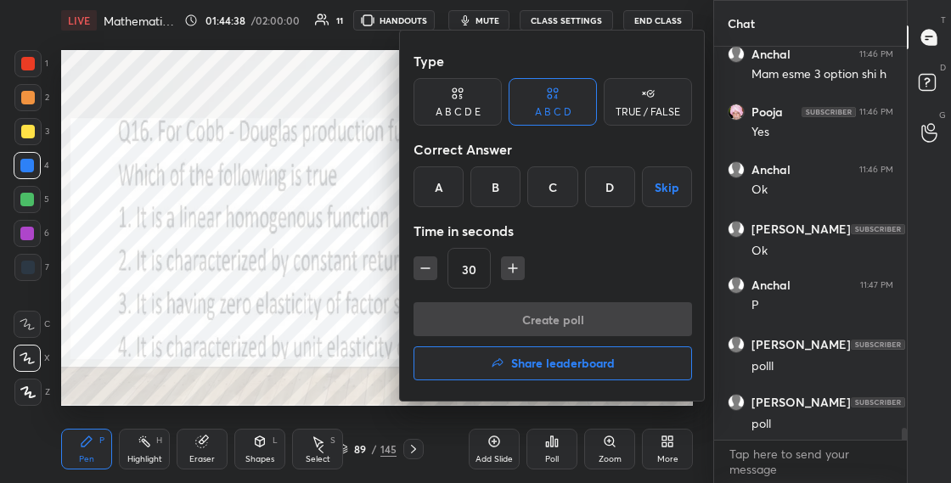
click at [539, 185] on div "C" at bounding box center [552, 186] width 50 height 41
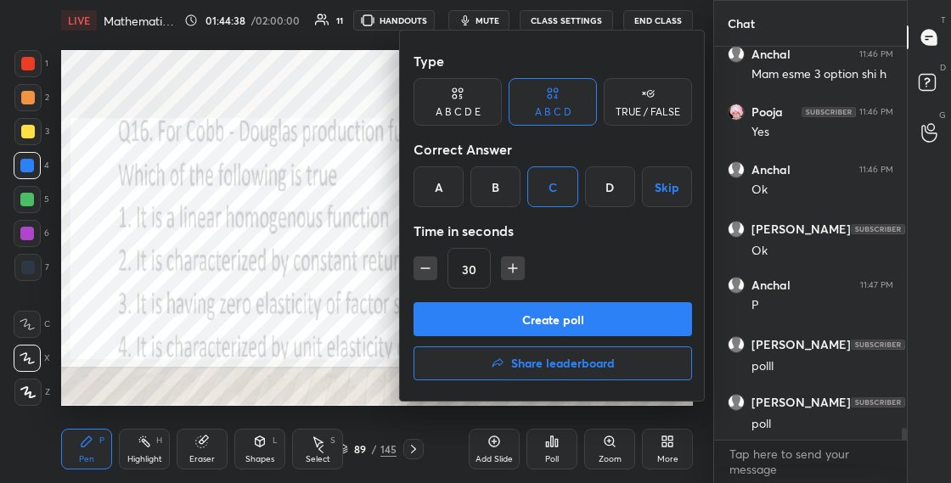
click at [529, 315] on button "Create poll" at bounding box center [552, 319] width 278 height 34
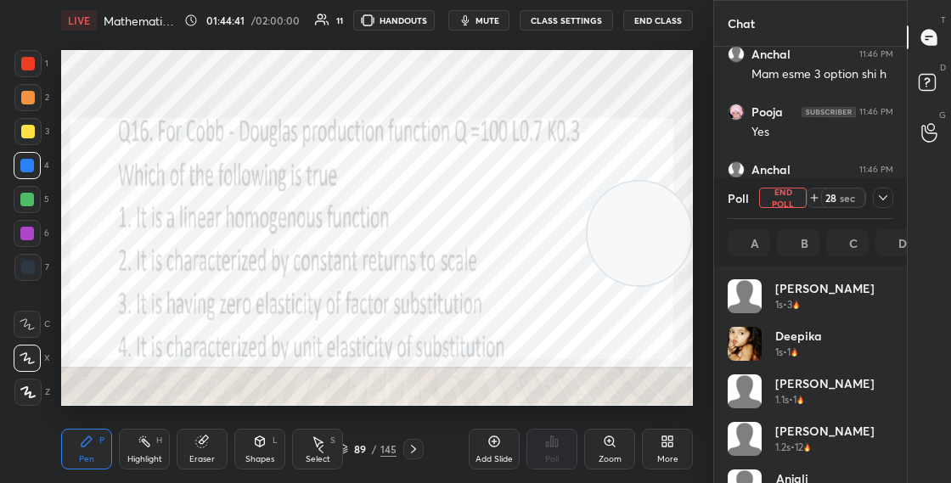
scroll to position [199, 160]
drag, startPoint x: 255, startPoint y: 457, endPoint x: 253, endPoint y: 447, distance: 10.3
click at [255, 455] on div "Shapes" at bounding box center [259, 459] width 29 height 8
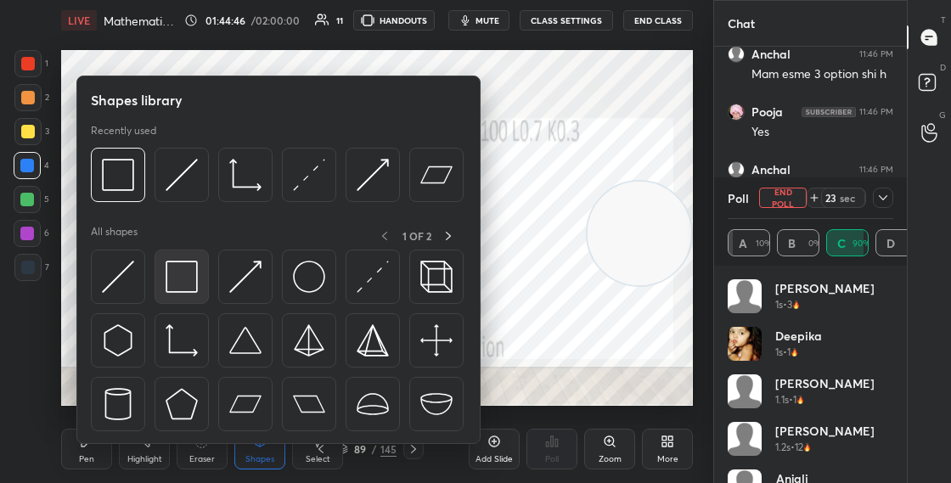
click at [195, 280] on img at bounding box center [182, 277] width 32 height 32
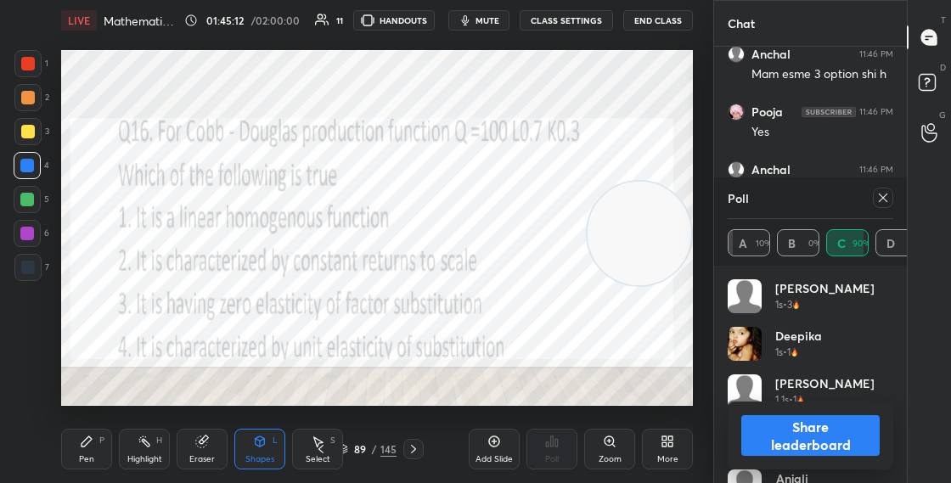
click at [756, 428] on button "Share leaderboard" at bounding box center [810, 435] width 138 height 41
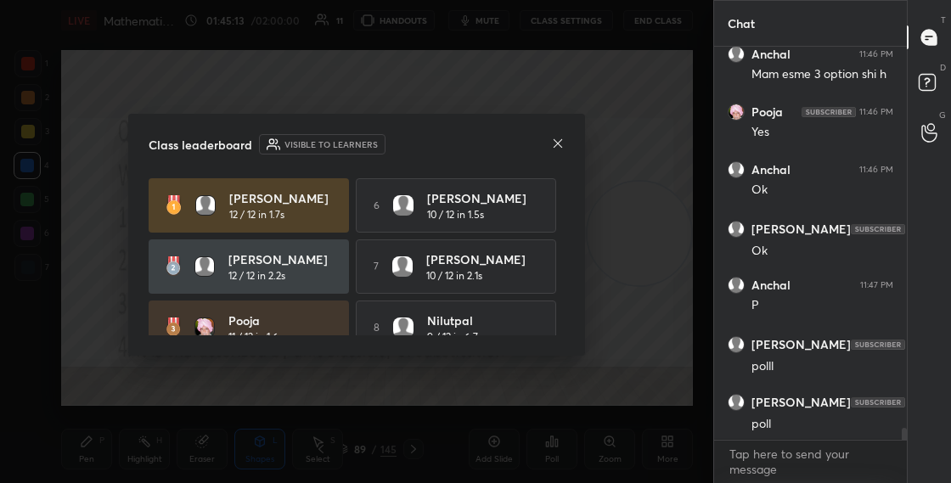
scroll to position [6, 6]
click at [558, 142] on icon at bounding box center [558, 143] width 8 height 8
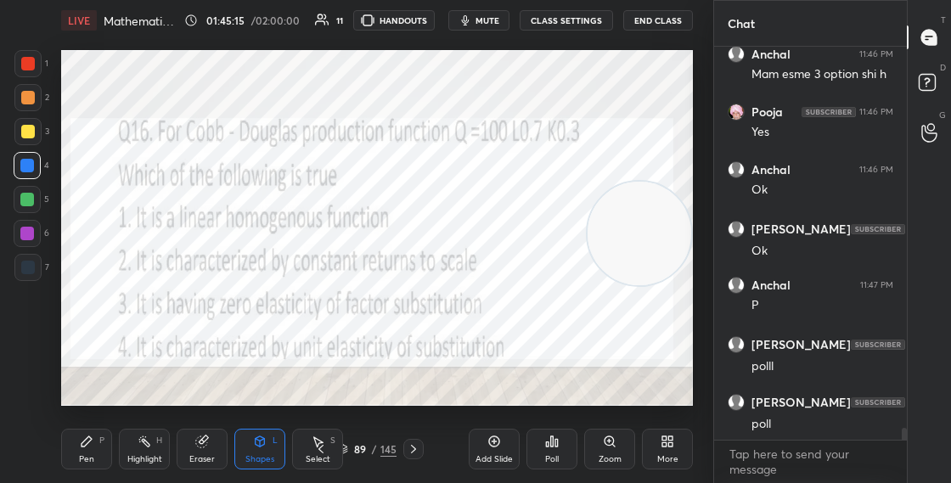
click at [273, 447] on div "Shapes L" at bounding box center [259, 449] width 51 height 41
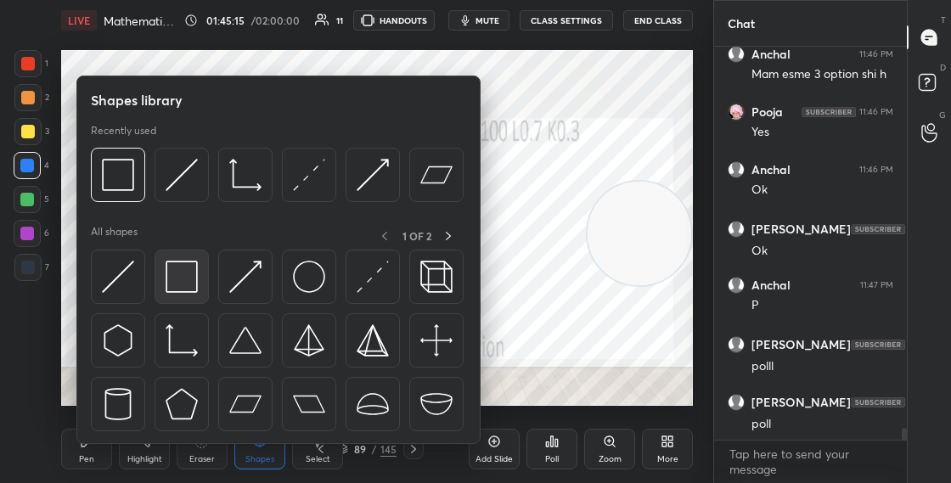
click at [193, 281] on img at bounding box center [182, 277] width 32 height 32
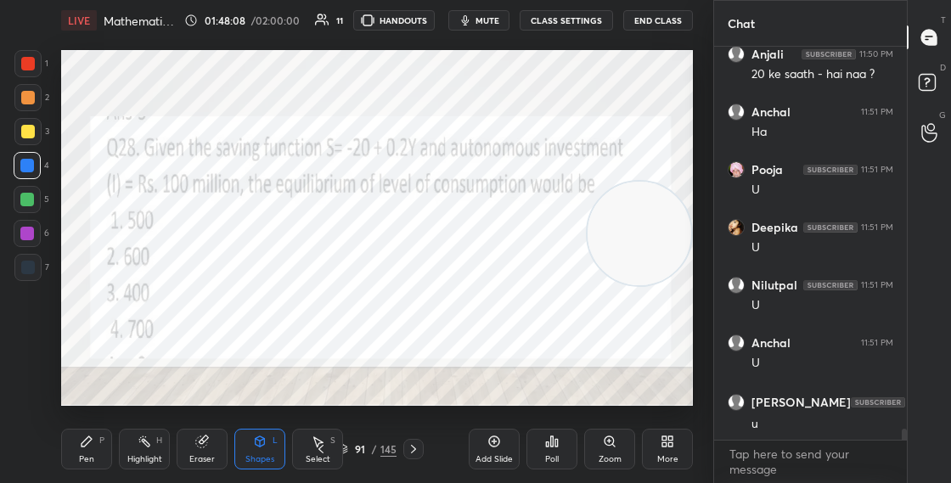
scroll to position [13195, 0]
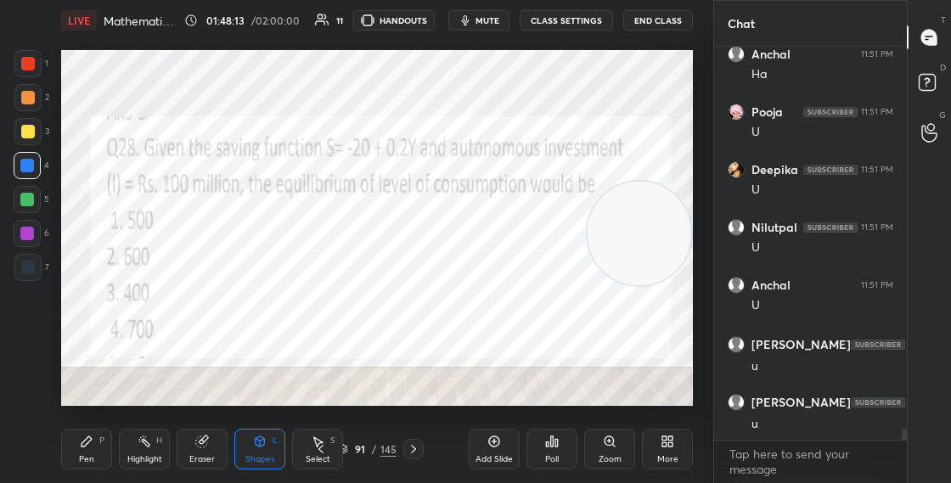
click at [351, 449] on div "91 / 145" at bounding box center [367, 449] width 59 height 15
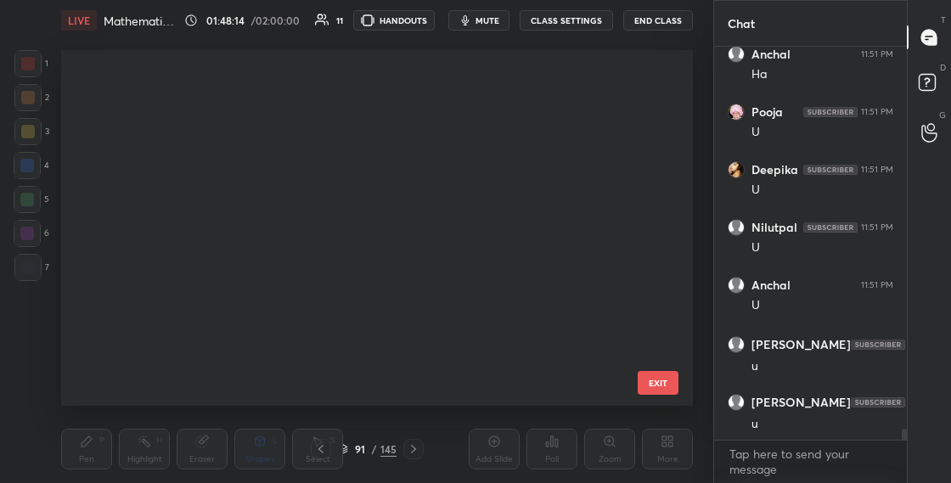
scroll to position [350, 623]
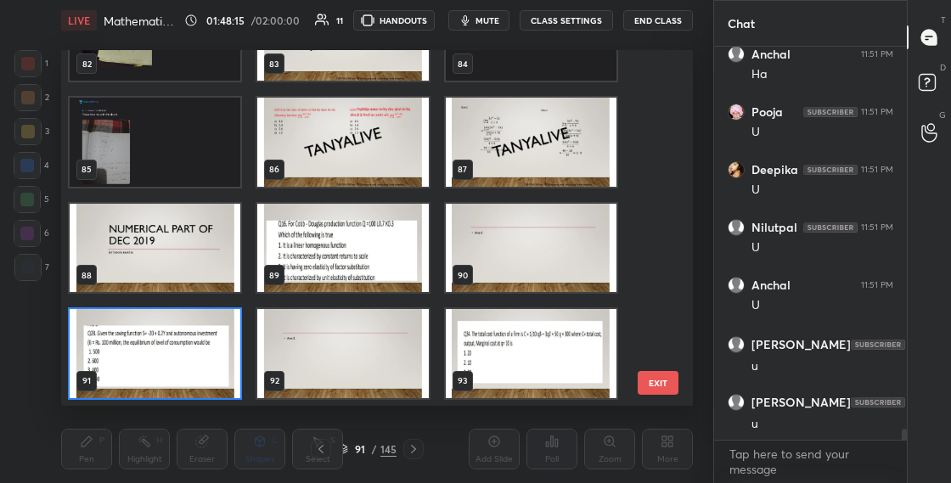
click at [208, 349] on img "grid" at bounding box center [155, 353] width 171 height 89
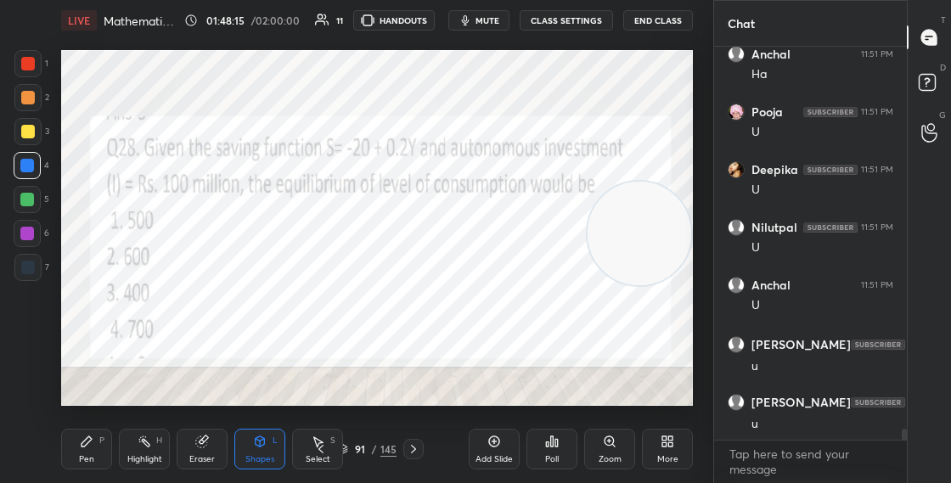
click at [209, 349] on img "grid" at bounding box center [155, 353] width 171 height 89
click at [547, 445] on icon at bounding box center [547, 444] width 3 height 4
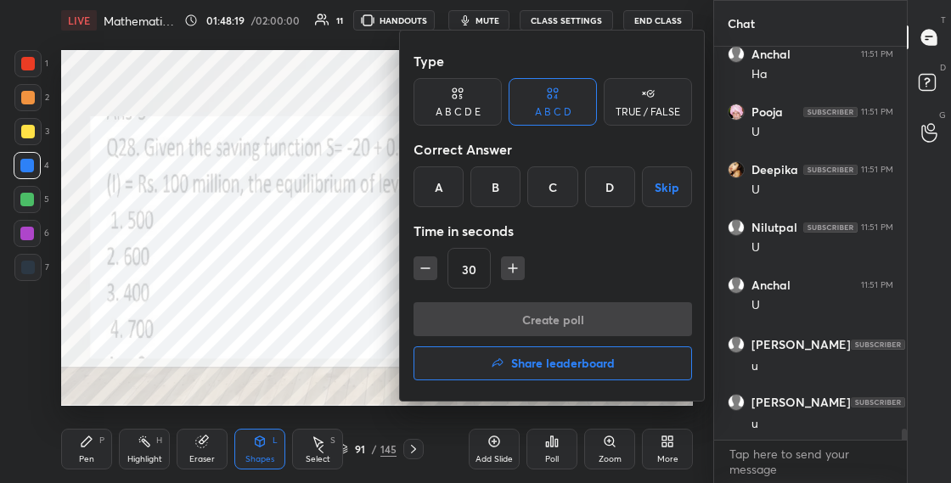
click at [499, 194] on div "B" at bounding box center [495, 186] width 50 height 41
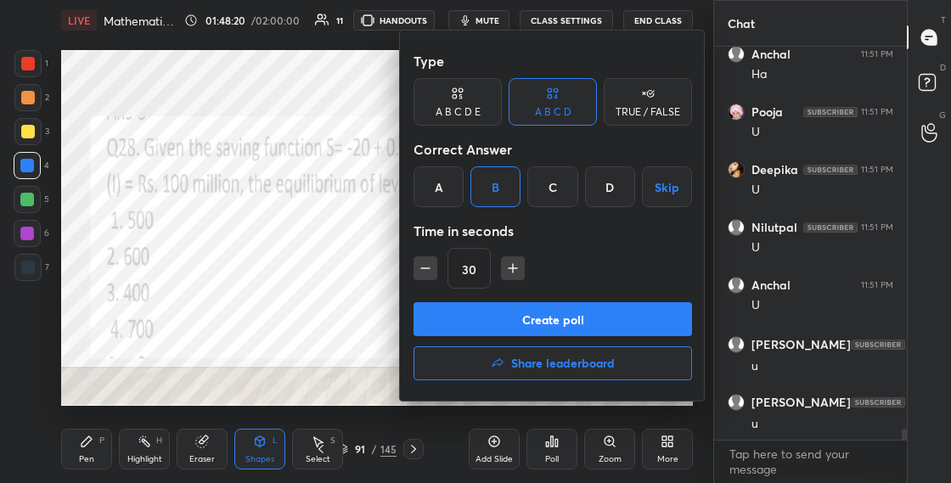
click at [492, 311] on button "Create poll" at bounding box center [552, 319] width 278 height 34
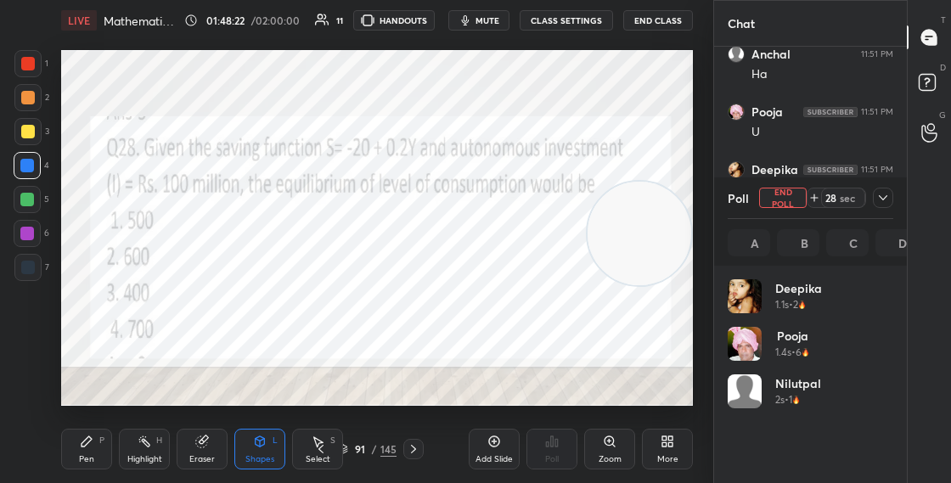
scroll to position [199, 160]
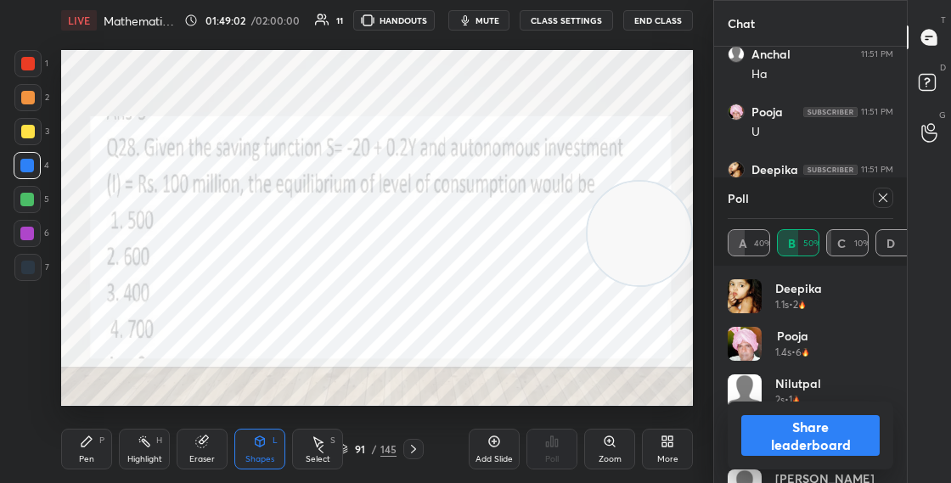
click at [273, 444] on div "L" at bounding box center [275, 440] width 5 height 8
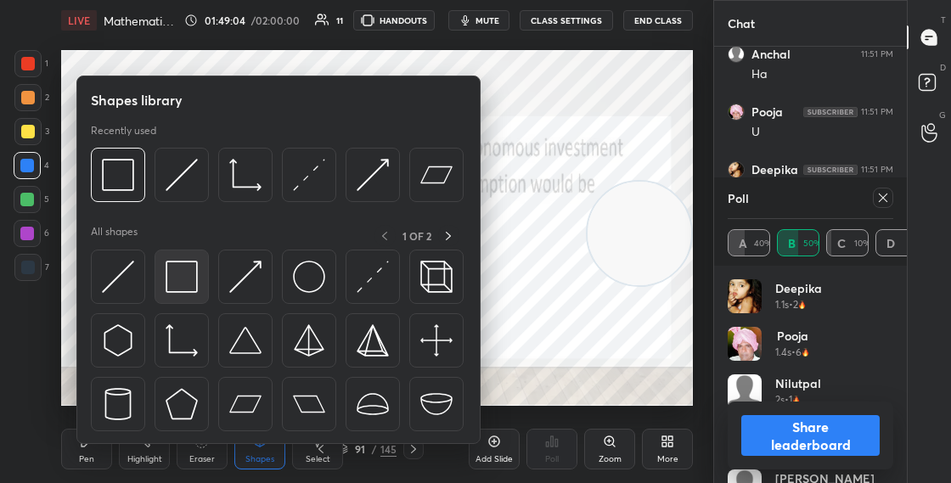
click at [165, 263] on div at bounding box center [182, 277] width 54 height 54
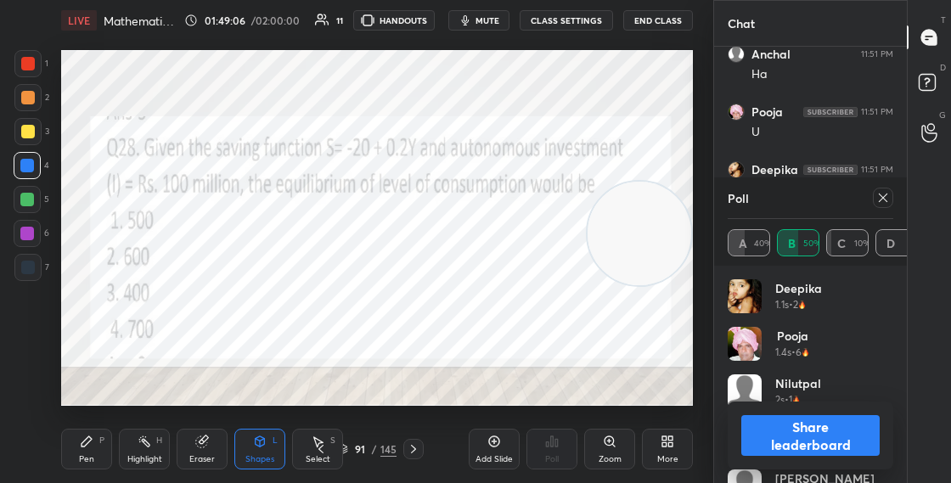
click at [87, 468] on div "Pen P" at bounding box center [86, 449] width 51 height 41
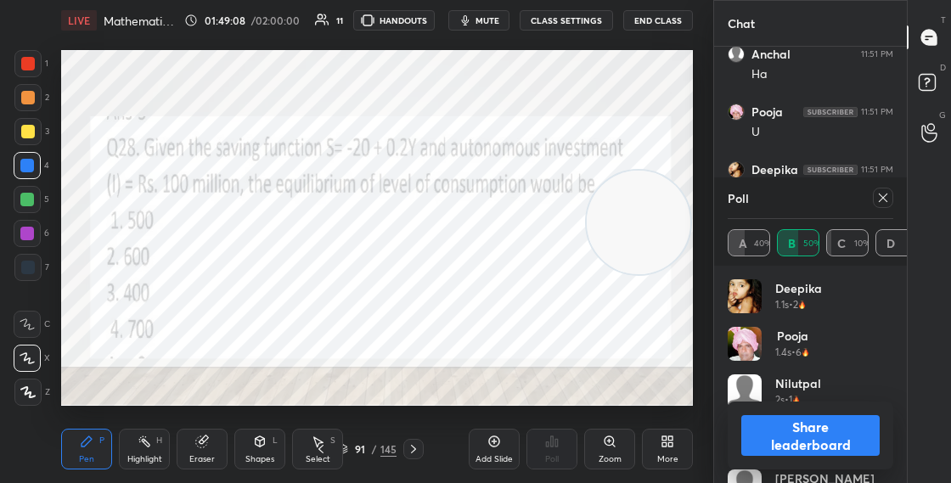
drag, startPoint x: 650, startPoint y: 230, endPoint x: 661, endPoint y: 132, distance: 98.4
click at [666, 171] on video at bounding box center [639, 223] width 104 height 104
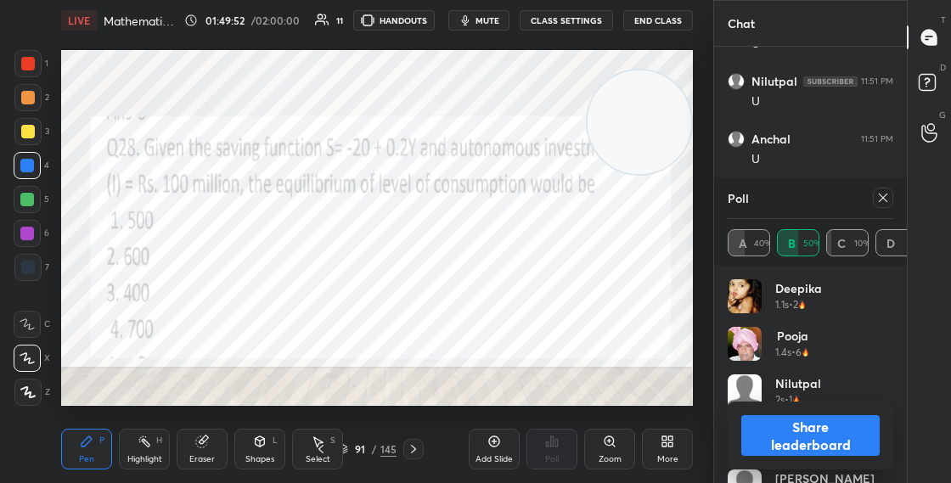
scroll to position [13399, 0]
click at [889, 200] on icon at bounding box center [883, 198] width 14 height 14
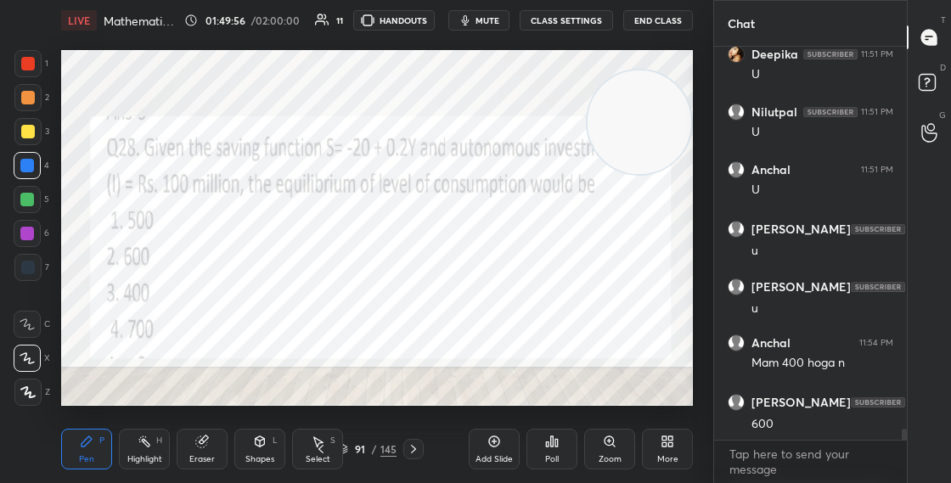
scroll to position [13384, 0]
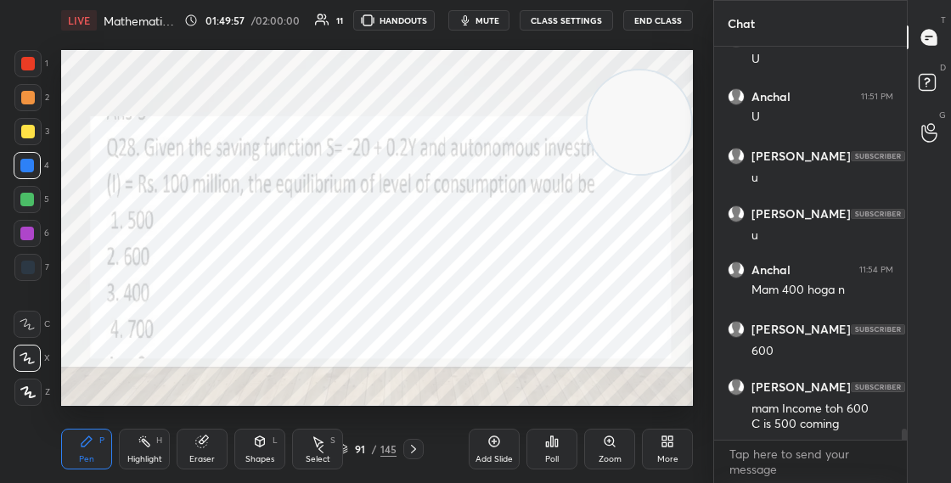
click at [561, 463] on div "Poll" at bounding box center [551, 449] width 51 height 41
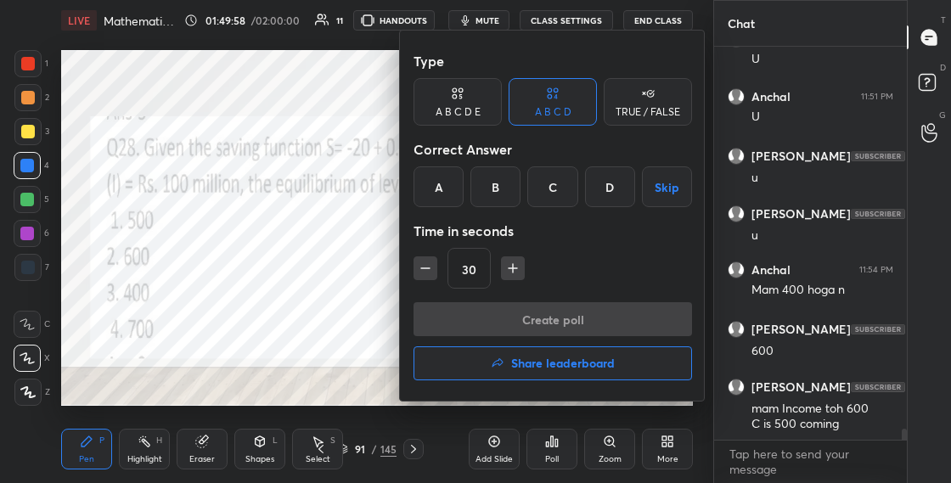
click at [449, 187] on div "A" at bounding box center [438, 186] width 50 height 41
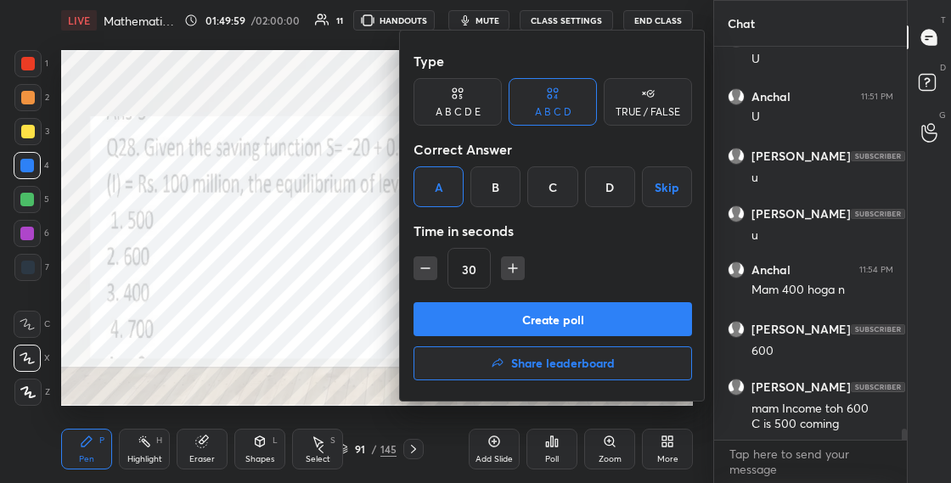
click at [474, 303] on button "Create poll" at bounding box center [552, 319] width 278 height 34
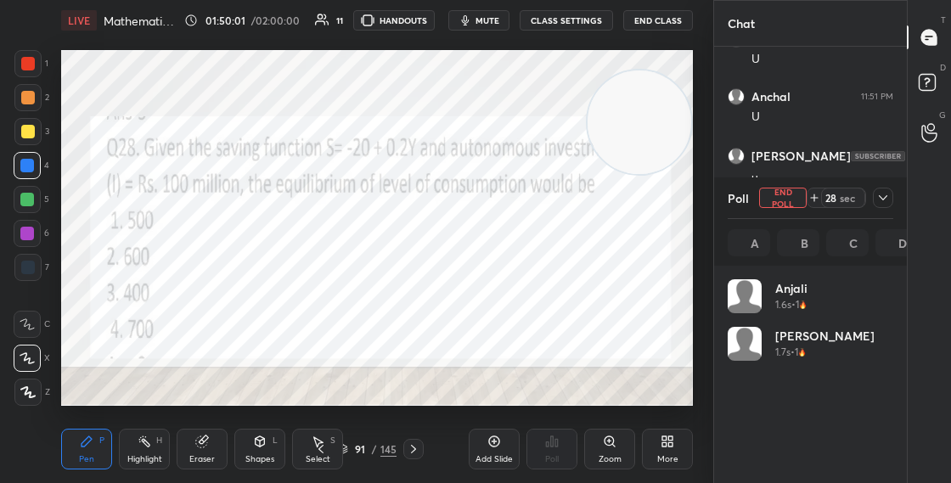
scroll to position [199, 160]
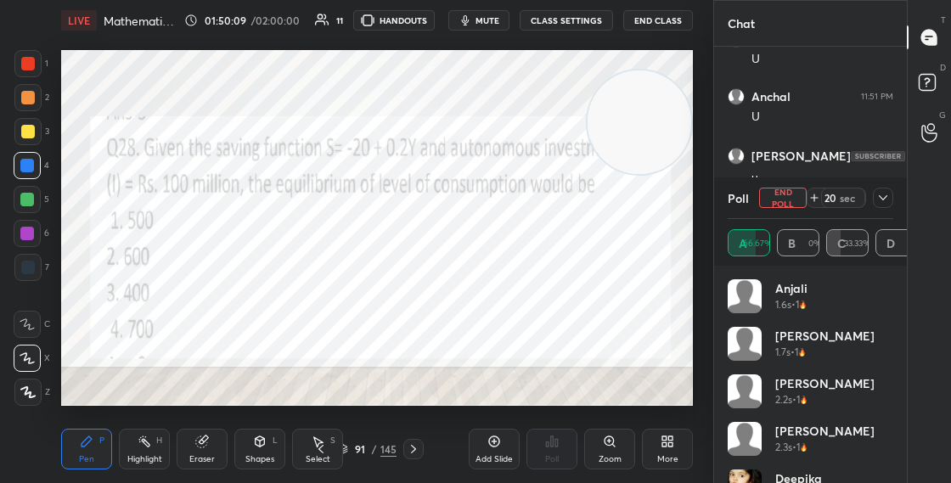
click at [635, 174] on video at bounding box center [640, 122] width 104 height 104
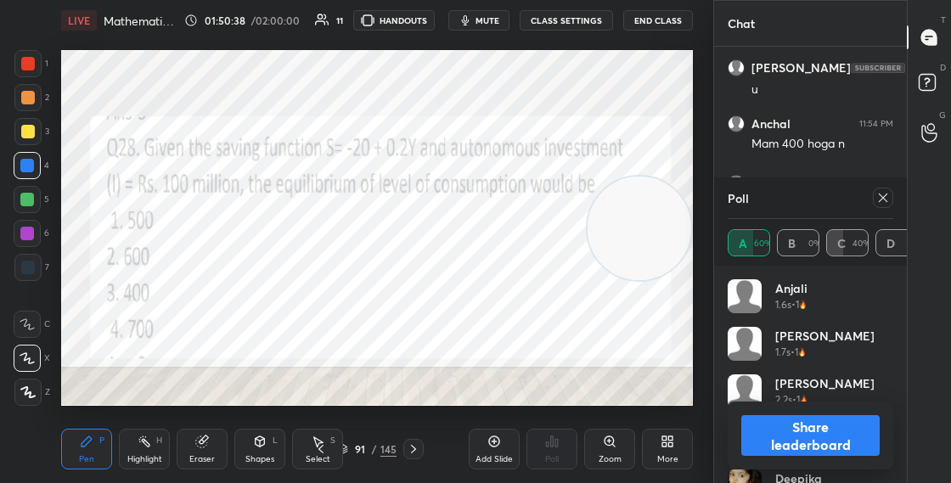
click at [820, 453] on button "Share leaderboard" at bounding box center [810, 435] width 138 height 41
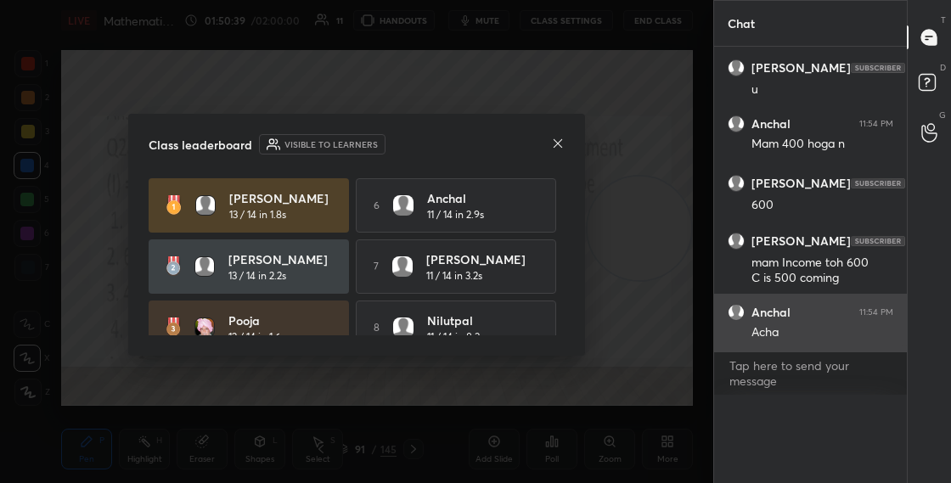
scroll to position [0, 0]
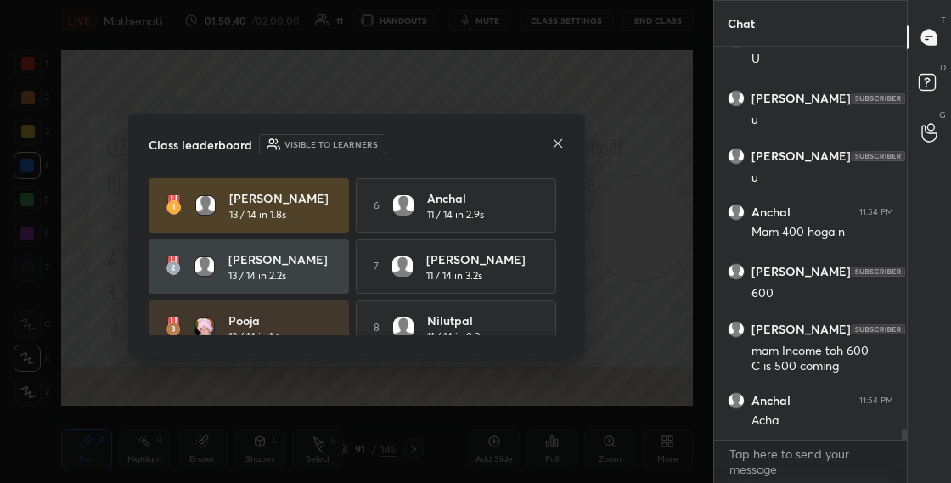
click at [565, 146] on div "Class leaderboard Visible to learners RAMA 13 / 14 in 1.8s 6 [PERSON_NAME] 11 /…" at bounding box center [356, 235] width 457 height 242
click at [557, 146] on icon at bounding box center [558, 144] width 14 height 14
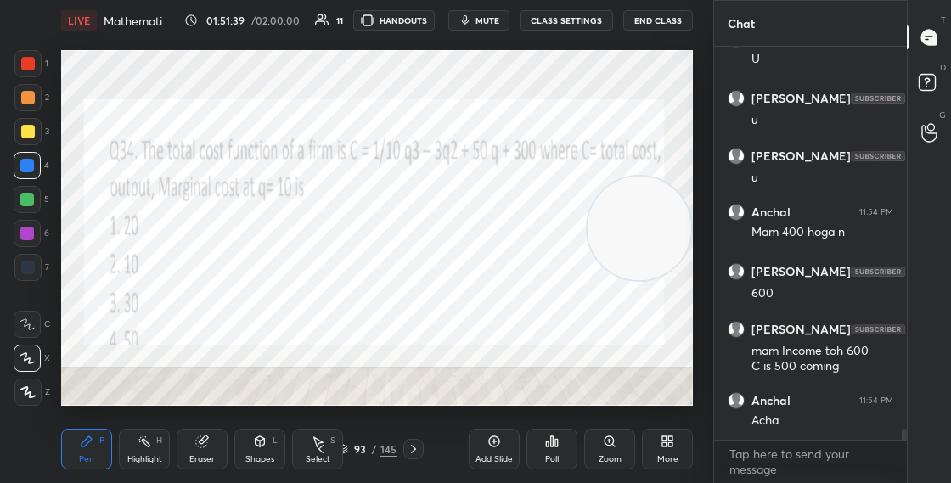
scroll to position [13499, 0]
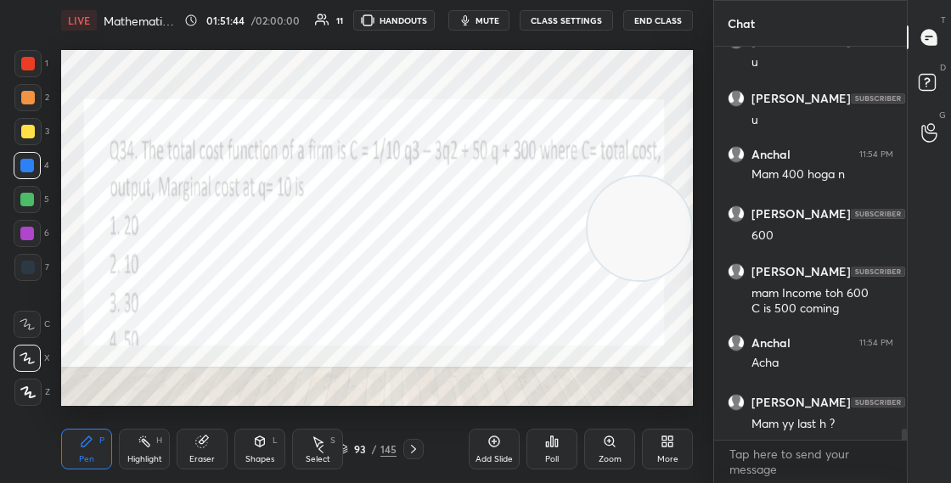
click at [352, 450] on div "93" at bounding box center [360, 449] width 17 height 10
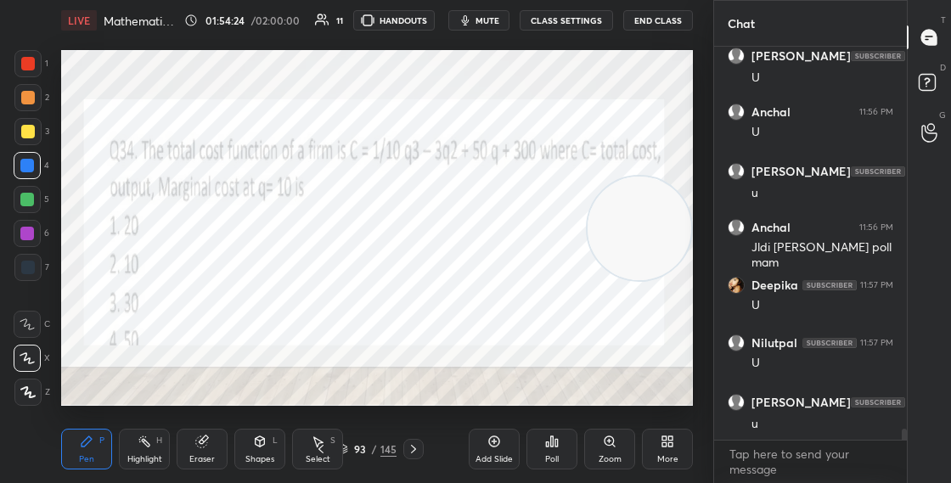
scroll to position [14034, 0]
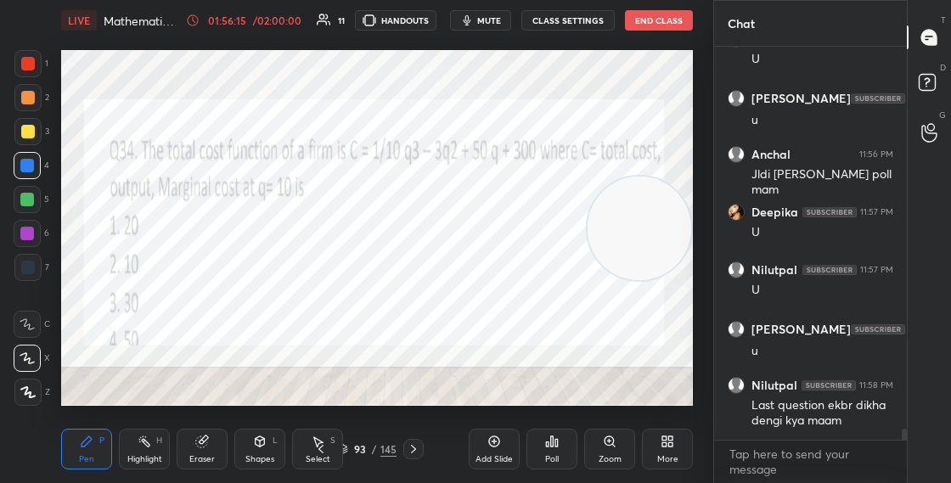
click at [346, 449] on icon at bounding box center [343, 450] width 8 height 3
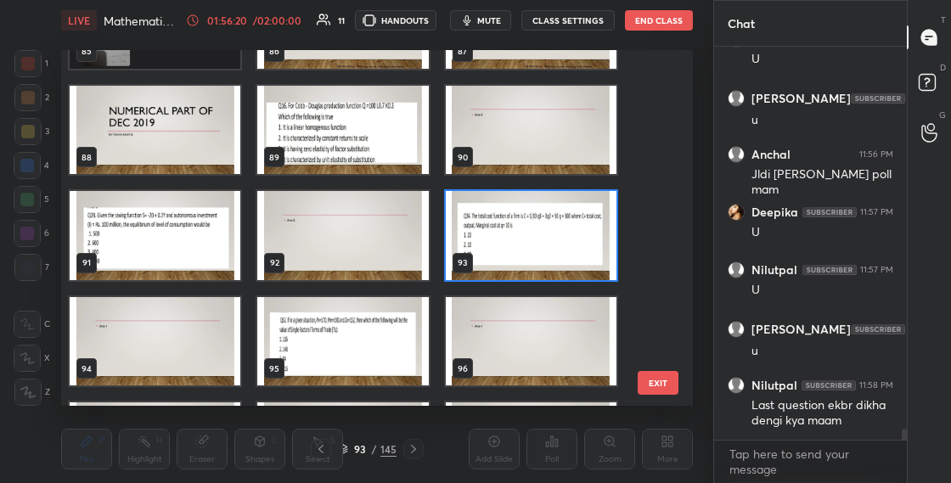
scroll to position [3040, 0]
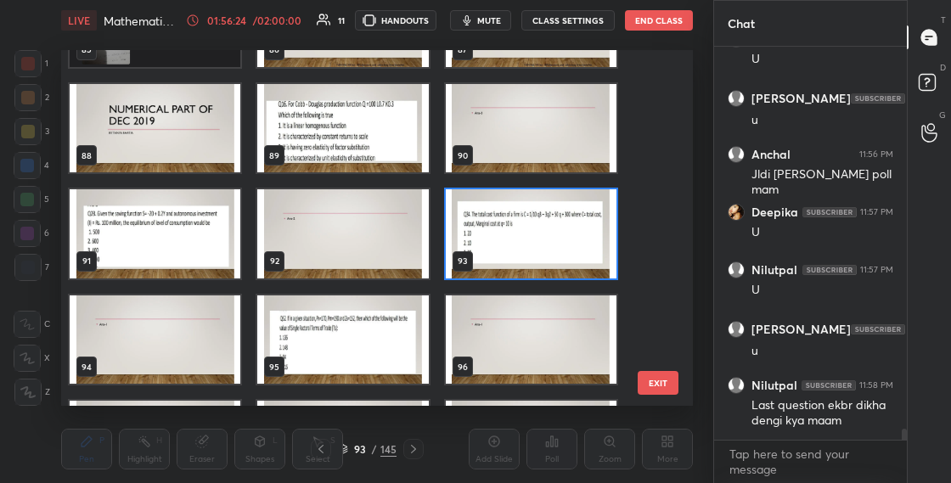
click at [533, 255] on img "grid" at bounding box center [531, 233] width 171 height 89
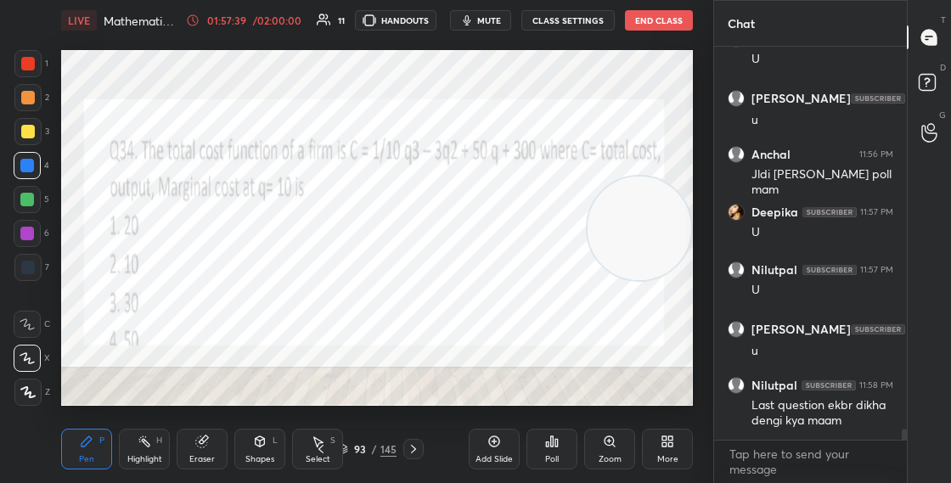
click at [347, 450] on icon at bounding box center [343, 449] width 10 height 10
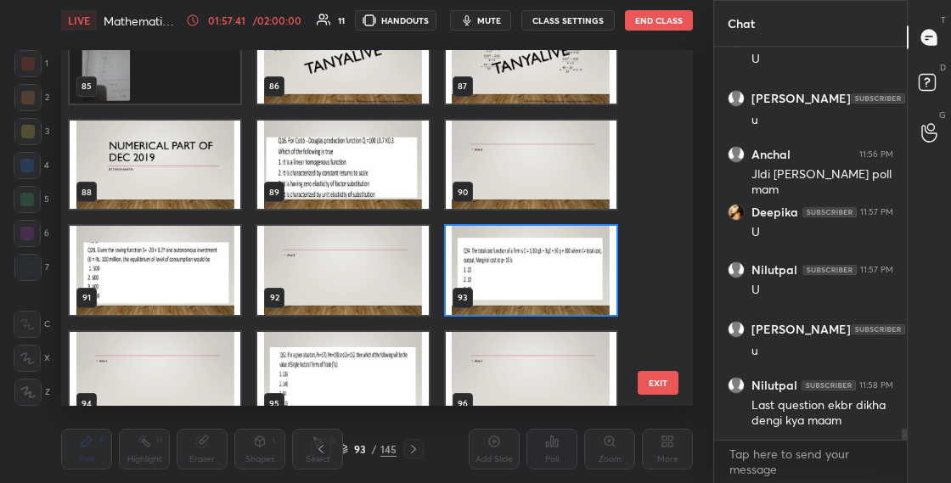
scroll to position [3007, 0]
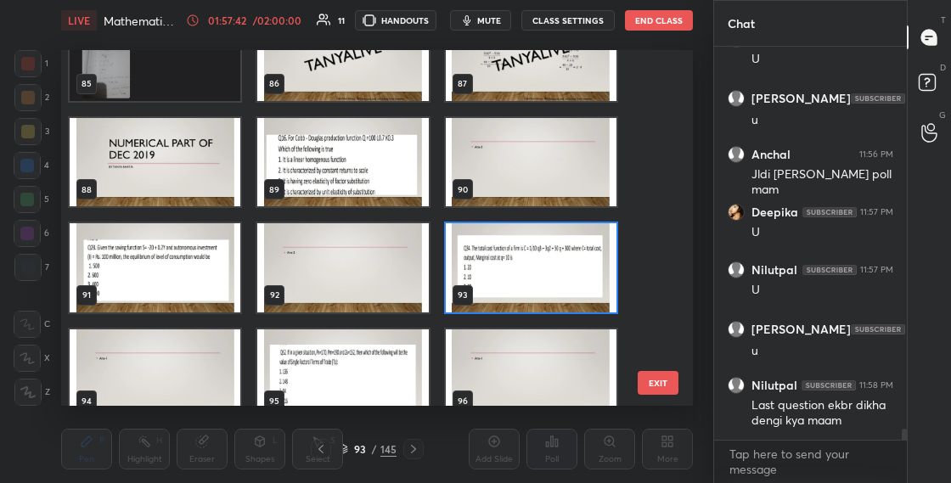
click at [490, 282] on img "grid" at bounding box center [531, 267] width 171 height 89
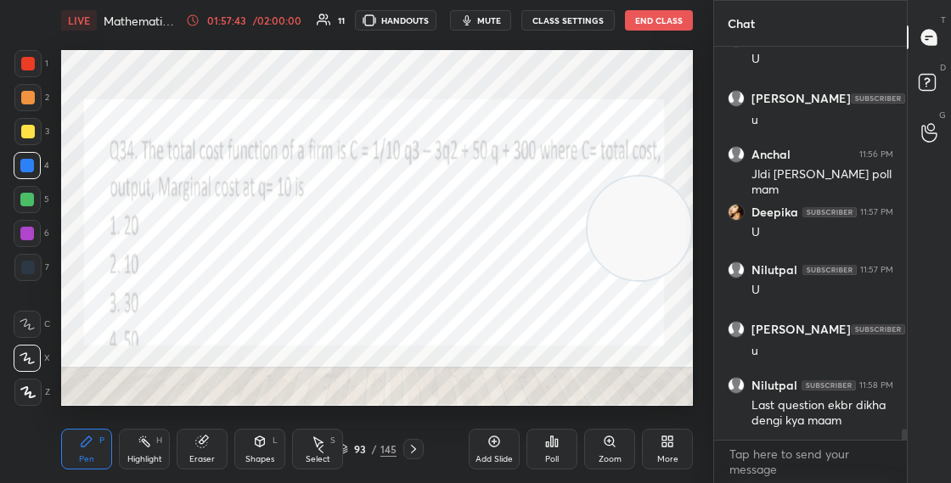
click at [561, 445] on div "Poll" at bounding box center [551, 449] width 51 height 41
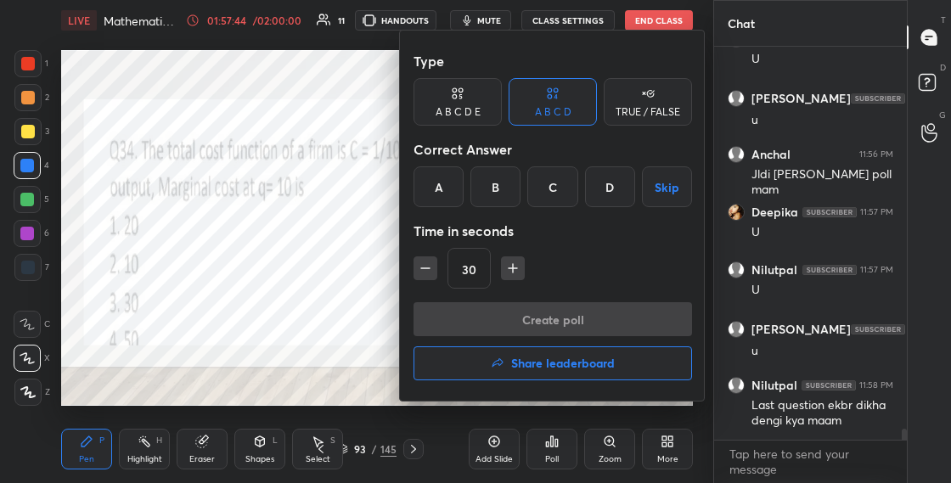
drag, startPoint x: 438, startPoint y: 194, endPoint x: 439, endPoint y: 203, distance: 8.5
click at [438, 194] on div "A" at bounding box center [438, 186] width 50 height 41
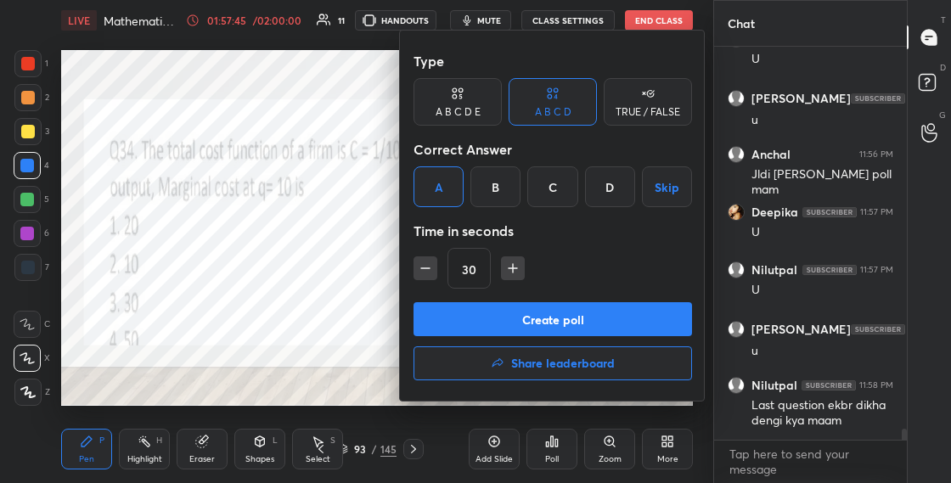
click at [480, 314] on button "Create poll" at bounding box center [552, 319] width 278 height 34
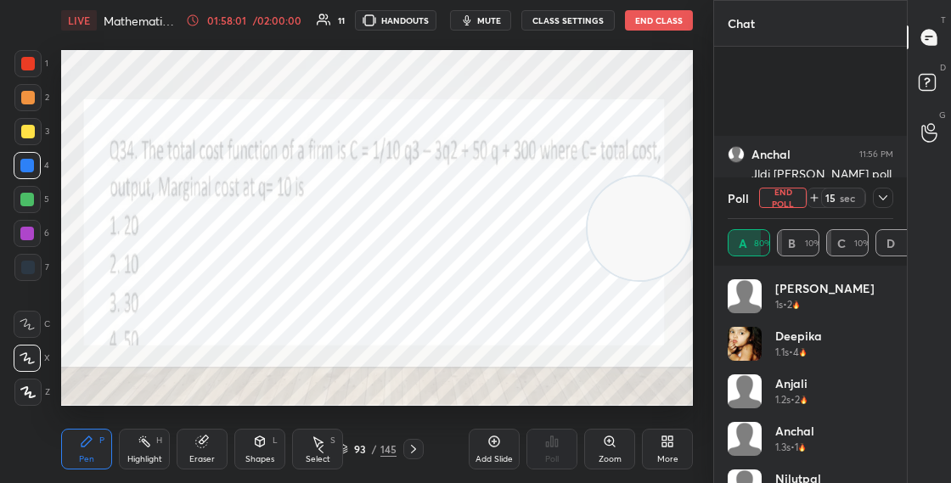
scroll to position [14183, 0]
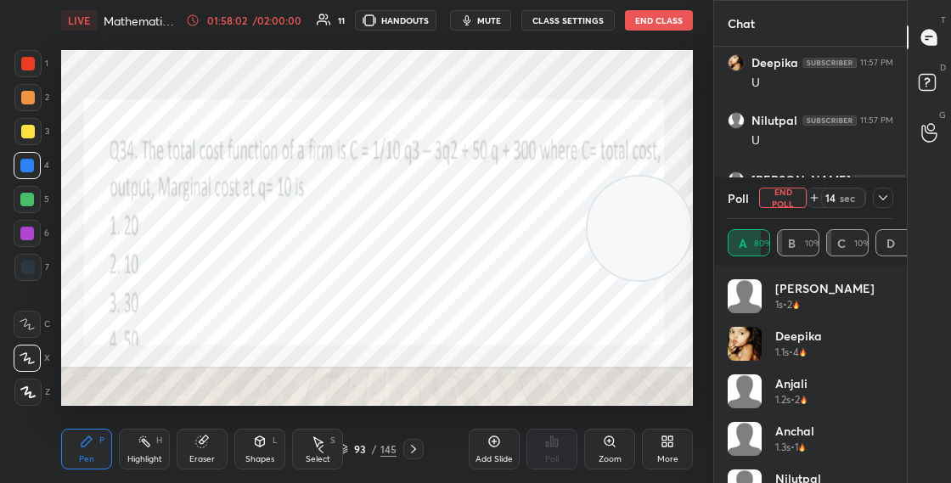
click at [413, 445] on icon at bounding box center [414, 449] width 14 height 14
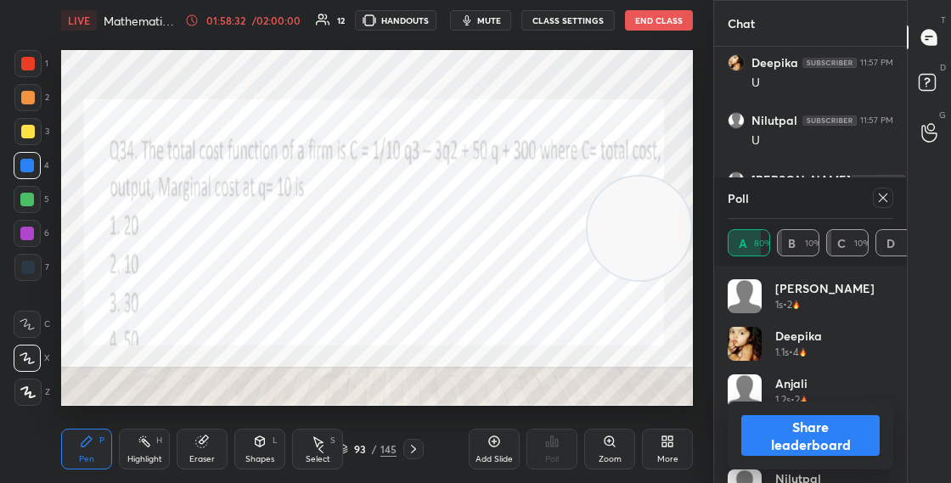
click at [791, 447] on button "Share leaderboard" at bounding box center [810, 435] width 138 height 41
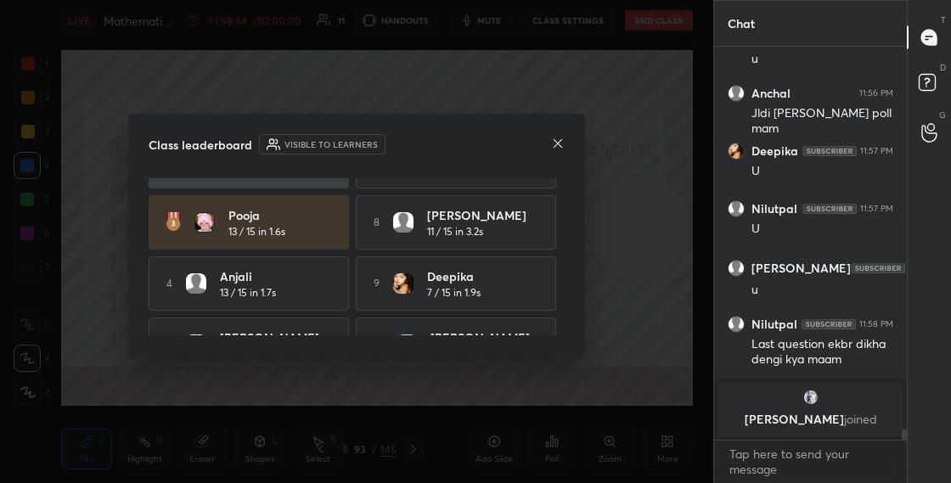
scroll to position [147, 0]
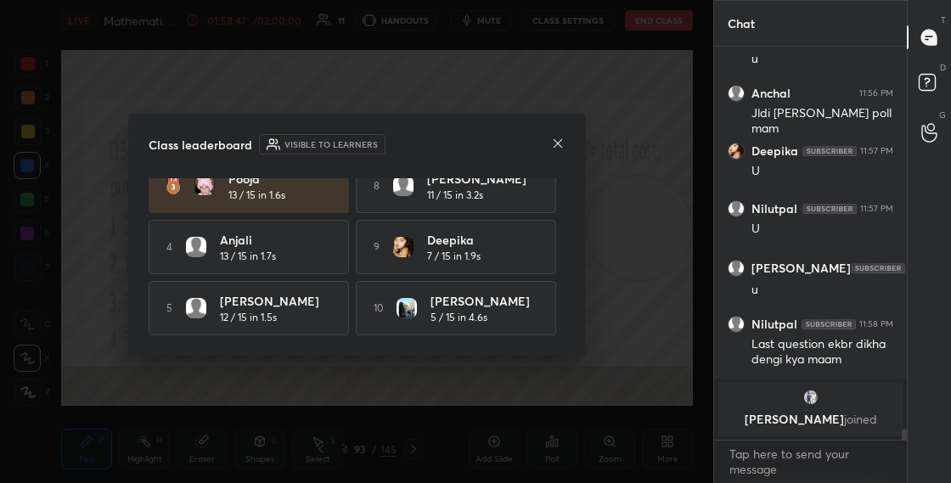
click at [560, 147] on icon at bounding box center [558, 144] width 14 height 14
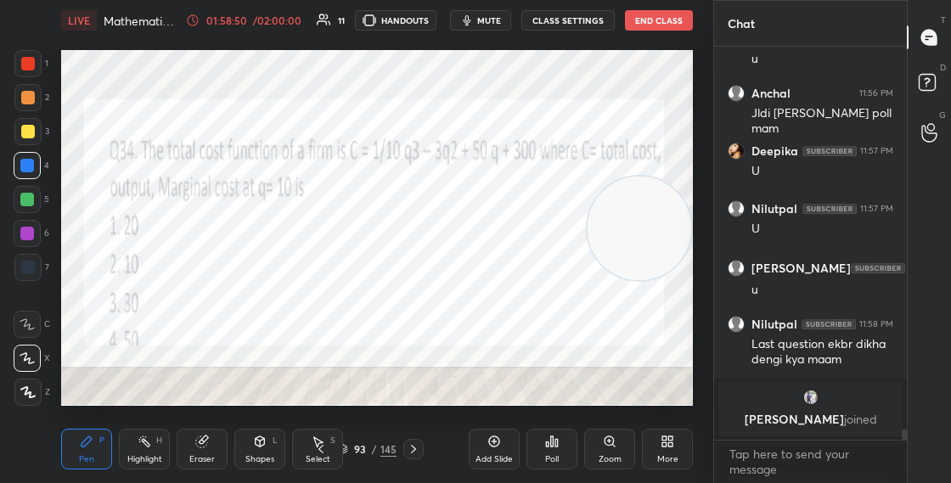
click at [344, 447] on icon at bounding box center [343, 449] width 10 height 10
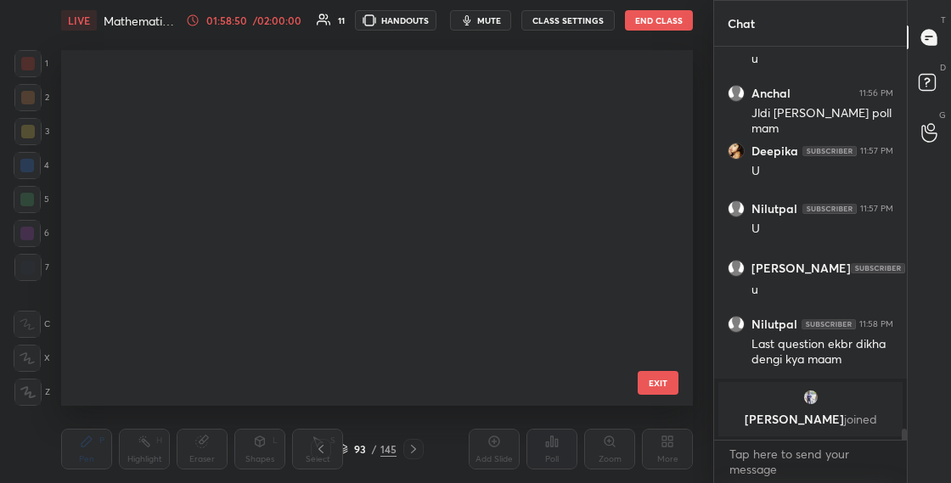
scroll to position [6, 9]
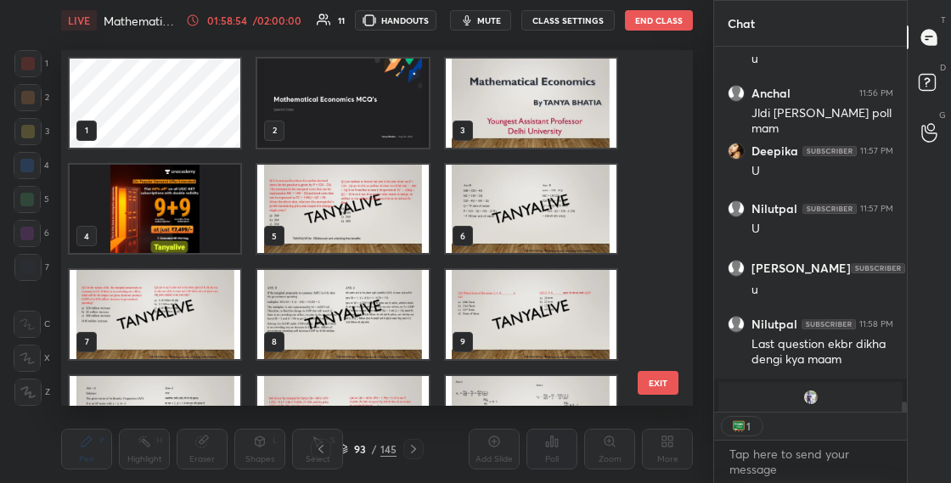
click at [487, 117] on img "grid" at bounding box center [531, 103] width 171 height 89
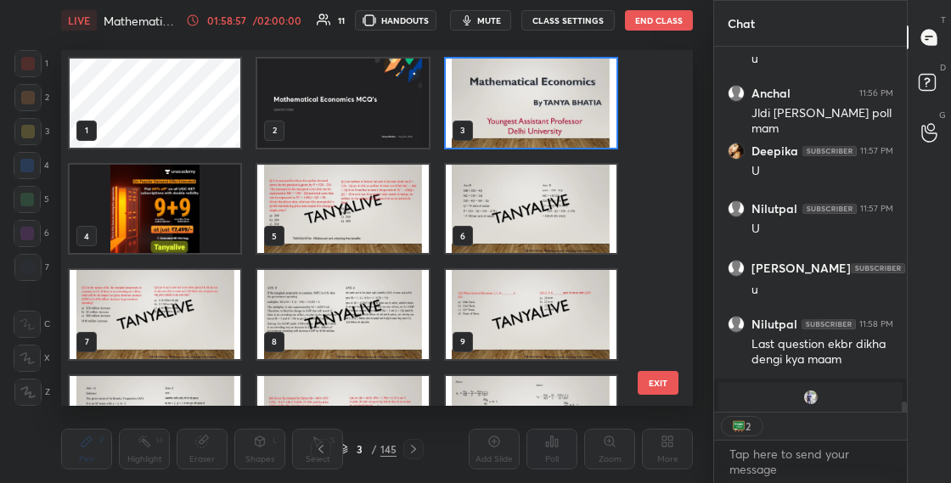
click at [474, 122] on img "grid" at bounding box center [531, 103] width 171 height 89
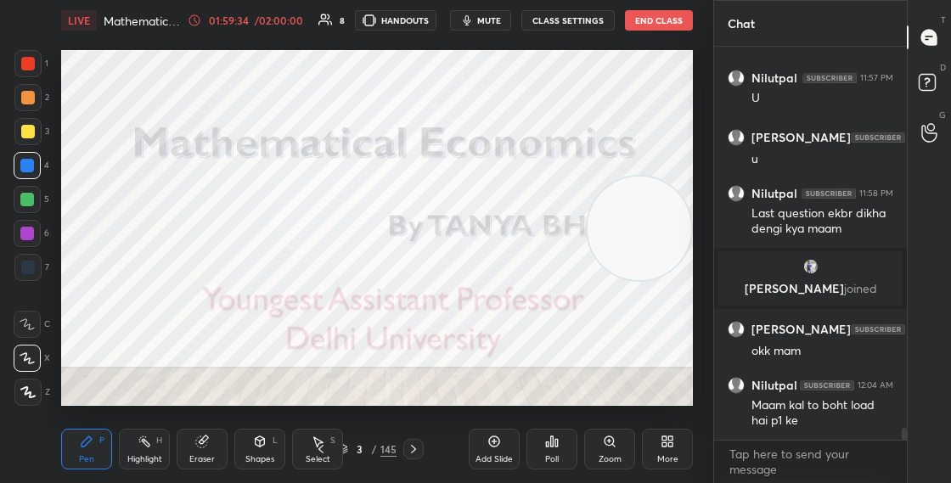
click at [653, 25] on button "End Class" at bounding box center [659, 20] width 68 height 20
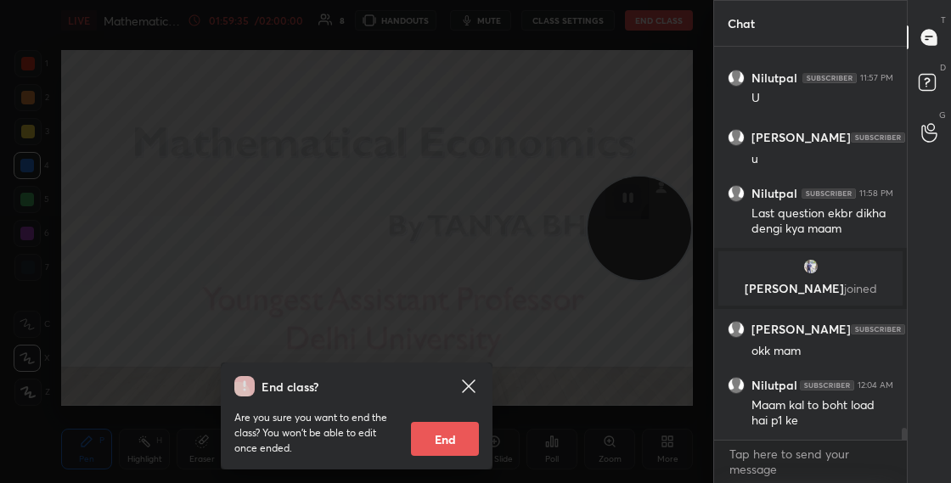
click at [425, 440] on button "End" at bounding box center [445, 439] width 68 height 34
type textarea "x"
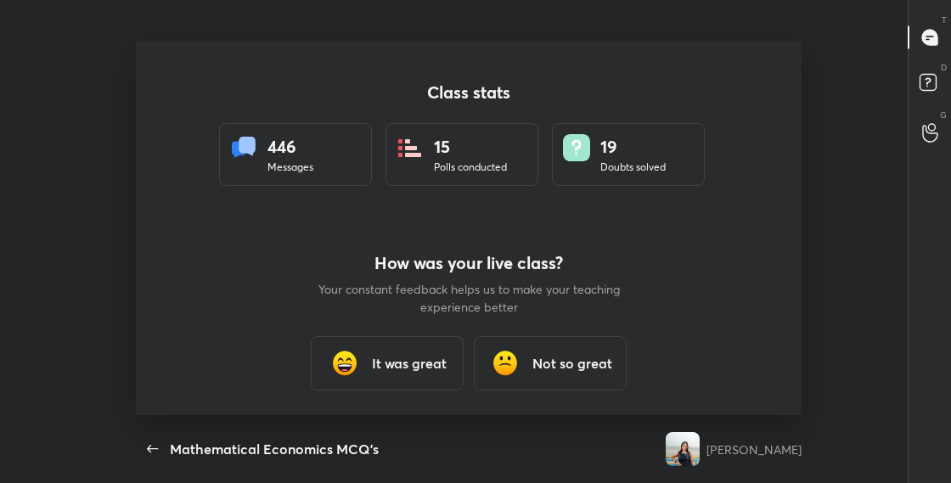
scroll to position [0, 0]
